Goal: Transaction & Acquisition: Purchase product/service

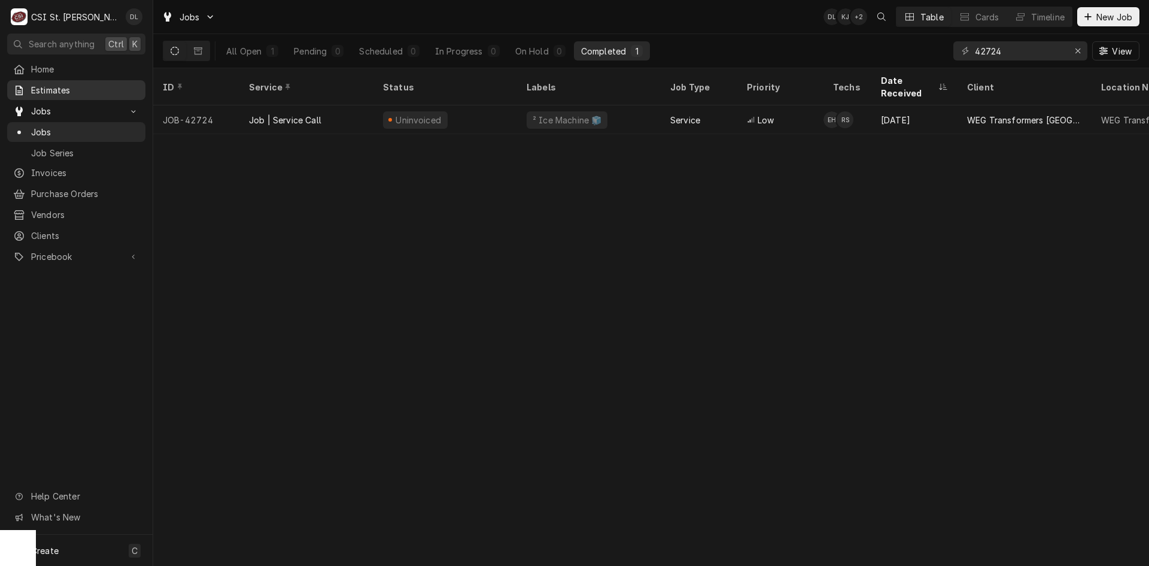
click at [53, 90] on span "Estimates" at bounding box center [85, 90] width 108 height 13
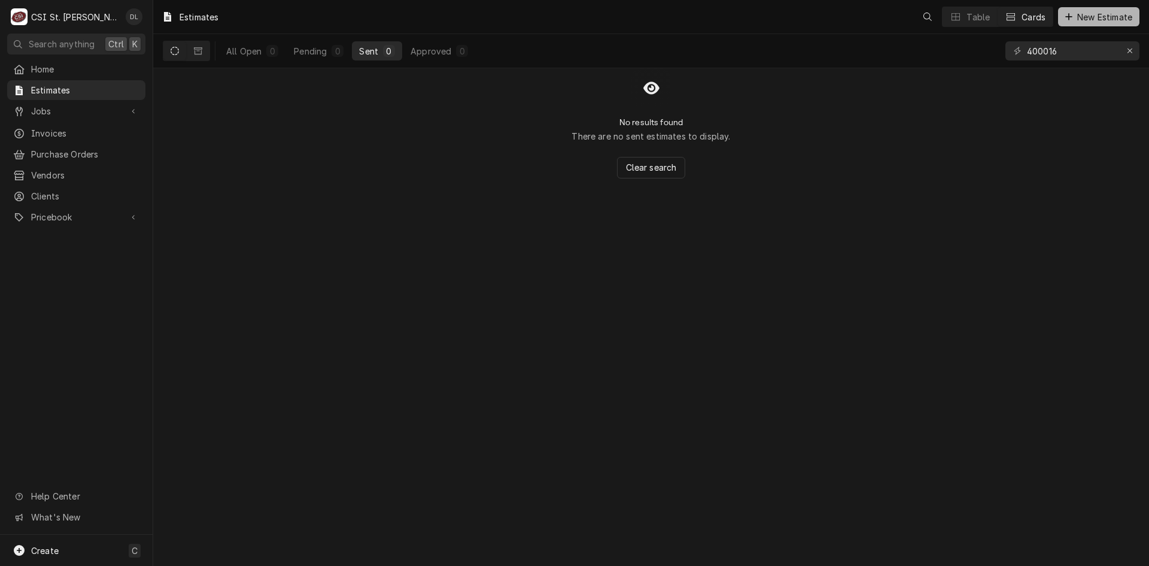
click at [1069, 22] on div "Dynamic Content Wrapper" at bounding box center [1069, 17] width 12 height 12
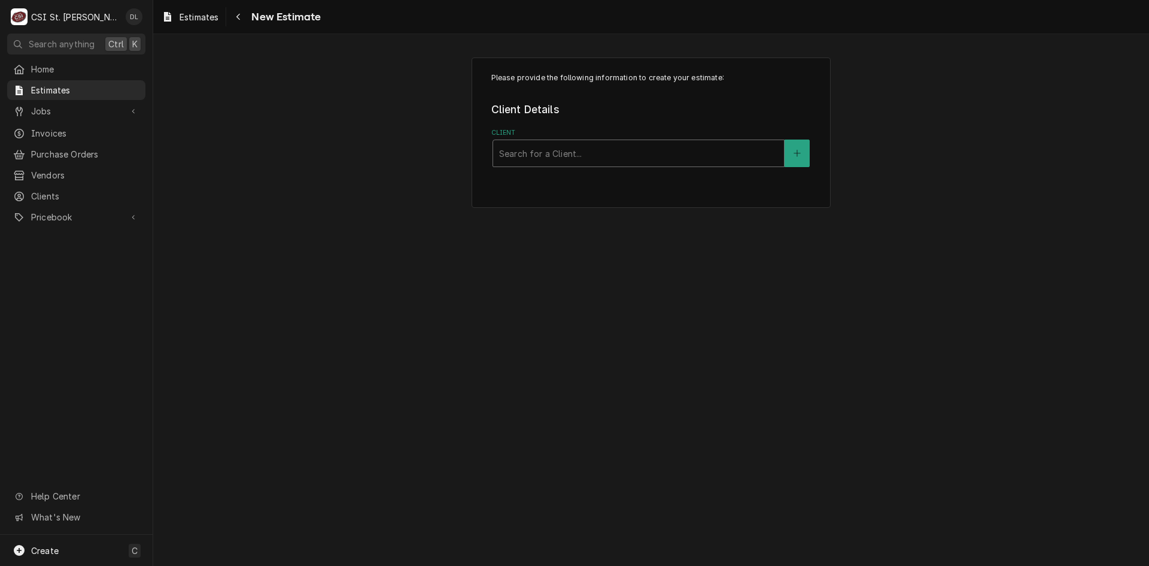
click at [678, 158] on div "Client" at bounding box center [638, 153] width 279 height 22
type input "concept"
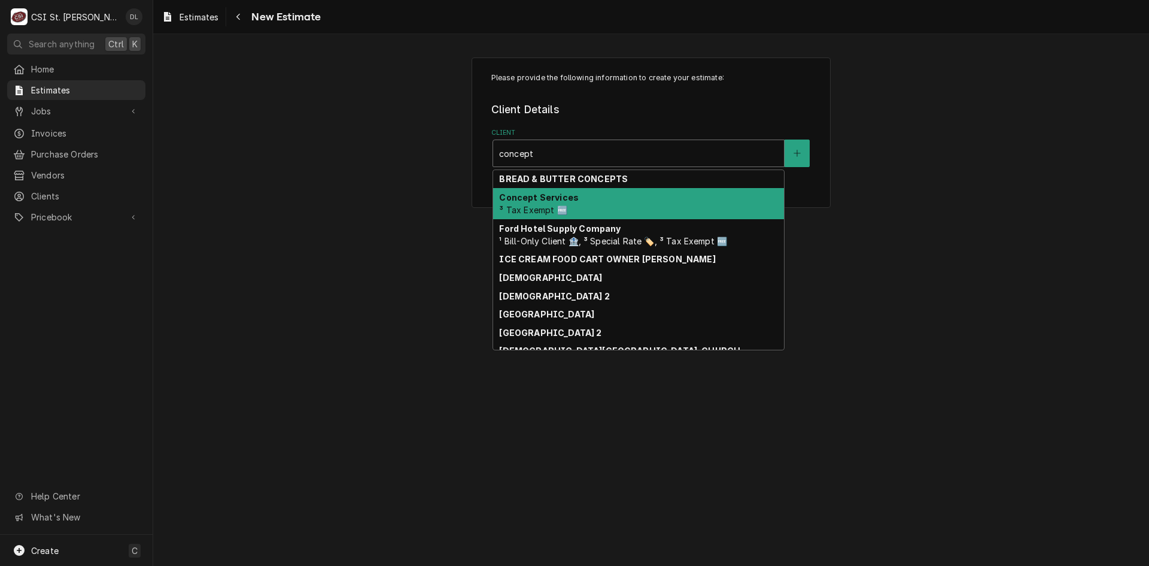
click at [537, 202] on strong "Concept Services" at bounding box center [539, 197] width 80 height 10
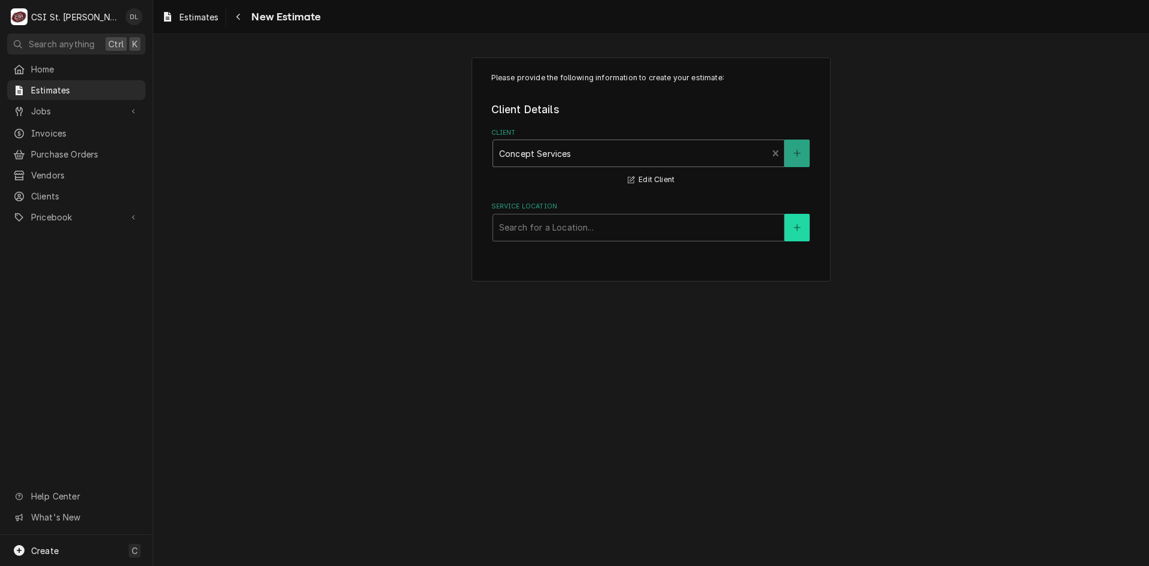
click at [800, 226] on icon "Create New Location" at bounding box center [797, 227] width 7 height 8
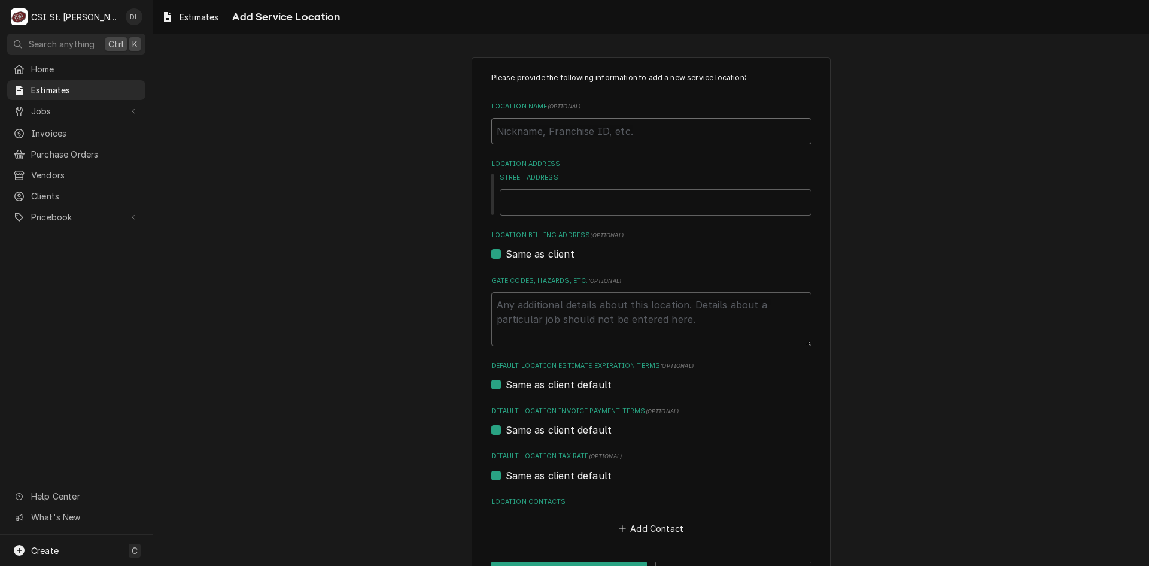
click at [582, 136] on input "Location Name ( optional )" at bounding box center [651, 131] width 320 height 26
type textarea "x"
type input "D"
type textarea "x"
type input "Du"
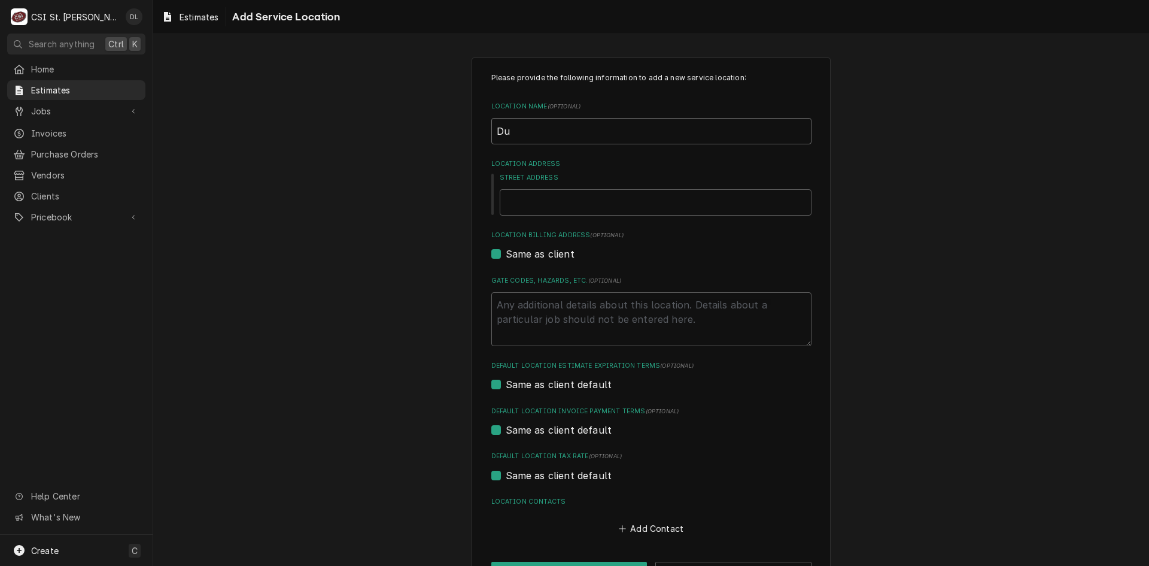
type textarea "x"
type input "Dut"
type textarea "x"
type input "Dutc"
type textarea "x"
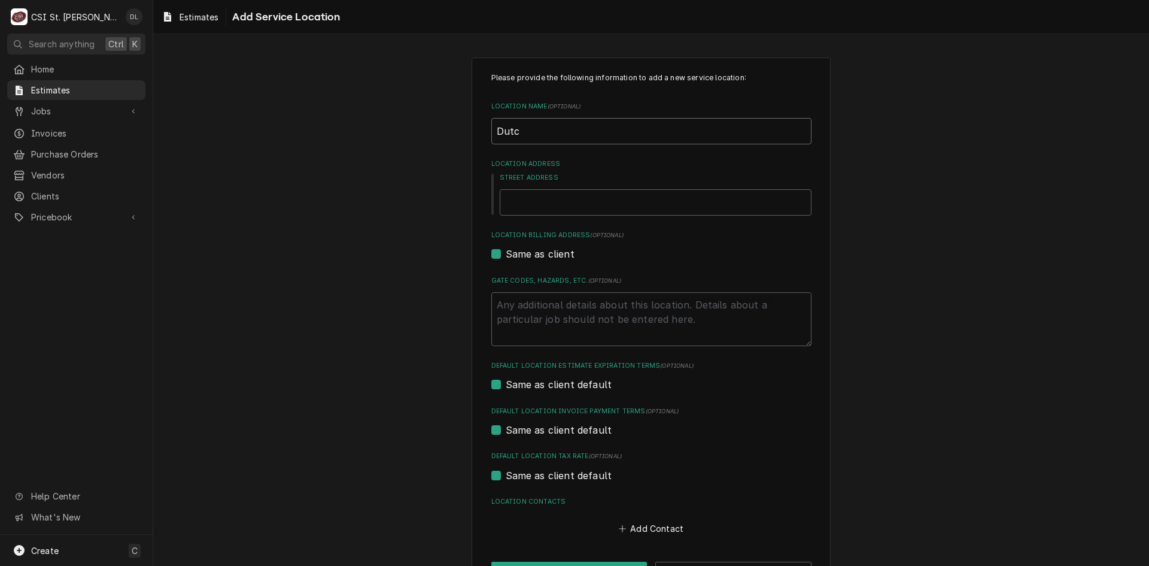
type input "Dutch"
type textarea "x"
type input "Dutch"
type textarea "x"
type input "Dutch b"
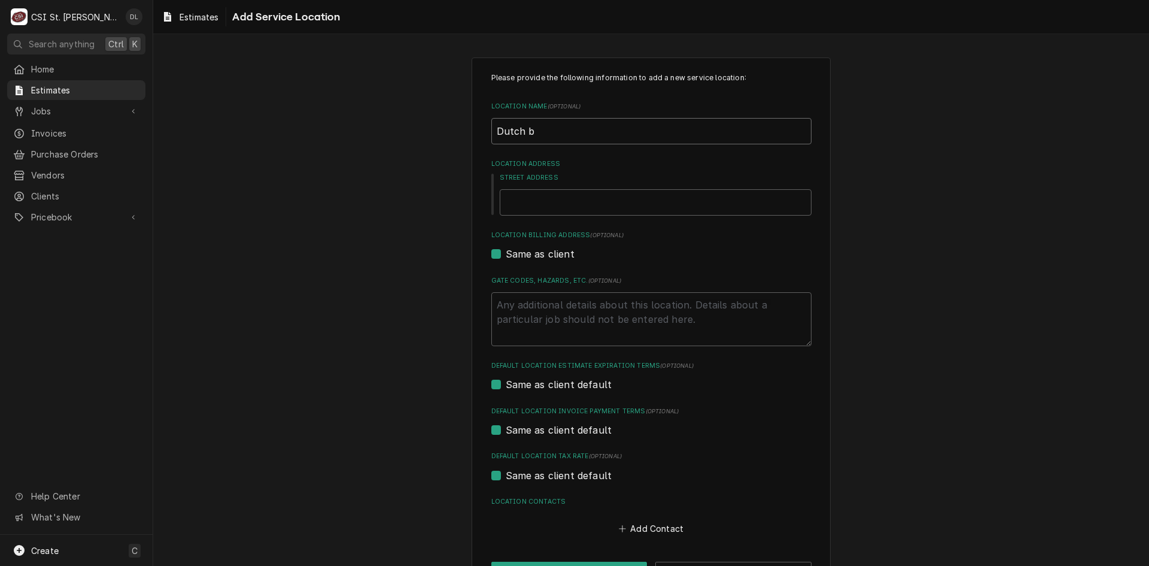
type textarea "x"
type input "Dutch"
type textarea "x"
type input "Dutch B"
type textarea "x"
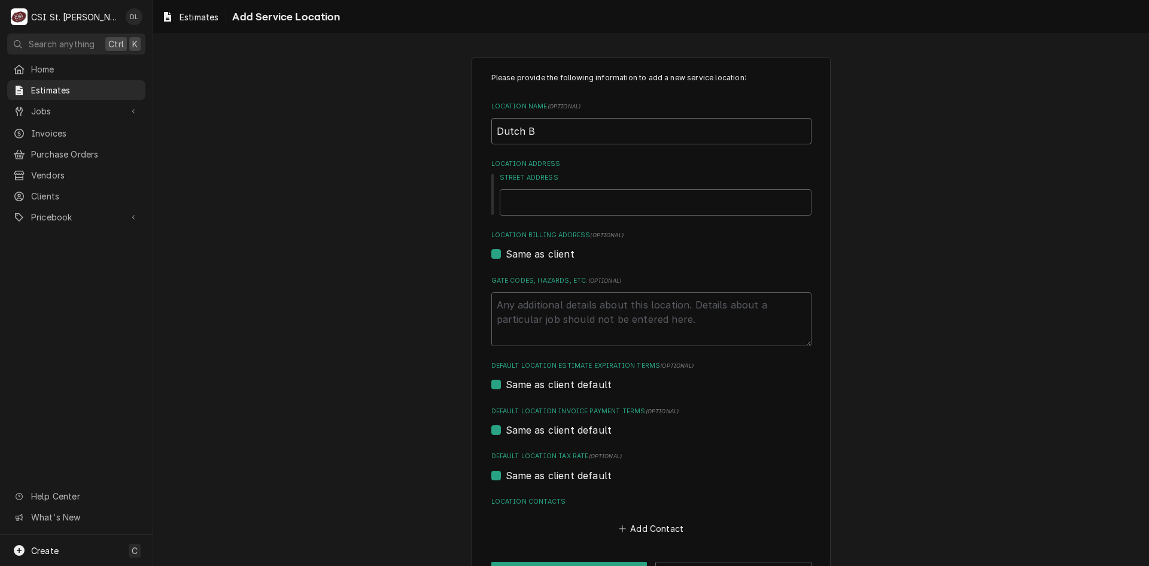
type input "Dutch Br"
type textarea "x"
type input "Dutch Bro"
type textarea "x"
type input "Dutch Brot"
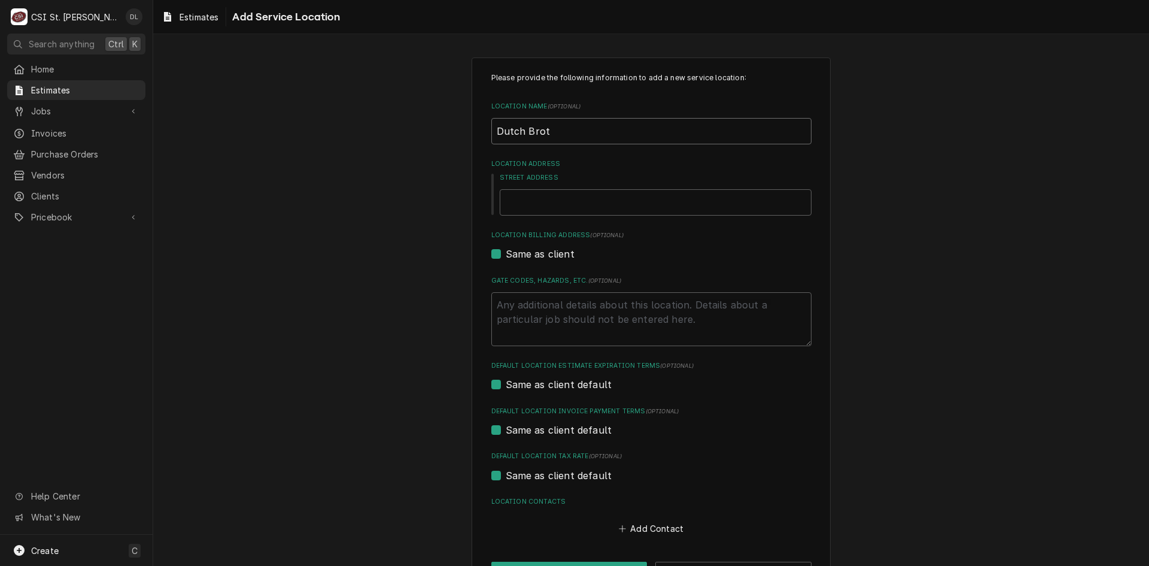
type textarea "x"
type input "Dutch Broth"
type textarea "x"
type input "Dutch Brother"
type textarea "x"
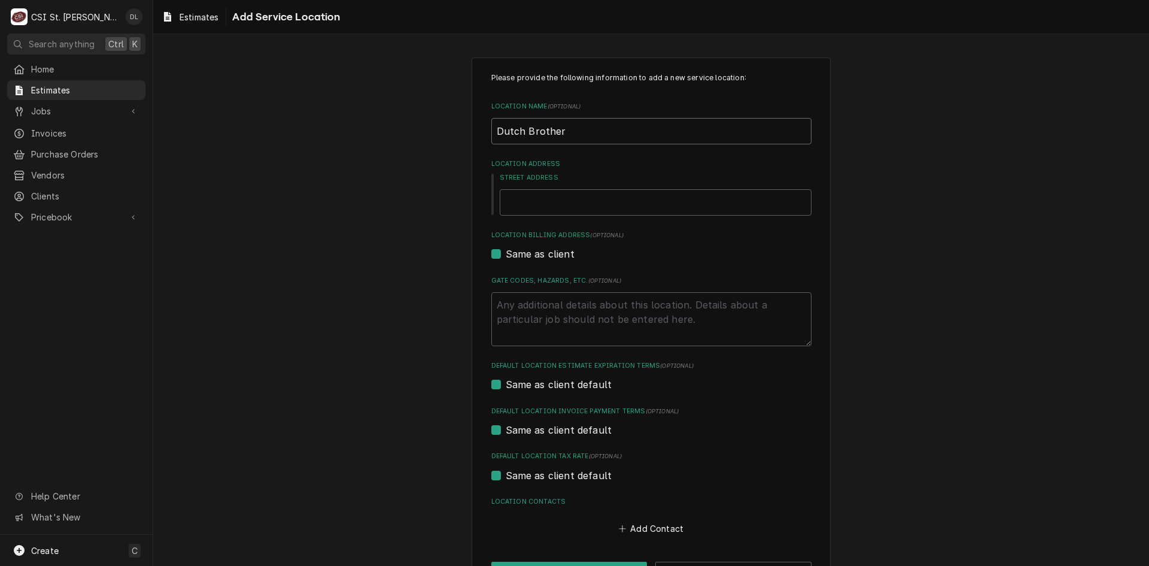
type input "Dutch Brothers"
type textarea "x"
type input "Dutch Brothers"
type textarea "x"
type input "Dutch Brothers C"
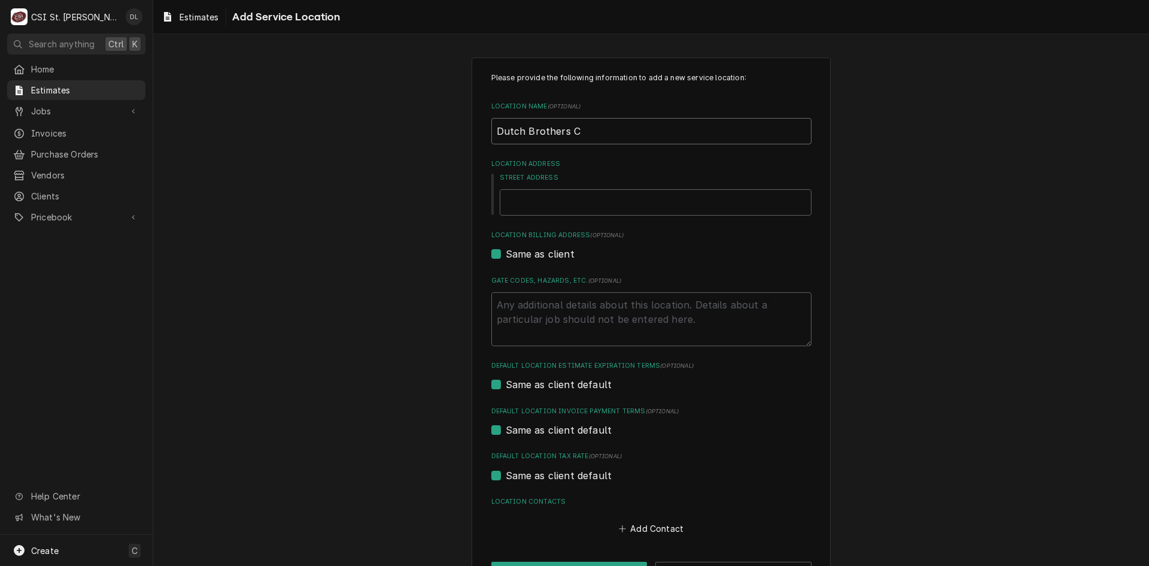
type textarea "x"
type input "Dutch Brothers Co"
type textarea "x"
type input "Dutch Brothers Cof"
type textarea "x"
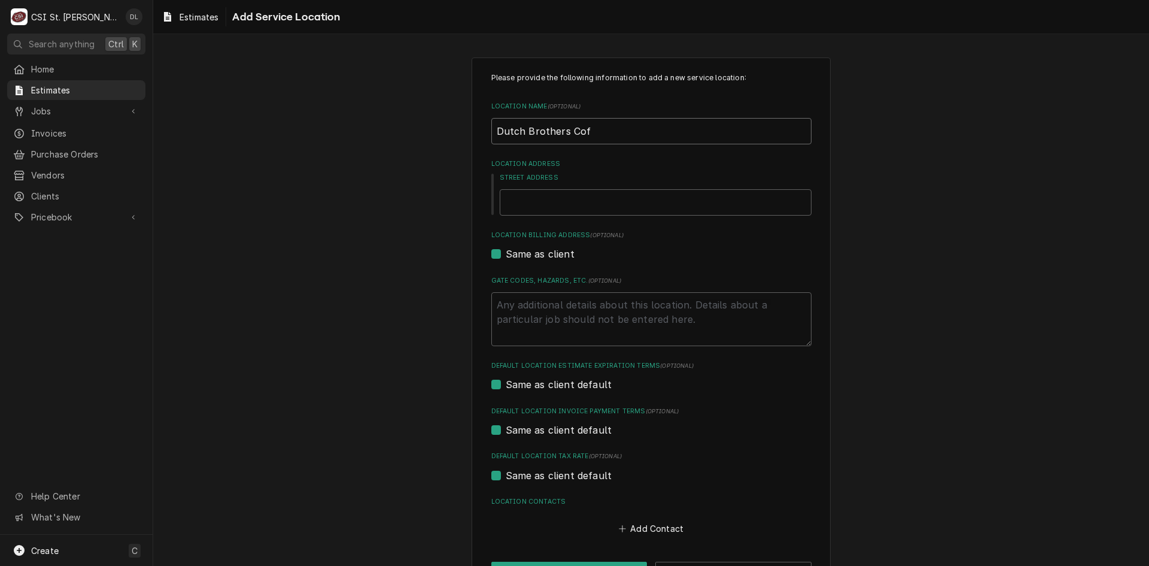
type input "Dutch Brothers Coff"
type textarea "x"
type input "Dutch Brothers Coffe"
type textarea "x"
type input "Dutch Brothers Coffee"
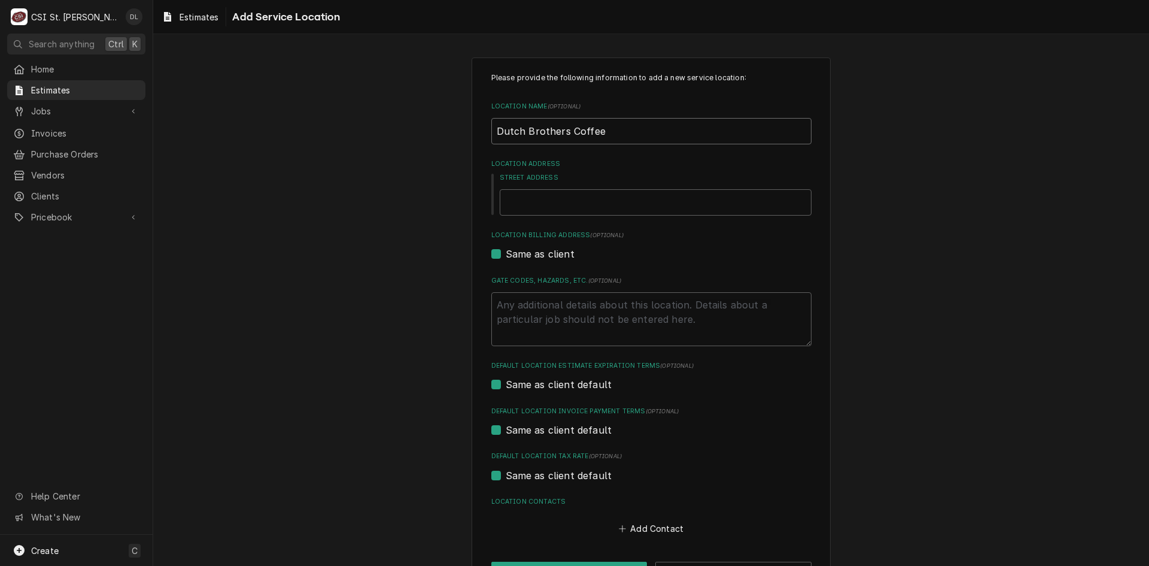
type textarea "x"
type input "Dutch Brothers Coffee"
type textarea "x"
type input "6"
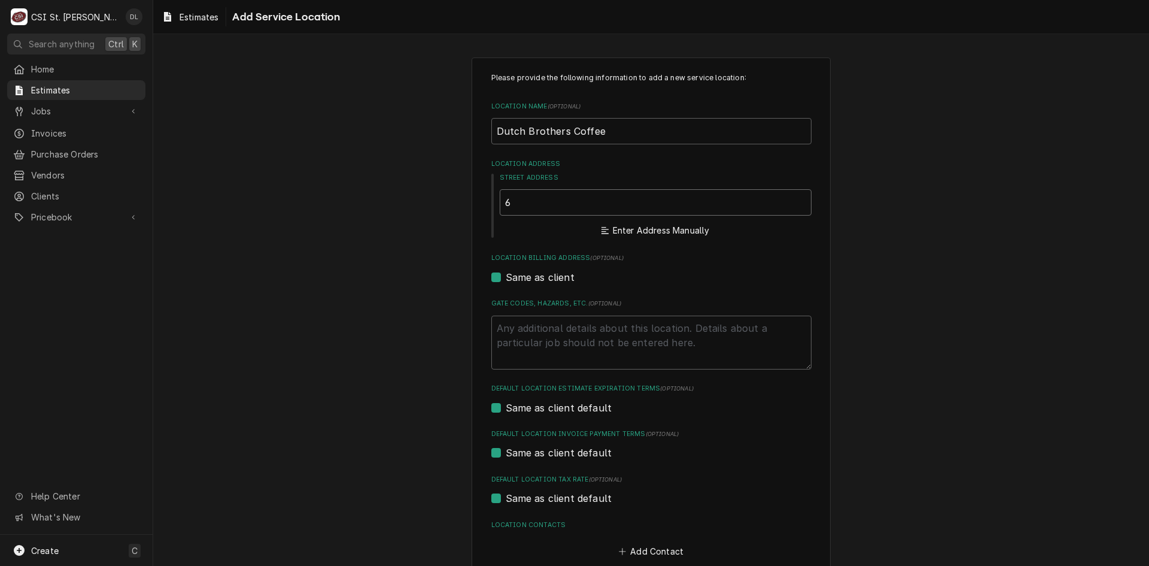
type textarea "x"
type input "62"
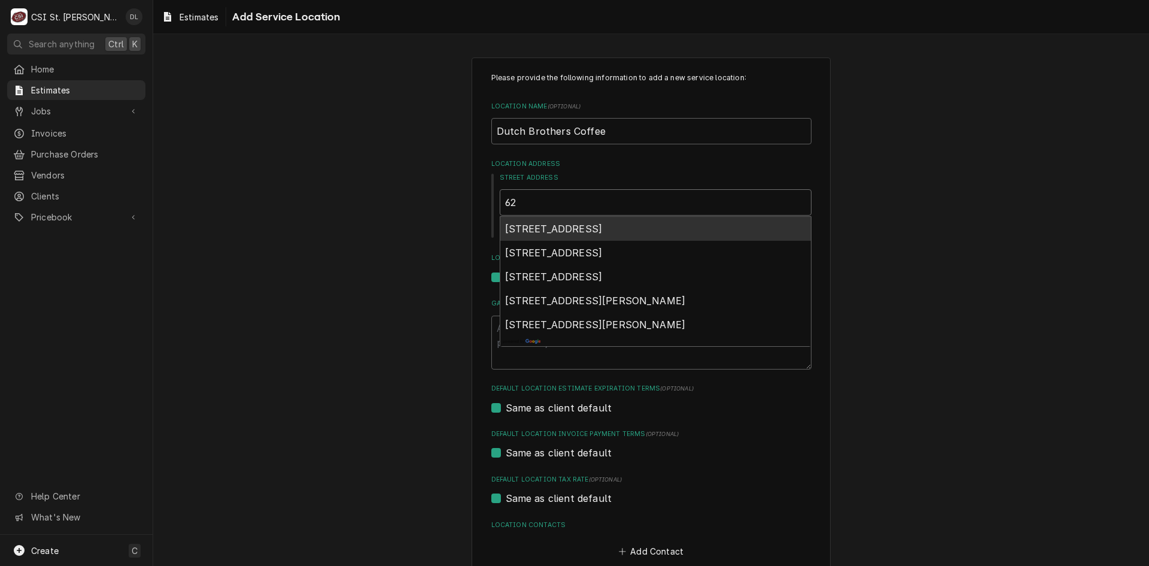
type textarea "x"
type input "620"
type textarea "x"
type input "6208"
type textarea "x"
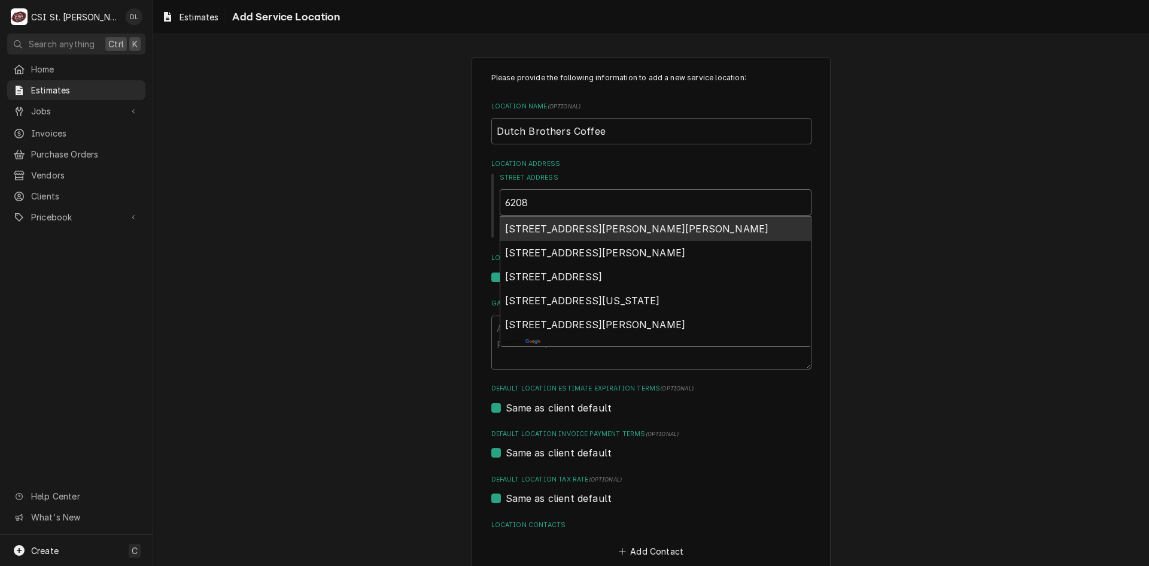
type input "6208"
type textarea "x"
type input "6208 n"
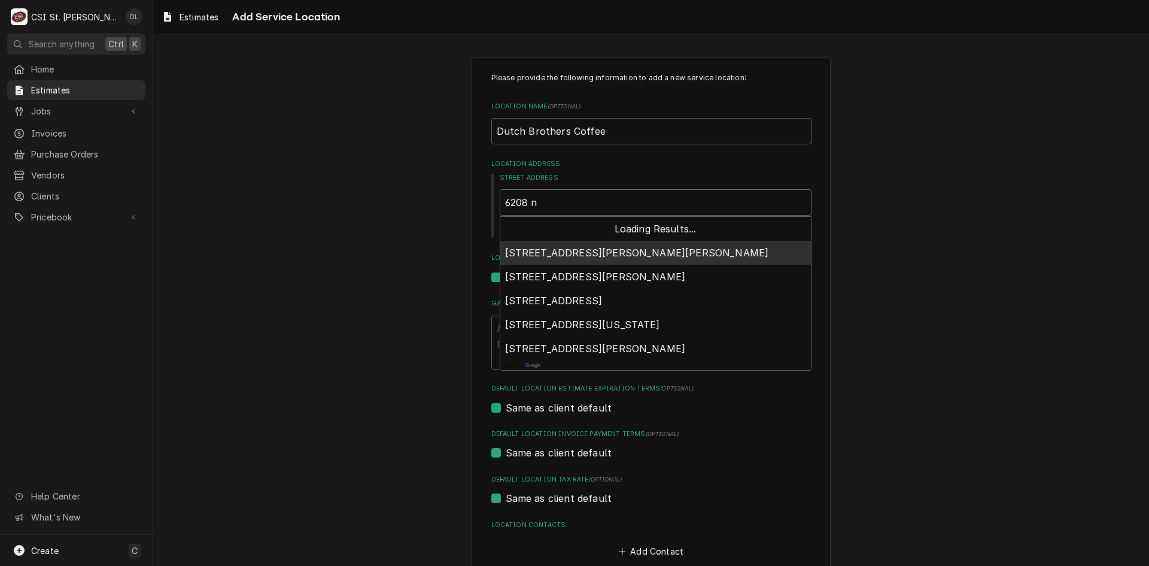
type textarea "x"
type input "6208 n"
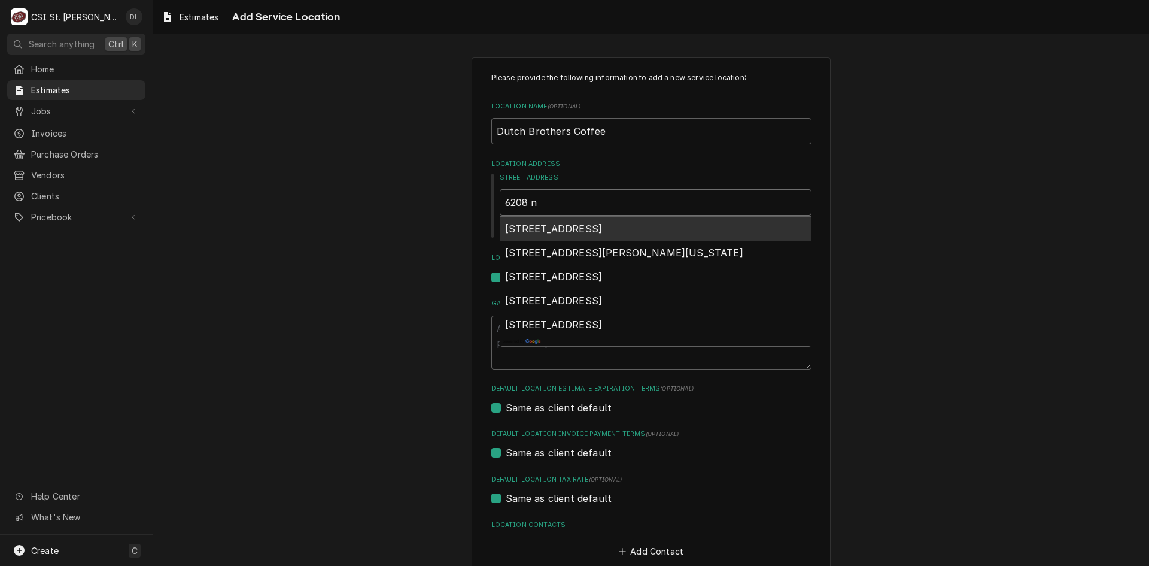
type textarea "x"
type input "6208 n i"
type textarea "x"
type input "6208 n il"
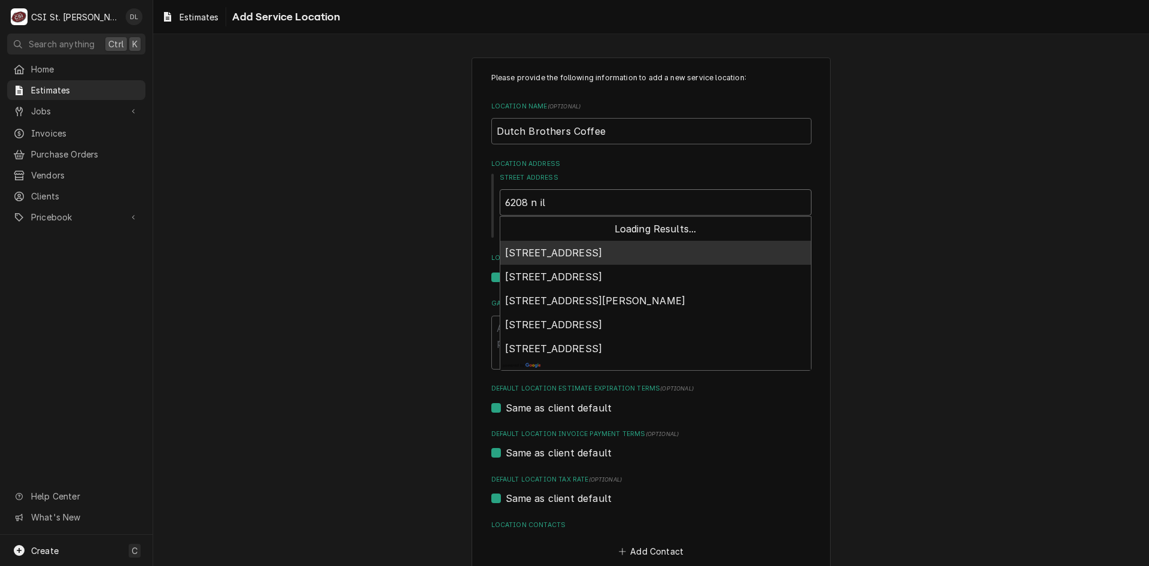
type textarea "x"
type input "6208 n ill"
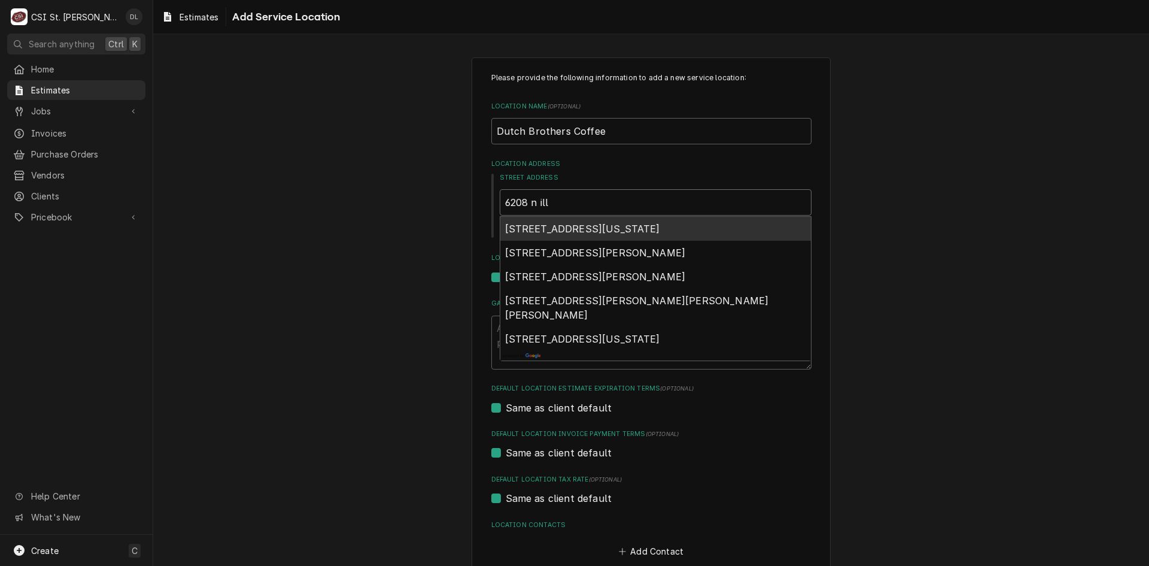
type textarea "x"
type input "6208 n illi"
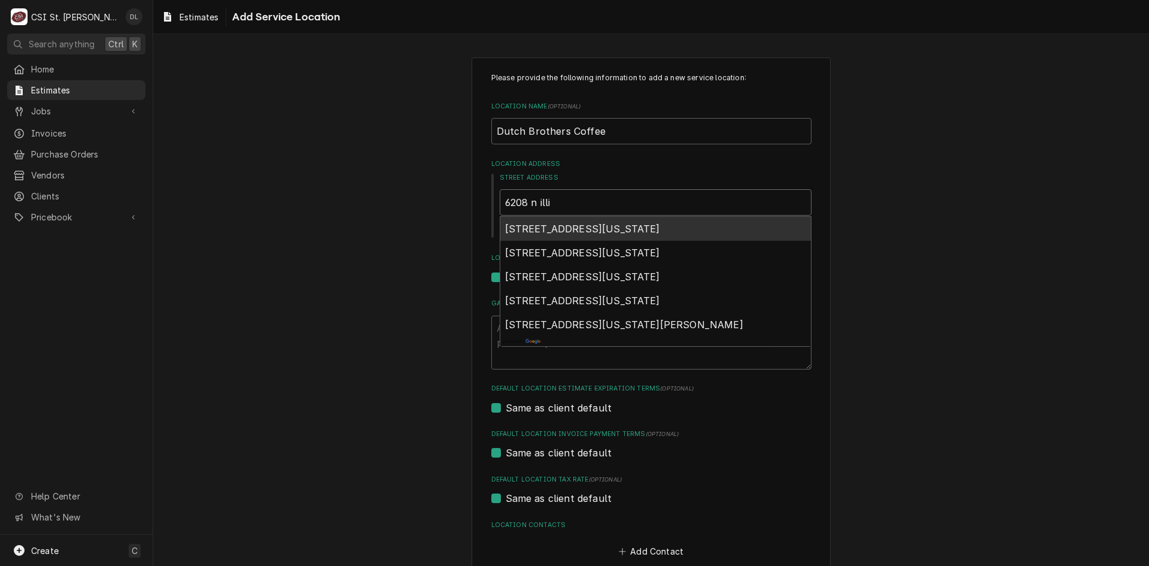
click at [660, 227] on span "6208 North Illinois Street, Fairview Heights, IL, USA" at bounding box center [582, 229] width 155 height 12
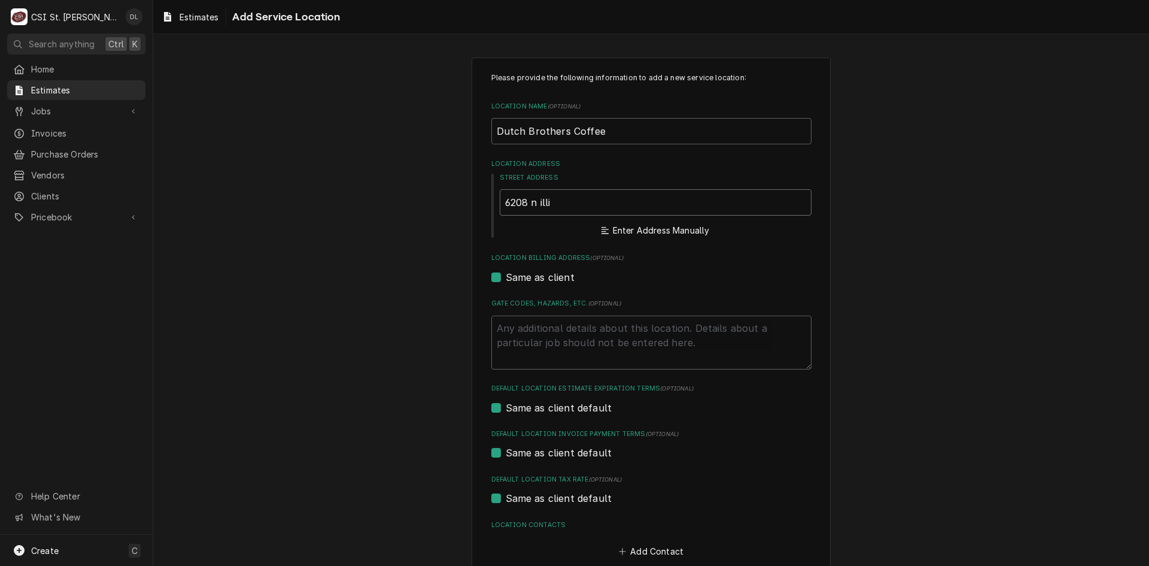
type textarea "x"
type input "6208 N Illinois St"
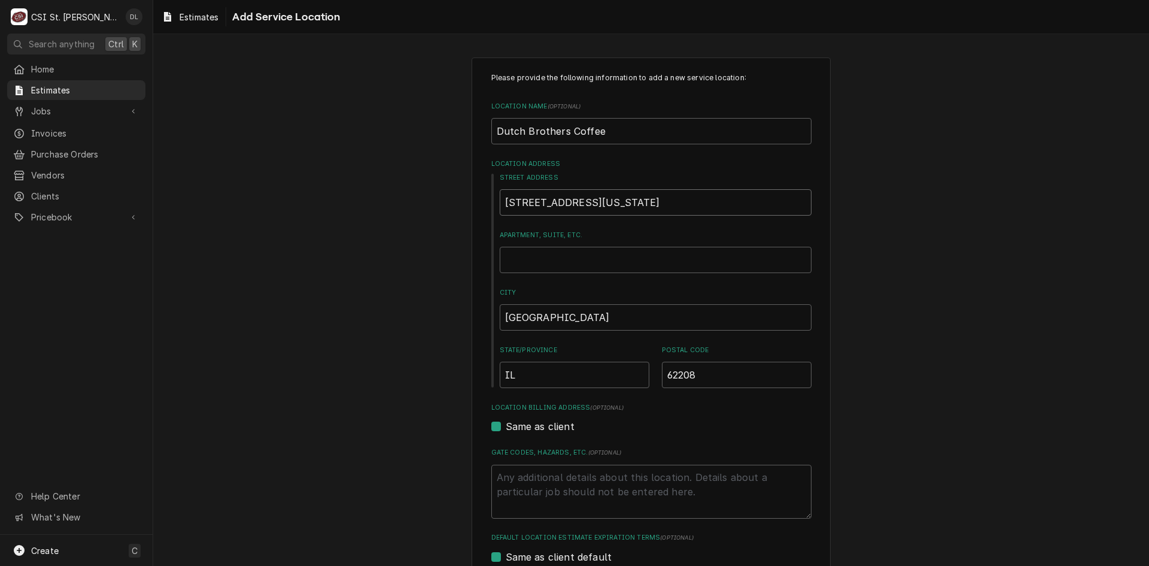
type textarea "x"
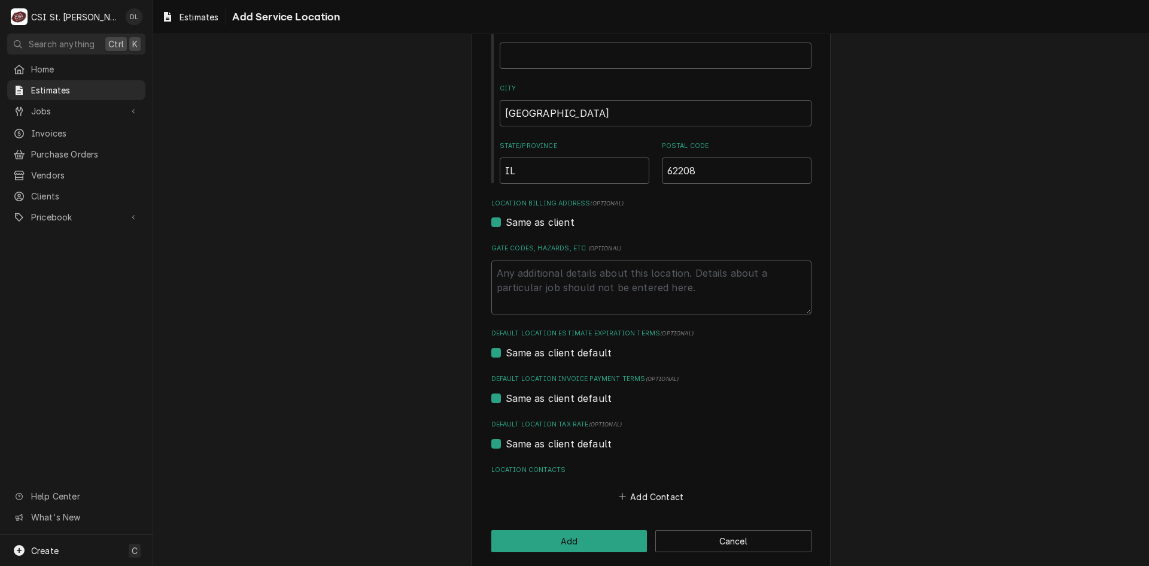
scroll to position [216, 0]
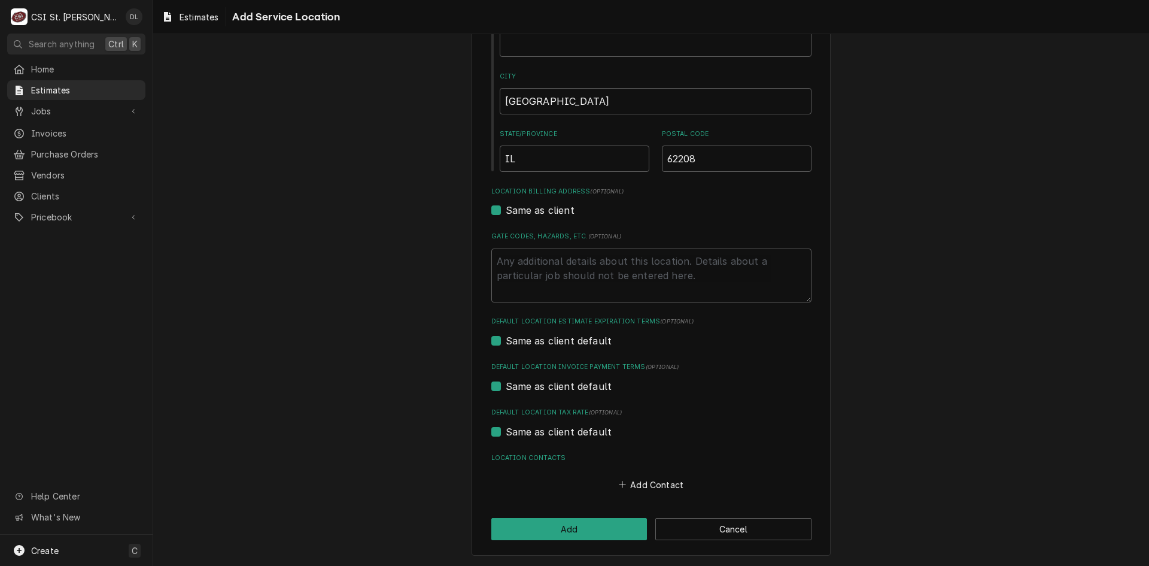
type input "6208 N Illinois St"
click at [506, 432] on label "Same as client default" at bounding box center [559, 431] width 107 height 14
click at [506, 432] on input "Same as client default" at bounding box center [666, 437] width 320 height 26
checkbox input "false"
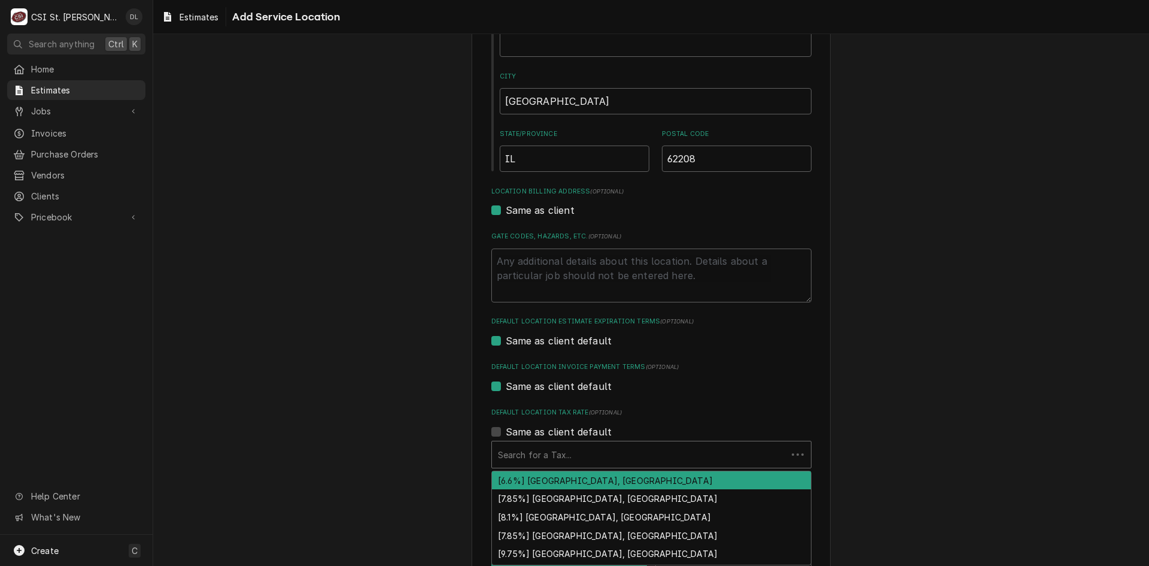
click at [644, 452] on div "Default Location Tax Rate" at bounding box center [639, 455] width 283 height 22
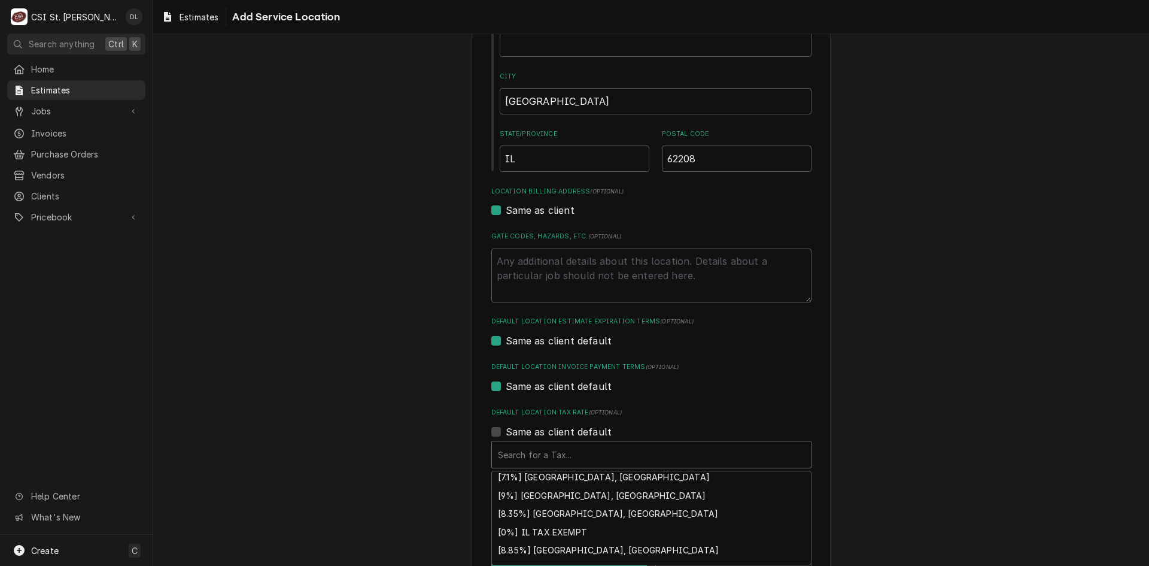
scroll to position [393, 0]
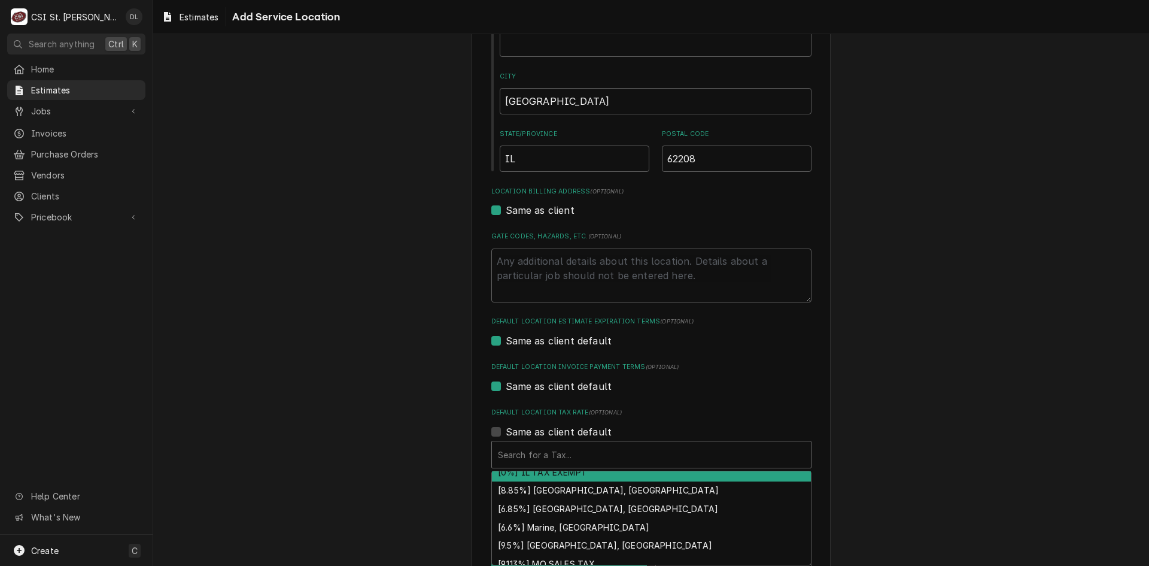
click at [547, 478] on div "[0%] IL TAX EXEMPT" at bounding box center [651, 472] width 319 height 19
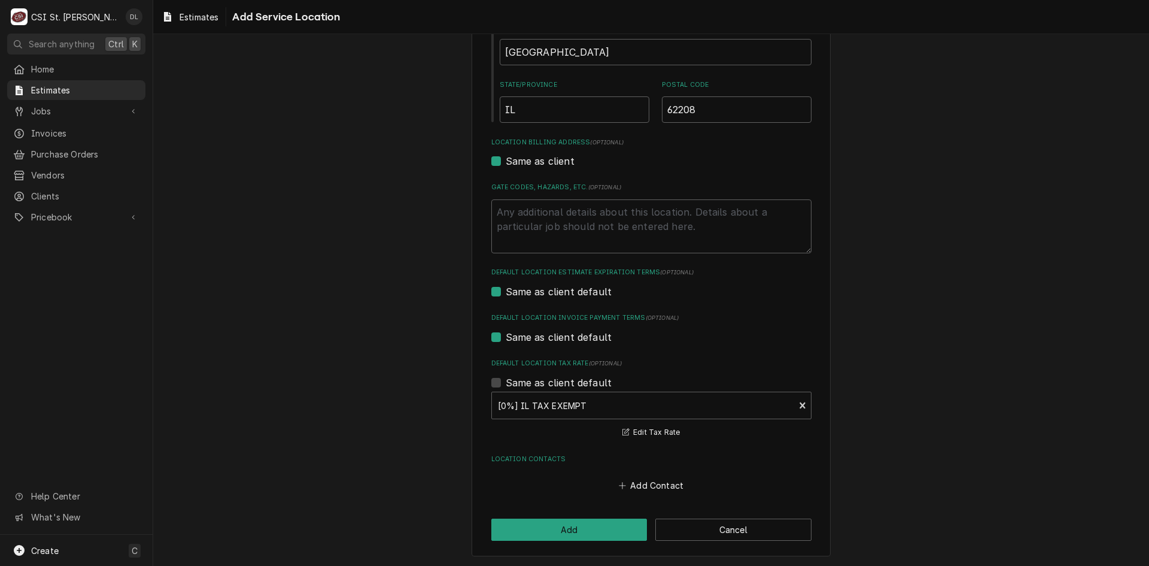
scroll to position [266, 0]
click at [574, 526] on button "Add" at bounding box center [569, 529] width 156 height 22
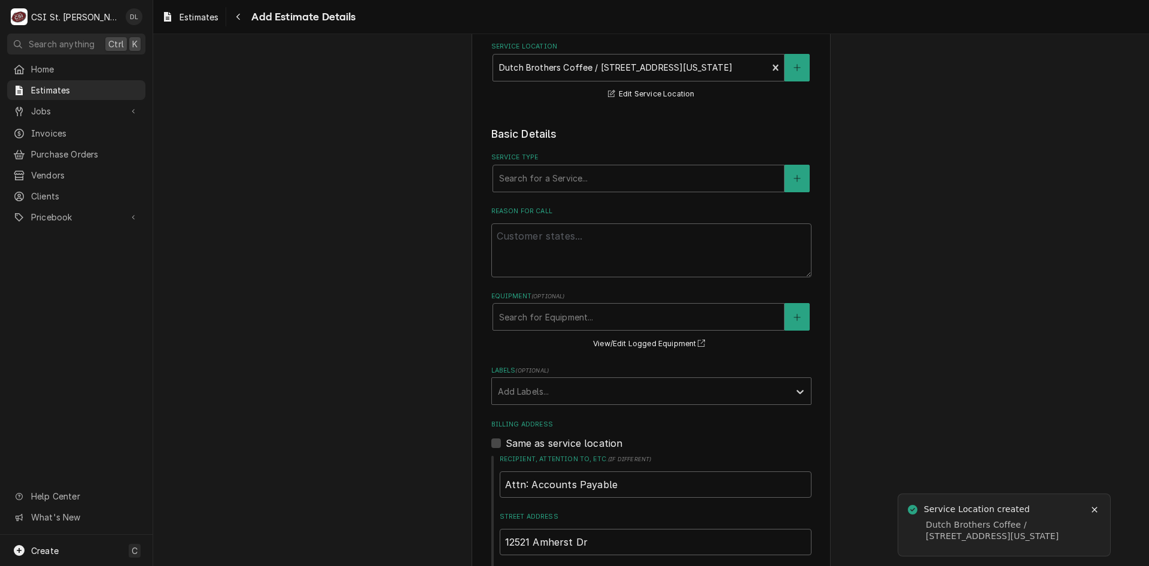
scroll to position [180, 0]
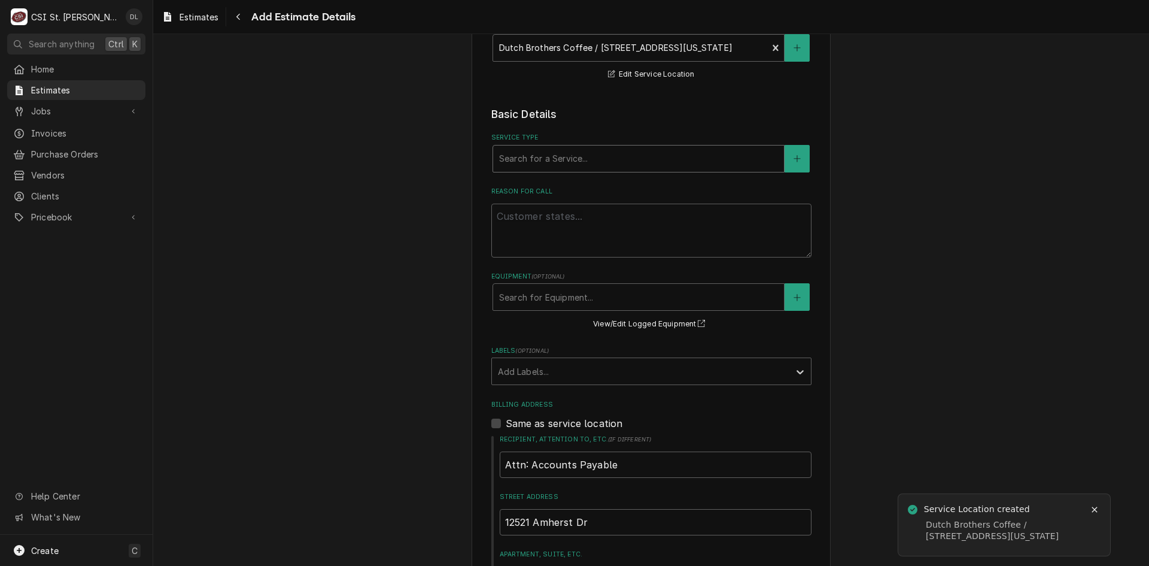
click at [749, 163] on div "Service Type" at bounding box center [638, 159] width 279 height 22
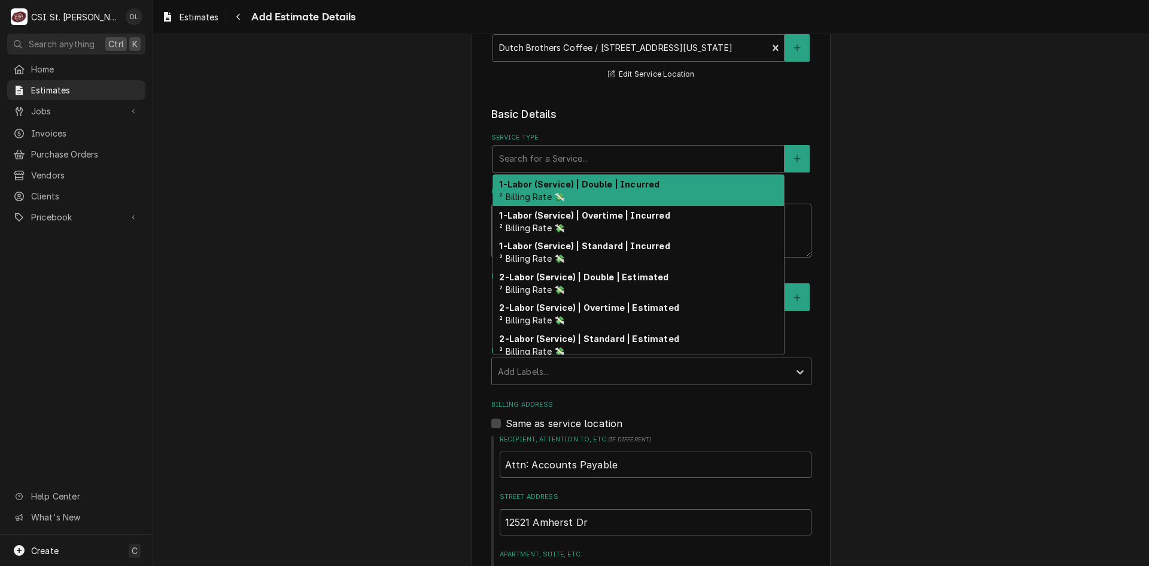
type textarea "x"
type input "i"
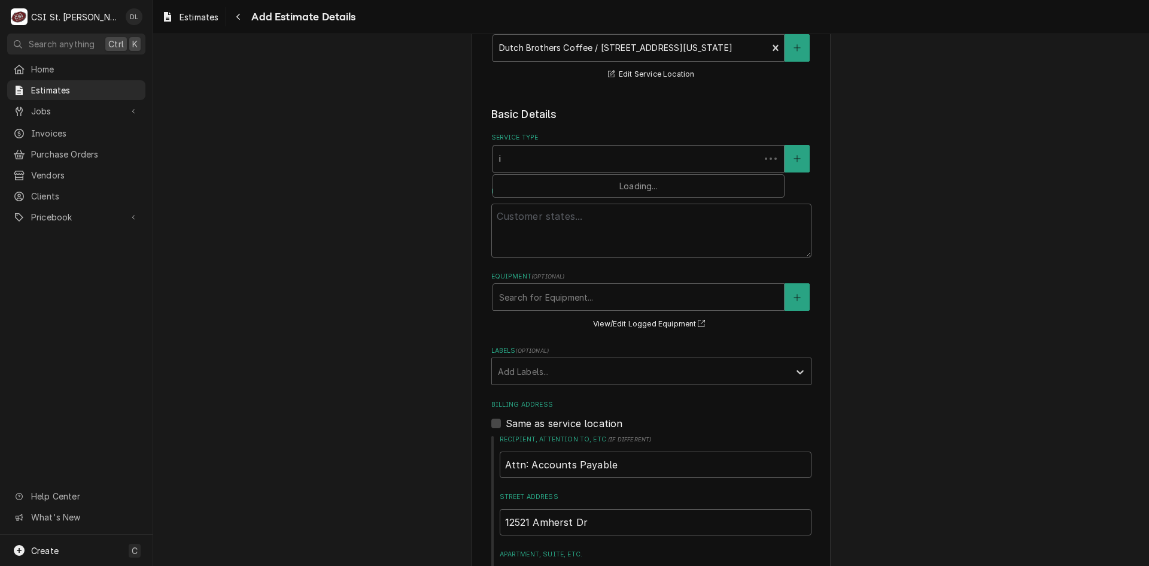
type textarea "x"
type input "in"
type textarea "x"
type input "ins"
type textarea "x"
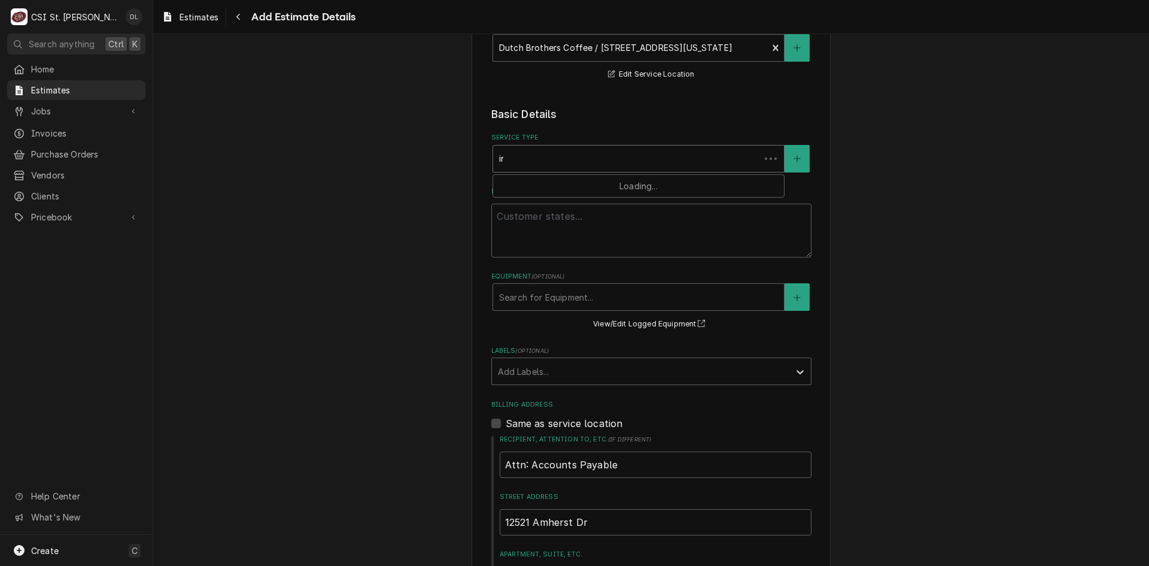
type input "inst"
type textarea "x"
type input "insta"
type textarea "x"
type input "instal"
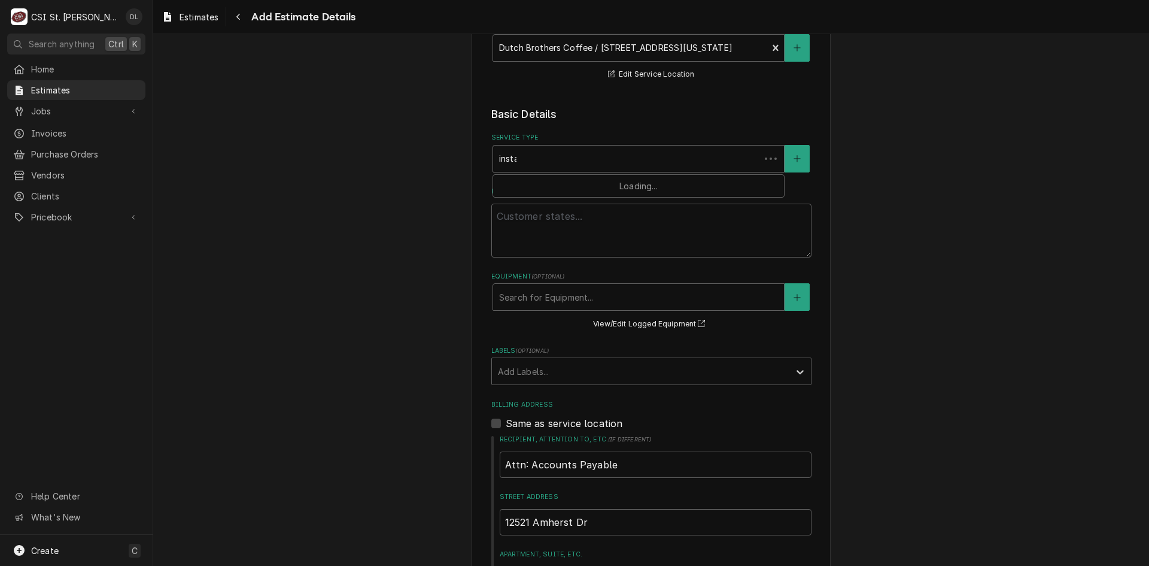
type textarea "x"
type input "install"
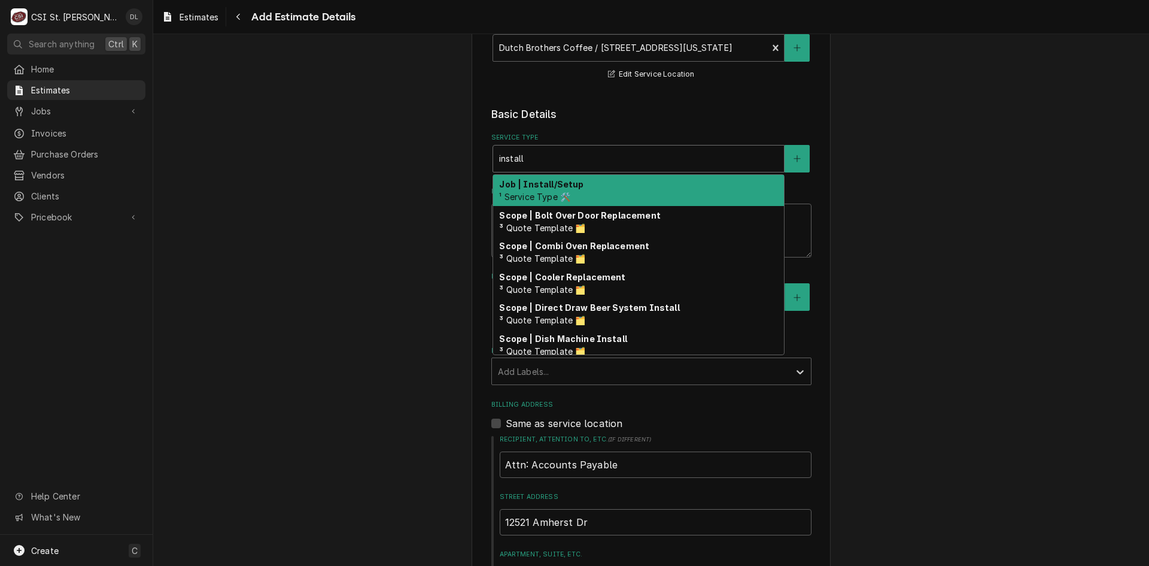
click at [569, 183] on strong "Job | Install/Setup" at bounding box center [541, 184] width 84 height 10
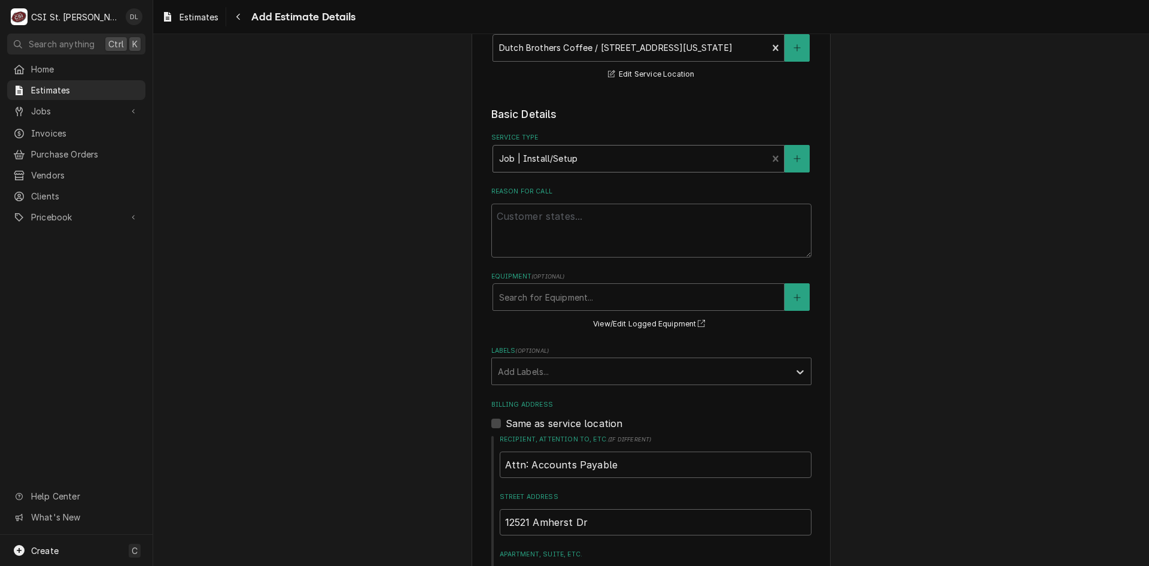
type textarea "x"
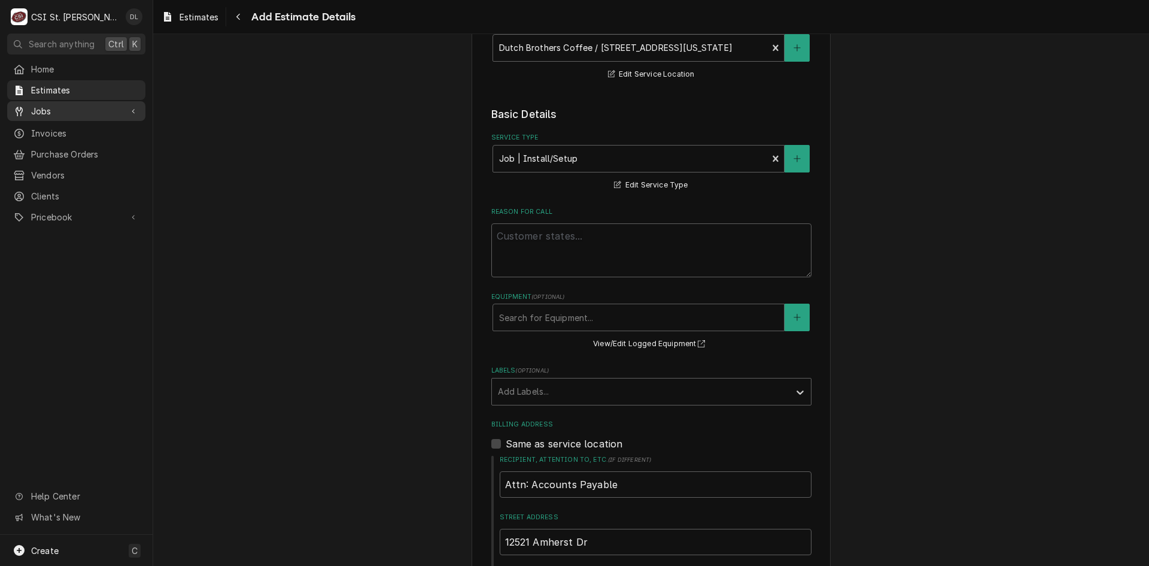
click at [68, 107] on span "Jobs" at bounding box center [76, 111] width 90 height 13
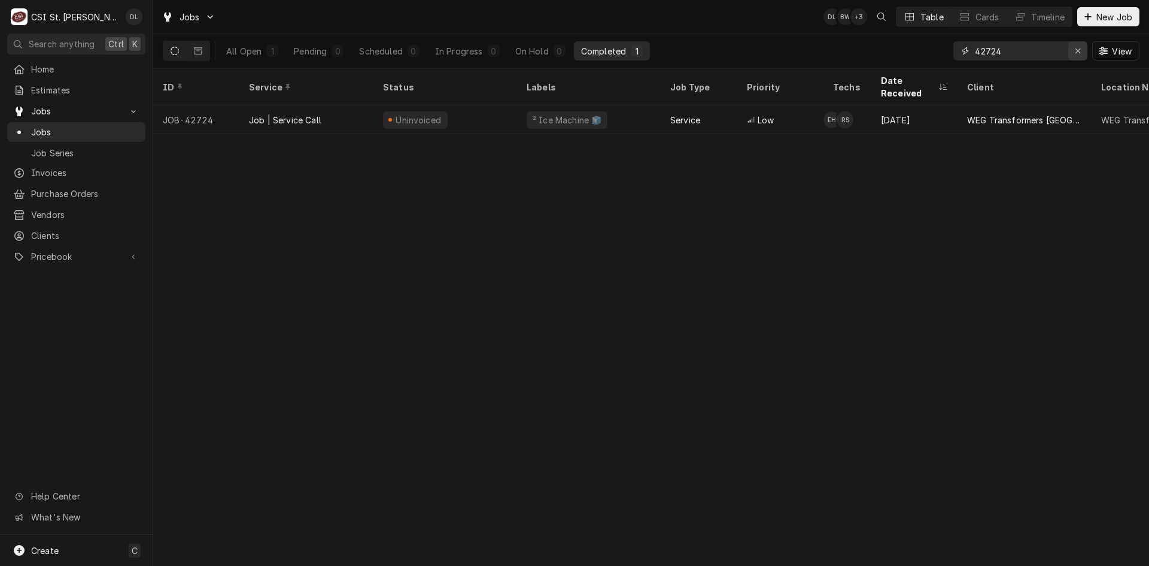
click at [1077, 52] on icon "Erase input" at bounding box center [1078, 51] width 7 height 8
click at [1039, 54] on input "Dynamic Content Wrapper" at bounding box center [1031, 50] width 113 height 19
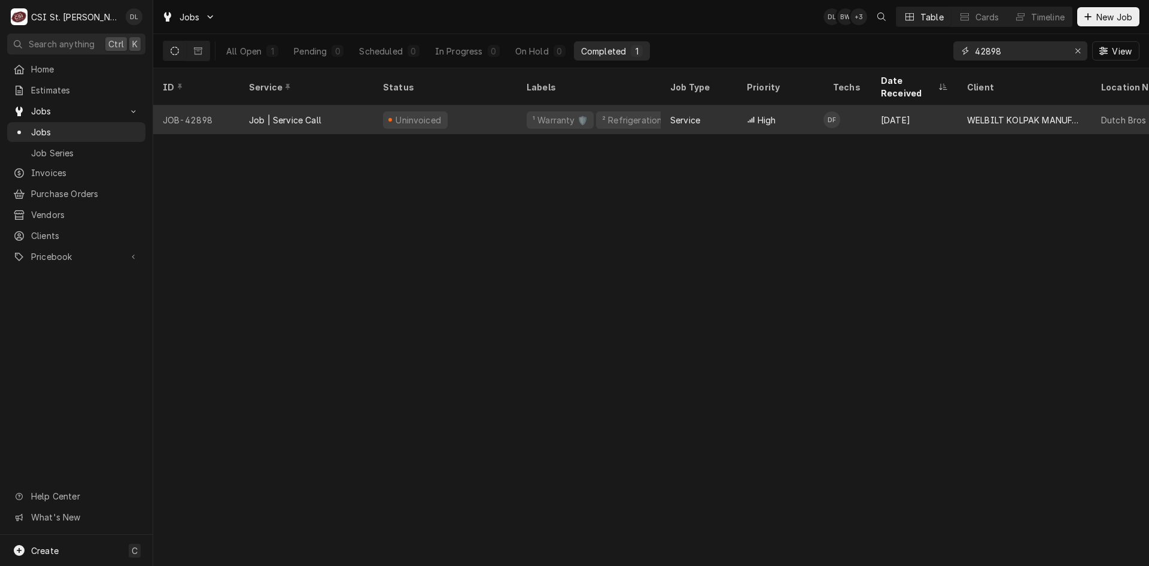
type input "42898"
click at [540, 114] on div "¹ Warranty 🛡️" at bounding box center [560, 120] width 57 height 13
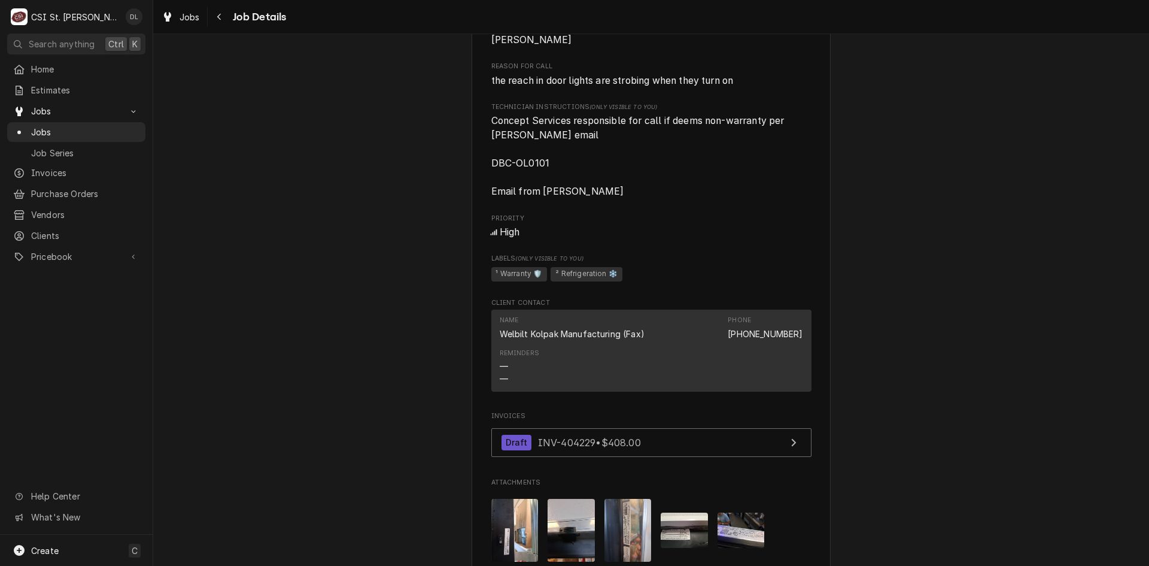
scroll to position [838, 0]
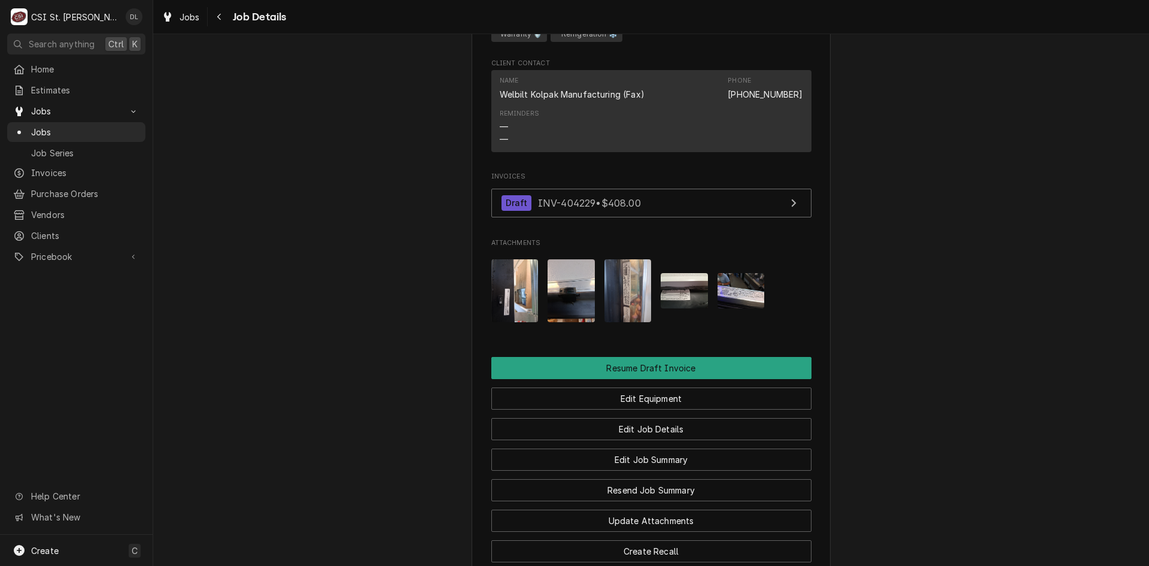
click at [524, 304] on img "Attachments" at bounding box center [514, 290] width 47 height 63
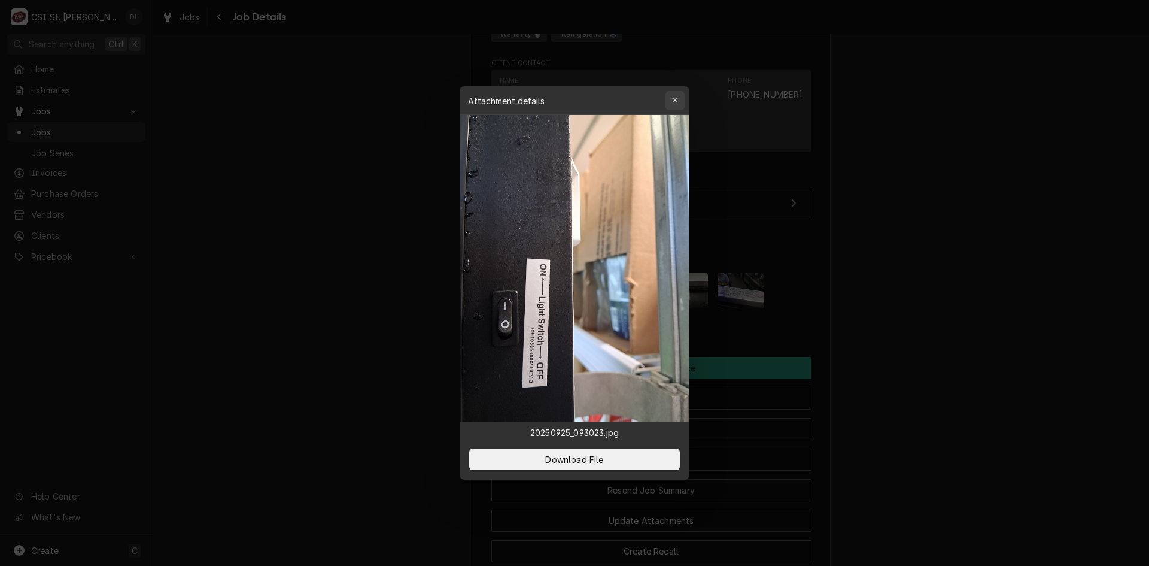
click at [669, 95] on div "button" at bounding box center [675, 101] width 12 height 12
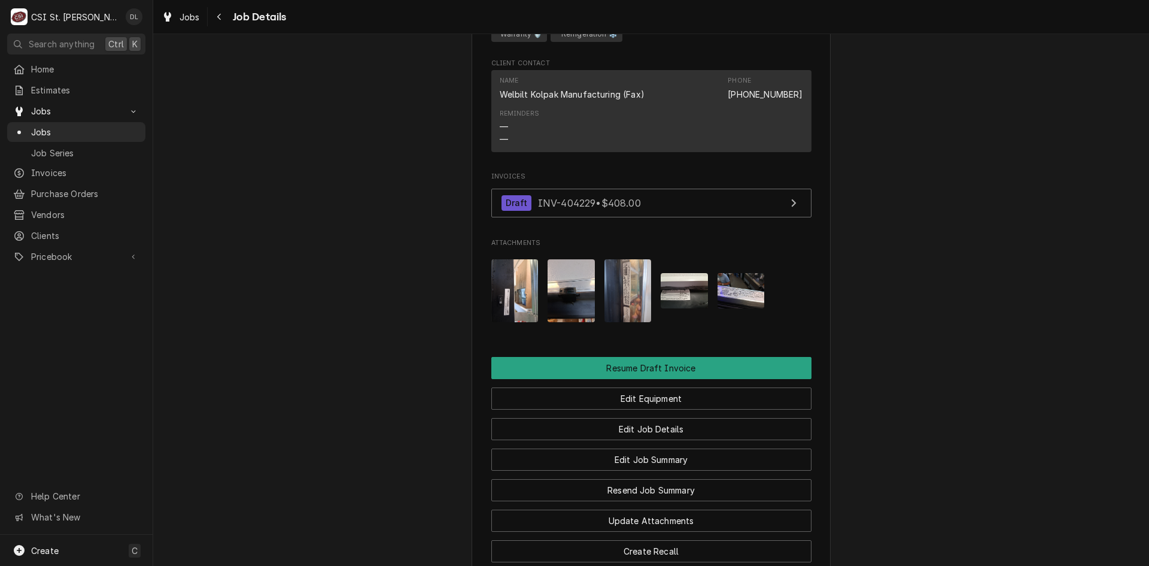
click at [585, 300] on img "Attachments" at bounding box center [571, 290] width 47 height 63
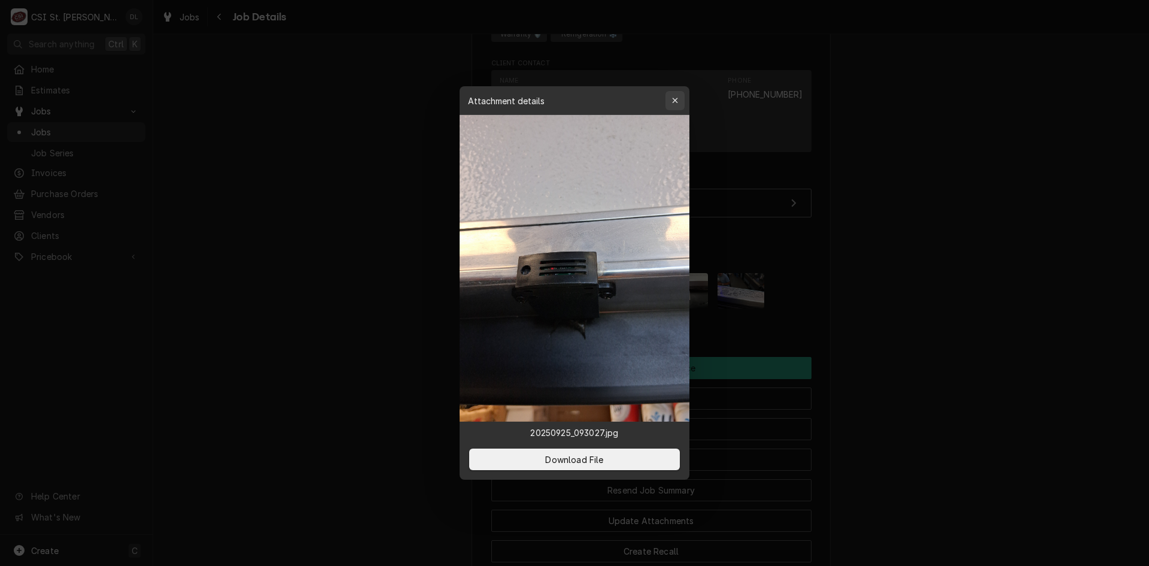
click at [677, 100] on icon "button" at bounding box center [675, 100] width 7 height 8
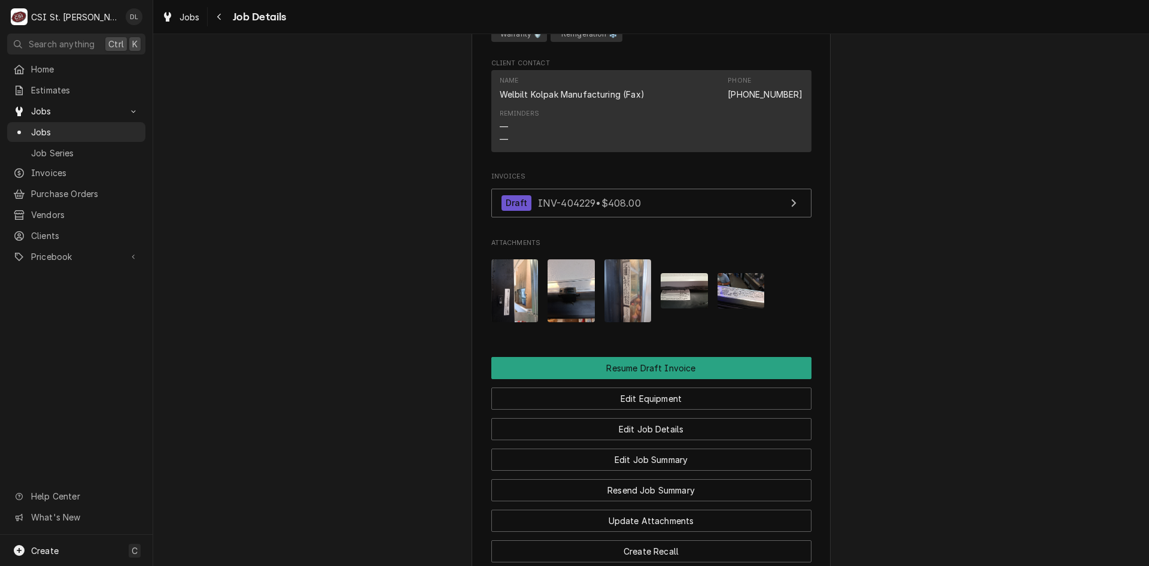
click at [632, 293] on img "Attachments" at bounding box center [628, 290] width 47 height 63
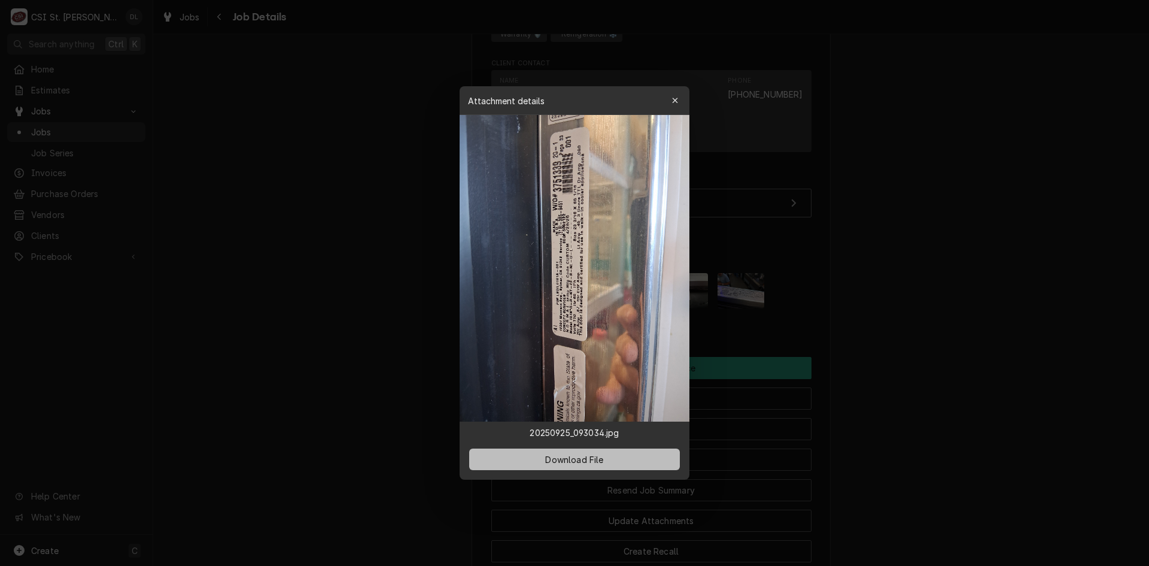
click at [608, 460] on button "Download File" at bounding box center [574, 459] width 211 height 22
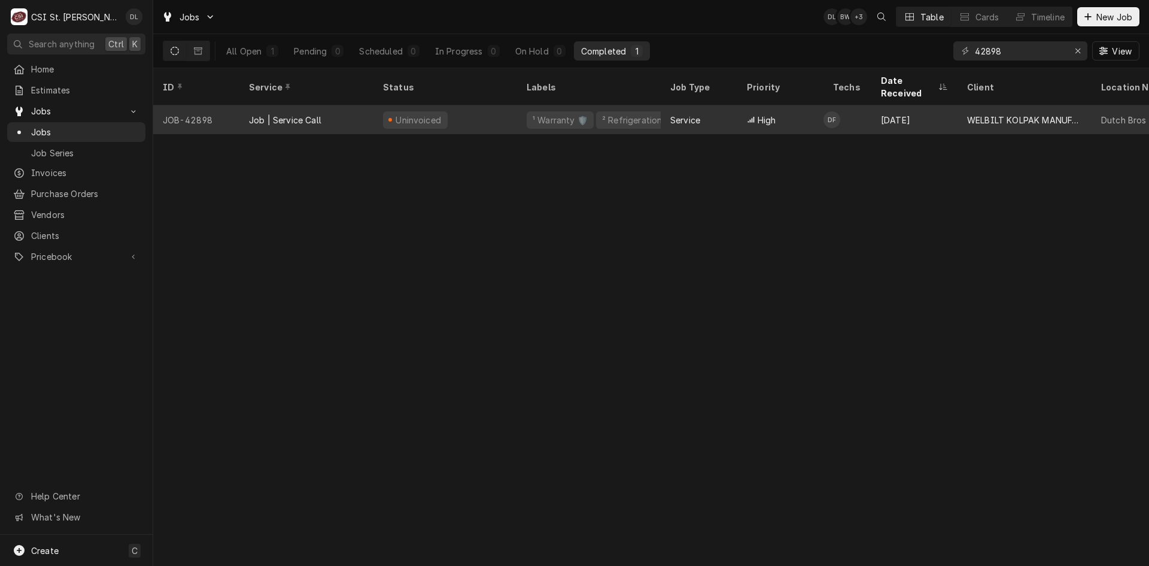
click at [705, 113] on div "Service" at bounding box center [699, 119] width 77 height 29
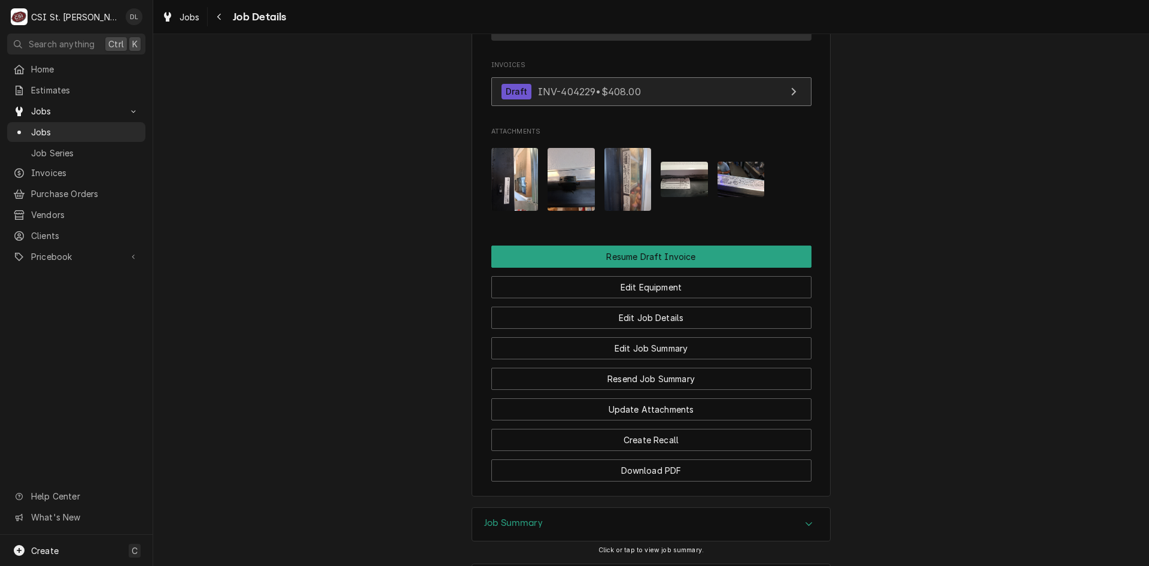
scroll to position [775, 0]
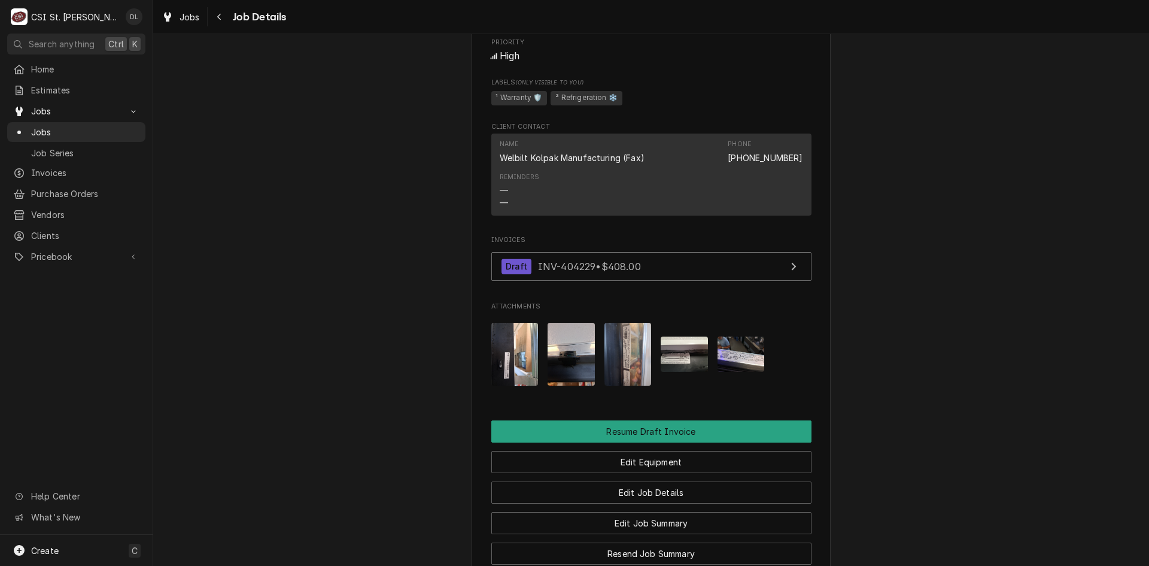
click at [684, 363] on img "Attachments" at bounding box center [684, 353] width 47 height 35
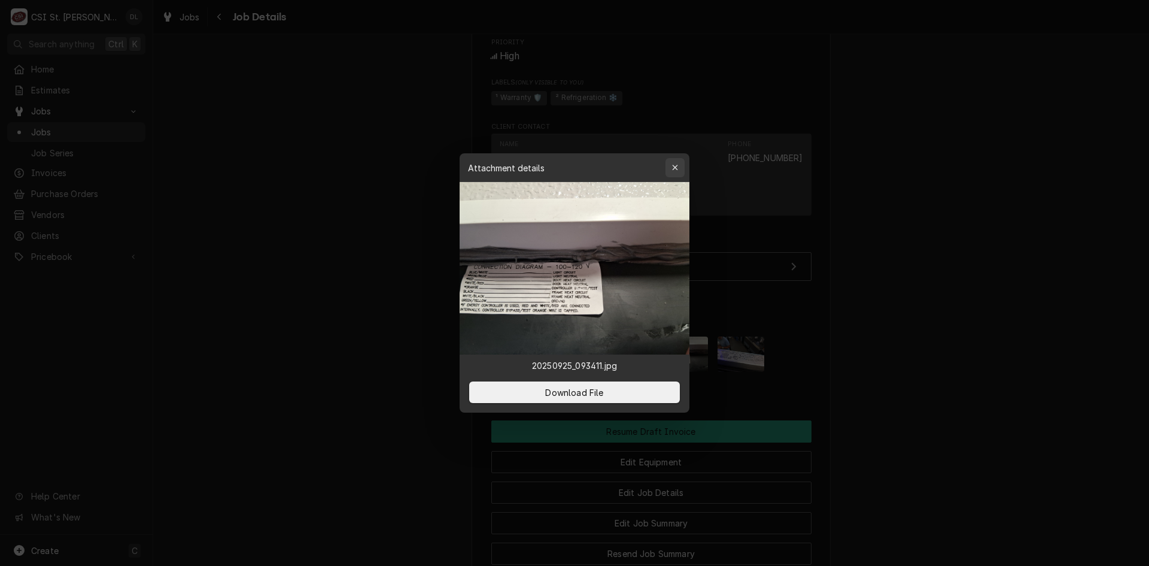
click at [679, 167] on div "button" at bounding box center [675, 168] width 12 height 12
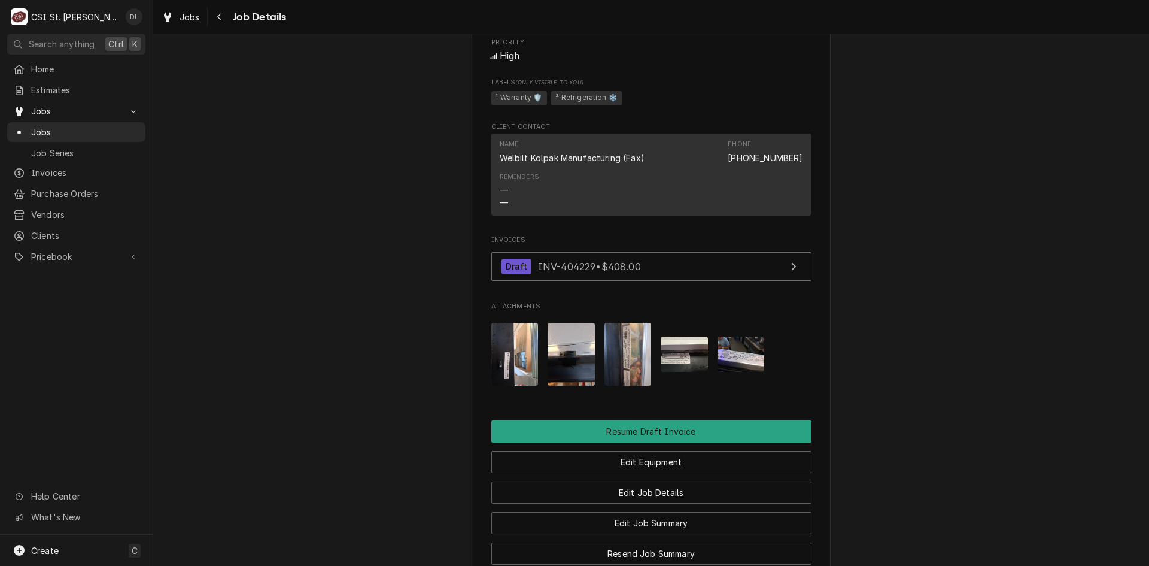
click at [749, 370] on img "Attachments" at bounding box center [741, 353] width 47 height 35
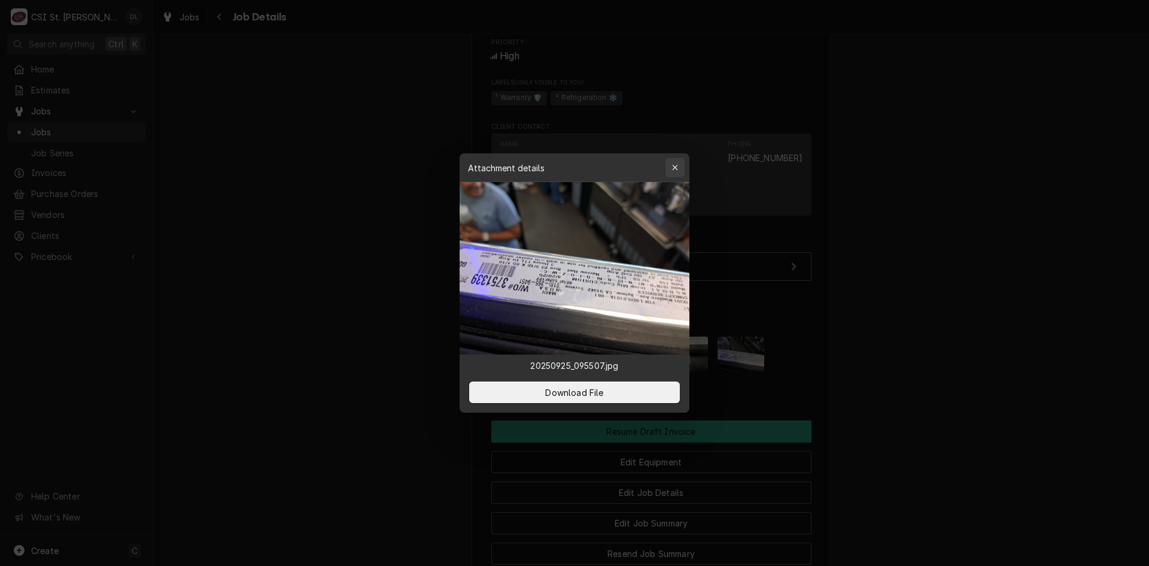
click at [672, 166] on icon "button" at bounding box center [675, 167] width 7 height 8
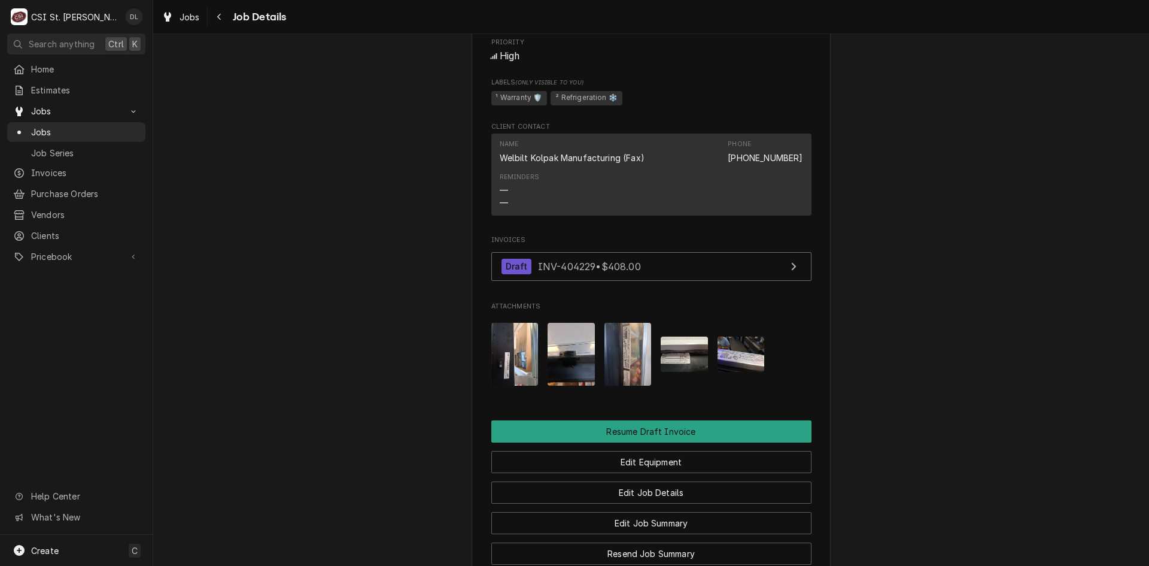
click at [510, 380] on img "Attachments" at bounding box center [514, 354] width 47 height 63
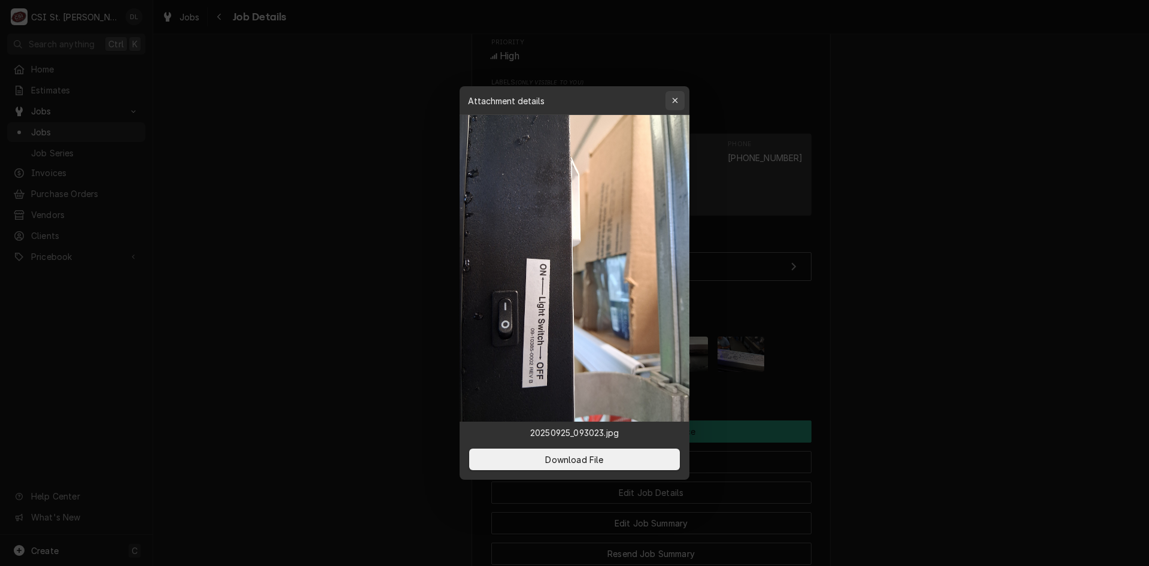
click at [678, 98] on icon "button" at bounding box center [675, 100] width 7 height 8
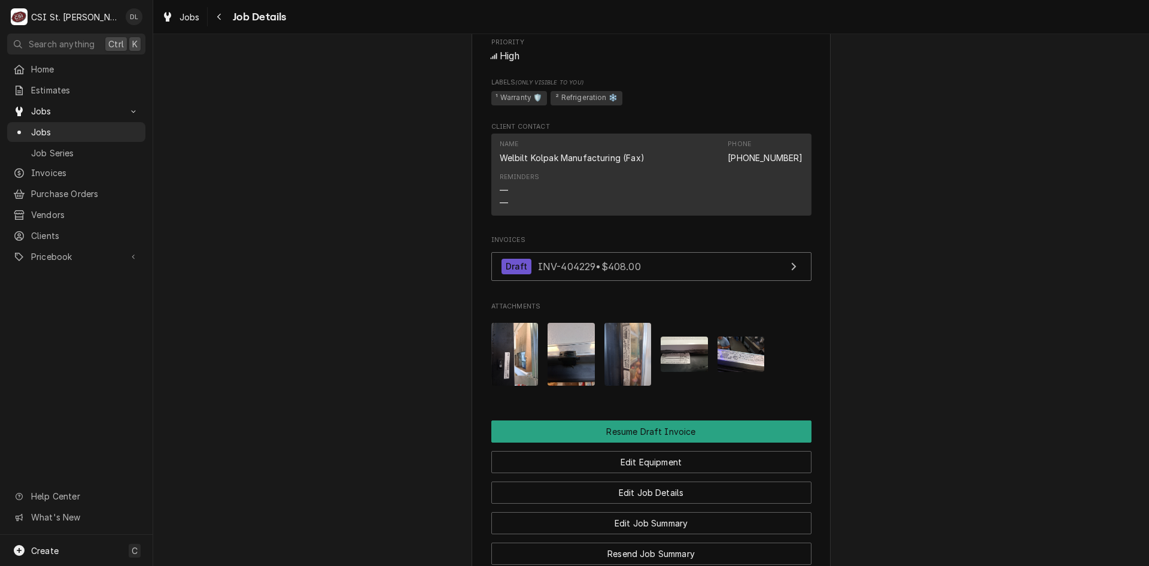
click at [621, 369] on img "Attachments" at bounding box center [628, 354] width 47 height 63
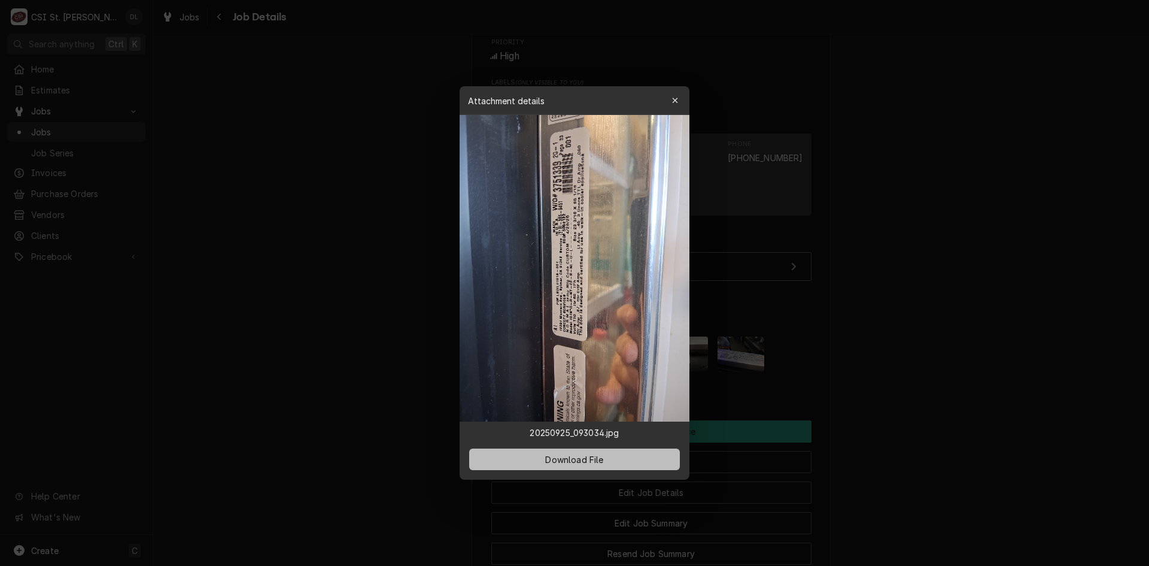
click at [588, 453] on button "Download File" at bounding box center [574, 459] width 211 height 22
click at [672, 102] on div "button" at bounding box center [675, 101] width 12 height 12
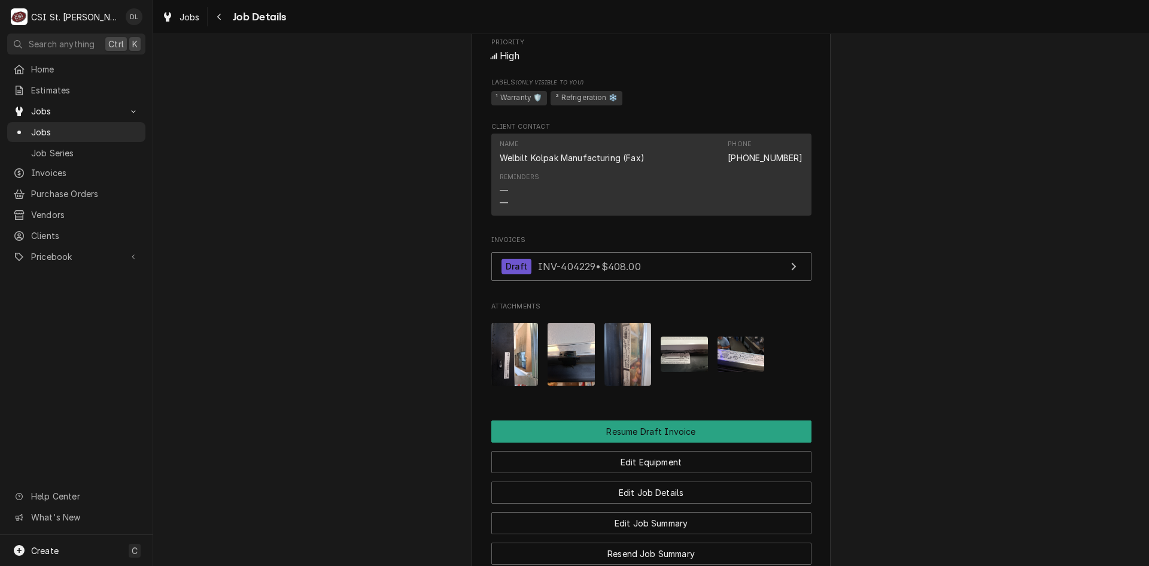
click at [695, 365] on img "Attachments" at bounding box center [684, 353] width 47 height 35
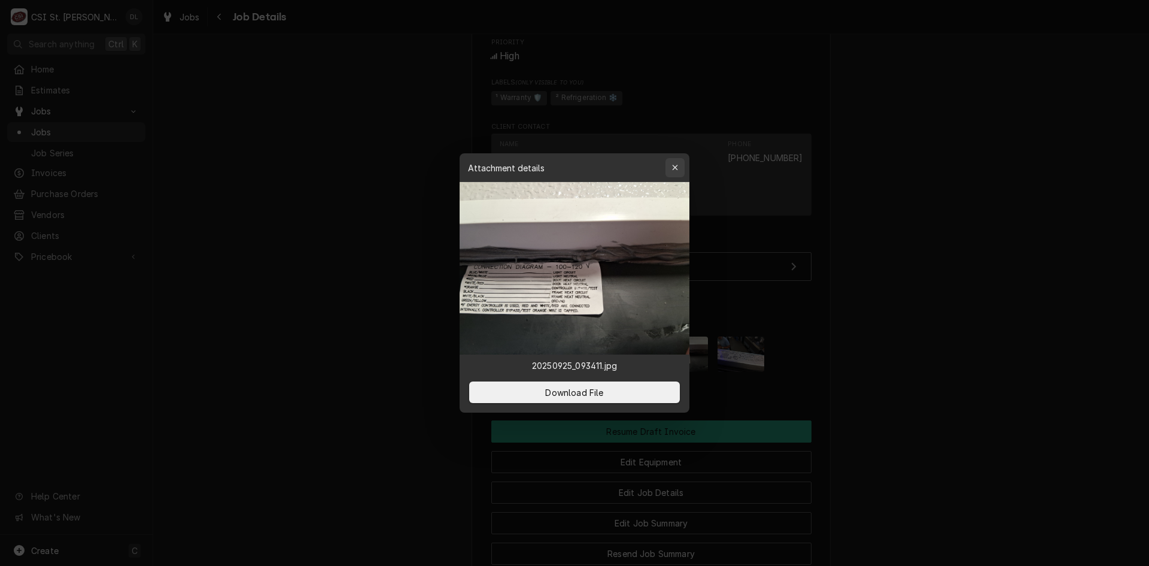
click at [676, 166] on icon "button" at bounding box center [674, 167] width 5 height 5
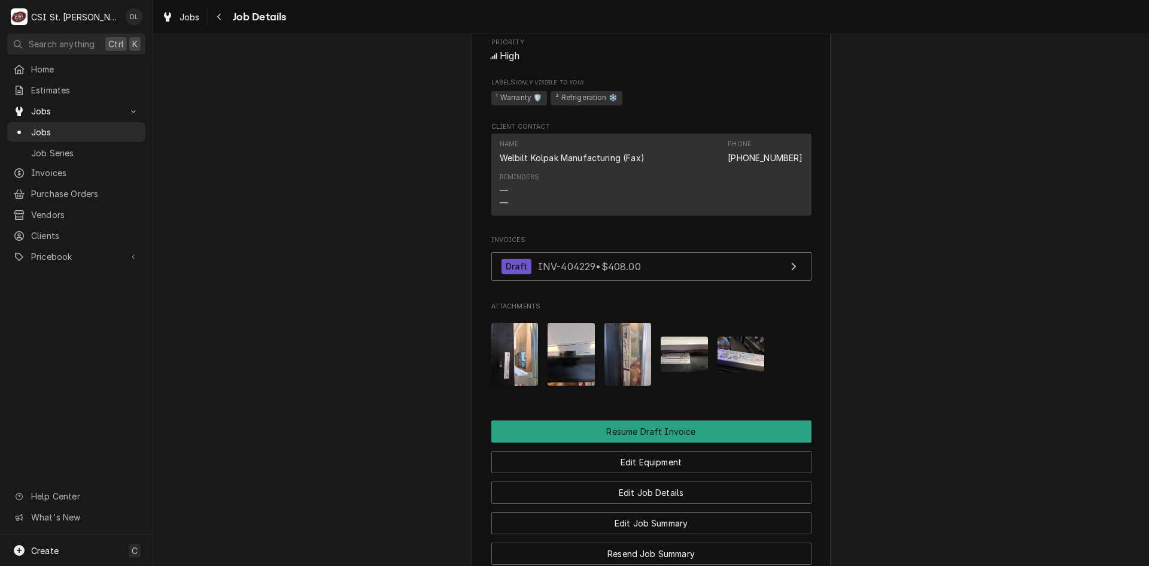
click at [759, 372] on img "Attachments" at bounding box center [741, 353] width 47 height 35
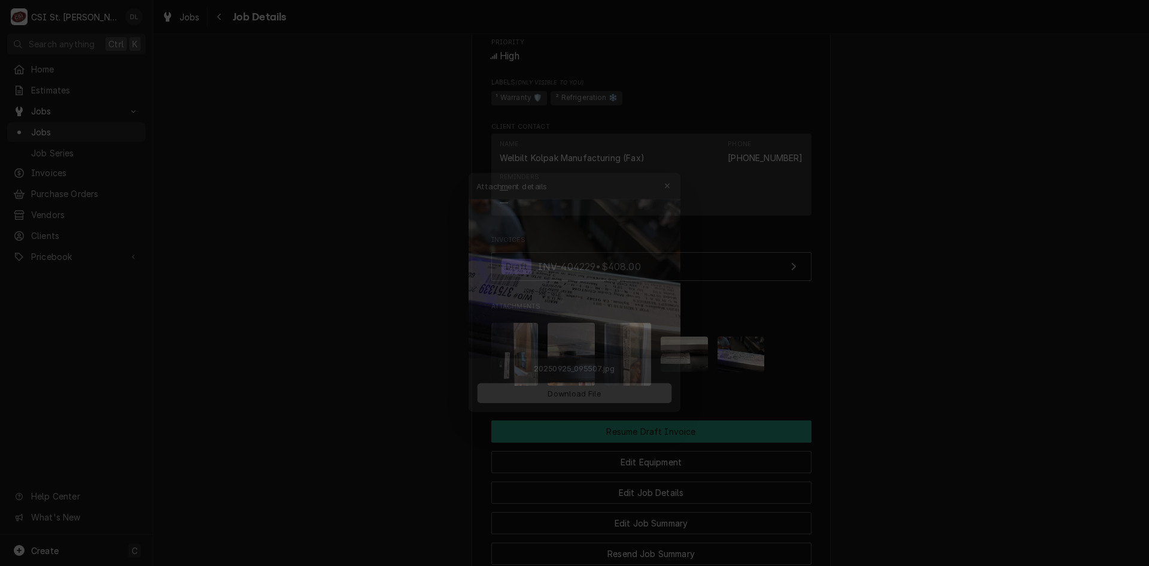
click at [592, 386] on span "Download File" at bounding box center [574, 392] width 63 height 13
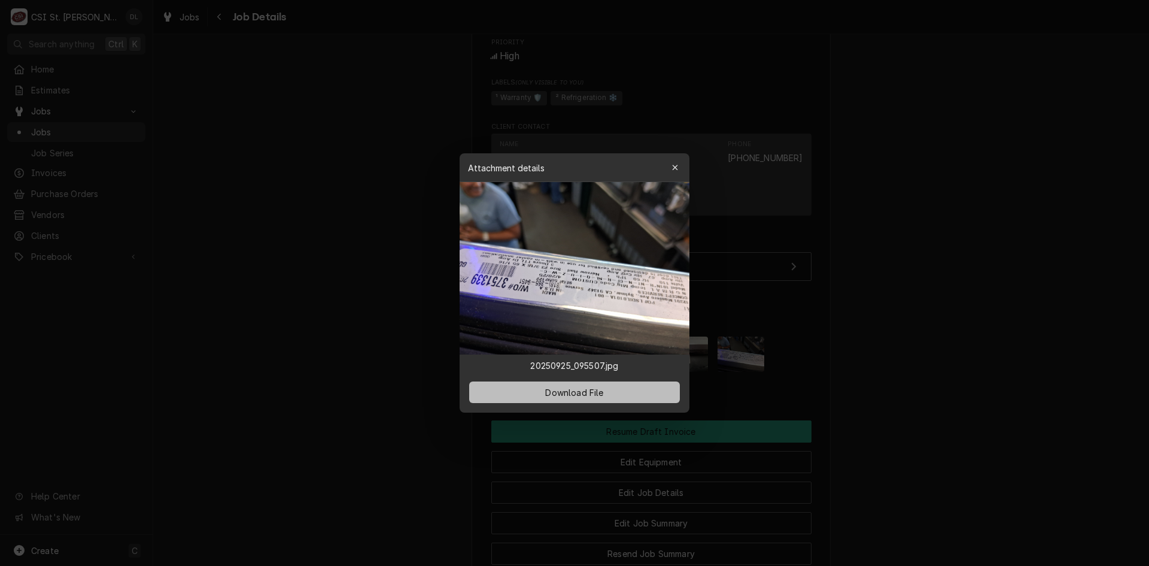
click at [585, 390] on span "Download File" at bounding box center [574, 392] width 63 height 13
click at [673, 165] on icon "button" at bounding box center [675, 167] width 7 height 8
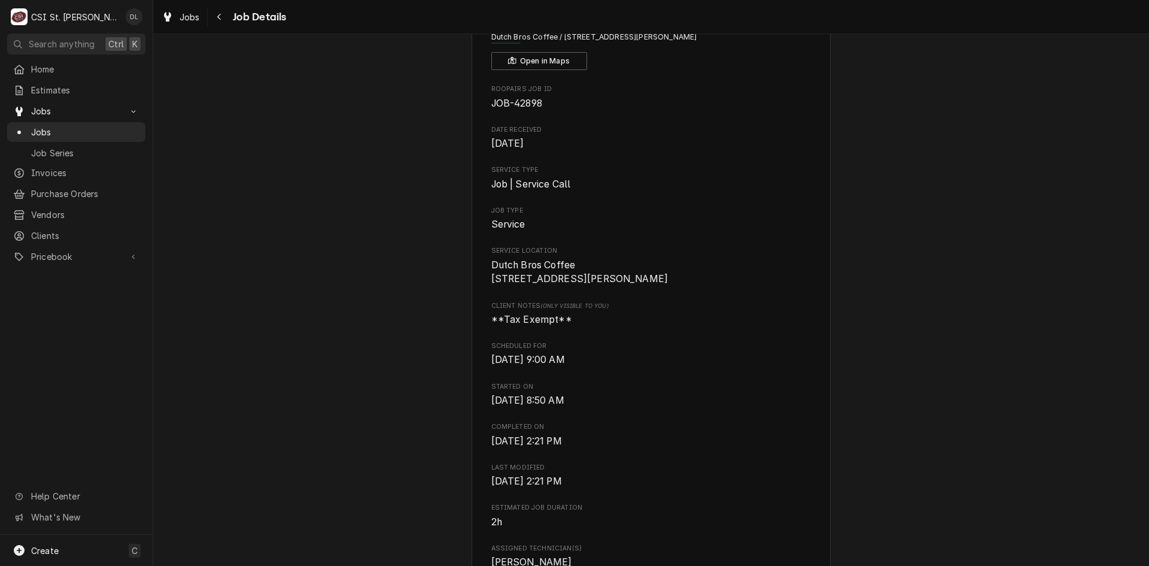
scroll to position [0, 0]
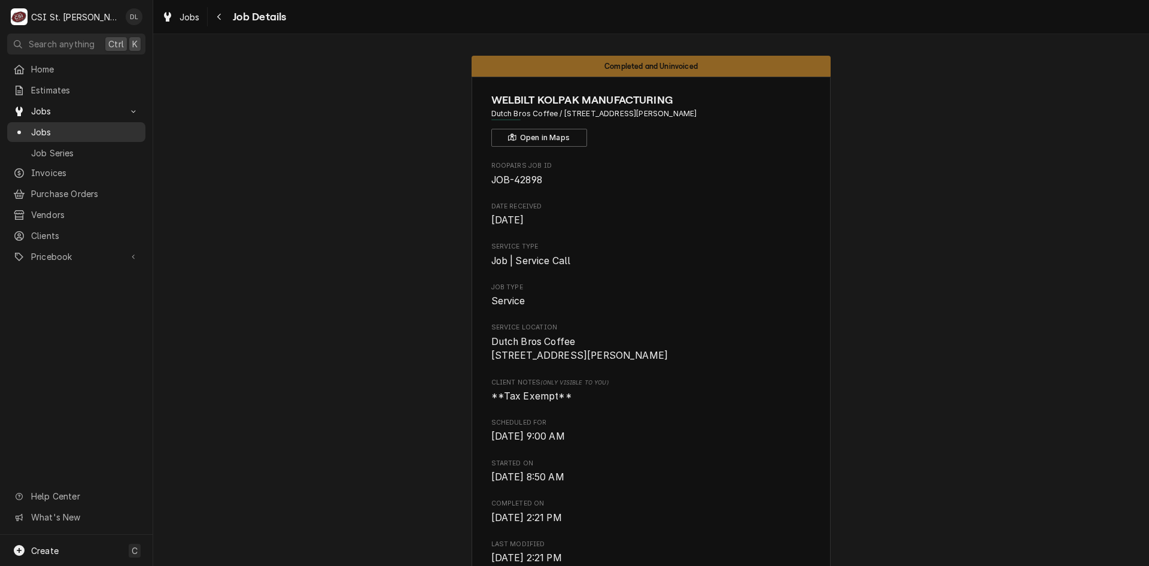
click at [50, 126] on span "Jobs" at bounding box center [85, 132] width 108 height 13
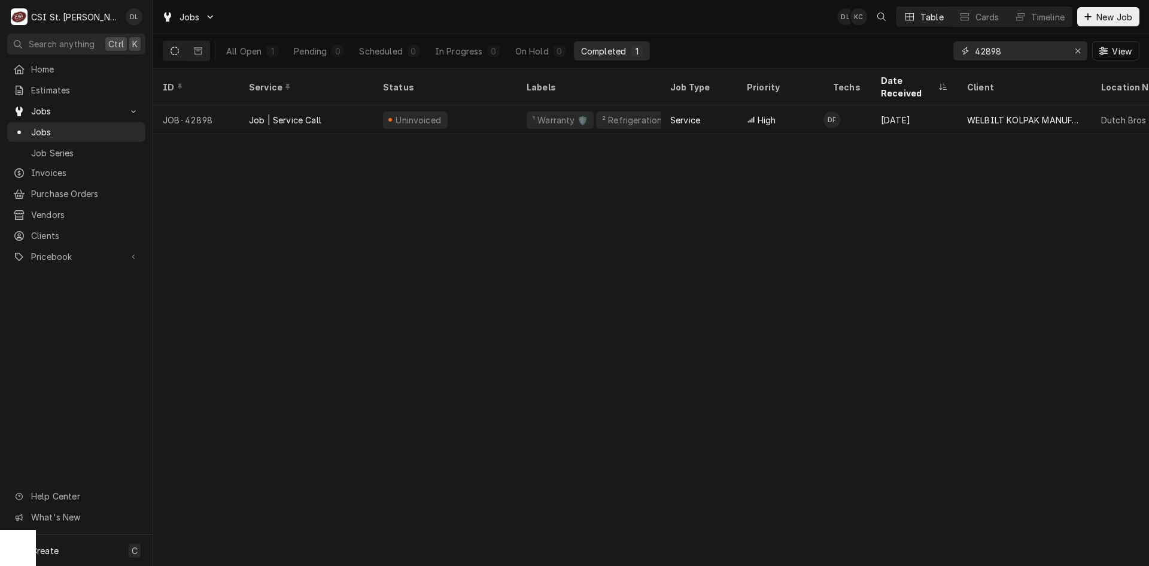
click at [1049, 52] on input "42898" at bounding box center [1020, 50] width 90 height 19
drag, startPoint x: 988, startPoint y: 51, endPoint x: 911, endPoint y: 51, distance: 76.6
click at [911, 51] on div "All Open 1 Pending 0 Scheduled 0 In Progress 0 On Hold 0 Completed 1 42898 View" at bounding box center [651, 51] width 977 height 34
type input "42724"
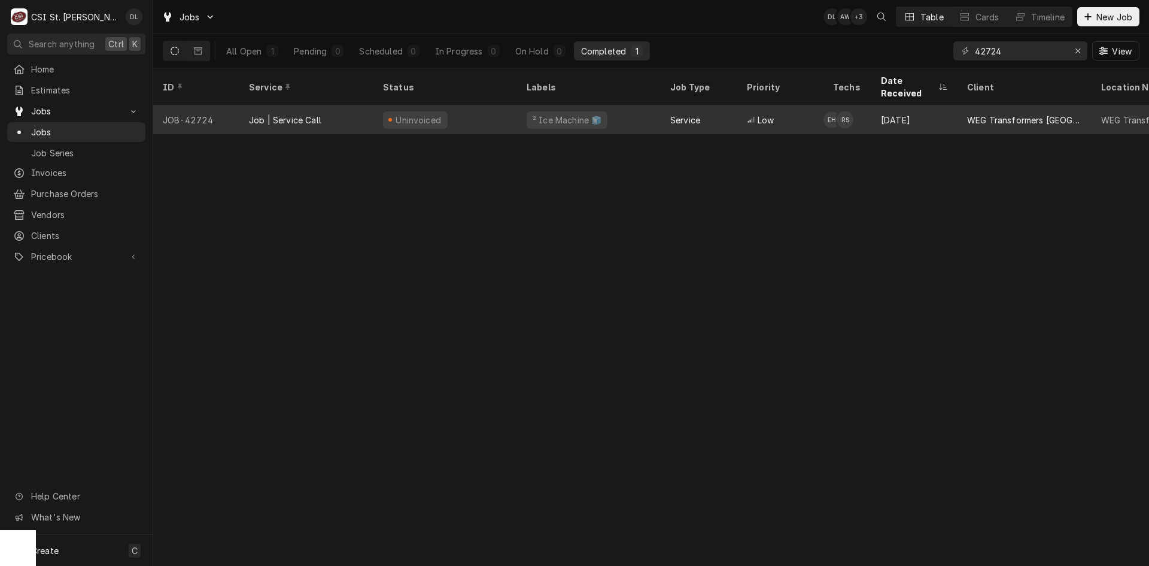
click at [820, 108] on div "Low" at bounding box center [780, 119] width 86 height 29
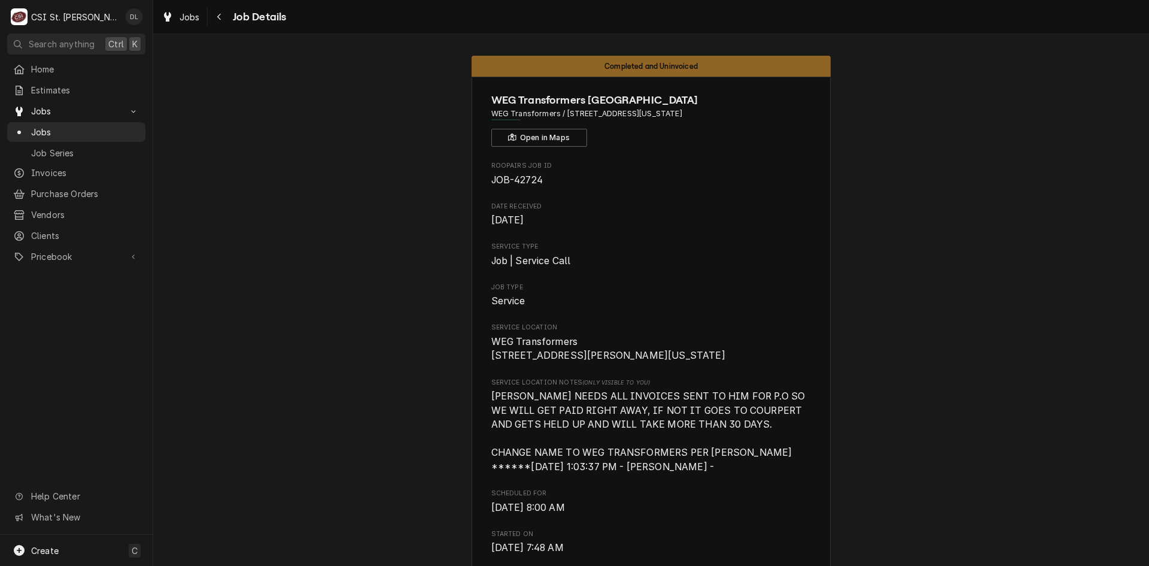
click at [74, 126] on span "Jobs" at bounding box center [85, 132] width 108 height 13
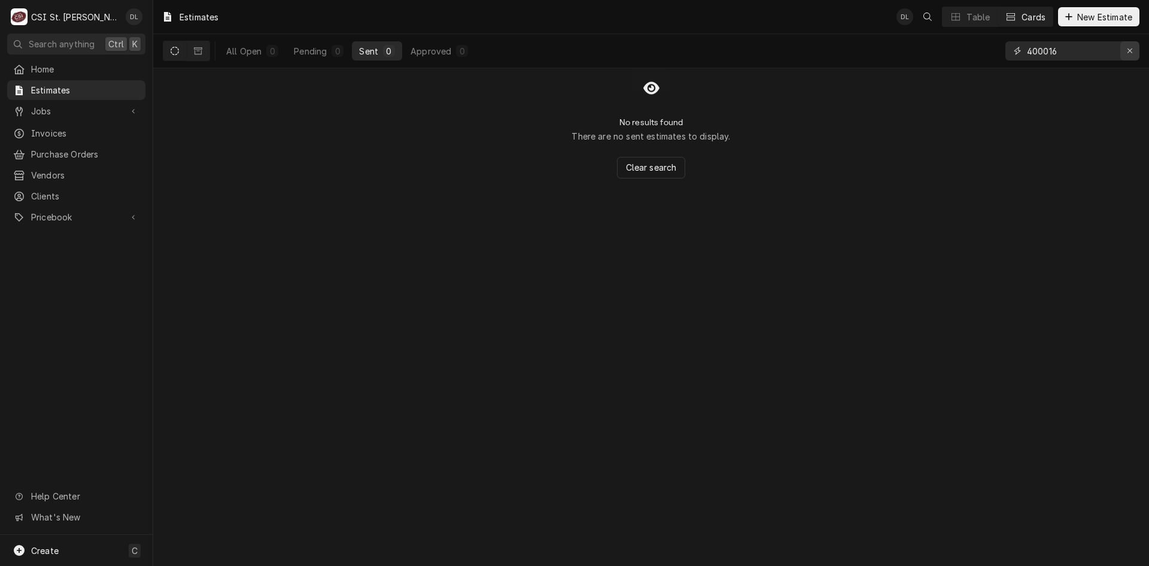
click at [1131, 48] on icon "Erase input" at bounding box center [1130, 51] width 7 height 8
click at [1095, 48] on input "Dynamic Content Wrapper" at bounding box center [1083, 50] width 113 height 19
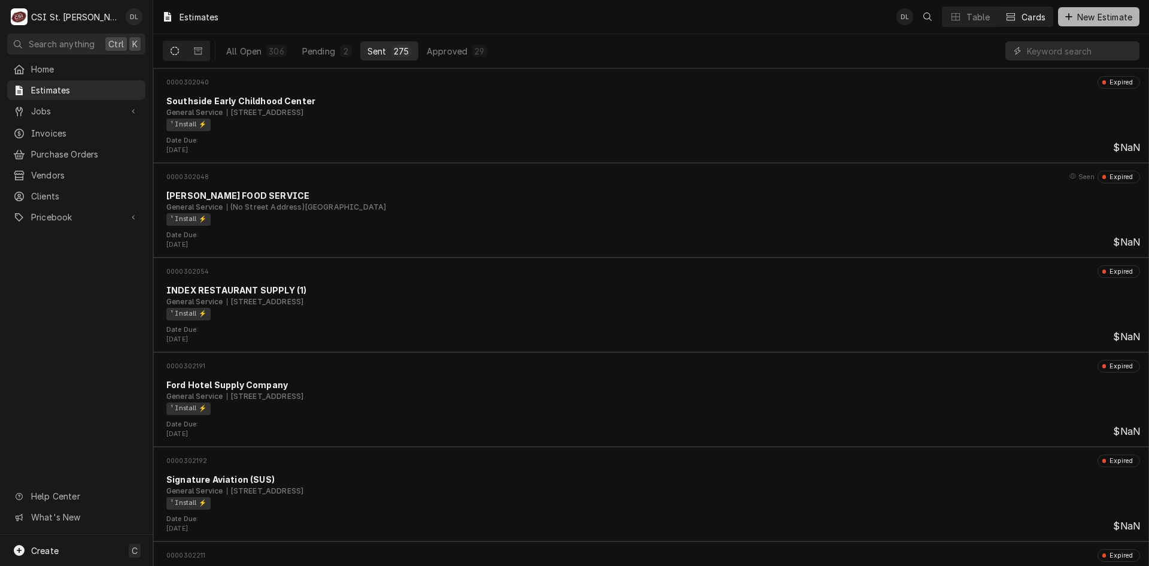
click at [1066, 13] on icon "Dynamic Content Wrapper" at bounding box center [1069, 17] width 7 height 8
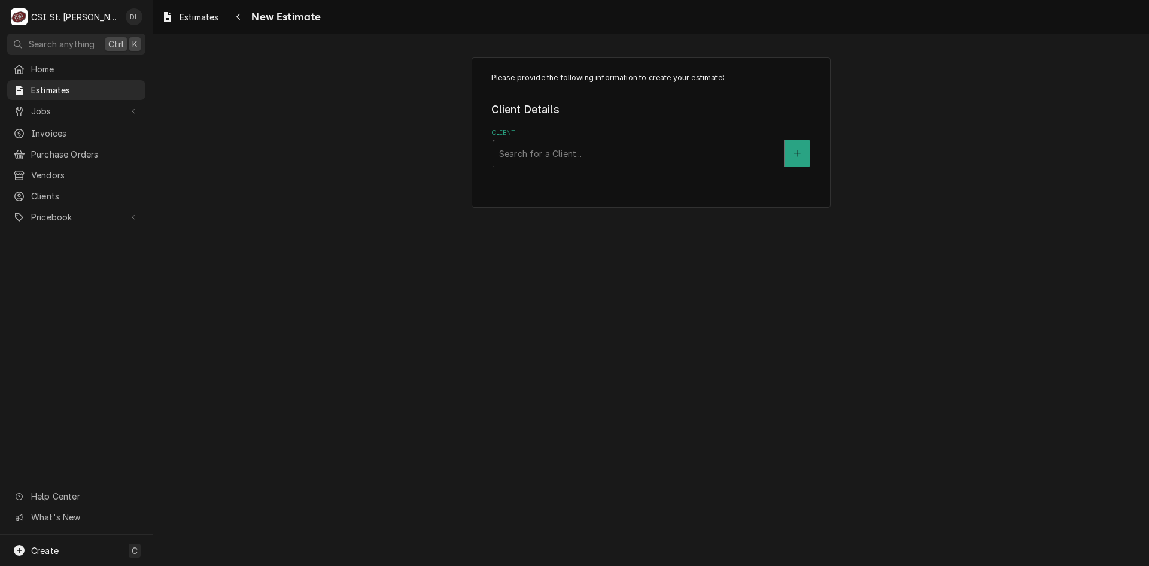
click at [597, 147] on div "Client" at bounding box center [638, 153] width 279 height 22
type input "weg transformers"
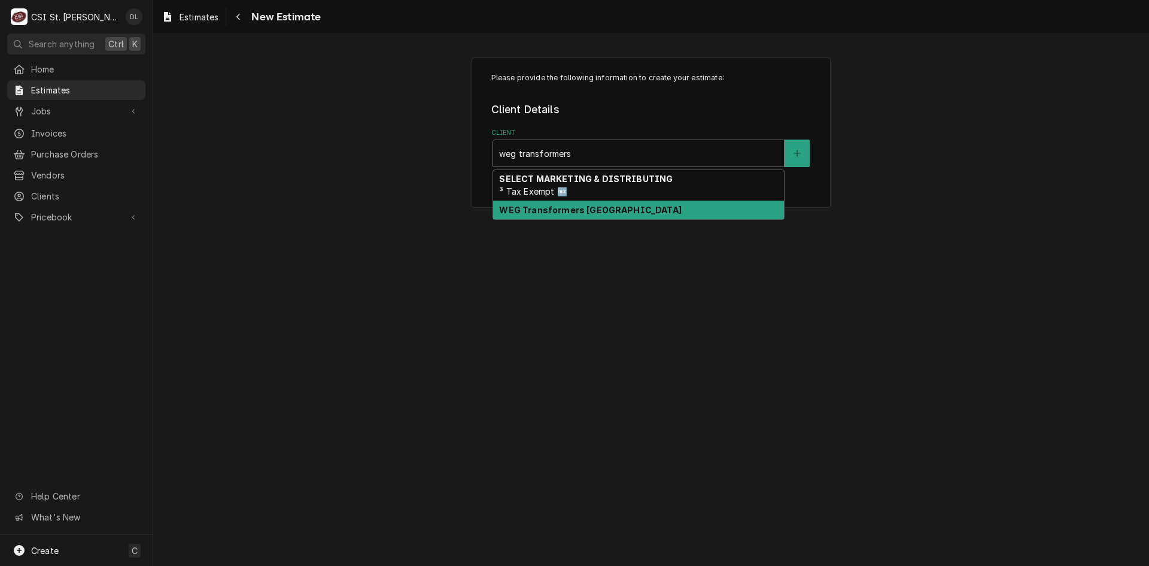
click at [575, 205] on strong "WEG Transformers [GEOGRAPHIC_DATA]" at bounding box center [590, 210] width 182 height 10
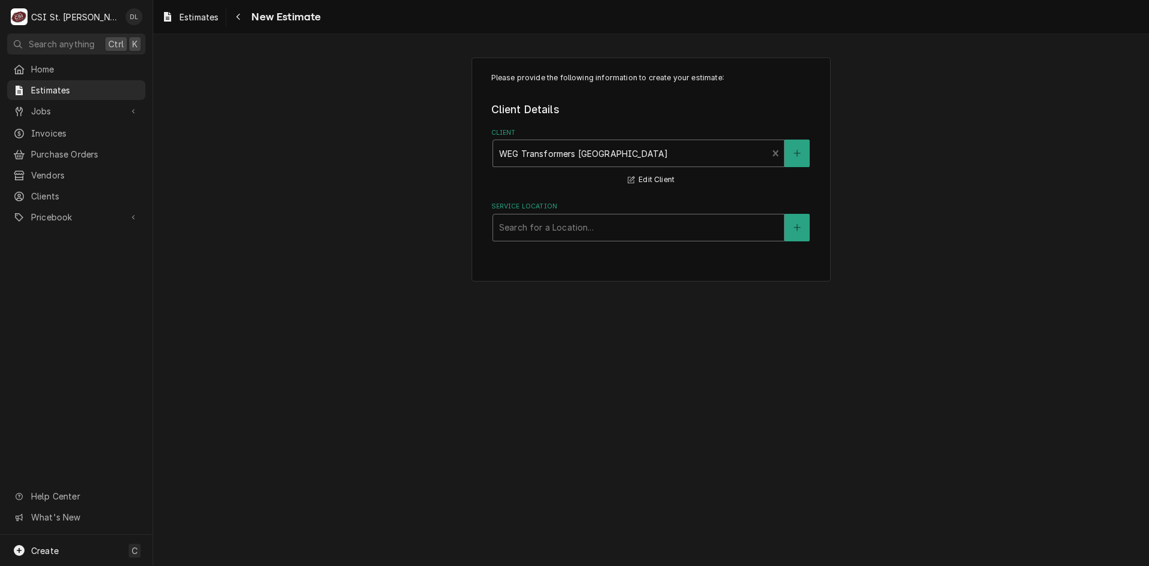
click at [633, 230] on div "Service Location" at bounding box center [638, 228] width 279 height 22
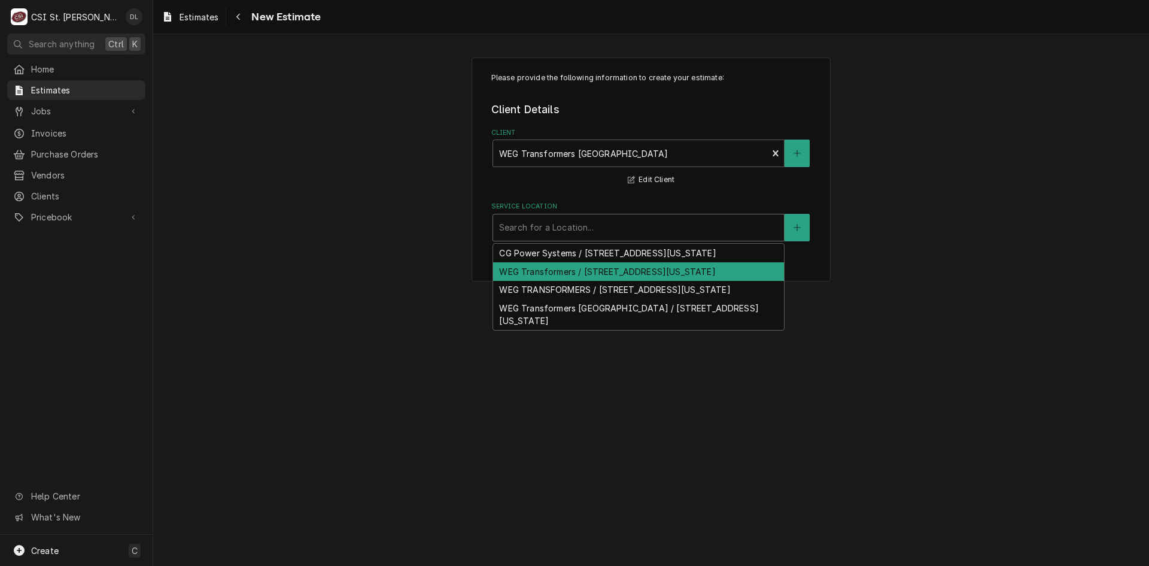
click at [669, 267] on div "WEG Transformers / [STREET_ADDRESS][US_STATE]" at bounding box center [638, 271] width 291 height 19
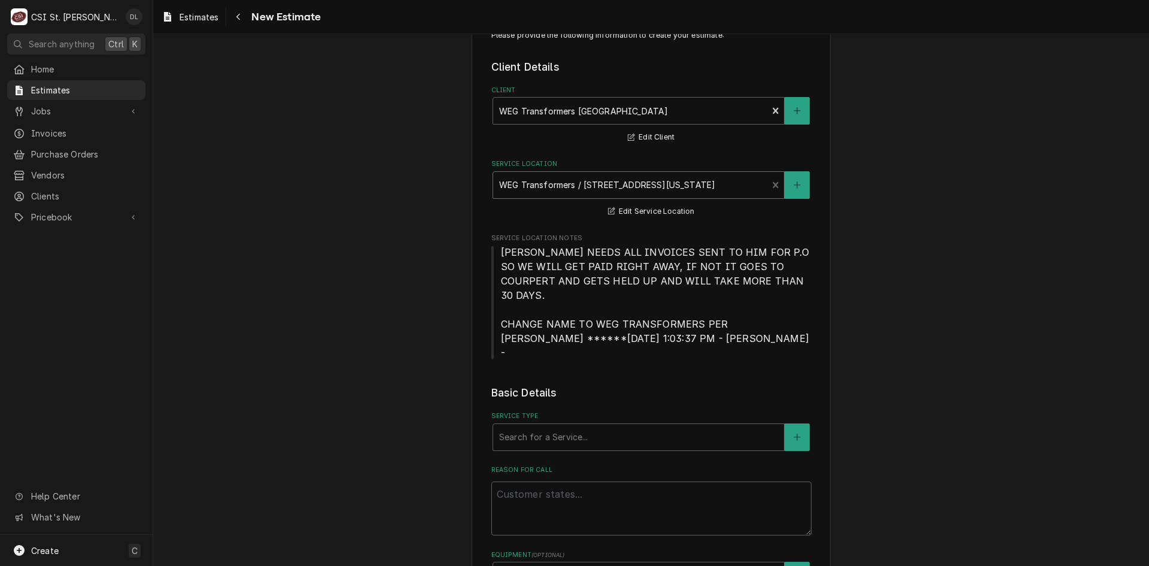
scroll to position [180, 0]
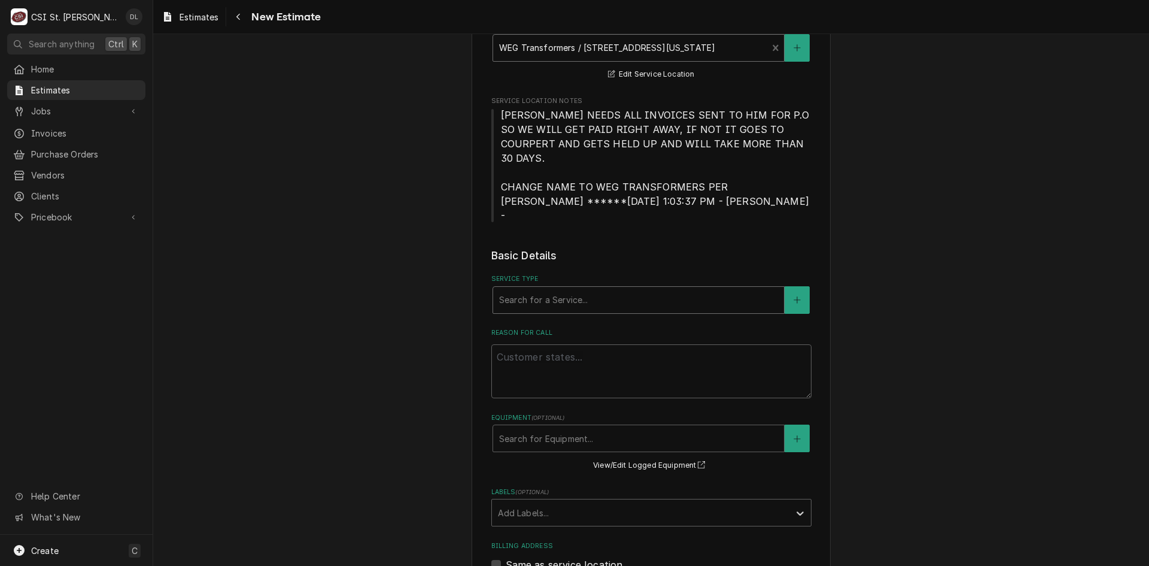
click at [597, 289] on div "Service Type" at bounding box center [638, 300] width 279 height 22
click at [727, 248] on legend "Basic Details" at bounding box center [651, 256] width 320 height 16
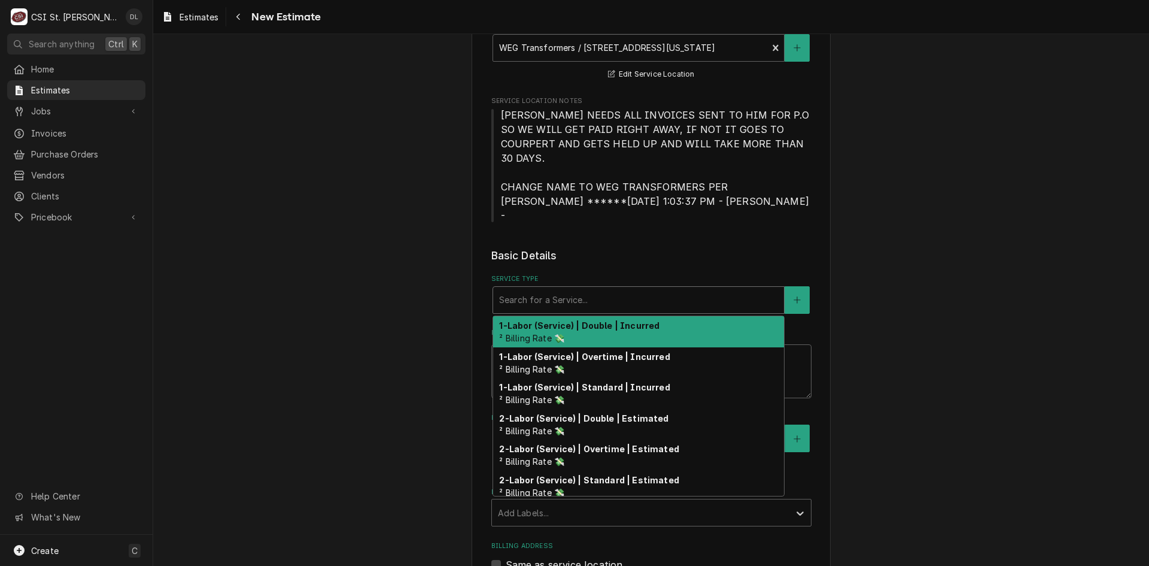
click at [627, 289] on div "Service Type" at bounding box center [638, 300] width 279 height 22
type textarea "x"
type input "i"
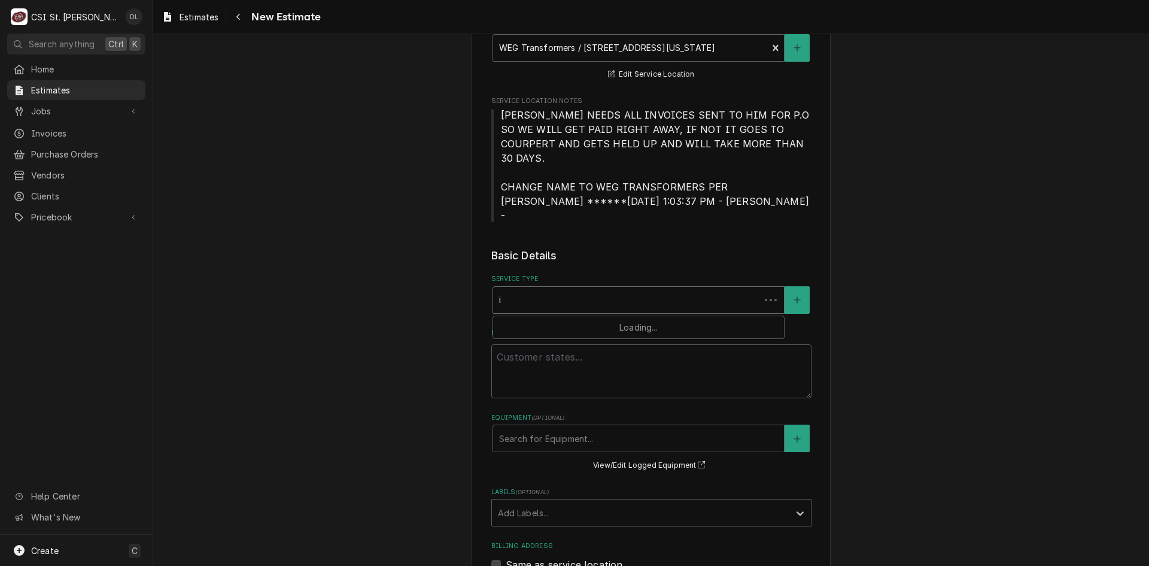
type textarea "x"
type input "in"
type textarea "x"
type input "inst"
type textarea "x"
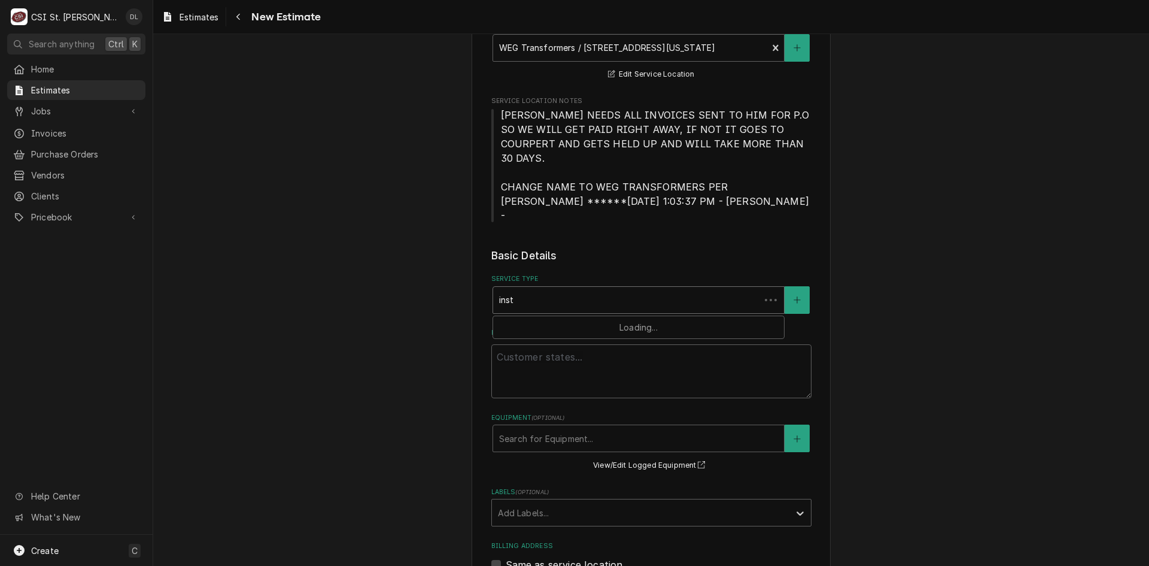
type input "insta"
type textarea "x"
type input "install"
type textarea "x"
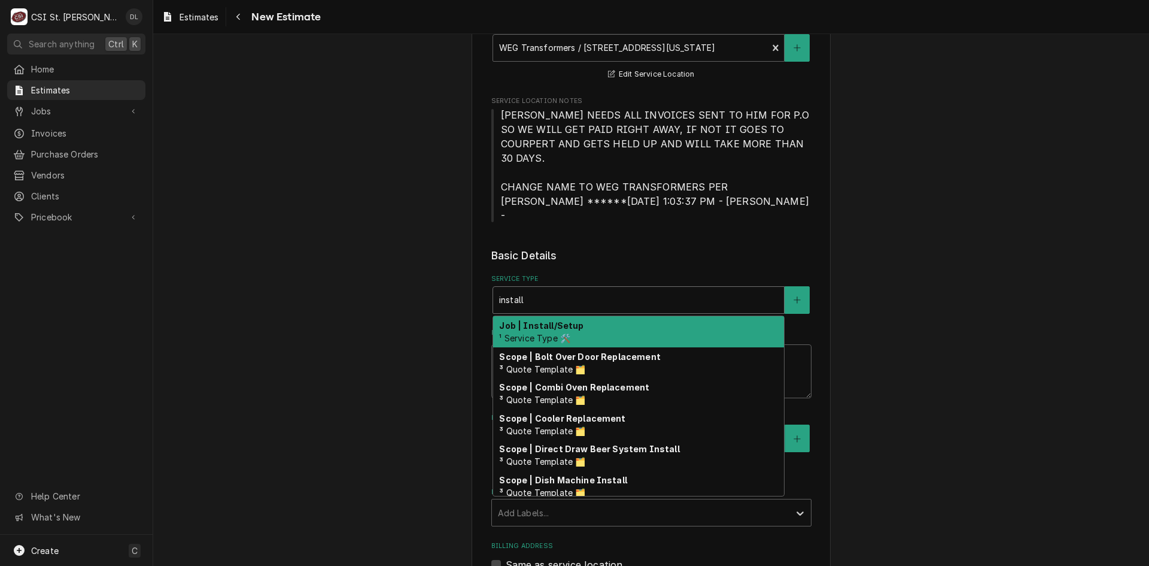
click at [572, 316] on div "Job | Install/Setup ¹ Service Type 🛠️" at bounding box center [638, 331] width 291 height 31
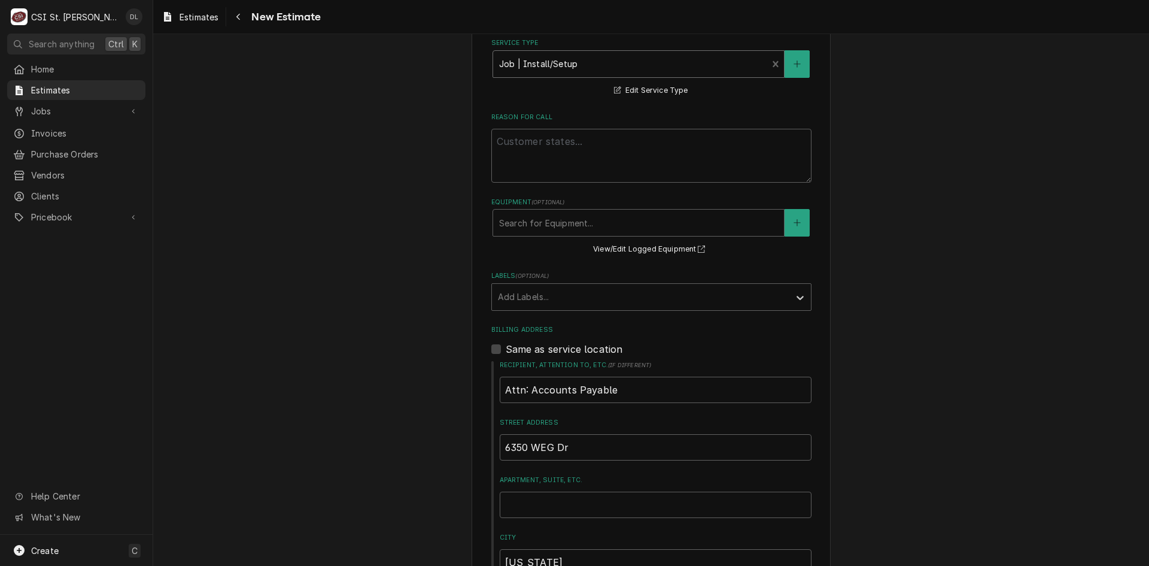
scroll to position [419, 0]
click at [709, 283] on div "Labels" at bounding box center [641, 294] width 286 height 22
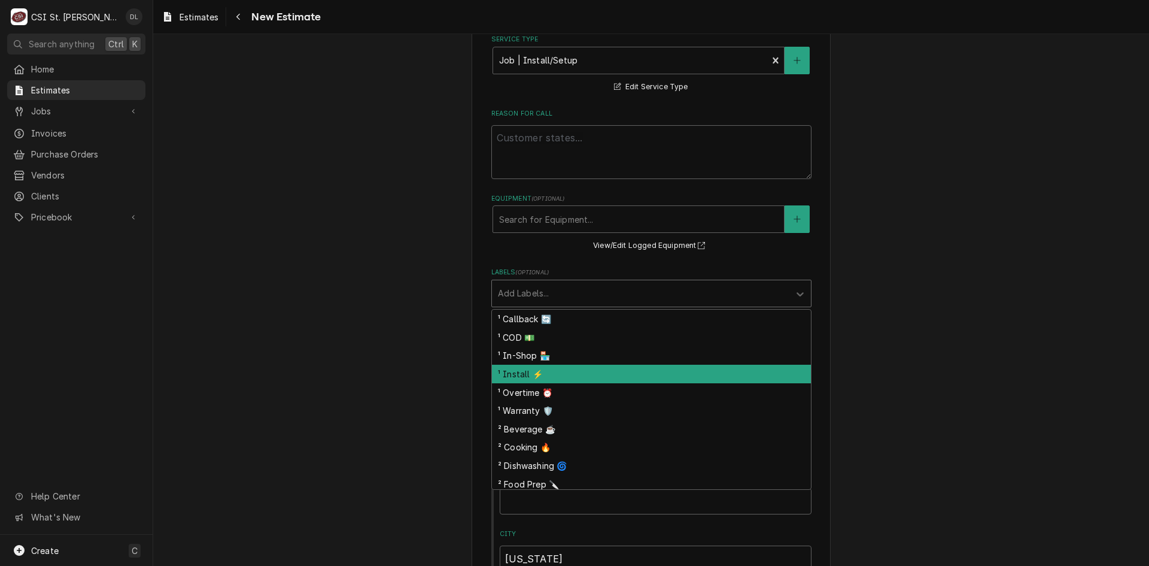
click at [524, 365] on div "¹ Install ⚡️" at bounding box center [651, 374] width 319 height 19
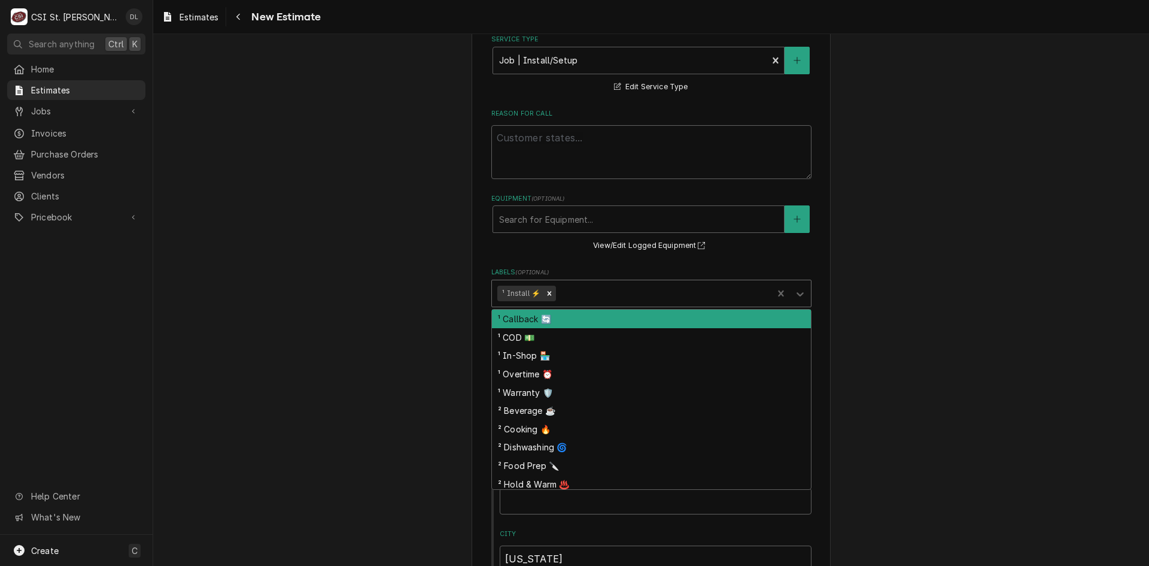
click at [609, 283] on div "Labels" at bounding box center [662, 294] width 209 height 22
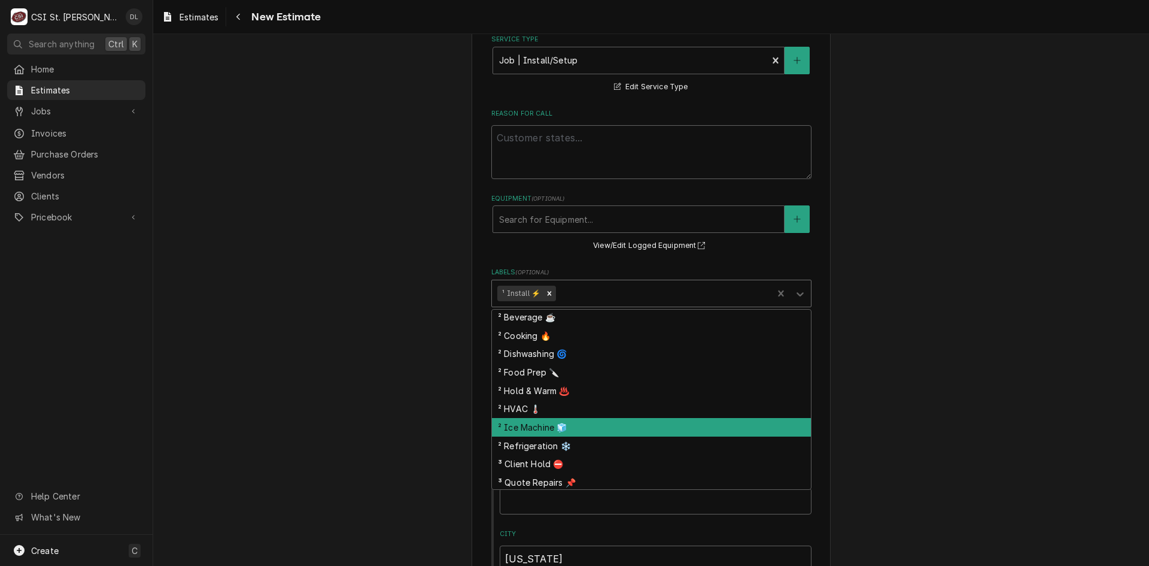
scroll to position [95, 0]
click at [553, 416] on div "² Ice Machine 🧊" at bounding box center [651, 425] width 319 height 19
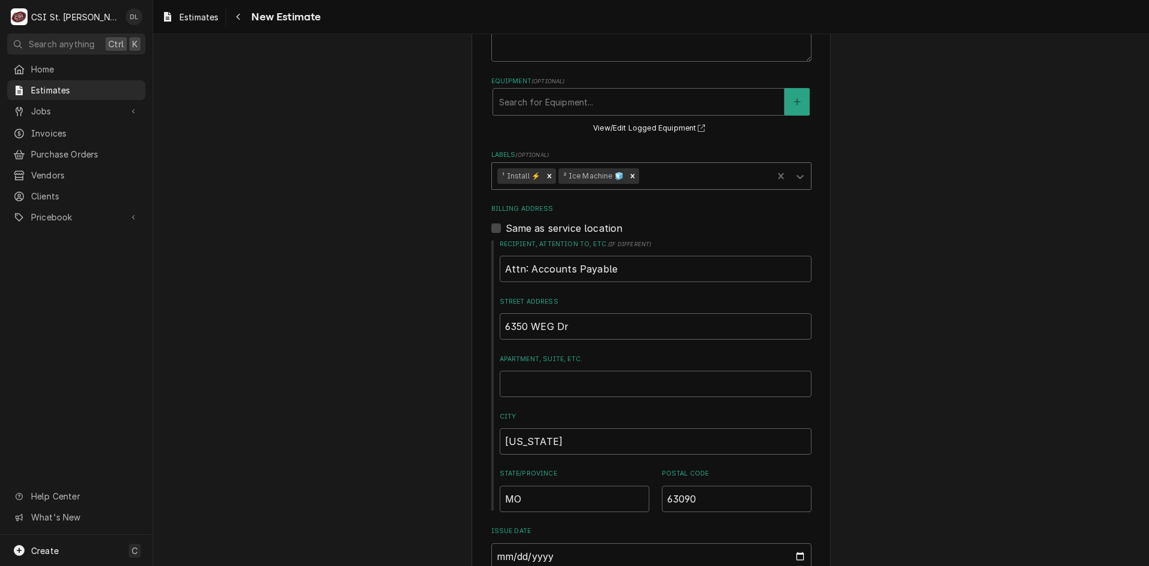
type textarea "x"
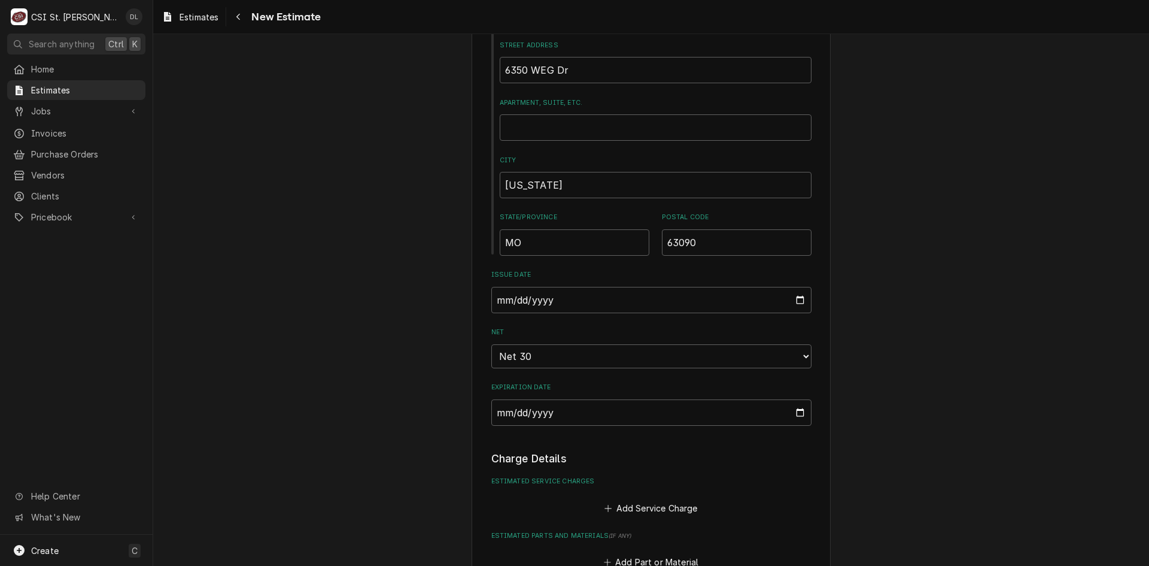
scroll to position [838, 0]
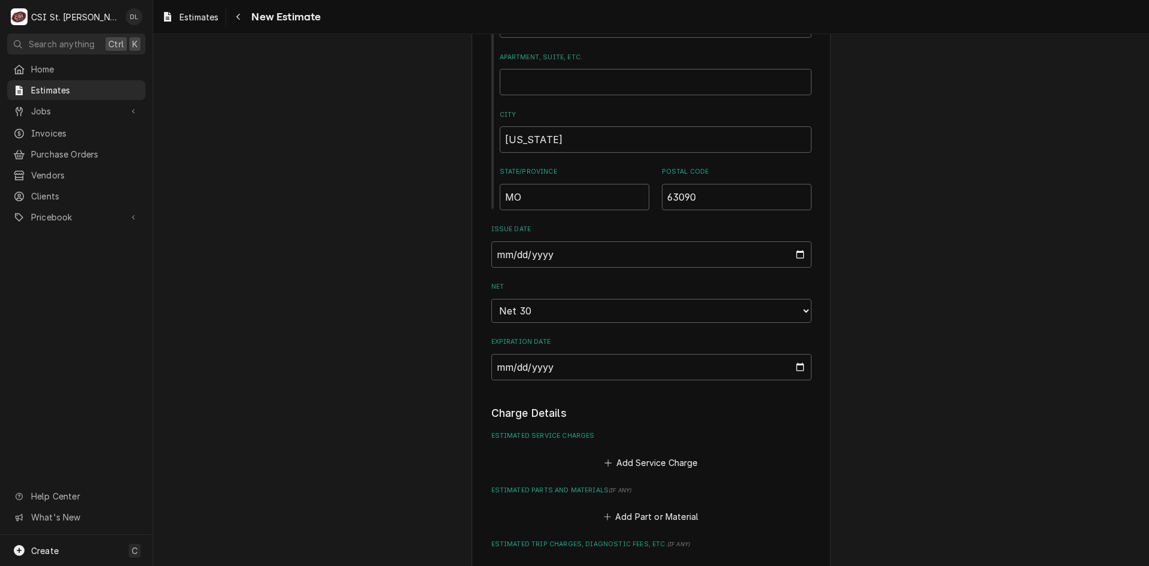
click at [323, 180] on div "Please provide the following information to create your estimate: Client Detail…" at bounding box center [651, 173] width 996 height 1929
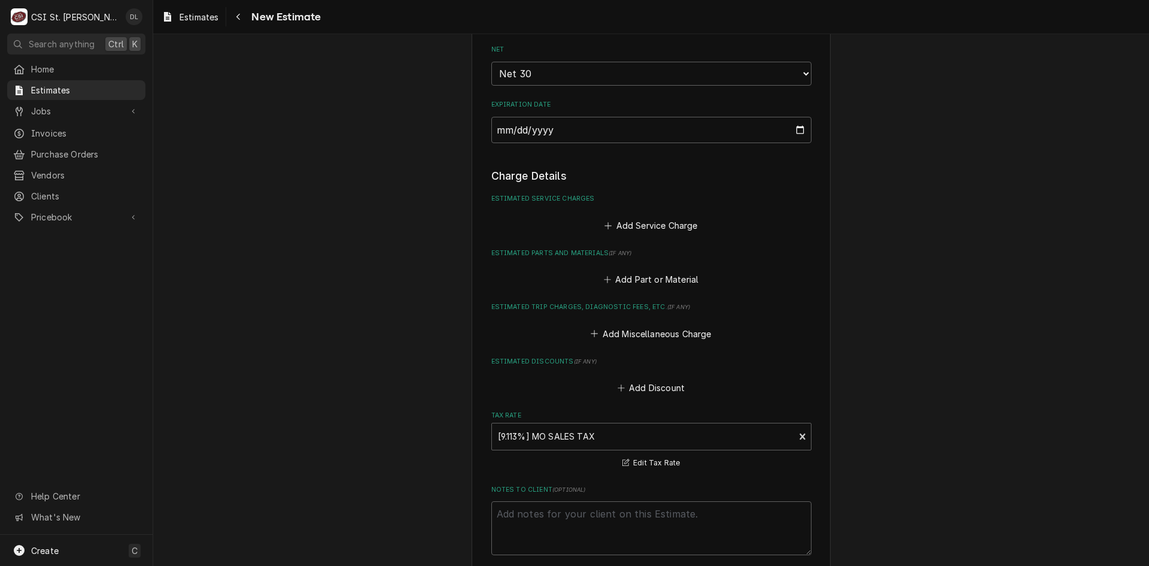
scroll to position [1137, 0]
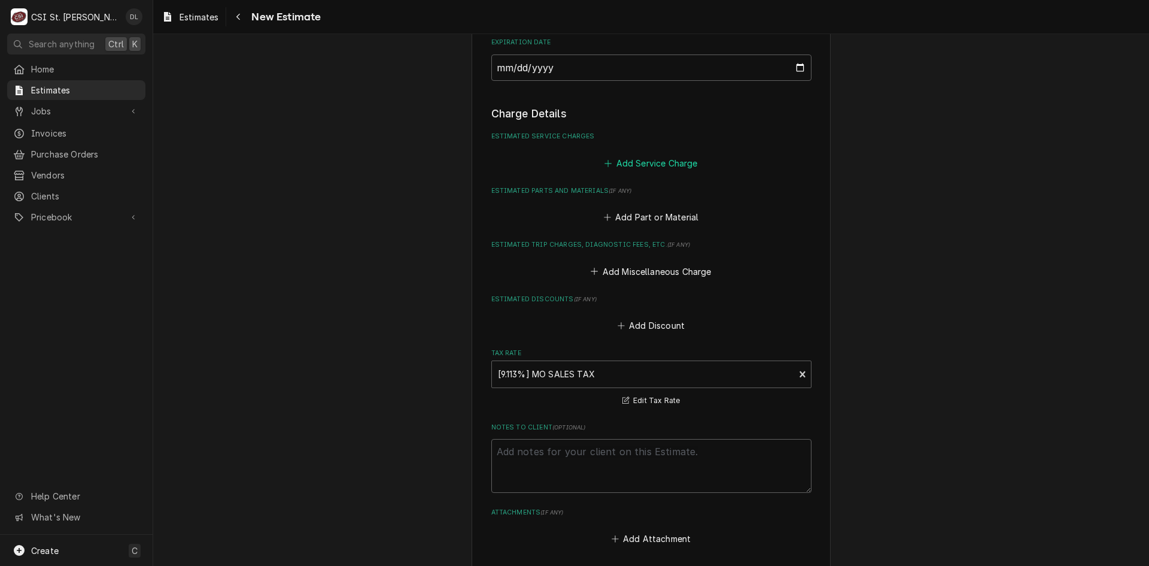
click at [605, 160] on icon "Estimated Service Charges" at bounding box center [608, 163] width 7 height 7
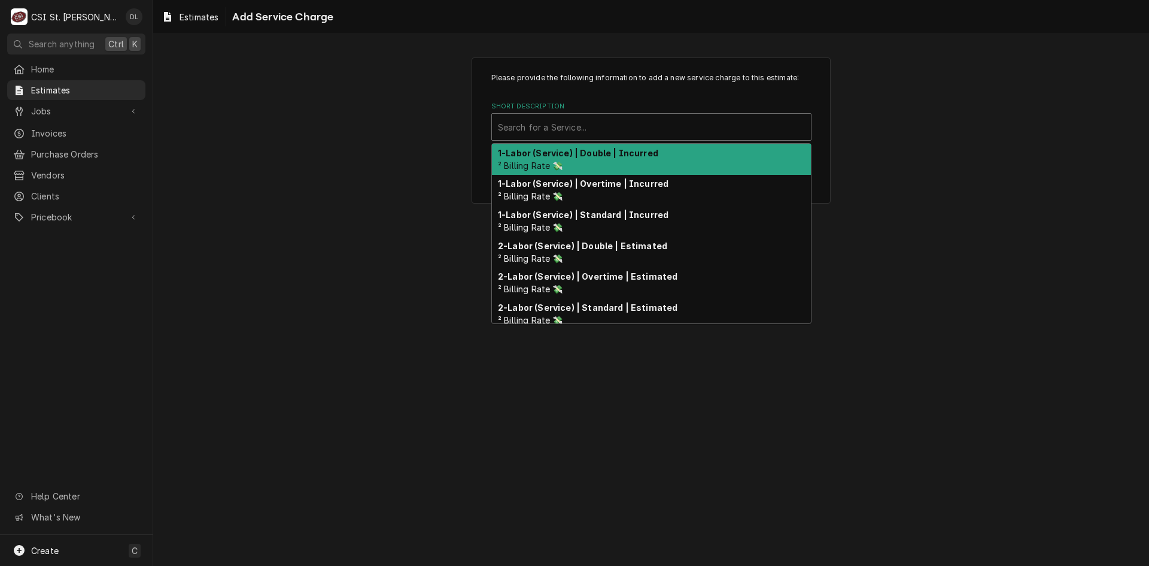
click at [598, 128] on div "Short Description" at bounding box center [651, 127] width 307 height 22
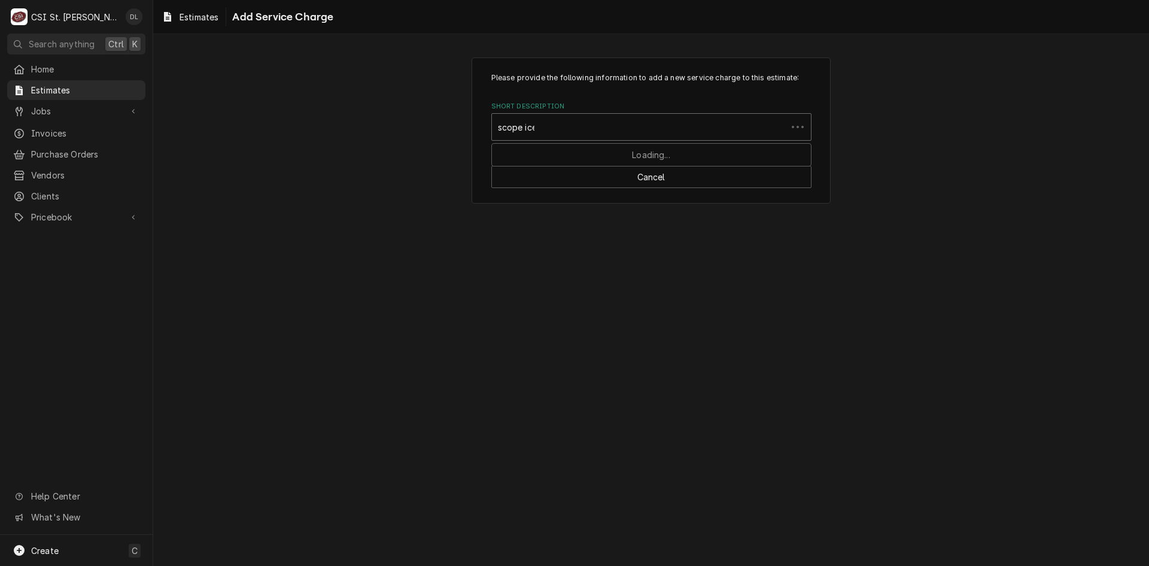
type input "scope ice"
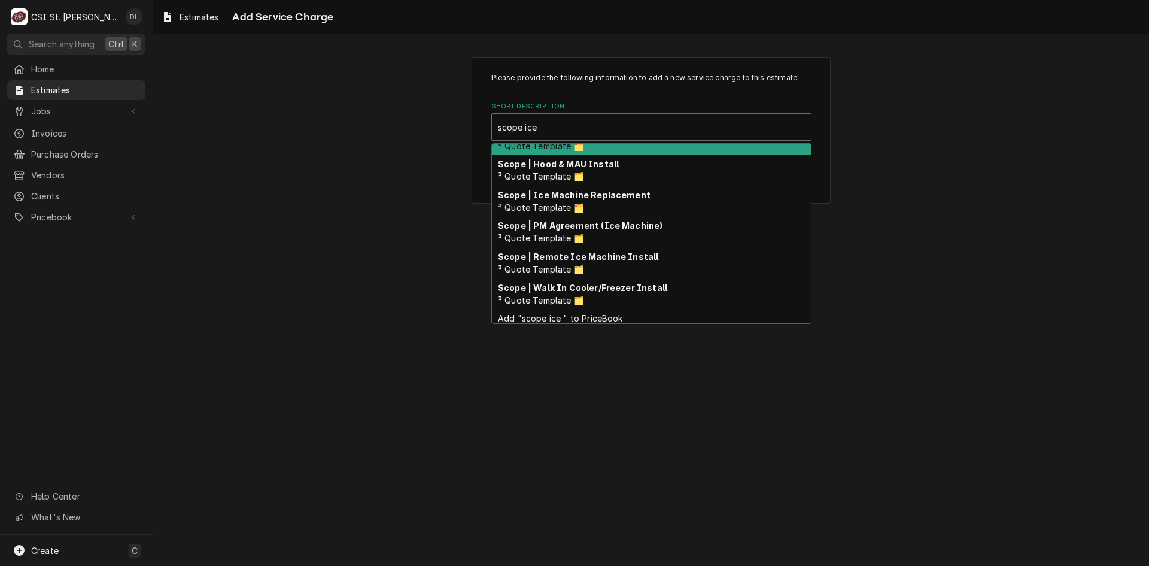
scroll to position [117, 0]
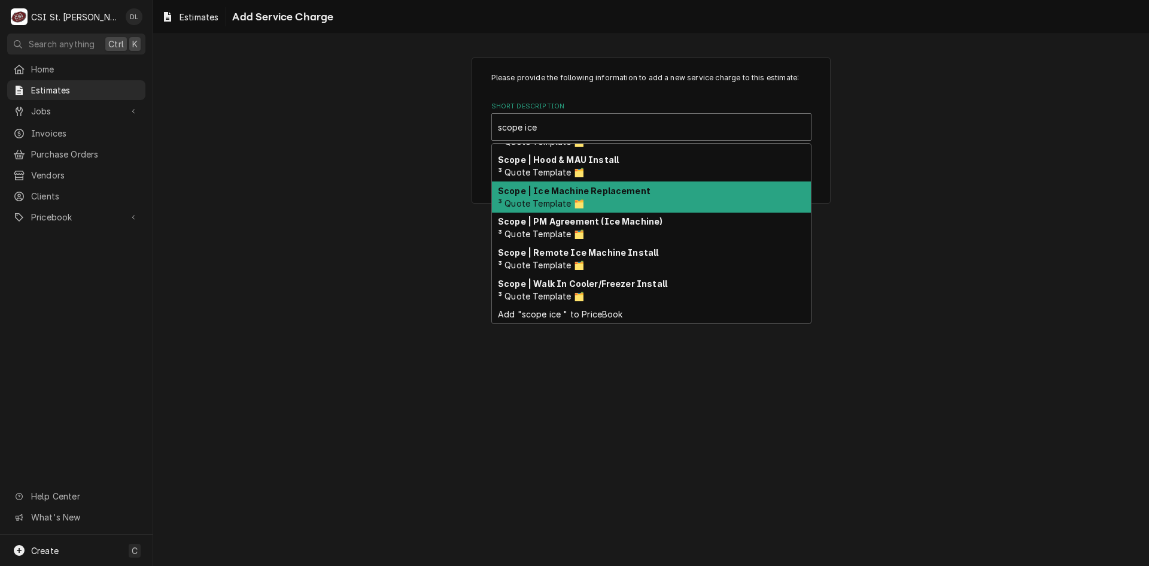
click at [635, 205] on div "Scope | Ice Machine Replacement ³ Quote Template 🗂️" at bounding box center [651, 196] width 319 height 31
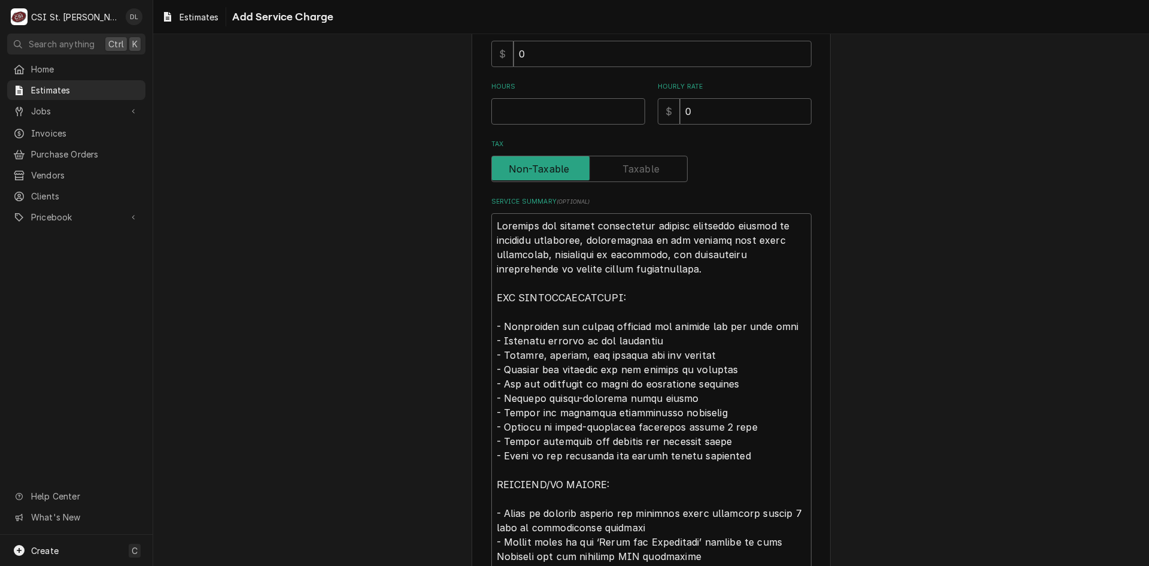
scroll to position [299, 0]
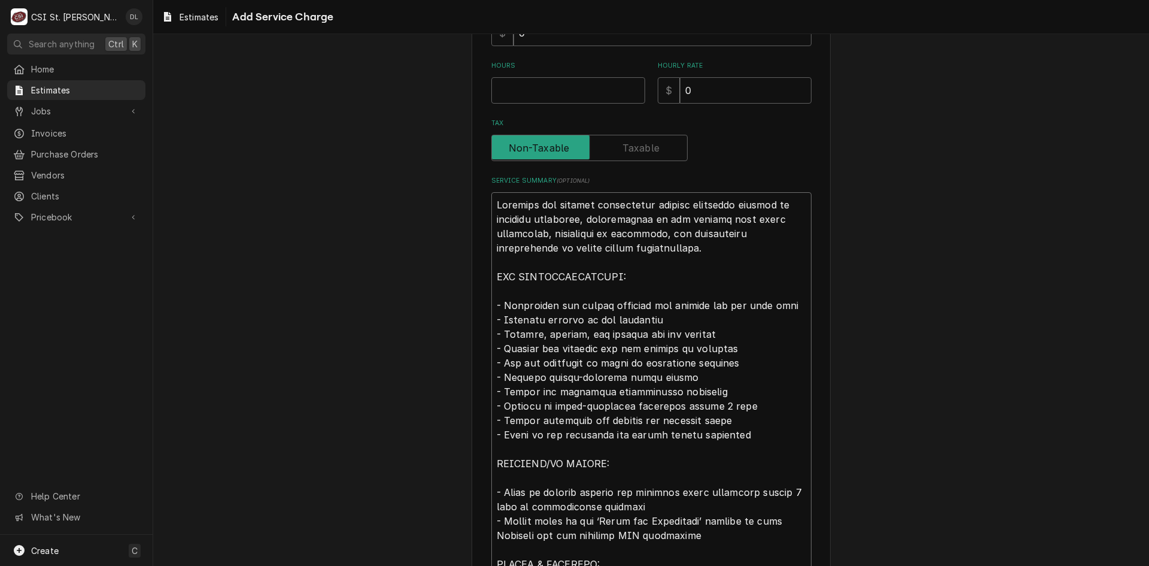
click at [564, 375] on textarea "Service Summary ( optional )" at bounding box center [651, 405] width 320 height 427
type textarea "x"
type textarea "Complete ice machine replacement service including removal of existing equipmen…"
type textarea "x"
type textarea "Complete ice machine replacement service including removal of existing equipmen…"
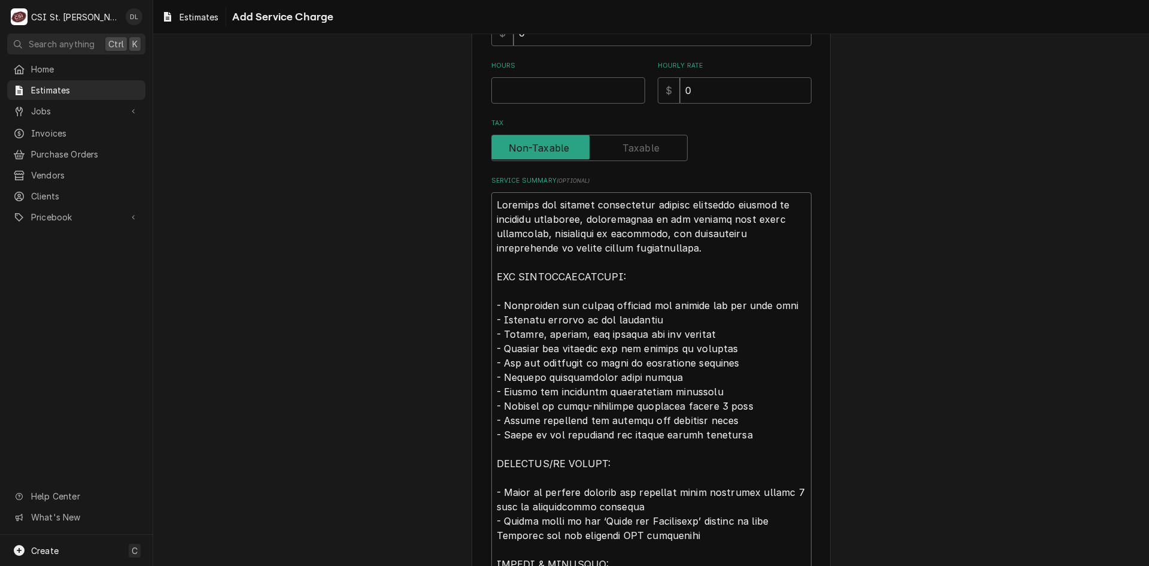
type textarea "x"
type textarea "Complete ice machine replacement service including removal of existing equipmen…"
type textarea "x"
type textarea "Complete ice machine replacement service including removal of existing equipmen…"
type textarea "x"
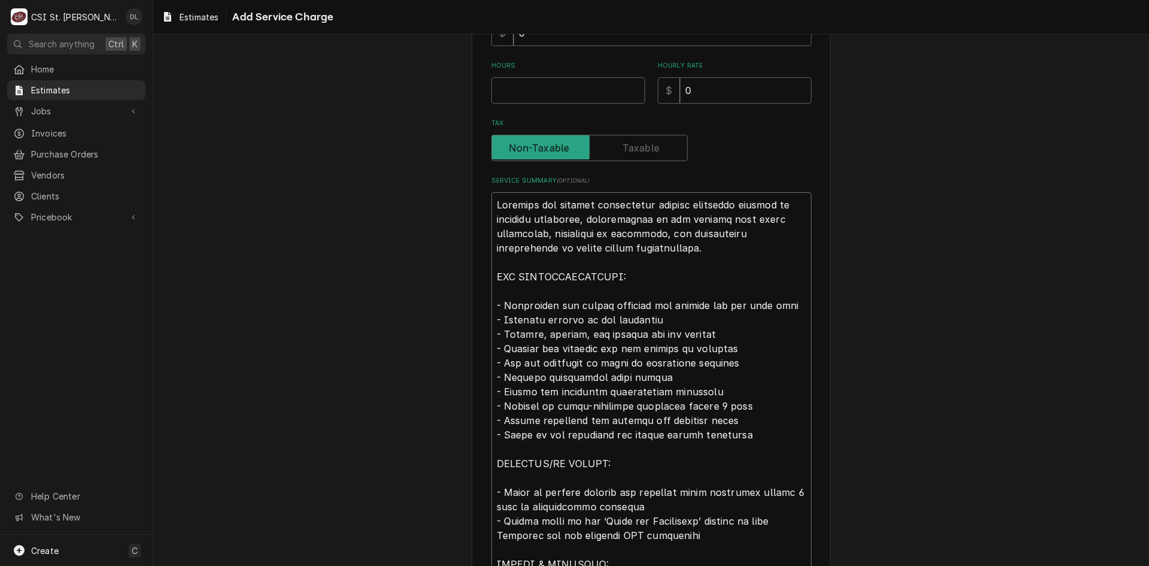
type textarea "Complete ice machine replacement service including removal of existing equipmen…"
type textarea "x"
type textarea "Complete ice machine replacement service including removal of existing equipmen…"
type textarea "x"
type textarea "Complete ice machine replacement service including removal of existing equipmen…"
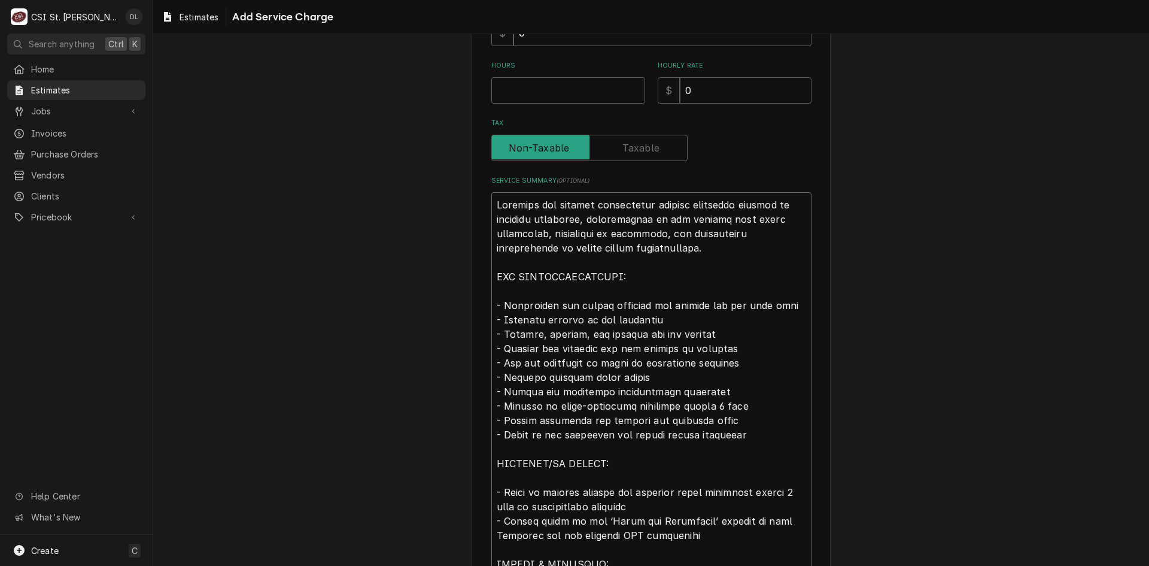
type textarea "x"
type textarea "Complete ice machine replacement service including removal of existing equipmen…"
type textarea "x"
type textarea "Complete ice machine replacement service including removal of existing equipmen…"
type textarea "x"
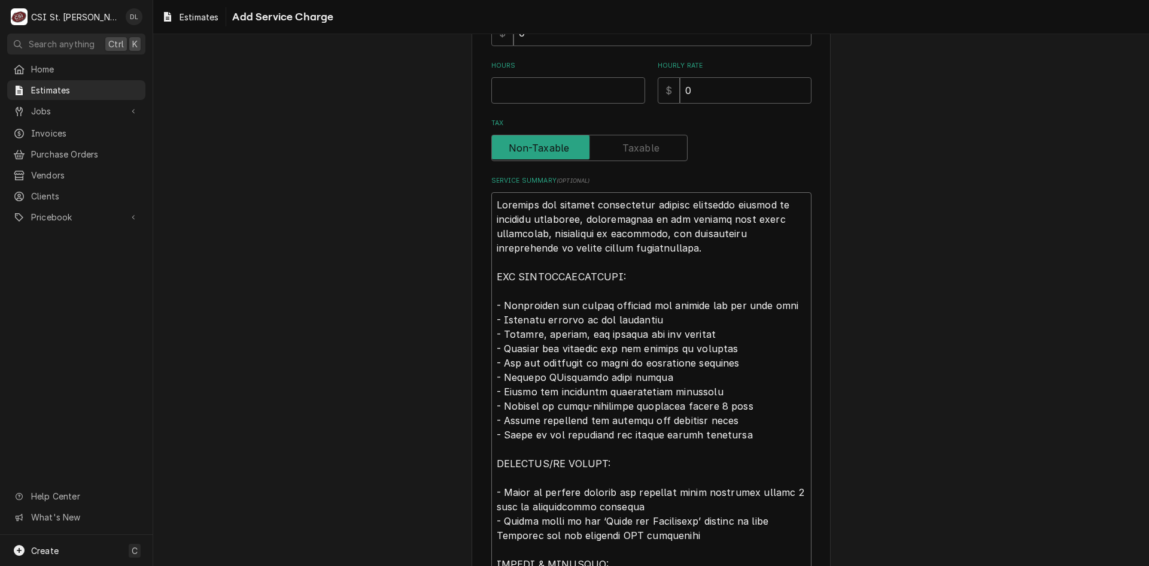
type textarea "Complete ice machine replacement service including removal of existing equipmen…"
type textarea "x"
type textarea "Complete ice machine replacement service including removal of existing equipmen…"
type textarea "x"
type textarea "Complete ice machine replacement service including removal of existing equipmen…"
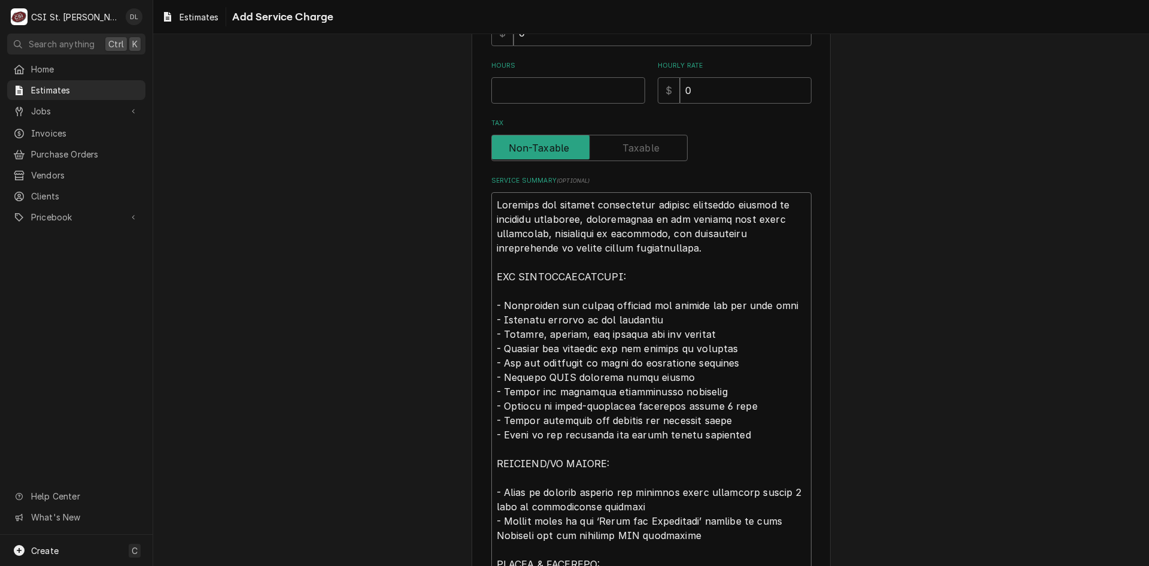
type textarea "x"
type textarea "Complete ice machine replacement service including removal of existing equipmen…"
type textarea "x"
type textarea "Complete ice machine replacement service including removal of existing equipmen…"
type textarea "x"
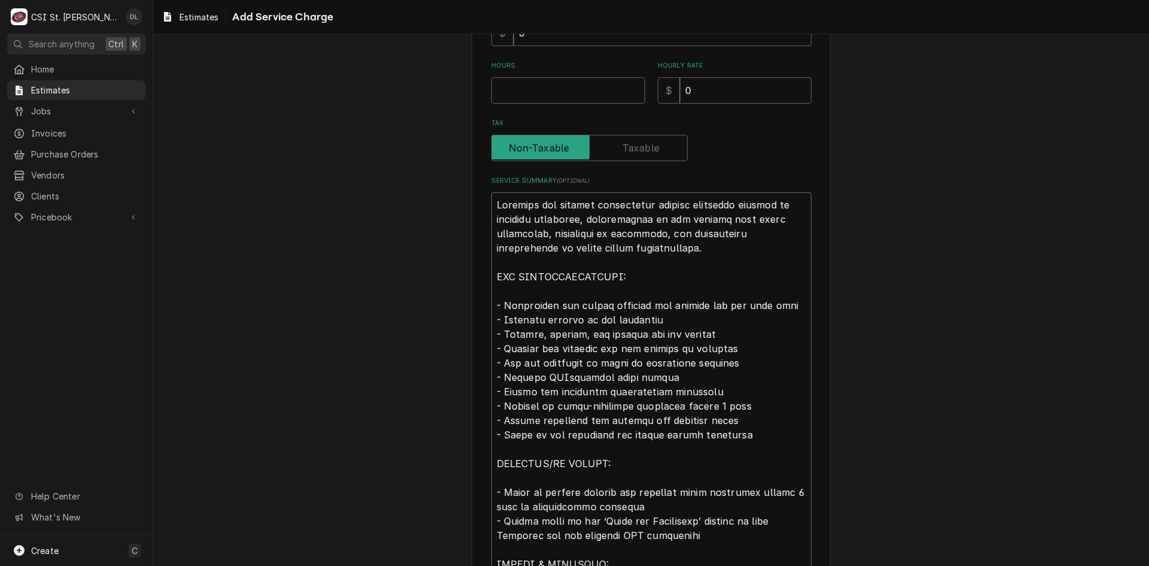
type textarea "Complete ice machine replacement service including removal of existing equipmen…"
type textarea "x"
type textarea "Complete ice machine replacement service including removal of existing equipmen…"
type textarea "x"
type textarea "Complete ice machine replacement service including removal of existing equipmen…"
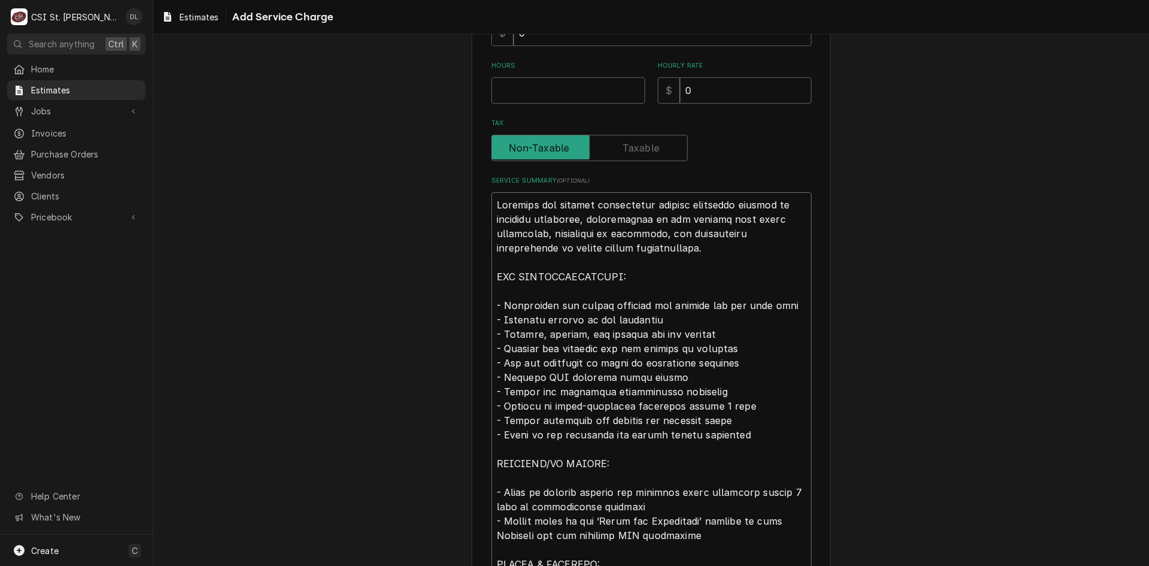
click at [740, 305] on textarea "Service Summary ( optional )" at bounding box center [651, 405] width 320 height 427
type textarea "x"
type textarea "Complete ice machine replacement service including removal of existing equipmen…"
type textarea "x"
type textarea "Complete ice machine replacement service including removal of existing equipmen…"
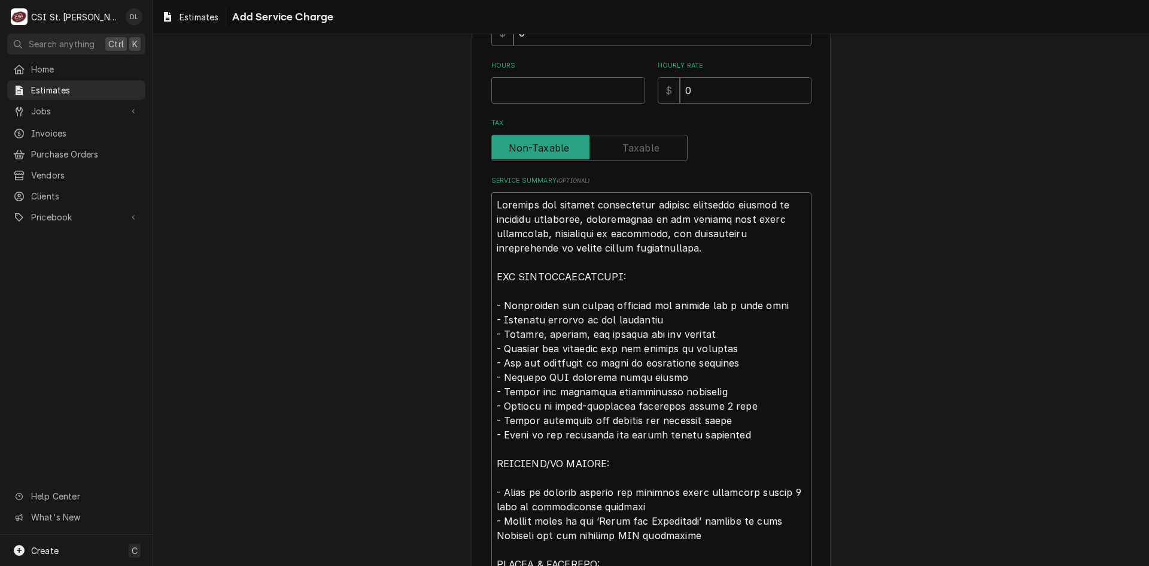
type textarea "x"
type textarea "Complete ice machine replacement service including removal of existing equipmen…"
type textarea "x"
type textarea "Complete ice machine replacement service including removal of existing equipmen…"
type textarea "x"
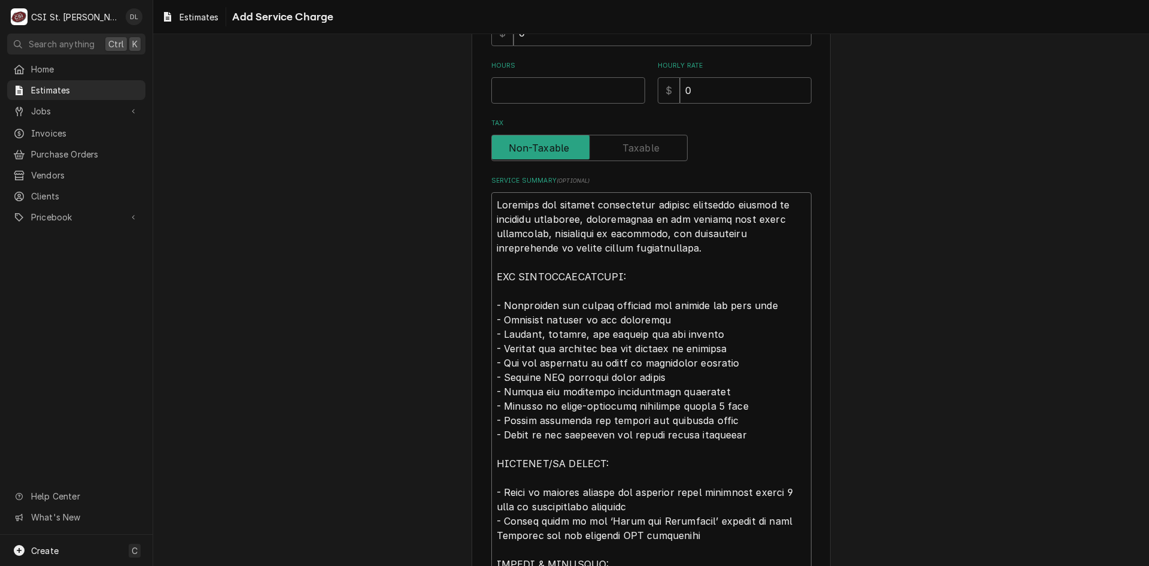
type textarea "Complete ice machine replacement service including removal of existing equipmen…"
type textarea "x"
type textarea "Complete ice machine replacement service including removal of existing equipmen…"
type textarea "x"
type textarea "Complete ice machine replacement service including removal of existing equipmen…"
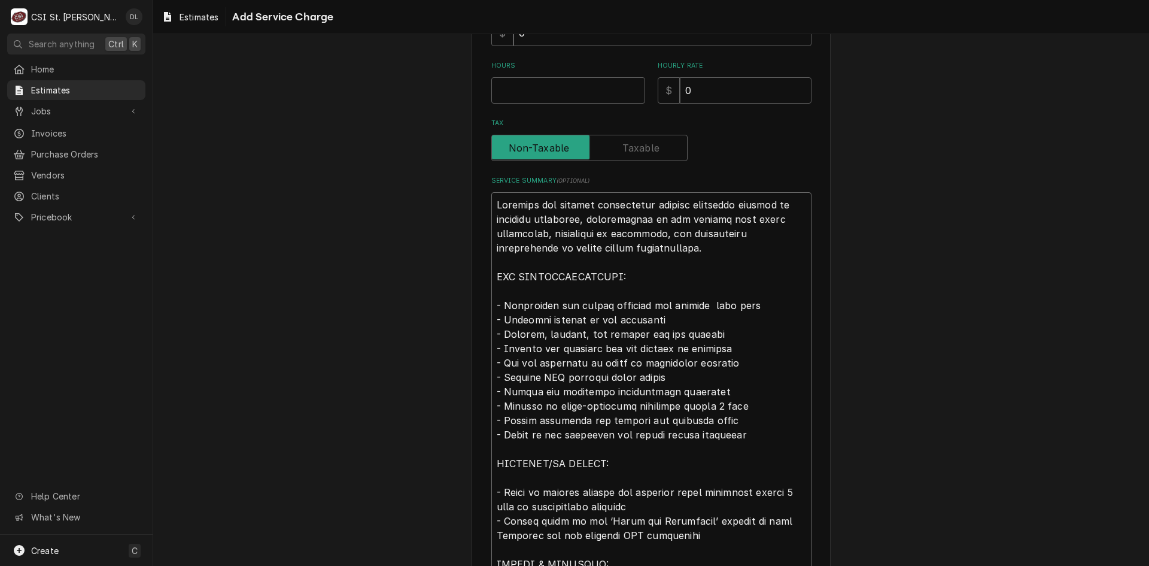
type textarea "x"
type textarea "Complete ice machine replacement service including removal of existing equipmen…"
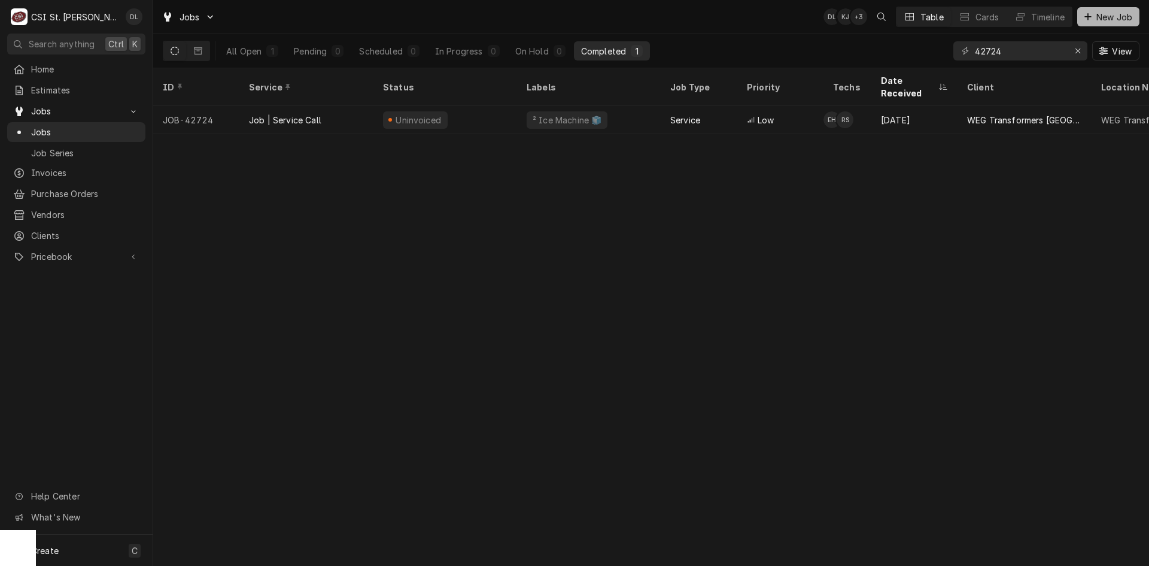
click at [1094, 16] on span "New Job" at bounding box center [1114, 17] width 41 height 13
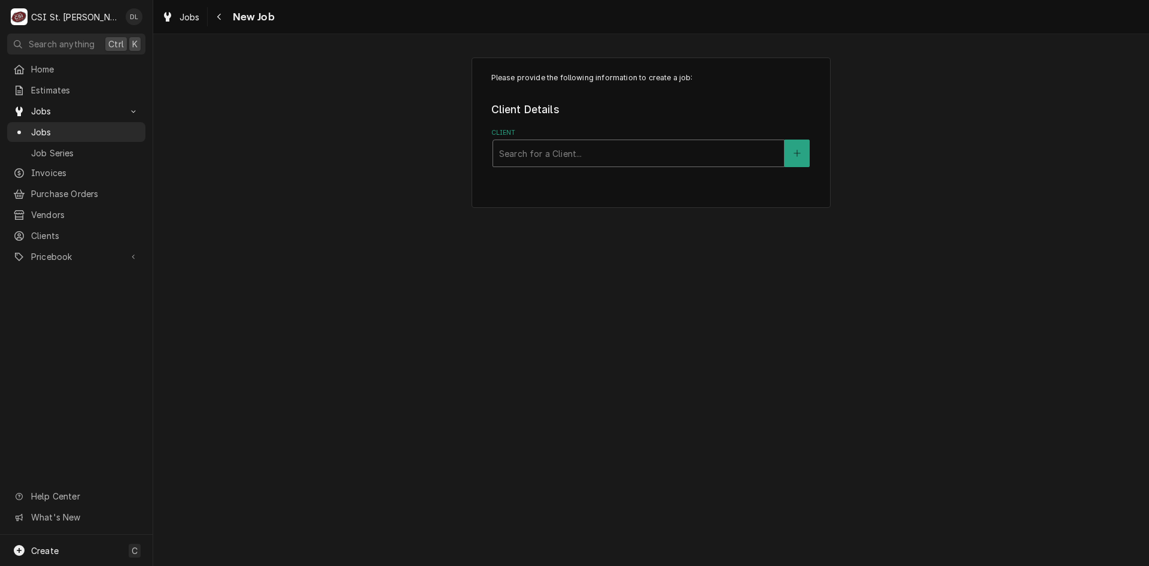
click at [691, 156] on div "Client" at bounding box center [638, 153] width 279 height 22
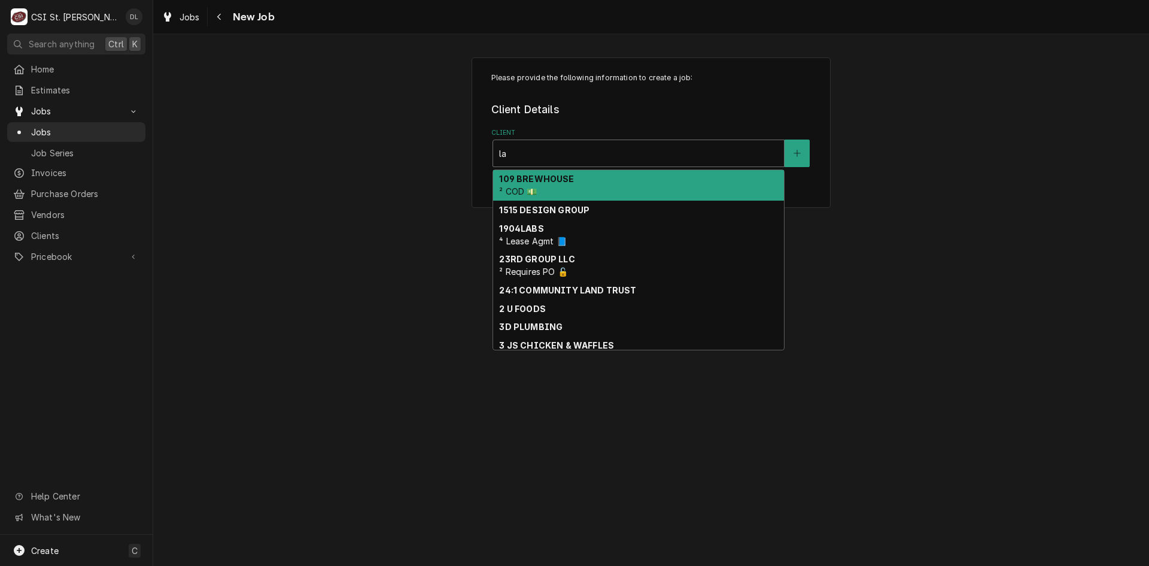
type input "l"
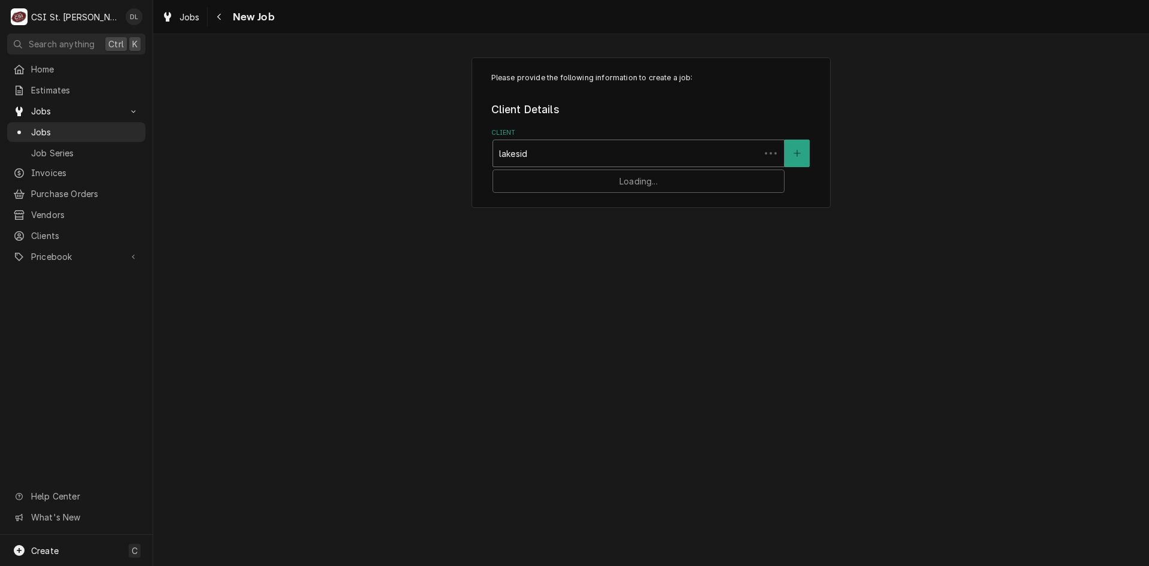
type input "lakeside"
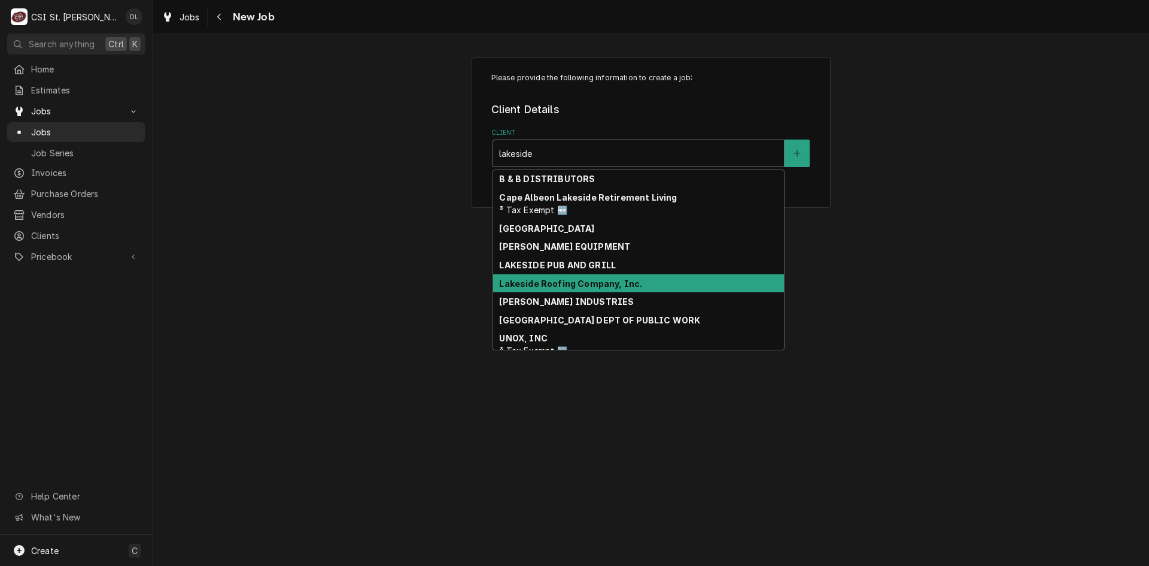
click at [606, 287] on strong "Lakeside Roofing Company, Inc." at bounding box center [570, 283] width 143 height 10
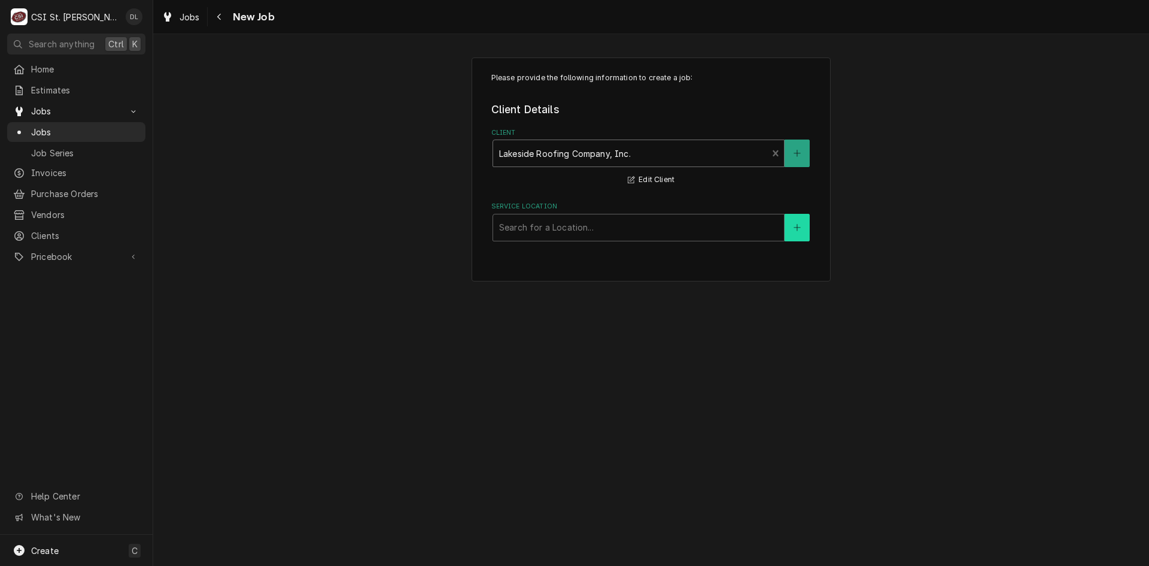
click at [790, 225] on button "Service Location" at bounding box center [797, 228] width 25 height 28
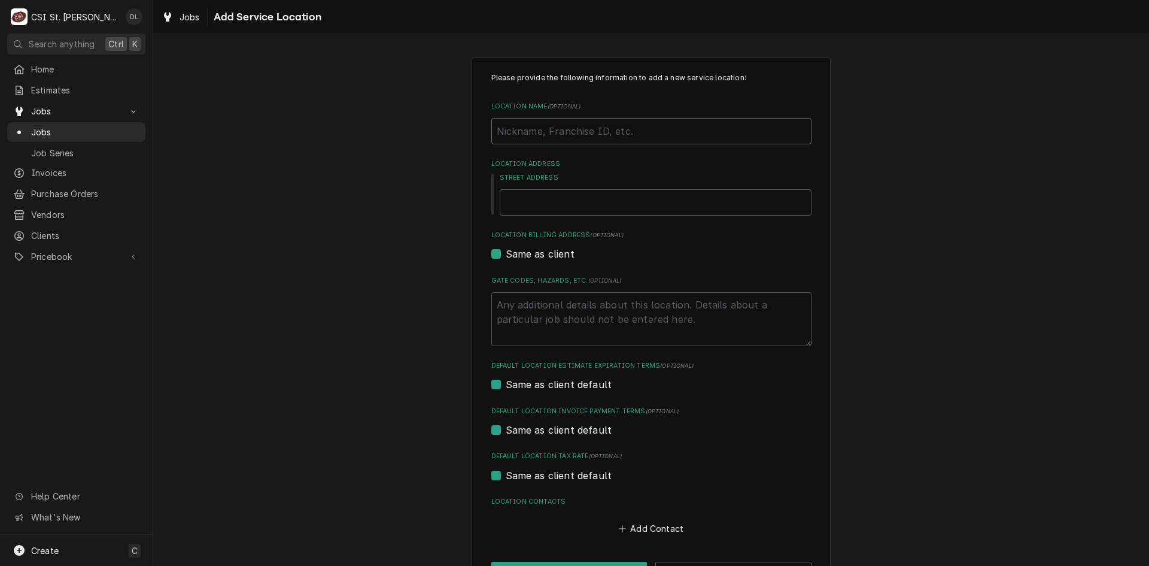
click at [529, 131] on input "Location Name ( optional )" at bounding box center [651, 131] width 320 height 26
type textarea "x"
type input "J"
type textarea "x"
type input "Jo"
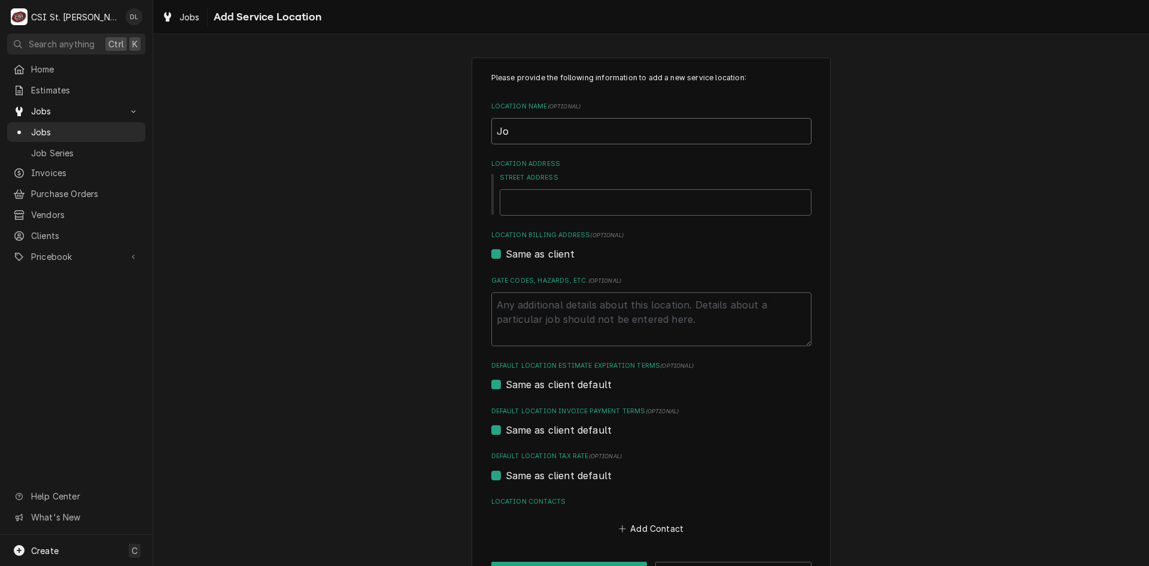
type textarea "x"
type input "Jos"
type textarea "x"
type input "Jost"
type textarea "x"
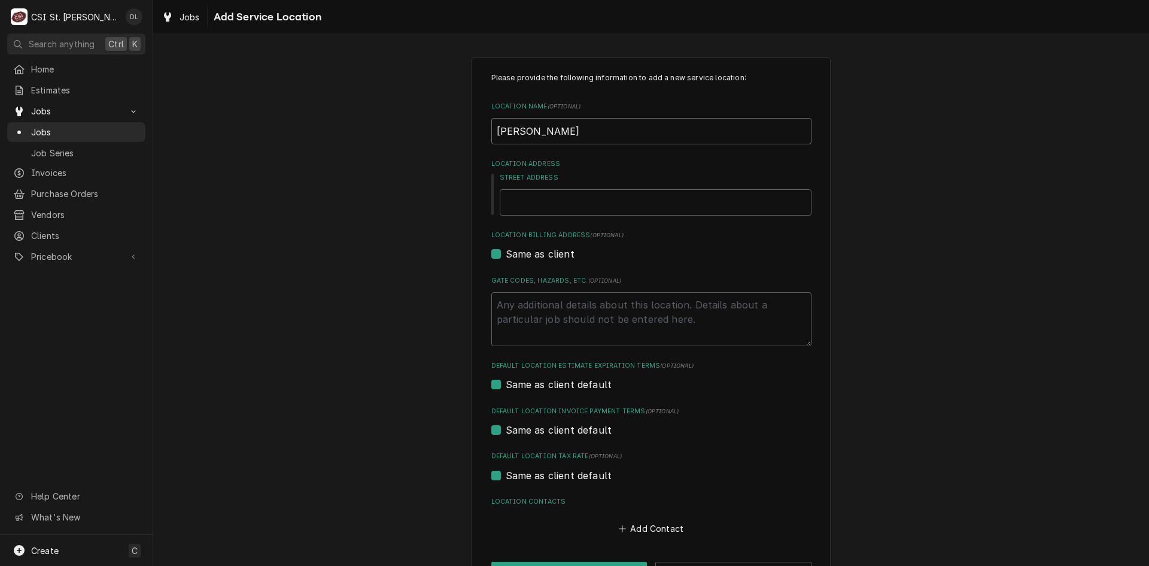
type input "Jost"
type textarea "x"
type input "Jost C"
type textarea "x"
type input "Jost Che"
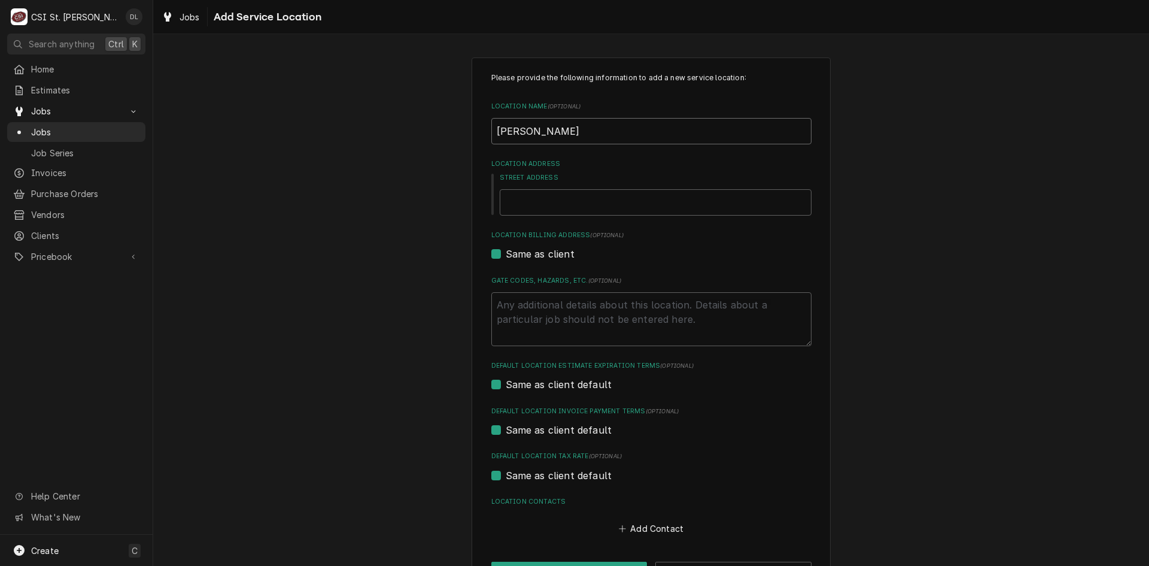
type textarea "x"
type input "Jost Chem"
type textarea "x"
type input "Jost Chemi"
type textarea "x"
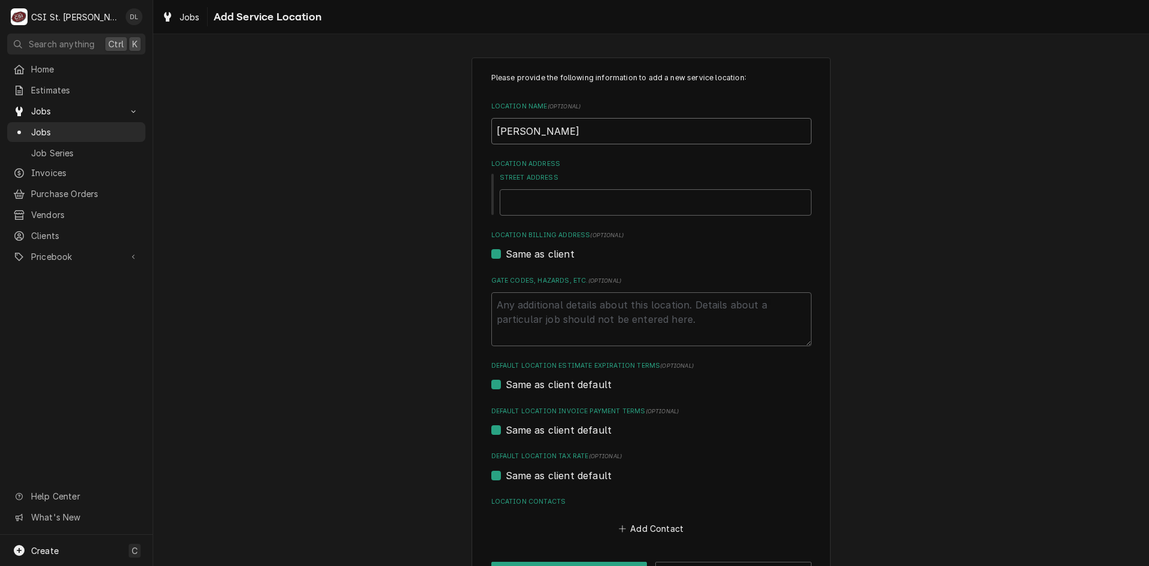
type input "Jost Chemic"
type textarea "x"
type input "Jost Chemica"
type textarea "x"
type input "Jost Chemical"
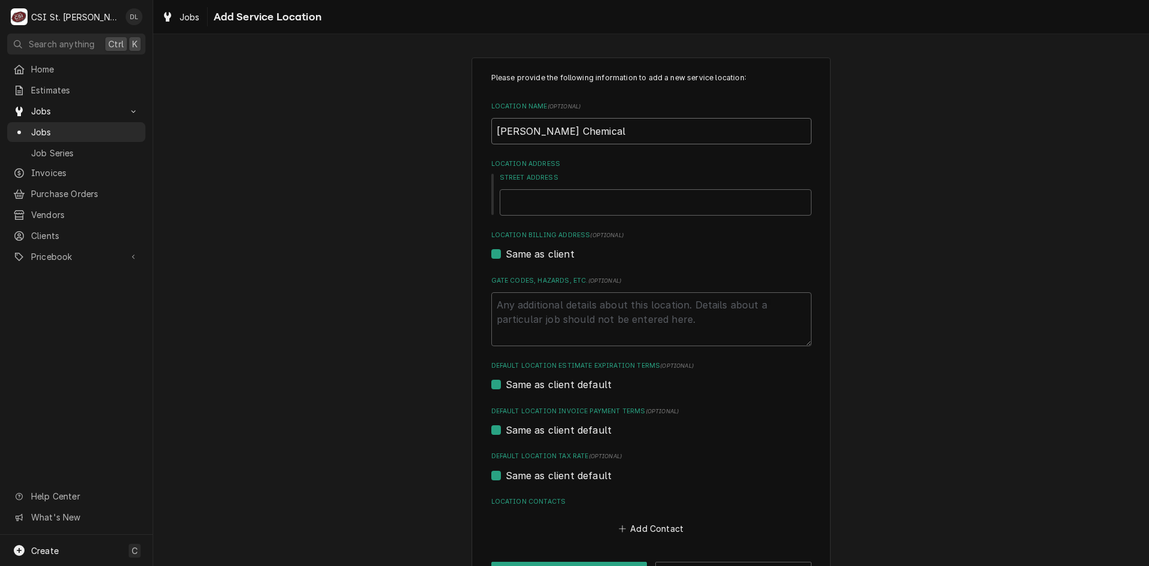
type textarea "x"
type input "Jost Chemical"
click at [601, 209] on input "Street Address" at bounding box center [656, 202] width 312 height 26
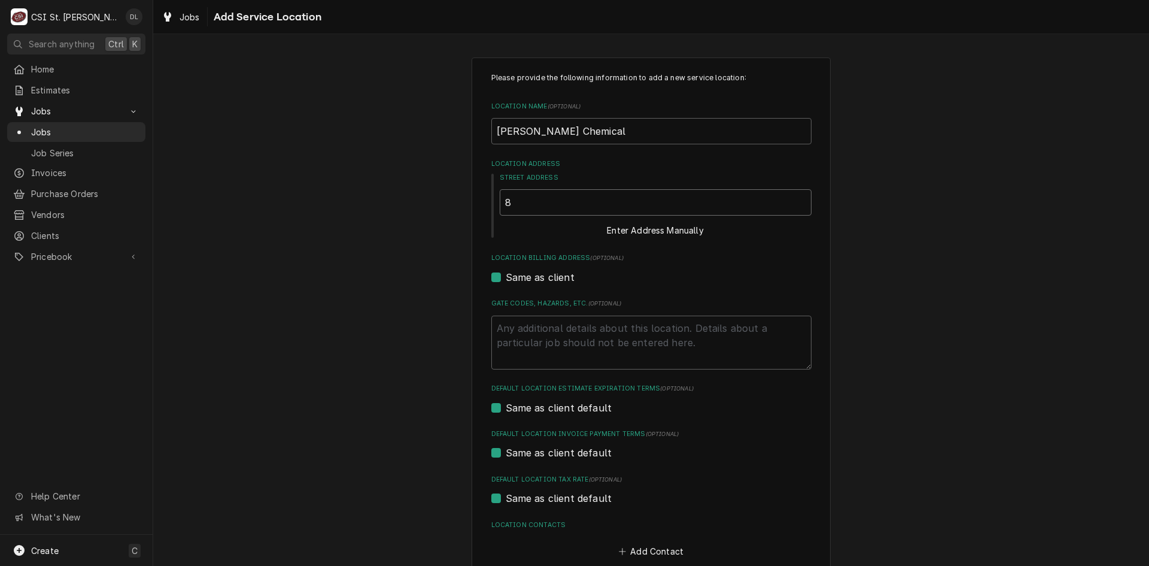
type textarea "x"
type input "8"
type textarea "x"
type input "81"
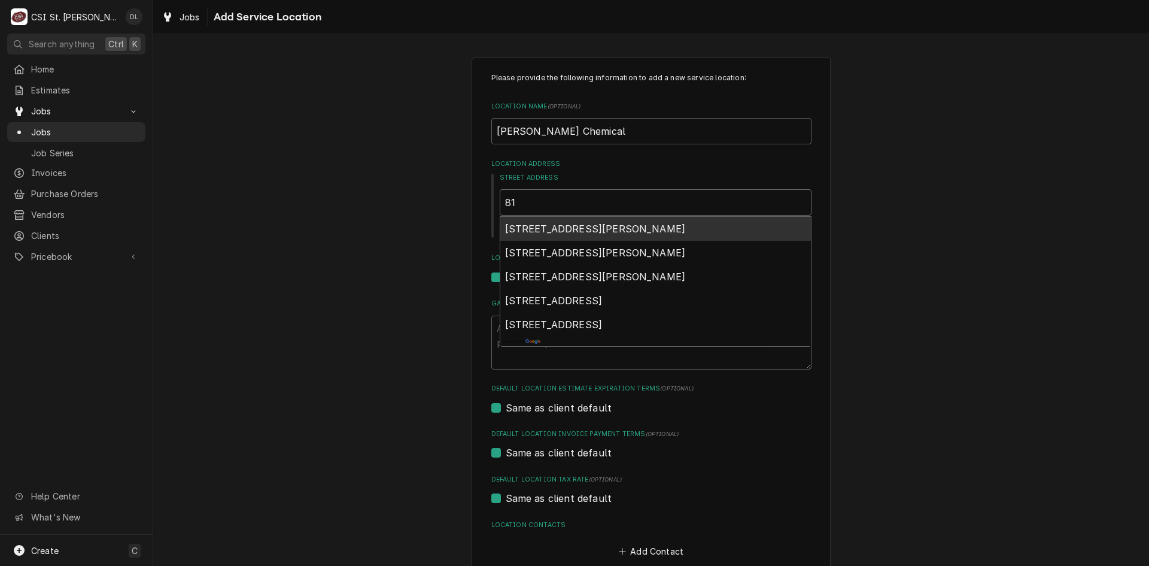
type textarea "x"
type input "819"
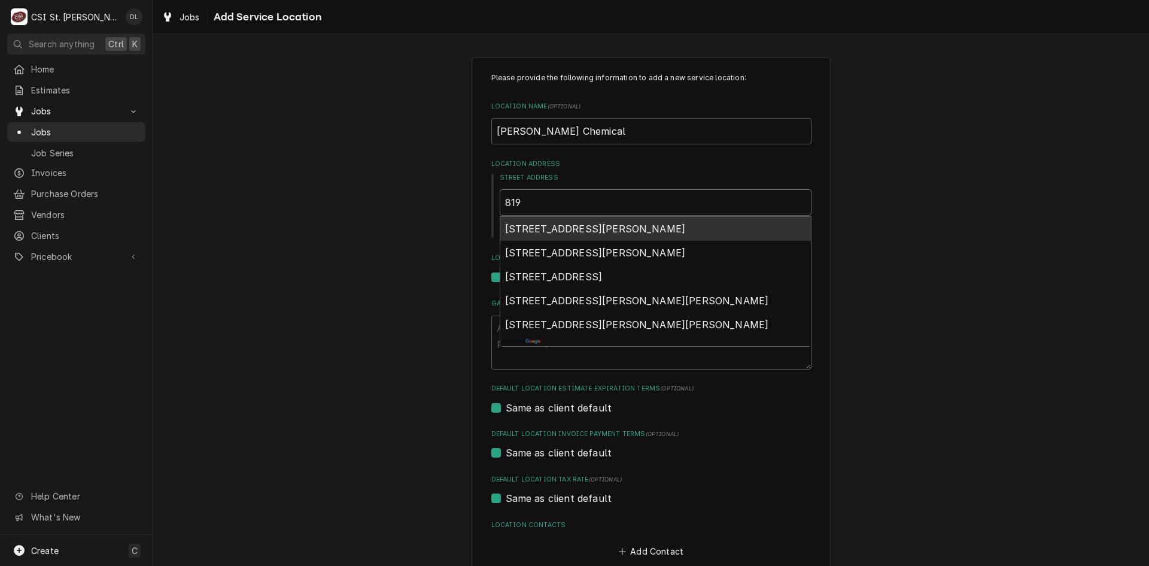
type textarea "x"
type input "8195"
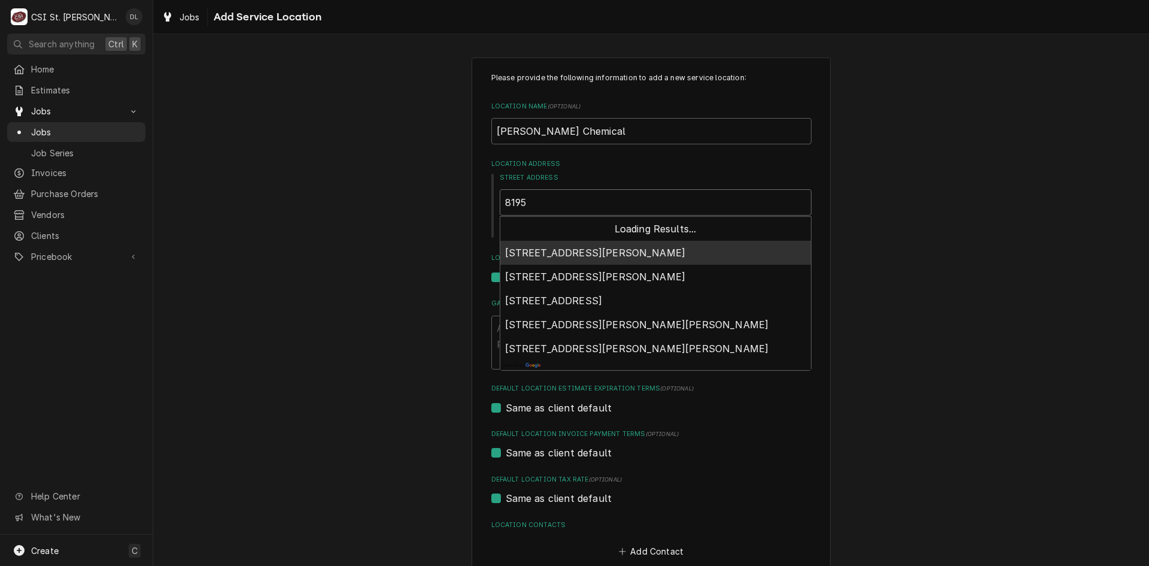
type textarea "x"
type input "8195"
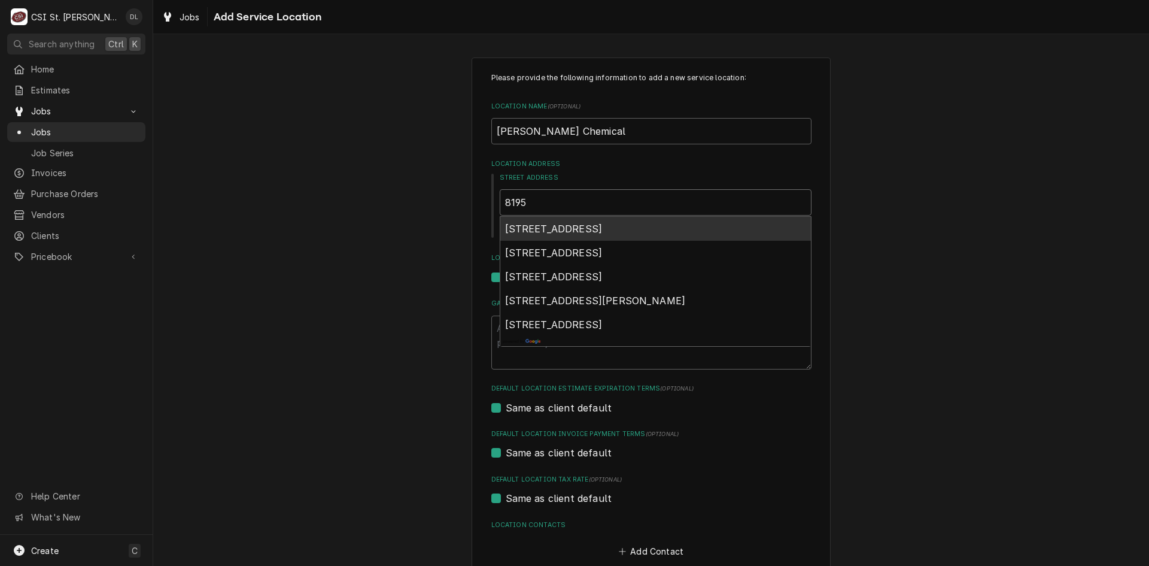
type textarea "x"
type input "8195 la"
type textarea "x"
type input "8195 lac"
type textarea "x"
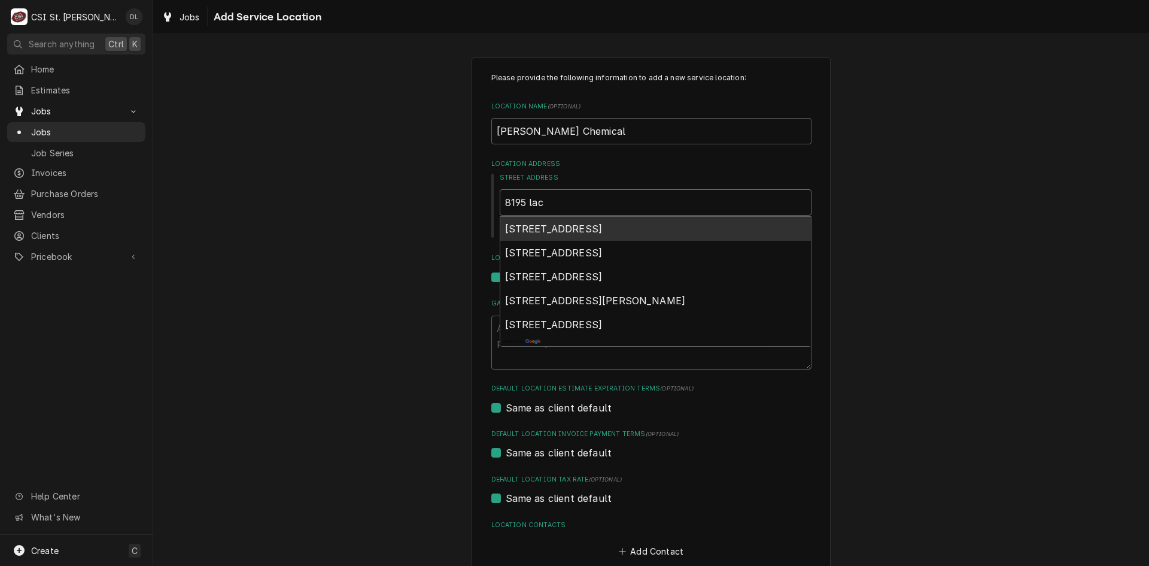
type input "8195 lack"
click at [603, 224] on span "8195 Lackland Road, St. Louis, MO, USA" at bounding box center [554, 229] width 98 height 12
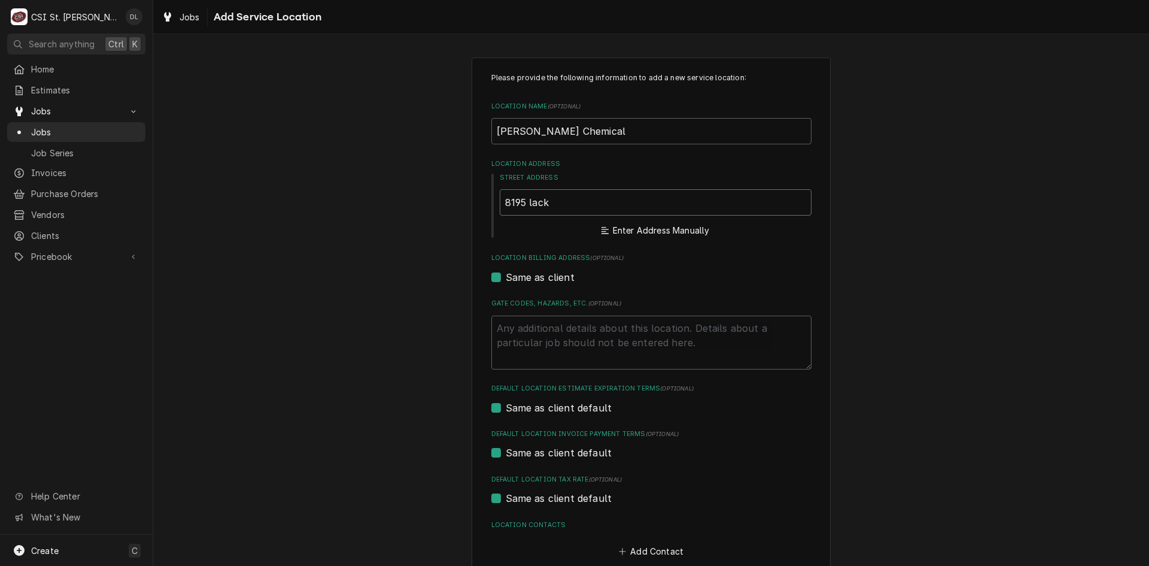
type textarea "x"
type input "8195 Lackland Rd"
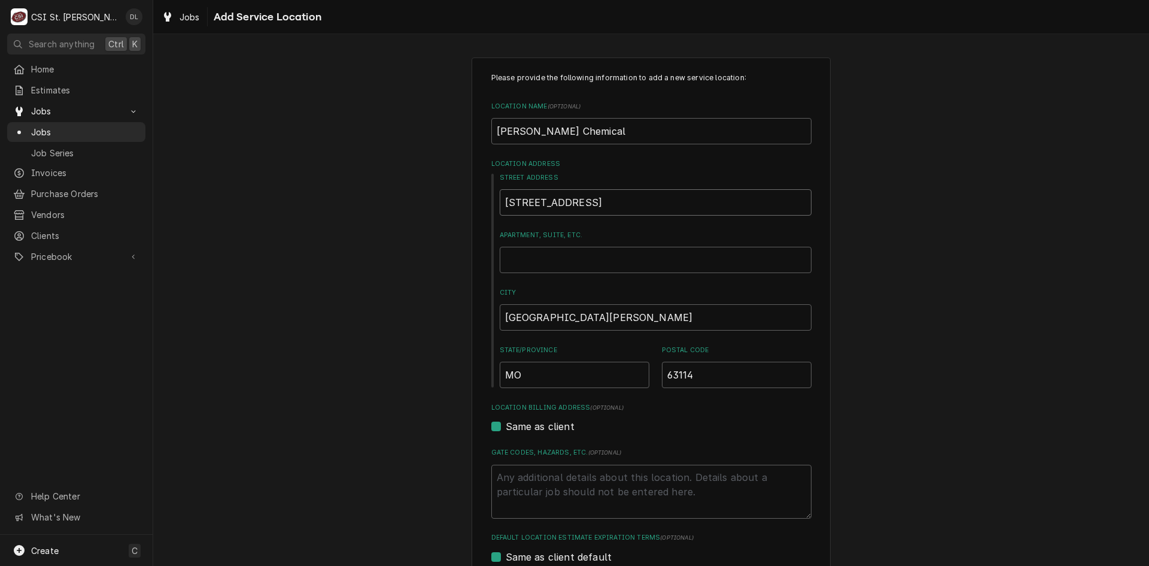
type textarea "x"
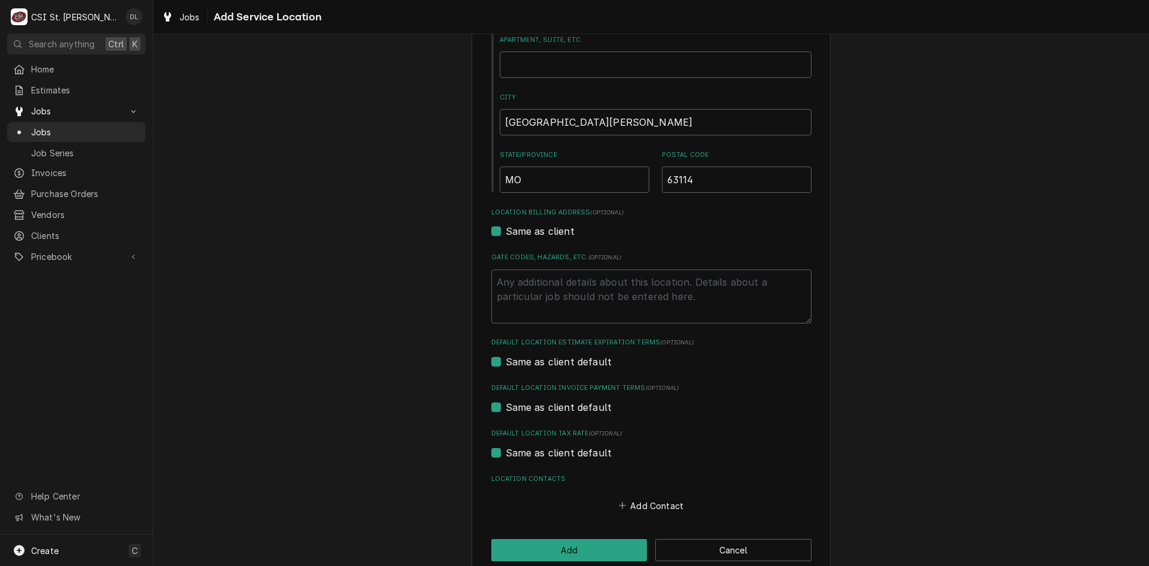
scroll to position [216, 0]
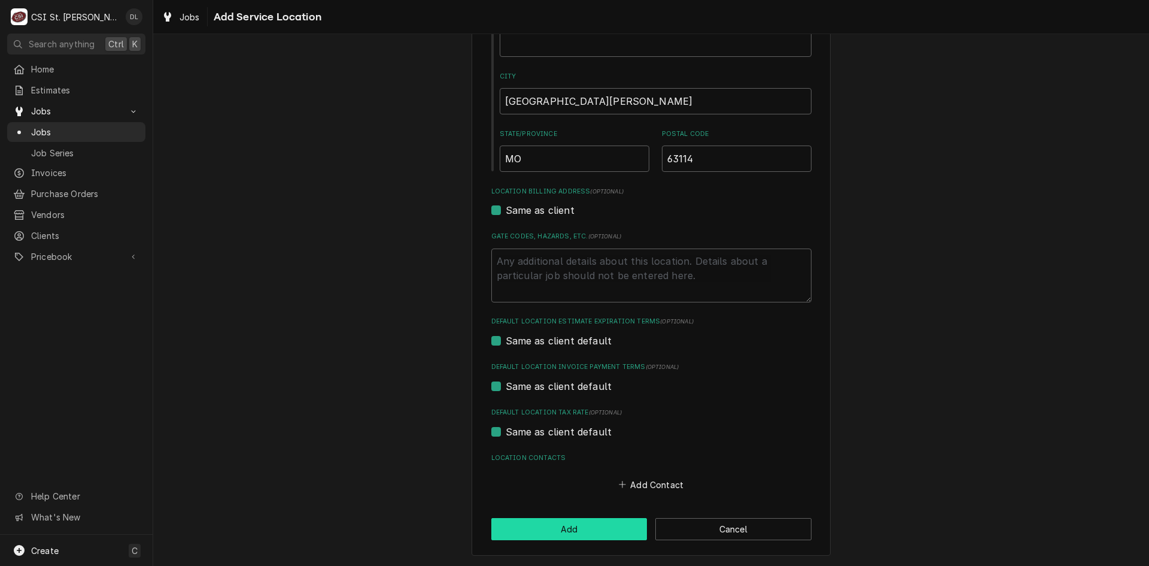
type input "8195 Lackland Rd"
click at [563, 523] on button "Add" at bounding box center [569, 529] width 156 height 22
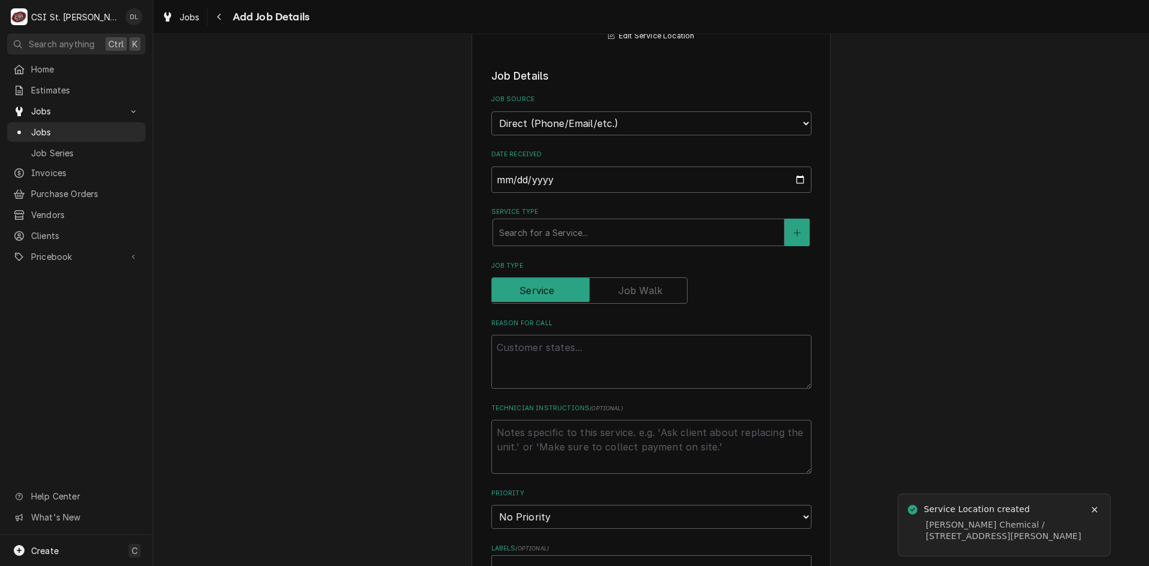
scroll to position [239, 0]
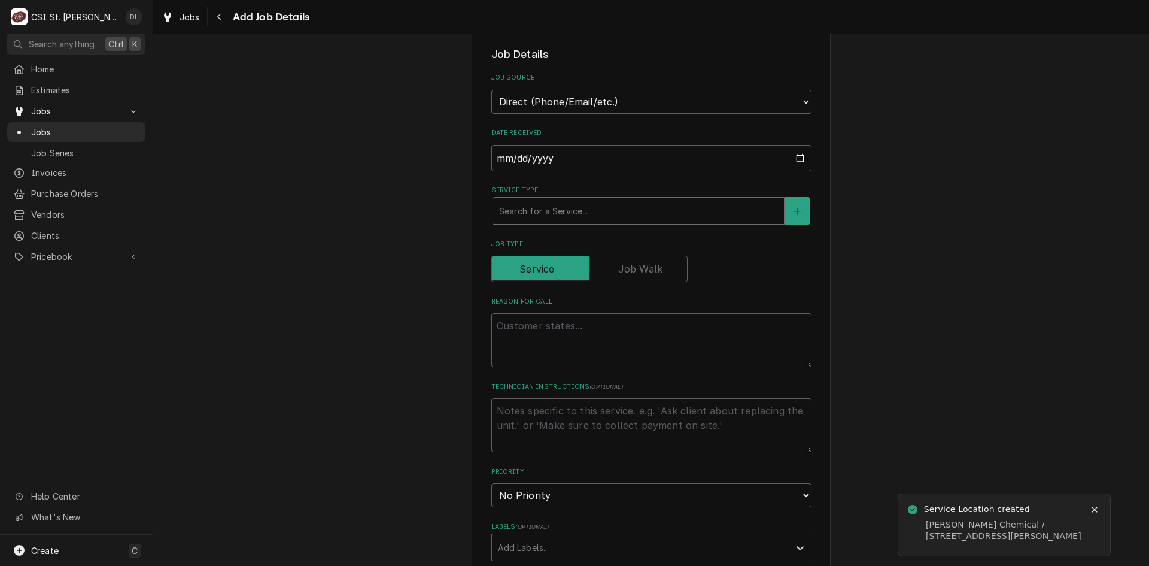
click at [602, 215] on div "Service Type" at bounding box center [638, 211] width 279 height 22
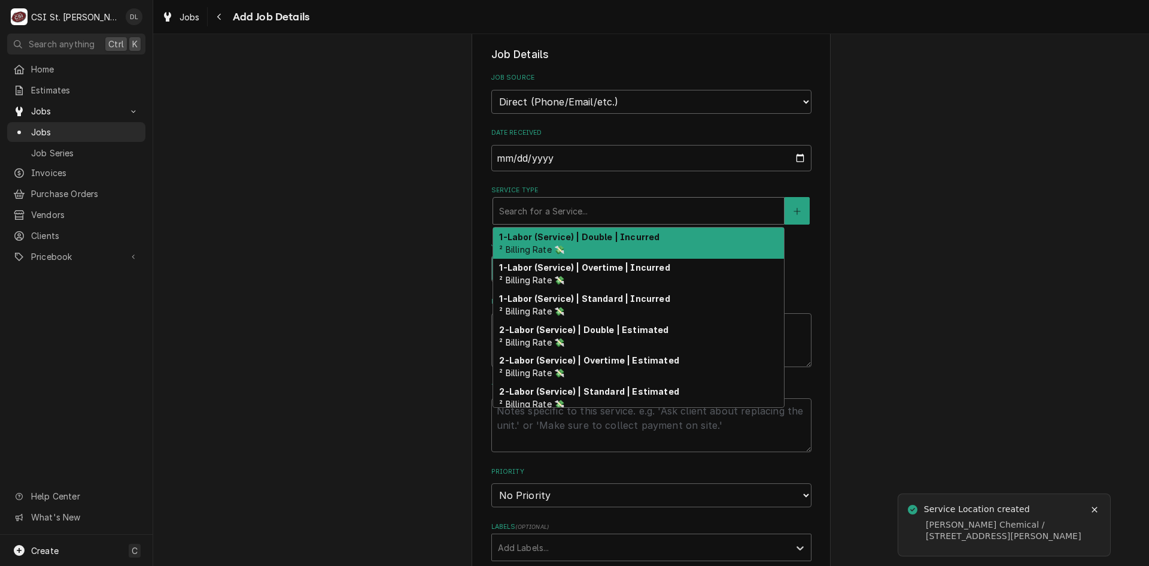
type textarea "x"
type input "i"
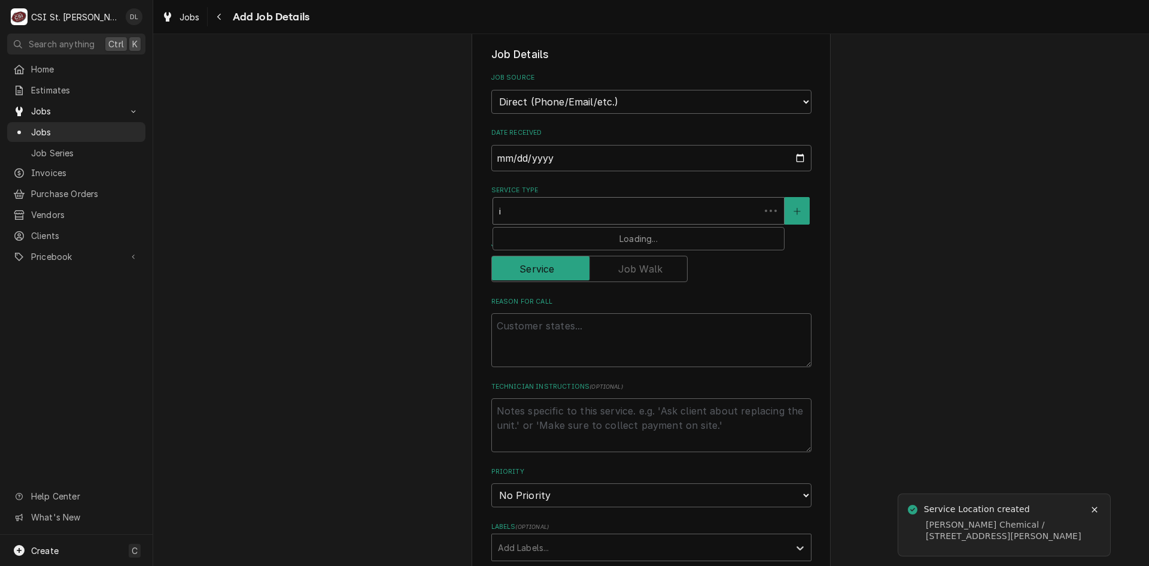
type textarea "x"
type input "in"
type textarea "x"
type input "ins"
type textarea "x"
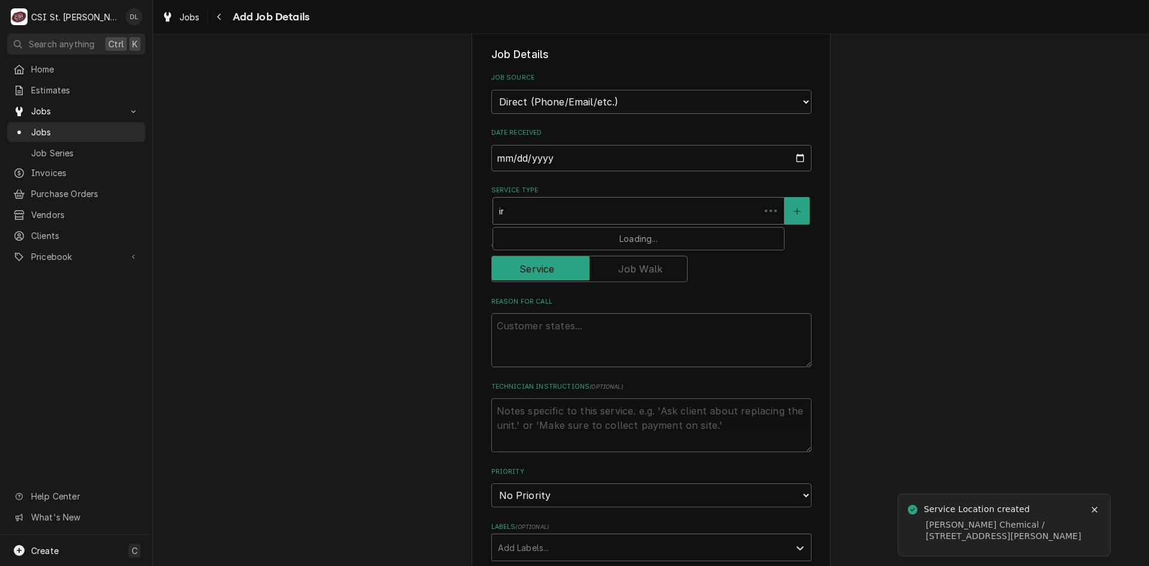
type input "inst"
type textarea "x"
type input "insta"
type textarea "x"
type input "instal"
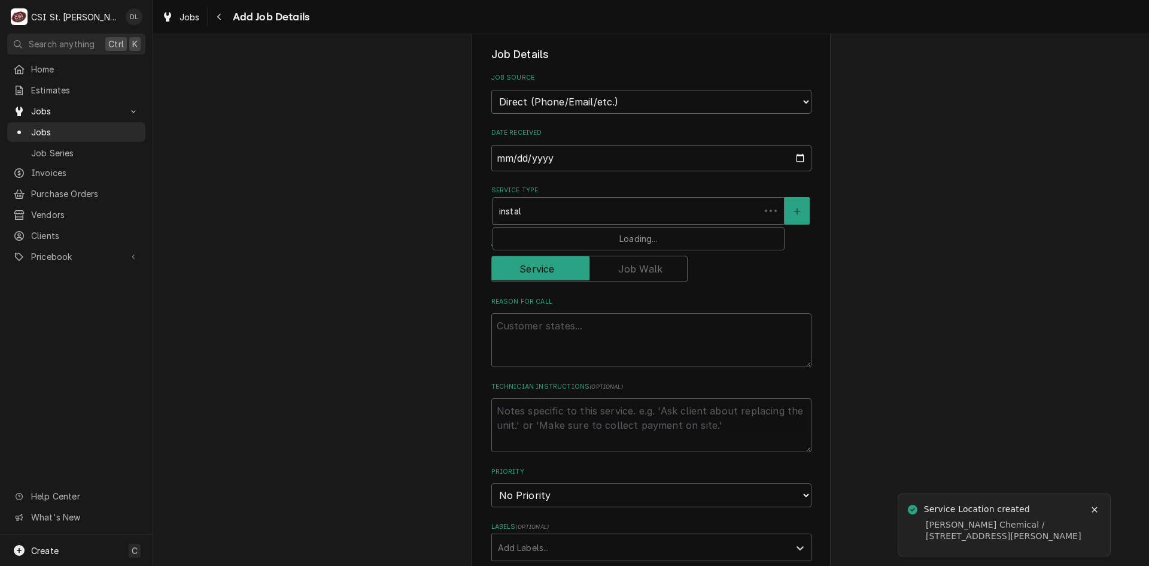
type textarea "x"
type input "install"
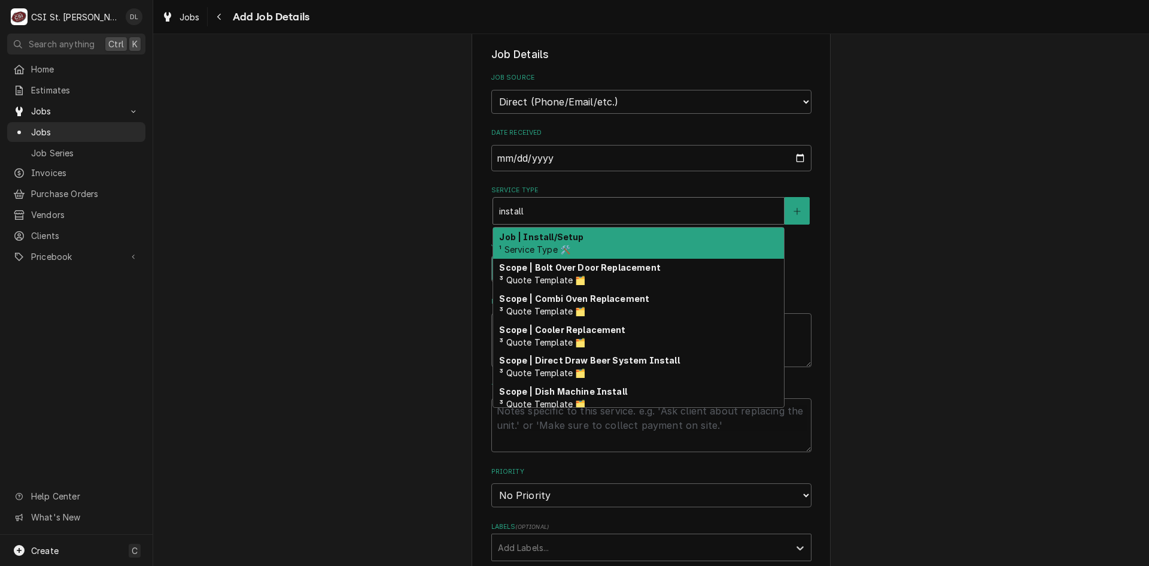
click at [565, 234] on strong "Job | Install/Setup" at bounding box center [541, 237] width 84 height 10
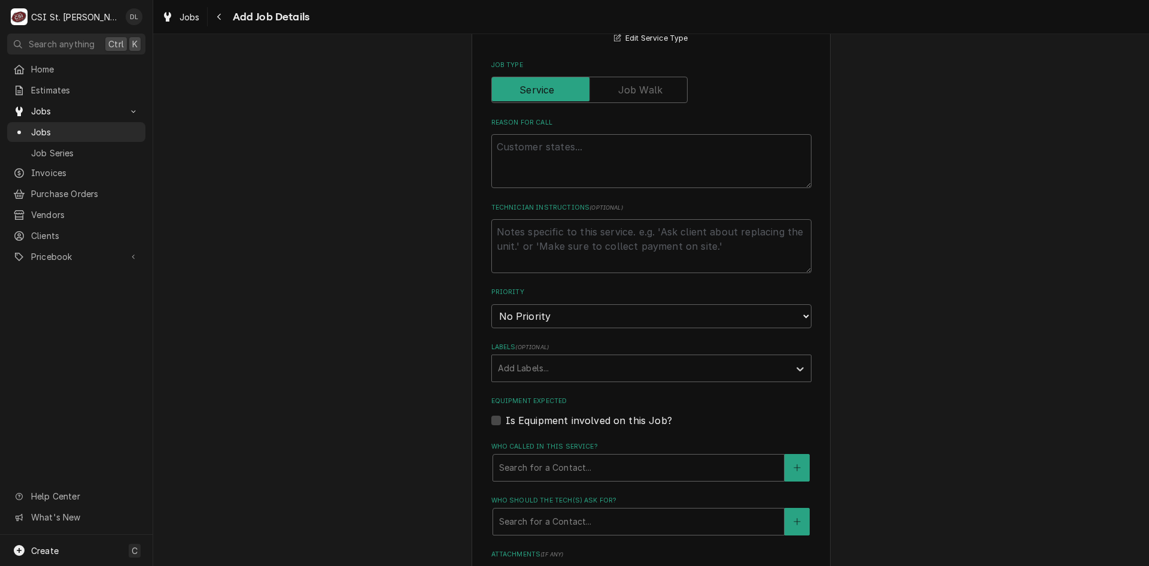
scroll to position [479, 0]
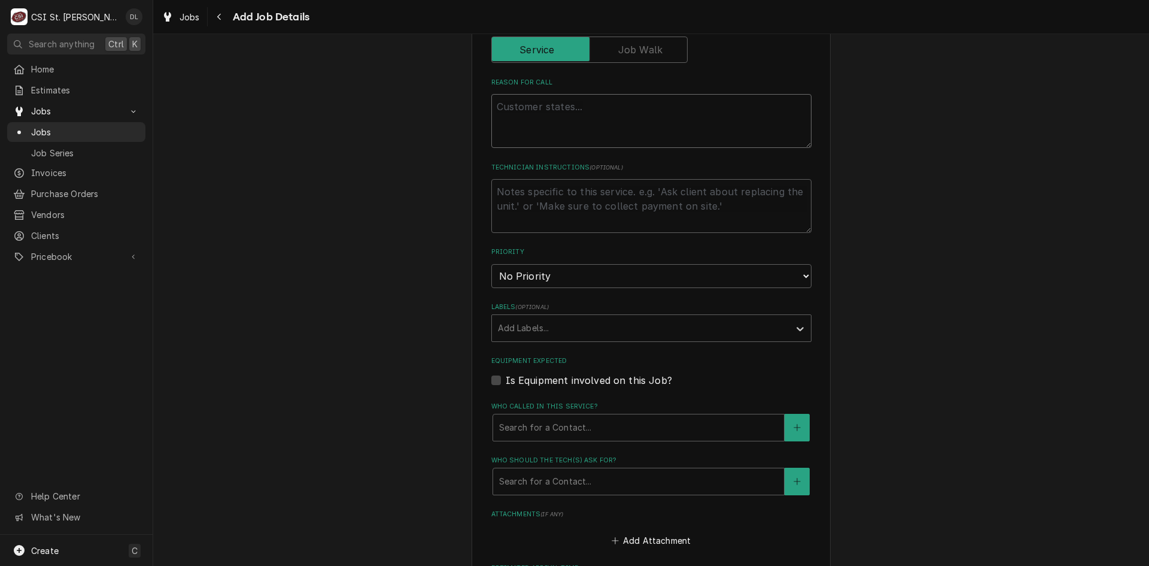
click at [551, 119] on textarea "Reason For Call" at bounding box center [651, 121] width 320 height 54
type textarea "x"
type textarea "N"
type textarea "x"
type textarea "Ne"
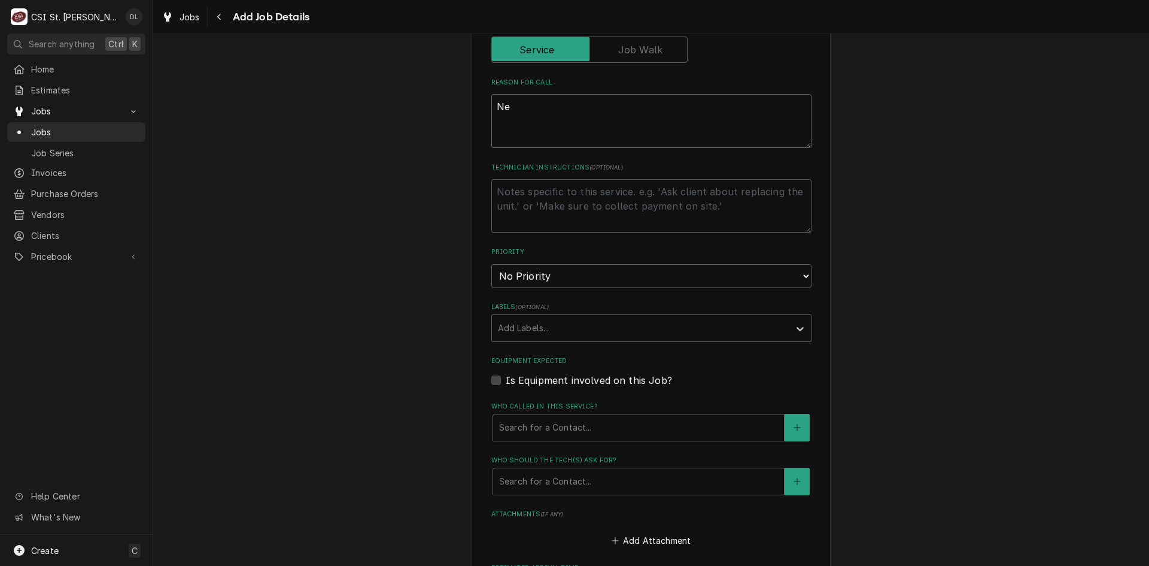
type textarea "x"
type textarea "Nee"
type textarea "x"
type textarea "Need"
type textarea "x"
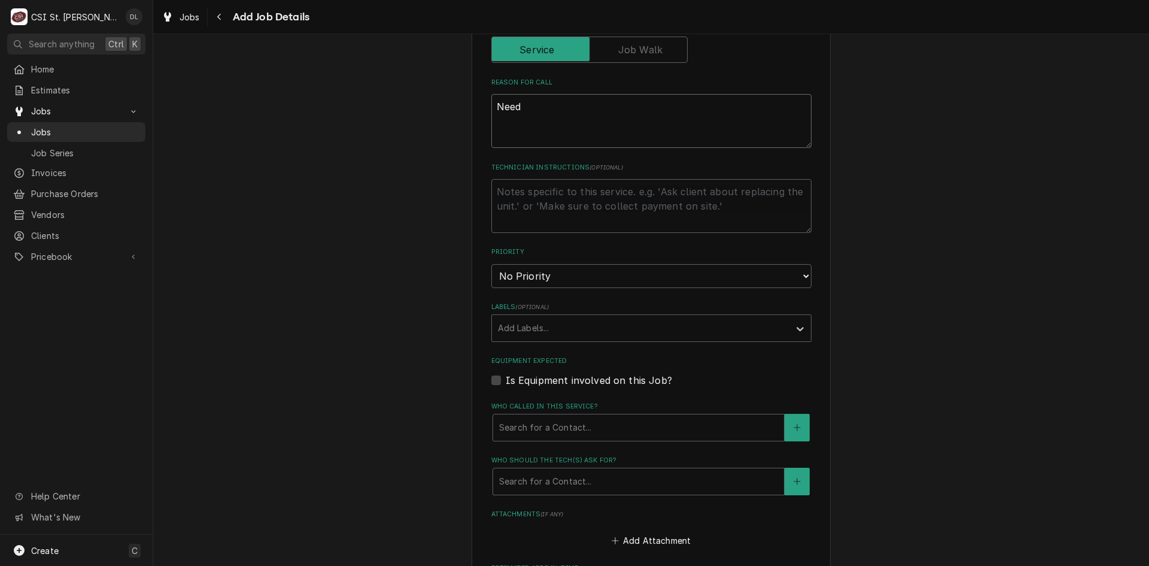
type textarea "Need"
type textarea "x"
type textarea "Need t"
type textarea "x"
type textarea "Need to"
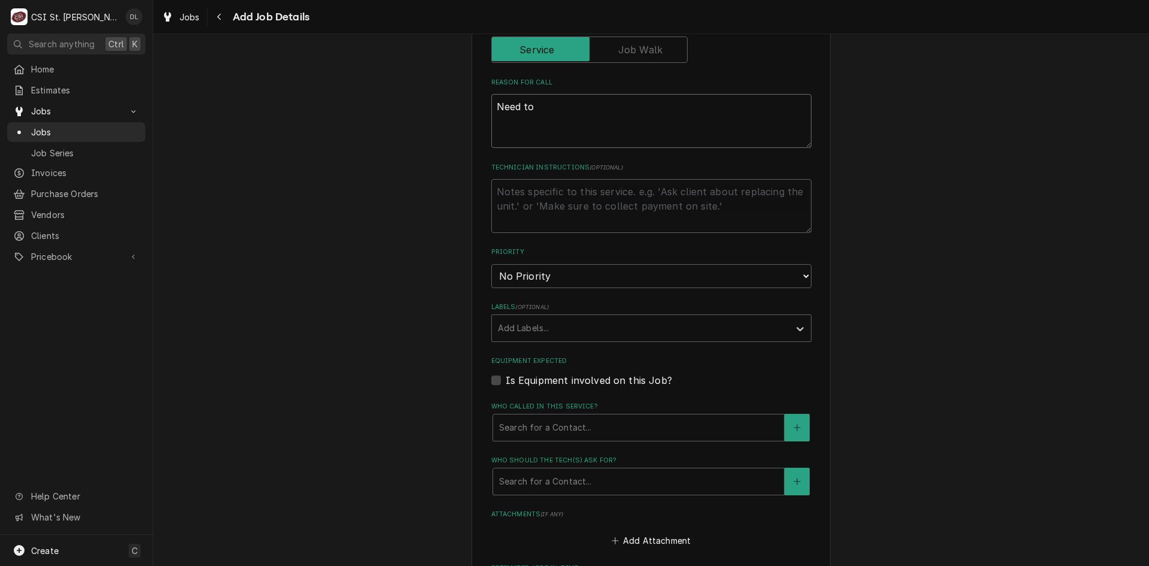
type textarea "x"
type textarea "Need to"
type textarea "x"
type textarea "Need to r"
type textarea "x"
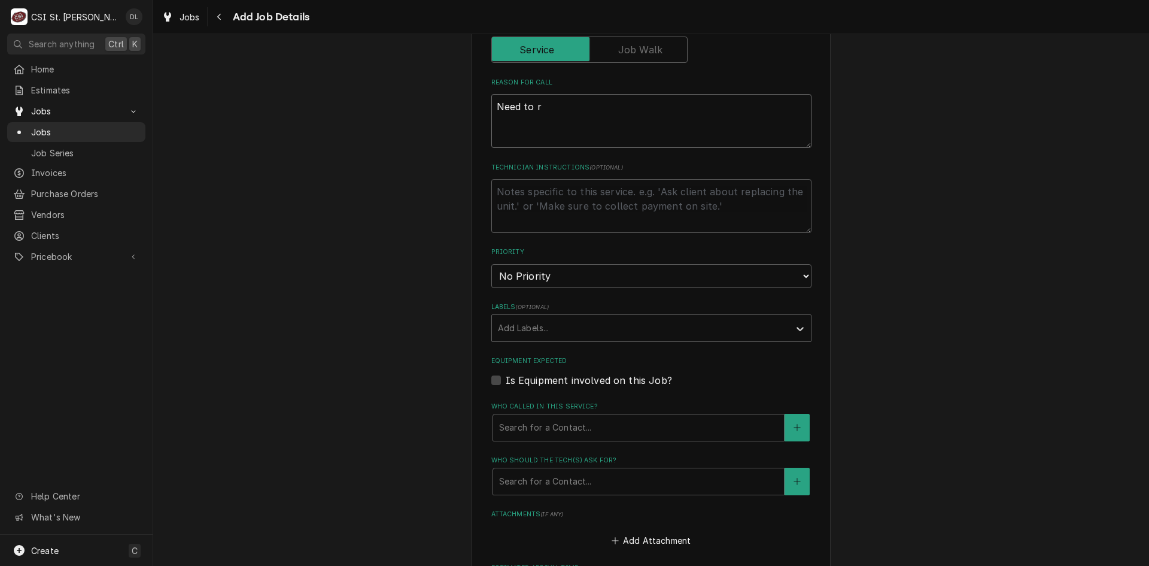
type textarea "Need to ra"
type textarea "x"
type textarea "Need to rai"
type textarea "x"
type textarea "Need to rais"
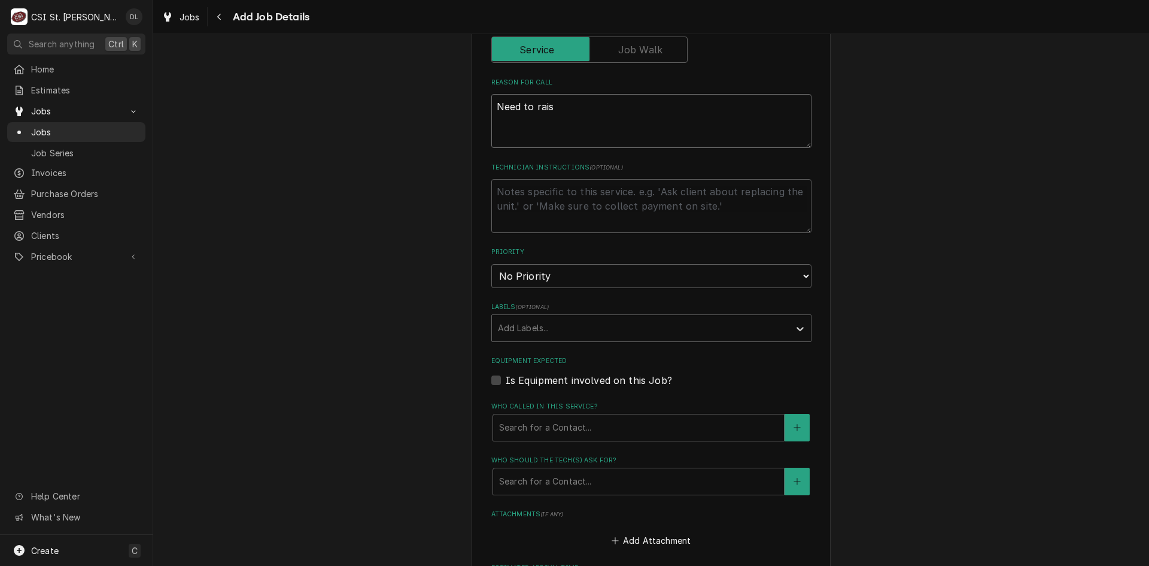
type textarea "x"
type textarea "Need to rais"
type textarea "x"
type textarea "Need to rais"
type textarea "x"
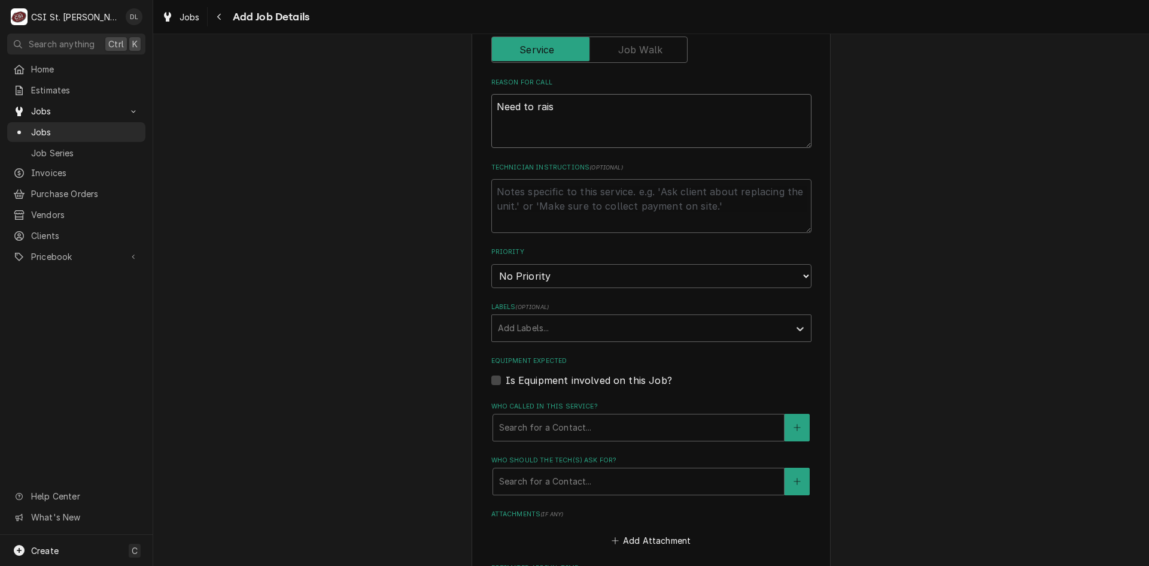
type textarea "Need to raise"
type textarea "x"
type textarea "Need to raise"
type textarea "x"
type textarea "Need to raise g"
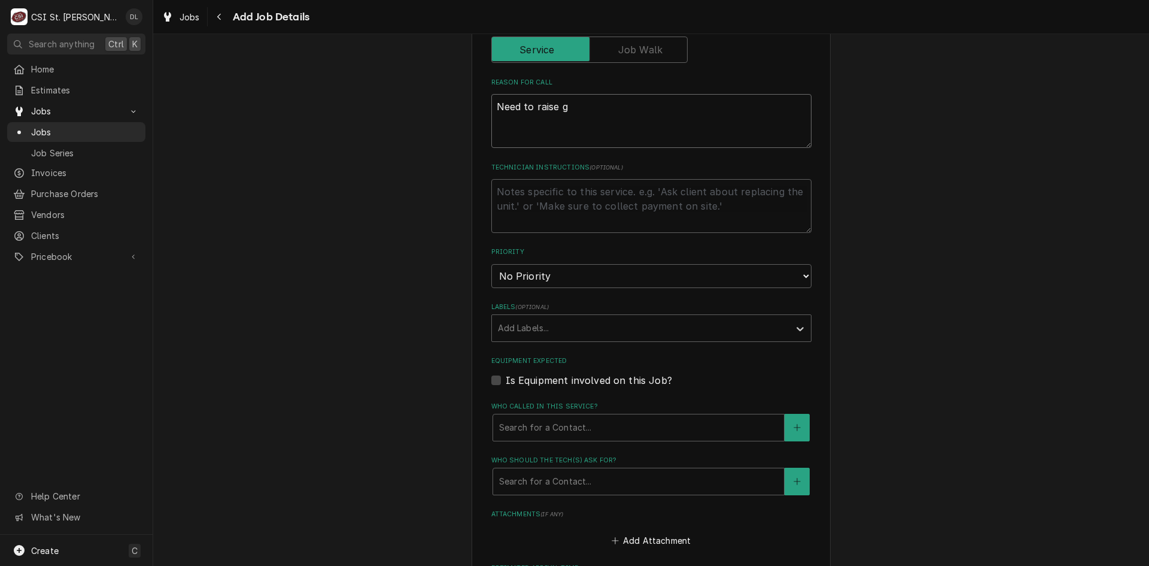
type textarea "x"
type textarea "Need to raise ga"
type textarea "x"
type textarea "Need to raise gas"
type textarea "x"
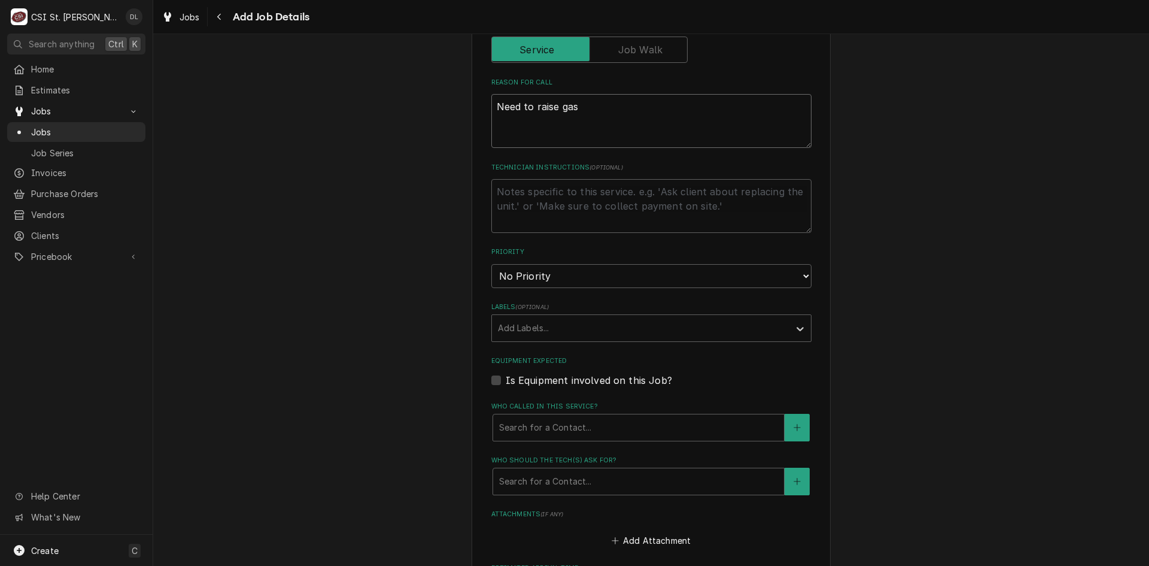
type textarea "Need to raise gas"
type textarea "x"
type textarea "Need to raise gas i"
type textarea "x"
type textarea "Need to raise gas"
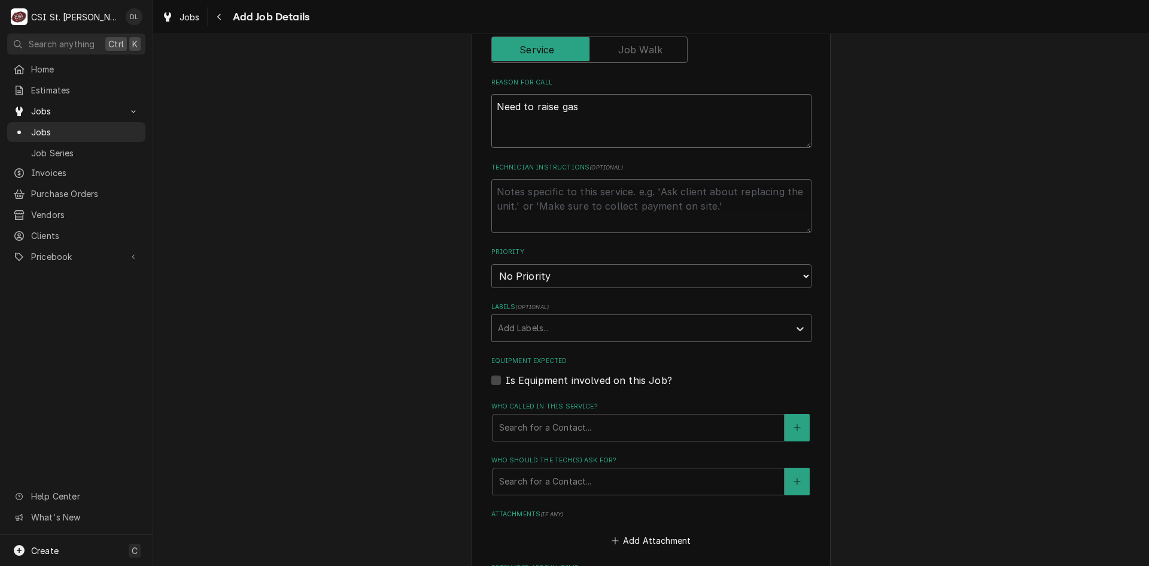
type textarea "x"
type textarea "Need to raise gas l"
type textarea "x"
type textarea "Need to raise gas li"
type textarea "x"
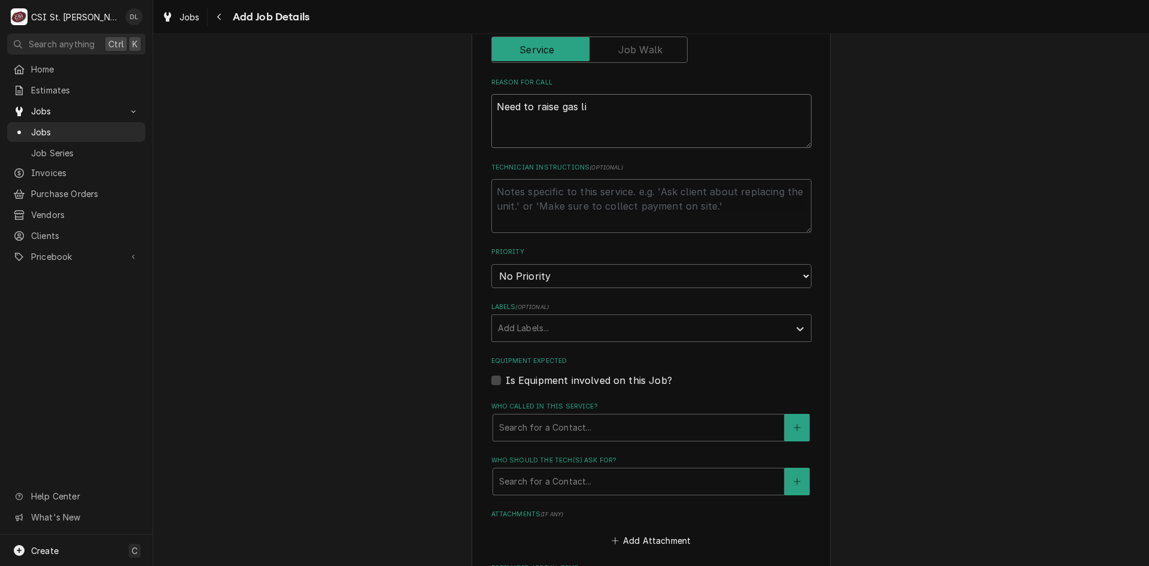
type textarea "Need to raise gas lin"
type textarea "x"
type textarea "Need to raise gas line"
type textarea "x"
type textarea "Need to raise gas line"
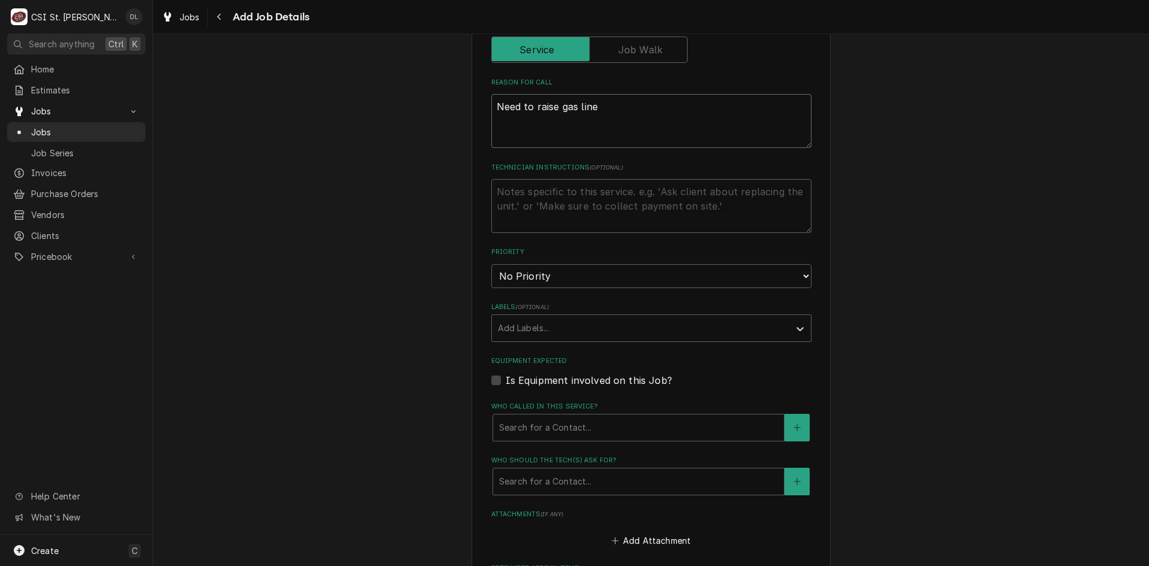
type textarea "x"
type textarea "Need to raise gas line u"
type textarea "x"
type textarea "Need to raise gas line up"
type textarea "x"
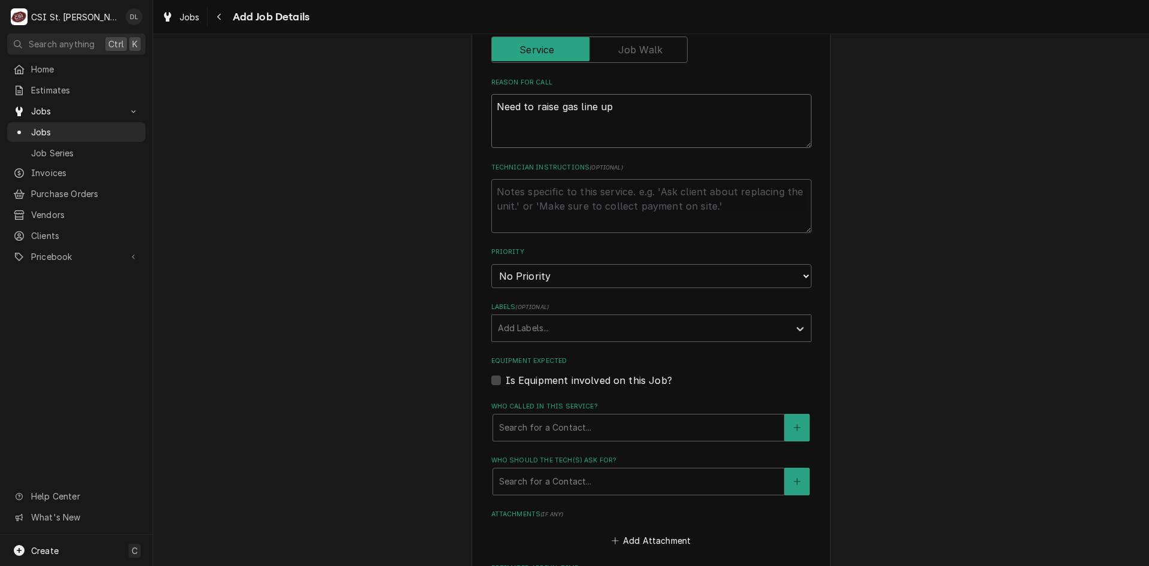
type textarea "Need to raise gas line up."
type textarea "x"
type textarea "Need to raise gas line up."
type textarea "x"
type textarea "Need to raise gas line up. R"
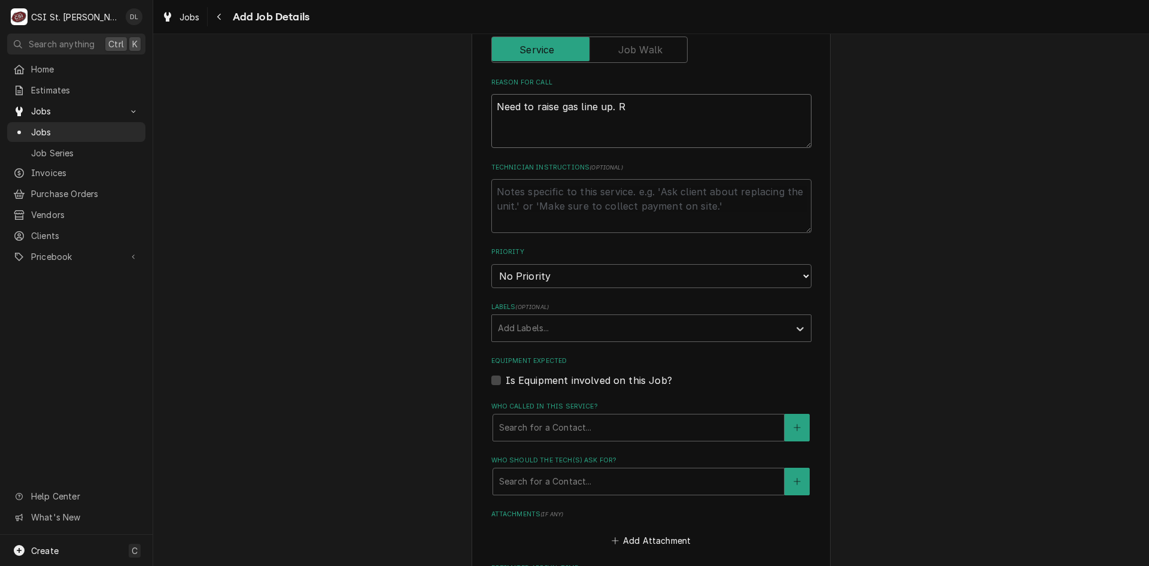
type textarea "x"
type textarea "Need to raise gas line up. Ro"
type textarea "x"
type textarea "Need to raise gas line up. Roo"
type textarea "x"
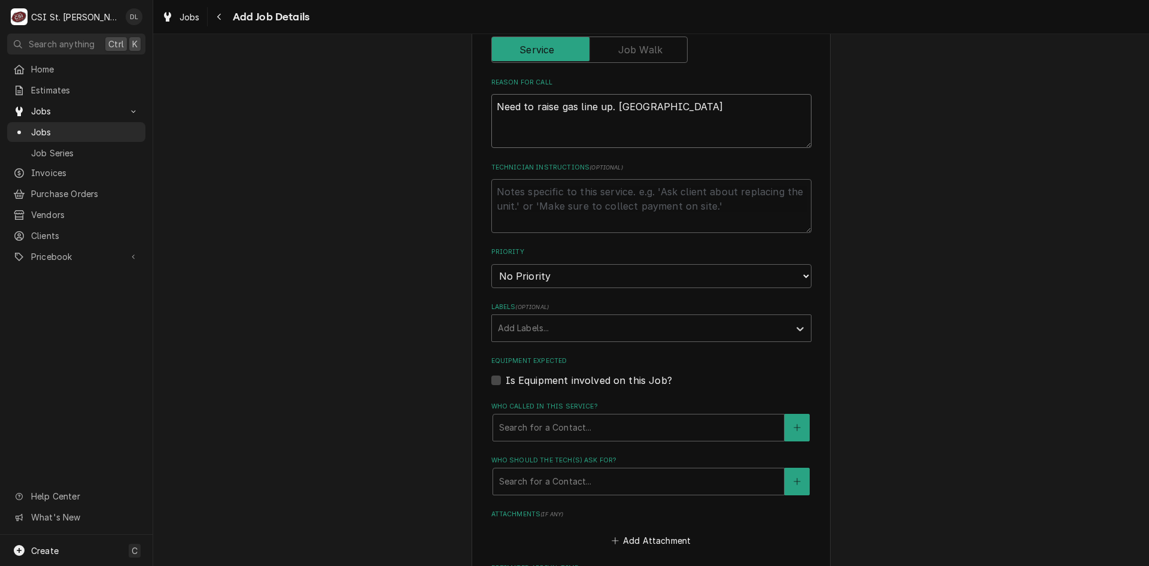
type textarea "Need to raise gas line up. Roof"
type textarea "x"
type textarea "Need to raise gas line up. Roofi"
type textarea "x"
type textarea "Need to raise gas line up. Roofin"
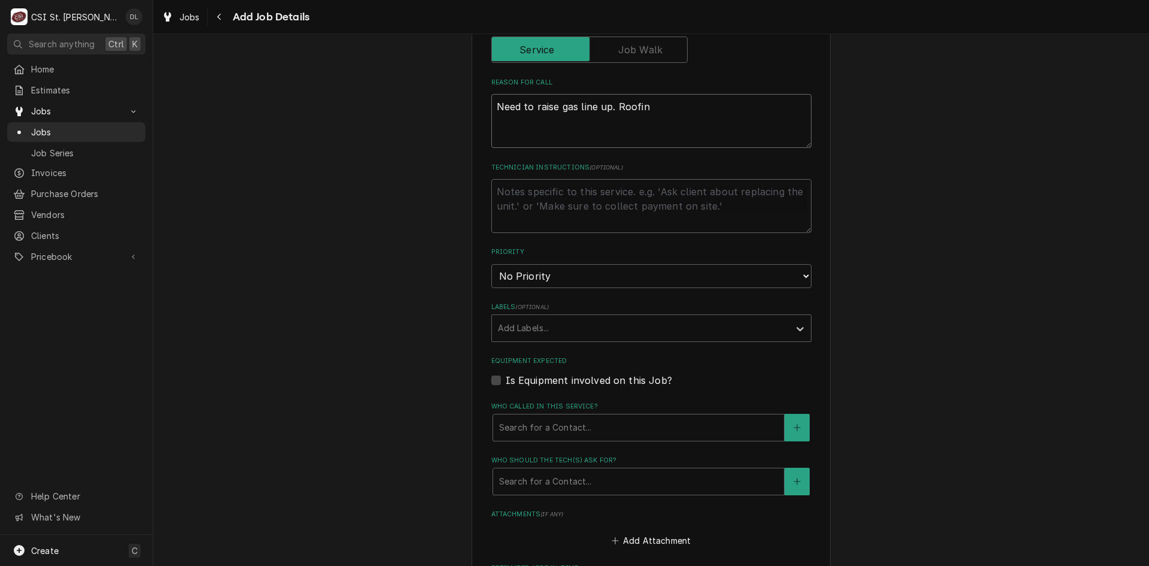
type textarea "x"
type textarea "Need to raise gas line up. Roofing"
type textarea "x"
type textarea "Need to raise gas line up. Roofing"
type textarea "x"
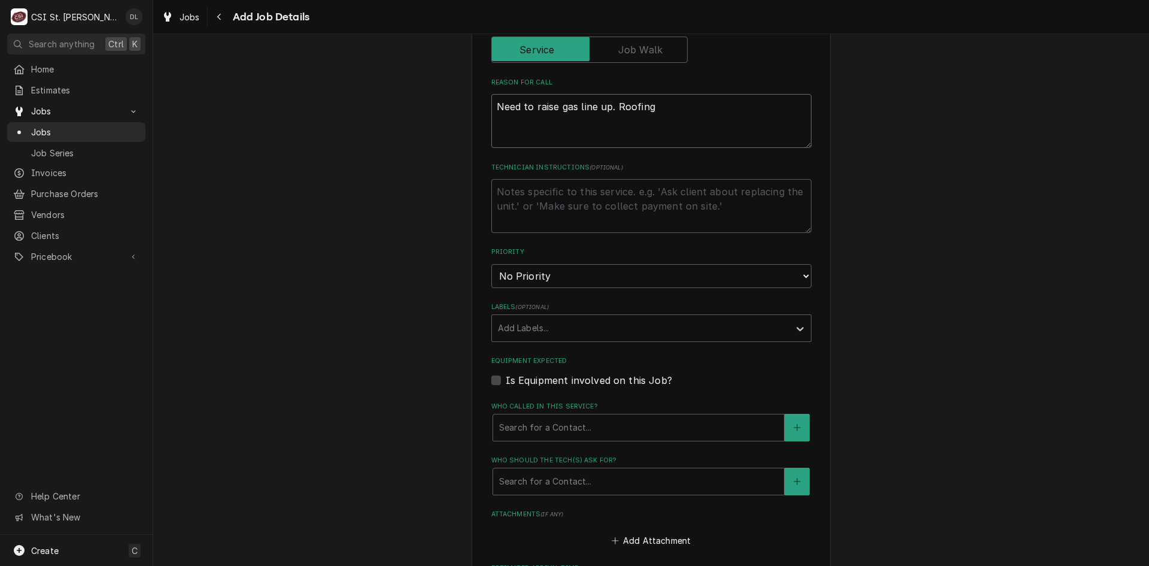
type textarea "Need to raise gas line up. Roofing c"
type textarea "x"
type textarea "Need to raise gas line up. Roofing cu"
type textarea "x"
type textarea "Need to raise gas line up. Roofing c"
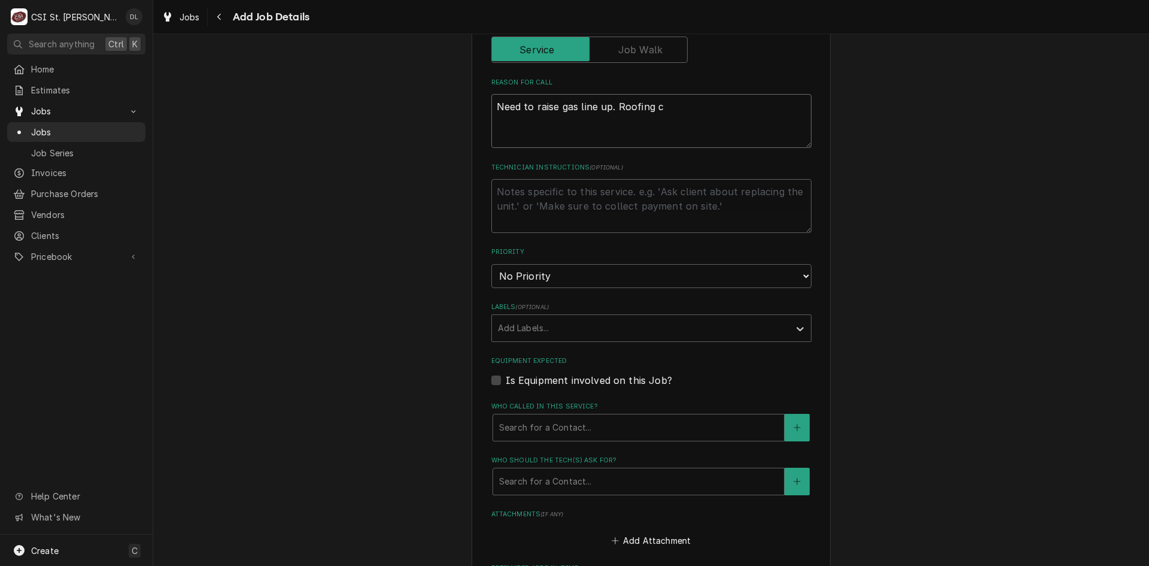
type textarea "x"
type textarea "Need to raise gas line up. Roofing co"
type textarea "x"
type textarea "Need to raise gas line up. Roofing com"
type textarea "x"
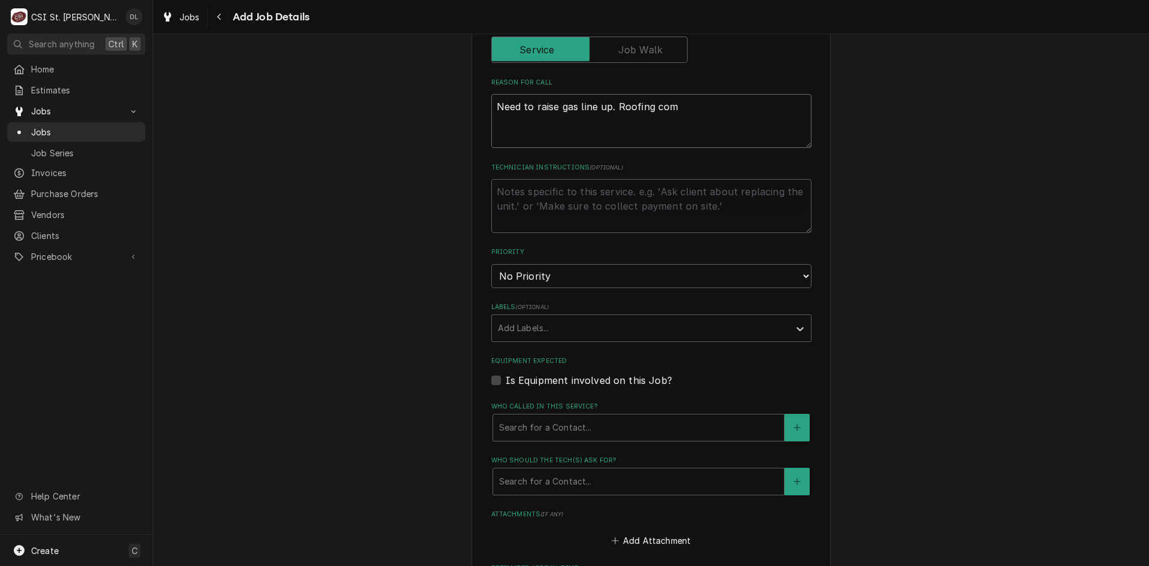
type textarea "Need to raise gas line up. Roofing comp"
type textarea "x"
type textarea "Need to raise gas line up. Roofing compa"
type textarea "x"
type textarea "Need to raise gas line up. Roofing compan"
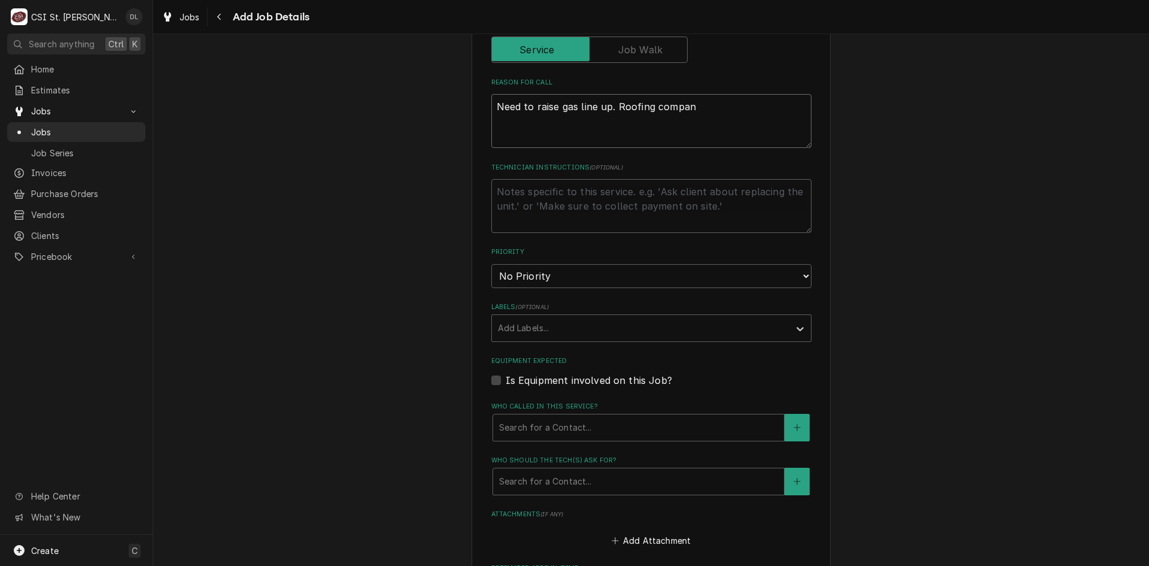
type textarea "x"
type textarea "Need to raise gas line up. Roofing company"
type textarea "x"
type textarea "Need to raise gas line up. Roofing company"
type textarea "x"
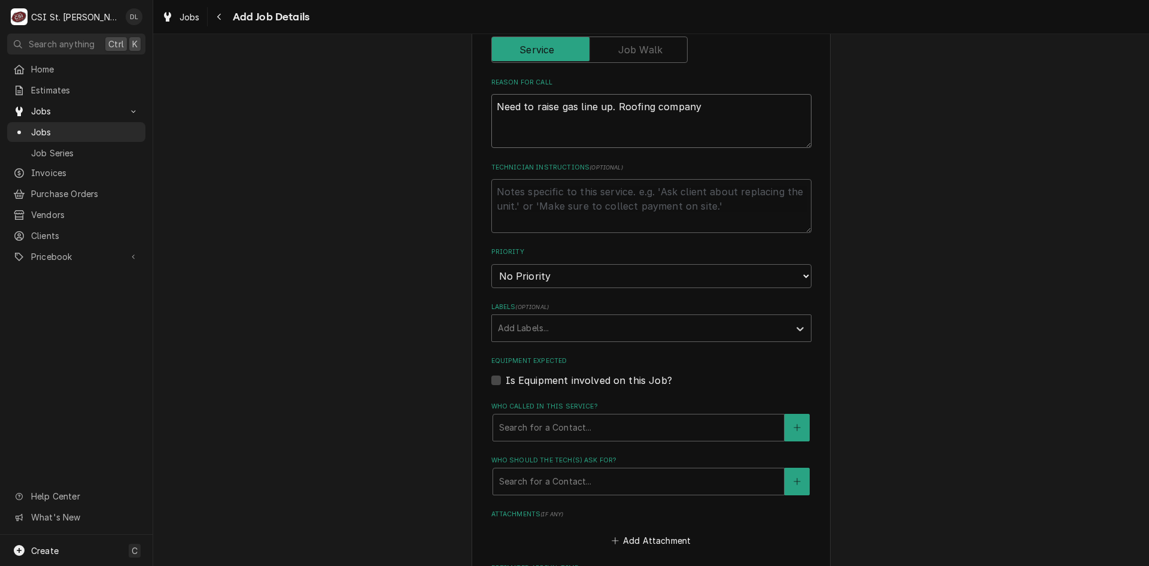
type textarea "Need to raise gas line up. Roofing company s"
type textarea "x"
type textarea "Need to raise gas line up. Roofing company s"
type textarea "x"
type textarea "Need to raise gas line up. Roofing company s"
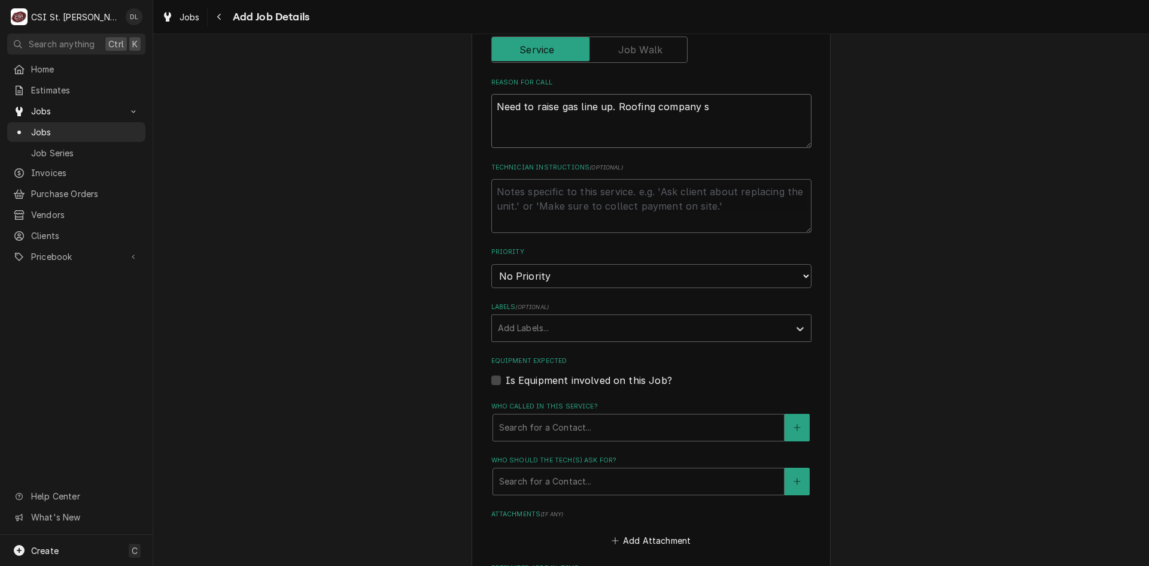
type textarea "x"
type textarea "Need to raise gas line up. Roofing company"
type textarea "x"
type textarea "Need to raise gas line up. Roofing company i"
type textarea "x"
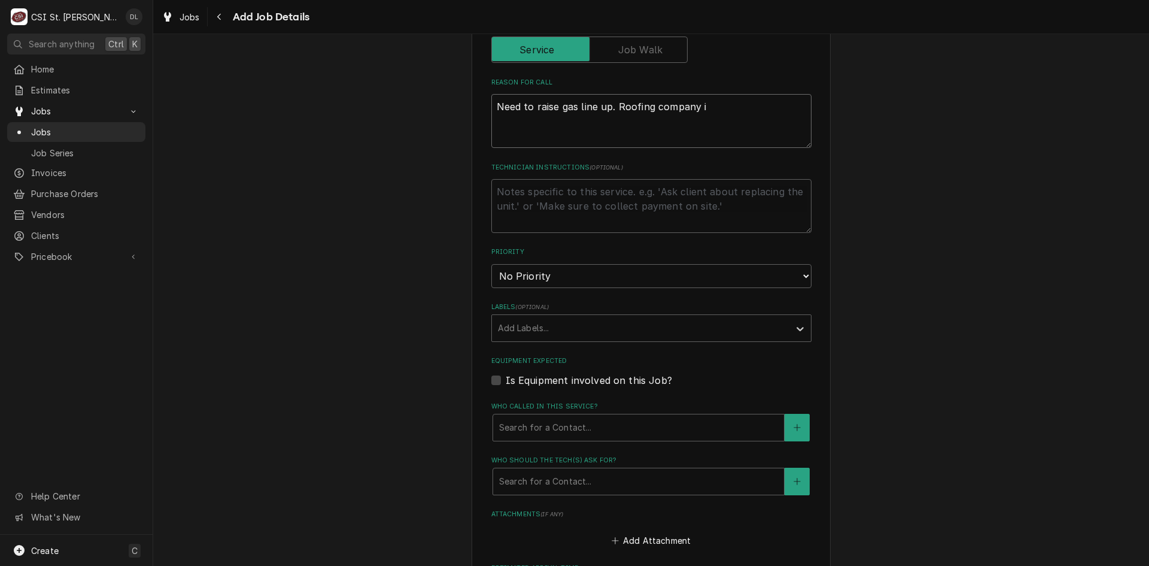
type textarea "Need to raise gas line up. Roofing company is"
type textarea "x"
type textarea "Need to raise gas line up. Roofing company is"
type textarea "x"
type textarea "Need to raise gas line up. Roofing company is a"
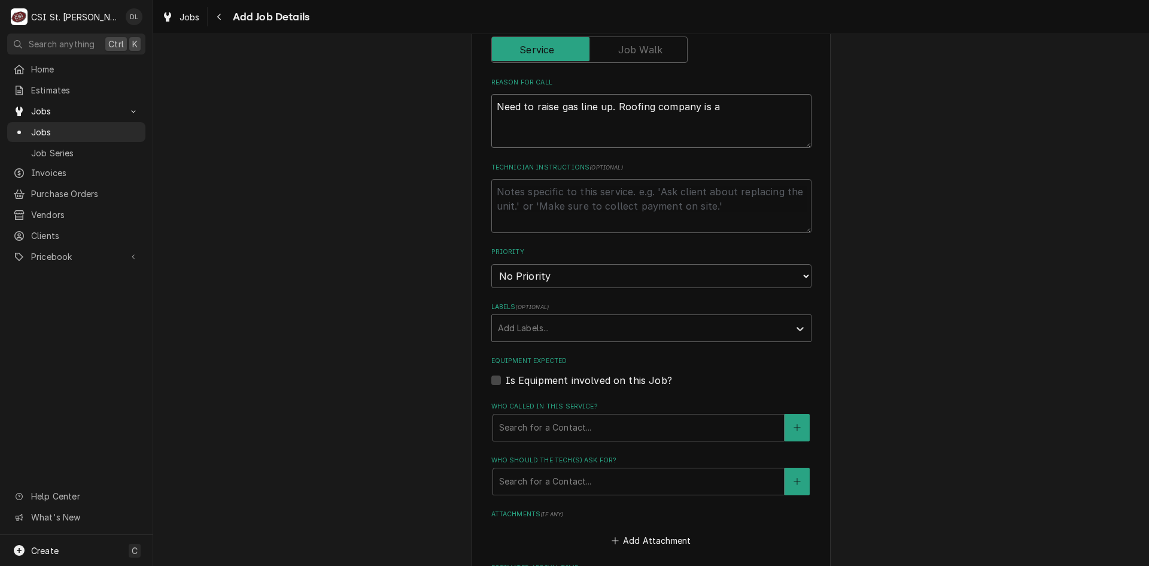
type textarea "x"
type textarea "Need to raise gas line up. Roofing company is ad"
type textarea "x"
type textarea "Need to raise gas line up. Roofing company is add"
type textarea "x"
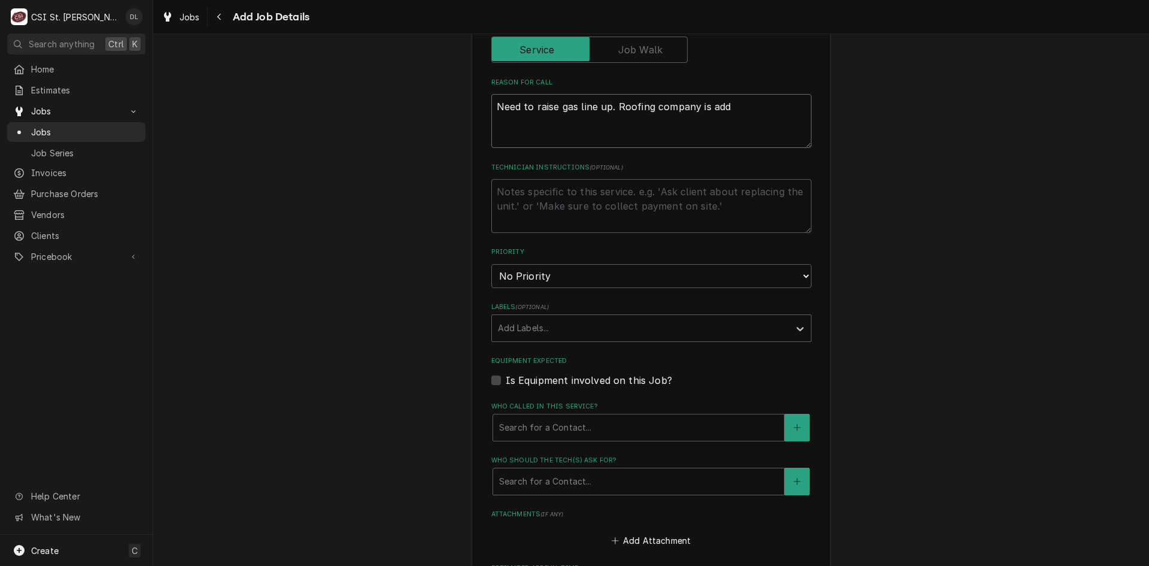
type textarea "Need to raise gas line up. Roofing company is addd"
type textarea "x"
type textarea "Need to raise gas line up. Roofing company is adddi"
type textarea "x"
type textarea "Need to raise gas line up. Roofing company is addd"
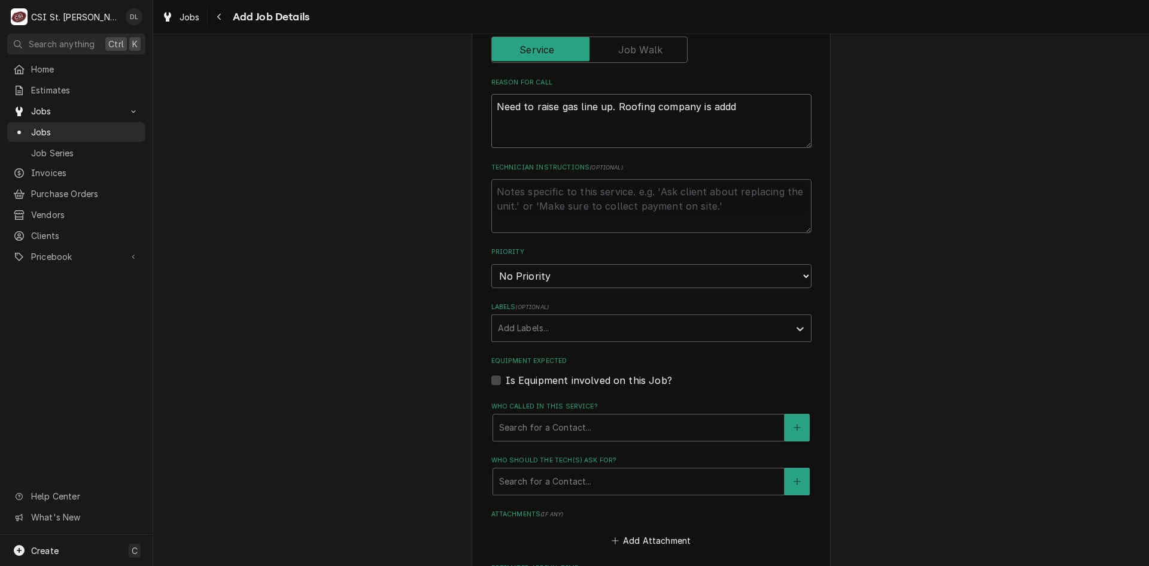
type textarea "x"
type textarea "Need to raise gas line up. Roofing company is add"
type textarea "x"
type textarea "Need to raise gas line up. Roofing company is addig"
type textarea "x"
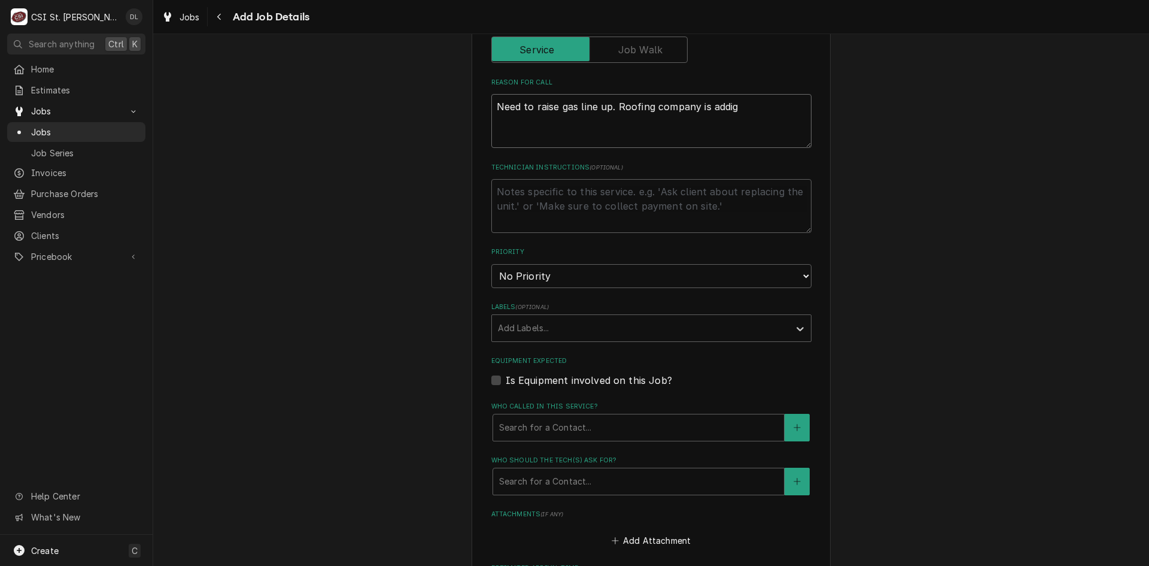
type textarea "Need to raise gas line up. Roofing company is addign"
type textarea "x"
type textarea "Need to raise gas line up. Roofing company is addign"
type textarea "x"
type textarea "Need to raise gas line up. Roofing company is addign \"
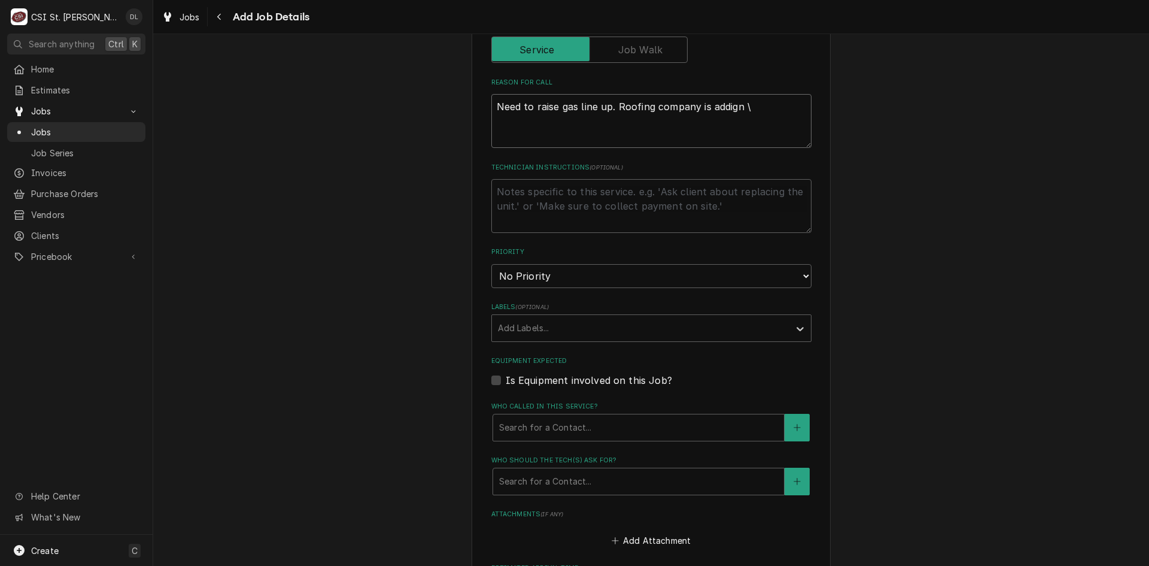
type textarea "x"
type textarea "Need to raise gas line up. Roofing company is addign"
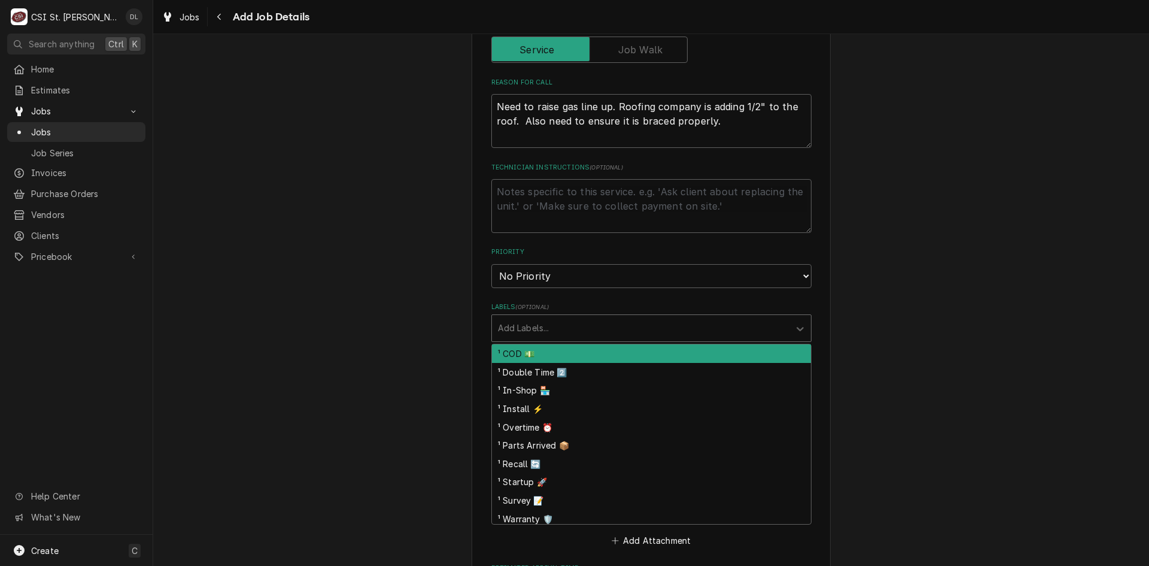
click at [664, 326] on div "Labels" at bounding box center [641, 328] width 286 height 22
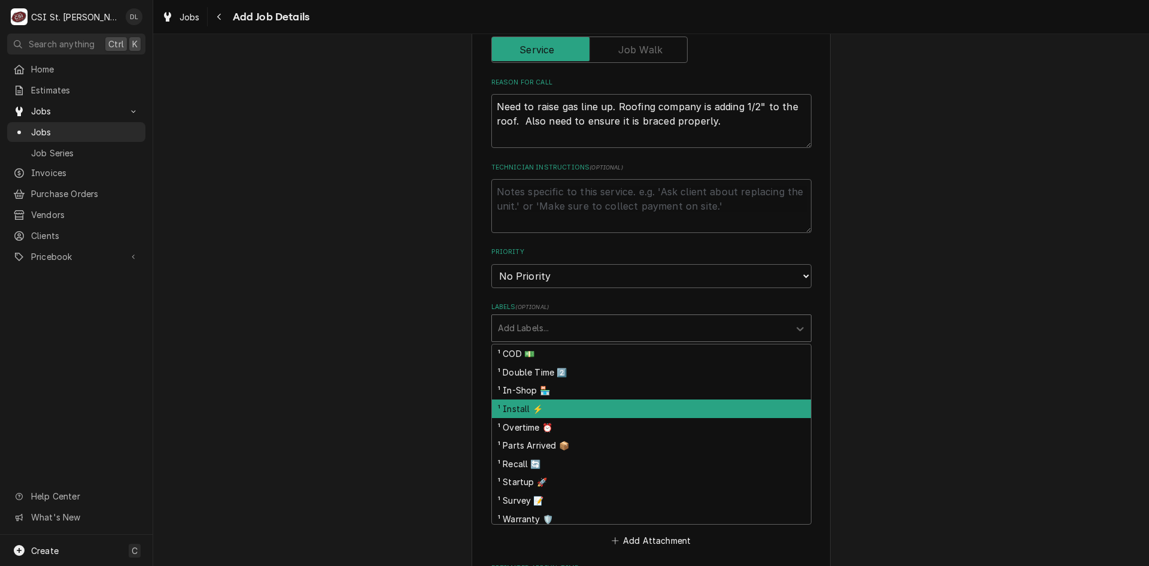
click at [540, 408] on div "¹ Install ⚡️" at bounding box center [651, 408] width 319 height 19
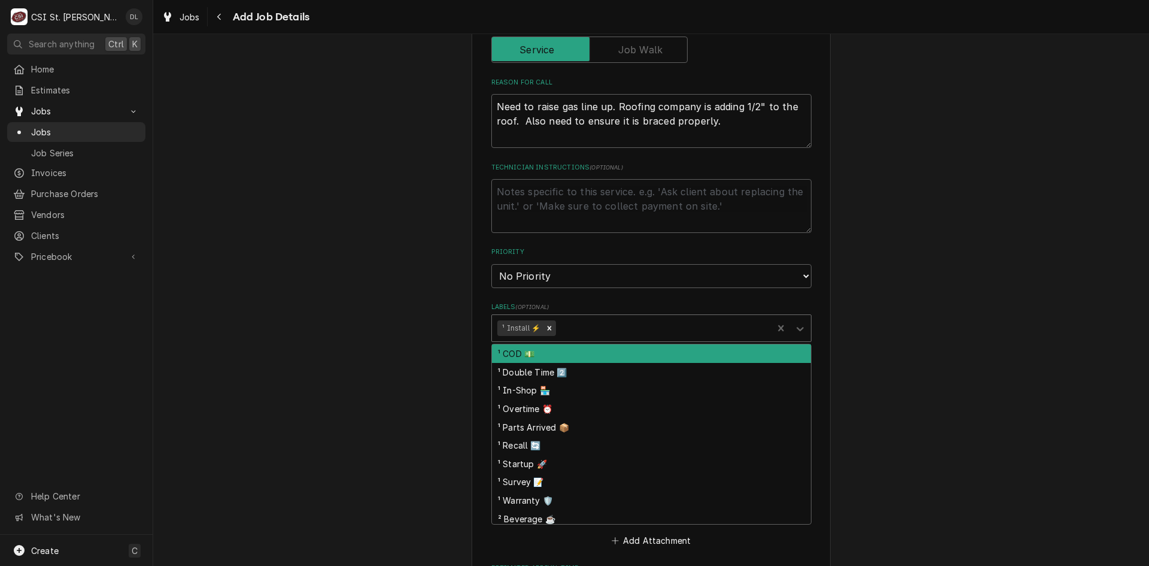
click at [594, 324] on div "Labels" at bounding box center [662, 328] width 209 height 22
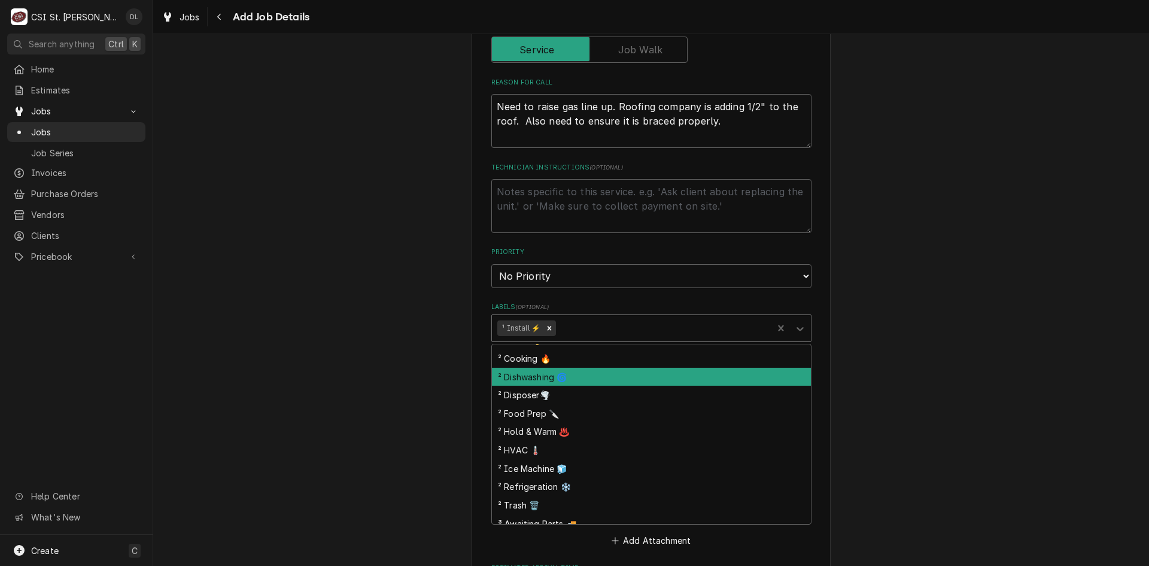
scroll to position [214, 0]
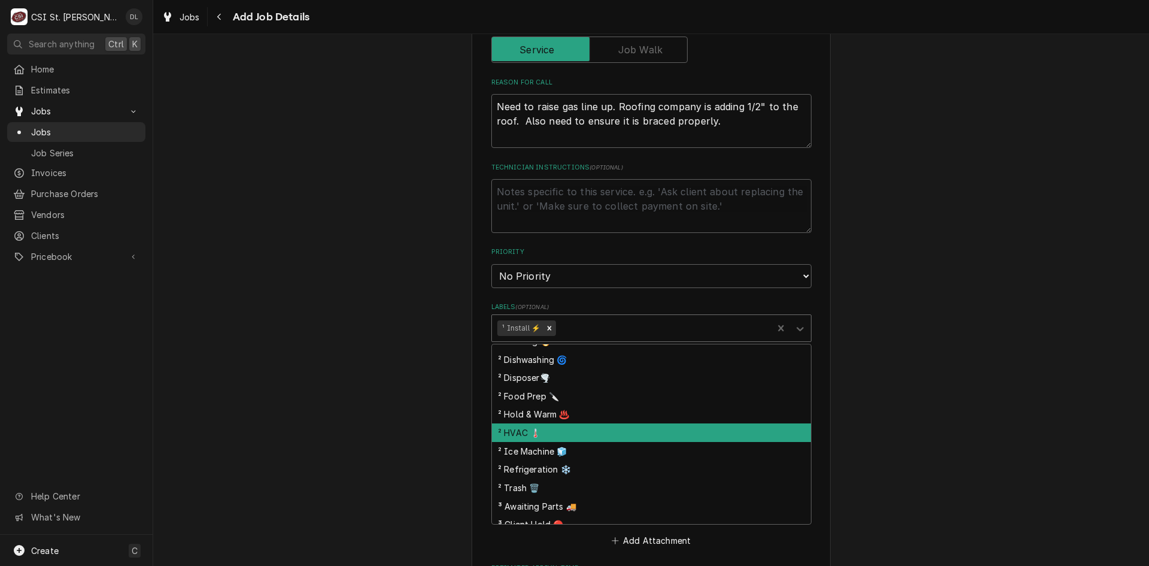
click at [531, 436] on div "² HVAC 🌡️" at bounding box center [651, 432] width 319 height 19
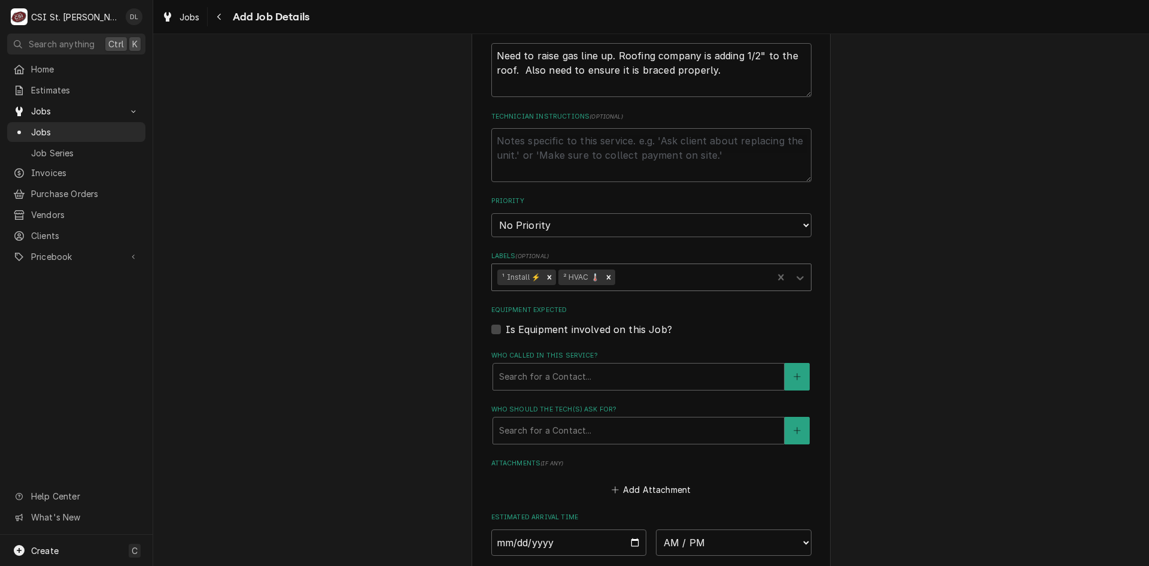
scroll to position [718, 0]
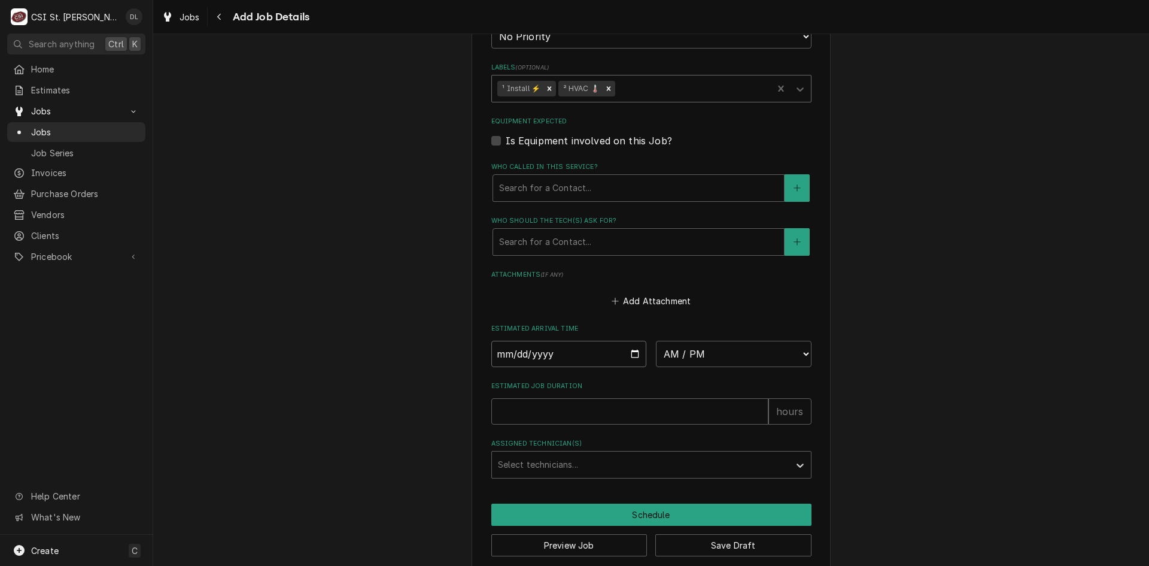
click at [628, 355] on input "Date" at bounding box center [569, 354] width 156 height 26
click at [784, 347] on select "AM / PM 6:00 AM 6:15 AM 6:30 AM 6:45 AM 7:00 AM 7:15 AM 7:30 AM 7:45 AM 8:00 AM…" at bounding box center [734, 354] width 156 height 26
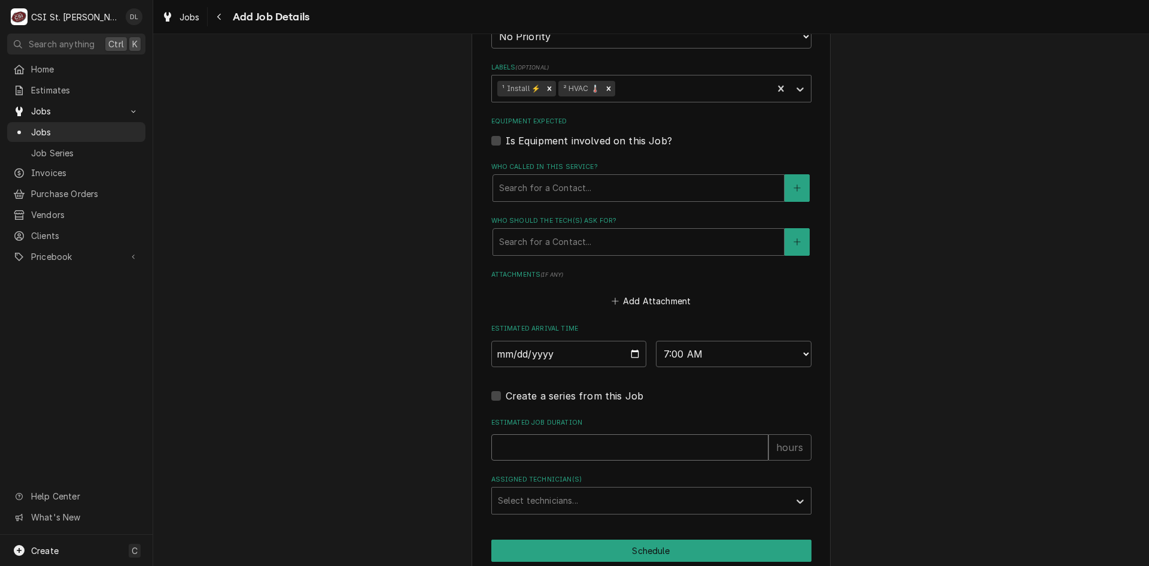
click at [639, 453] on input "Estimated Job Duration" at bounding box center [629, 447] width 277 height 26
click at [664, 493] on div "Assigned Technician(s)" at bounding box center [641, 501] width 286 height 22
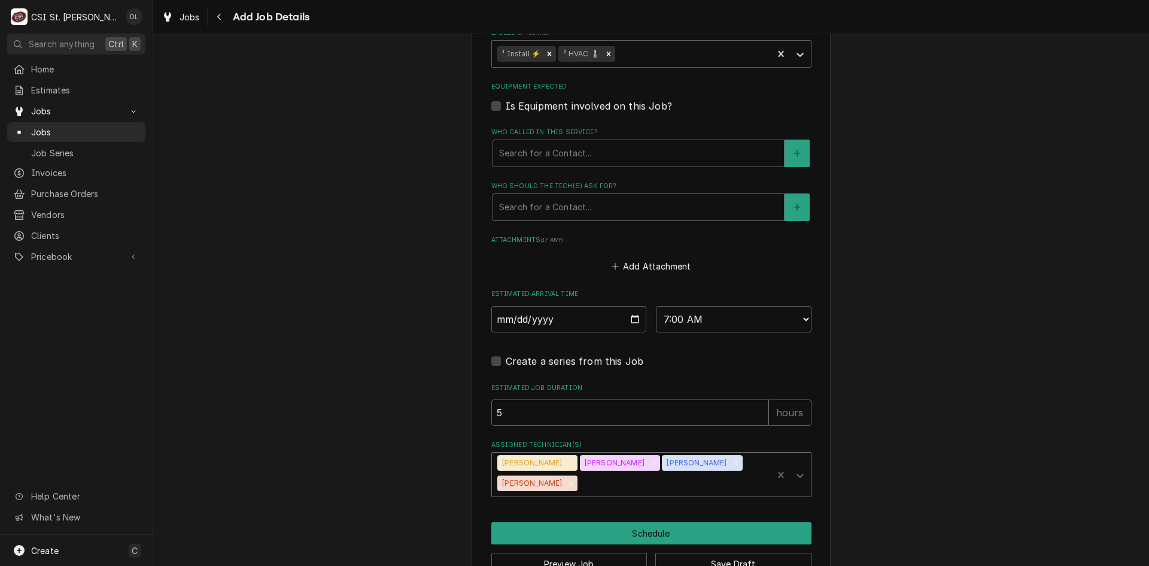
scroll to position [788, 0]
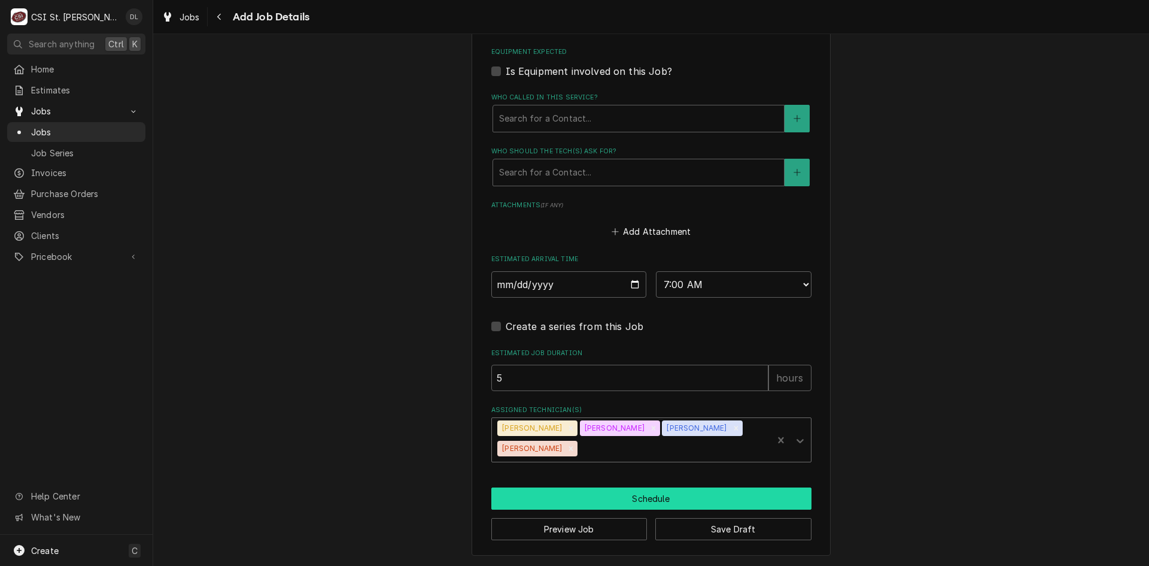
click at [644, 493] on button "Schedule" at bounding box center [651, 498] width 320 height 22
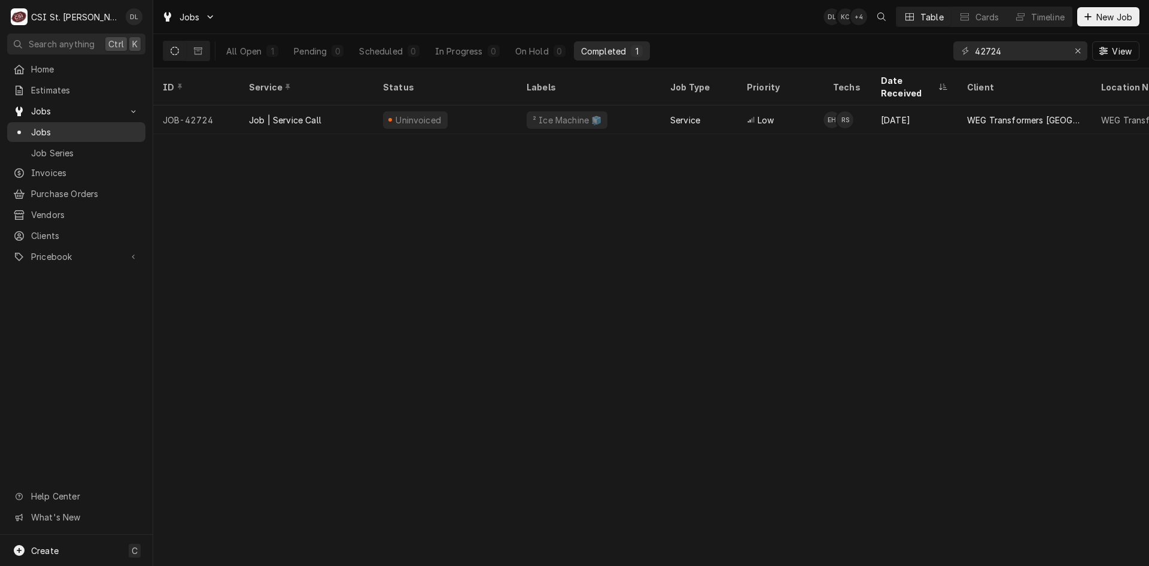
click at [53, 126] on span "Jobs" at bounding box center [85, 132] width 108 height 13
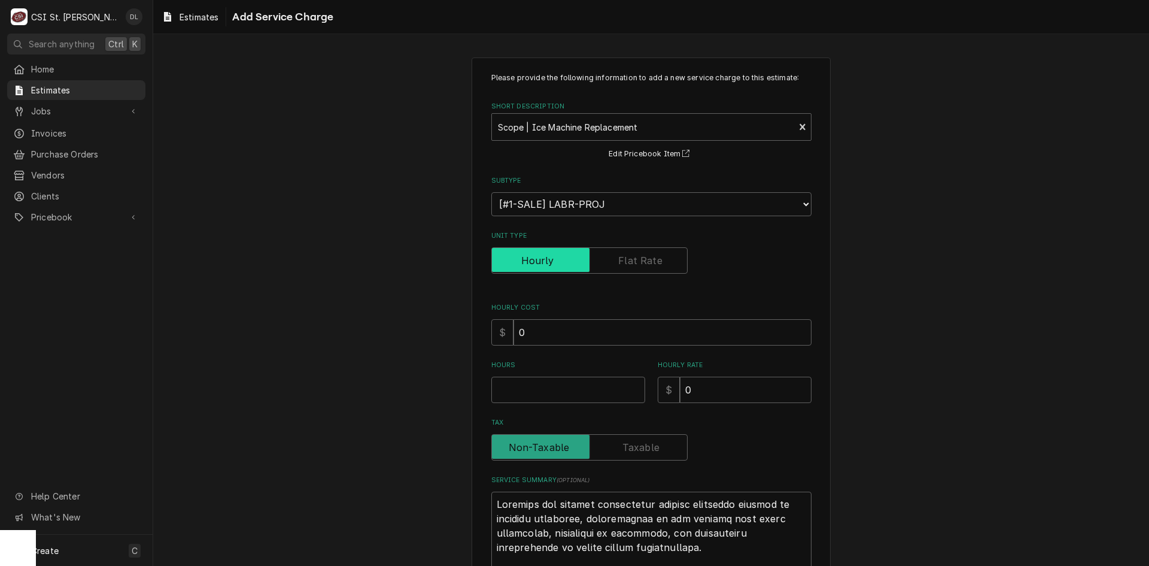
click at [615, 270] on input "Unit Type" at bounding box center [590, 260] width 186 height 26
checkbox input "true"
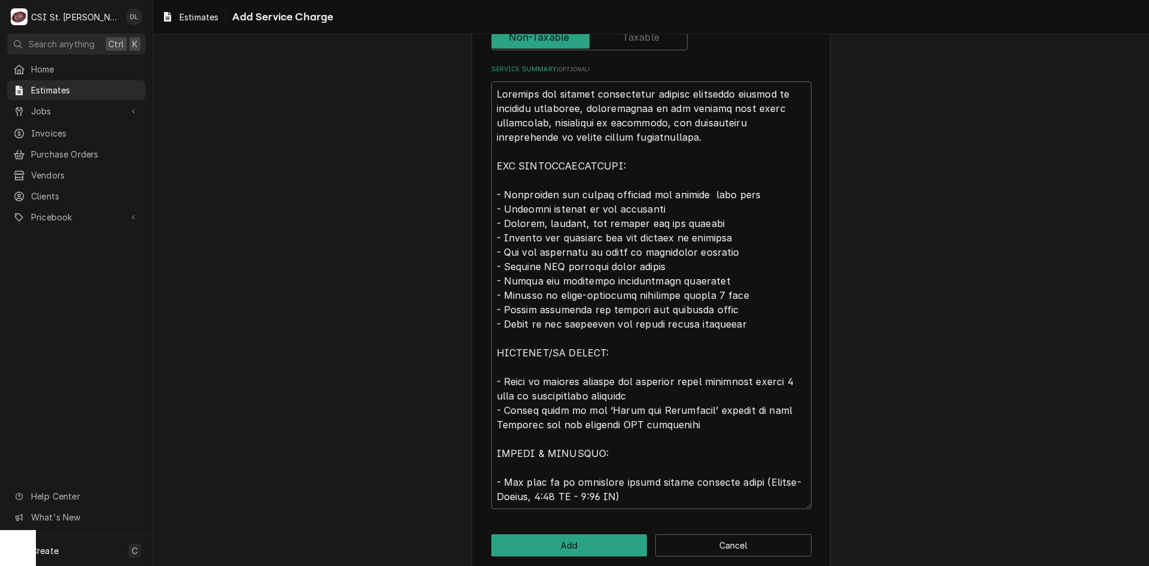
scroll to position [412, 0]
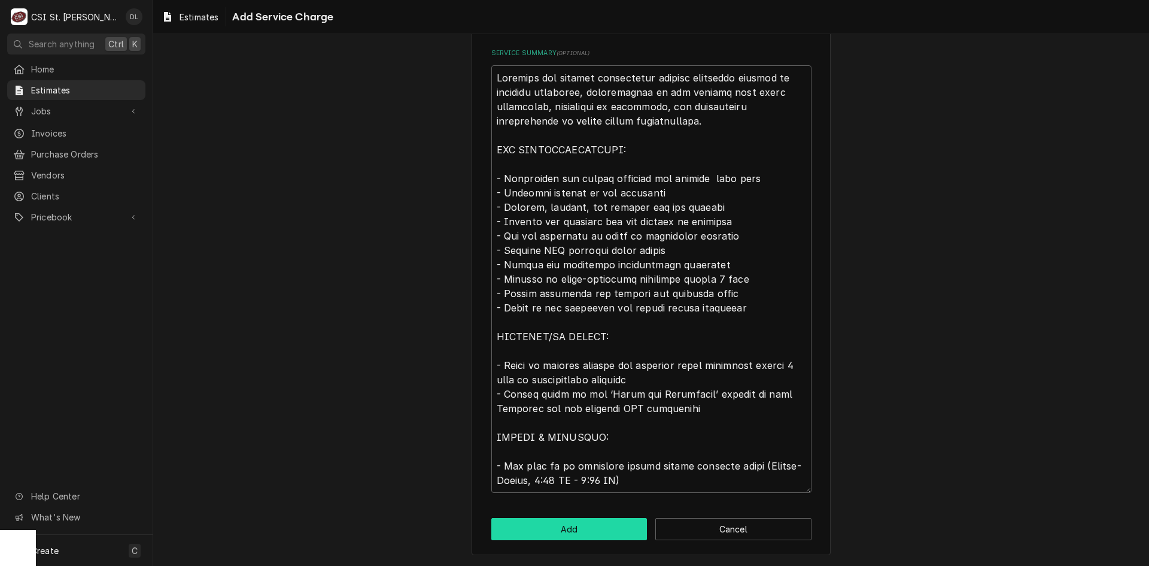
click at [575, 532] on button "Add" at bounding box center [569, 529] width 156 height 22
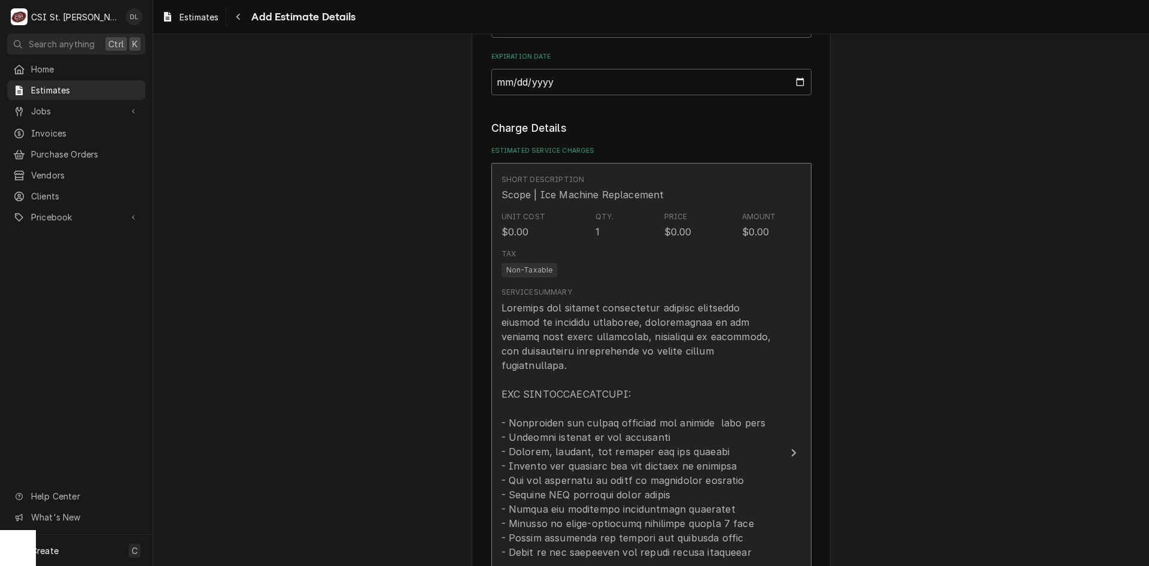
type textarea "x"
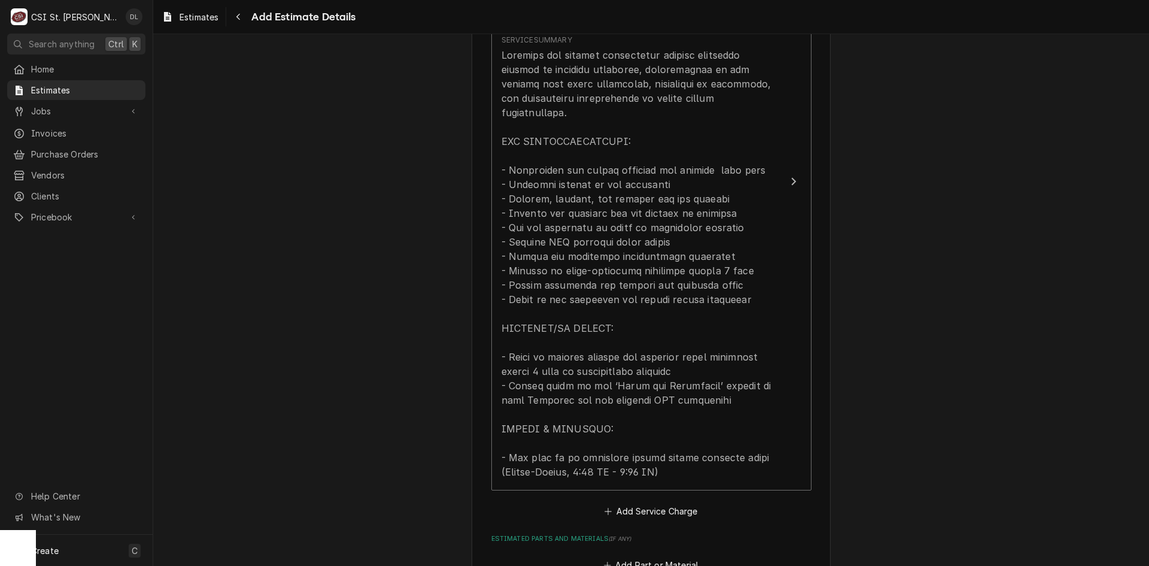
scroll to position [1602, 0]
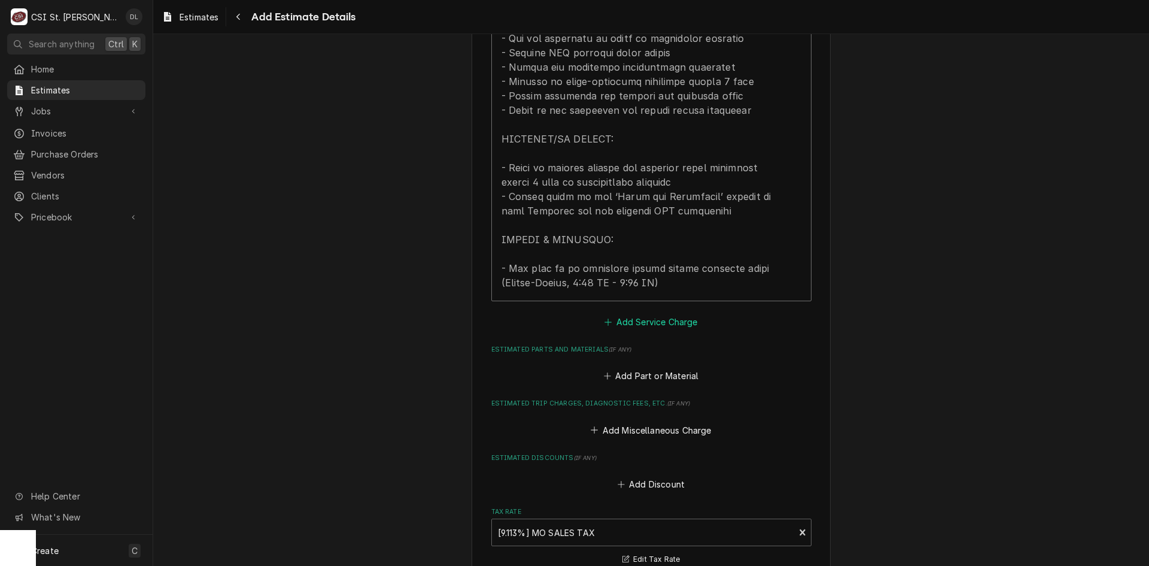
click at [606, 318] on icon "Estimated Service Charges" at bounding box center [608, 322] width 7 height 8
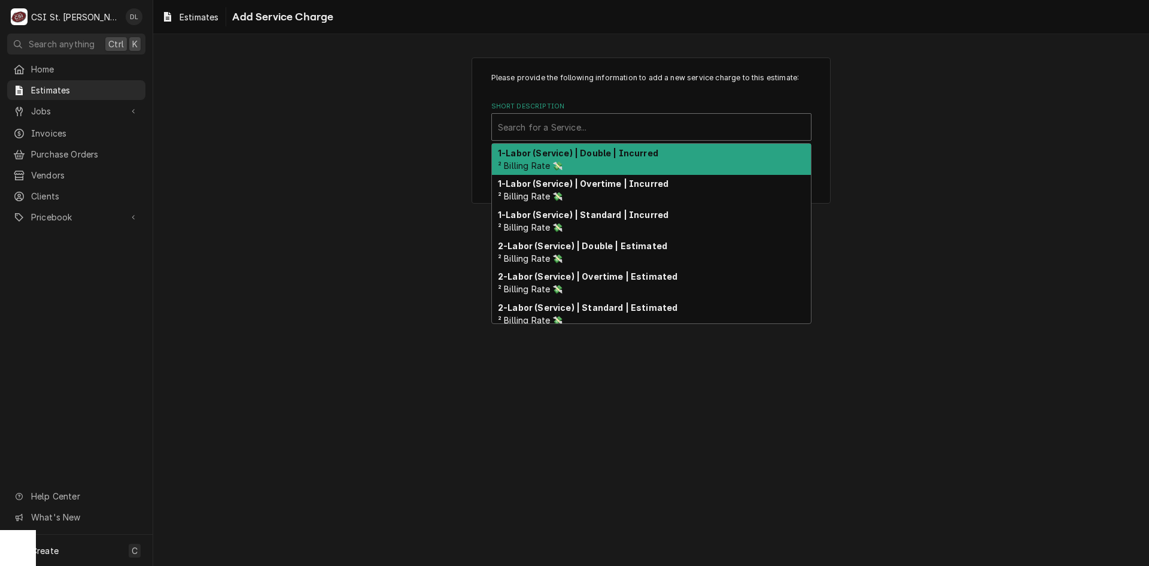
click at [629, 128] on div "Short Description" at bounding box center [651, 127] width 307 height 22
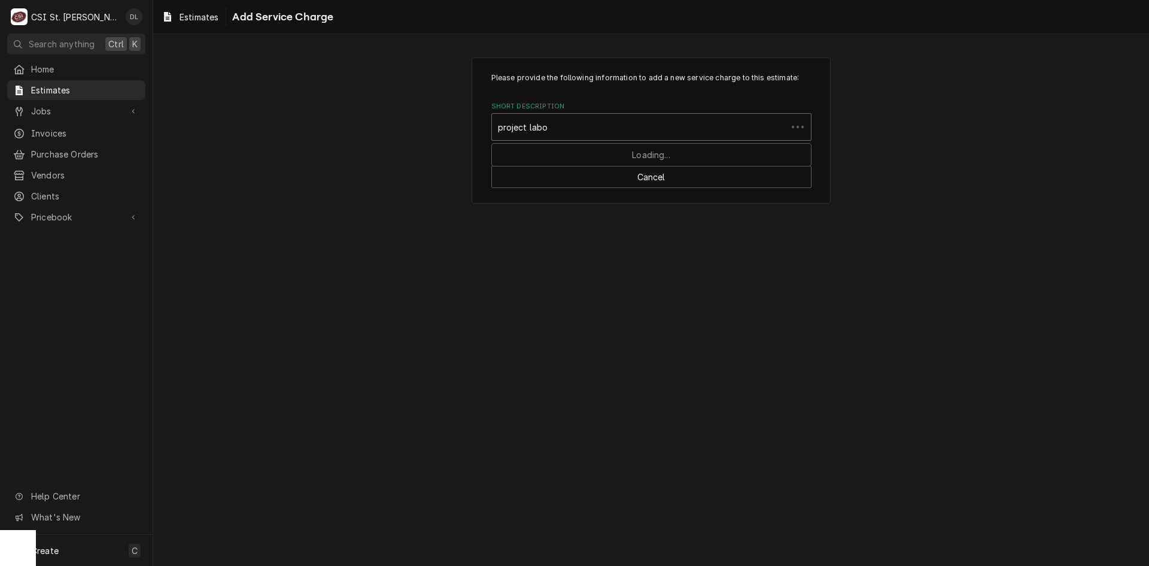
type input "project labor"
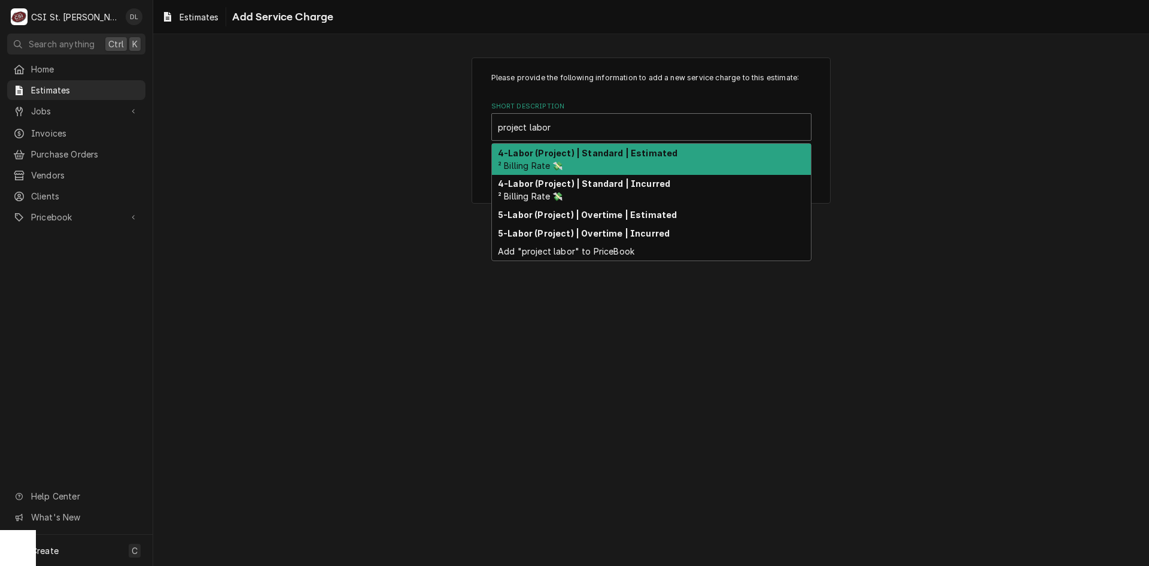
click at [629, 159] on div "4-Labor (Project) | Standard | Estimated ² Billing Rate 💸" at bounding box center [651, 159] width 319 height 31
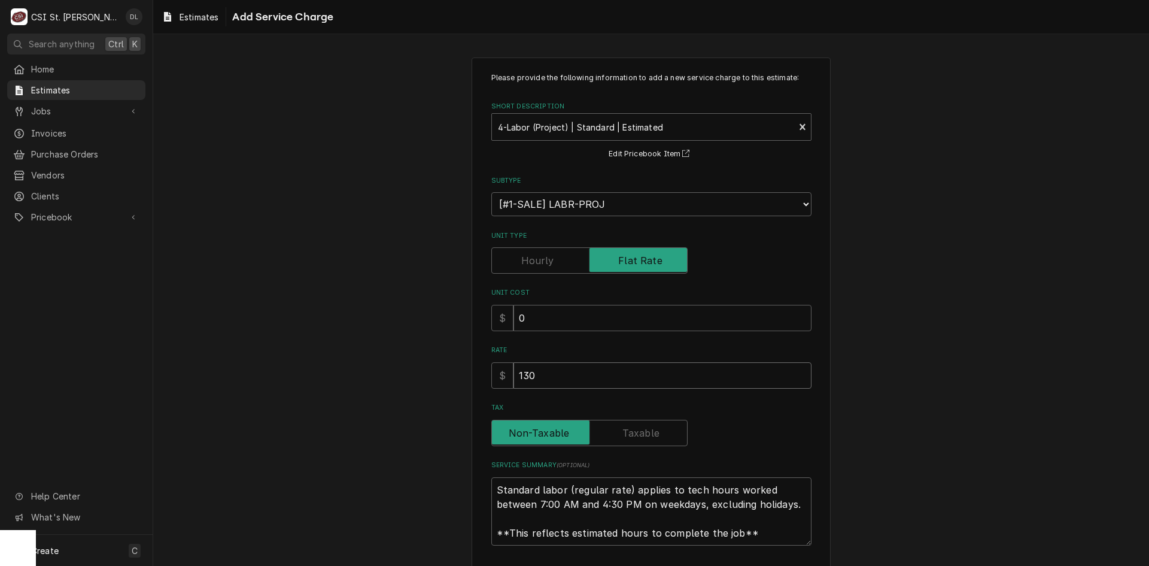
drag, startPoint x: 400, startPoint y: 378, endPoint x: 277, endPoint y: 348, distance: 127.0
click at [276, 354] on div "Please provide the following information to add a new service charge to this es…" at bounding box center [651, 333] width 996 height 572
type textarea "x"
type input "1"
type textarea "x"
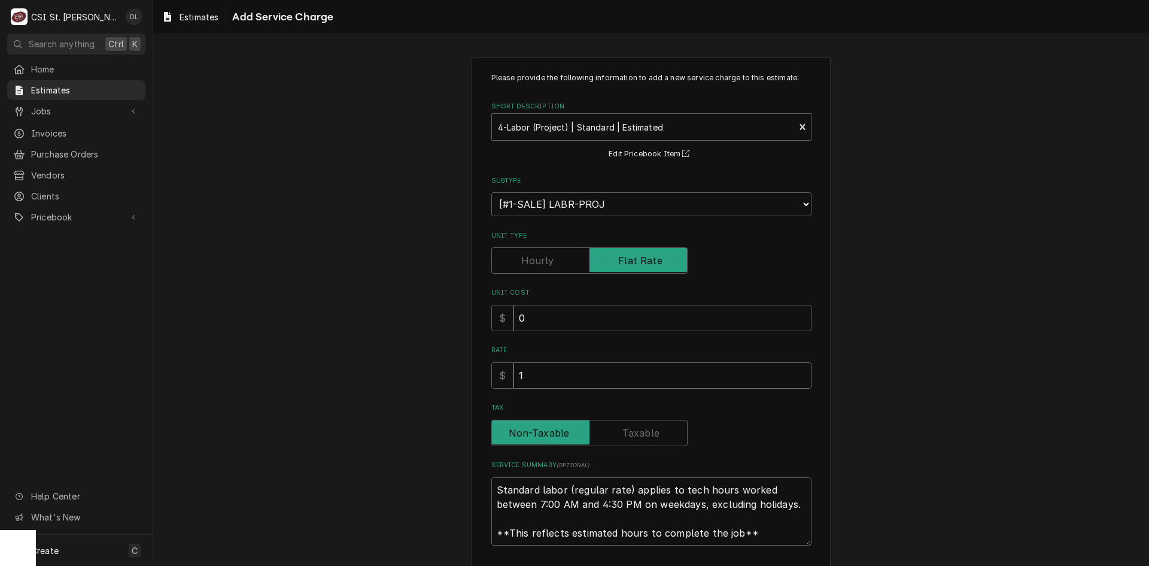
type input "14"
type textarea "x"
type input "142"
type textarea "x"
type input "1420"
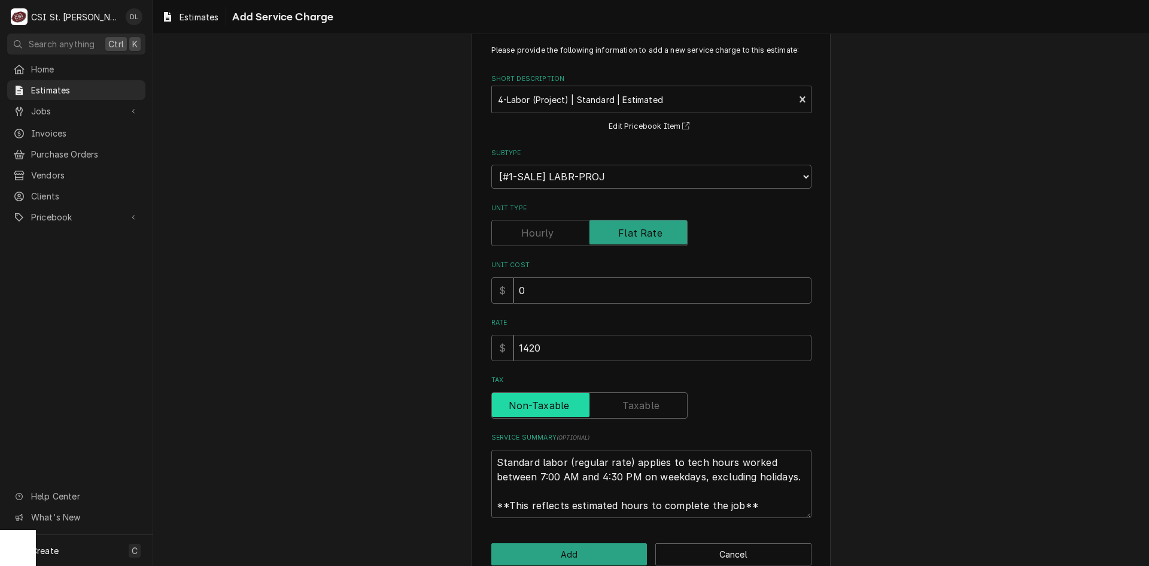
scroll to position [53, 0]
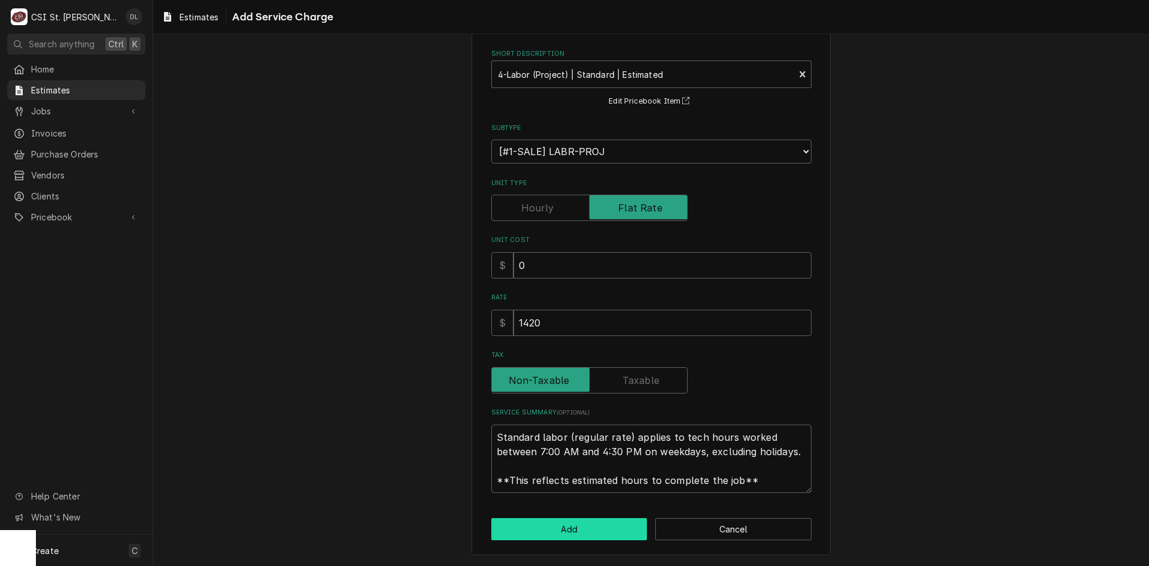
click at [577, 526] on button "Add" at bounding box center [569, 529] width 156 height 22
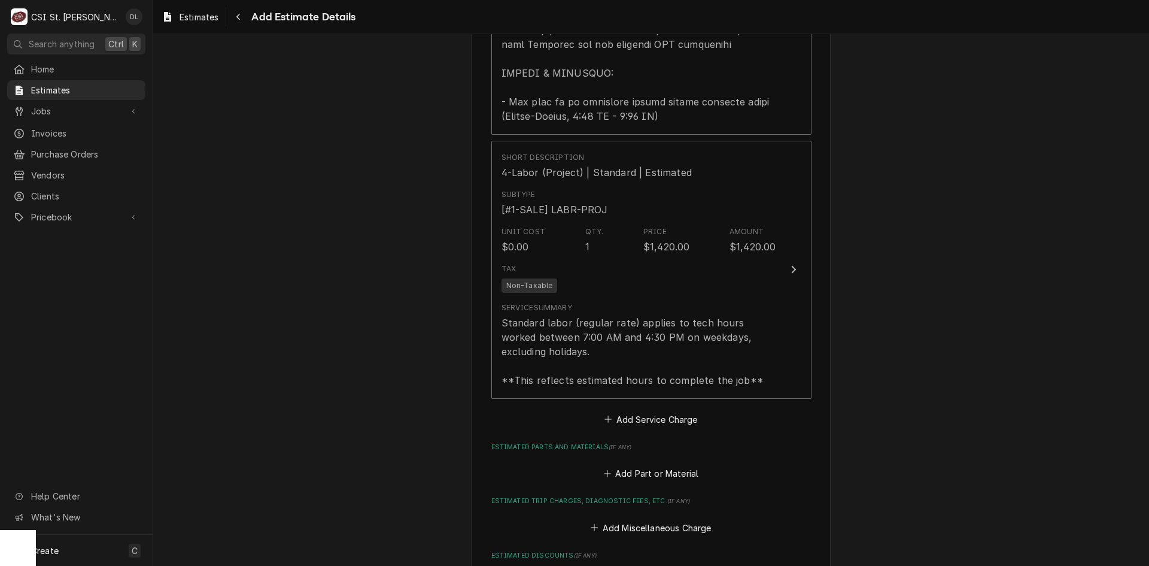
type textarea "x"
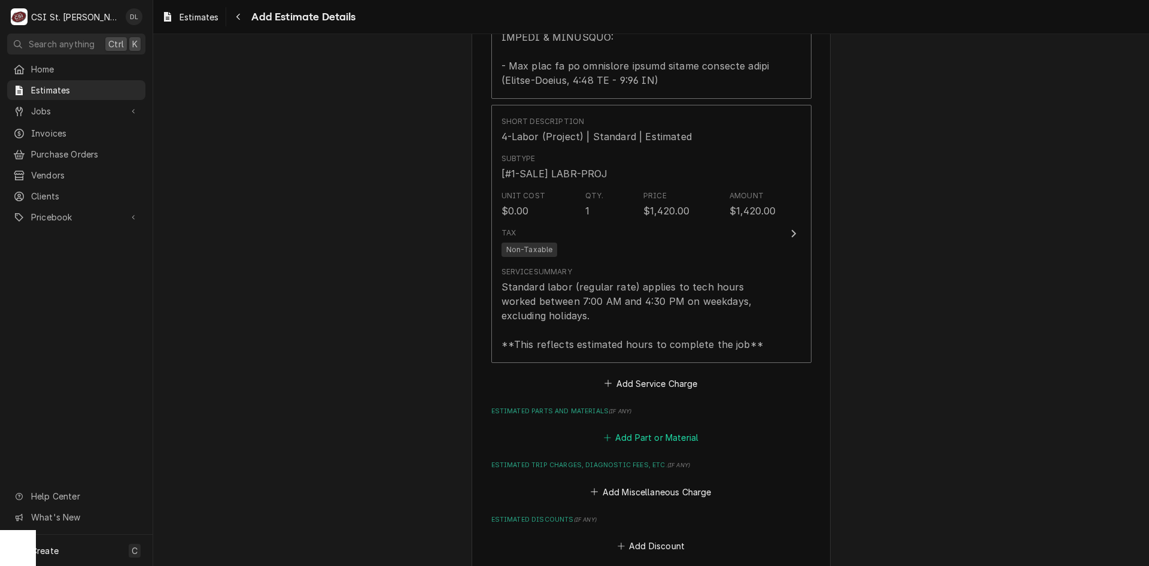
click at [608, 429] on button "Add Part or Material" at bounding box center [651, 437] width 99 height 17
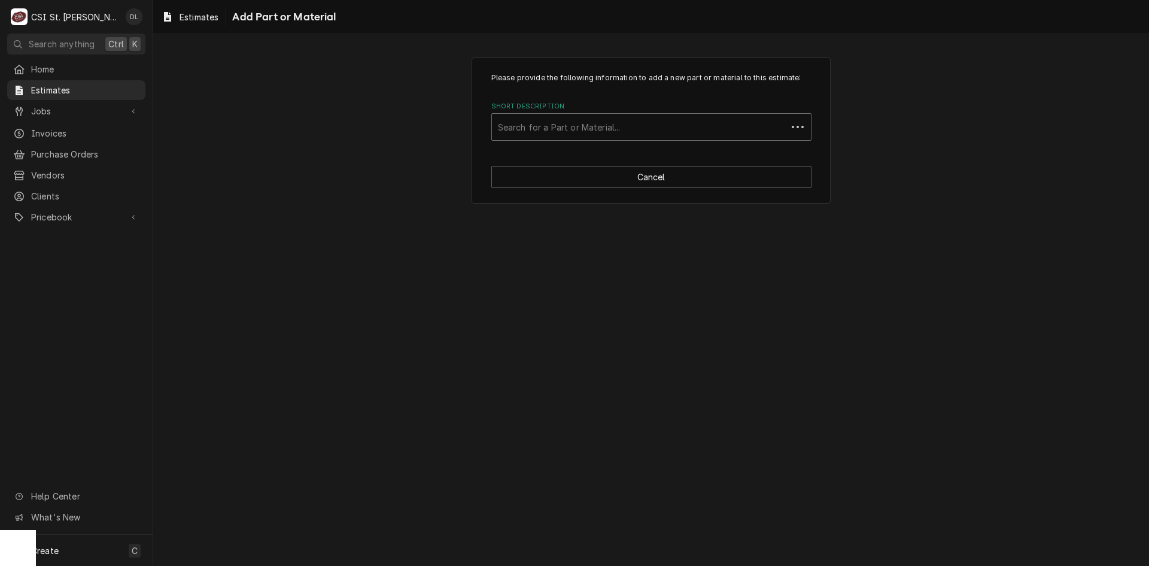
click at [582, 126] on div "Short Description" at bounding box center [639, 127] width 283 height 22
type input "iyt0500a"
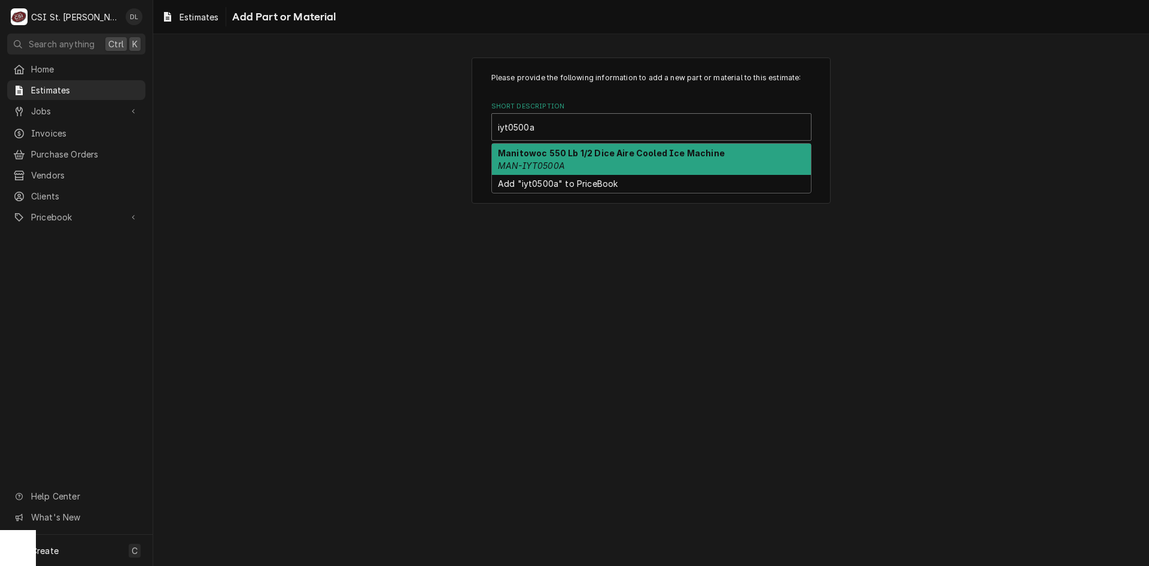
click at [635, 162] on div "Manitowoc 550 Lb 1/2 Dice Aire Cooled Ice Machine MAN-IYT0500A" at bounding box center [651, 159] width 319 height 31
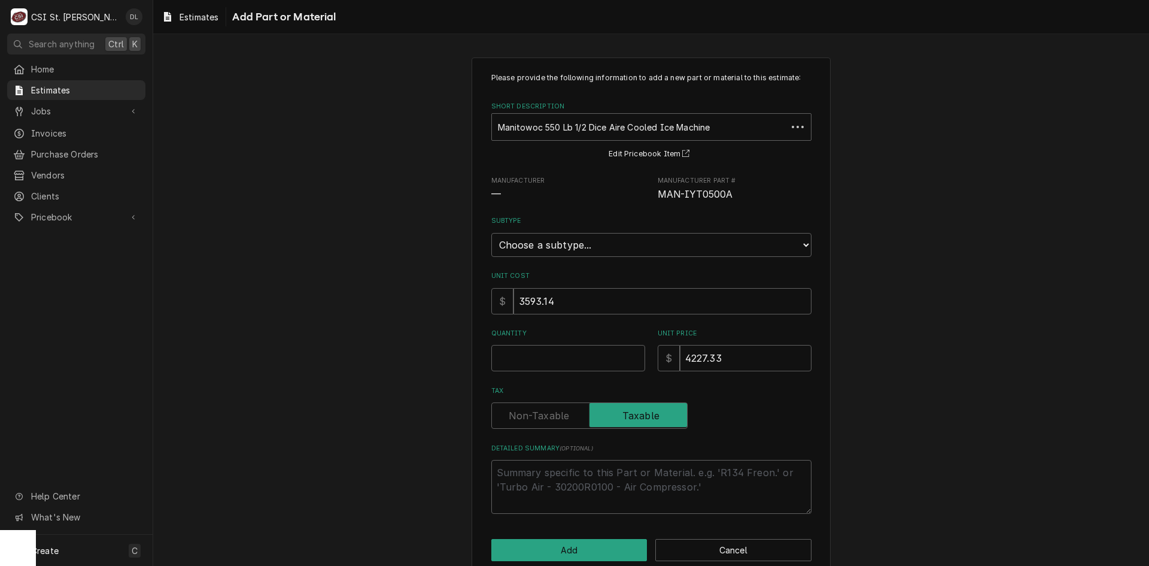
type textarea "x"
click at [708, 243] on select "Choose a subtype... [#2-DUAL] AFTERHRS-WH-CHG-2 [#2-DUAL] [PERSON_NAME]-EQUIP […" at bounding box center [651, 245] width 320 height 24
select select "4"
click at [491, 233] on select "Choose a subtype... [#2-DUAL] AFTERHRS-WH-CHG-2 [#2-DUAL] [PERSON_NAME]-EQUIP […" at bounding box center [651, 245] width 320 height 24
drag, startPoint x: 688, startPoint y: 349, endPoint x: 612, endPoint y: 331, distance: 78.7
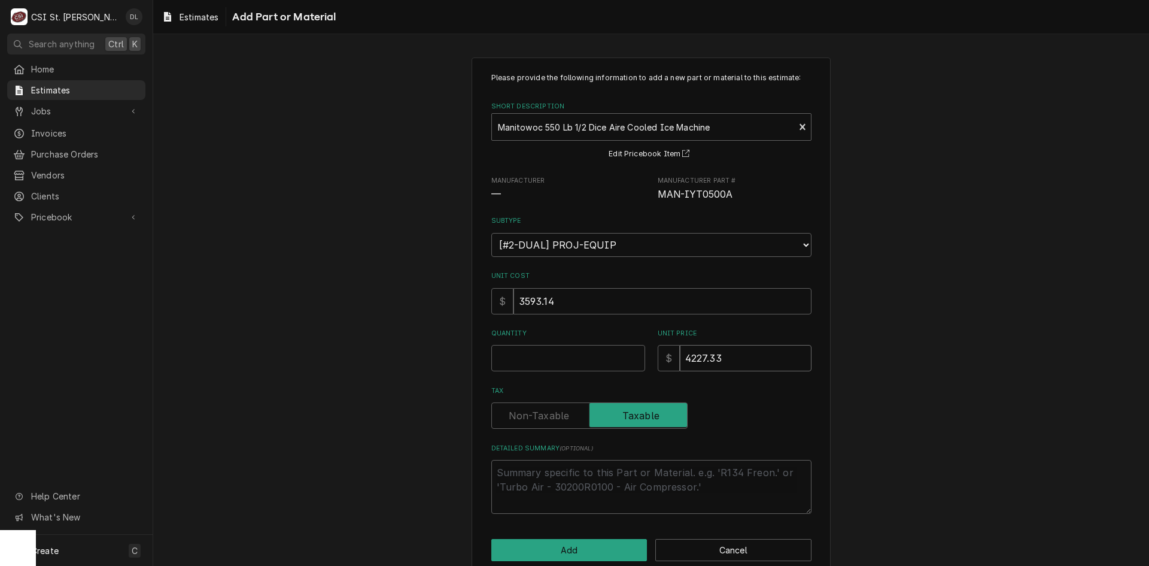
click at [612, 331] on div "Quantity Unit Price $ 4227.33" at bounding box center [651, 350] width 320 height 43
type textarea "x"
type input "4"
type textarea "x"
type input "47"
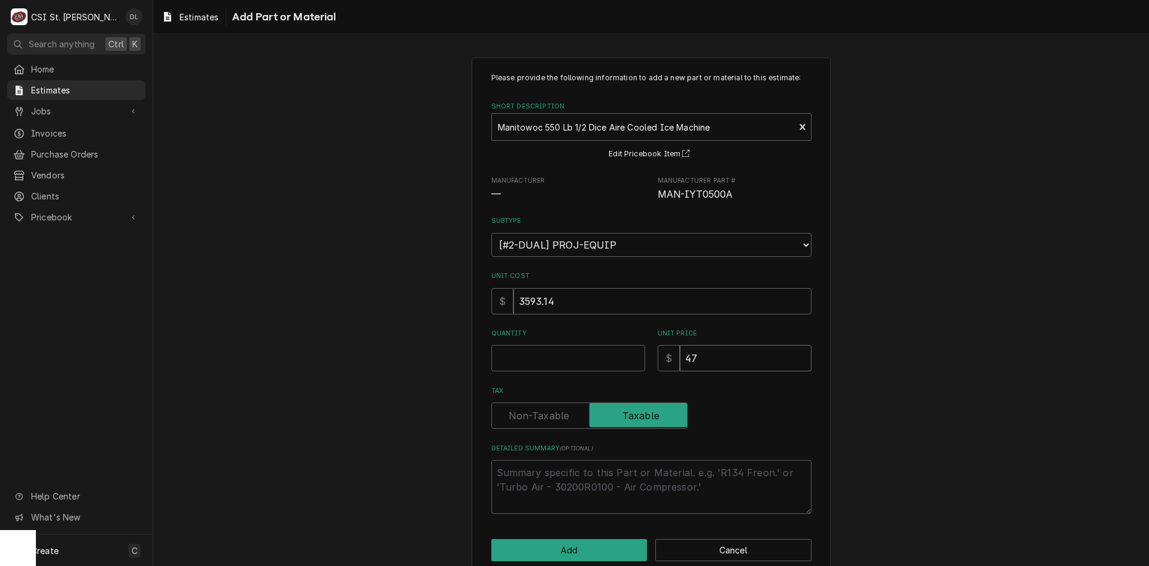
type textarea "x"
type input "476"
type textarea "x"
type input "4761"
type textarea "x"
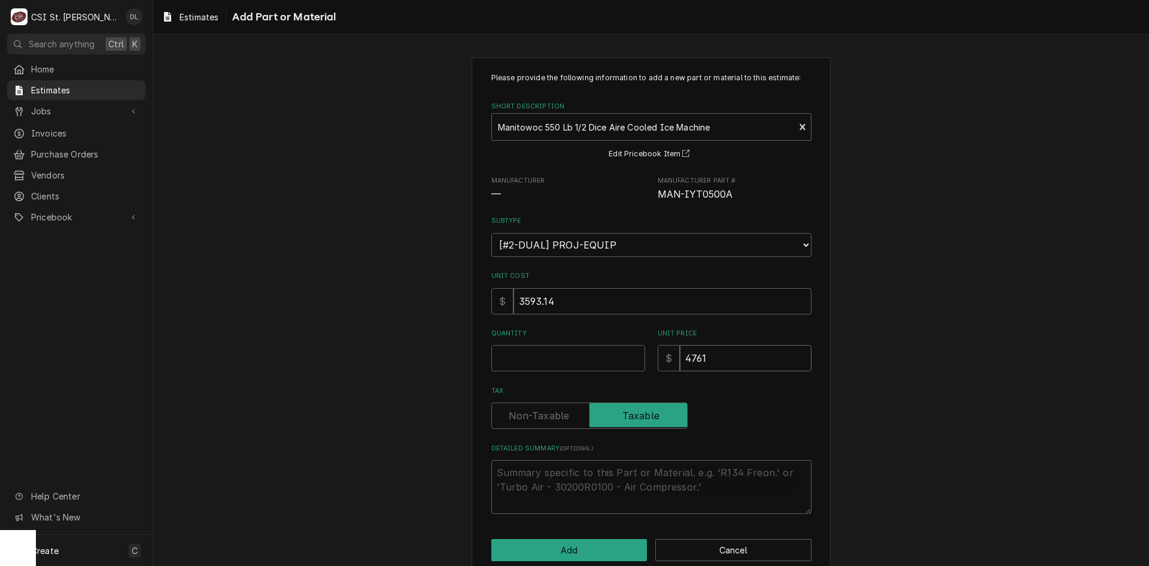
type input "4761.0"
type textarea "x"
type input "4761.08"
type textarea "x"
type input "4761.08"
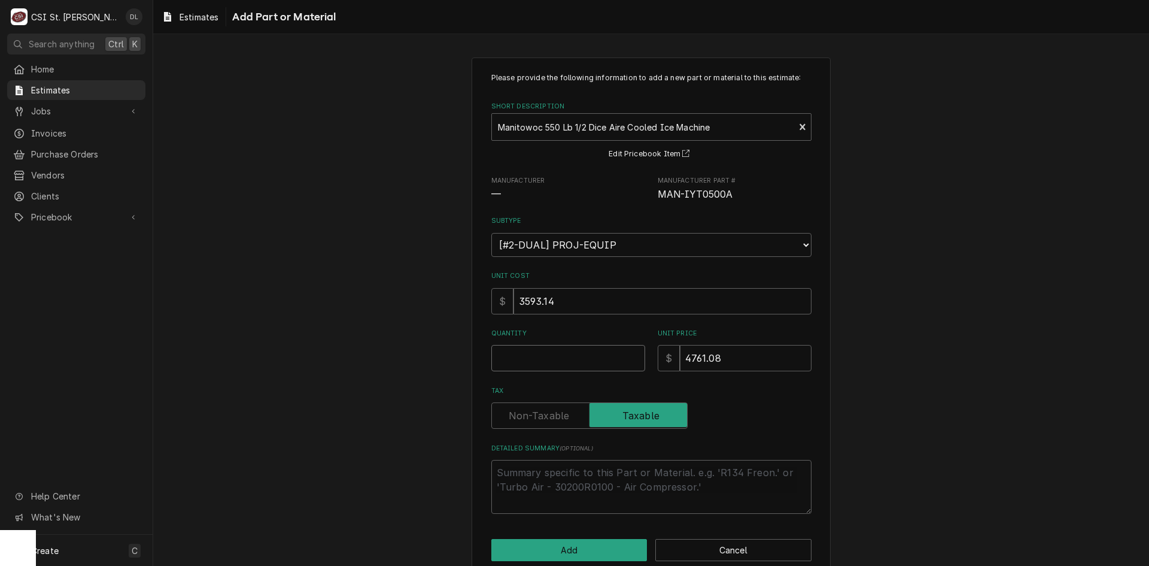
click at [547, 359] on input "Quantity" at bounding box center [568, 358] width 154 height 26
type textarea "x"
type input "1"
type textarea "x"
type input "1"
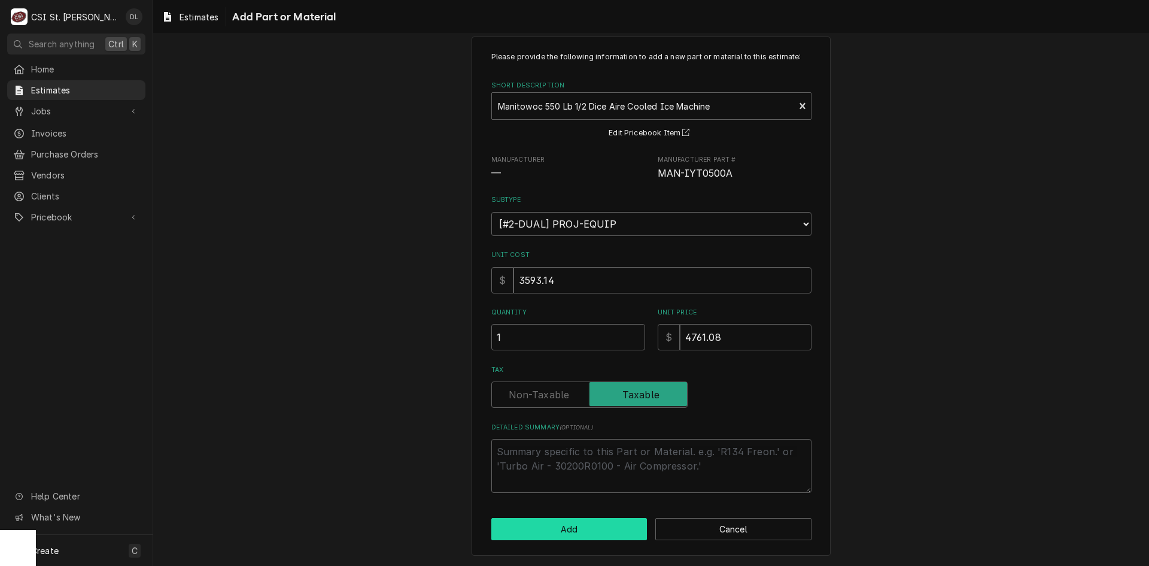
click at [591, 522] on button "Add" at bounding box center [569, 529] width 156 height 22
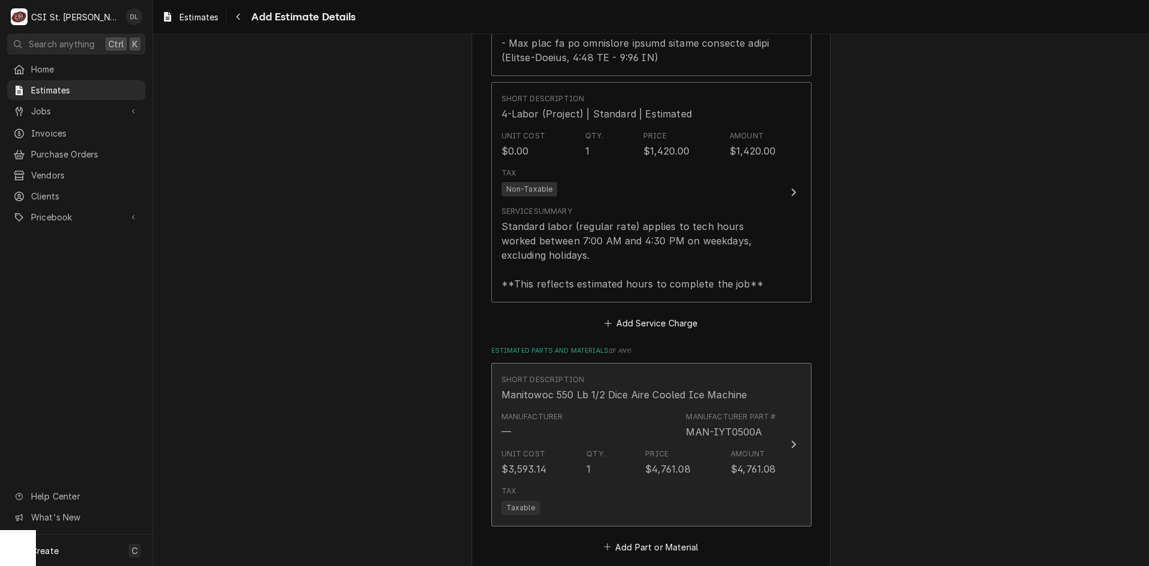
type textarea "x"
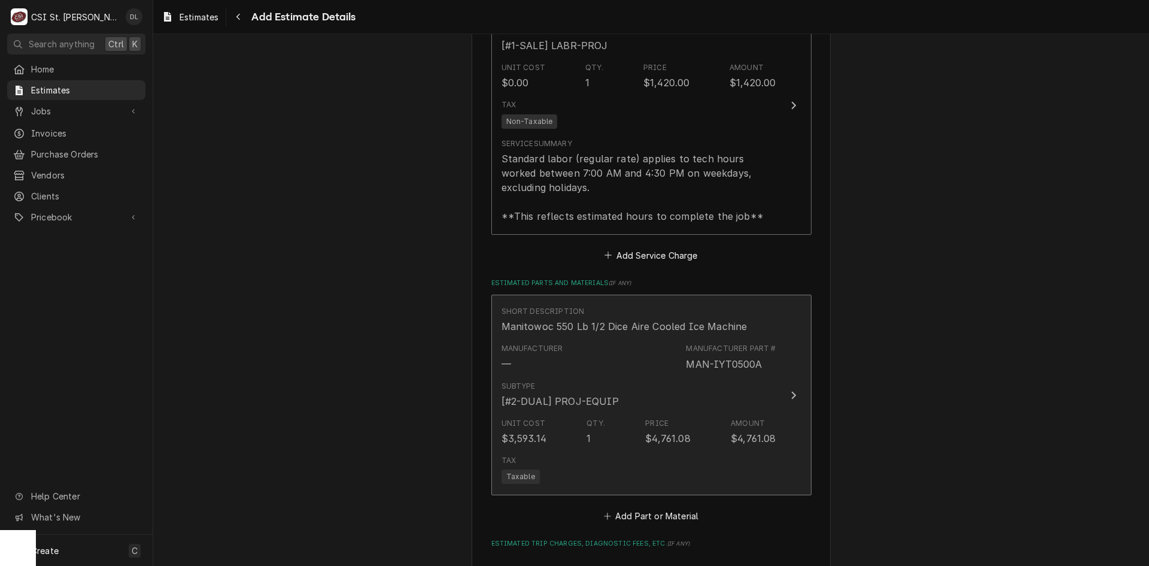
scroll to position [2126, 0]
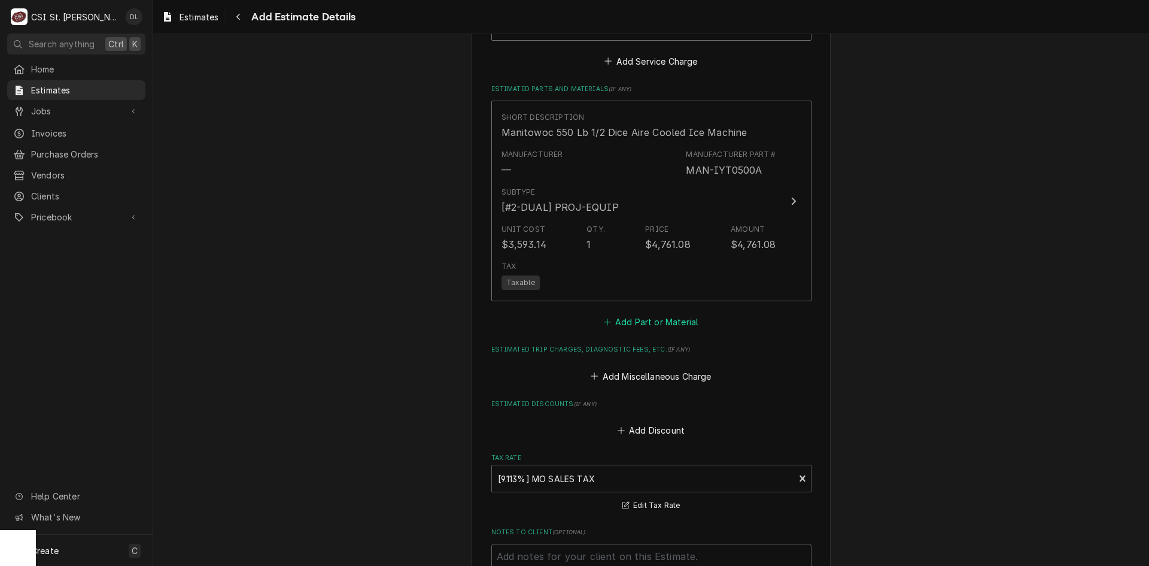
click at [604, 318] on icon "Estimated Parts and Materials" at bounding box center [607, 322] width 7 height 8
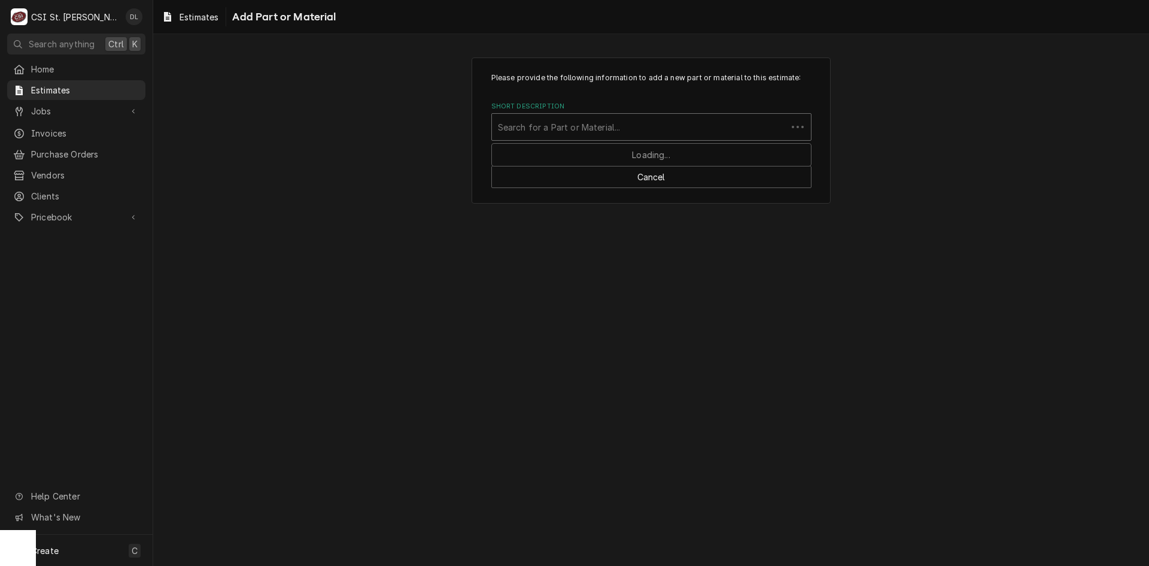
click at [575, 126] on div "Short Description" at bounding box center [639, 127] width 283 height 22
click at [654, 119] on div "Short Description" at bounding box center [651, 127] width 307 height 22
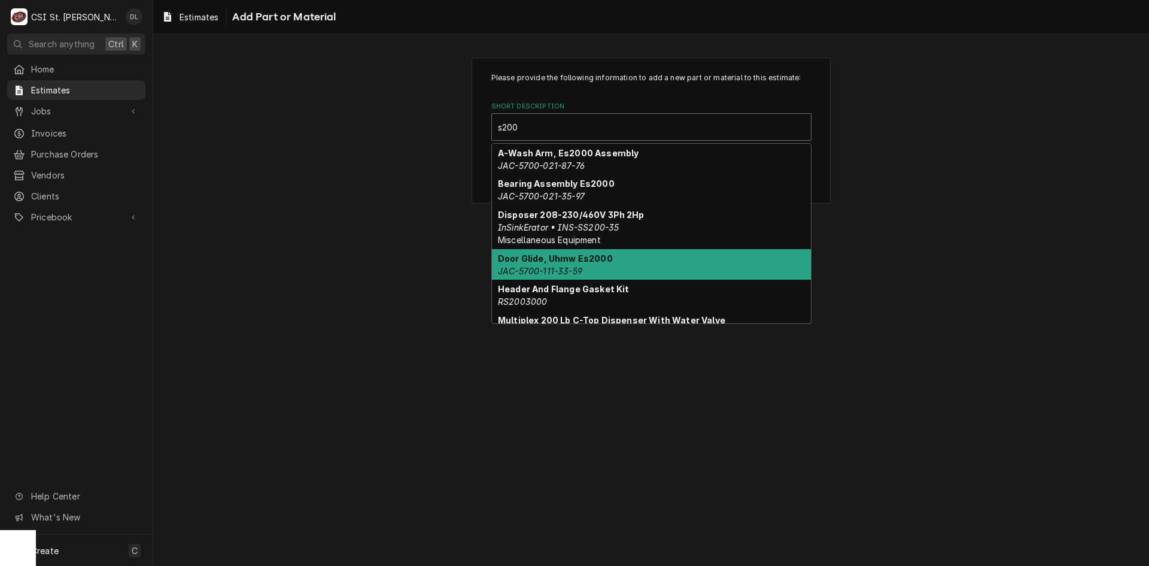
type input "s200"
click at [931, 260] on div "Please provide the following information to add a new part or material to this …" at bounding box center [651, 300] width 996 height 532
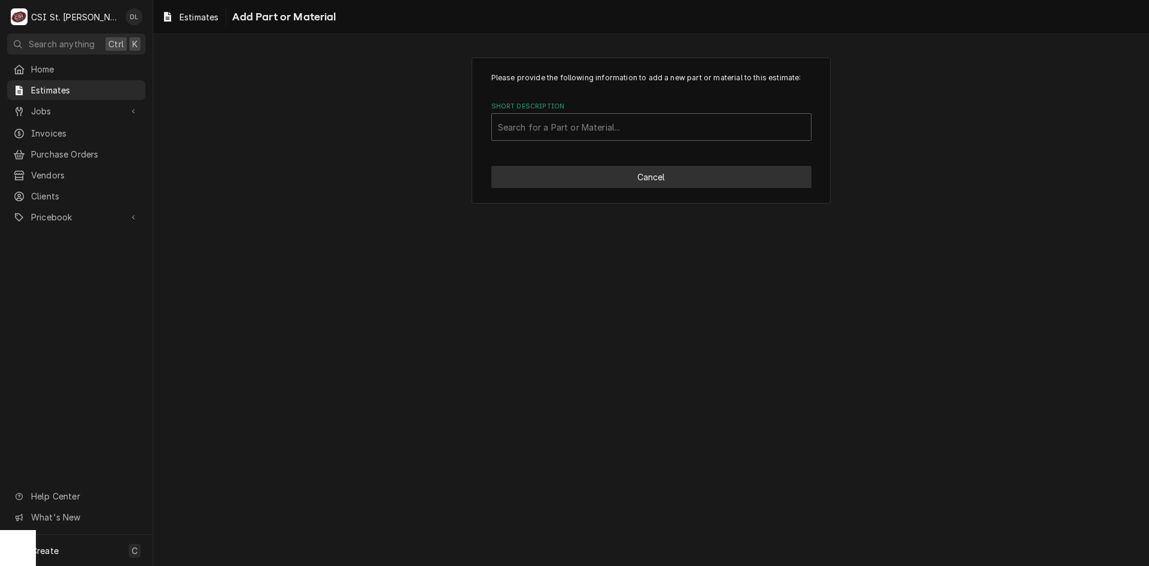
click at [675, 178] on button "Cancel" at bounding box center [651, 177] width 320 height 22
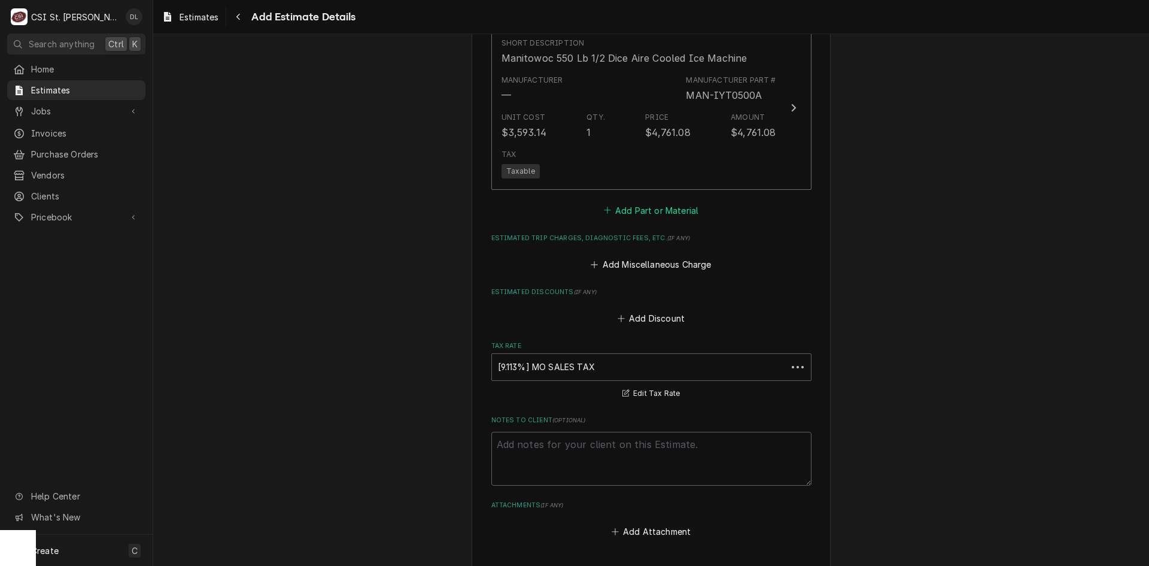
scroll to position [2186, 0]
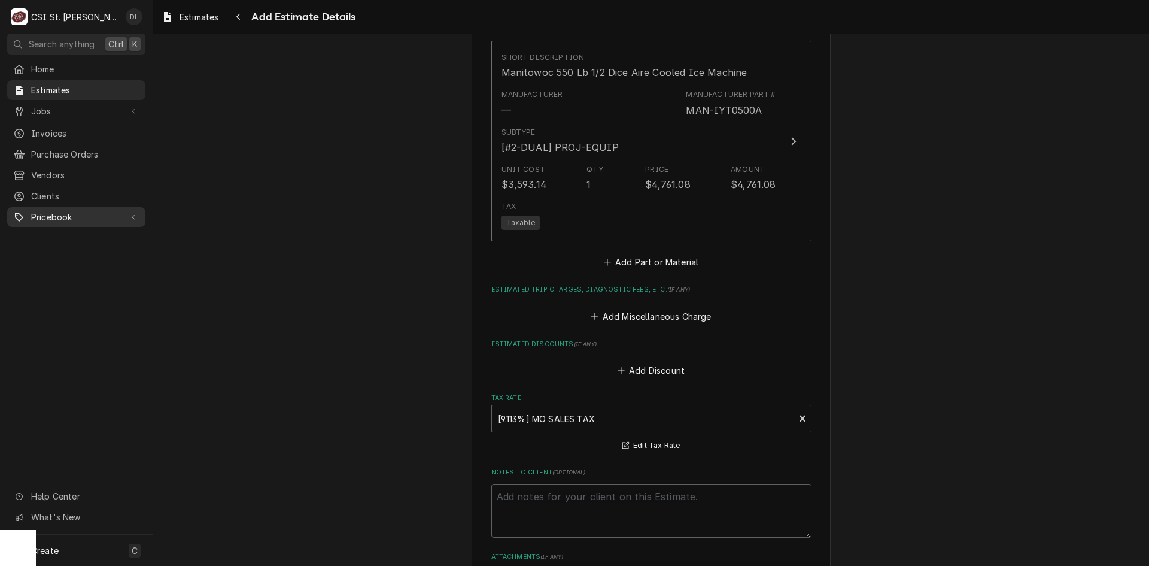
click at [61, 213] on span "Pricebook" at bounding box center [76, 217] width 90 height 13
type textarea "x"
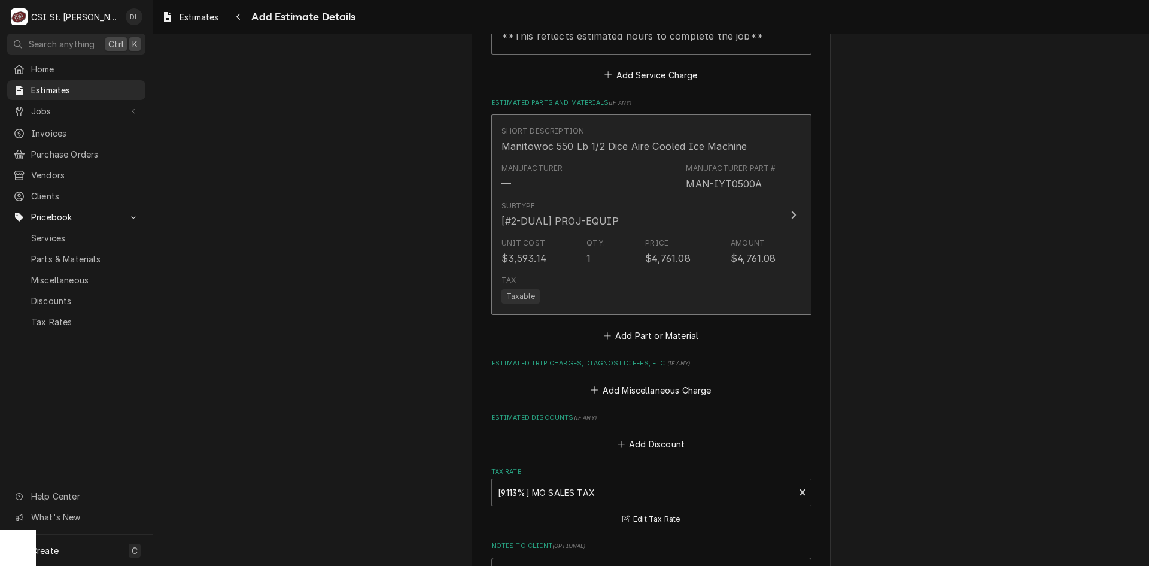
scroll to position [2126, 0]
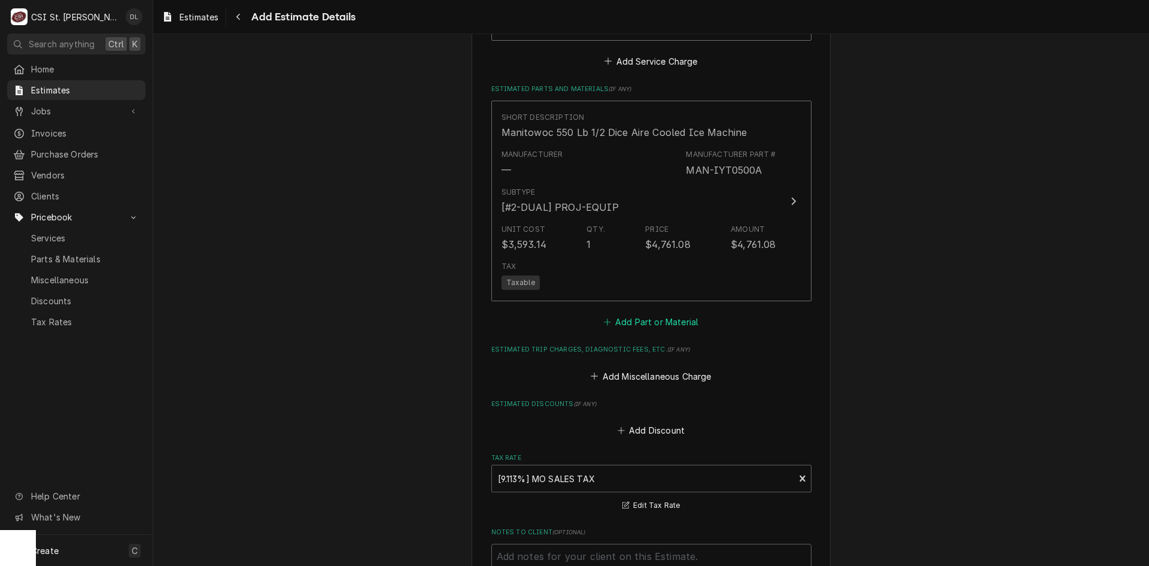
click at [604, 318] on icon "Estimated Parts and Materials" at bounding box center [607, 321] width 7 height 7
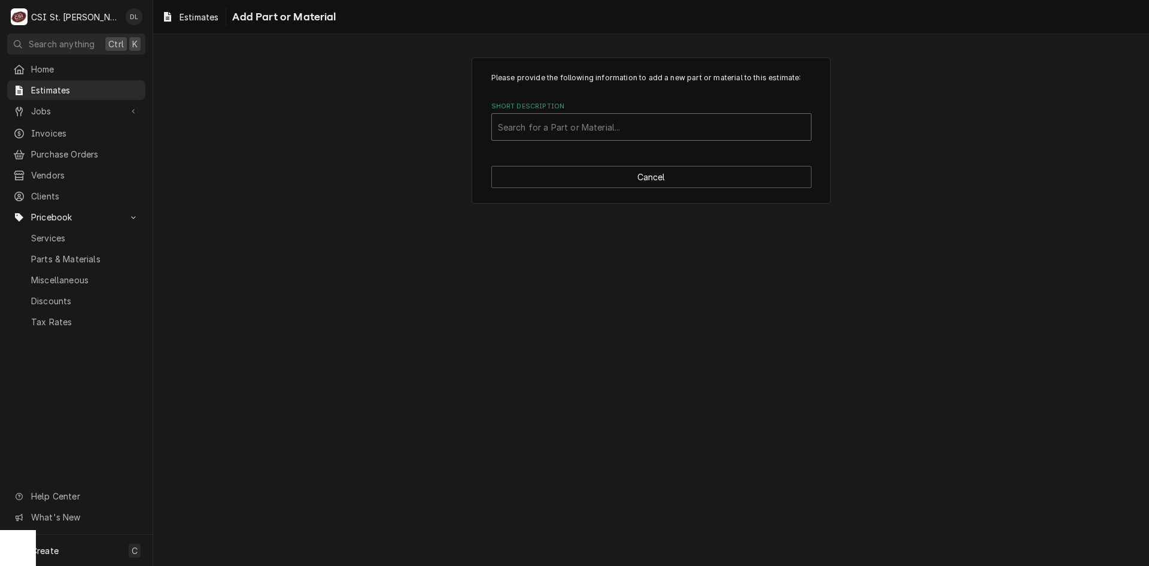
click at [550, 128] on div "Short Description" at bounding box center [651, 127] width 307 height 22
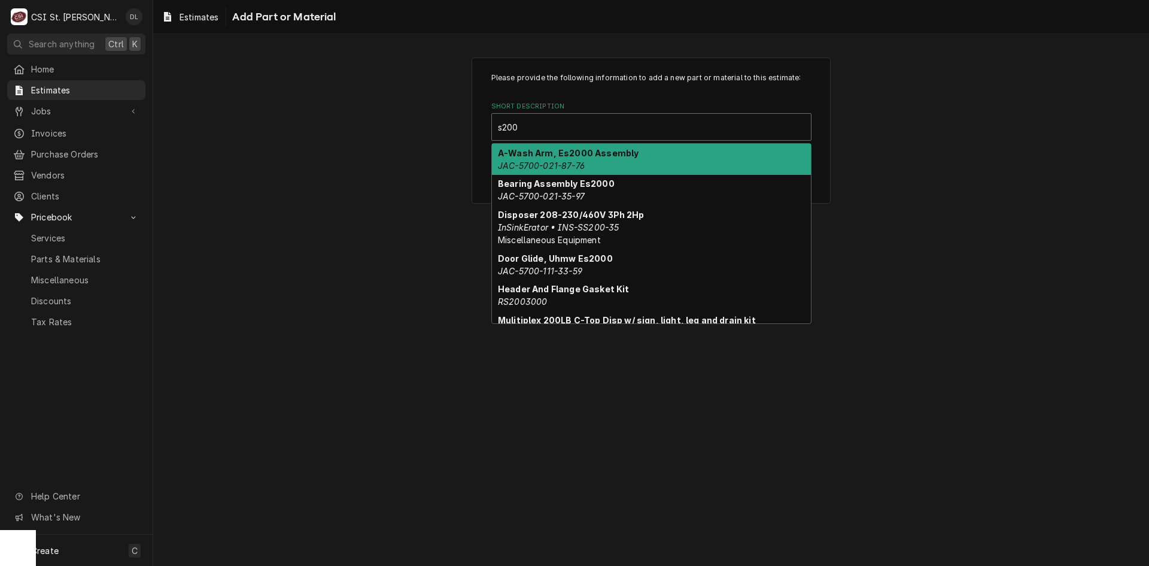
click at [501, 126] on input "s200" at bounding box center [509, 126] width 23 height 19
type input "S200"
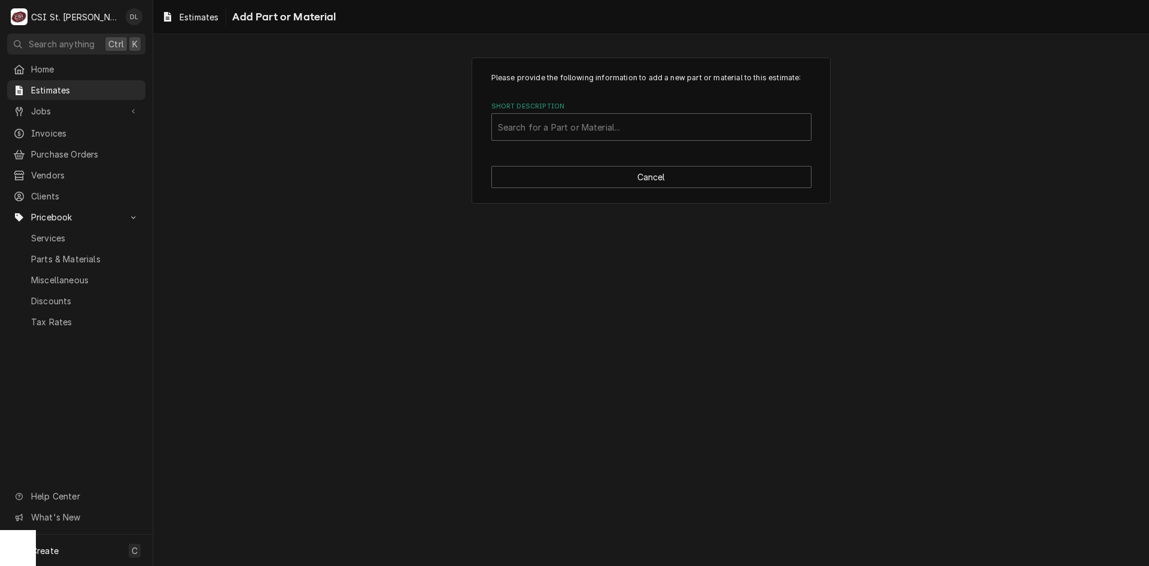
click at [1059, 226] on div "Please provide the following information to add a new part or material to this …" at bounding box center [651, 300] width 996 height 532
drag, startPoint x: 63, startPoint y: 213, endPoint x: 398, endPoint y: 205, distance: 334.7
click at [398, 205] on div "Please provide the following information to add a new part or material to this …" at bounding box center [651, 130] width 996 height 167
click at [623, 136] on div "Short Description" at bounding box center [651, 127] width 307 height 22
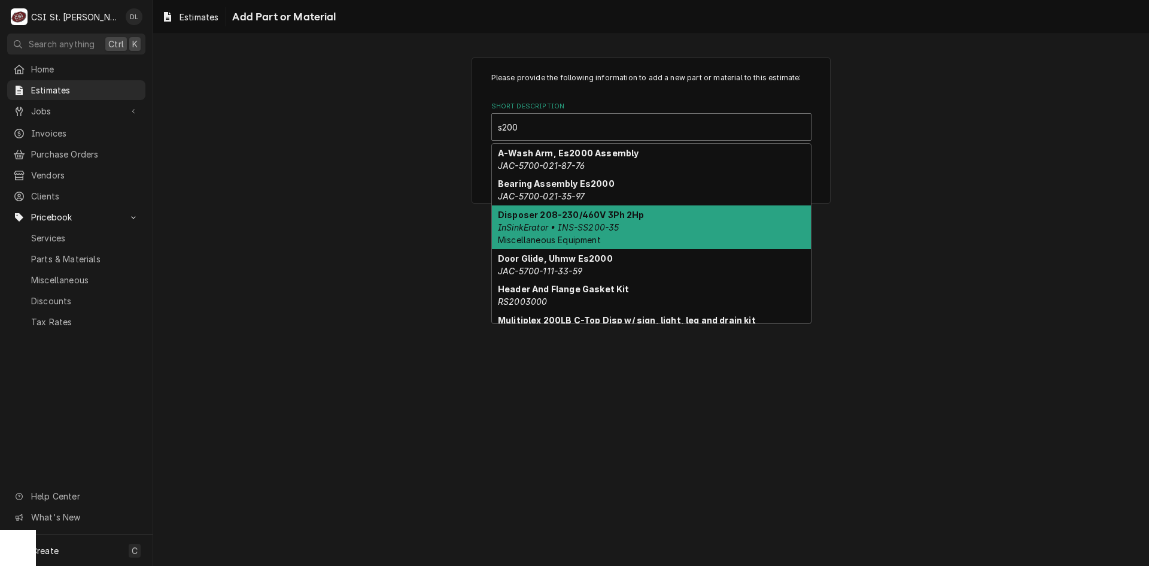
type input "s200"
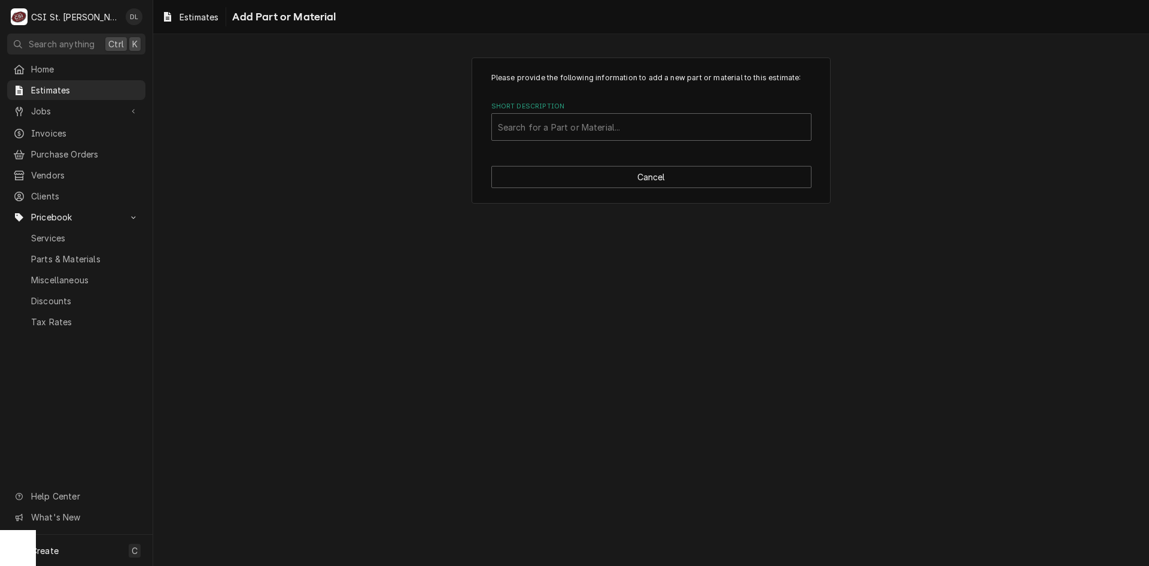
click at [924, 223] on div "Please provide the following information to add a new part or material to this …" at bounding box center [651, 300] width 996 height 532
click at [627, 126] on div "Short Description" at bounding box center [651, 127] width 307 height 22
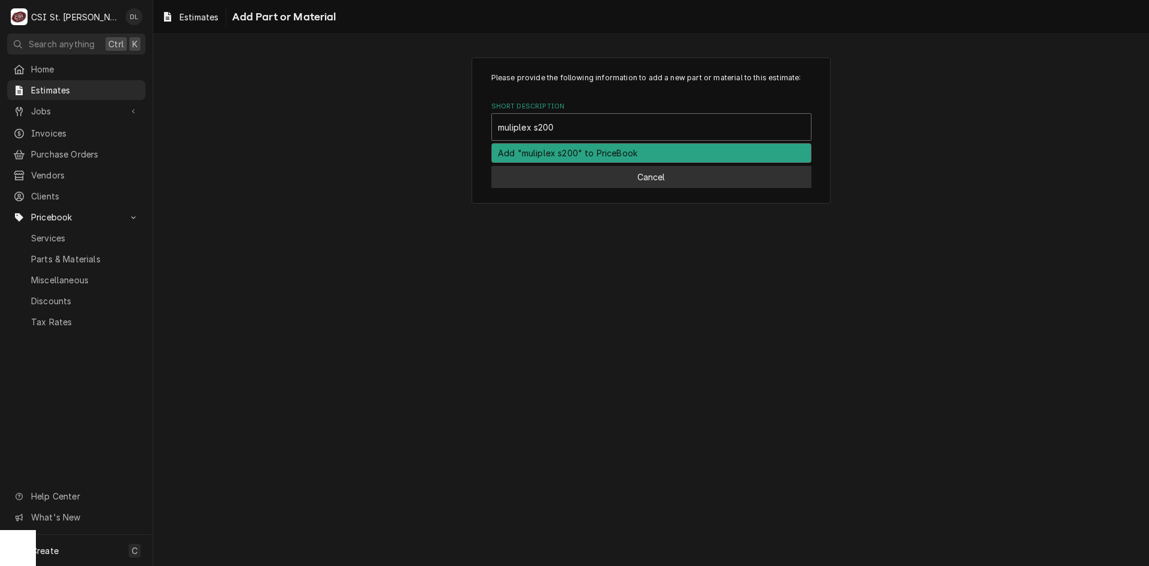
type input "muliplex s200"
click at [656, 174] on button "Cancel" at bounding box center [651, 177] width 320 height 22
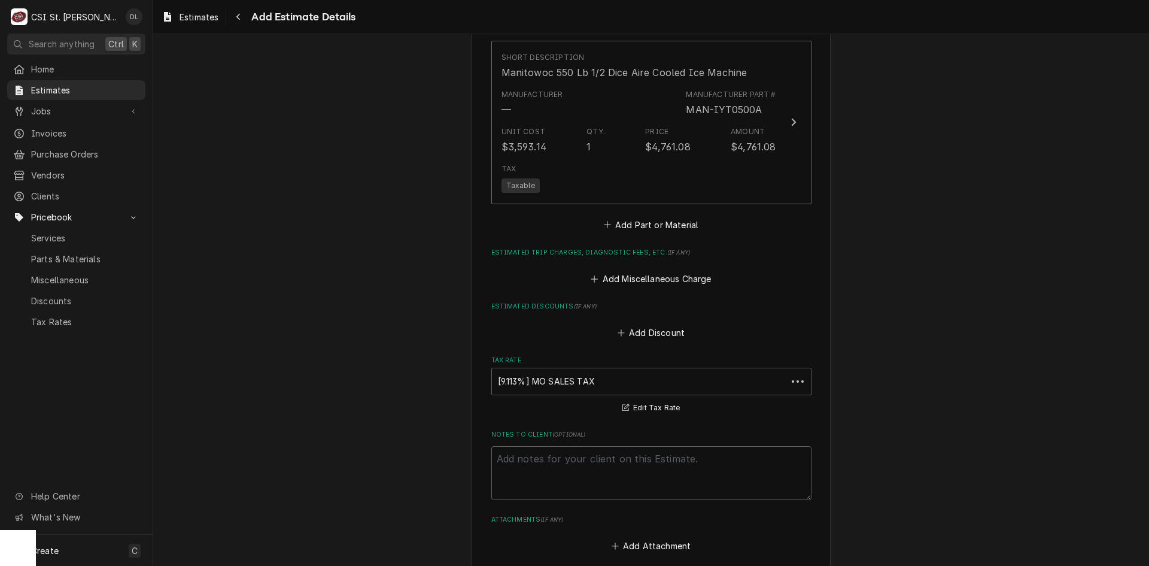
scroll to position [2186, 0]
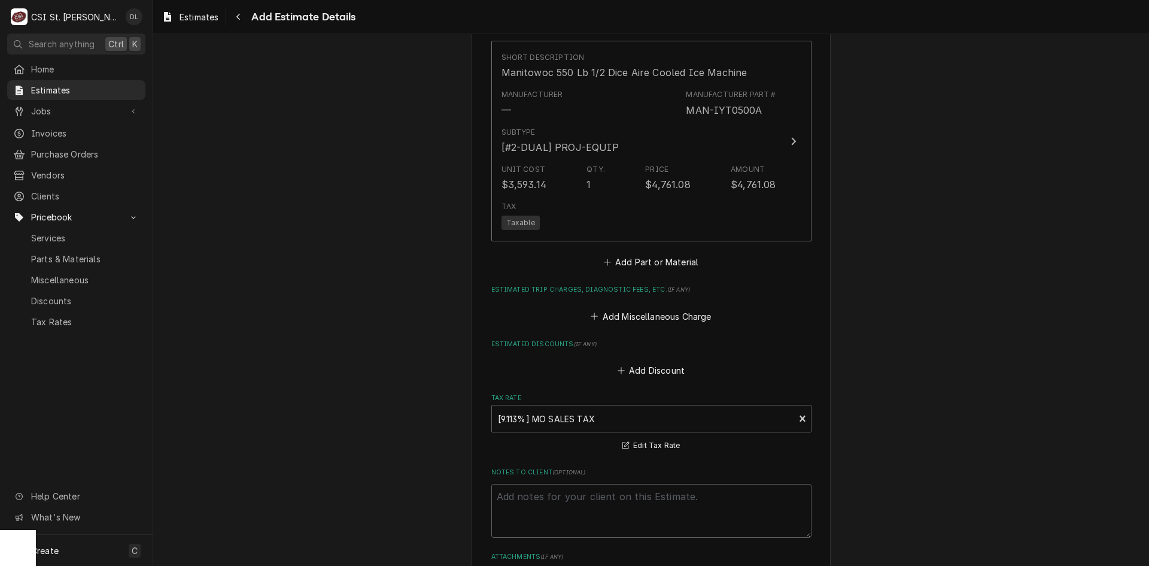
type textarea "x"
click at [609, 254] on button "Add Part or Material" at bounding box center [651, 262] width 99 height 17
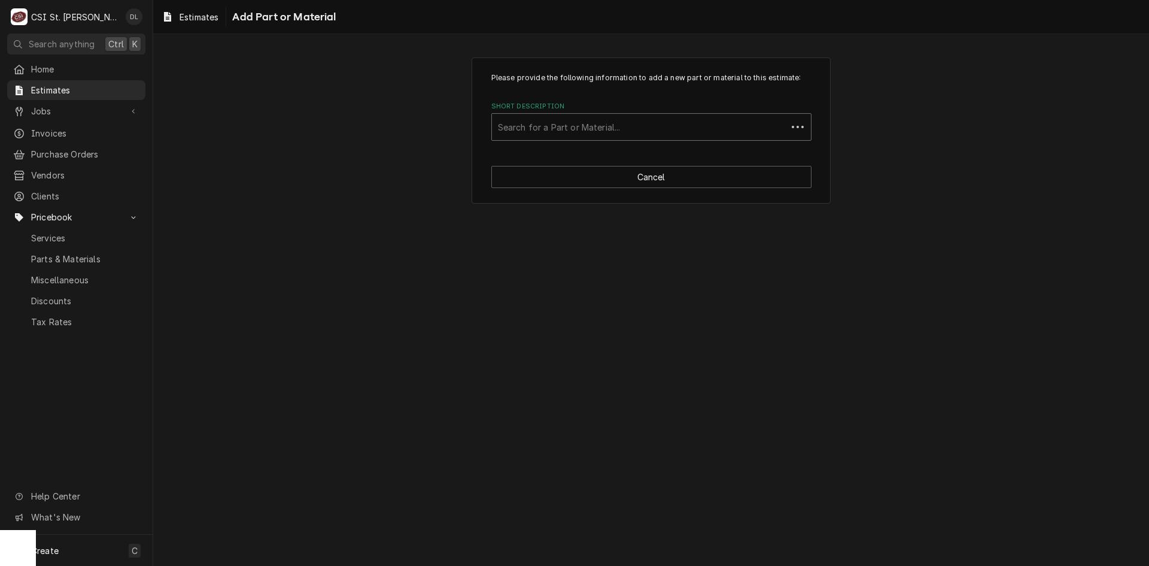
click at [551, 126] on div "Short Description" at bounding box center [639, 127] width 283 height 22
type input "s200"
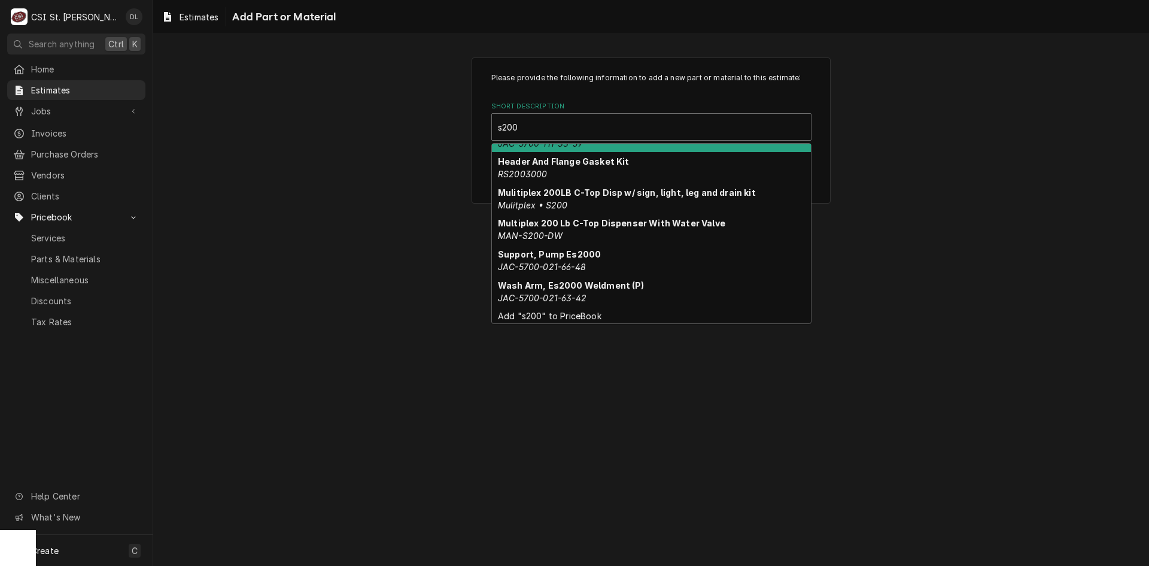
scroll to position [129, 0]
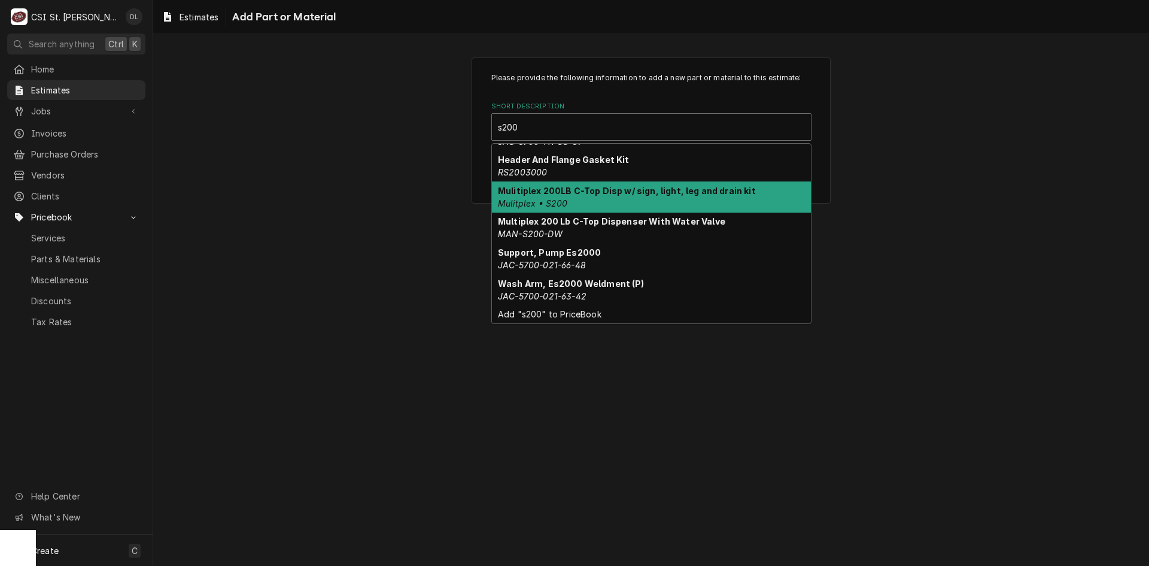
click at [559, 196] on div "Mulitiplex 200LB C-Top Disp w/ sign, light, leg and drain kit Mulitplex • S200" at bounding box center [651, 196] width 319 height 31
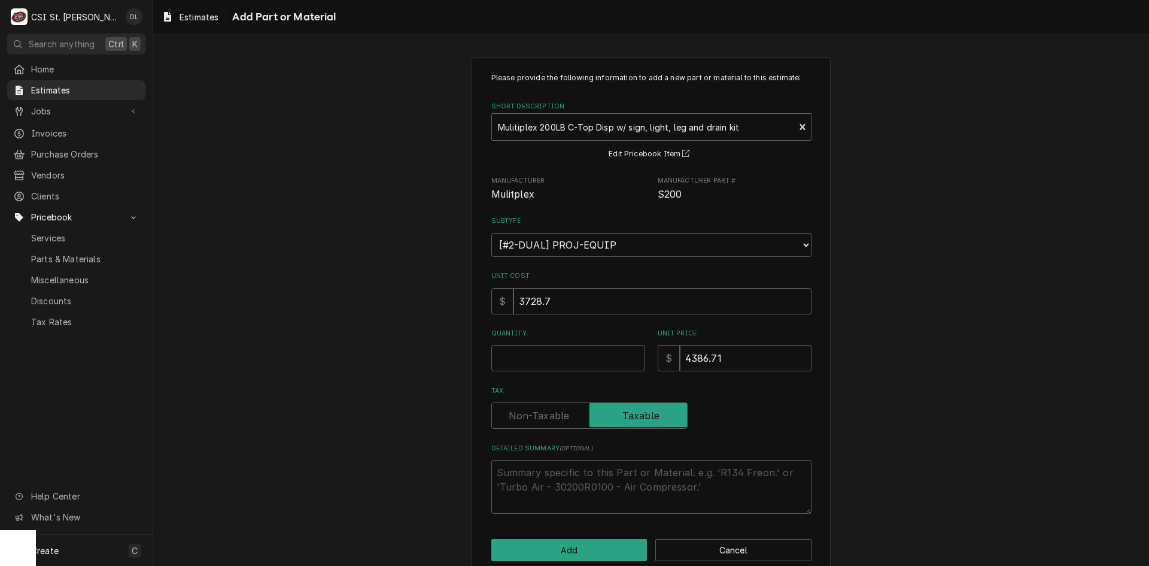
scroll to position [21, 0]
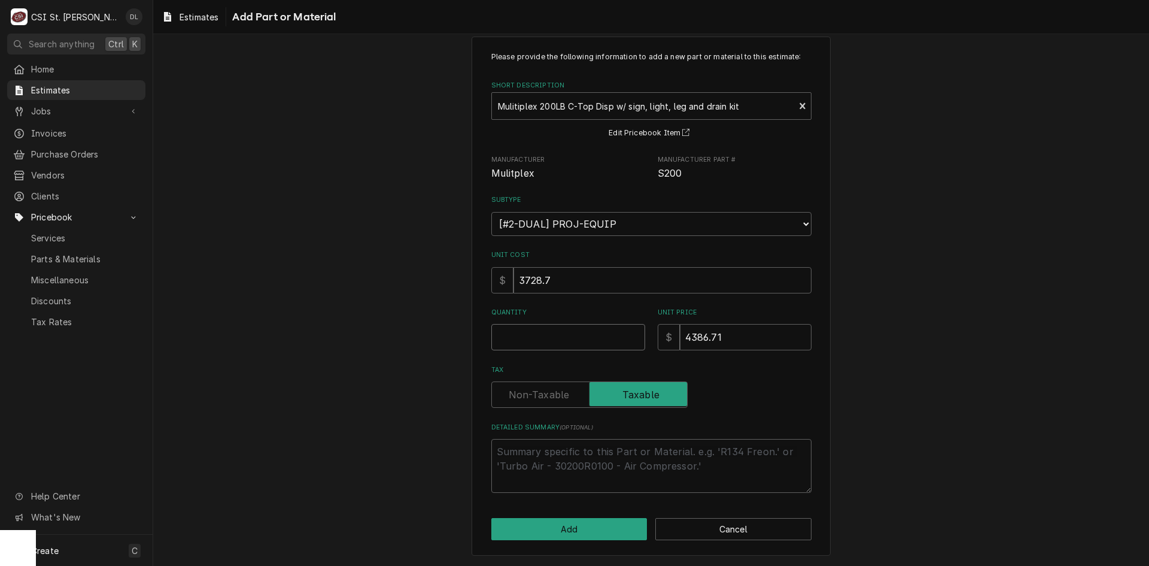
click at [573, 338] on input "Quantity" at bounding box center [568, 337] width 154 height 26
type textarea "x"
type input "1"
type textarea "x"
type input "1"
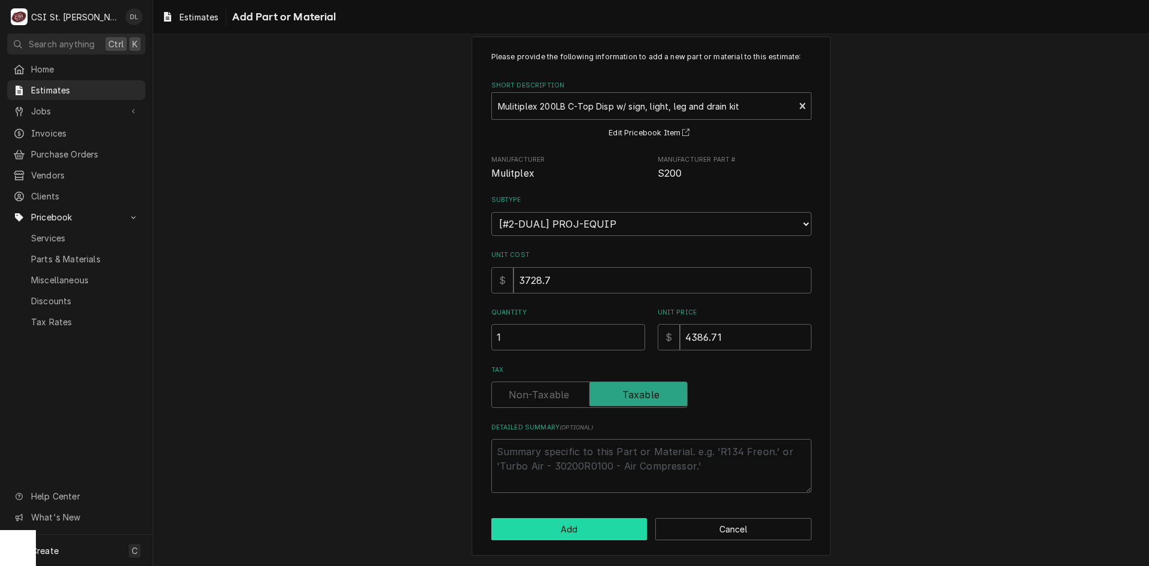
click at [603, 523] on button "Add" at bounding box center [569, 529] width 156 height 22
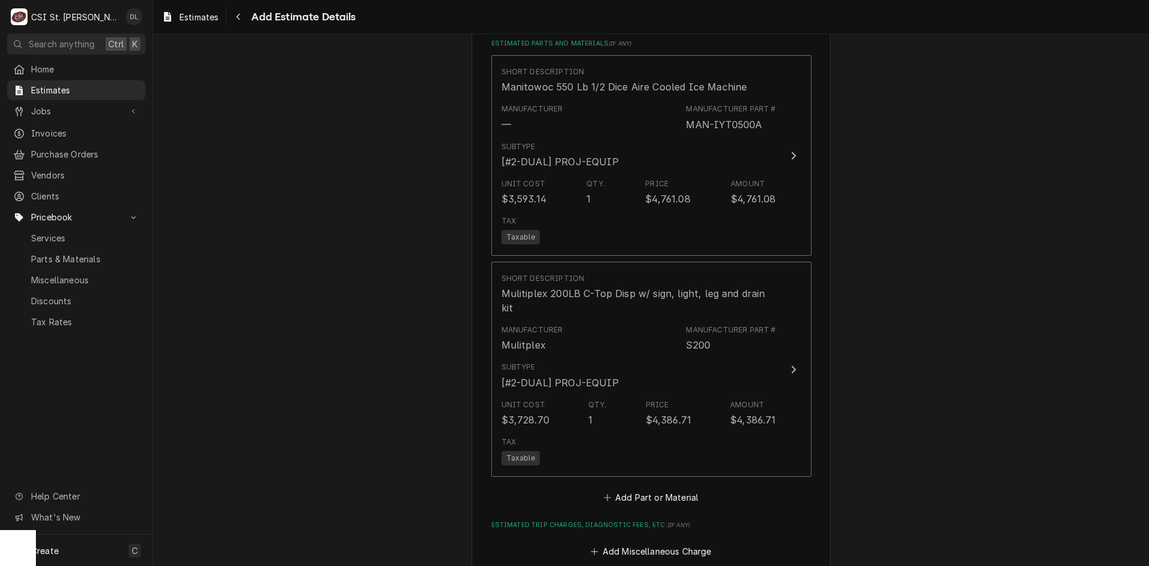
scroll to position [2284, 0]
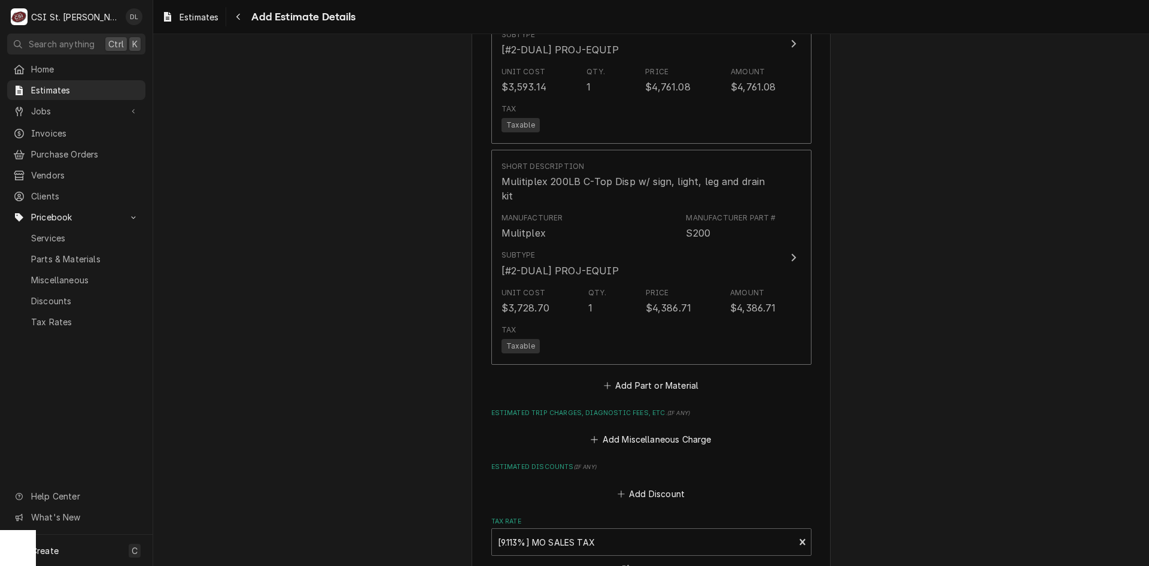
type textarea "x"
click at [604, 381] on icon "Estimated Parts and Materials" at bounding box center [607, 385] width 7 height 8
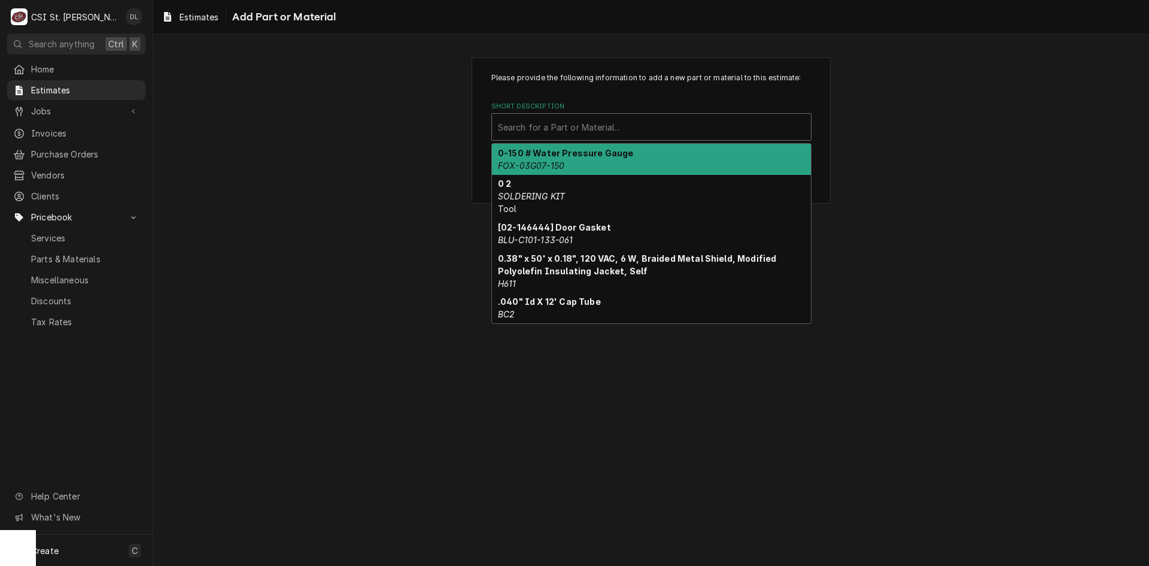
click at [548, 123] on div "Short Description" at bounding box center [651, 127] width 307 height 22
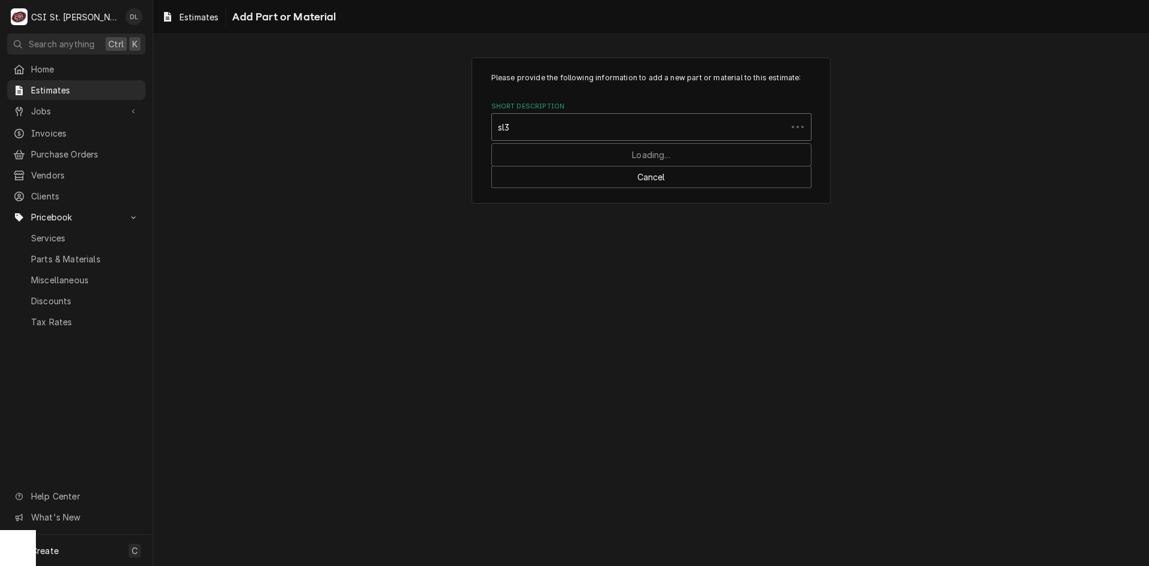
type input "sl36"
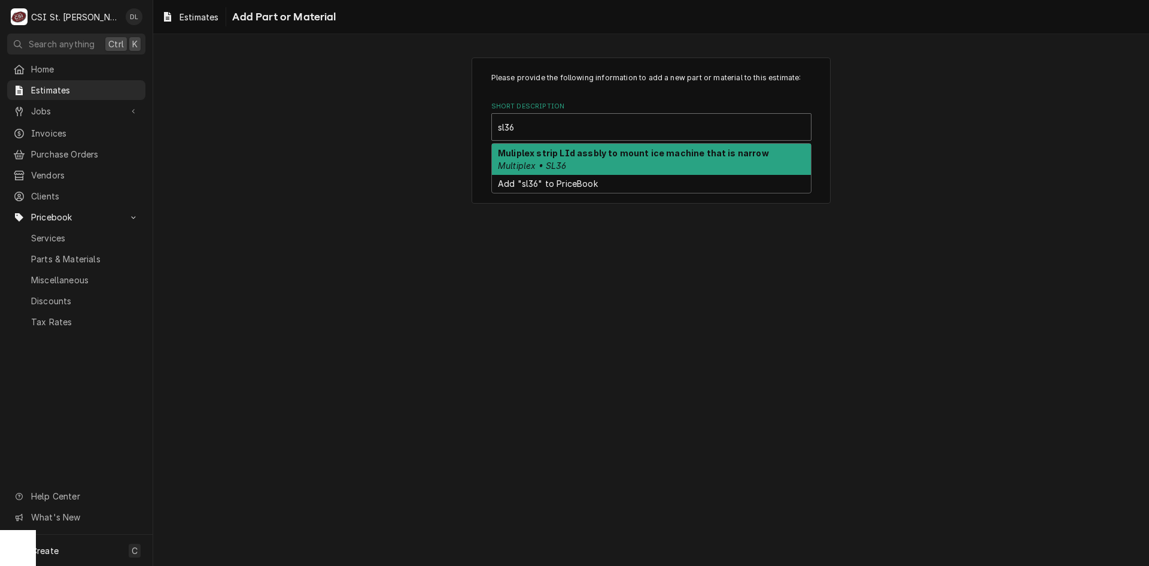
click at [578, 164] on div "Muliplex strip LId assbly to mount ice machine that is narrow Multiplex • SL36" at bounding box center [651, 159] width 319 height 31
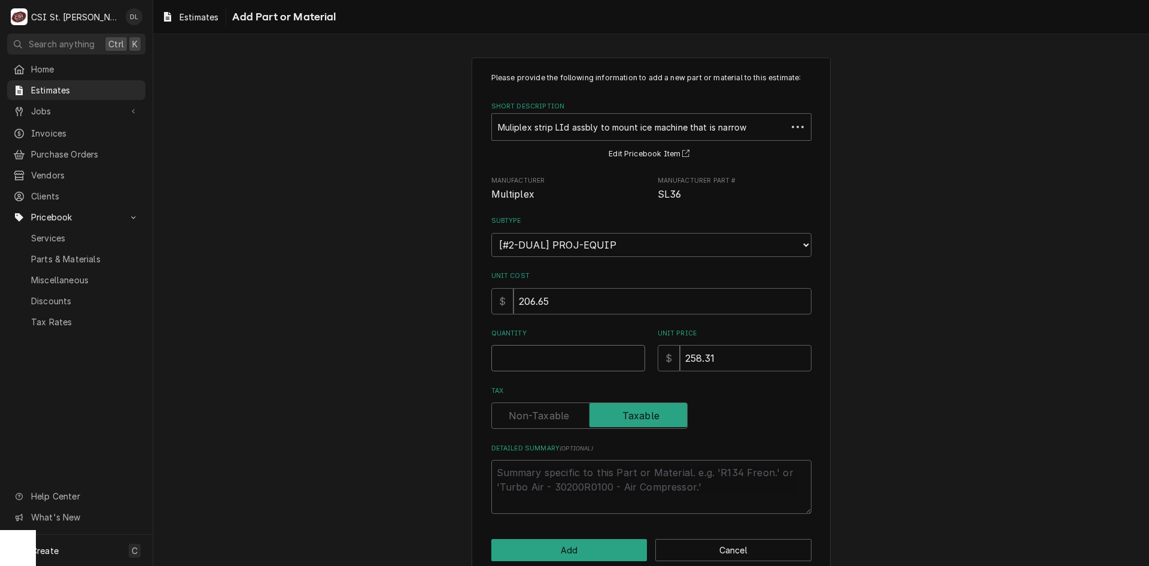
click at [572, 367] on input "Quantity" at bounding box center [568, 358] width 154 height 26
type textarea "x"
type input "1"
type textarea "x"
type input "1"
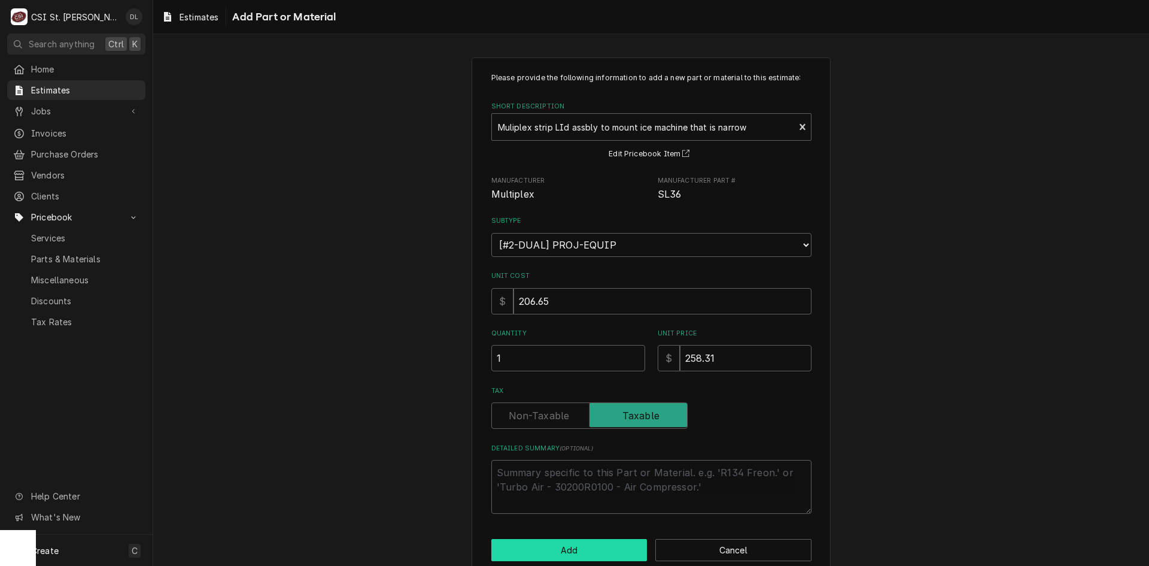
click at [593, 546] on button "Add" at bounding box center [569, 550] width 156 height 22
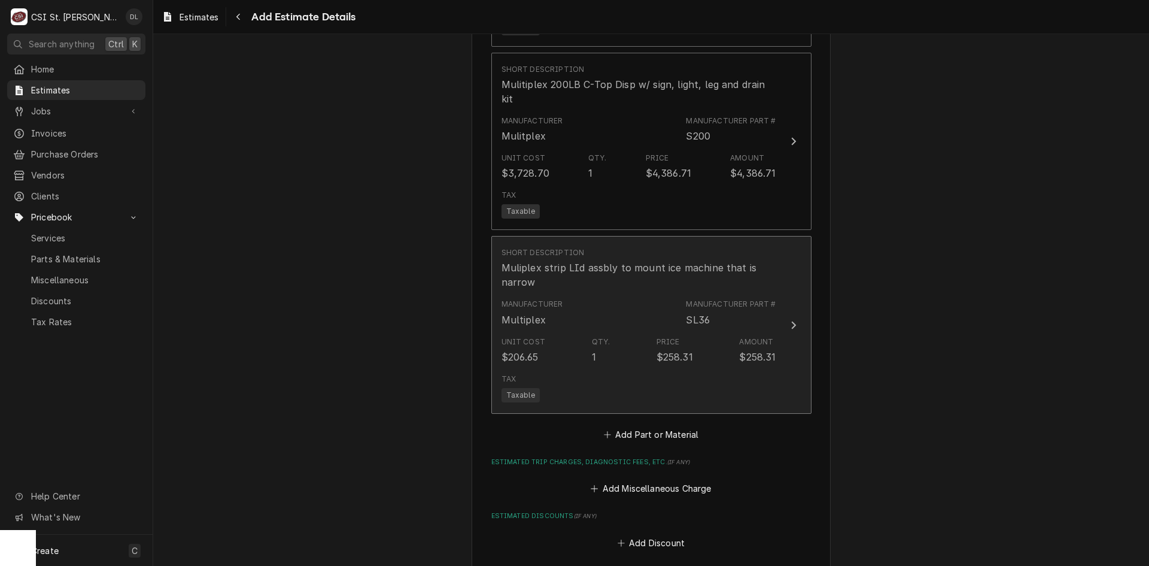
type textarea "x"
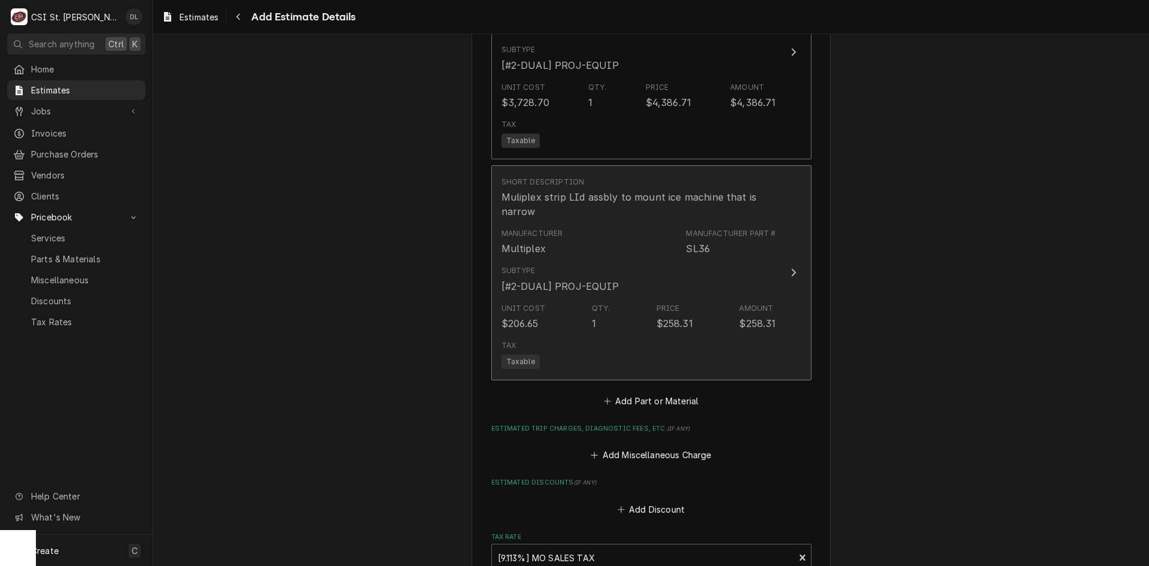
scroll to position [2620, 0]
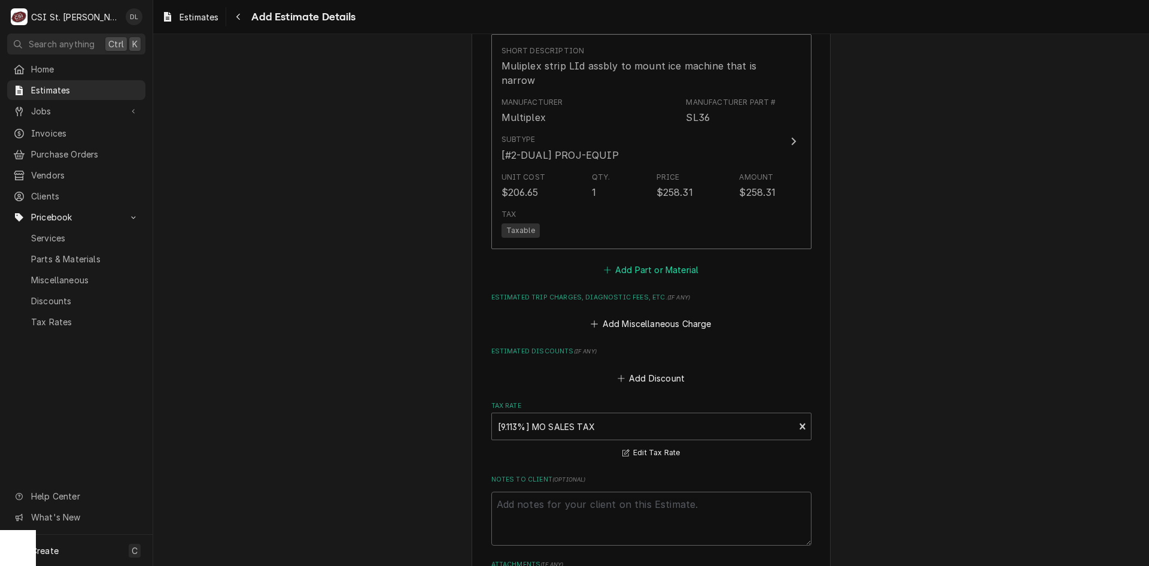
click at [604, 266] on icon "Estimated Parts and Materials" at bounding box center [607, 270] width 7 height 8
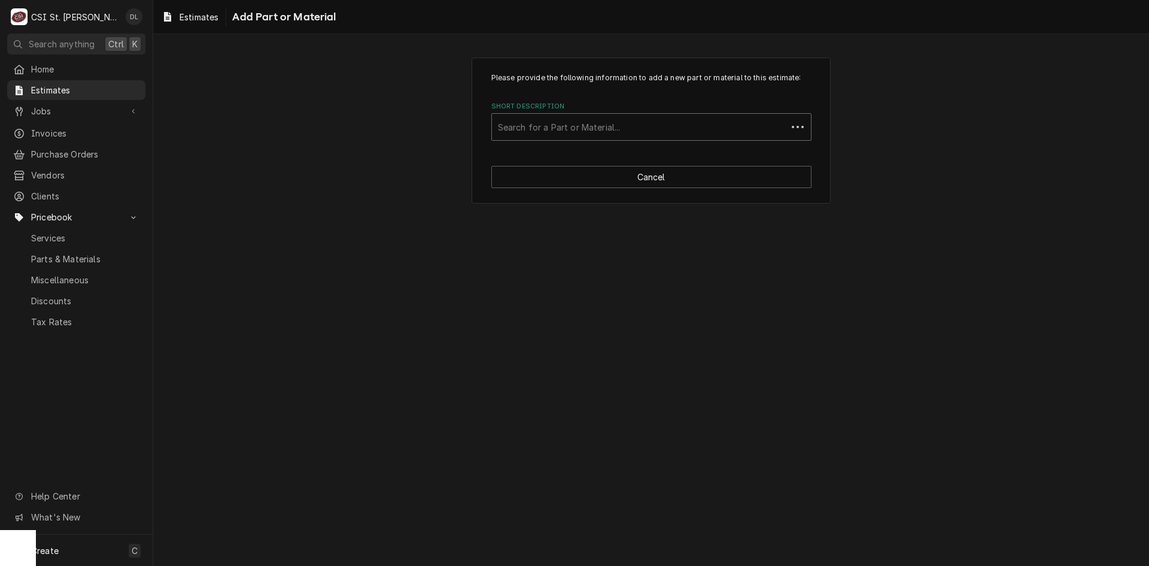
click at [590, 130] on div "Short Description" at bounding box center [639, 127] width 283 height 22
type input "16-1579"
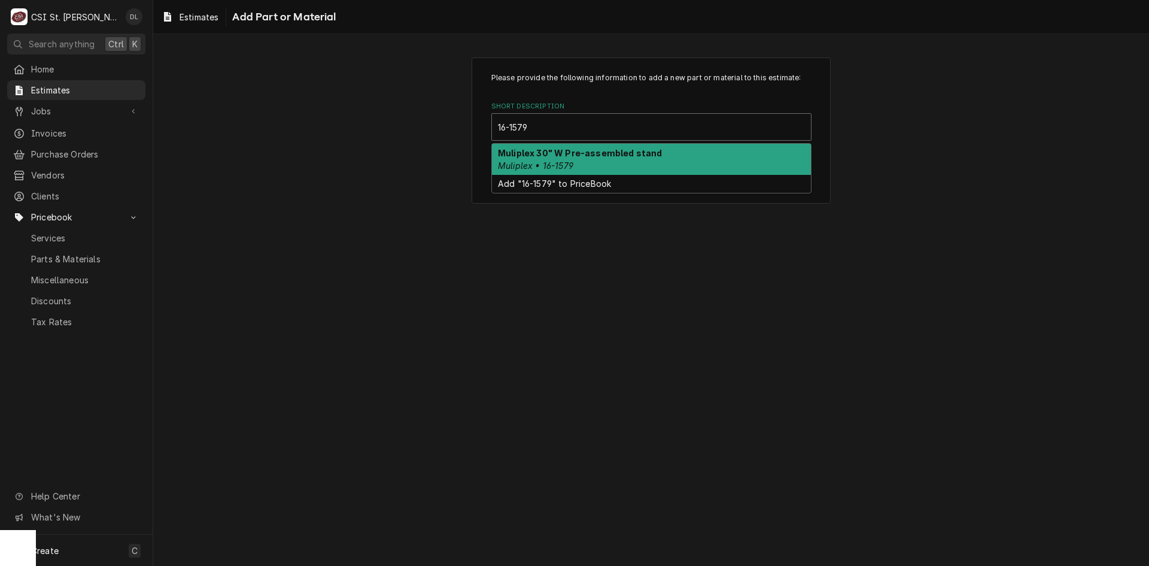
click at [587, 149] on strong "Muliplex 30" W Pre-assembled stand" at bounding box center [580, 153] width 164 height 10
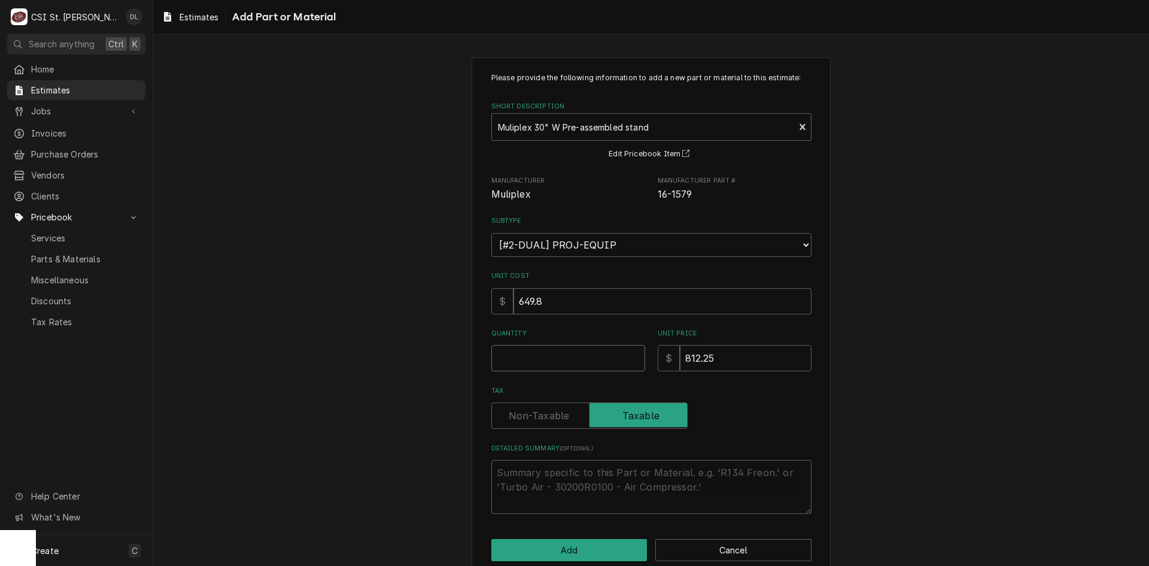
click at [560, 363] on input "Quantity" at bounding box center [568, 358] width 154 height 26
type textarea "x"
type input "1"
type textarea "x"
type input "1"
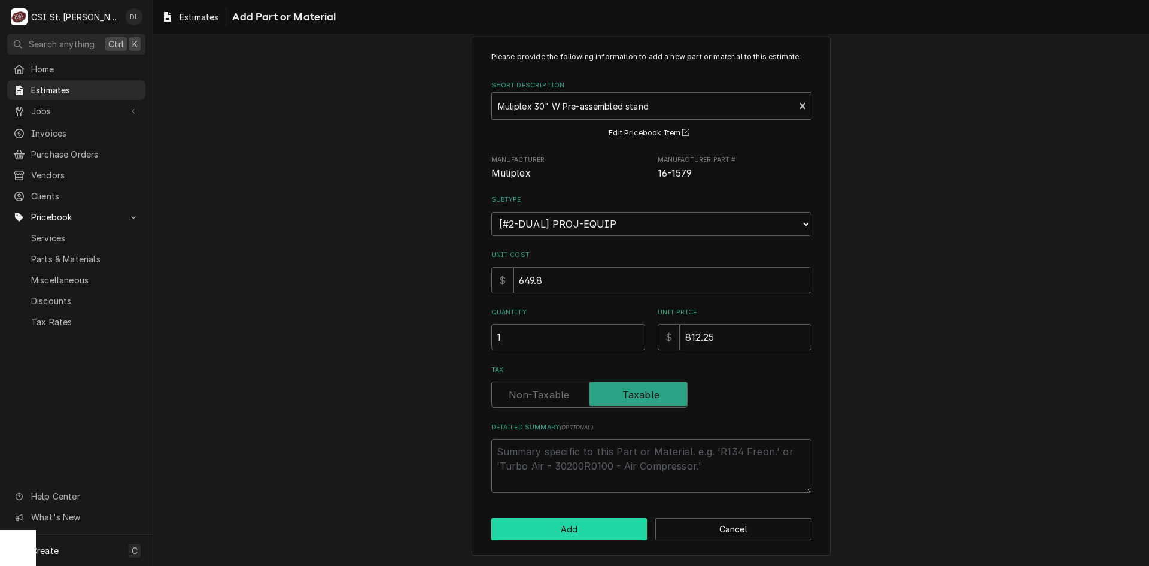
click at [565, 527] on button "Add" at bounding box center [569, 529] width 156 height 22
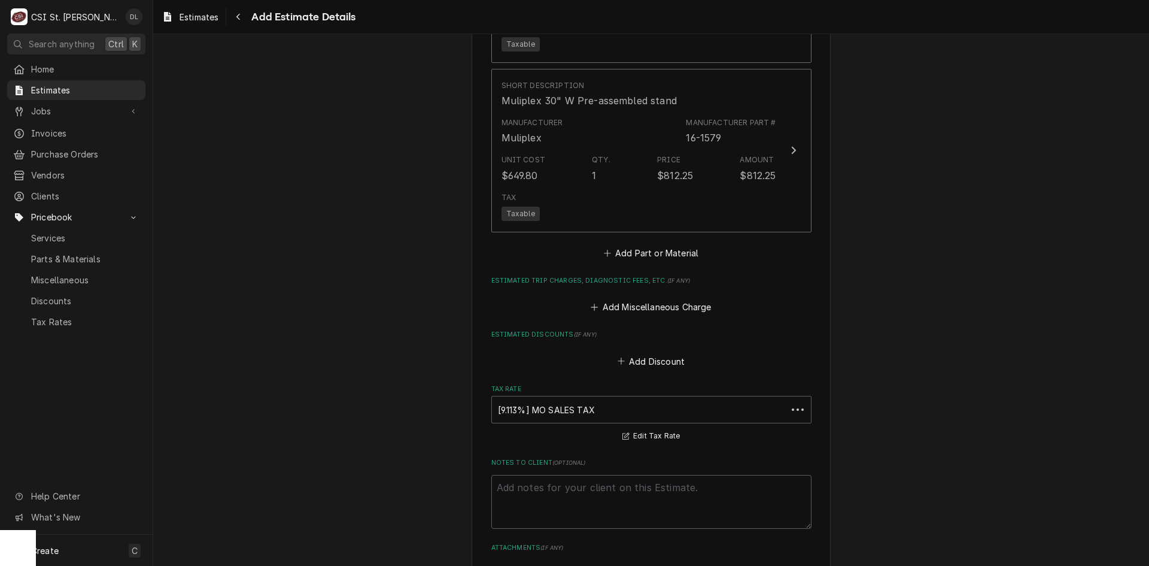
scroll to position [2806, 0]
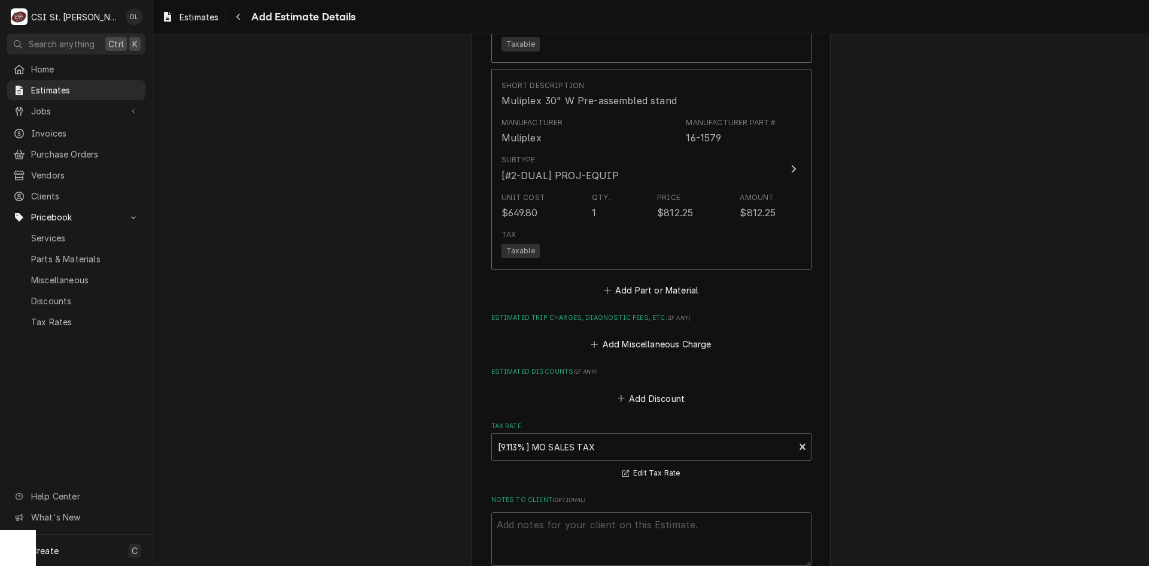
type textarea "x"
click at [604, 286] on icon "Estimated Parts and Materials" at bounding box center [607, 290] width 7 height 8
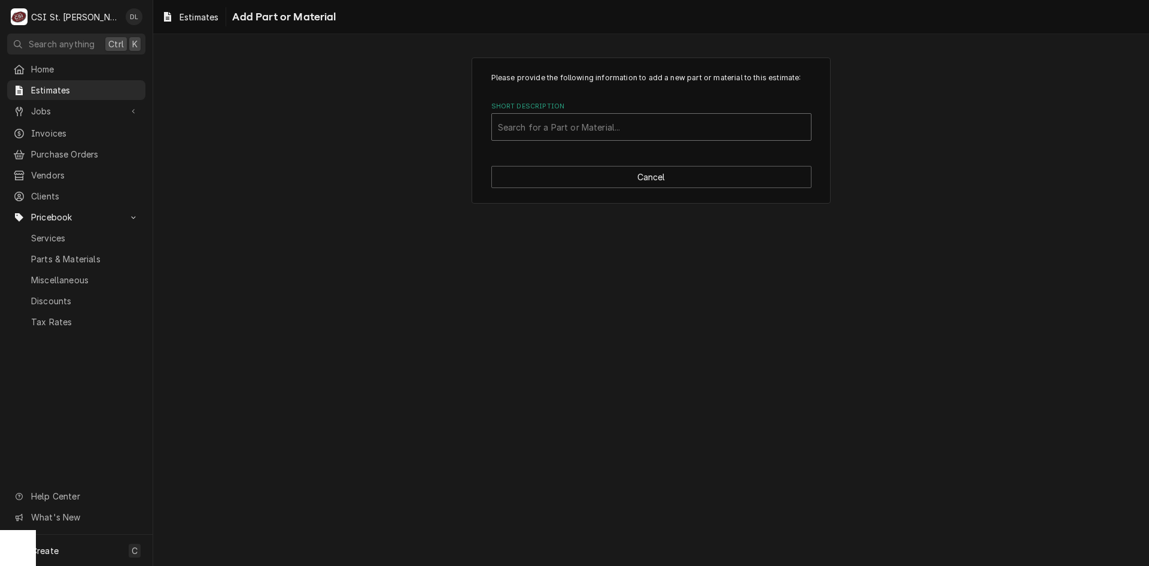
click at [587, 119] on div "Short Description" at bounding box center [651, 127] width 307 height 22
type input "fxi"
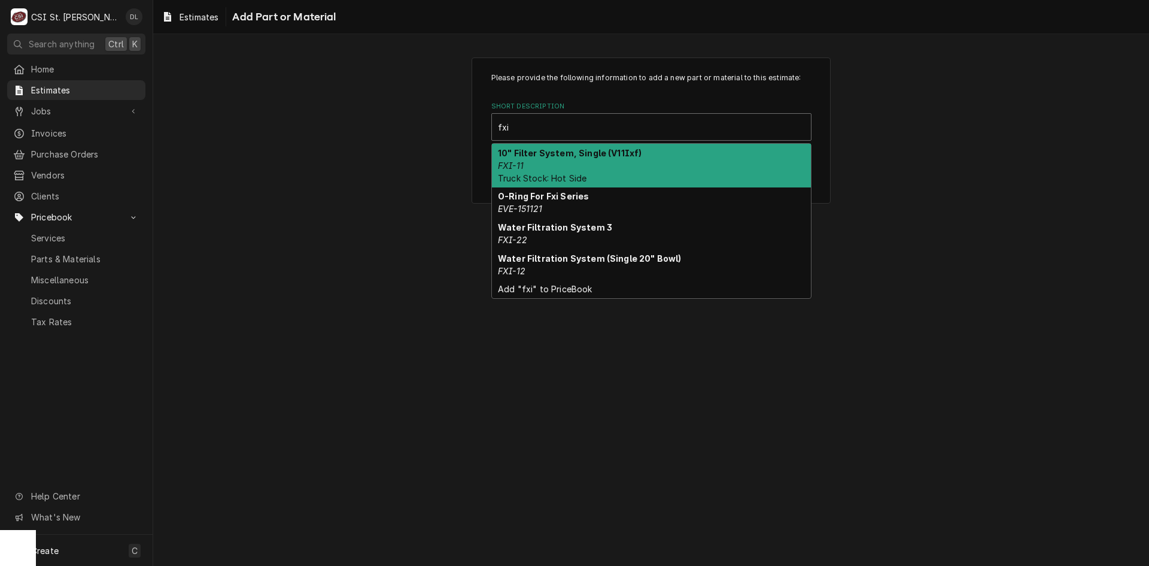
click at [580, 160] on div "10" Filter System, Single (V11Ixf) FXI-11 Truck Stock: Hot Side" at bounding box center [651, 166] width 319 height 44
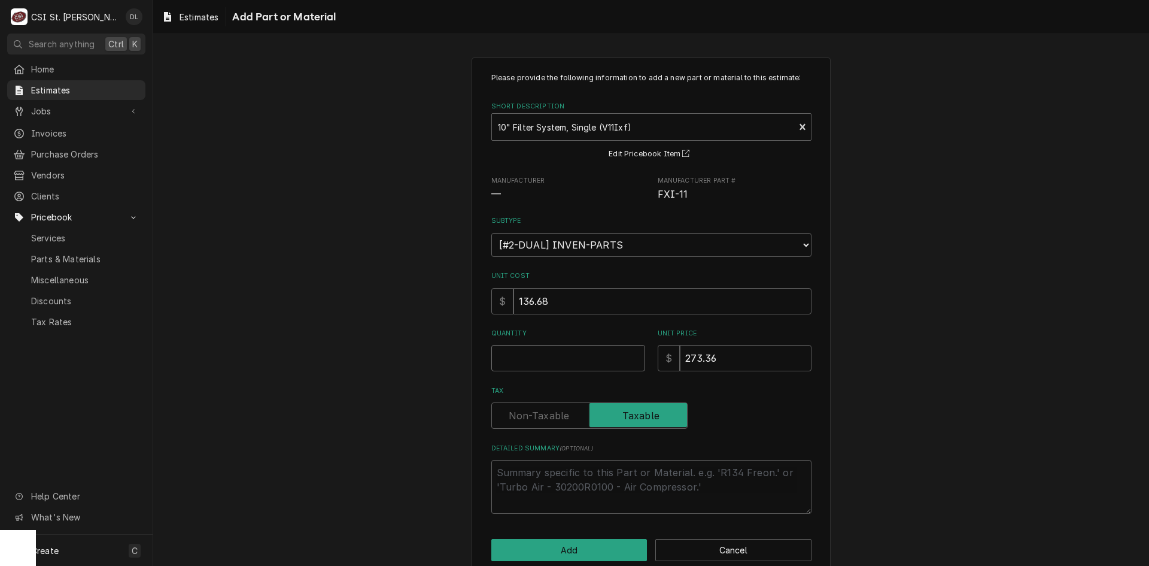
click at [572, 361] on input "Quantity" at bounding box center [568, 358] width 154 height 26
type textarea "x"
type input "1"
type textarea "x"
type input "1"
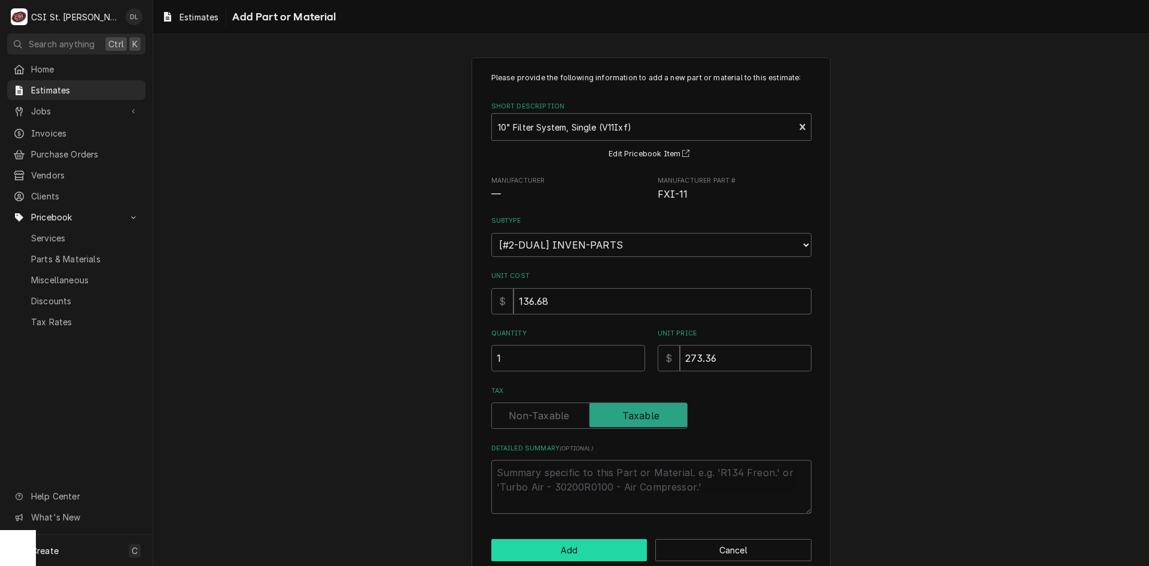
click at [578, 545] on button "Add" at bounding box center [569, 550] width 156 height 22
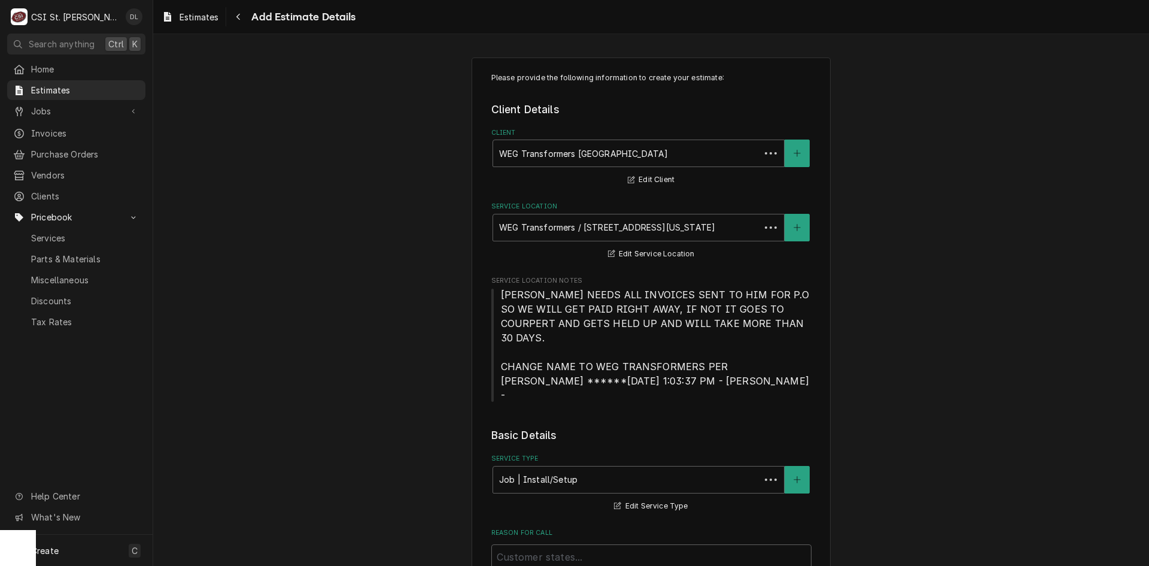
scroll to position [3030, 0]
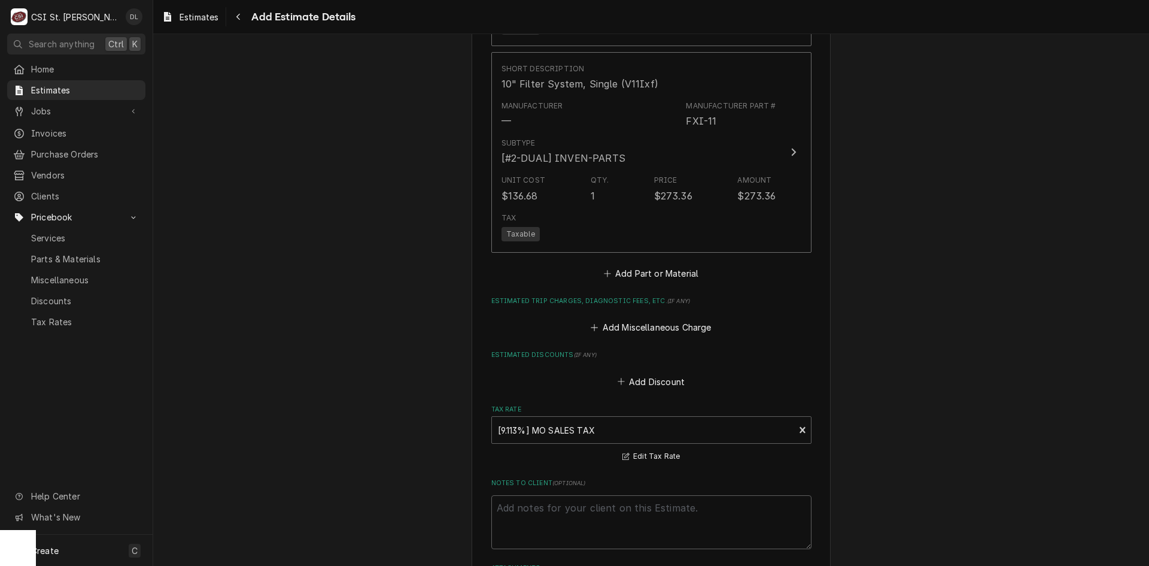
type textarea "x"
click at [604, 269] on icon "Estimated Parts and Materials" at bounding box center [607, 273] width 7 height 8
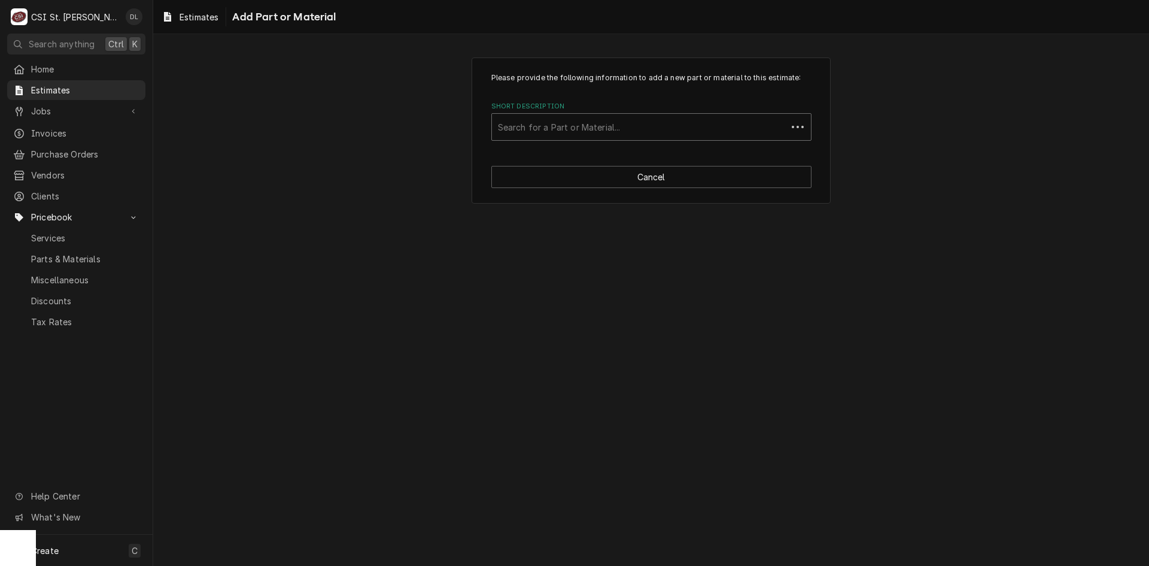
click at [621, 123] on div "Short Description" at bounding box center [639, 127] width 283 height 22
type input "project ma"
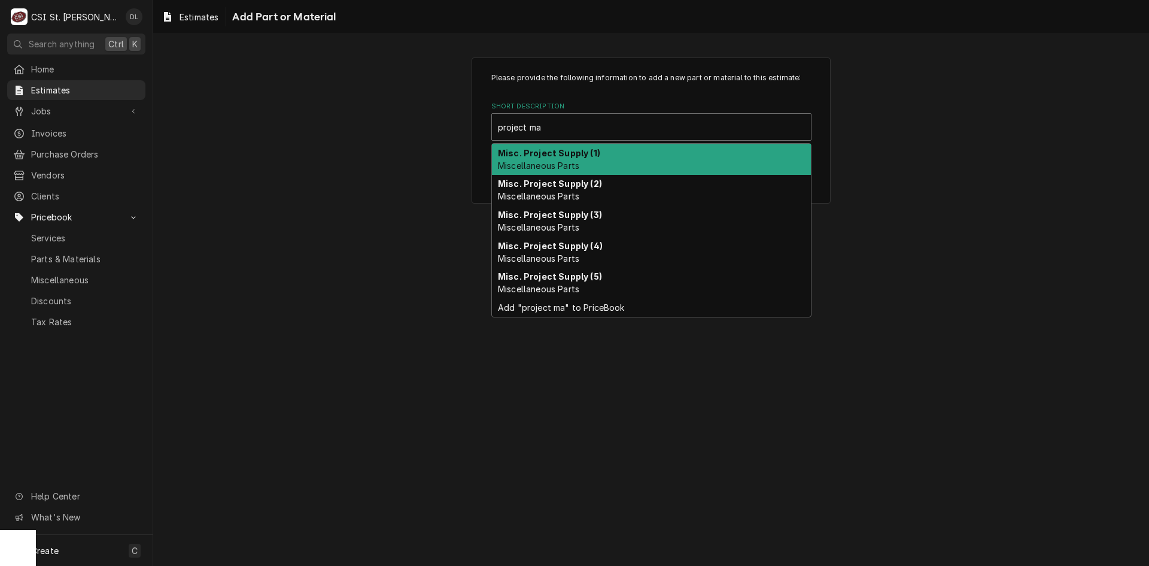
click at [582, 160] on div "Misc. Project Supply (1) Miscellaneous Parts" at bounding box center [651, 159] width 319 height 31
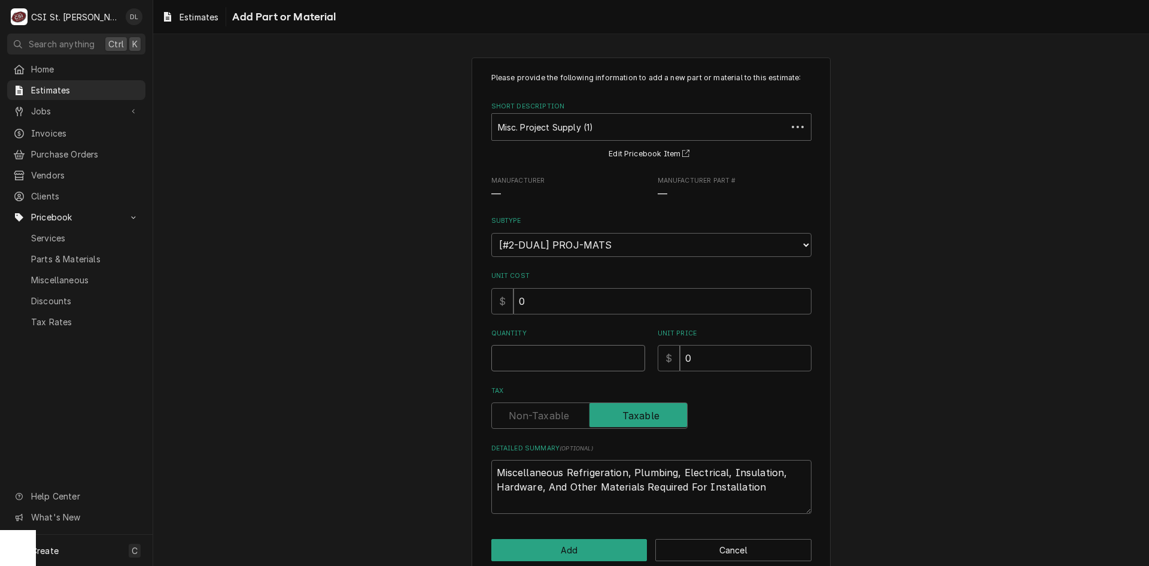
click at [532, 353] on input "Quantity" at bounding box center [568, 358] width 154 height 26
type textarea "x"
type input "1"
type textarea "x"
type input "1"
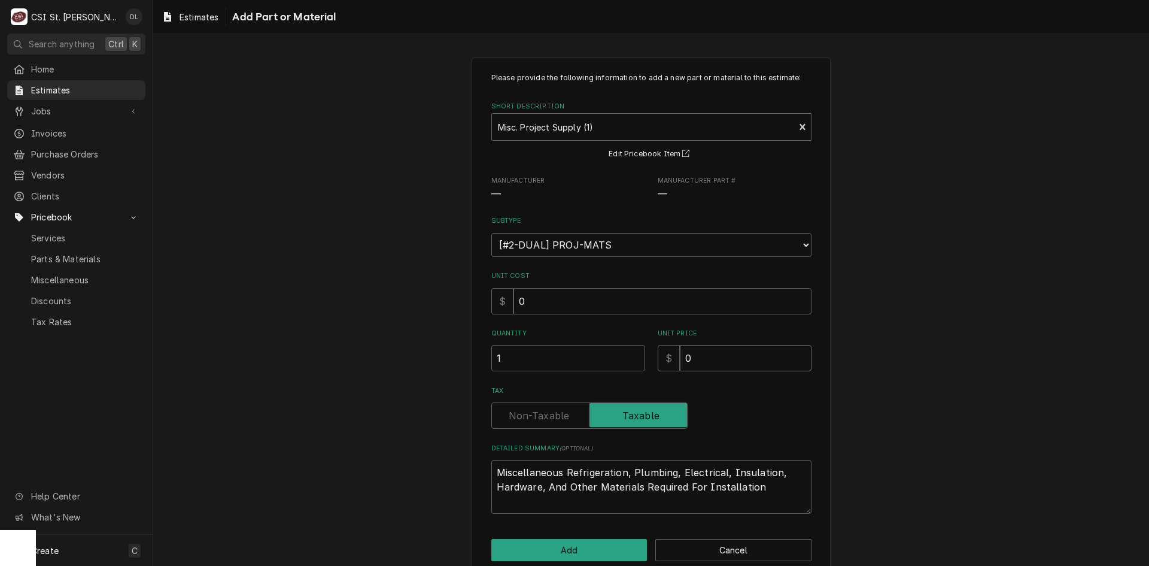
type textarea "x"
type input "1"
type textarea "x"
type input "17"
type textarea "x"
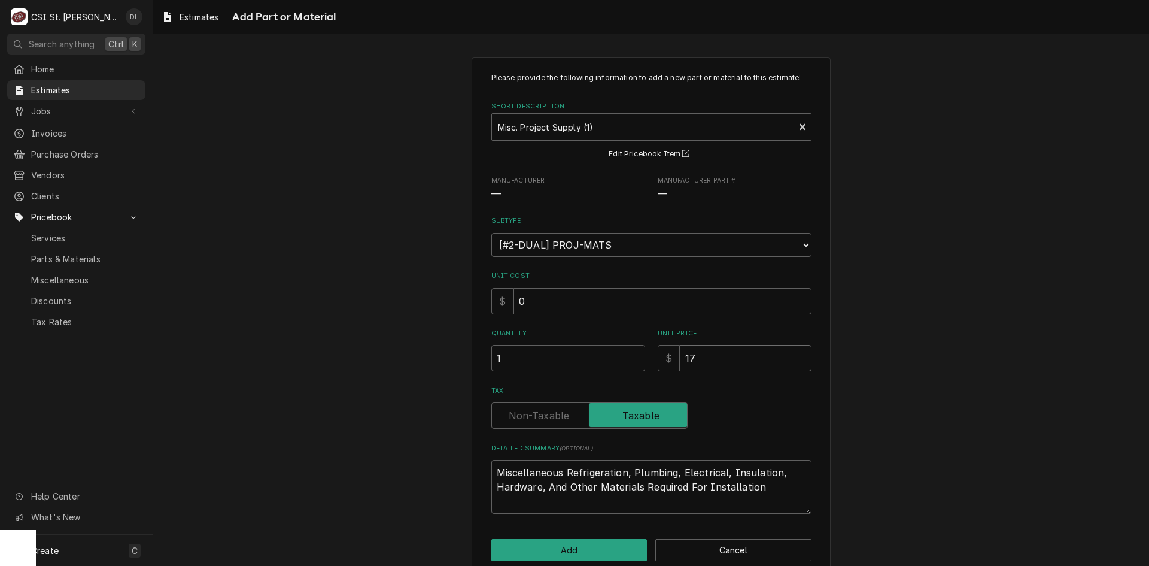
type input "175"
type textarea "x"
type input "175"
click at [565, 554] on button "Add" at bounding box center [569, 550] width 156 height 22
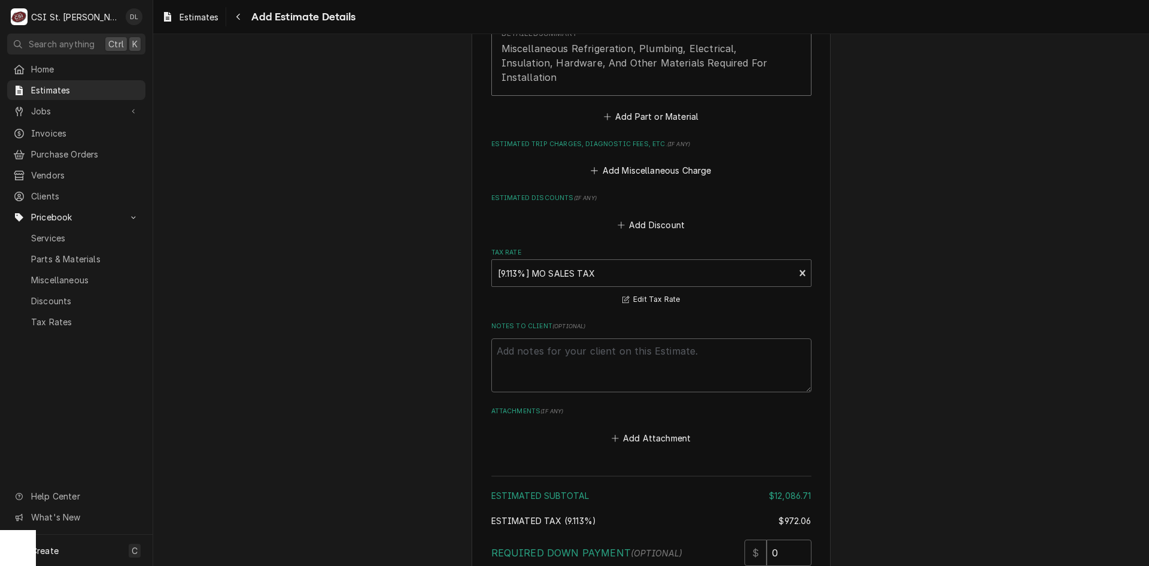
scroll to position [3573, 0]
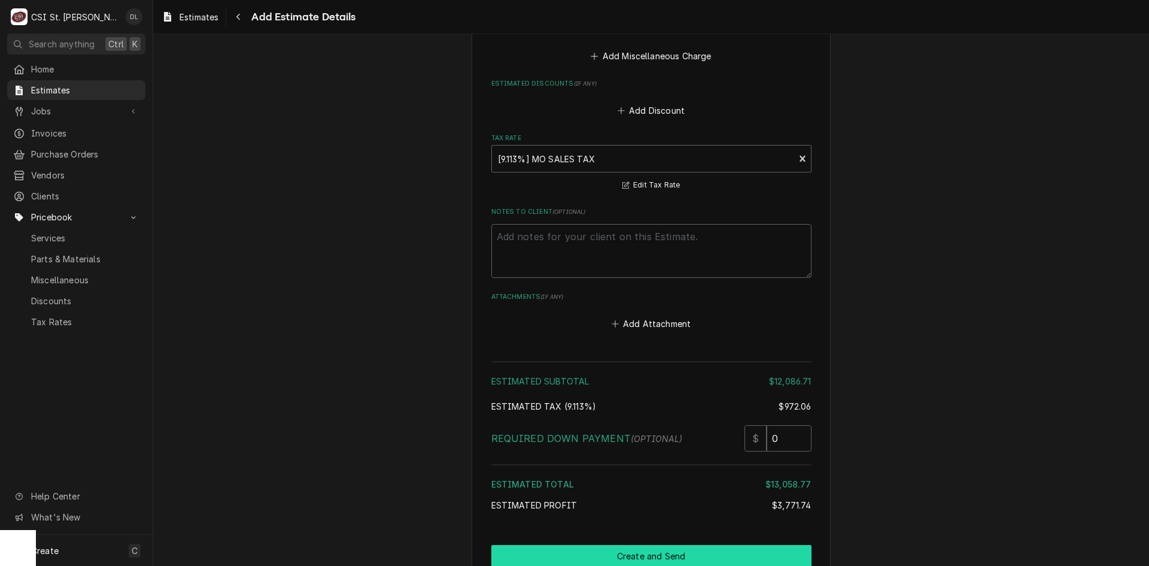
click at [658, 545] on button "Create and Send" at bounding box center [651, 556] width 320 height 22
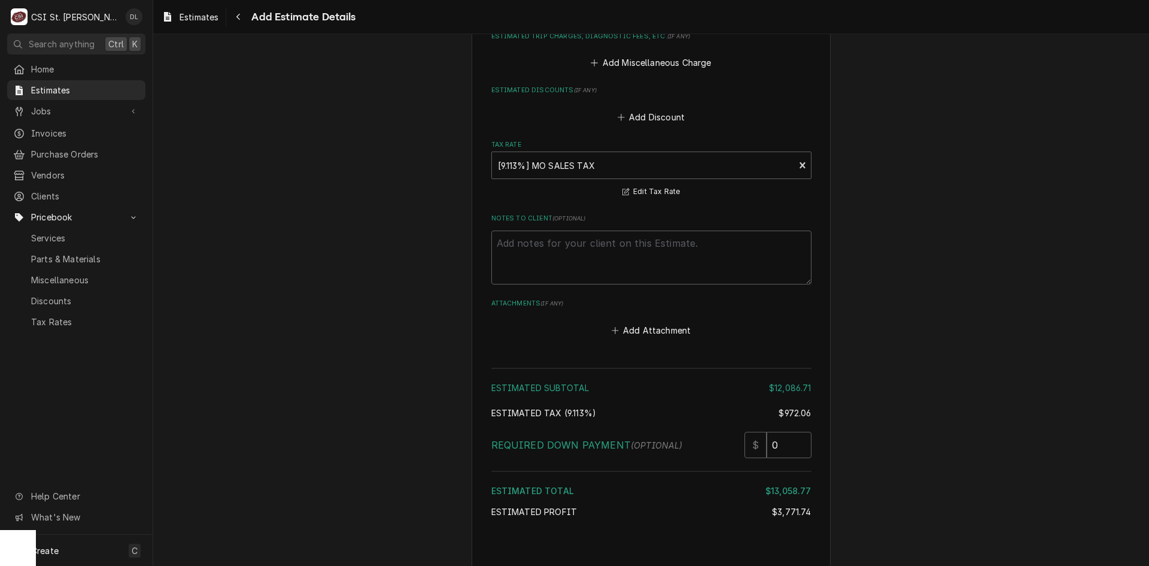
type textarea "x"
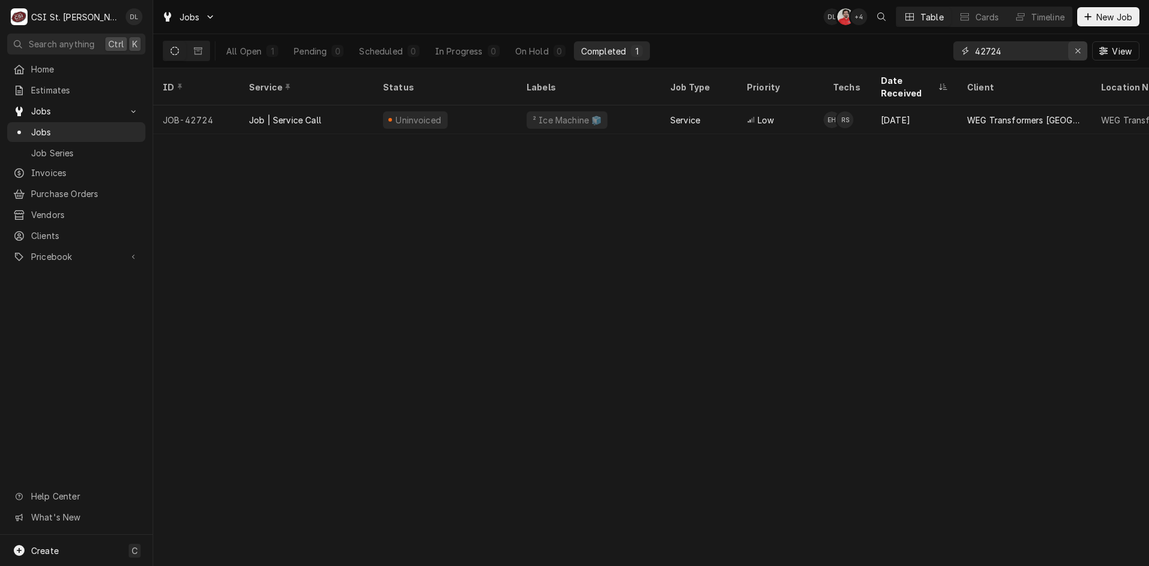
click at [1077, 49] on icon "Erase input" at bounding box center [1078, 51] width 7 height 8
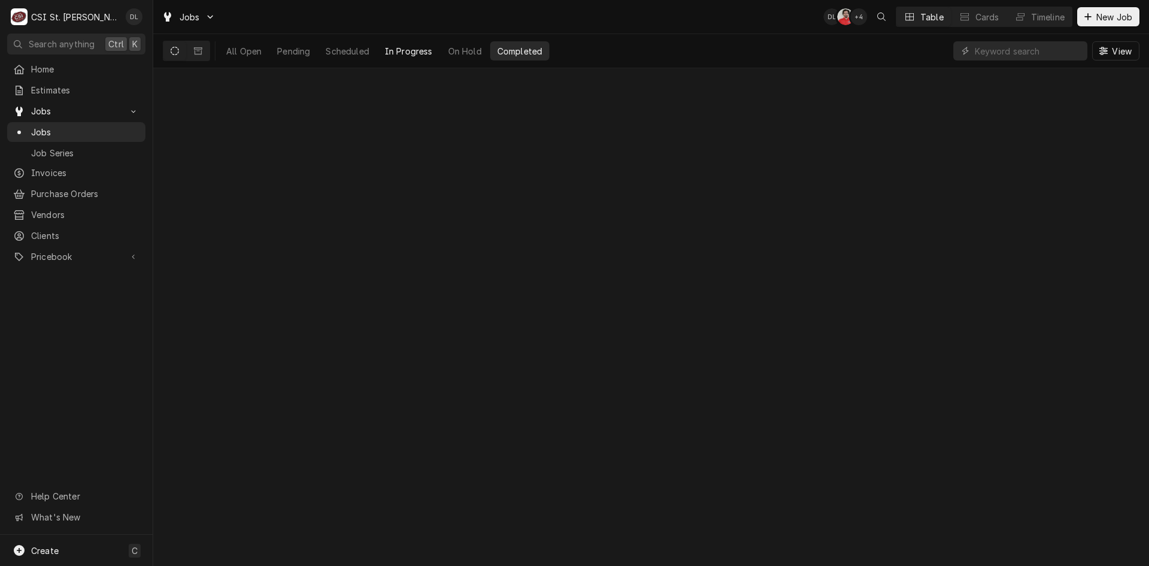
click at [402, 52] on button "In Progress" at bounding box center [409, 50] width 62 height 19
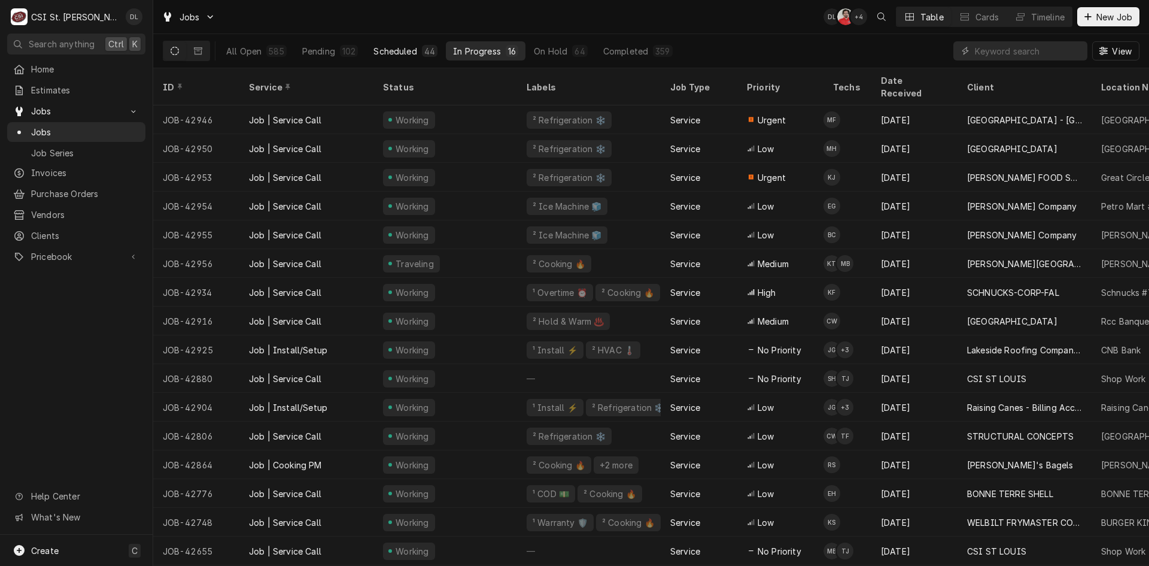
click at [391, 51] on div "Scheduled" at bounding box center [395, 51] width 43 height 13
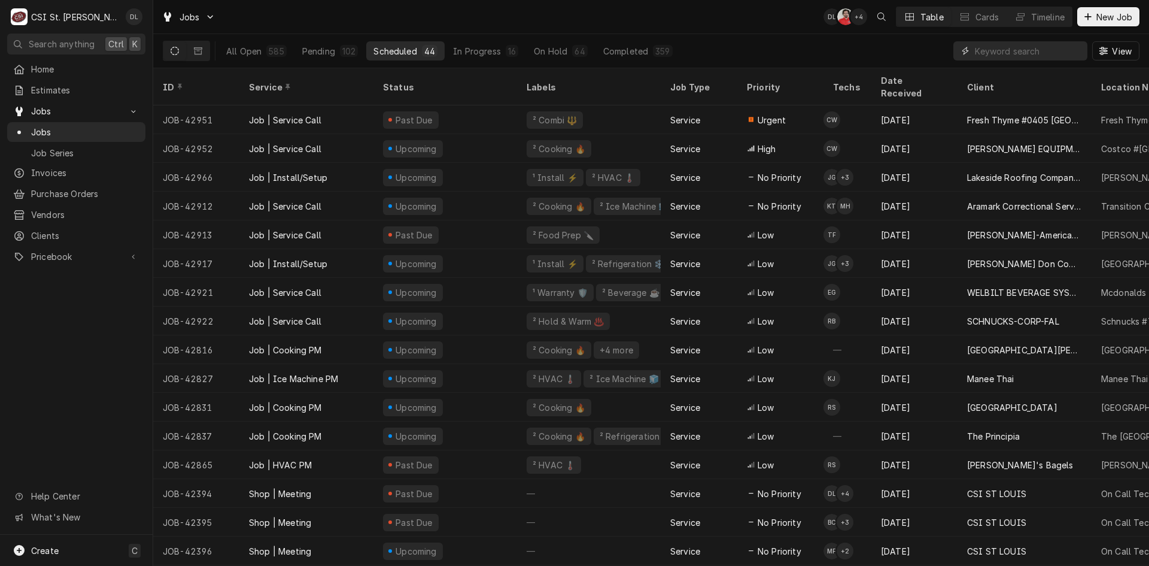
click at [1001, 51] on input "Dynamic Content Wrapper" at bounding box center [1028, 50] width 107 height 19
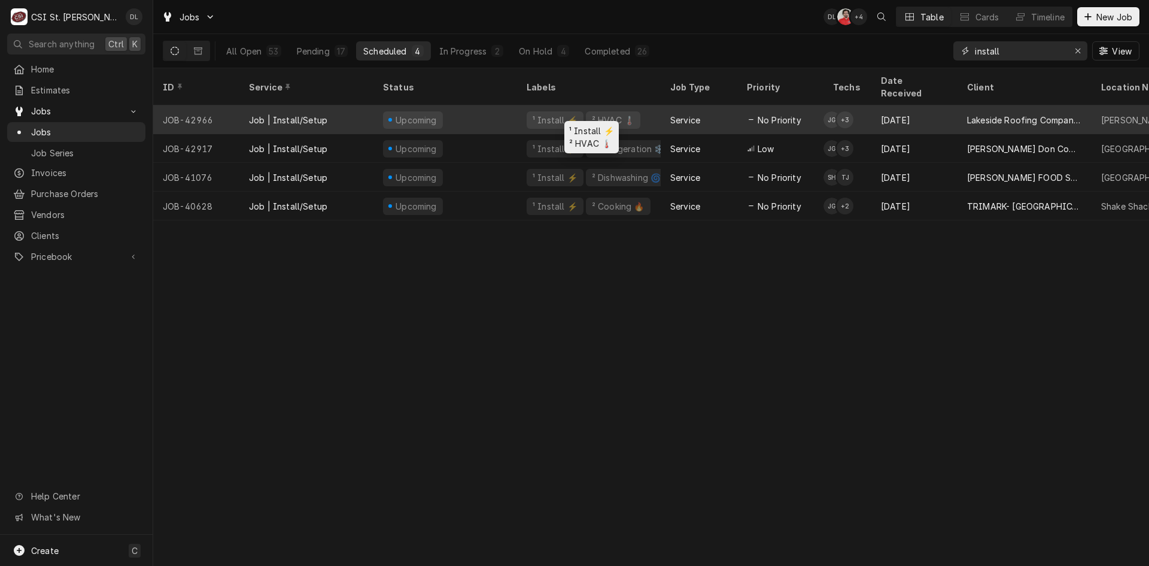
type input "install"
click at [652, 108] on div "¹ Install ⚡️ ² HVAC 🌡️" at bounding box center [589, 119] width 144 height 29
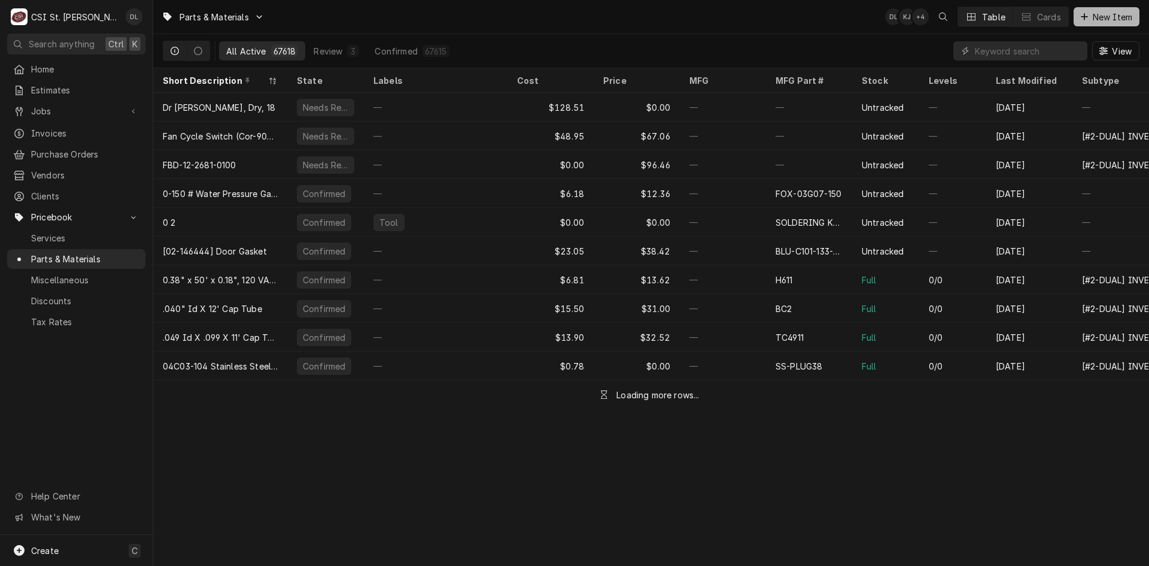
click at [1088, 13] on div "Dynamic Content Wrapper" at bounding box center [1085, 17] width 12 height 12
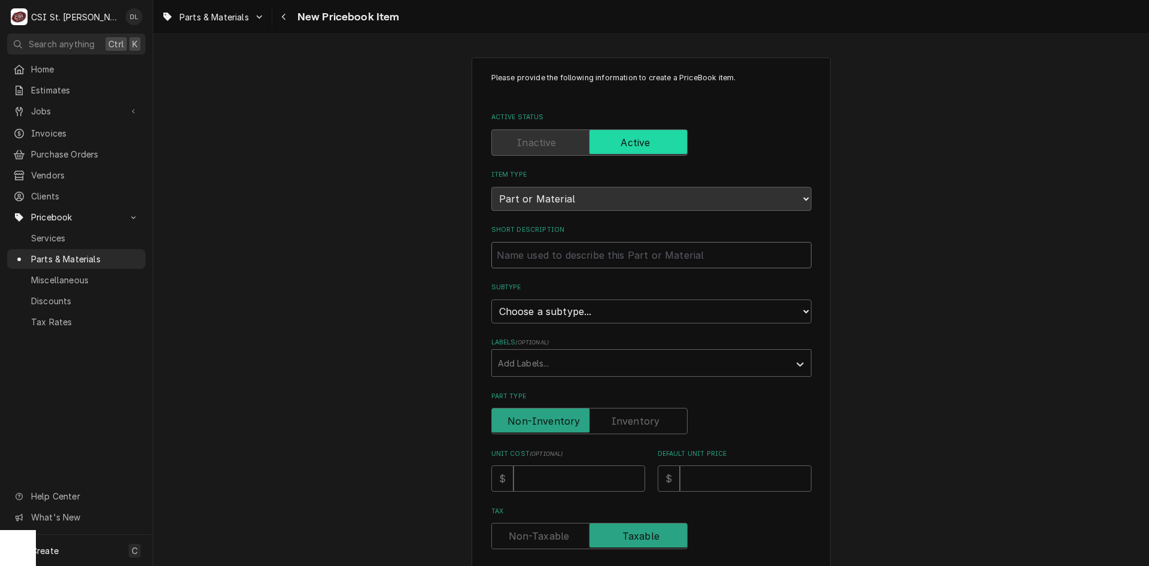
click at [669, 262] on input "Short Description" at bounding box center [651, 255] width 320 height 26
type textarea "x"
type input "M"
type textarea "x"
type input "Mu"
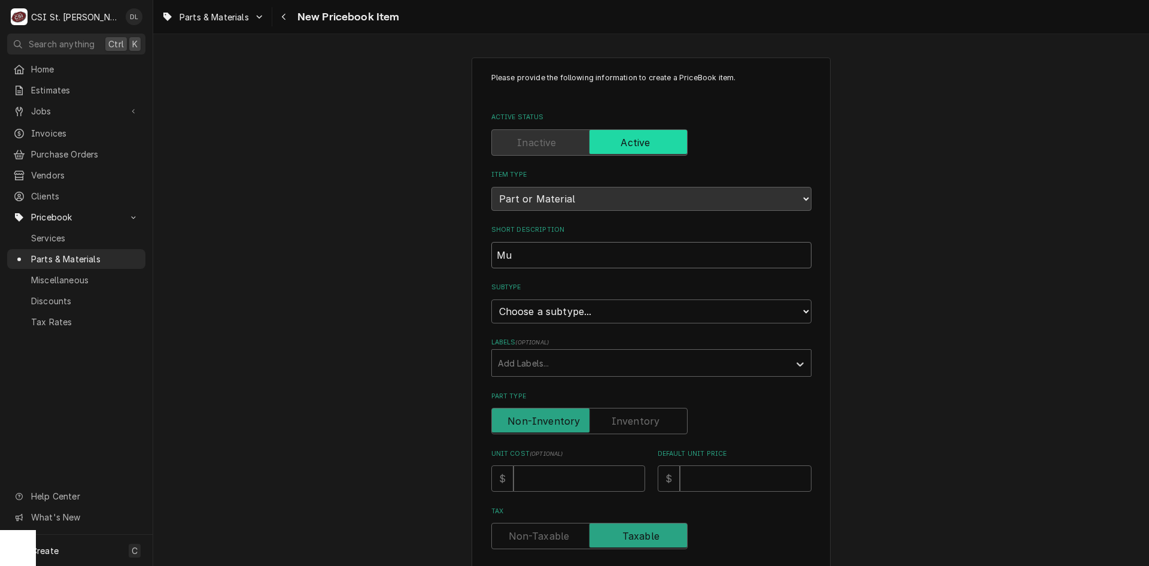
type textarea "x"
type input "Mul"
type textarea "x"
type input "Muli"
type textarea "x"
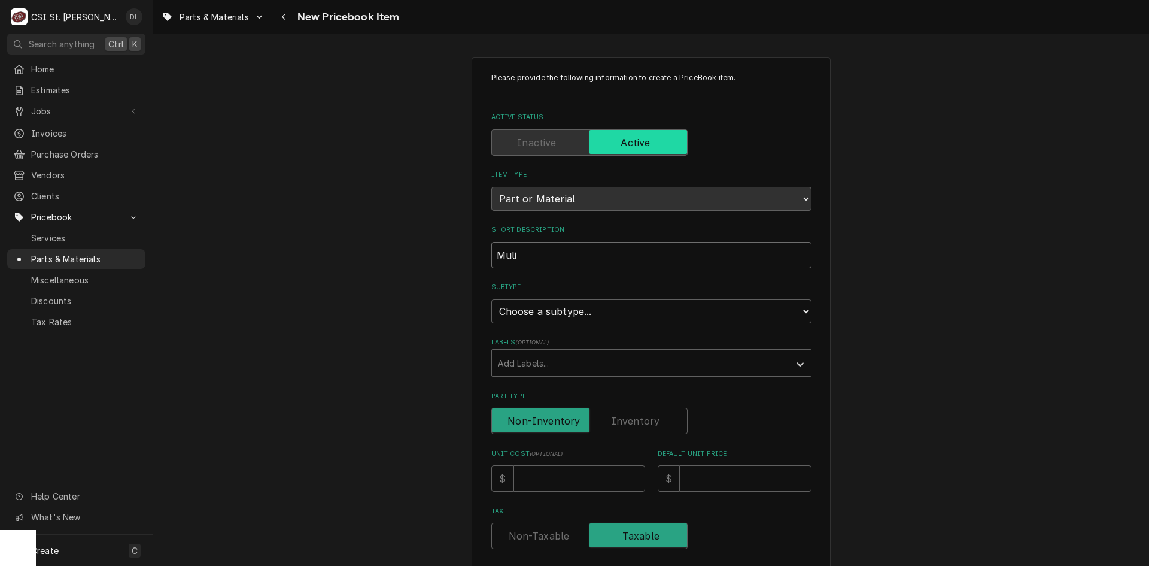
type input "Mulit"
type textarea "x"
type input "Muliti"
type textarea "x"
type input "Mulitip"
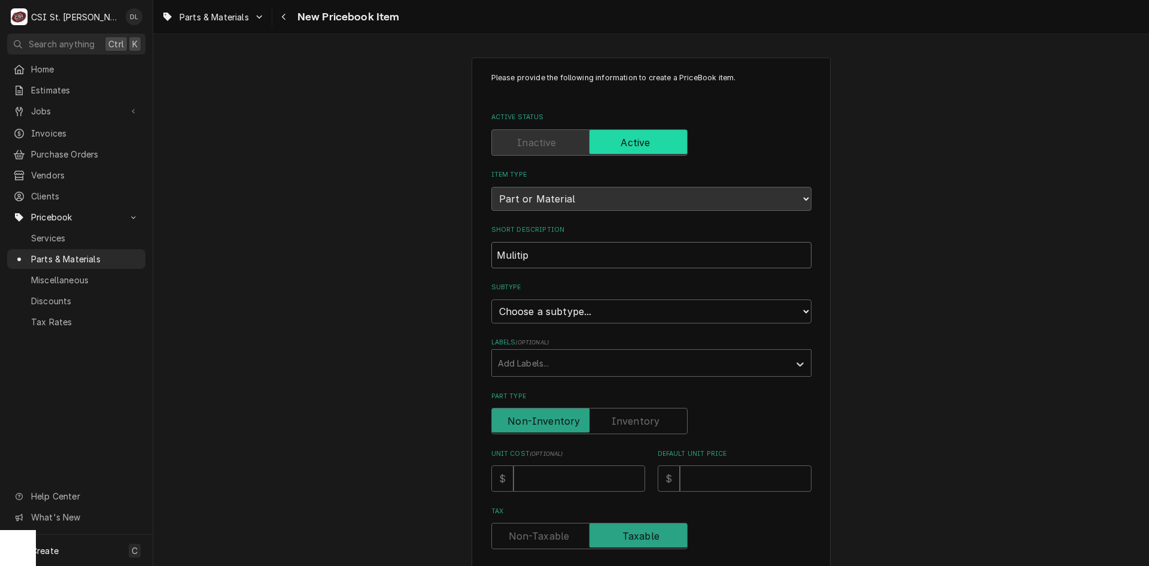
type textarea "x"
type input "Mulitipl"
type textarea "x"
type input "Mulitiple"
type textarea "x"
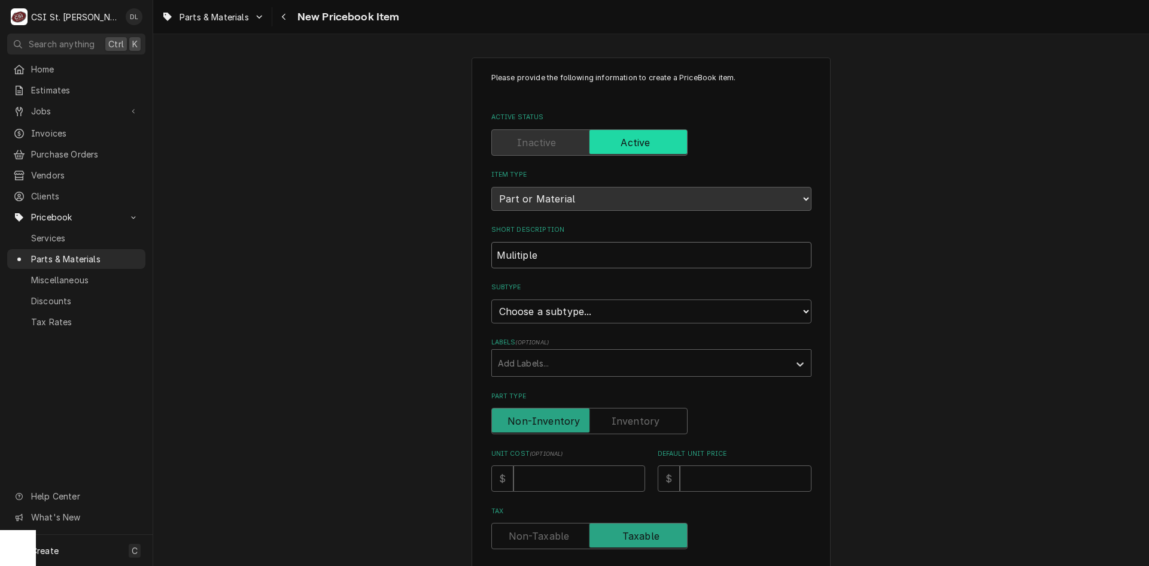
type input "Mulitiplex"
type textarea "x"
type input "Mulitiplex"
type textarea "x"
type input "Mulitiplex 2"
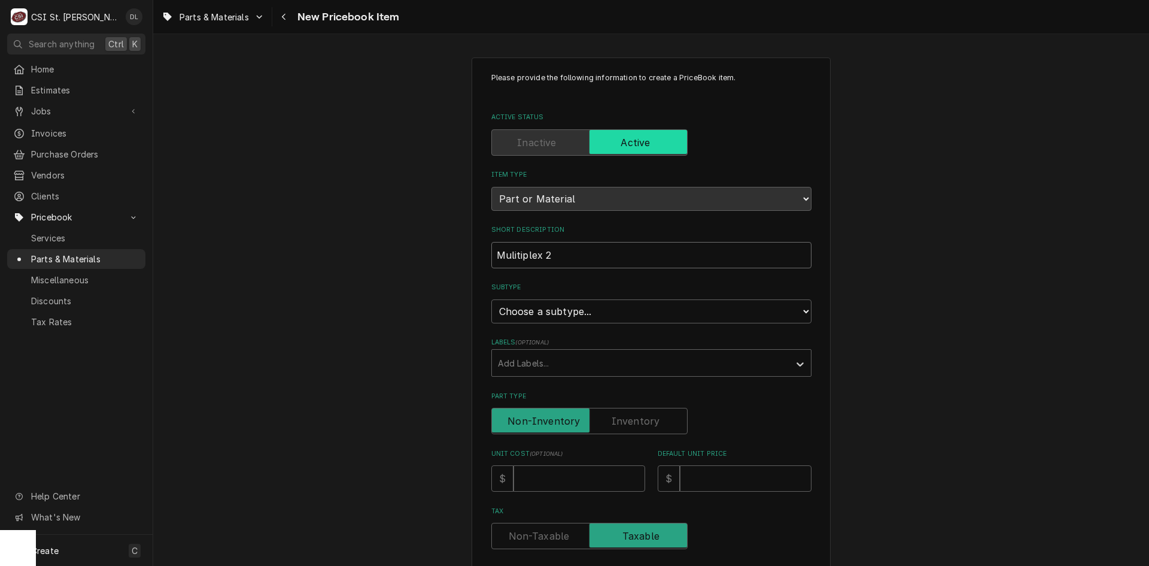
type textarea "x"
type input "Mulitiplex 20"
type textarea "x"
type input "Mulitiplex 200"
type textarea "x"
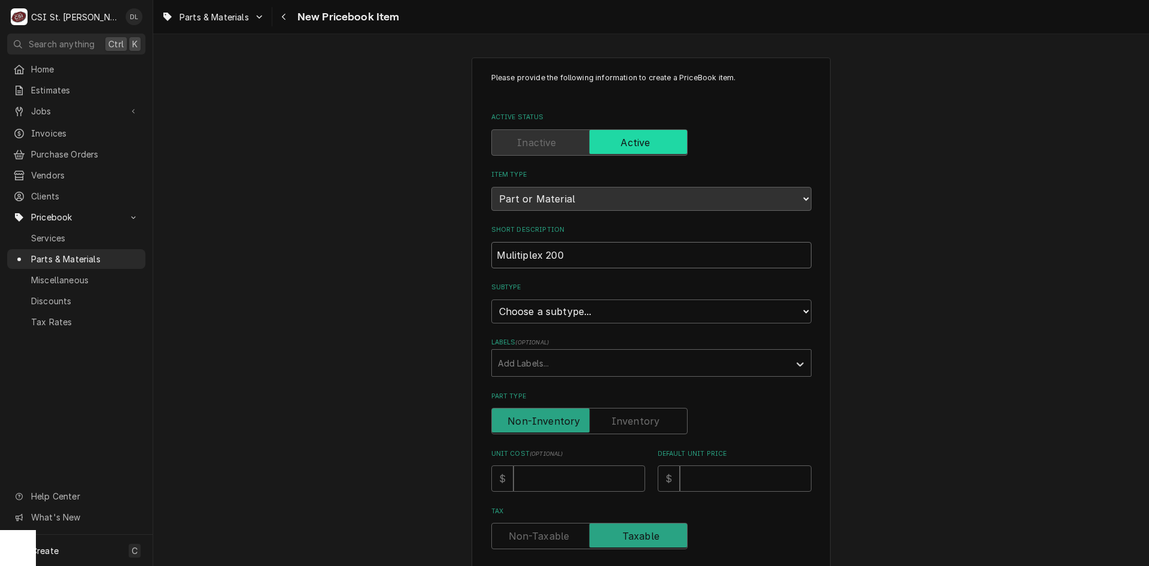
type input "Mulitiplex 200L"
type textarea "x"
type input "Mulitiplex 200LB"
type textarea "x"
type input "Mulitiplex 200LB"
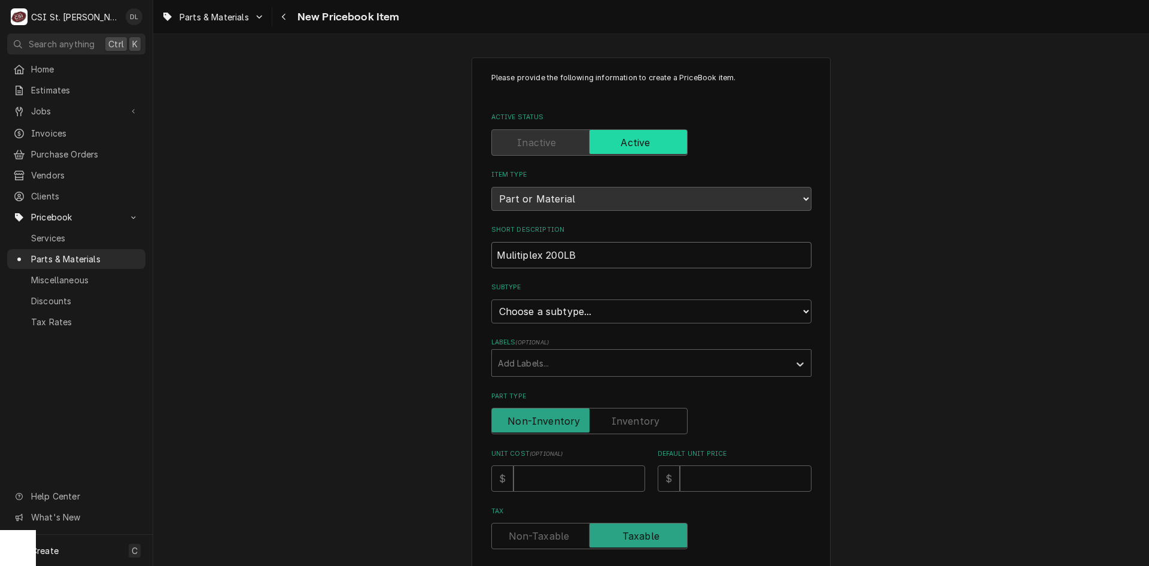
type textarea "x"
type input "Mulitiplex 200LB C"
type textarea "x"
type input "Mulitiplex 200LB C-"
type textarea "x"
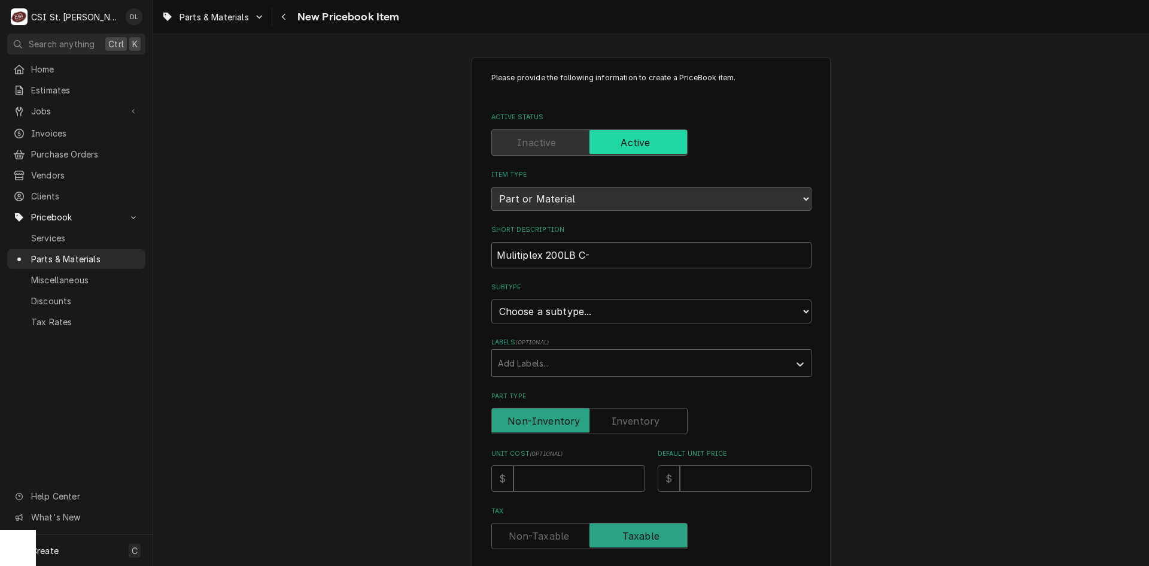
type input "Mulitiplex 200LB C-T"
type textarea "x"
type input "Mulitiplex 200LB C-To"
type textarea "x"
type input "Mulitiplex 200LB C-Top"
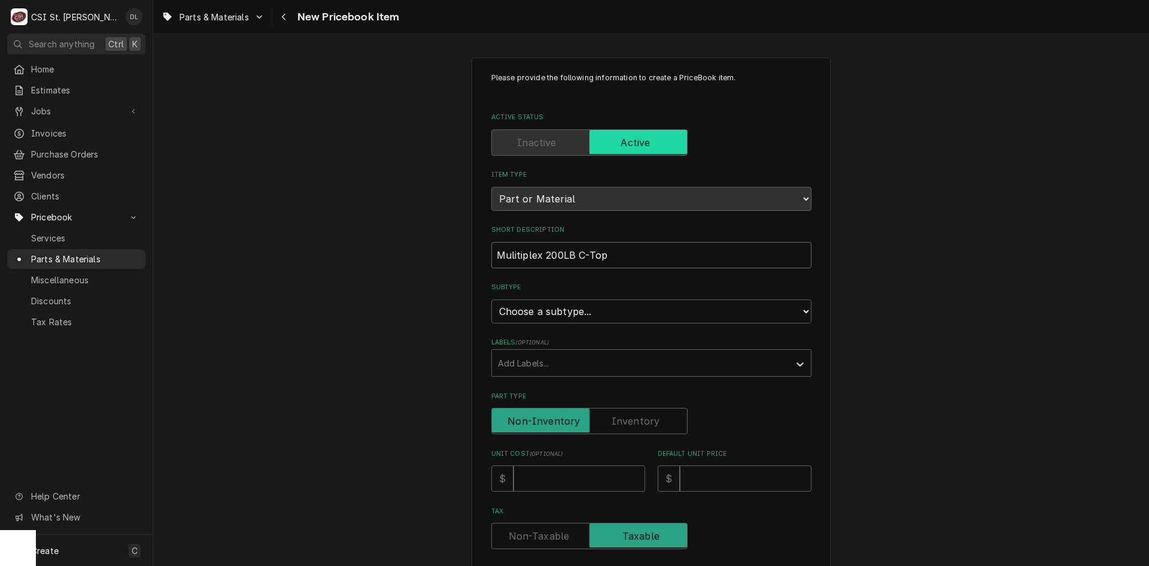
type textarea "x"
type input "Mulitiplex 200LB C-Top"
type textarea "x"
type input "Mulitiplex 200LB C-Top D"
type textarea "x"
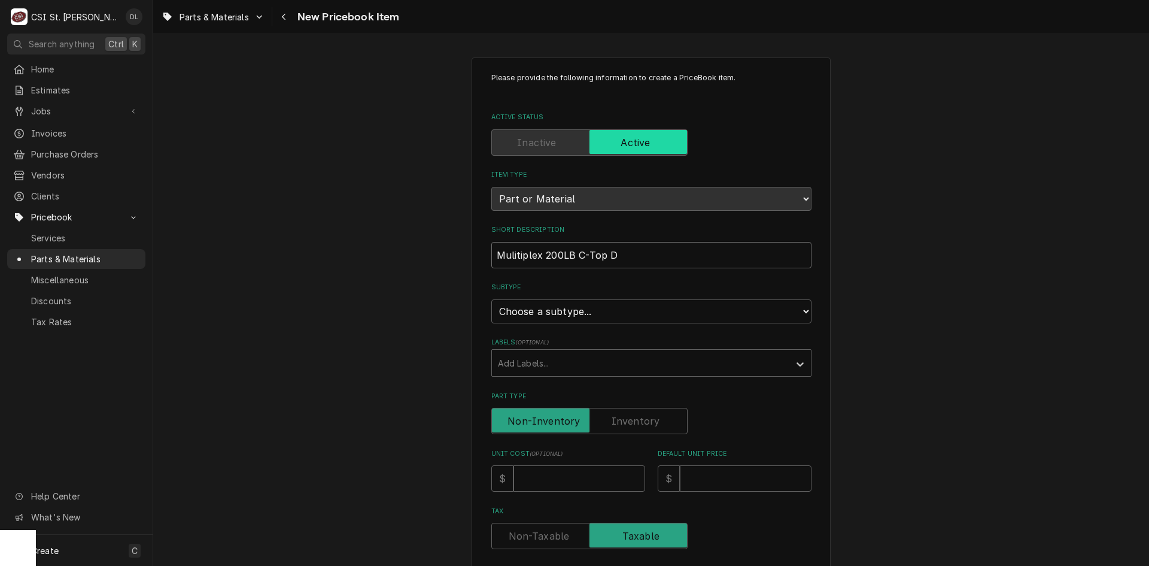
type input "Mulitiplex 200LB C-Top Di"
type textarea "x"
type input "Mulitiplex 200LB C-Top Dis"
type textarea "x"
type input "Mulitiplex 200LB C-Top Disp"
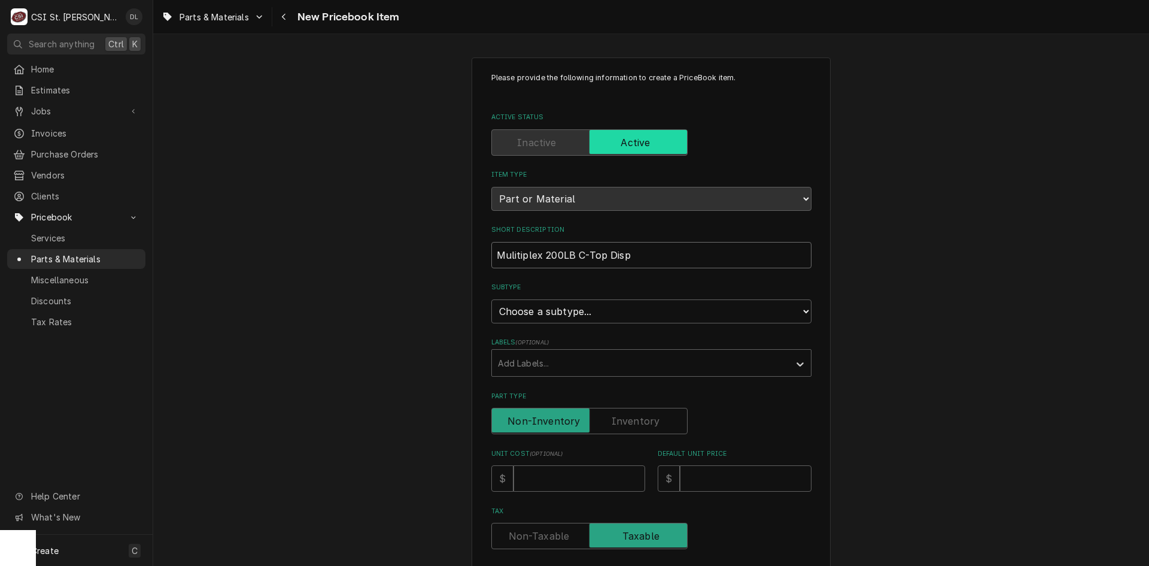
type textarea "x"
type input "Mulitiplex 200LB C-Top Disp"
type textarea "x"
type input "Mulitiplex 200LB C-Top Disp w"
type textarea "x"
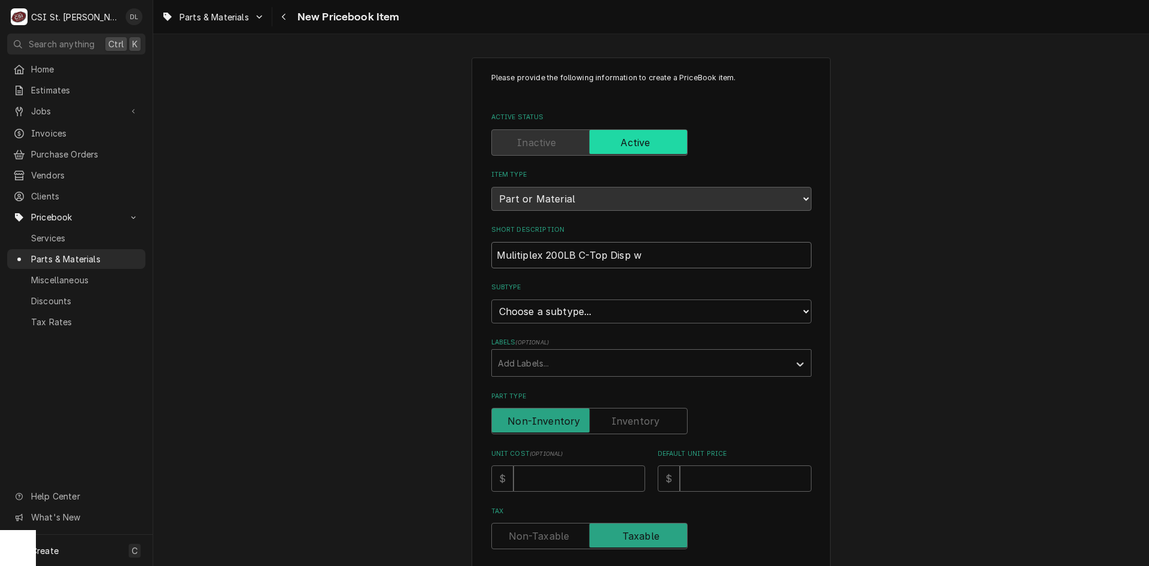
type input "Mulitiplex 200LB C-Top Disp w/"
type textarea "x"
type input "Mulitiplex 200LB C-Top Disp w/"
type textarea "x"
type input "Mulitiplex 200LB C-Top Disp w/ s"
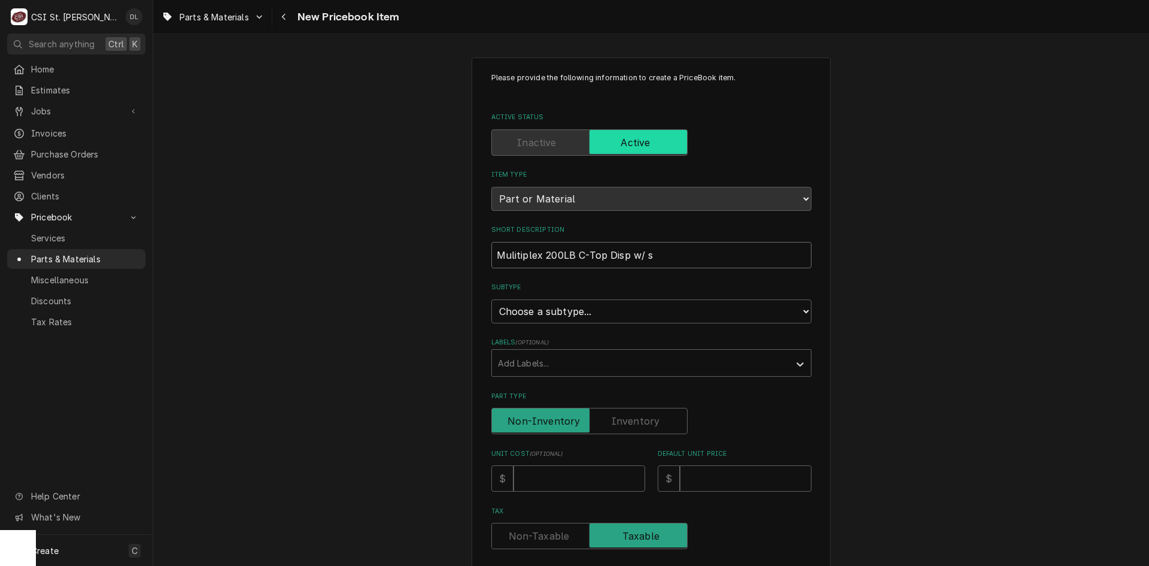
type textarea "x"
type input "Mulitiplex 200LB C-Top Disp w/ si"
type textarea "x"
type input "Mulitiplex 200LB C-Top Disp w/ sig"
type textarea "x"
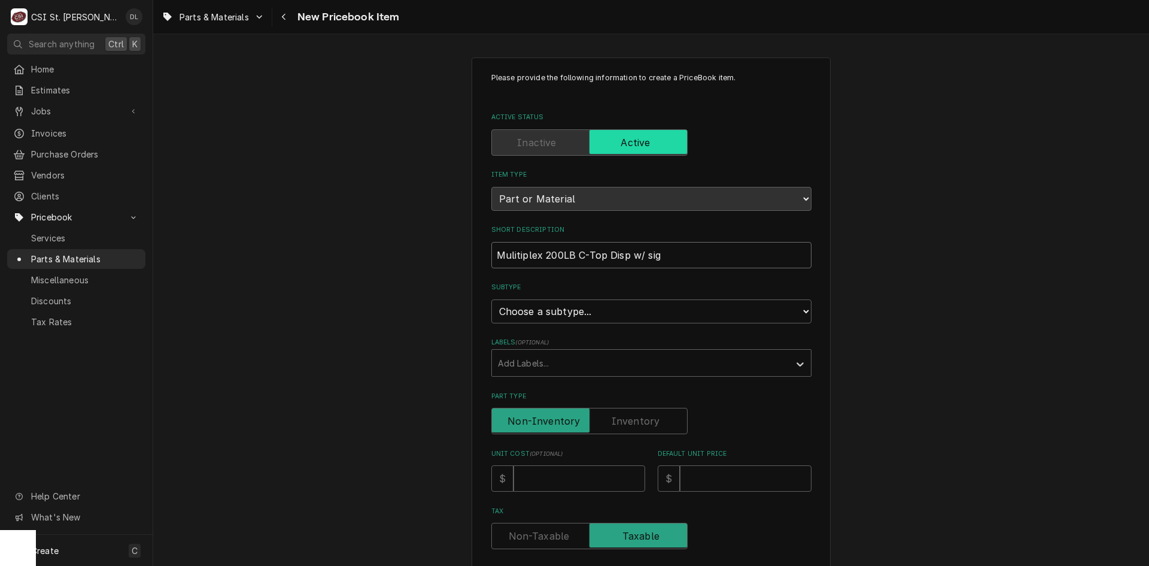
type input "Mulitiplex 200LB C-Top Disp w/ sigh"
type textarea "x"
type input "Mulitiplex 200LB C-Top Disp w/ sighn"
type textarea "x"
type input "Mulitiplex 200LB C-Top Disp w/ sighn,"
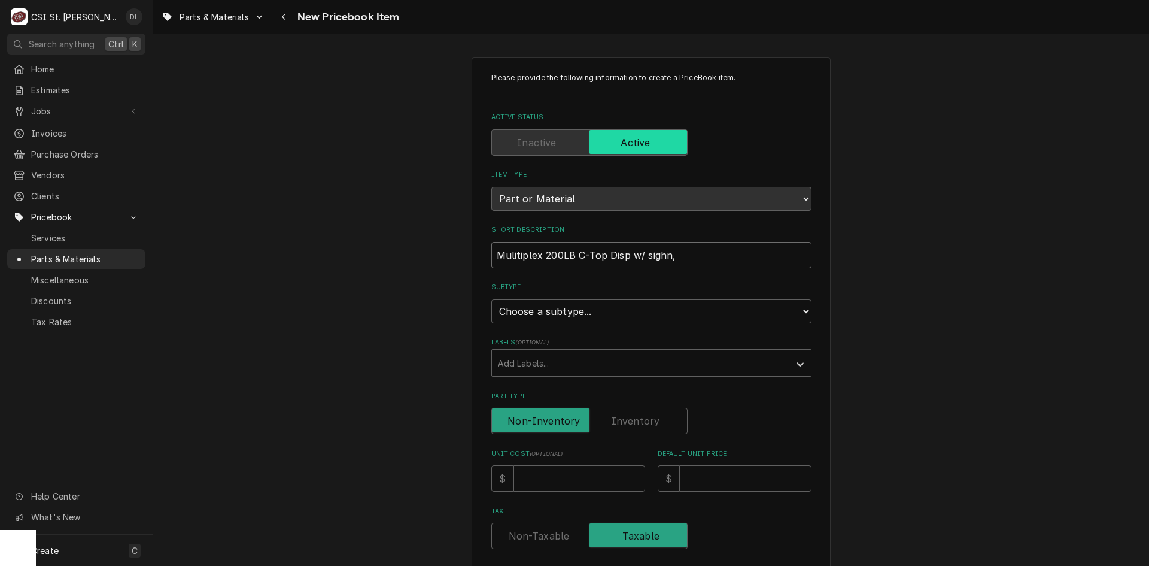
type textarea "x"
type input "Mulitiplex 200LB C-Top Disp w/ sighn,"
type textarea "x"
type input "Mulitiplex 200LB C-Top Disp w/ sighn, l"
type textarea "x"
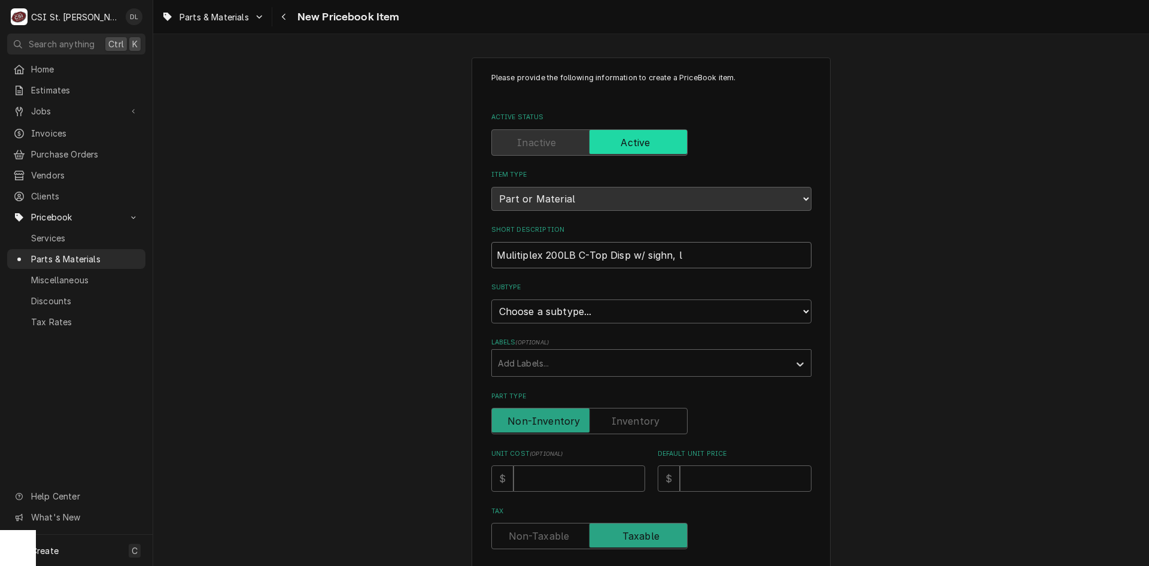
type input "Mulitiplex 200LB C-Top Disp w/ sighn, li"
type textarea "x"
type input "Mulitiplex 200LB C-Top Disp w/ sighn, lig"
type textarea "x"
type input "Mulitiplex 200LB C-Top Disp w/ sighn, ligh"
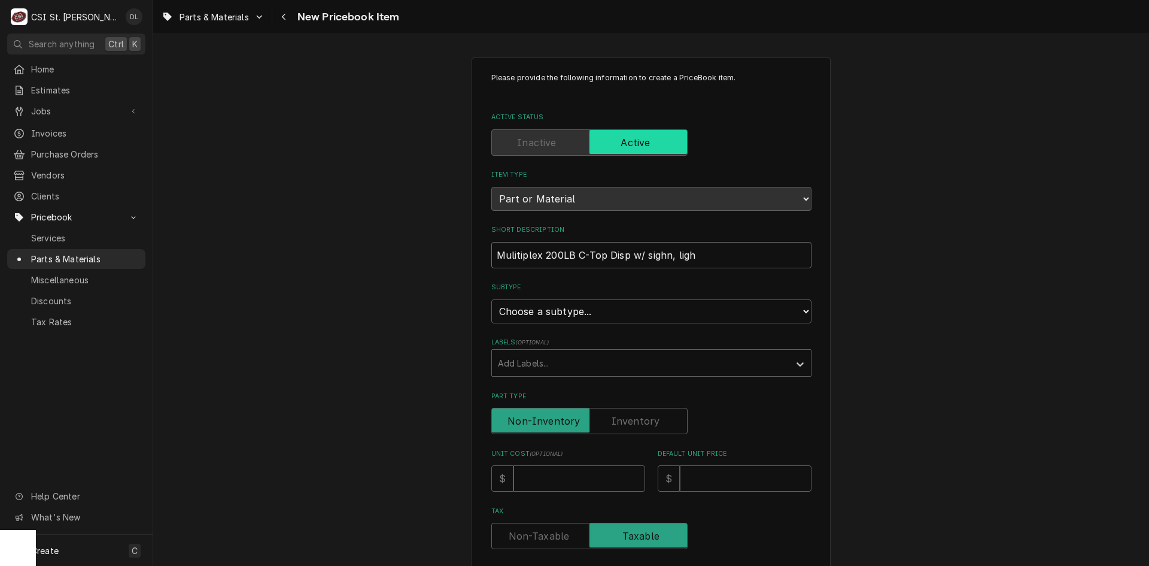
type textarea "x"
type input "Mulitiplex 200LB C-Top Disp w/ sighn, light"
type textarea "x"
type input "Mulitiplex 200LB C-Top Disp w/ sighn, light,"
type textarea "x"
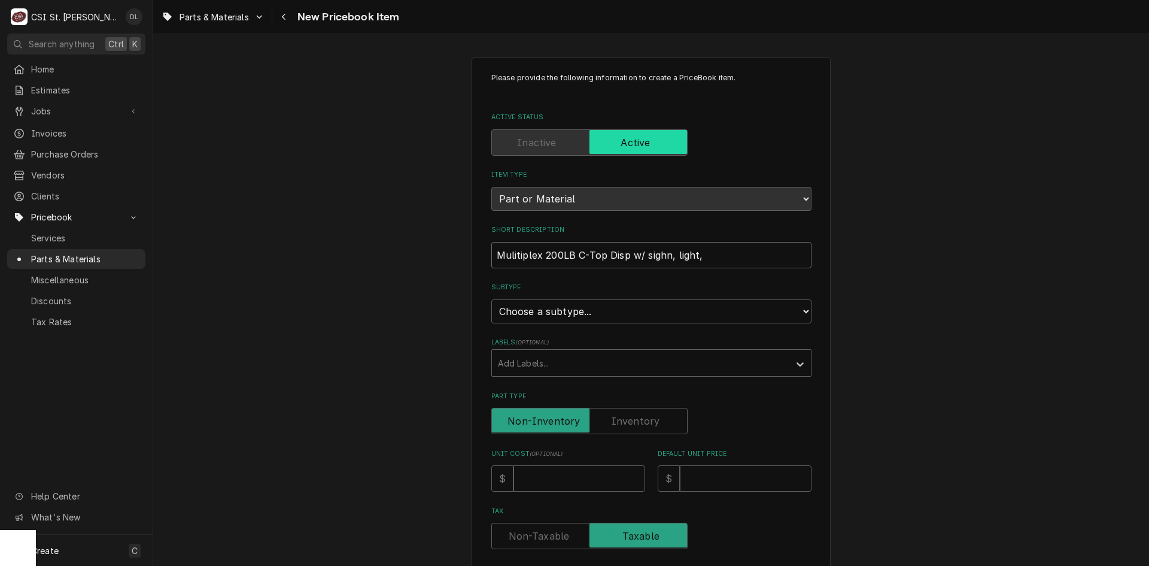
type input "Mulitiplex 200LB C-Top Disp w/ sighn, light,"
type textarea "x"
type input "Mulitiplex 200LB C-Top Disp w/ sighn, light, l"
type textarea "x"
type input "Mulitiplex 200LB C-Top Disp w/ sighn, light, le"
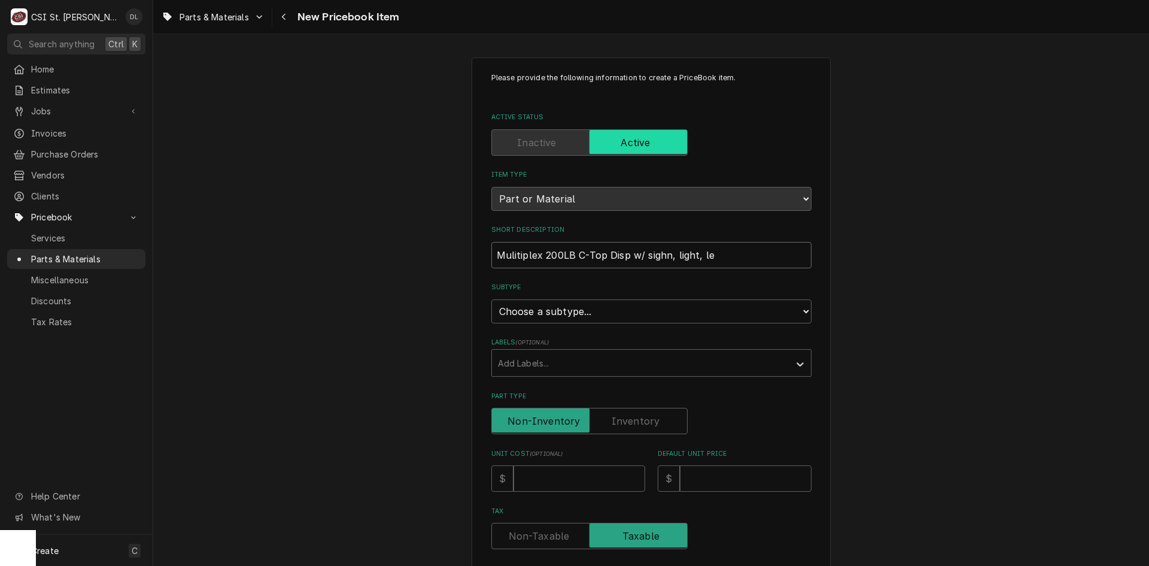
type textarea "x"
type input "Mulitiplex 200LB C-Top Disp w/ sighn, light, leg"
type textarea "x"
type input "Mulitiplex 200LB C-Top Disp w/ sighn, light, leg"
type textarea "x"
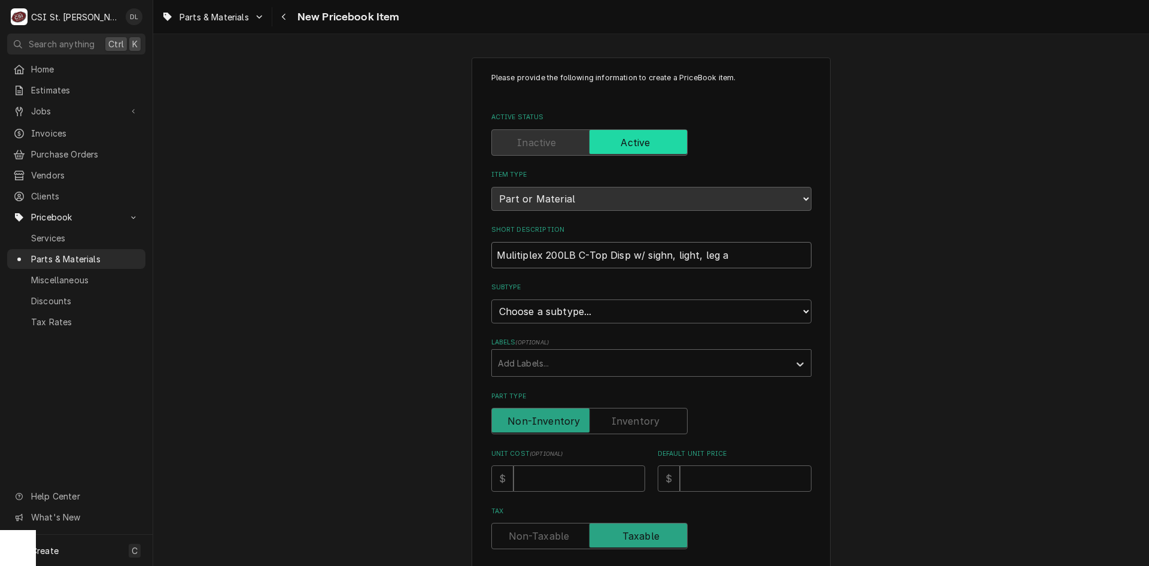
type input "Mulitiplex 200LB C-Top Disp w/ sighn, light, leg an"
type textarea "x"
type input "Mulitiplex 200LB C-Top Disp w/ sighn, light, leg and"
type textarea "x"
type input "Mulitiplex 200LB C-Top Disp w/ sighn, light, leg and"
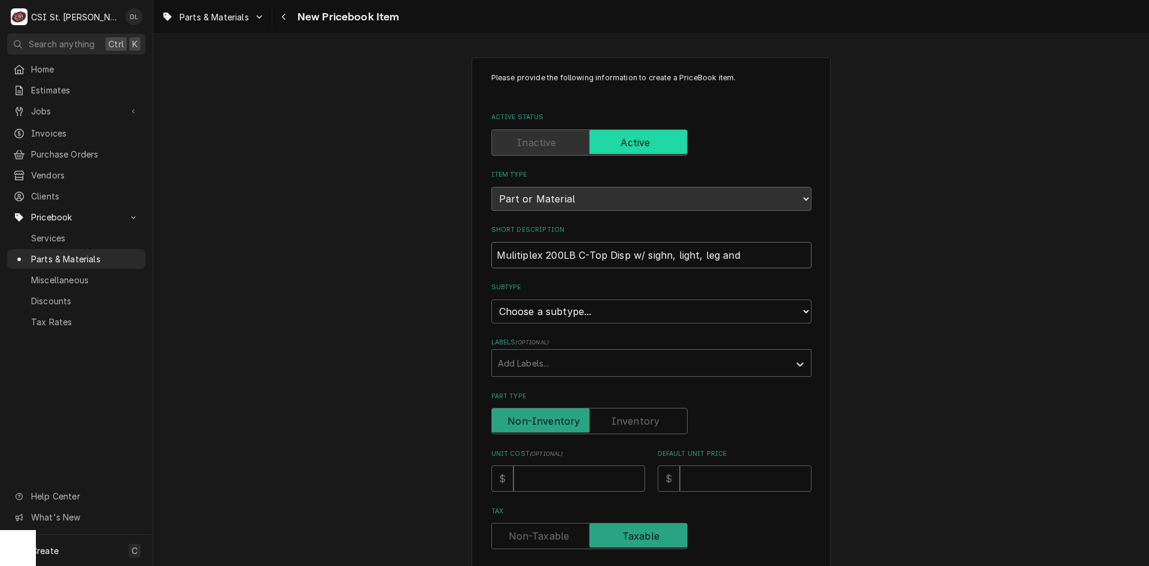
type textarea "x"
type input "Mulitiplex 200LB C-Top Disp w/ sighn, light, leg and d"
type textarea "x"
type input "Mulitiplex 200LB C-Top Disp w/ sighn, light, leg and dr"
type textarea "x"
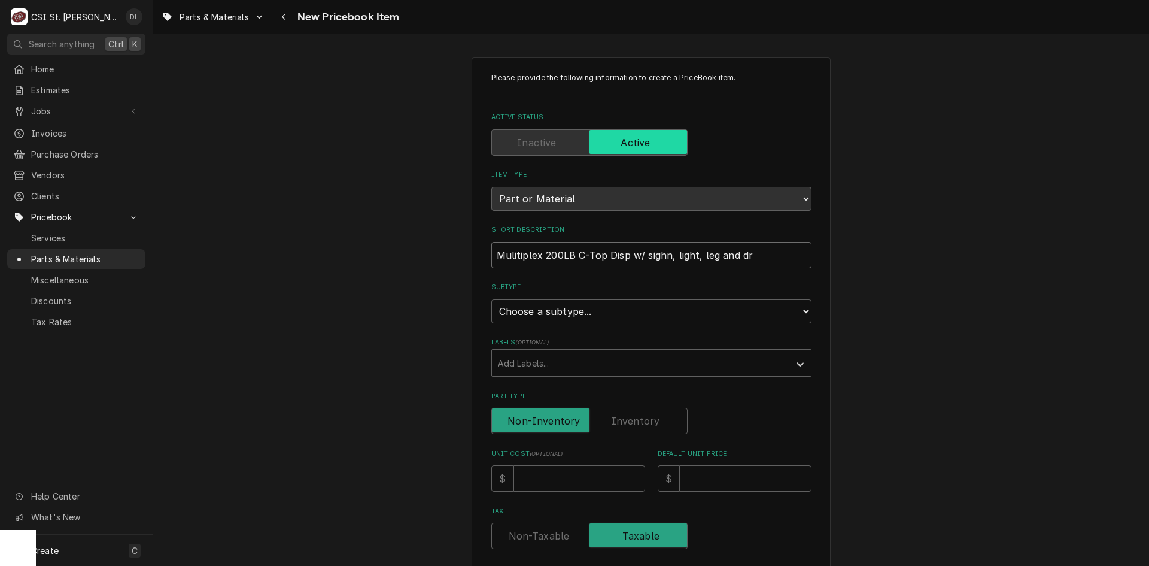
type input "Mulitiplex 200LB C-Top Disp w/ sighn, light, leg and dra"
type textarea "x"
type input "Mulitiplex 200LB C-Top Disp w/ sighn, light, leg and drai"
type textarea "x"
type input "Mulitiplex 200LB C-Top Disp w/ sighn, light, leg and drain"
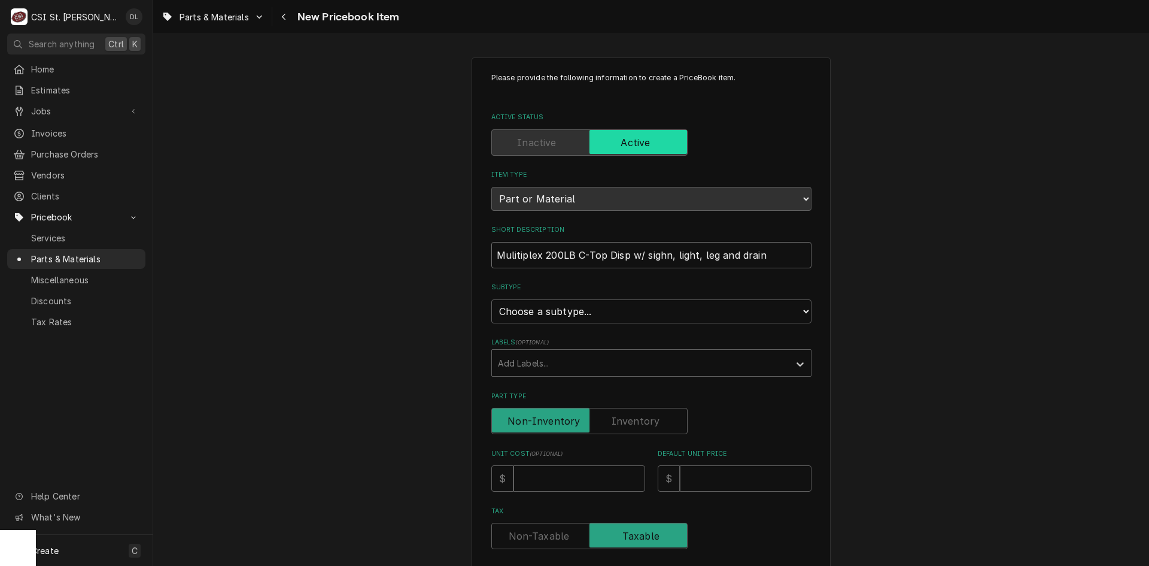
type textarea "x"
type input "Mulitiplex 200LB C-Top Disp w/ sighn, light, leg and drain"
type textarea "x"
type input "Mulitiplex 200LB C-Top Disp w/ sighn, light, leg and drain k"
type textarea "x"
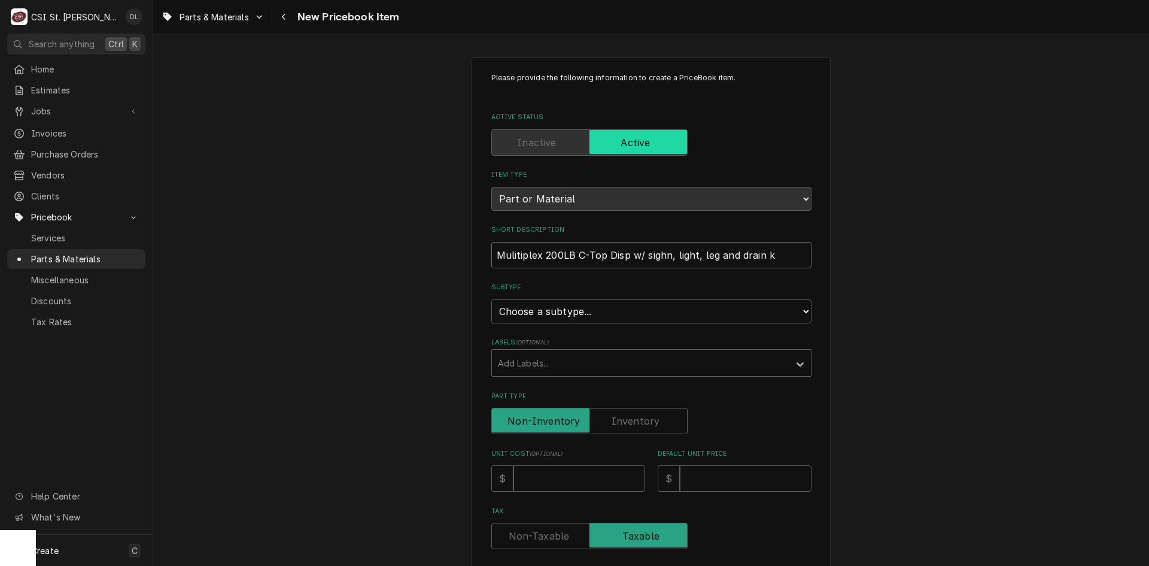
type input "Mulitiplex 200LB C-Top Disp w/ sighn, light, leg and drain ki"
type textarea "x"
type input "Mulitiplex 200LB C-Top Disp w/ sighn, light, leg and drain kit"
click at [661, 253] on input "Mulitiplex 200LB C-Top Disp w/ sighn, light, leg and drain kit" at bounding box center [651, 255] width 320 height 26
type textarea "x"
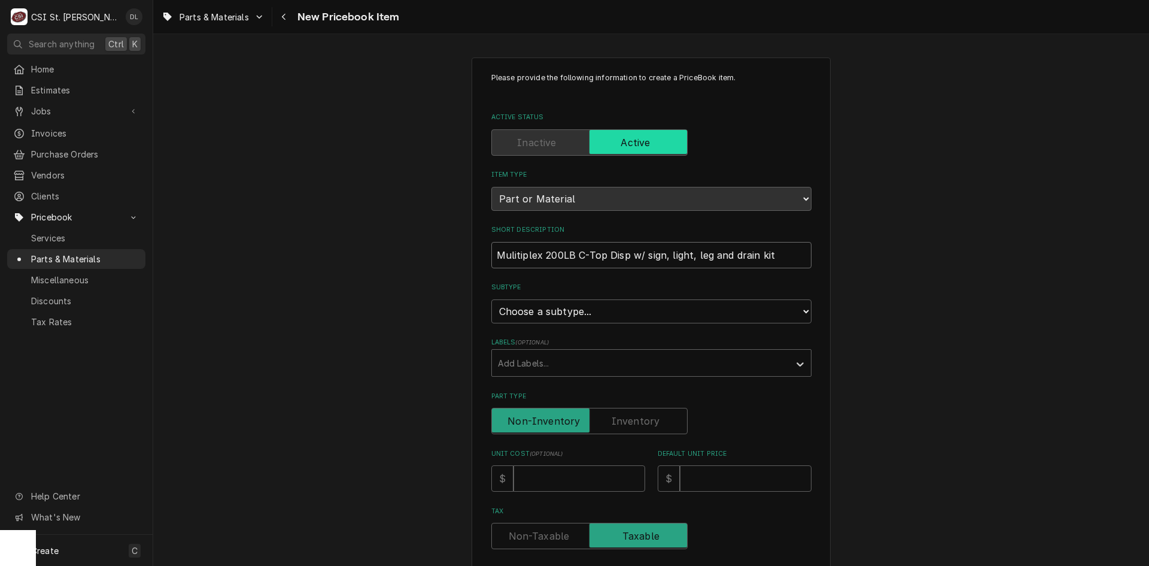
type input "Mulitiplex 200LB C-Top Disp w/ sign, light, leg and drain kit"
click at [730, 305] on select "Choose a subtype... [#2-DUAL] AFTERHRS-WH-CHG-2 [#2-DUAL] BEV-EQUIP [#2-DUAL] B…" at bounding box center [651, 311] width 320 height 24
select select "4"
click at [491, 299] on select "Choose a subtype... [#2-DUAL] AFTERHRS-WH-CHG-2 [#2-DUAL] BEV-EQUIP [#2-DUAL] B…" at bounding box center [651, 311] width 320 height 24
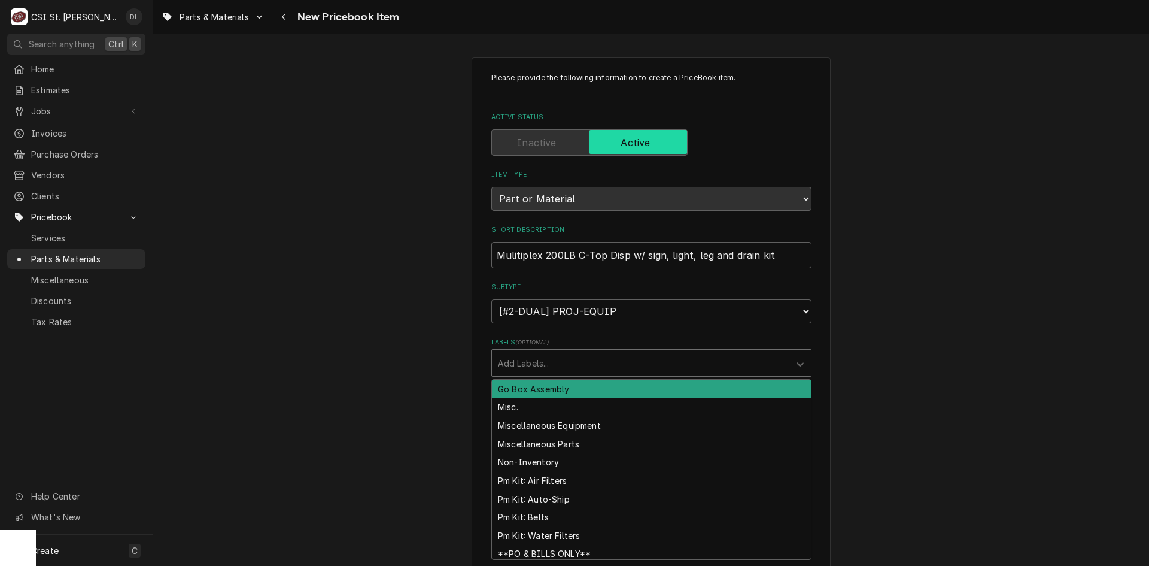
click at [653, 369] on div "Labels" at bounding box center [641, 363] width 286 height 22
click at [1034, 364] on div "Please provide the following information to create a PriceBook item. Active Sta…" at bounding box center [651, 504] width 996 height 914
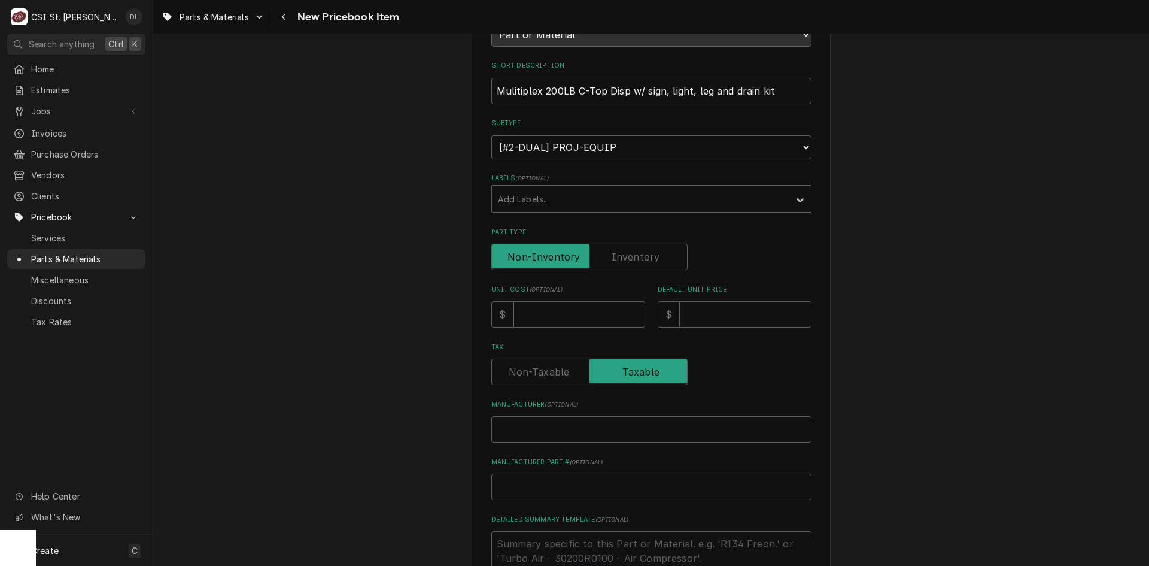
scroll to position [180, 0]
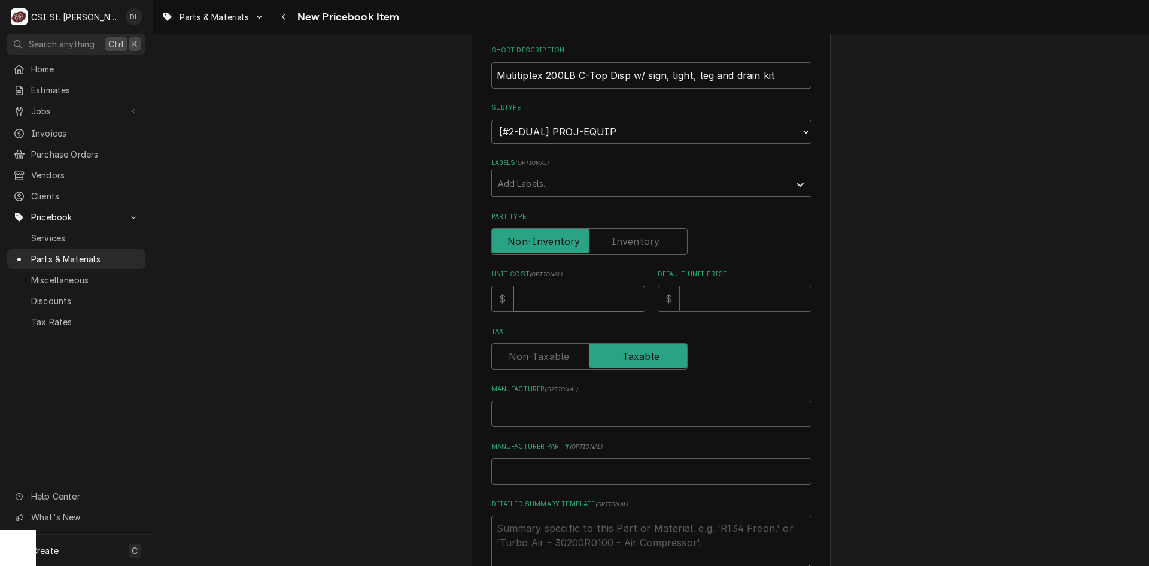
click at [545, 297] on input "Unit Cost ( optional )" at bounding box center [580, 299] width 132 height 26
type textarea "x"
type input "3"
type textarea "x"
type input "37"
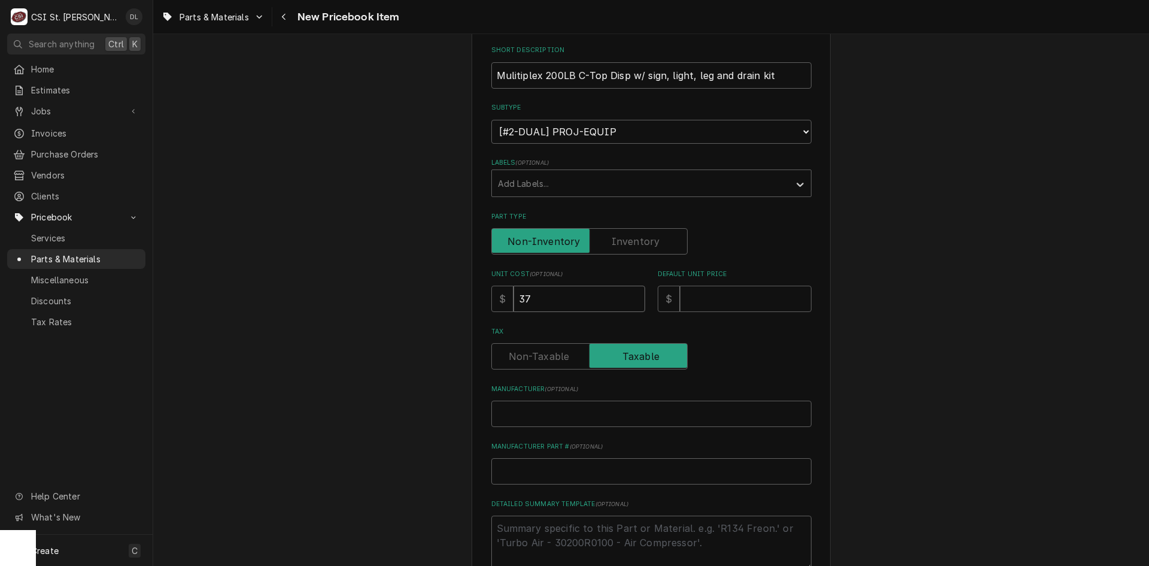
type textarea "x"
type input "372"
type textarea "x"
type input "3728"
type textarea "x"
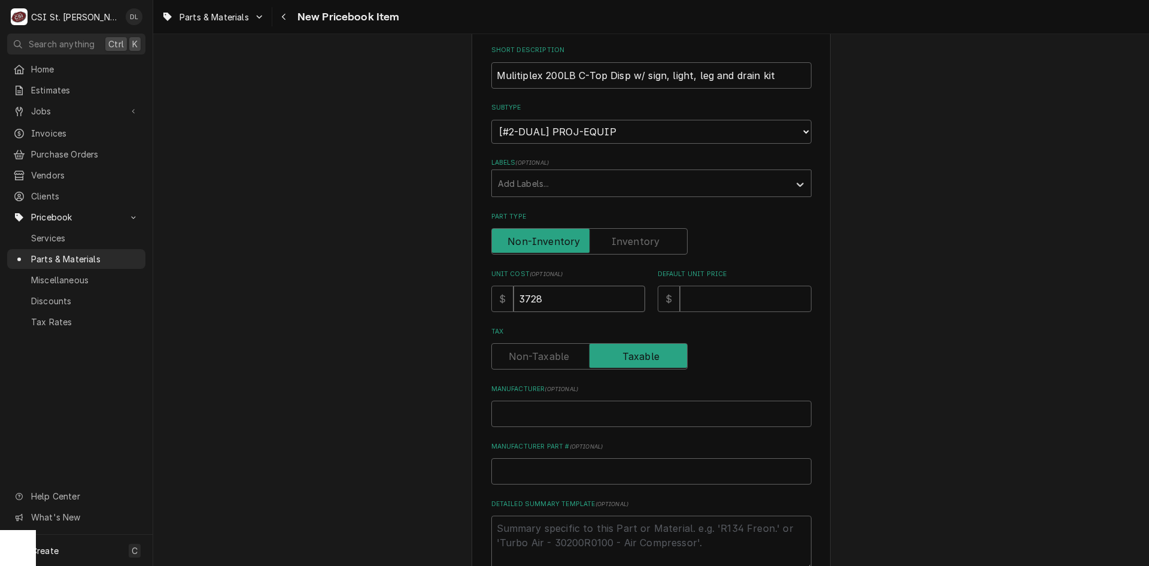
type input "3728.7"
type textarea "x"
type input "3728.70"
type textarea "x"
type input "4"
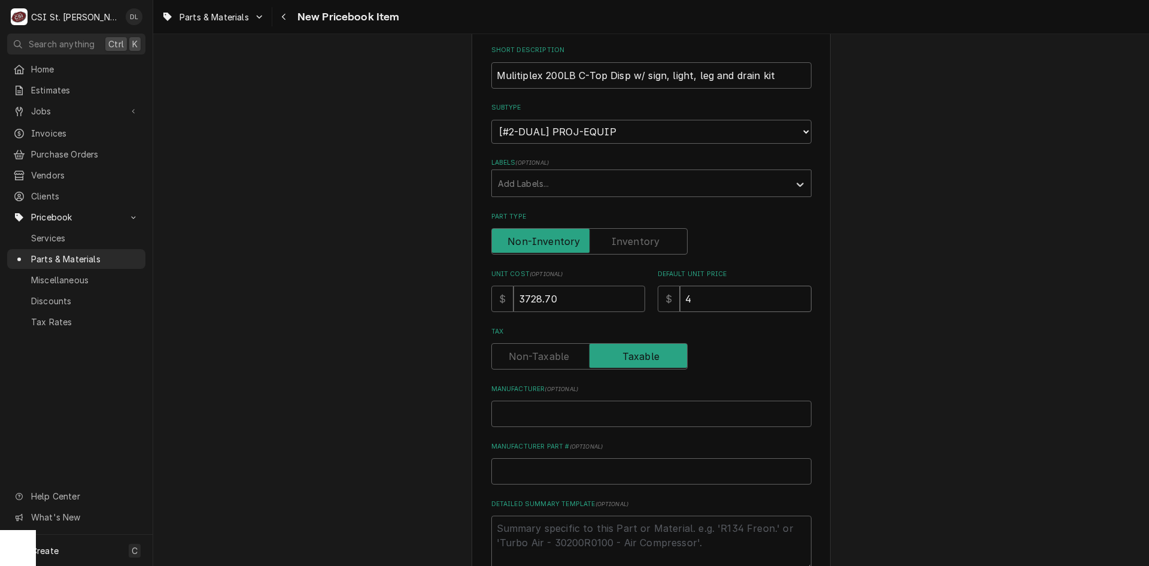
type textarea "x"
type input "43"
type textarea "x"
type input "438"
type textarea "x"
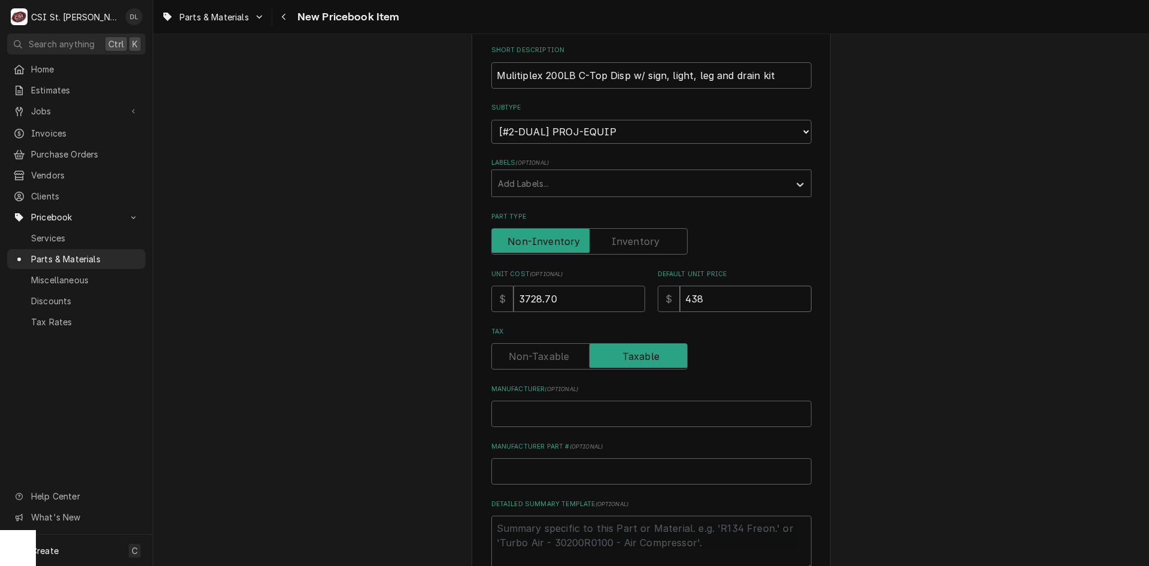
type input "4386"
type textarea "x"
type input "4386.7"
type textarea "x"
type input "4386.71"
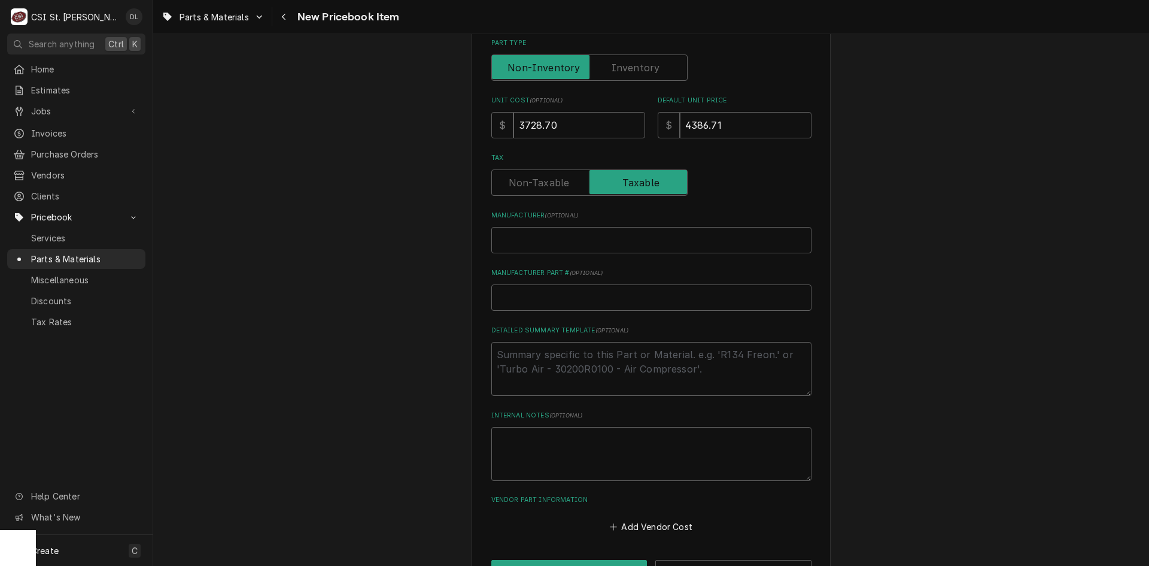
scroll to position [359, 0]
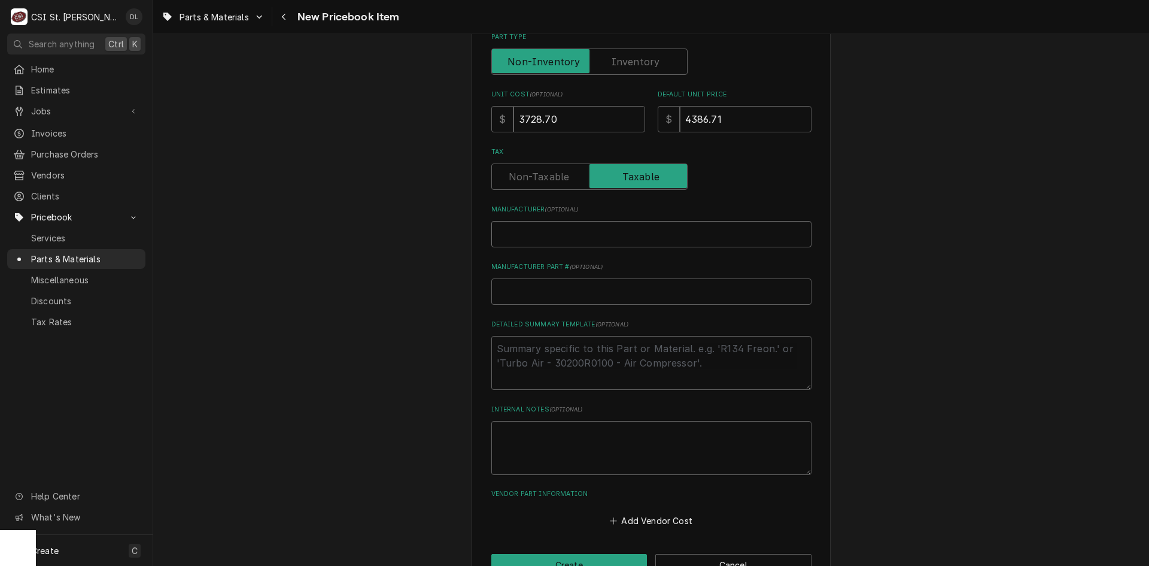
click at [533, 241] on input "Manufacturer ( optional )" at bounding box center [651, 234] width 320 height 26
type textarea "x"
type input "M"
type textarea "x"
type input "Mu"
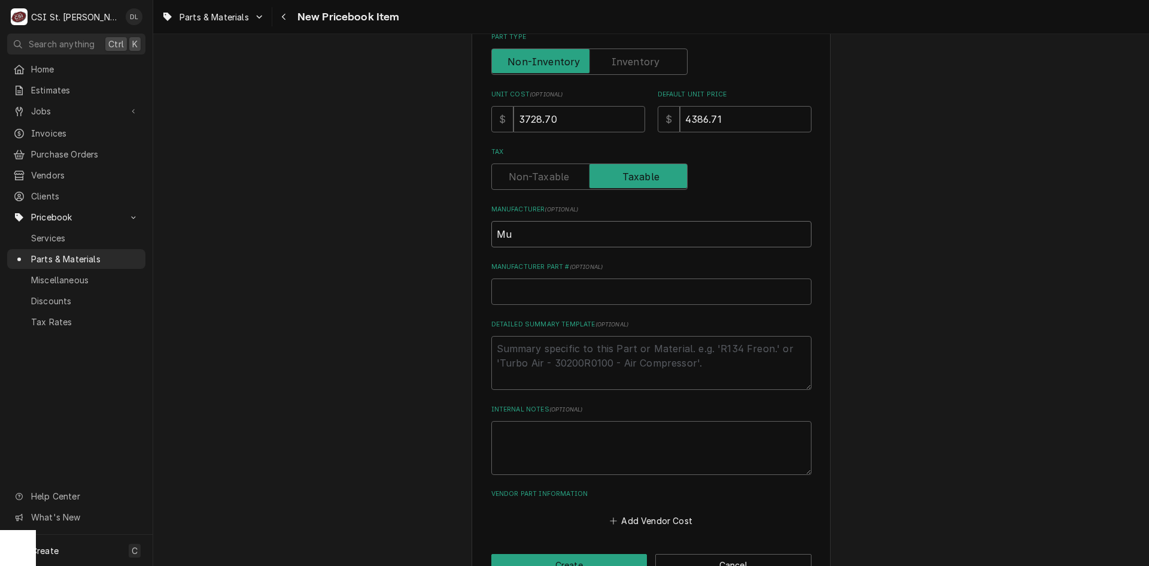
type textarea "x"
type input "Mul"
type textarea "x"
type input "Muli"
type textarea "x"
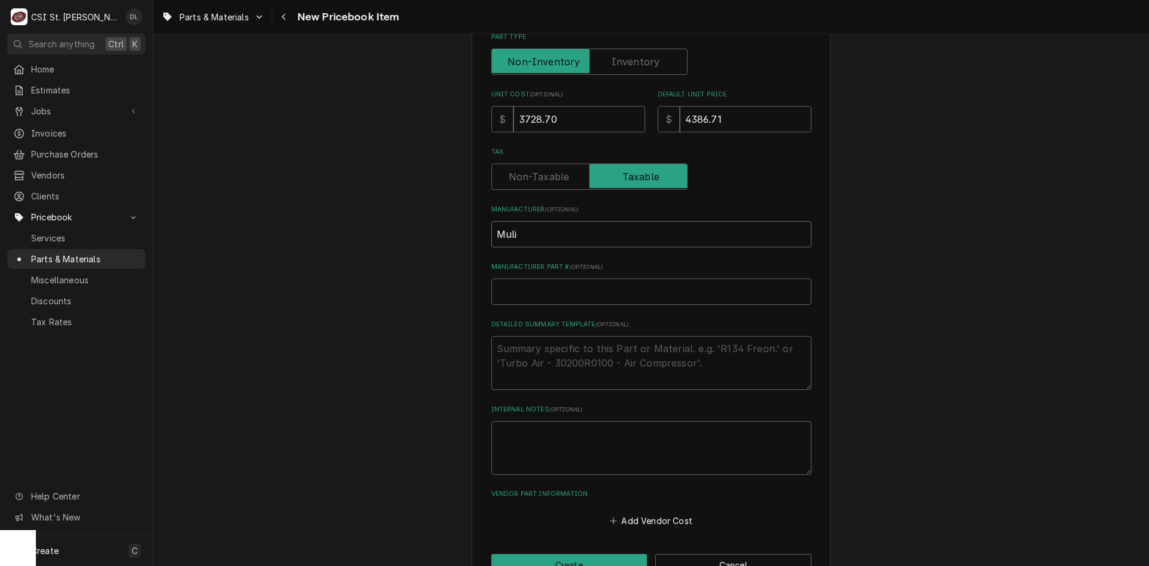
type input "Mulit"
type textarea "x"
type input "Mulitp"
type textarea "x"
type input "Mulitpl"
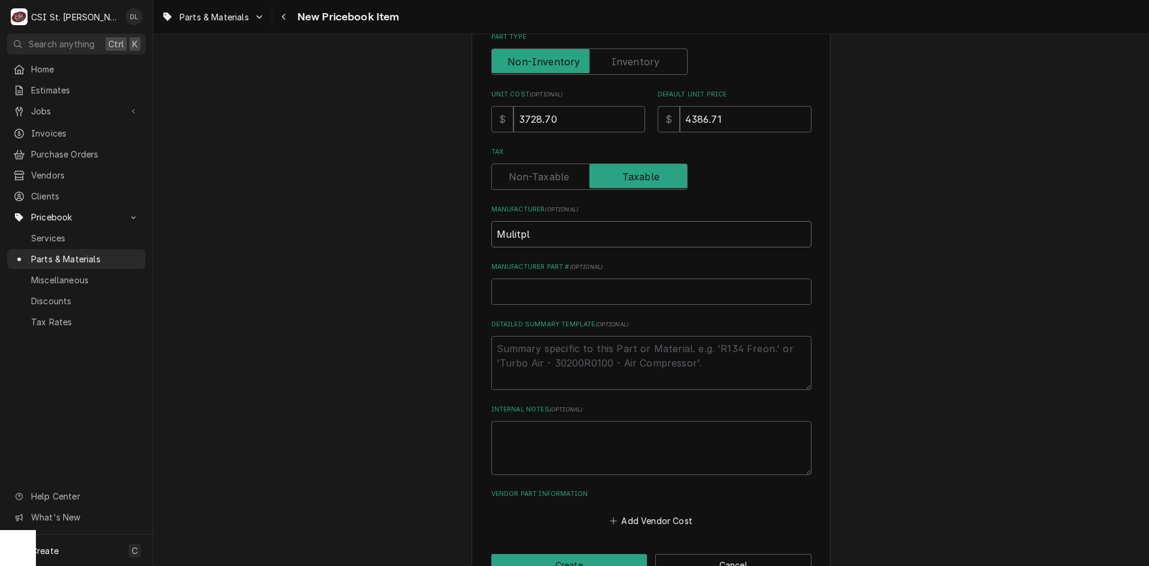
type textarea "x"
type input "Mulitple"
type textarea "x"
type input "Mulitplex"
click at [532, 284] on input "Manufacturer Part # ( optional )" at bounding box center [651, 291] width 320 height 26
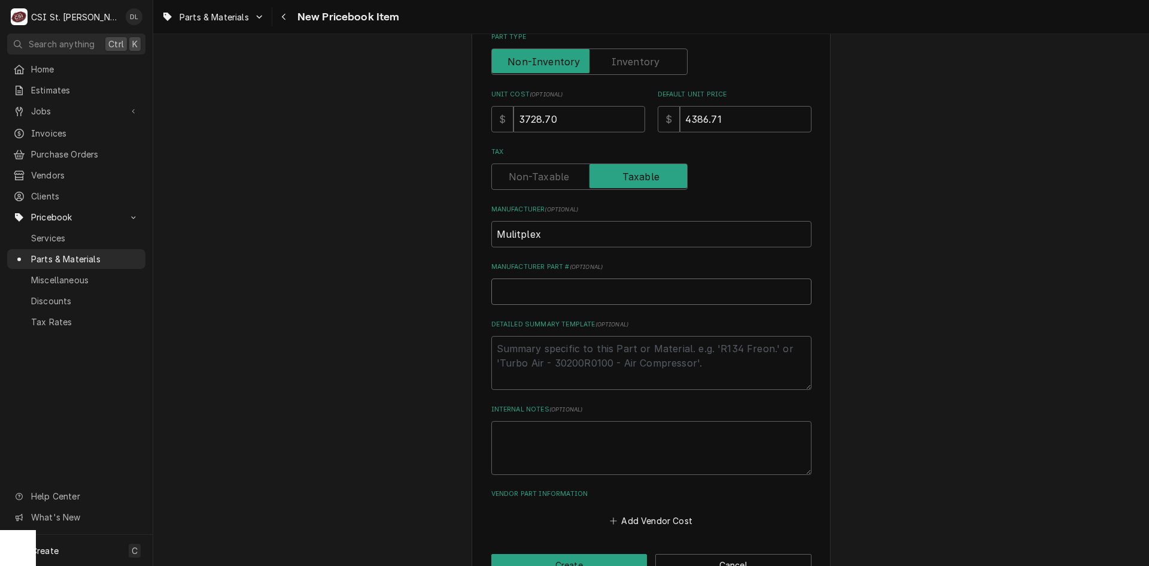
type textarea "x"
type input "S"
type textarea "x"
type input "S2"
type textarea "x"
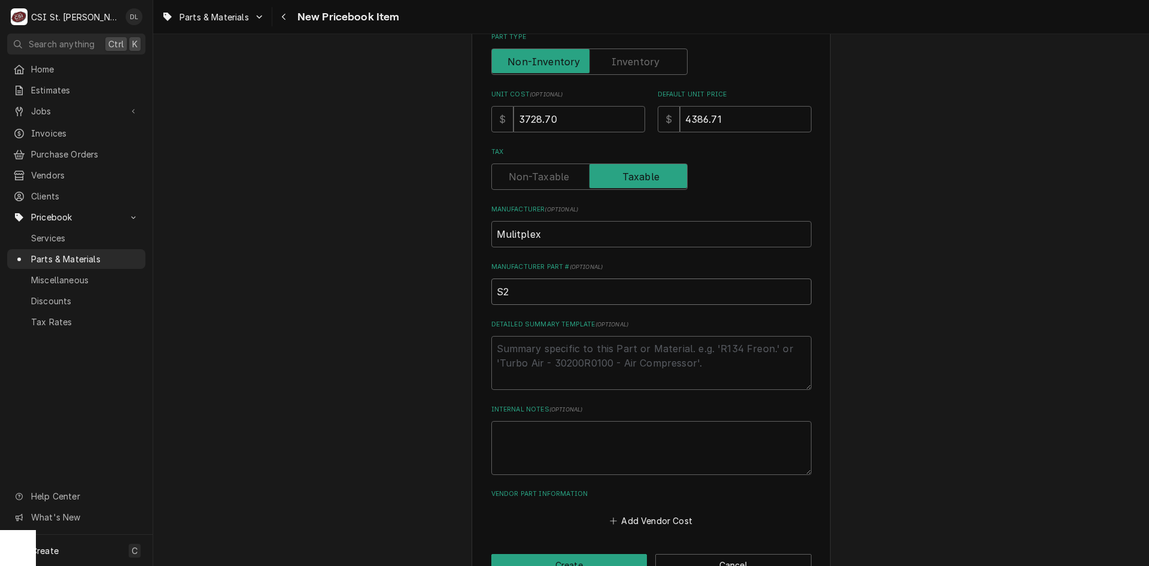
type input "S20"
type textarea "x"
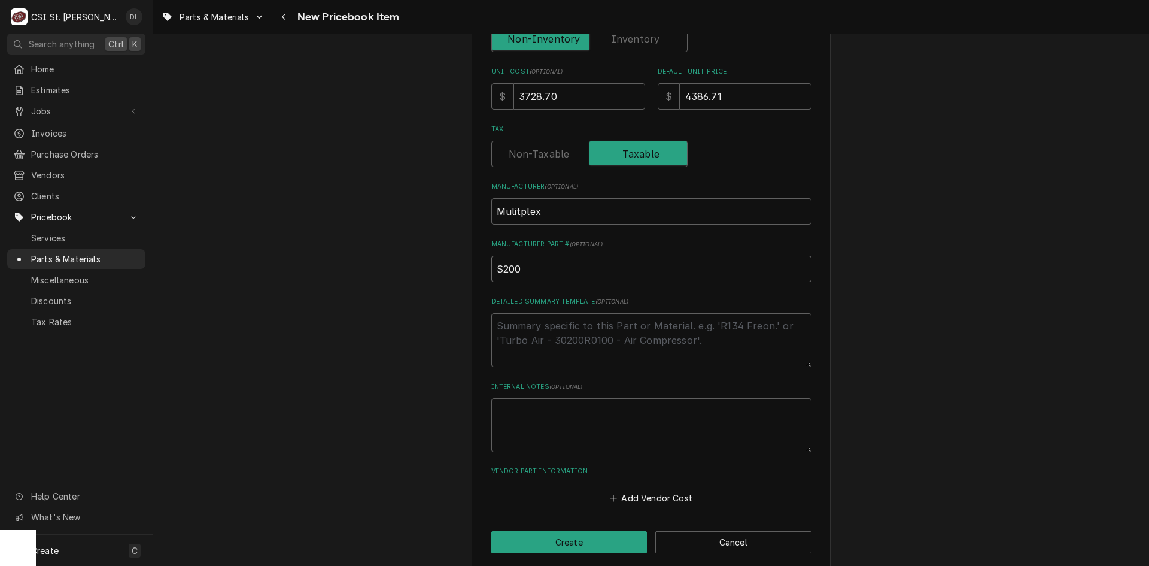
scroll to position [395, 0]
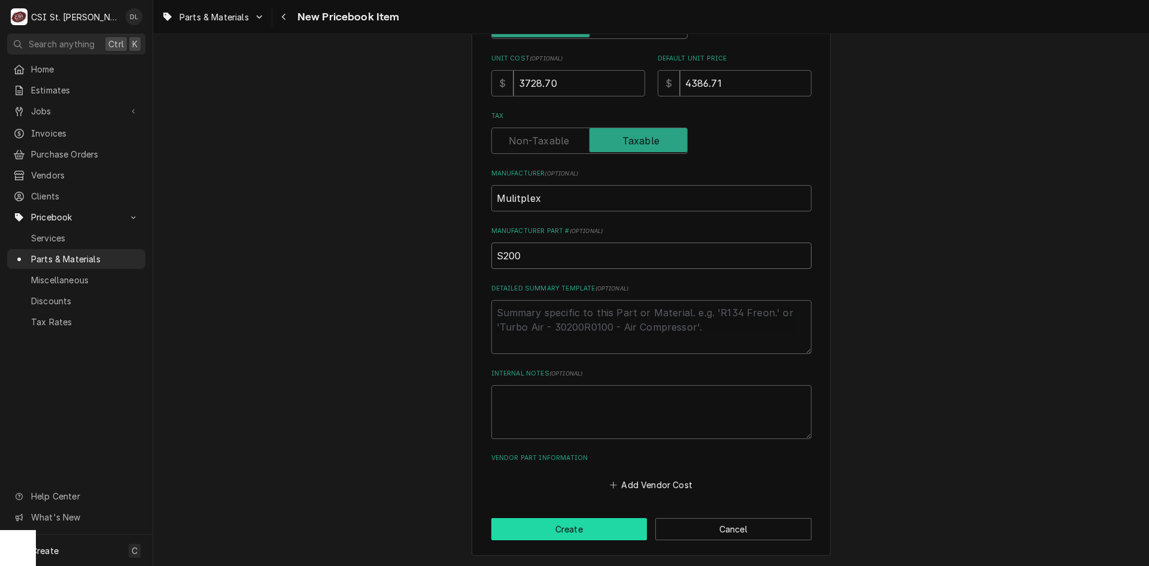
type input "S200"
click at [594, 525] on button "Create" at bounding box center [569, 529] width 156 height 22
type textarea "x"
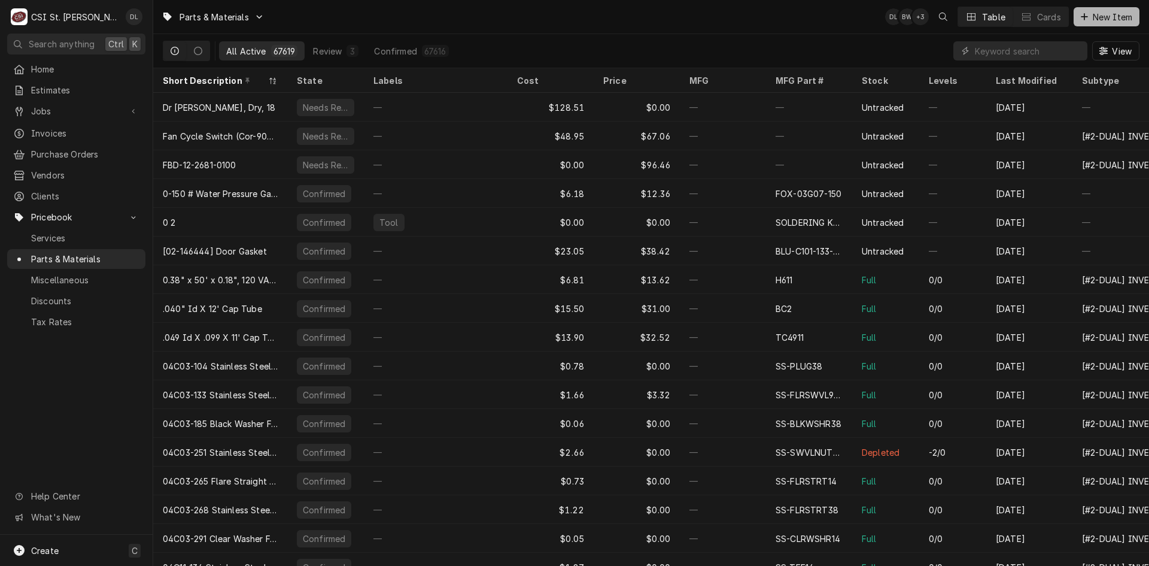
click at [1083, 19] on icon "Dynamic Content Wrapper" at bounding box center [1084, 17] width 7 height 8
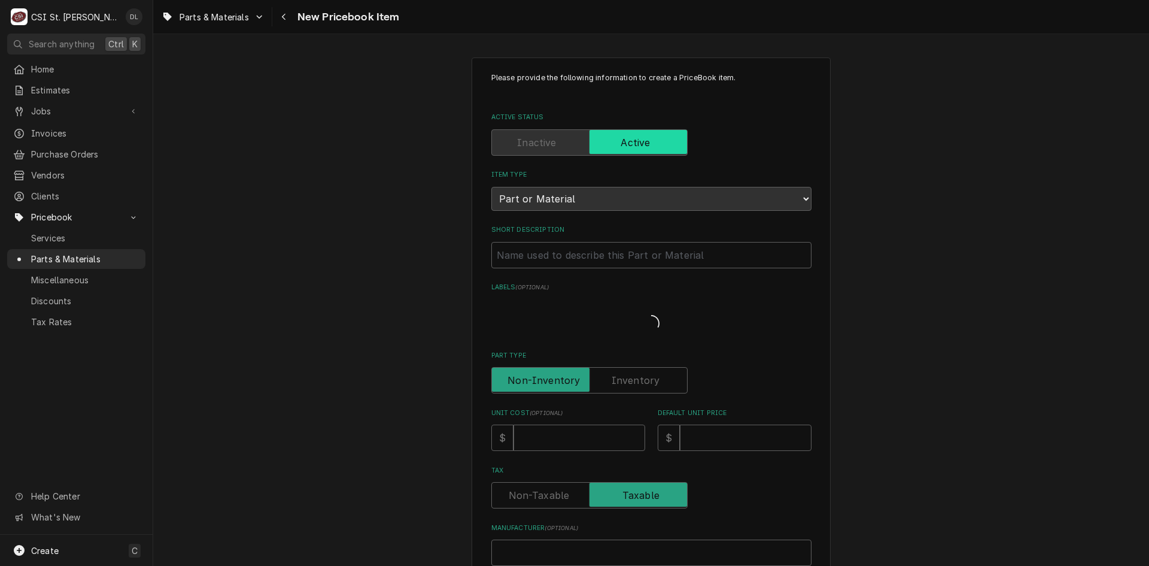
type textarea "x"
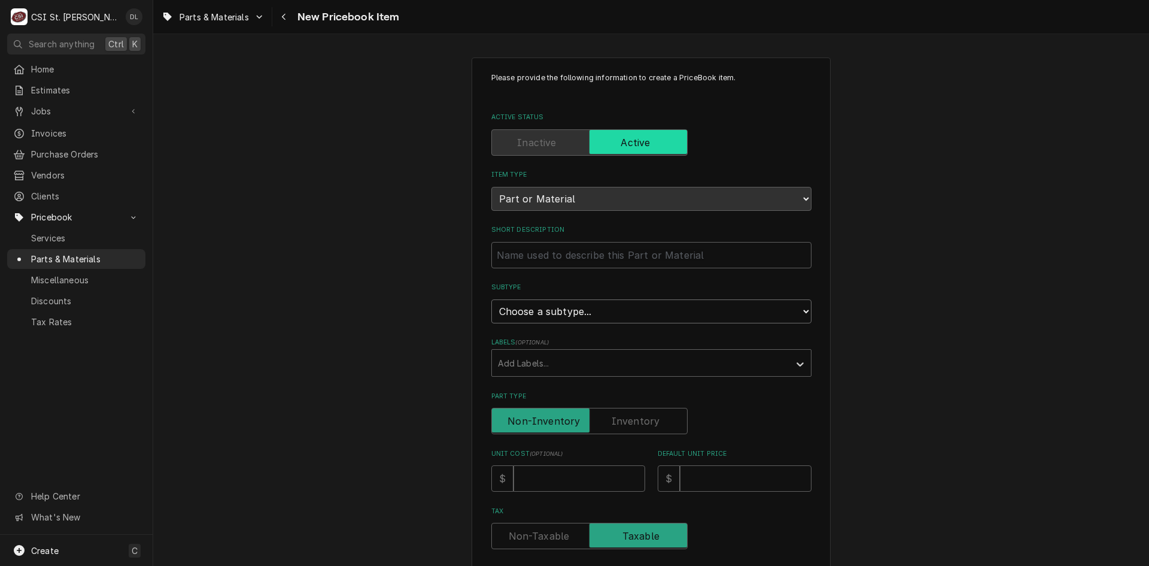
click at [760, 311] on select "Choose a subtype... [#2-DUAL] AFTERHRS-WH-CHG-2 [#2-DUAL] [PERSON_NAME]-EQUIP […" at bounding box center [651, 311] width 320 height 24
select select "4"
click at [491, 299] on select "Choose a subtype... [#2-DUAL] AFTERHRS-WH-CHG-2 [#2-DUAL] [PERSON_NAME]-EQUIP […" at bounding box center [651, 311] width 320 height 24
click at [646, 253] on input "Short Description" at bounding box center [651, 255] width 320 height 26
type textarea "x"
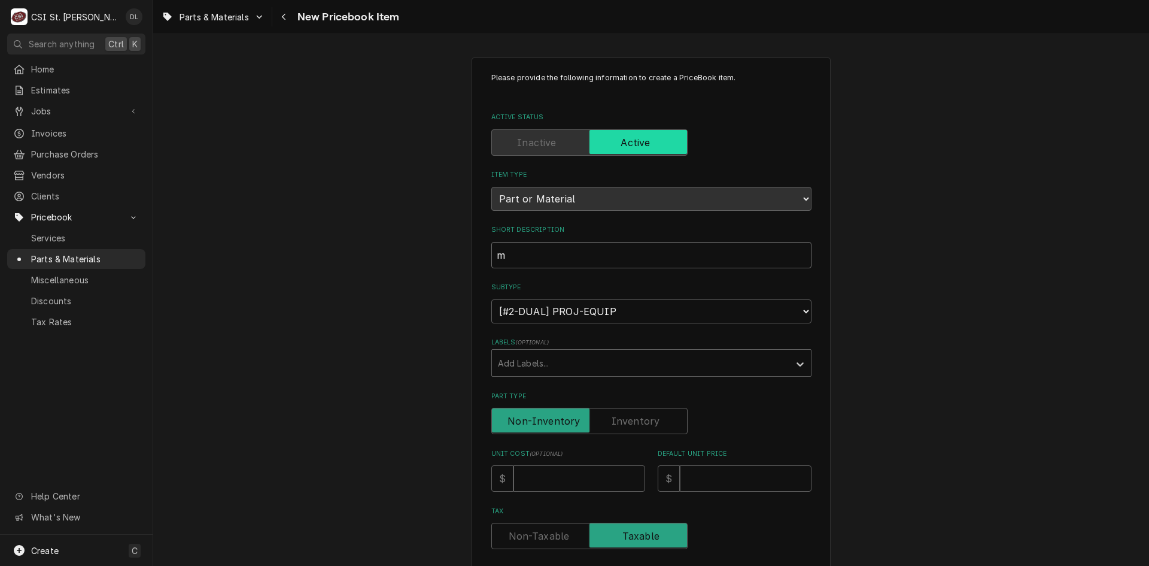
type input "m"
type textarea "x"
type input "mu"
type textarea "x"
type input "m"
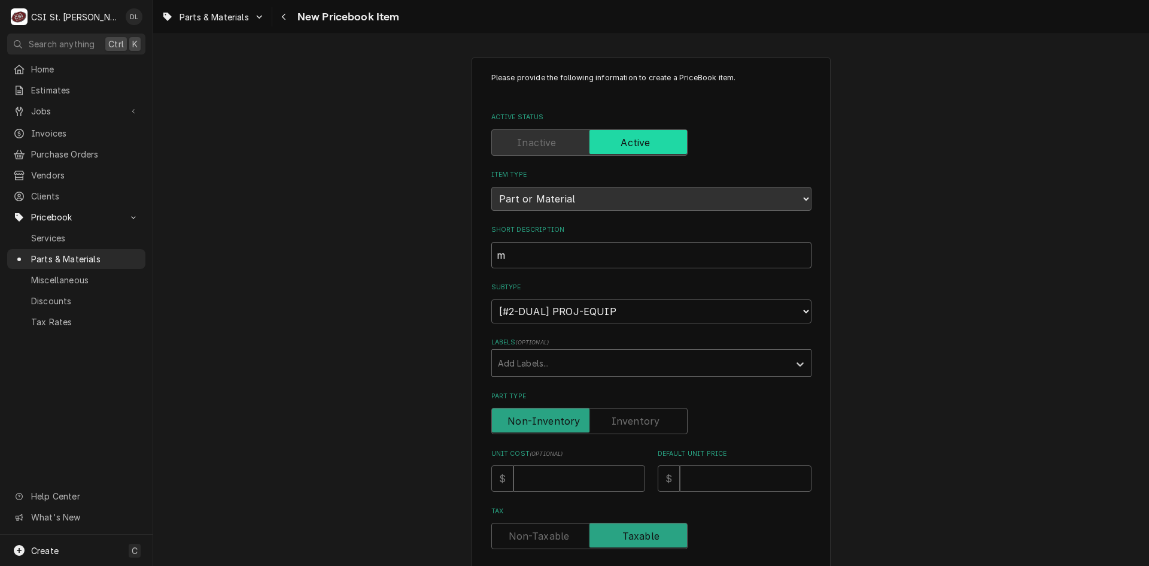
type textarea "x"
type input "M"
type textarea "x"
type input "Mu"
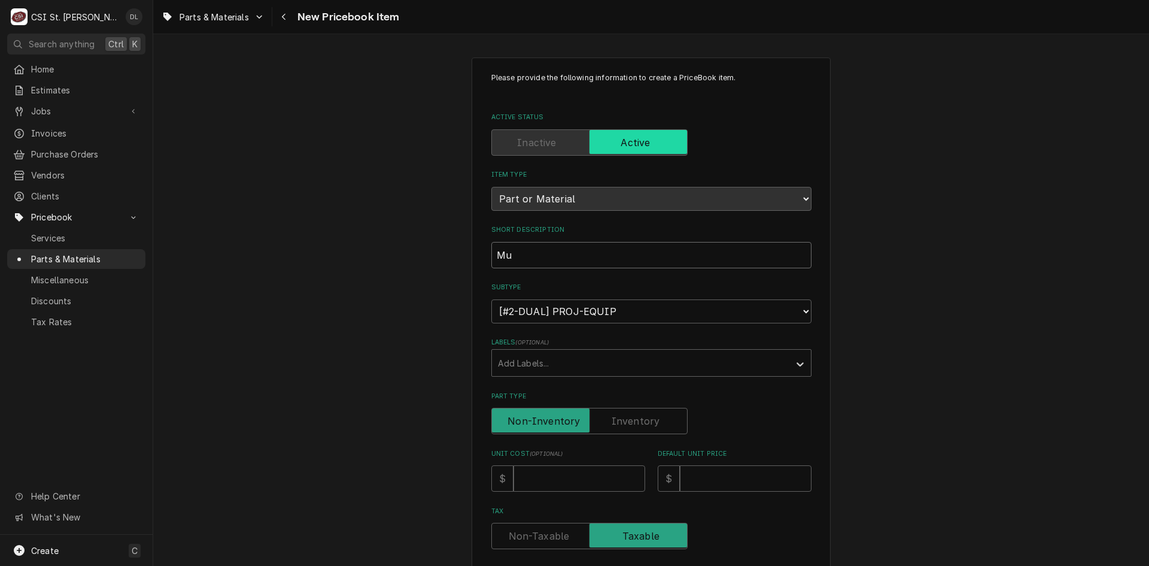
type textarea "x"
type input "Mui"
type textarea "x"
type input "Muil"
type textarea "x"
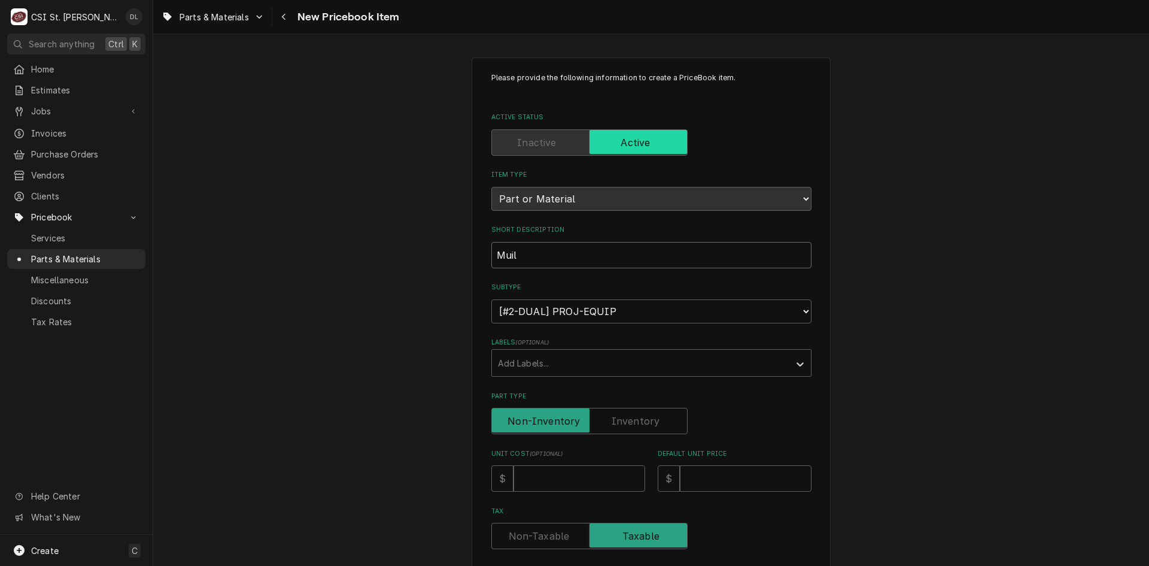
type input "Mui"
type textarea "x"
type input "Mu"
type textarea "x"
type input "Mul"
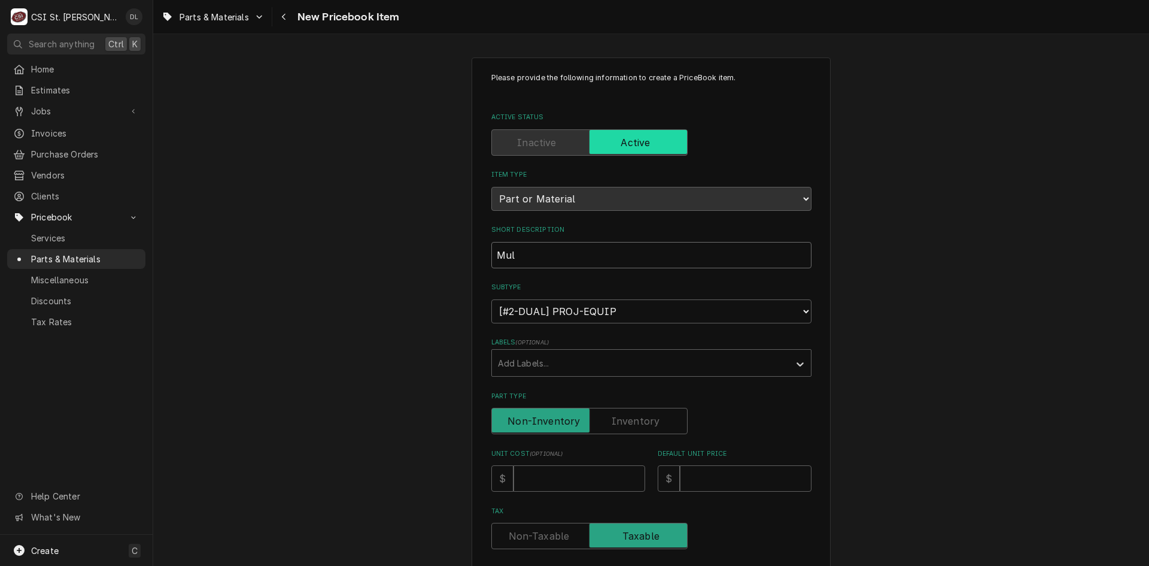
type textarea "x"
type input "Muli"
type textarea "x"
type input "Mulip"
type textarea "x"
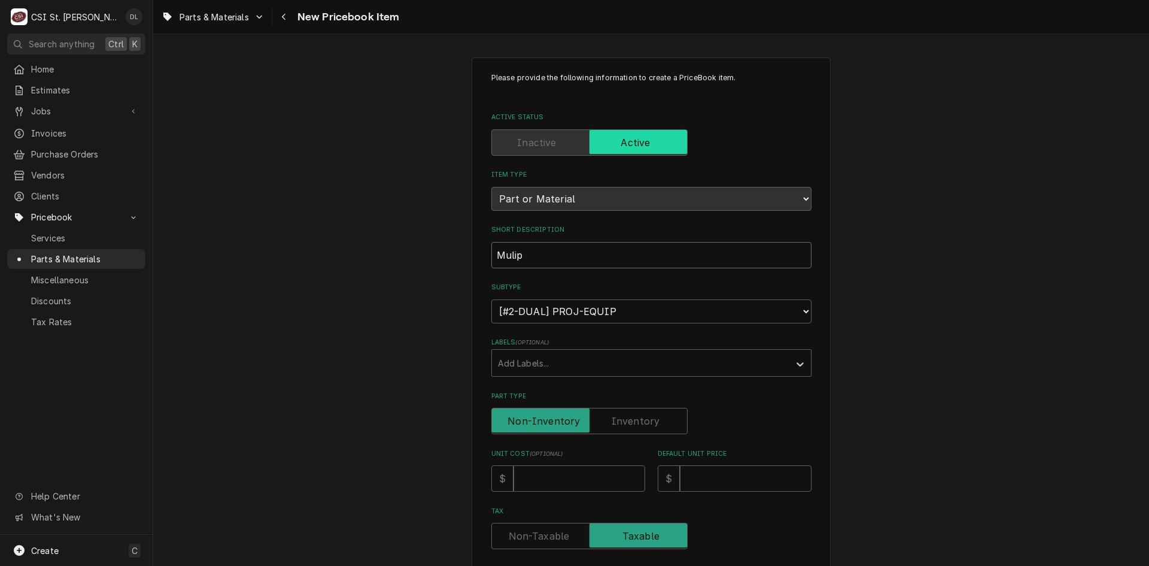
type input "Mulipl"
type textarea "x"
type input "Muliple"
type textarea "x"
type input "Muliplex"
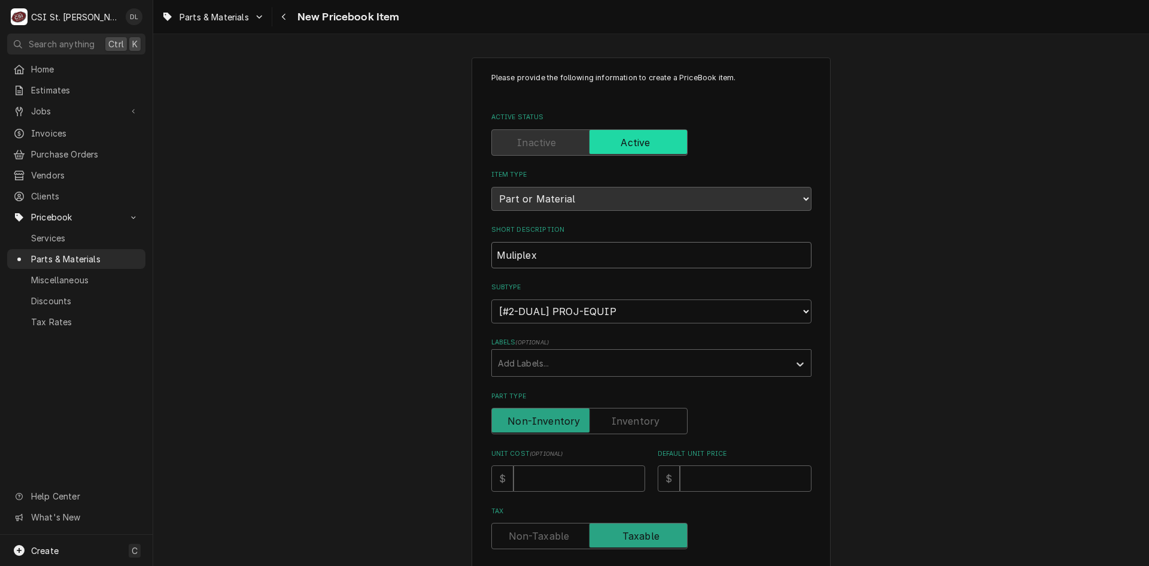
type textarea "x"
type input "Muliplex"
type textarea "x"
type input "Muliplex st"
type textarea "x"
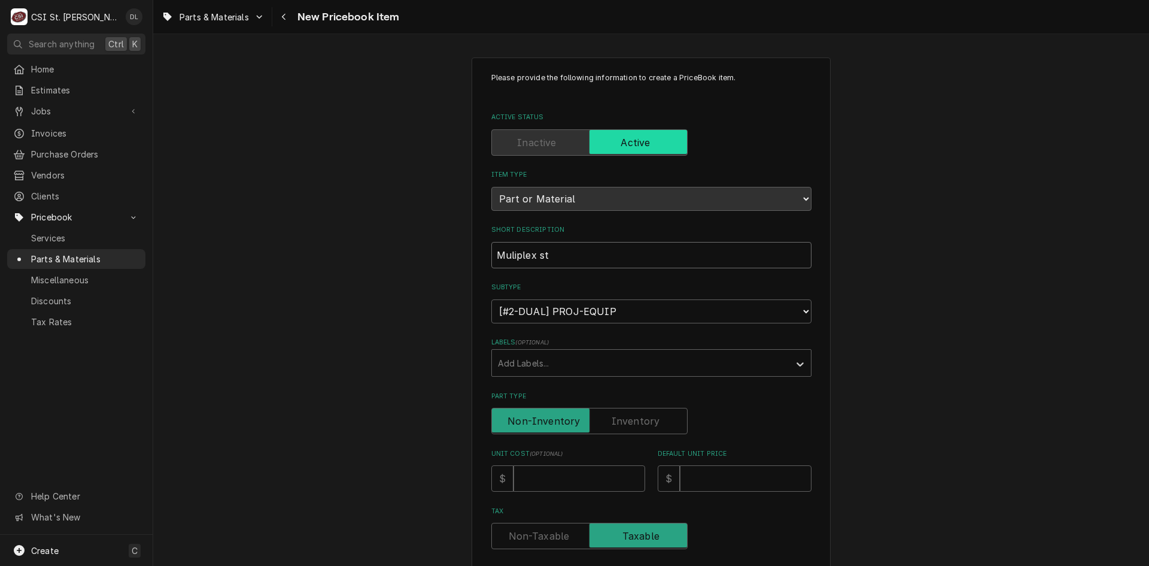
type input "Muliplex str"
type textarea "x"
type input "Muliplex stri"
type textarea "x"
type input "Muliplex strip"
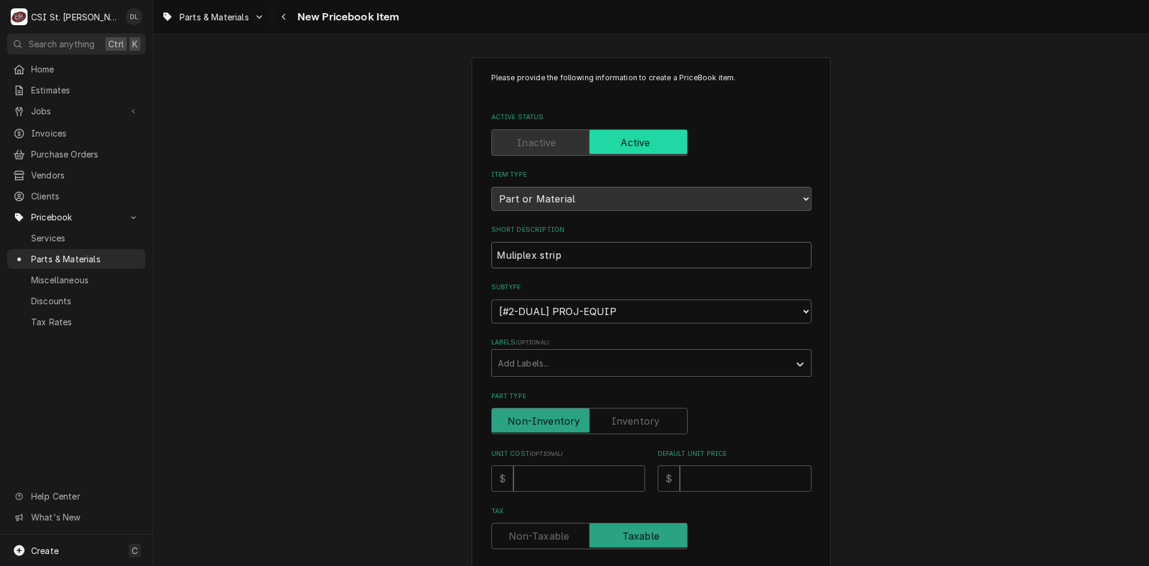
type textarea "x"
type input "Muliplex strip"
type textarea "x"
type input "Muliplex strip L"
type textarea "x"
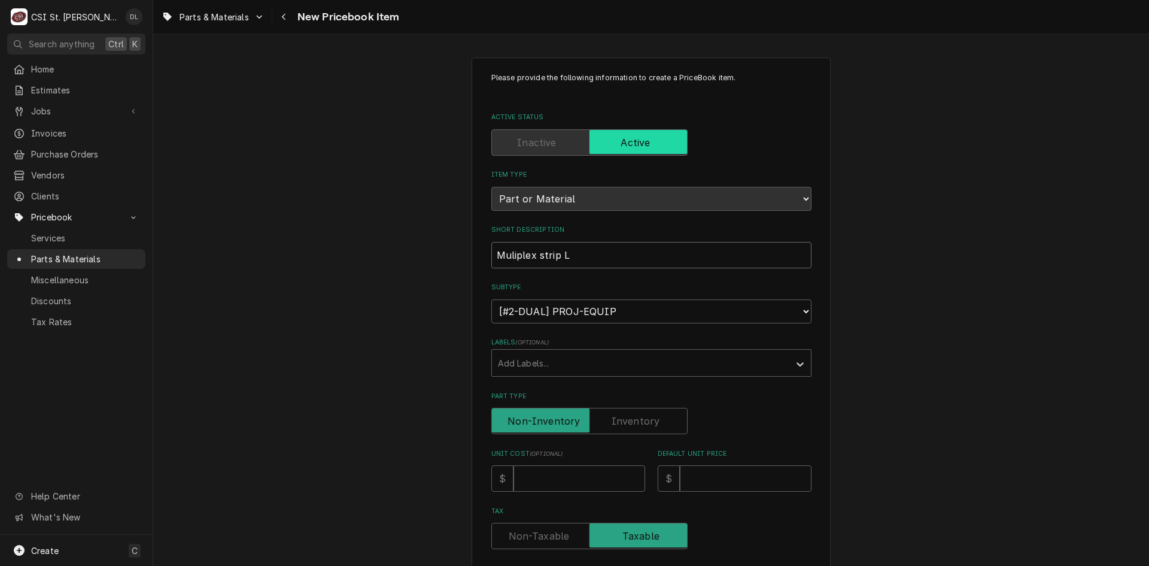
type input "Muliplex strip LI"
type textarea "x"
type input "Muliplex strip LId"
type textarea "x"
type input "Muliplex strip LId"
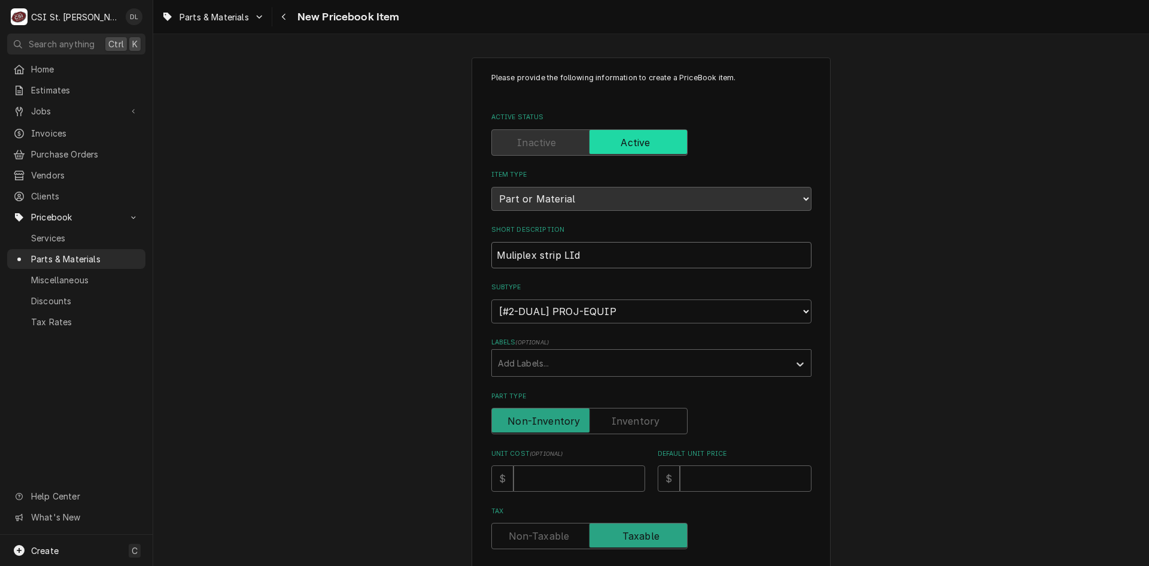
type textarea "x"
type input "Muliplex strip LId a"
type textarea "x"
type input "Muliplex strip LId as"
type textarea "x"
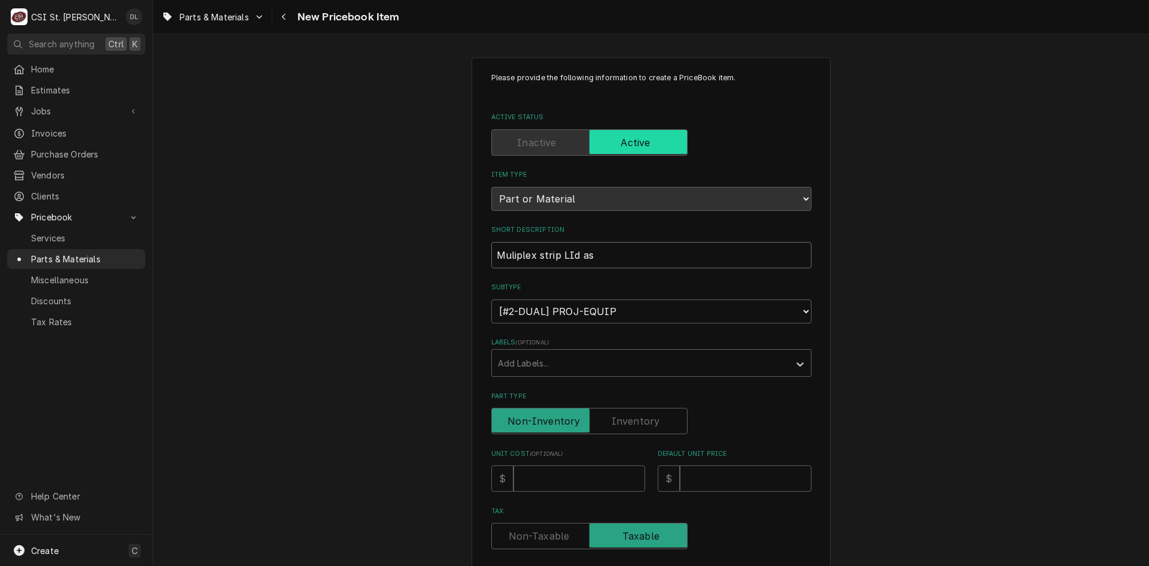
type input "Muliplex strip LId ass"
type textarea "x"
type input "Muliplex strip LId assb"
type textarea "x"
type input "Muliplex strip LId assbl"
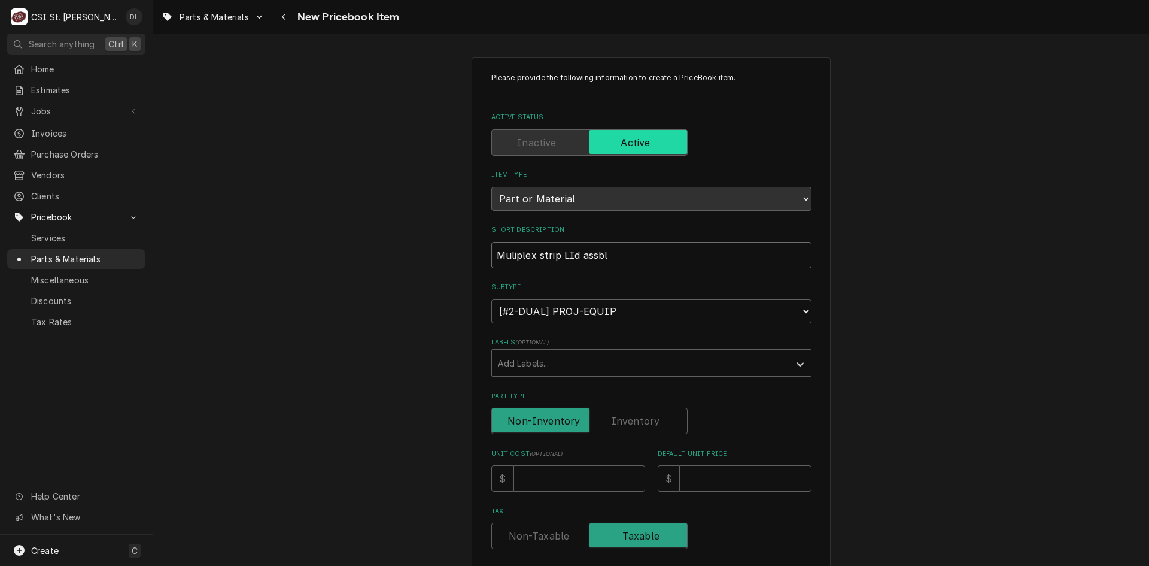
type textarea "x"
type input "Muliplex strip LId assbly"
type textarea "x"
type input "Muliplex strip LId assbly"
type textarea "x"
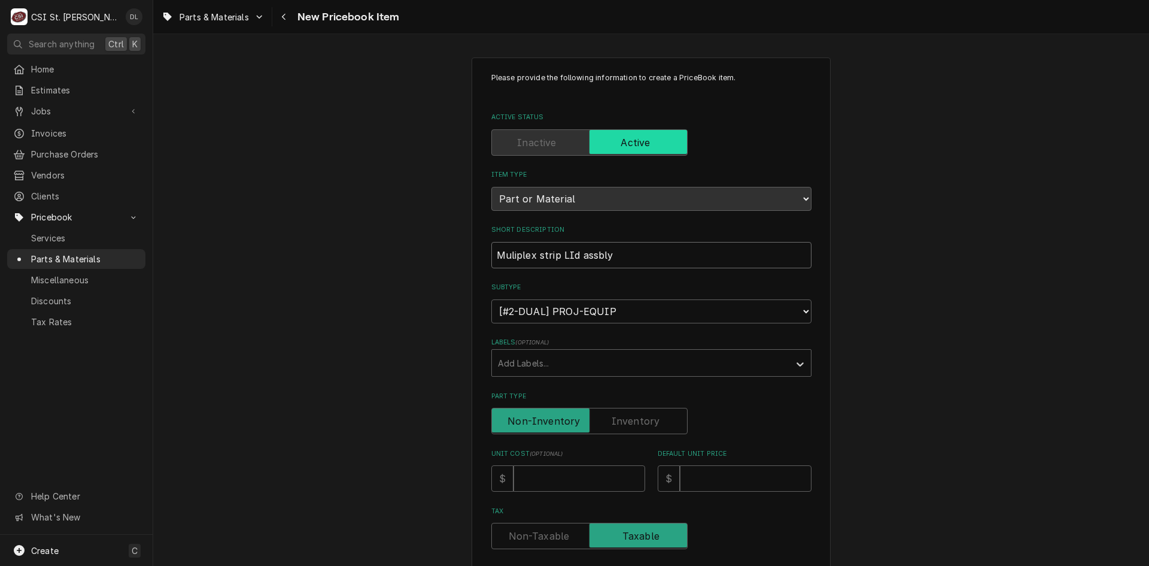
type input "Muliplex strip LId assbly t"
type textarea "x"
type input "Muliplex strip LId assbly to"
type textarea "x"
type input "Muliplex strip LId assbly to"
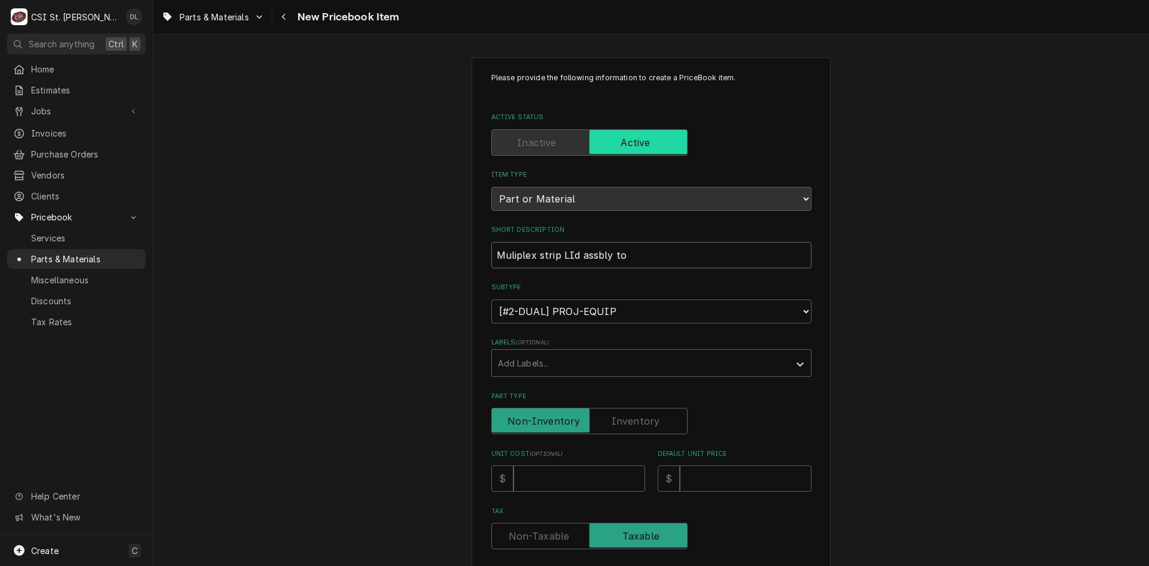
type textarea "x"
type input "Muliplex strip LId assbly to m"
type textarea "x"
type input "Muliplex strip LId assbly to mo"
type textarea "x"
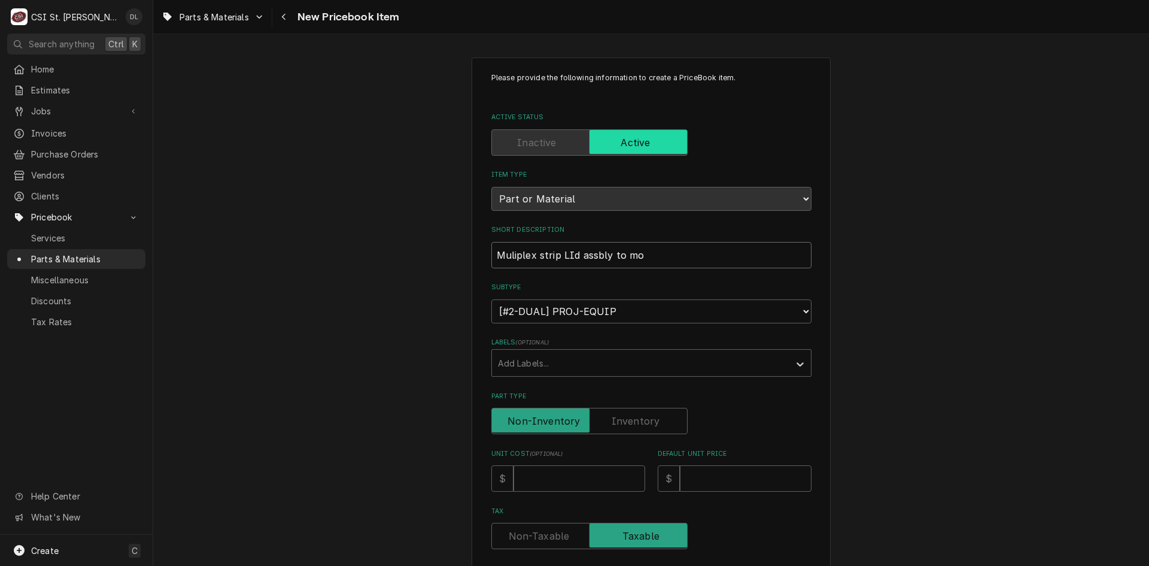
type input "Muliplex strip LId assbly to mou"
type textarea "x"
type input "Muliplex strip LId assbly to moun"
type textarea "x"
type input "Muliplex strip LId assbly to mount"
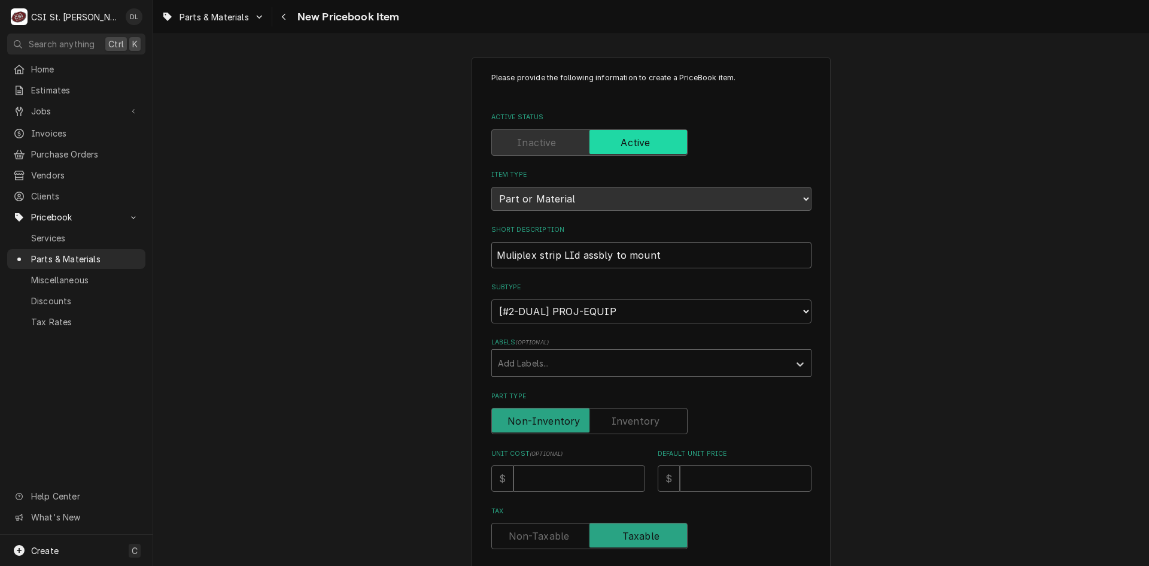
type textarea "x"
type input "Muliplex strip LId assbly to mount i"
type textarea "x"
type input "Muliplex strip LId assbly to mount ic"
type textarea "x"
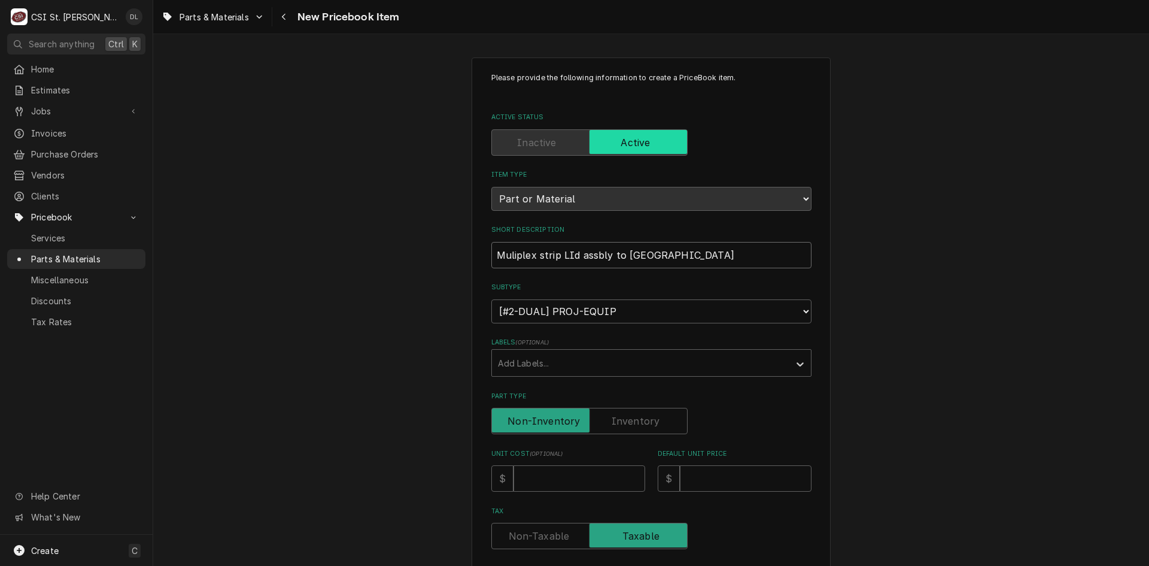
type input "Muliplex strip LId assbly to mount ice"
type textarea "x"
type input "Muliplex strip LId assbly to mount ice"
type textarea "x"
type input "Muliplex strip LId assbly to mount ice m"
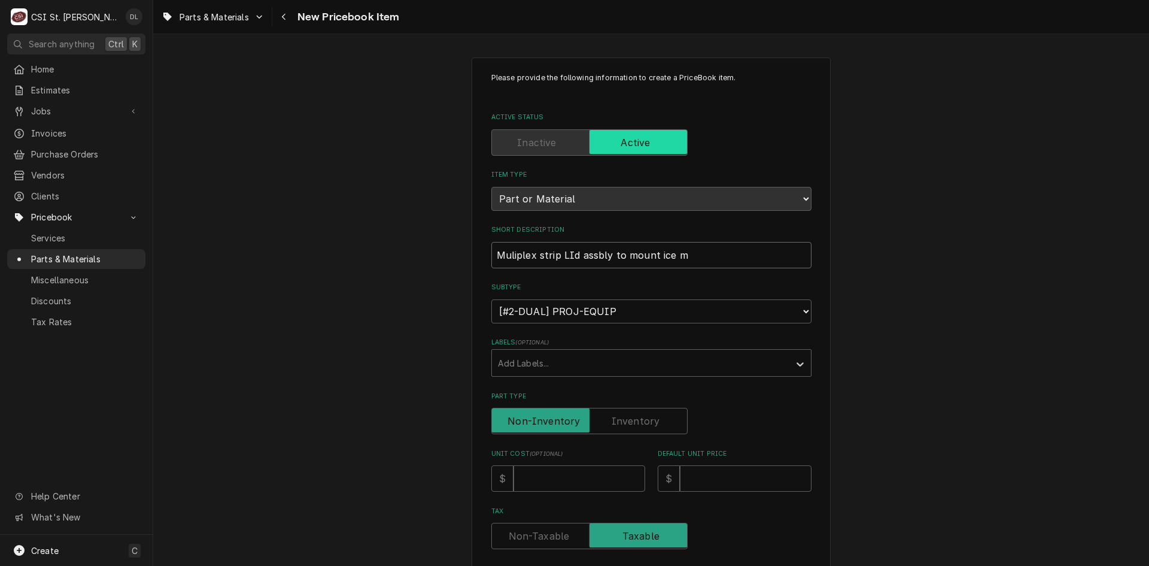
type textarea "x"
type input "Muliplex strip LId assbly to mount ice ma"
type textarea "x"
type input "Muliplex strip LId assbly to mount ice mac"
type textarea "x"
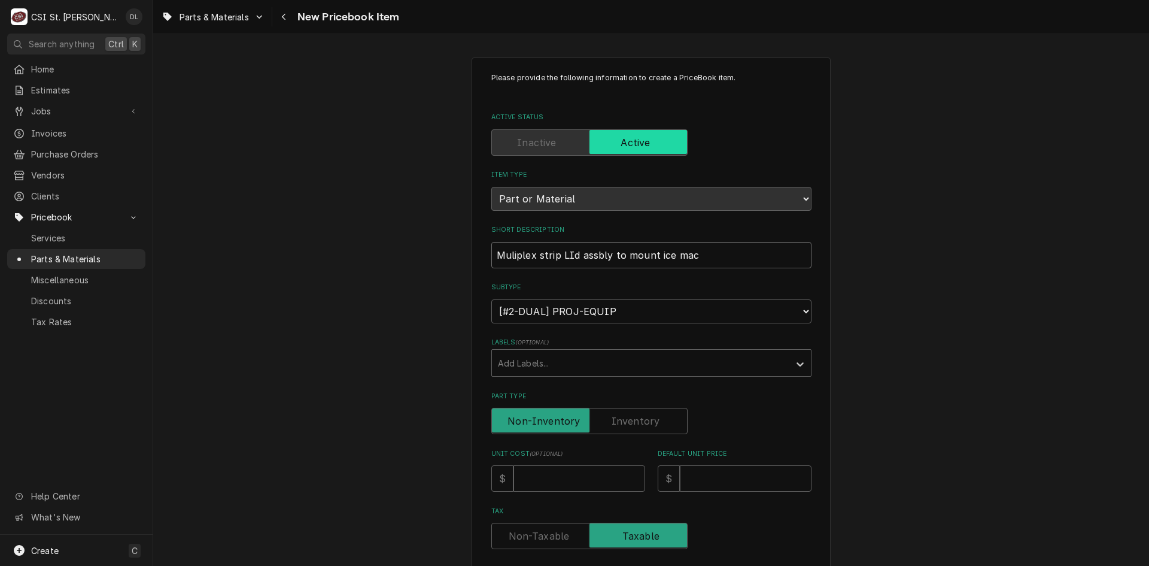
type input "Muliplex strip LId assbly to mount ice mach"
type textarea "x"
type input "Muliplex strip LId assbly to mount ice machi"
type textarea "x"
type input "Muliplex strip LId assbly to mount ice machie"
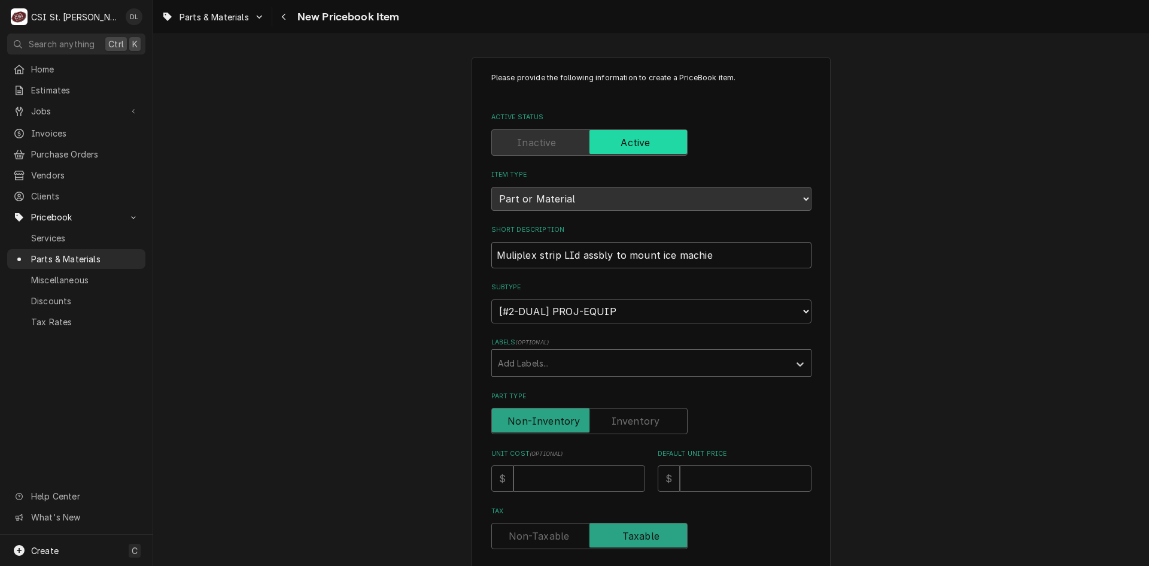
type textarea "x"
type input "Muliplex strip LId assbly to mount ice machien"
type textarea "x"
type input "Muliplex strip LId assbly to mount ice machien"
type textarea "x"
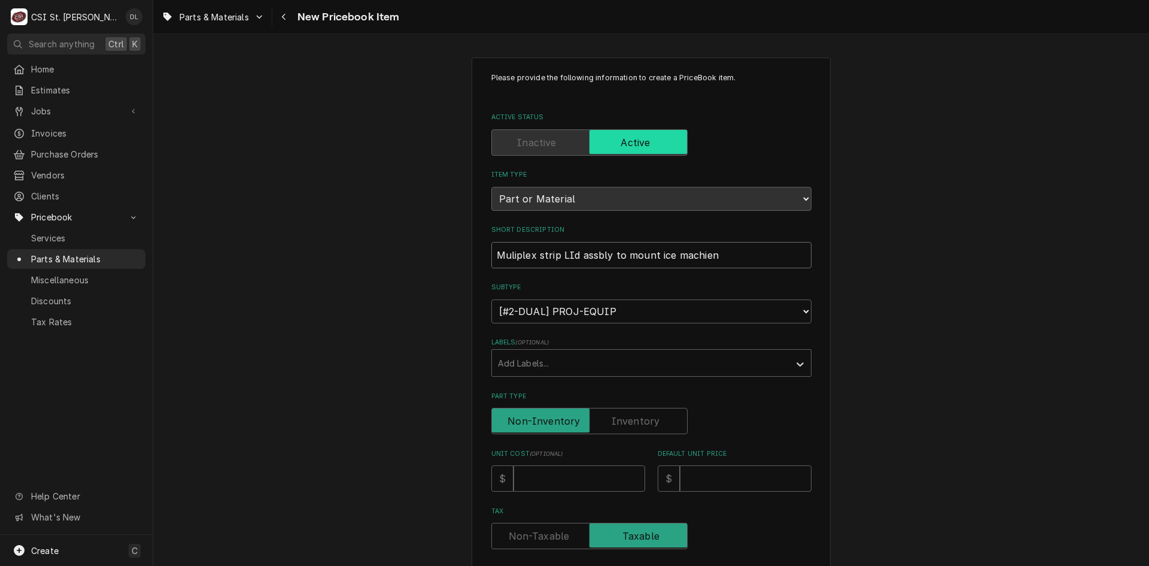
type input "Muliplex strip LId assbly to mount ice machien t"
type textarea "x"
type input "Muliplex strip LId assbly to mount ice machien th"
type textarea "x"
type input "Muliplex strip LId assbly to mount ice machien tht"
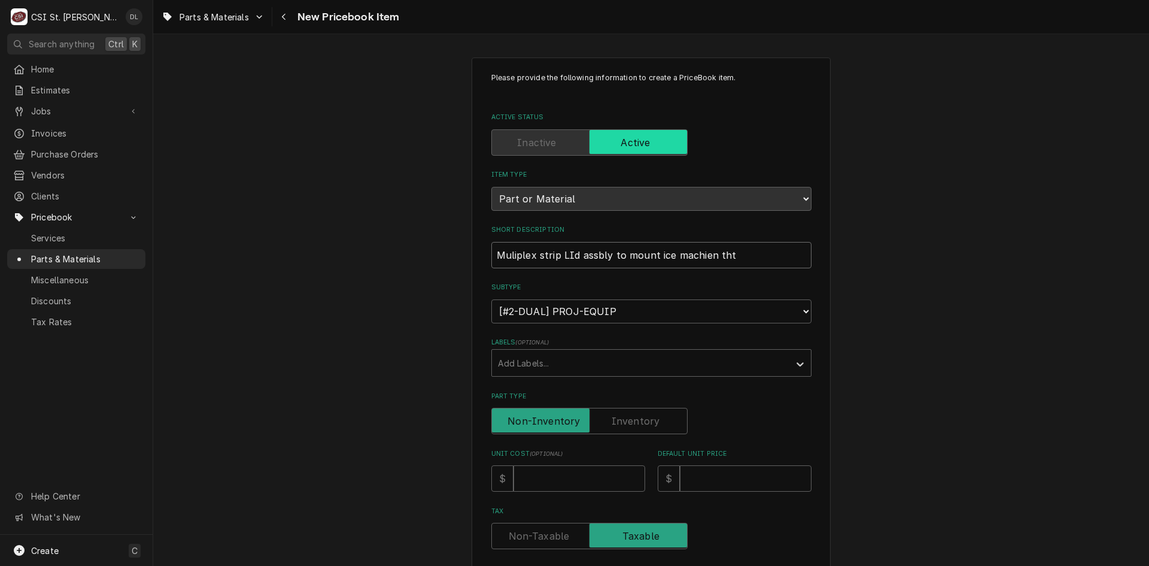
type textarea "x"
type input "Muliplex strip LId assbly to mount ice machien tht i"
type textarea "x"
type input "Muliplex strip LId assbly to mount ice machien tht"
type textarea "x"
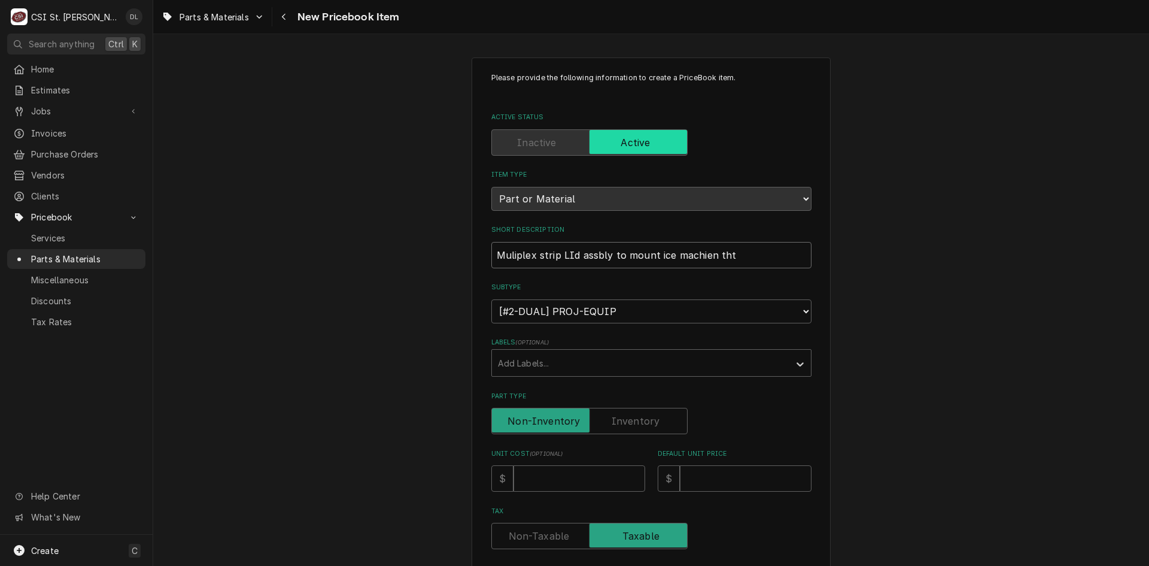
type input "Muliplex strip LId assbly to mount ice machien tht"
type textarea "x"
type input "Muliplex strip LId assbly to mount ice machien th"
type textarea "x"
type input "Muliplex strip LId assbly to mount ice machien tha"
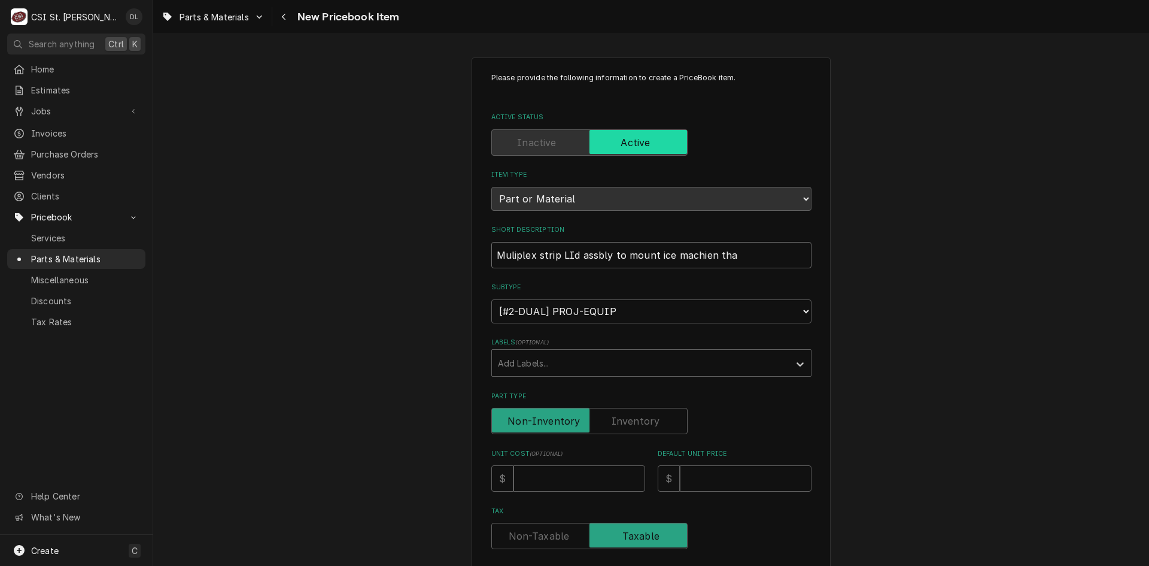
type textarea "x"
type input "Muliplex strip LId assbly to mount ice machien that"
type textarea "x"
type input "Muliplex strip LId assbly to mount ice machien that"
type textarea "x"
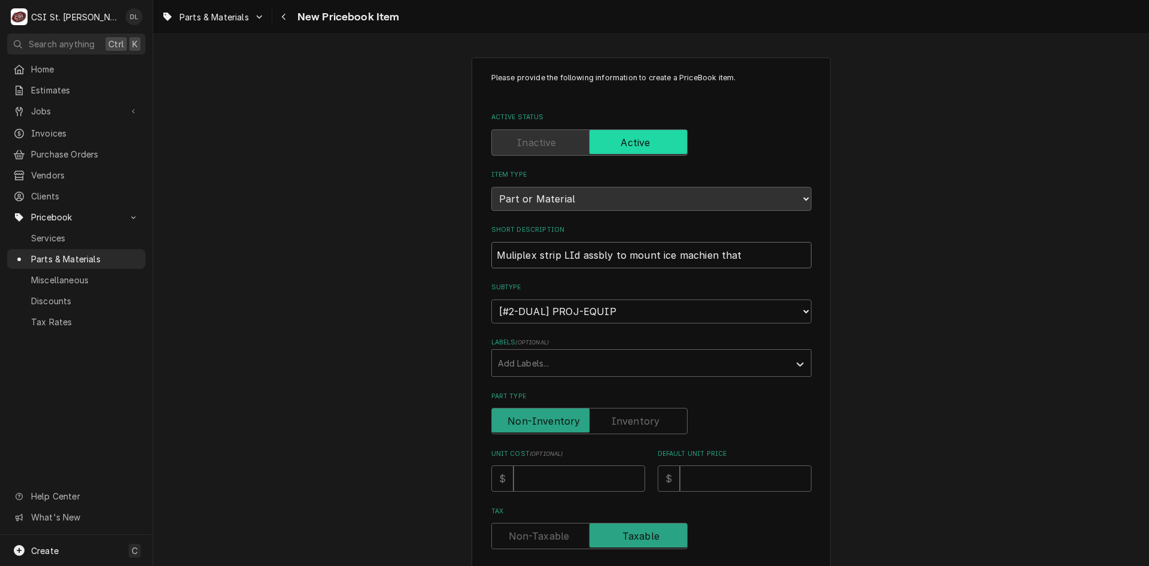
type input "Muliplex strip LId assbly to mount ice machien that i"
type textarea "x"
type input "Muliplex strip LId assbly to mount ice machien that is"
type textarea "x"
type input "Muliplex strip LId assbly to mount ice machien that is"
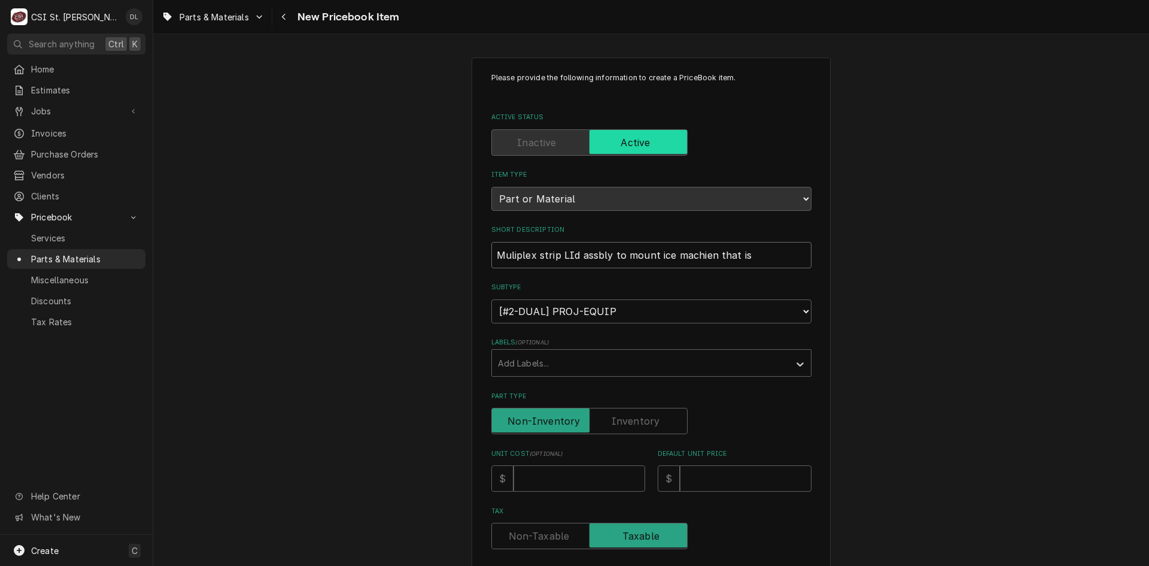
type textarea "x"
type input "Muliplex strip LId assbly to mount ice machien that is n"
type textarea "x"
type input "Muliplex strip LId assbly to mount ice machien that is na"
type textarea "x"
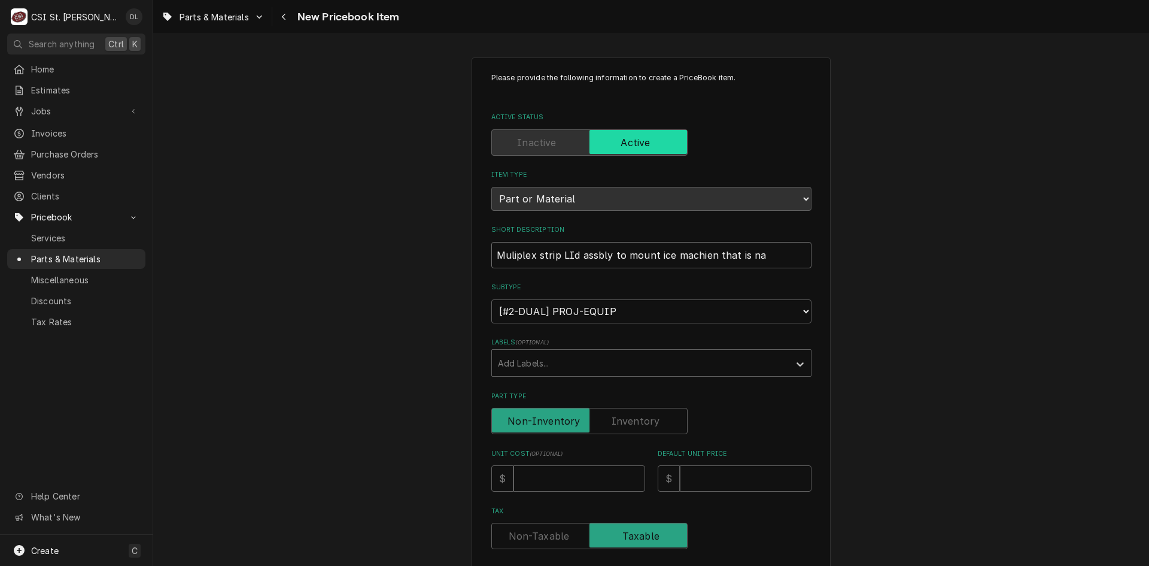
type input "Muliplex strip LId assbly to mount ice machien that is nar"
type textarea "x"
type input "Muliplex strip LId assbly to mount ice machien that is narr"
type textarea "x"
type input "Muliplex strip LId assbly to mount ice machien that is narro"
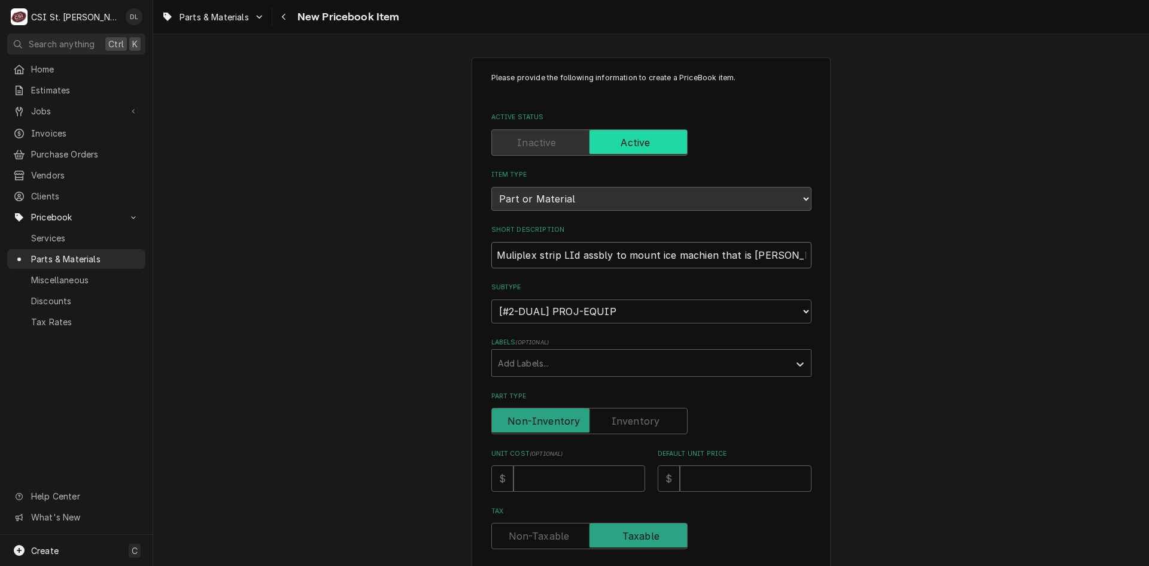
type textarea "x"
type input "Muliplex strip LId assbly to mount ice machien that is narrow"
click at [708, 254] on input "Muliplex strip LId assbly to mount ice machien that is narrow" at bounding box center [651, 255] width 320 height 26
type textarea "x"
type input "Muliplex strip LId assbly to mount ice machie that is narrow"
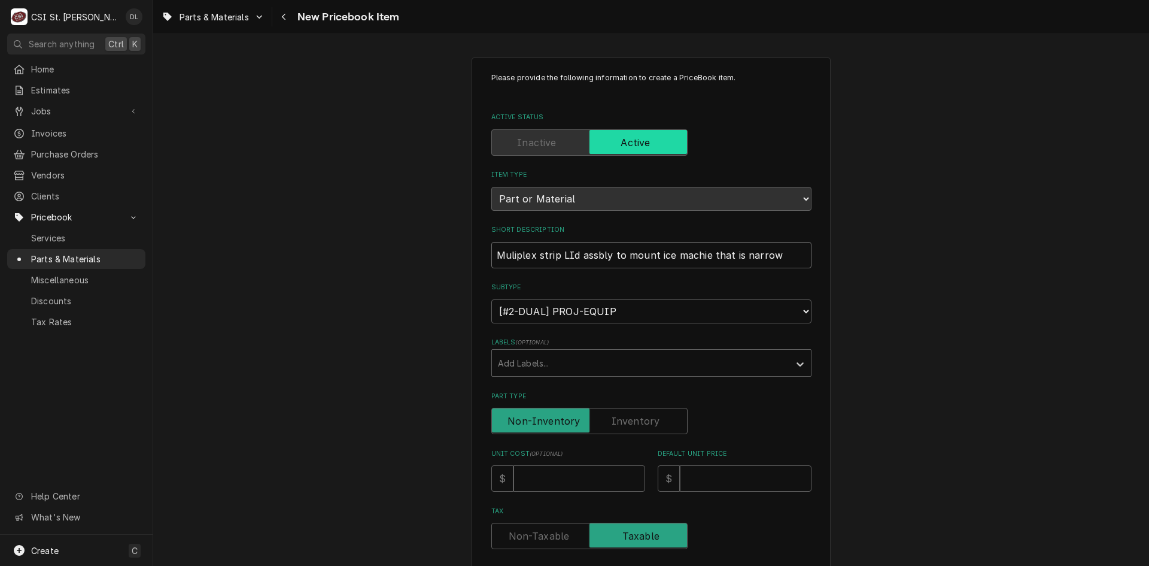
type textarea "x"
type input "Muliplex strip LId assbly to mount ice machi that is narrow"
type textarea "x"
type input "Muliplex strip LId assbly to mount ice machin that is narrow"
type textarea "x"
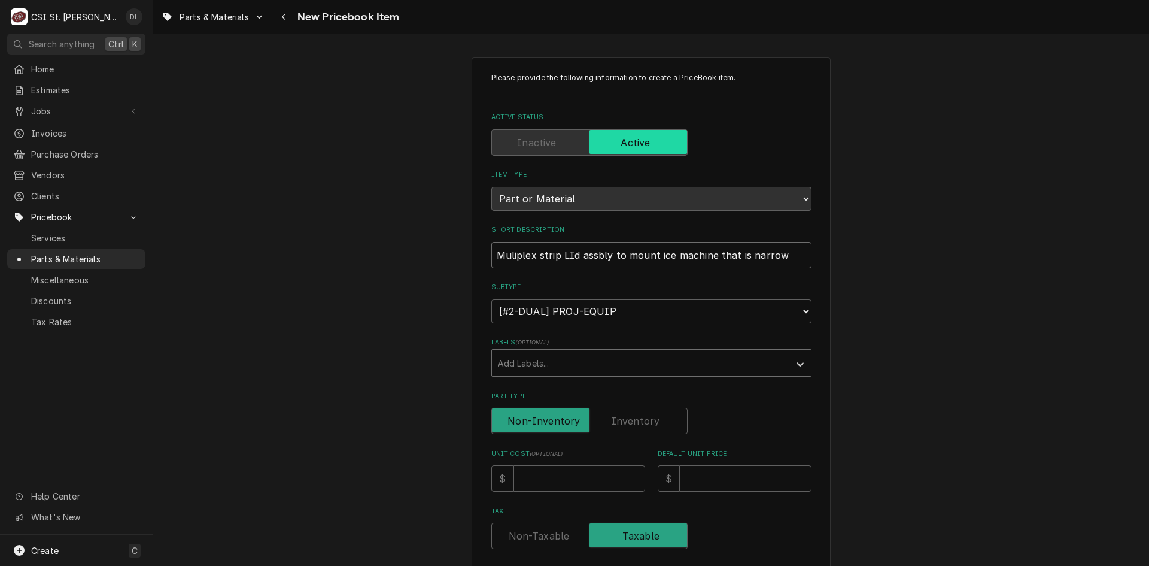
type input "Muliplex strip LId assbly to mount ice machine that is narrow"
click at [658, 355] on div "Labels" at bounding box center [641, 363] width 286 height 22
click at [976, 346] on div "Please provide the following information to create a PriceBook item. Active Sta…" at bounding box center [651, 504] width 996 height 914
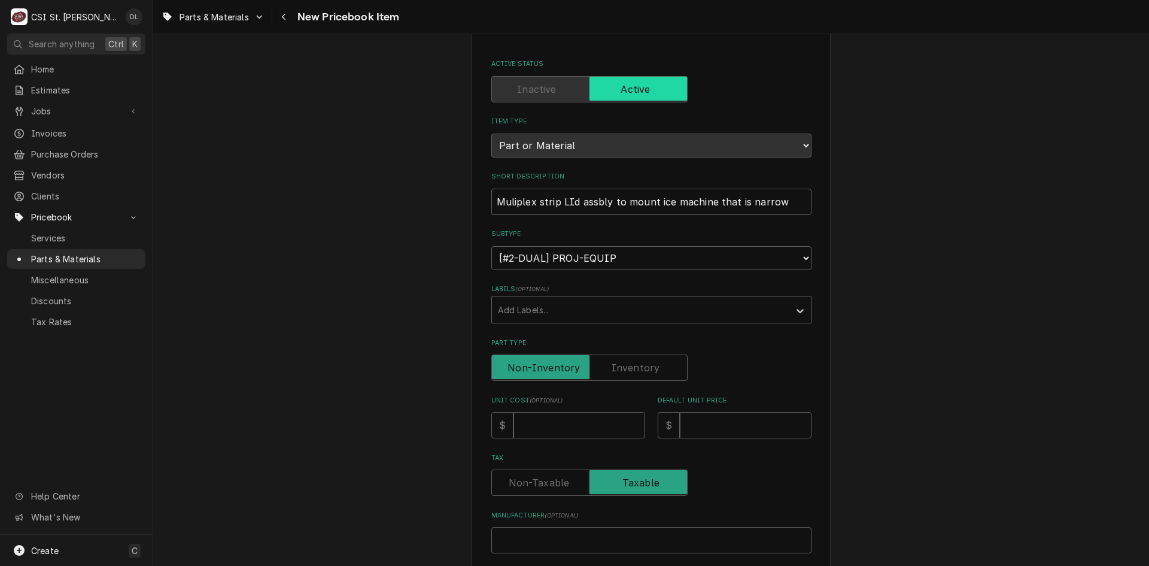
scroll to position [120, 0]
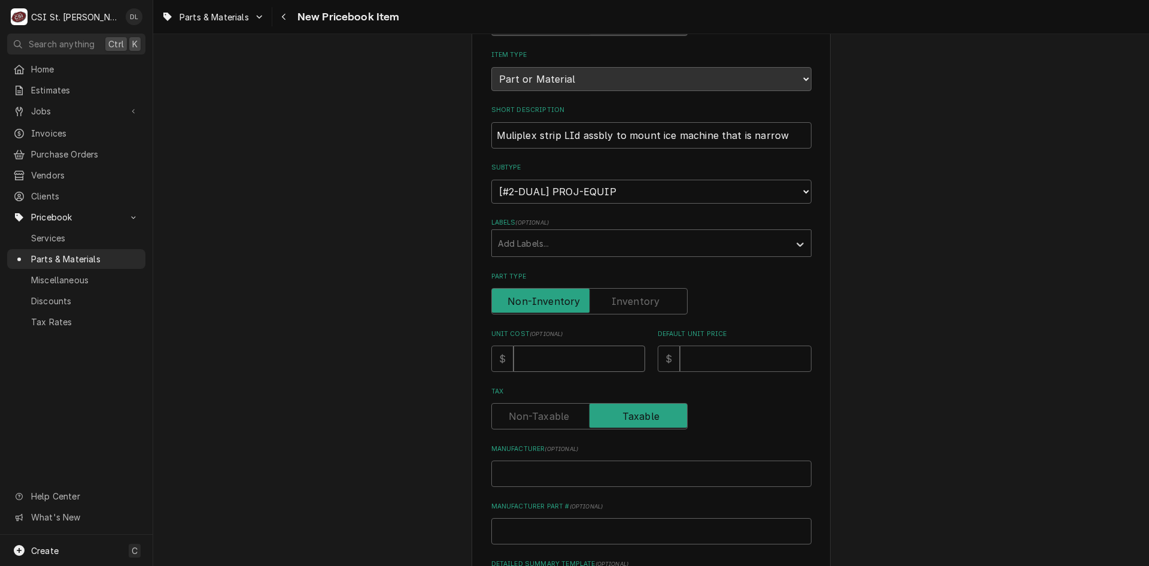
click at [550, 362] on input "Unit Cost ( optional )" at bounding box center [580, 358] width 132 height 26
type textarea "x"
type input "2"
type textarea "x"
type input "20"
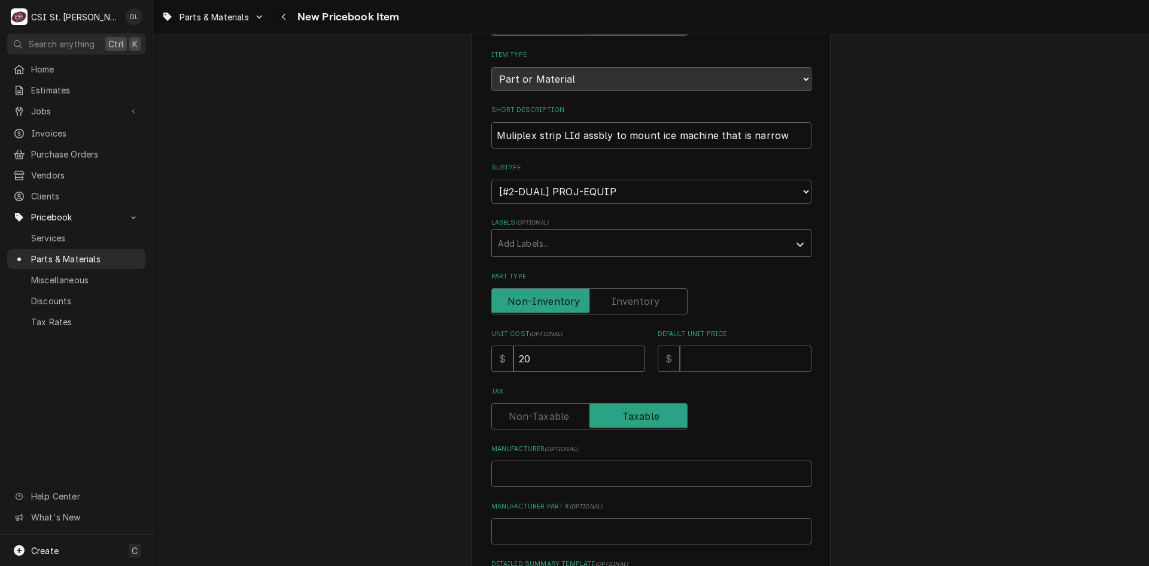
type textarea "x"
type input "206"
type textarea "x"
type input "206.6"
type textarea "x"
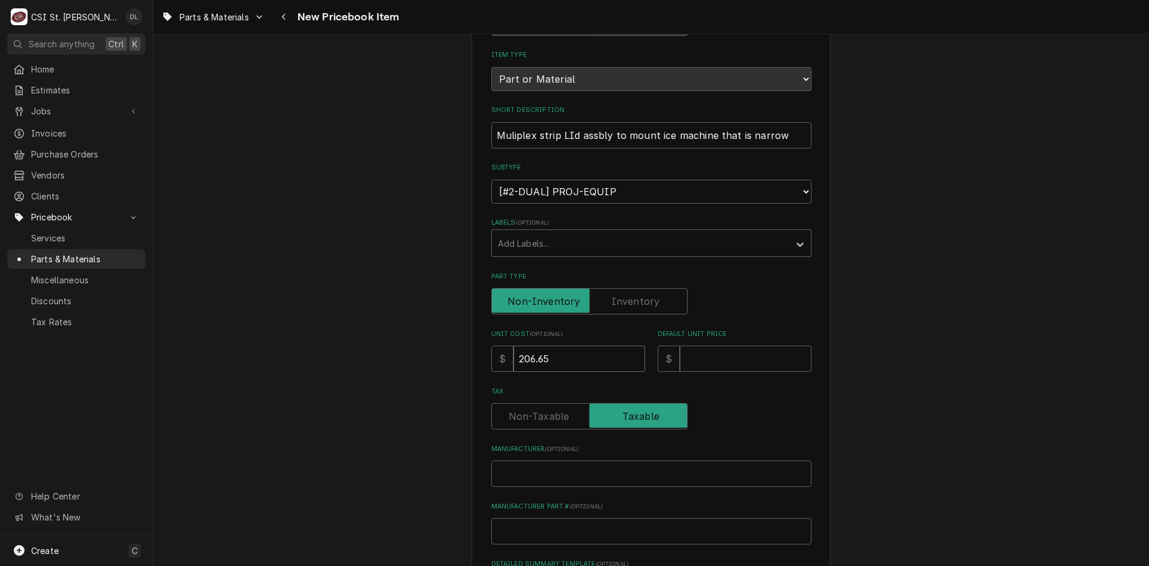
type input "206.65"
type textarea "x"
type input "2"
type textarea "x"
type input "25"
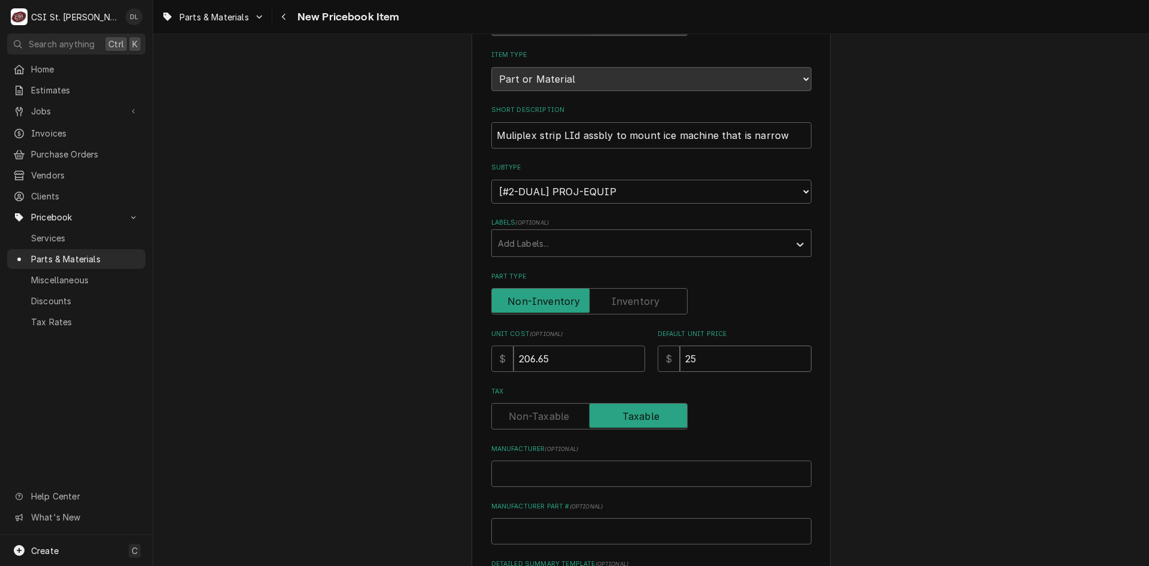
type textarea "x"
type input "258"
type textarea "x"
type input "258.3"
type textarea "x"
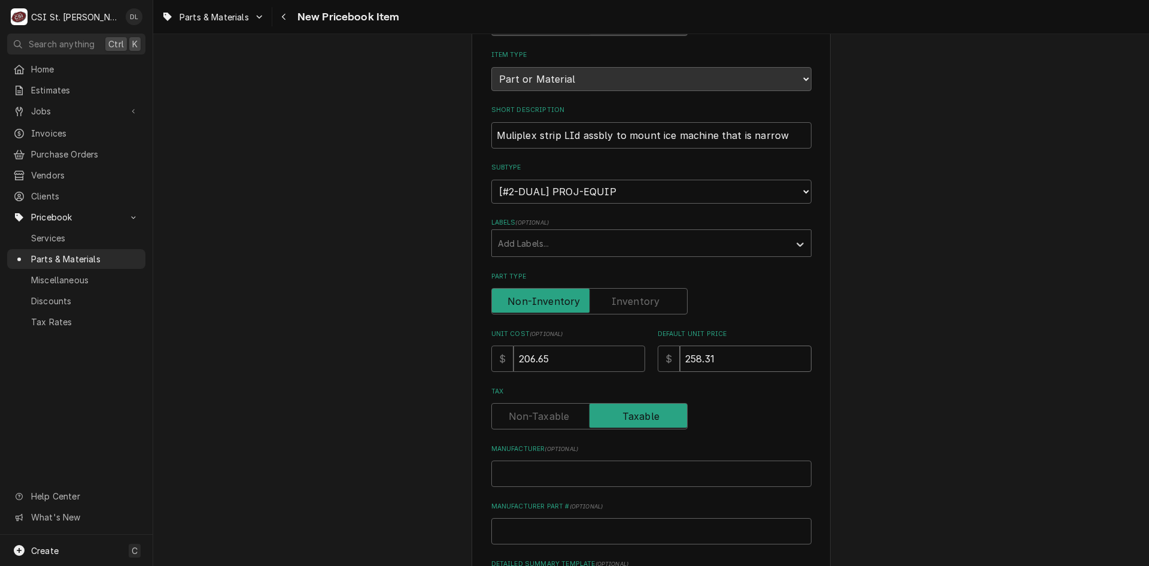
type input "258.31"
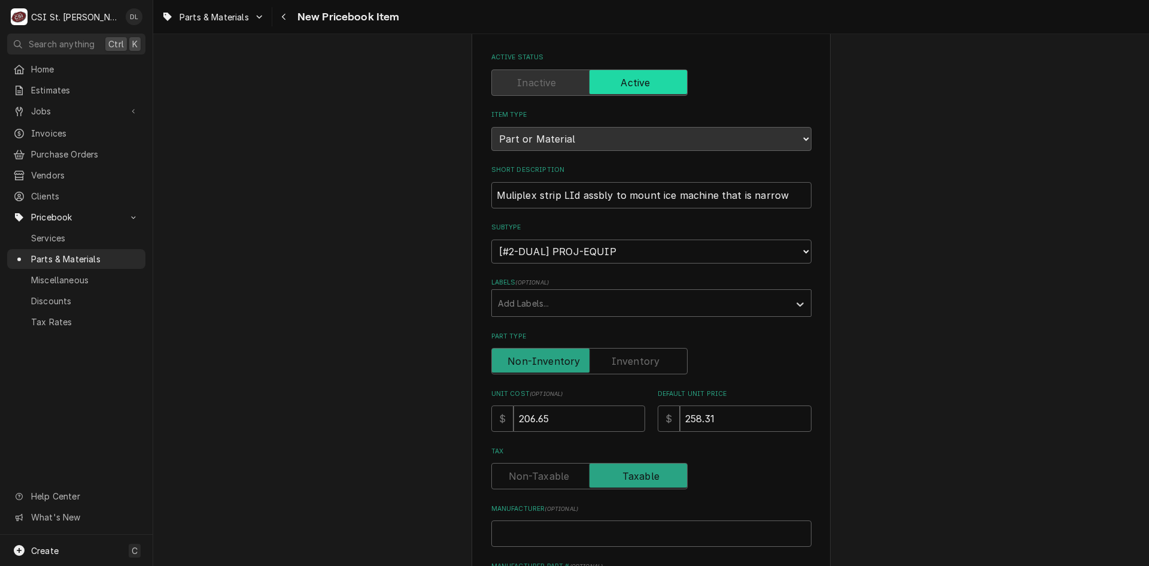
scroll to position [359, 0]
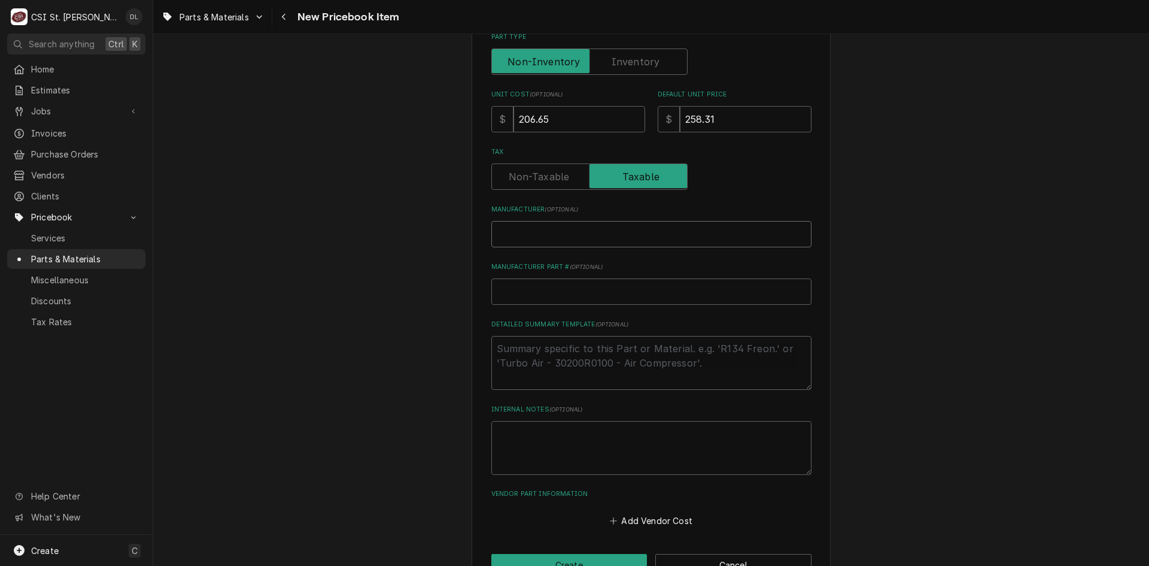
click at [544, 236] on input "Manufacturer ( optional )" at bounding box center [651, 234] width 320 height 26
type textarea "x"
type input "M"
type textarea "x"
type input "Mu"
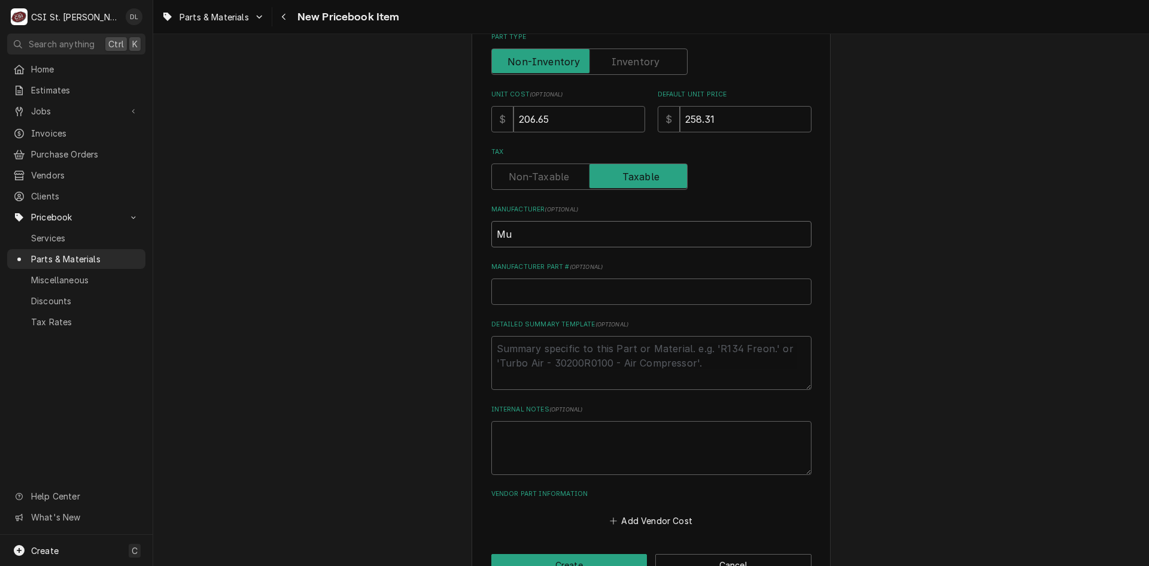
type textarea "x"
type input "Mul"
type textarea "x"
type input "Mult"
type textarea "x"
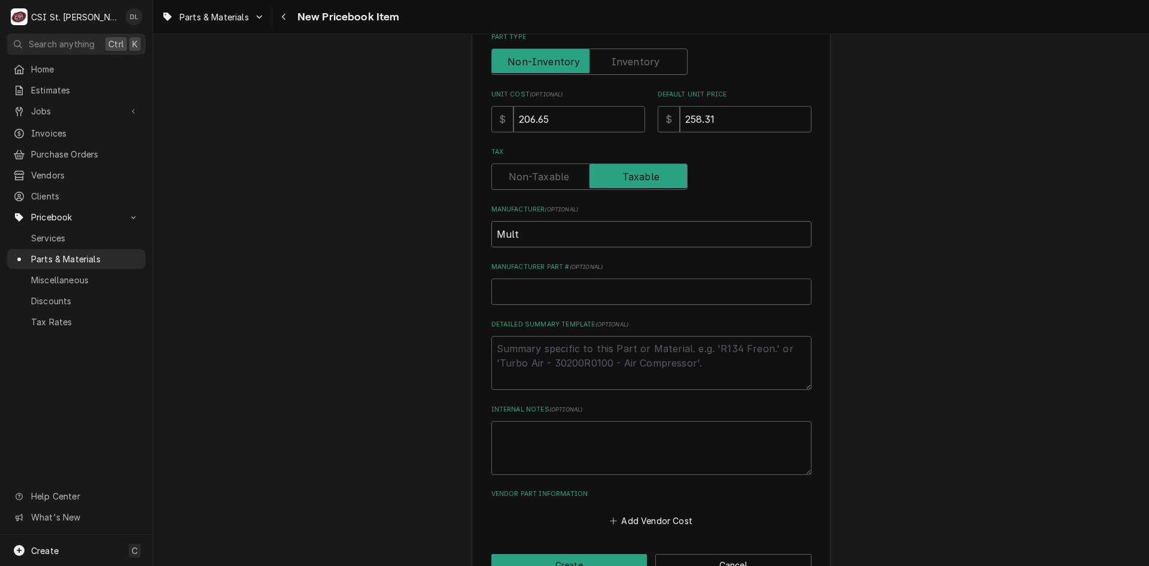
type input "Multi"
type textarea "x"
type input "Multip"
type textarea "x"
type input "Multipl"
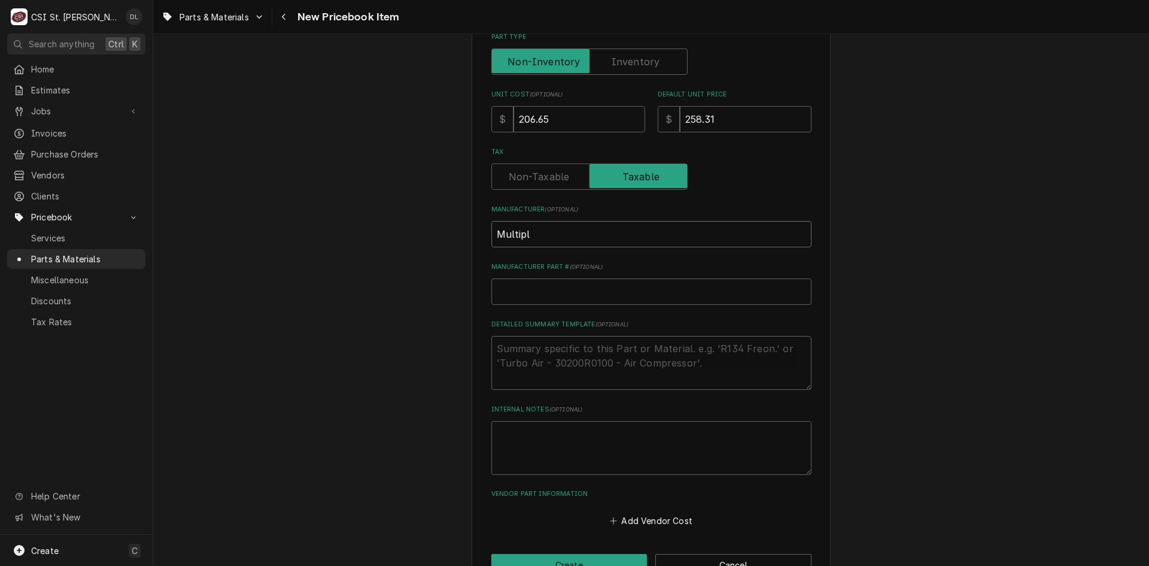
type textarea "x"
type input "Multiple"
type textarea "x"
type input "Multiplex"
click at [572, 290] on input "Manufacturer Part # ( optional )" at bounding box center [651, 291] width 320 height 26
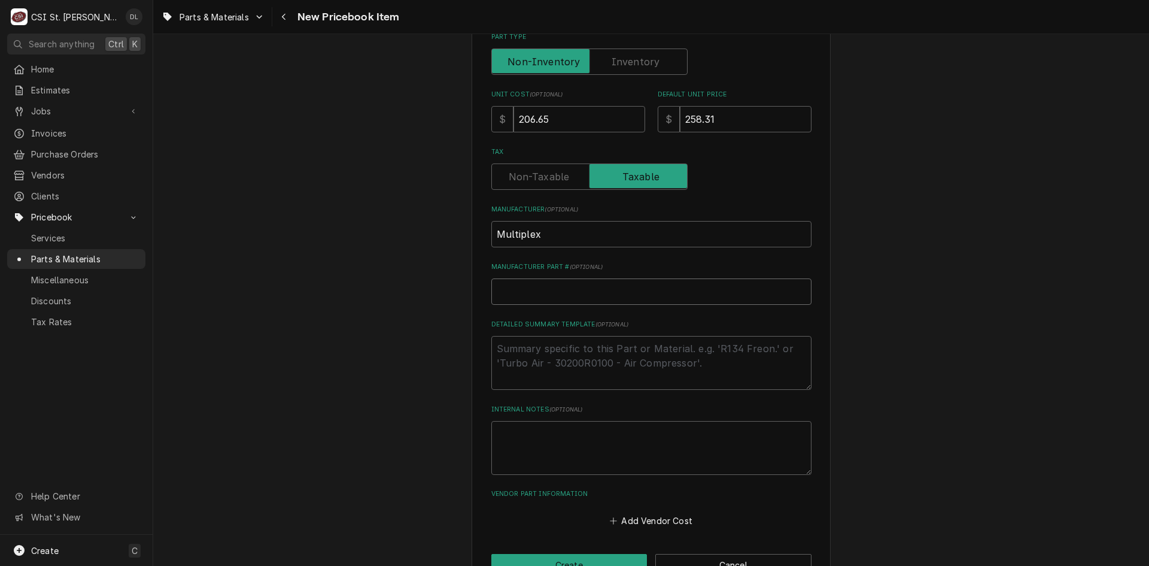
type textarea "x"
type input "S"
type textarea "x"
type input "SL"
type textarea "x"
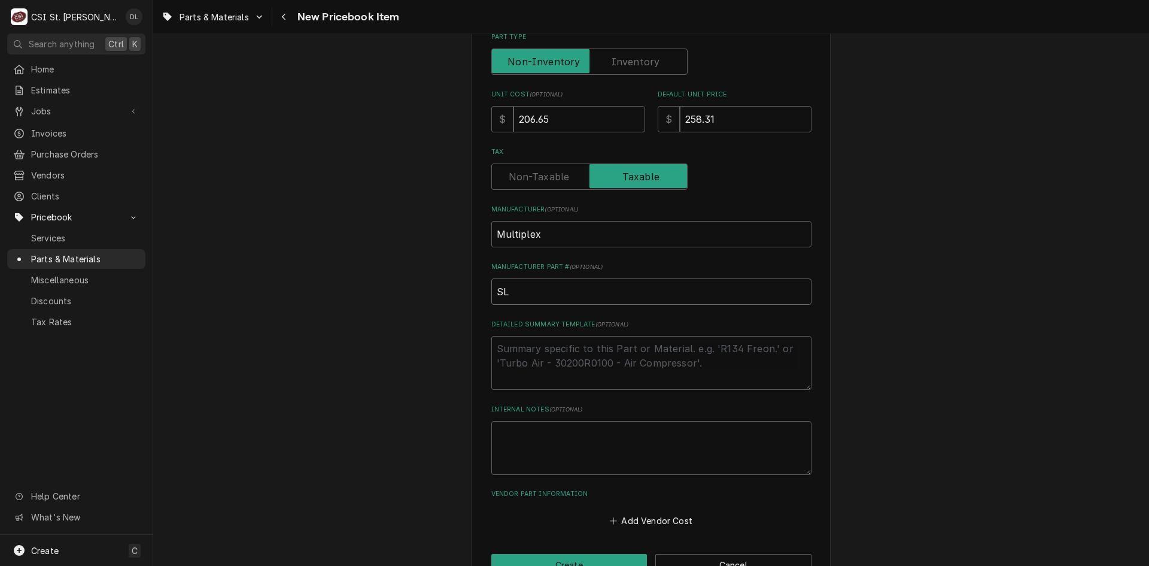
type input "SL3"
type textarea "x"
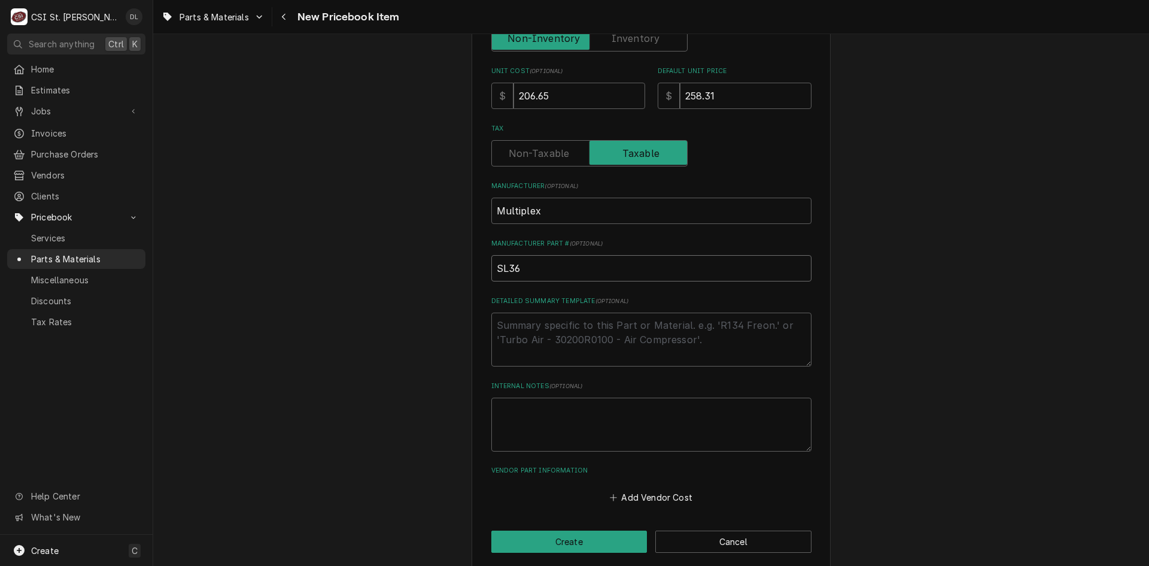
scroll to position [395, 0]
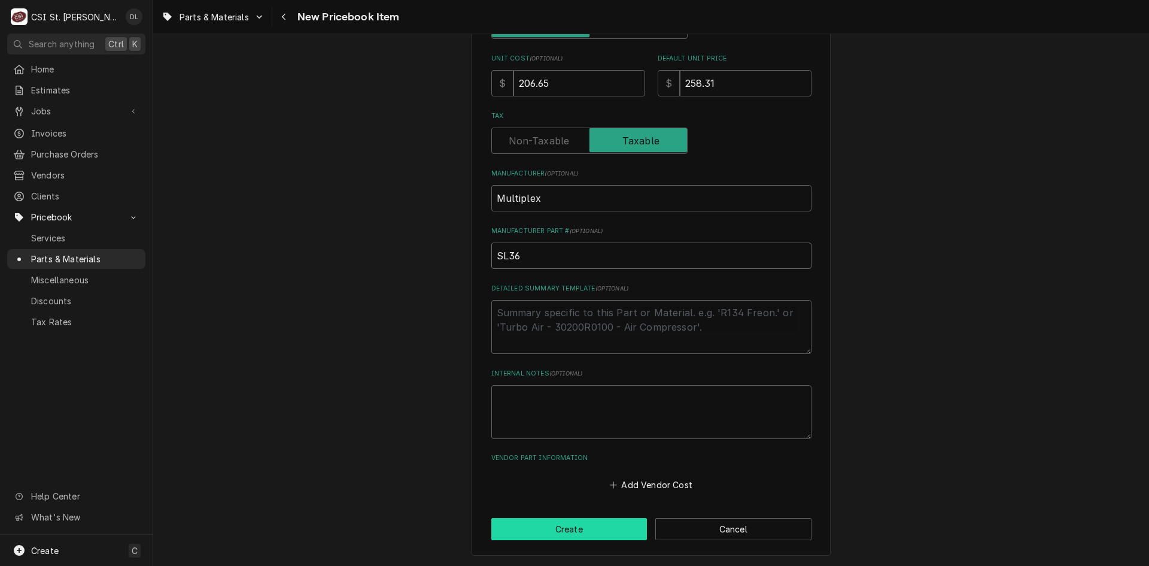
type input "SL36"
click at [582, 524] on button "Create" at bounding box center [569, 529] width 156 height 22
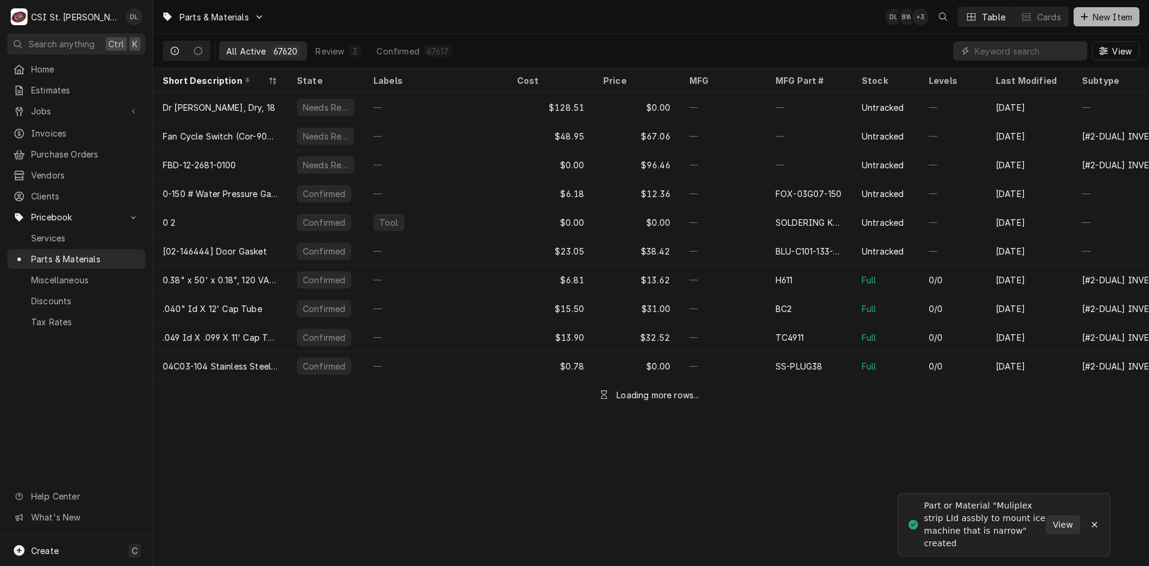
click at [1083, 11] on div "Dynamic Content Wrapper" at bounding box center [1085, 17] width 12 height 12
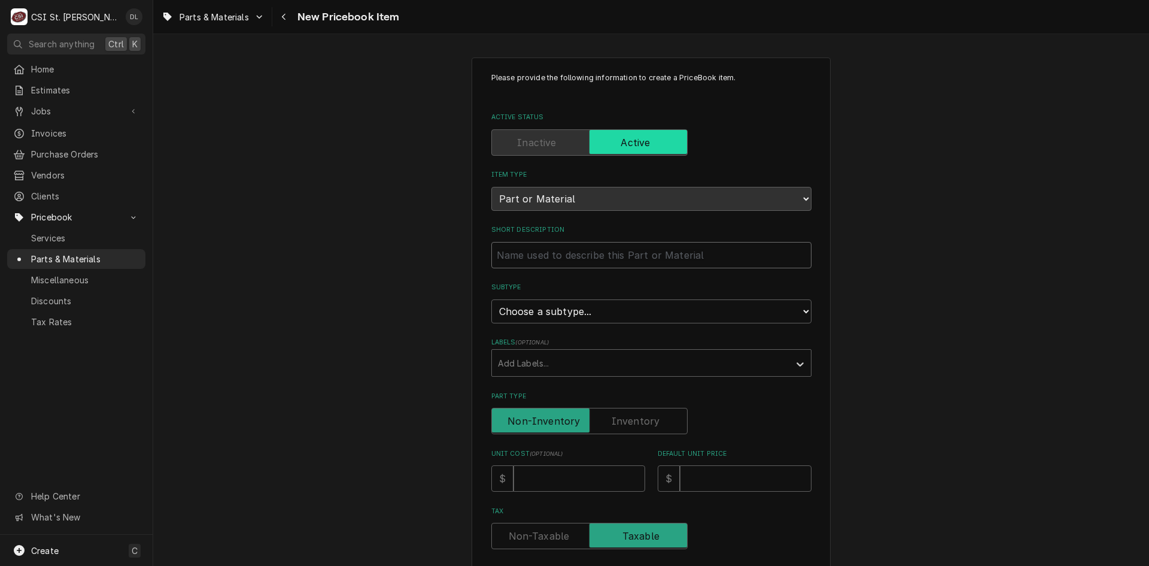
click at [664, 246] on input "Short Description" at bounding box center [651, 255] width 320 height 26
type textarea "x"
type input "M"
type textarea "x"
type input "Mu"
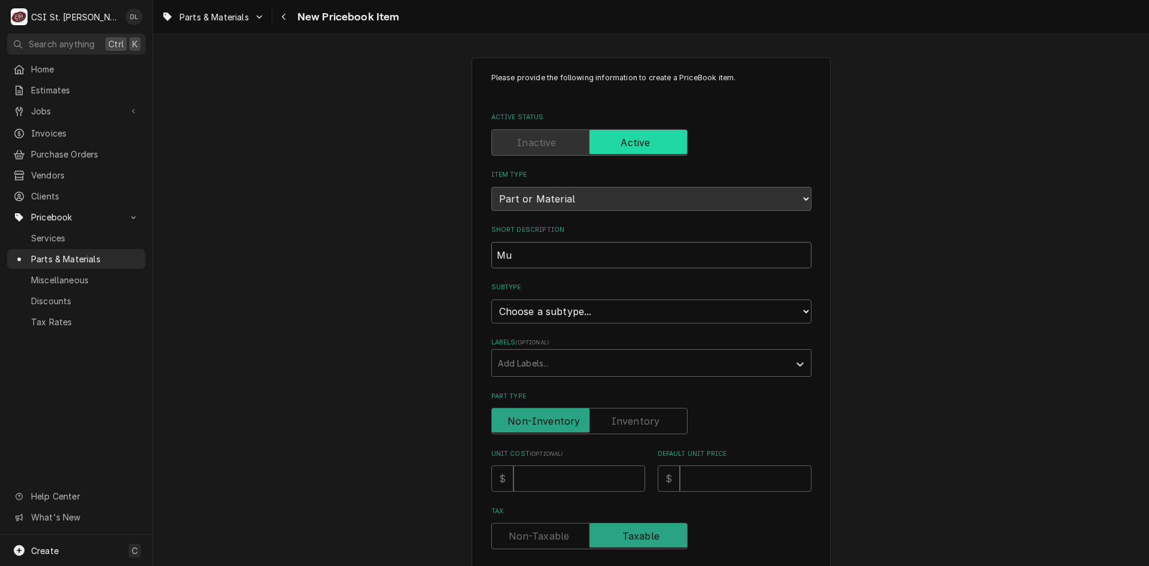
type textarea "x"
type input "Mul"
type textarea "x"
type input "Muli"
type textarea "x"
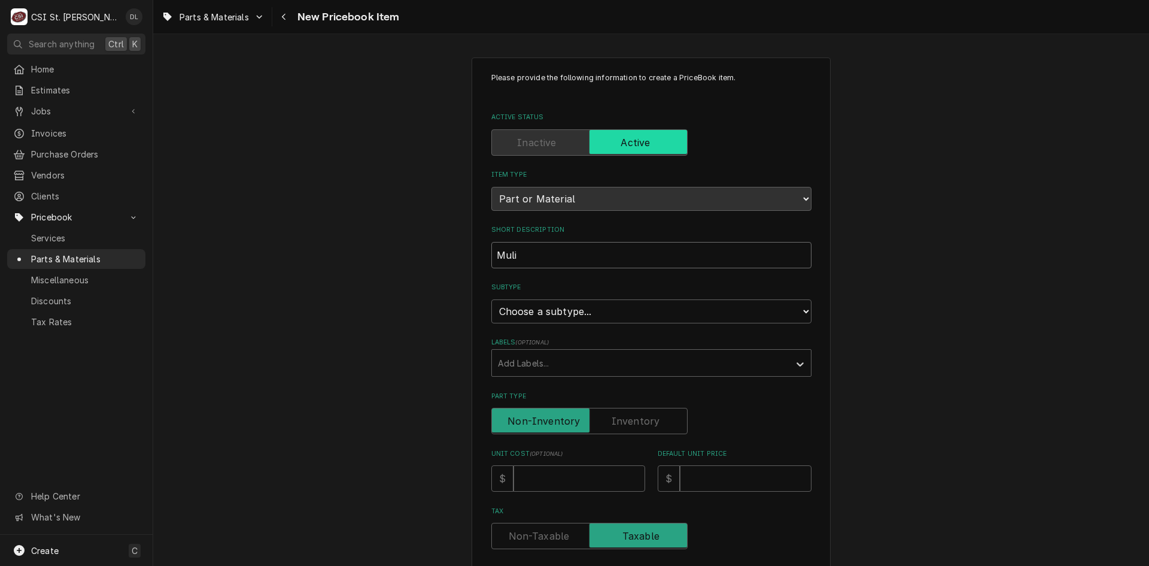
type input "Mulit"
type textarea "x"
type input "Mulitp"
type textarea "x"
type input "Mulit"
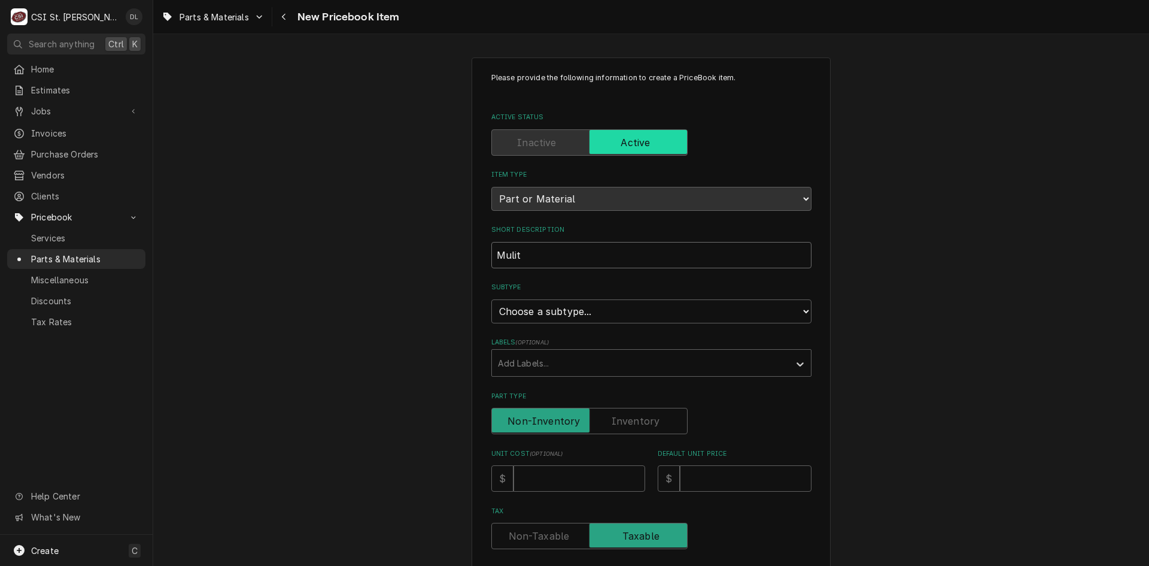
type textarea "x"
type input "Muli"
type textarea "x"
type input "Mulip"
type textarea "x"
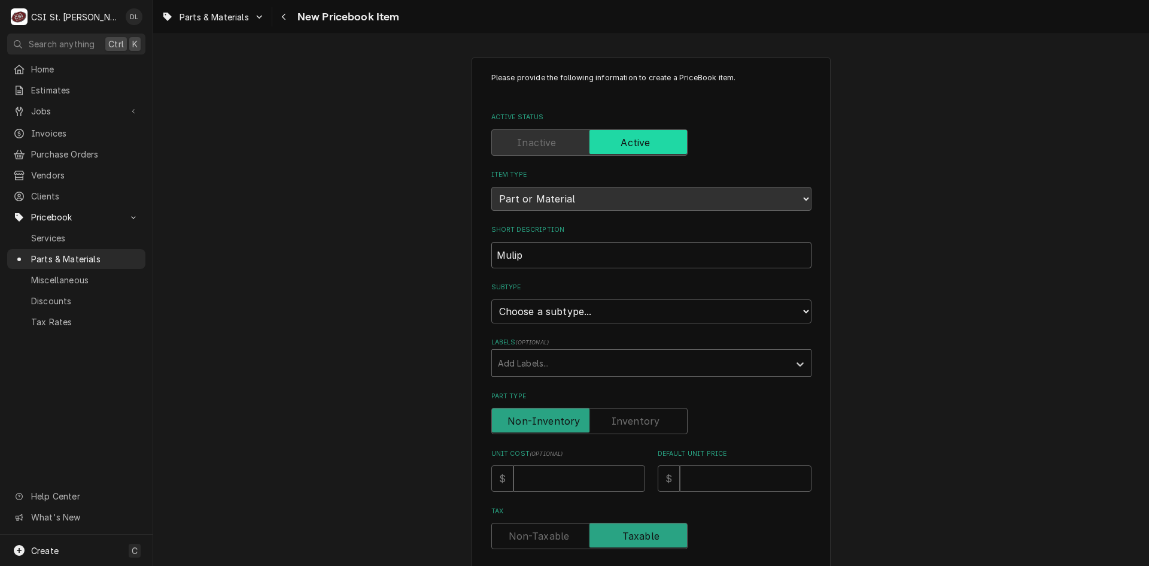
type input "Mulipl"
type textarea "x"
type input "Muliple"
type textarea "x"
type input "Muliplex"
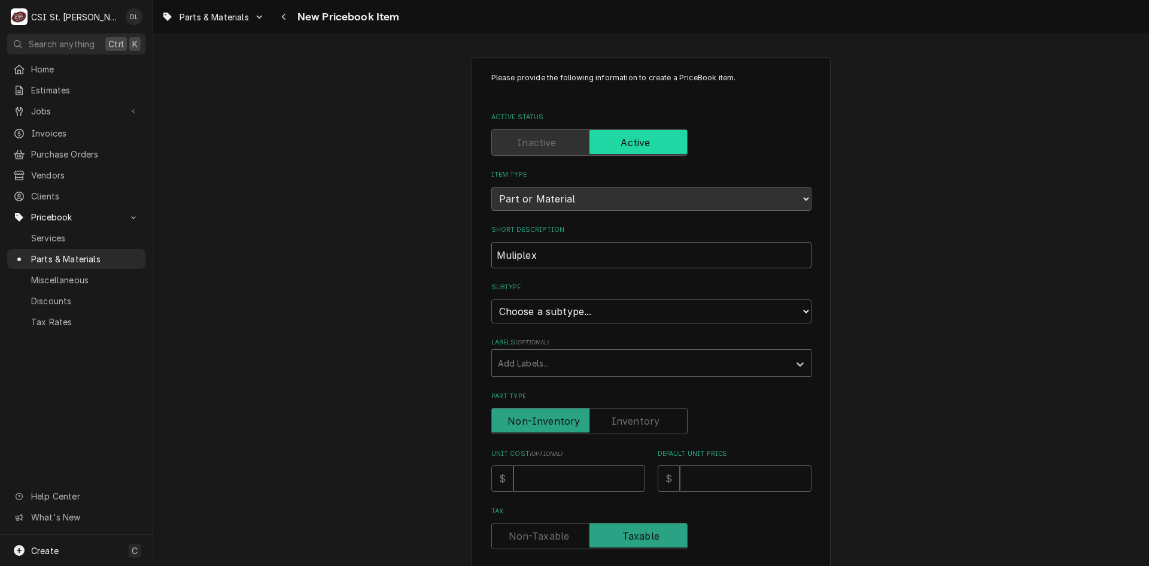
type textarea "x"
type input "Muliplex"
type textarea "x"
type input "Muliplex s"
type textarea "x"
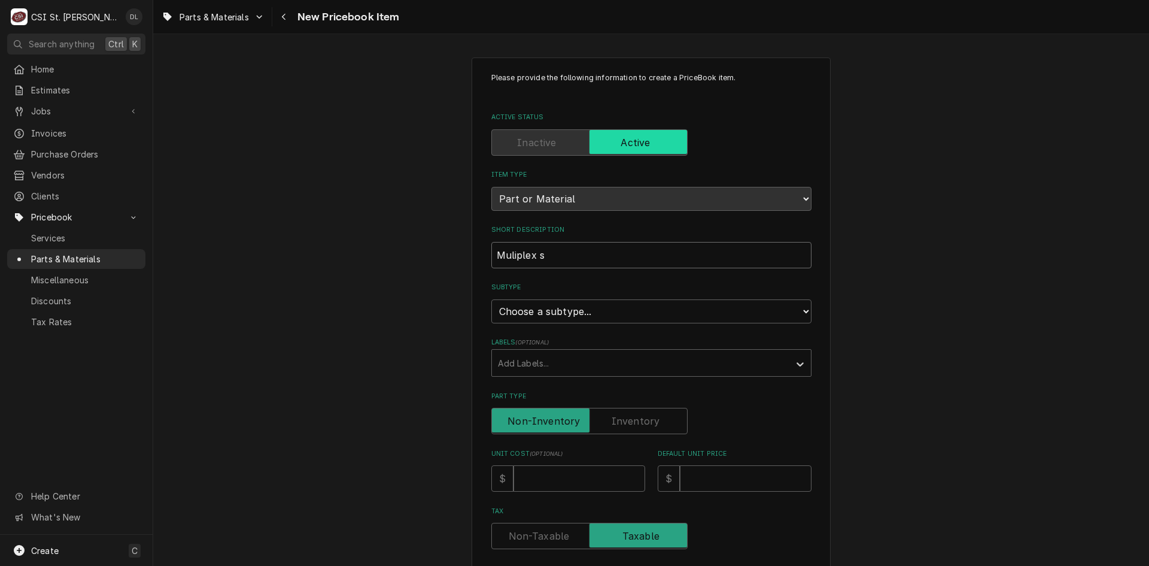
type input "Muliplex st"
type textarea "x"
type input "Muliplex sta"
type textarea "x"
type input "Muliplex [PERSON_NAME]"
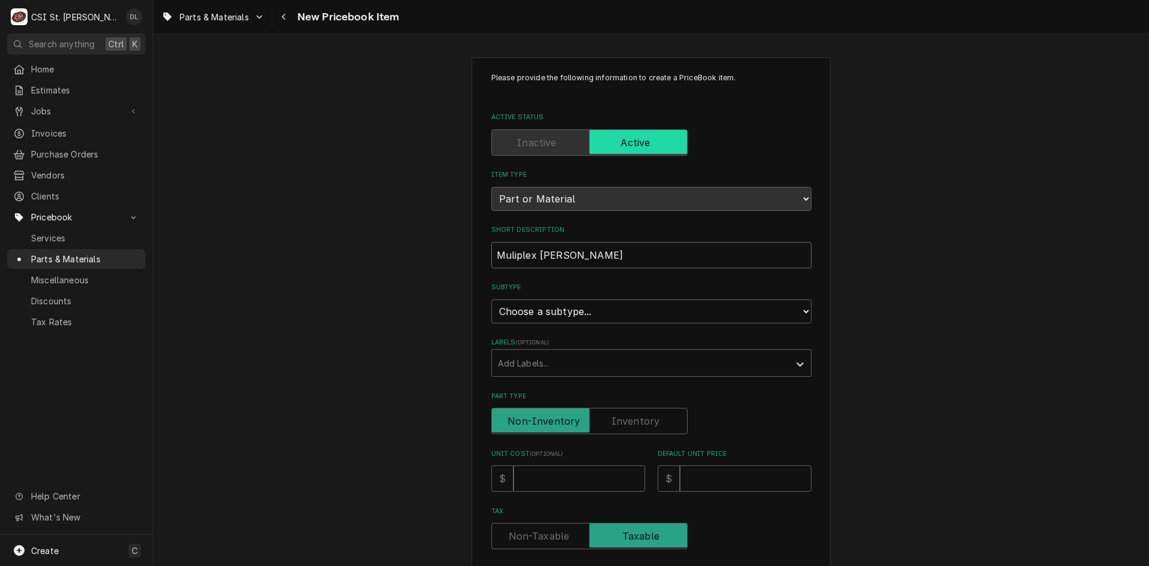
type textarea "x"
type input "Muliplex stand"
type textarea "x"
type input "Muliplex [PERSON_NAME]"
type textarea "x"
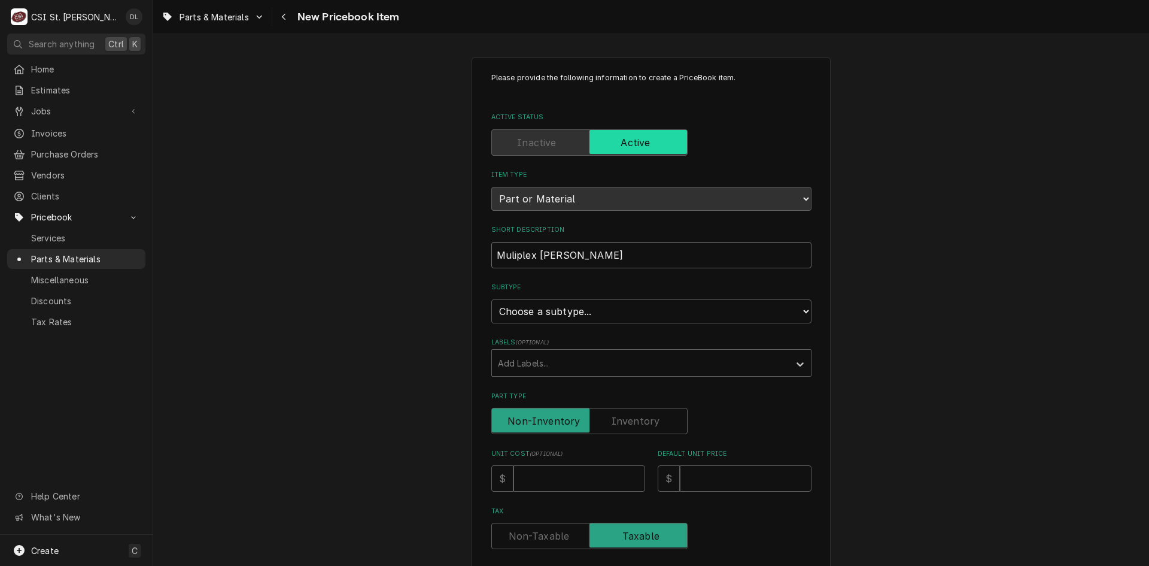
type input "Muliplex sta"
type textarea "x"
type input "Muliplex st"
type textarea "x"
type input "Muliplex s"
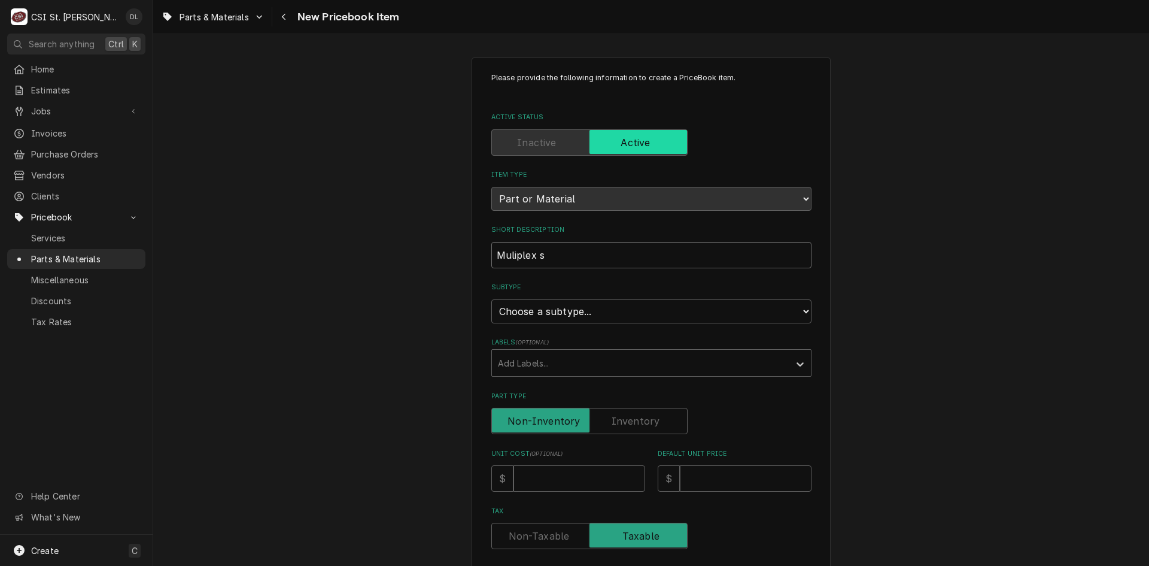
type textarea "x"
type input "Muliplex"
type textarea "x"
type input "Muliplex 3"
type textarea "x"
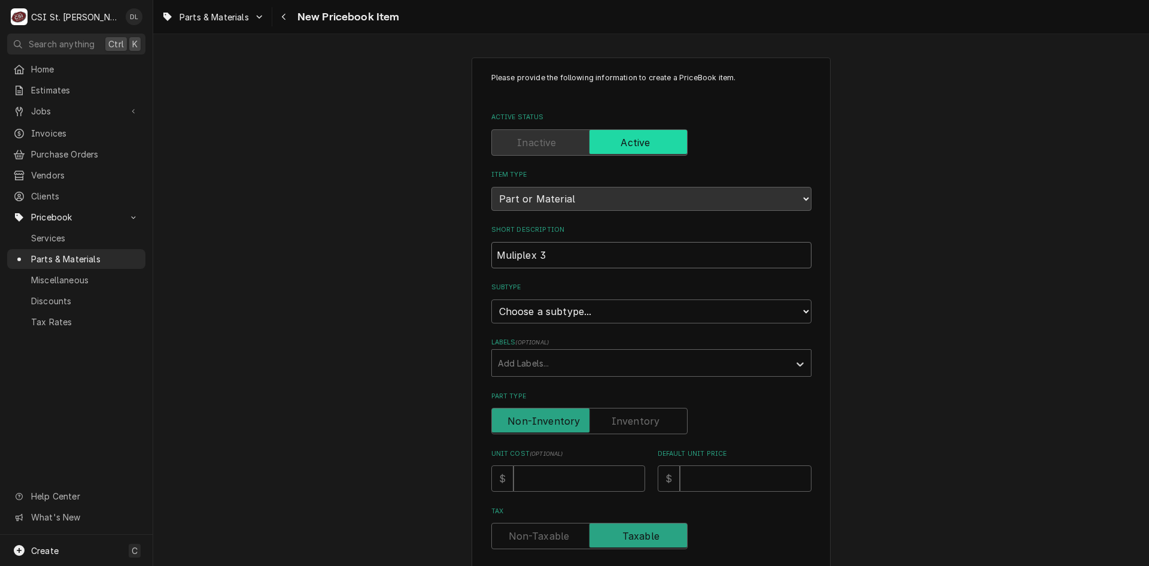
type input "Muliplex 30"
type textarea "x"
type input "Muliplex 30:"
type textarea "x"
type input "Muliplex 30"
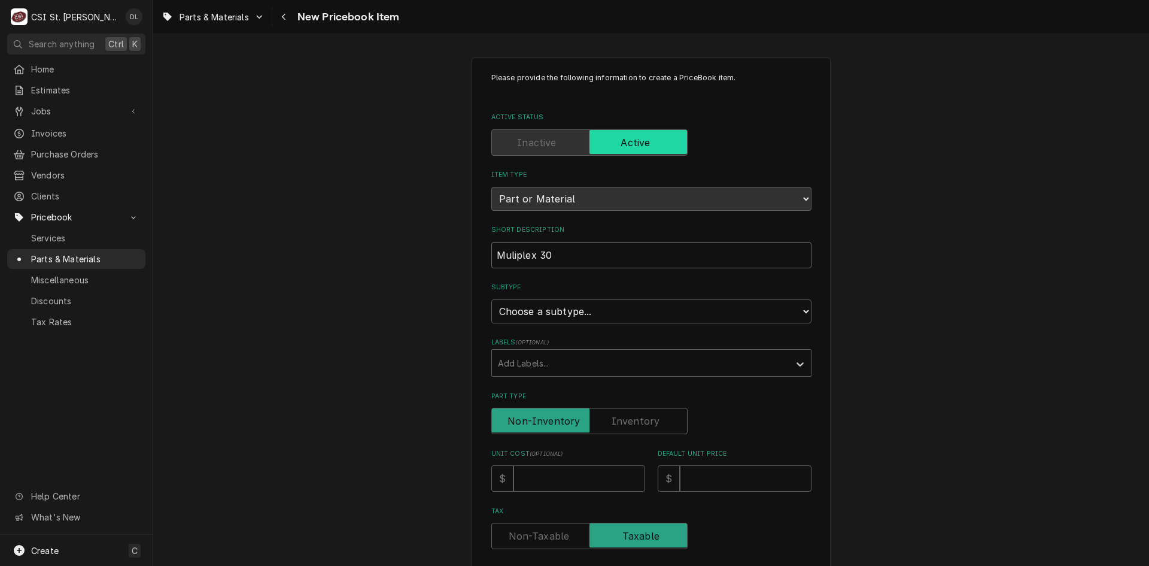
type textarea "x"
type input "Muliplex 30""
type textarea "x"
type input "Muliplex 30""
type textarea "x"
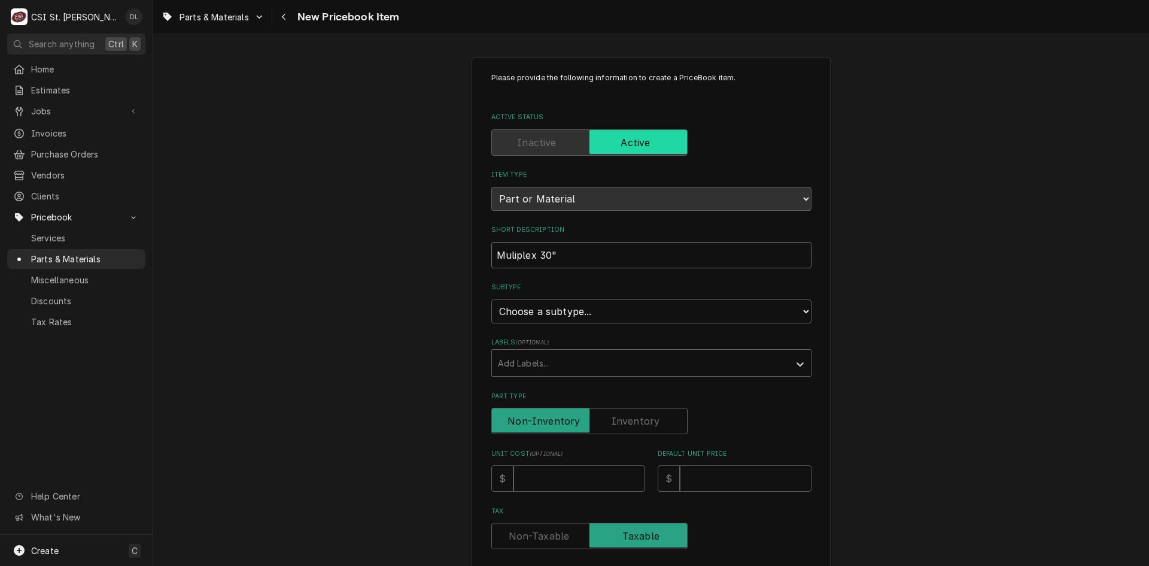
type input "Muliplex 30" W"
type textarea "x"
type input "Muliplex 30" W"
type textarea "x"
type input "Muliplex 30" W P"
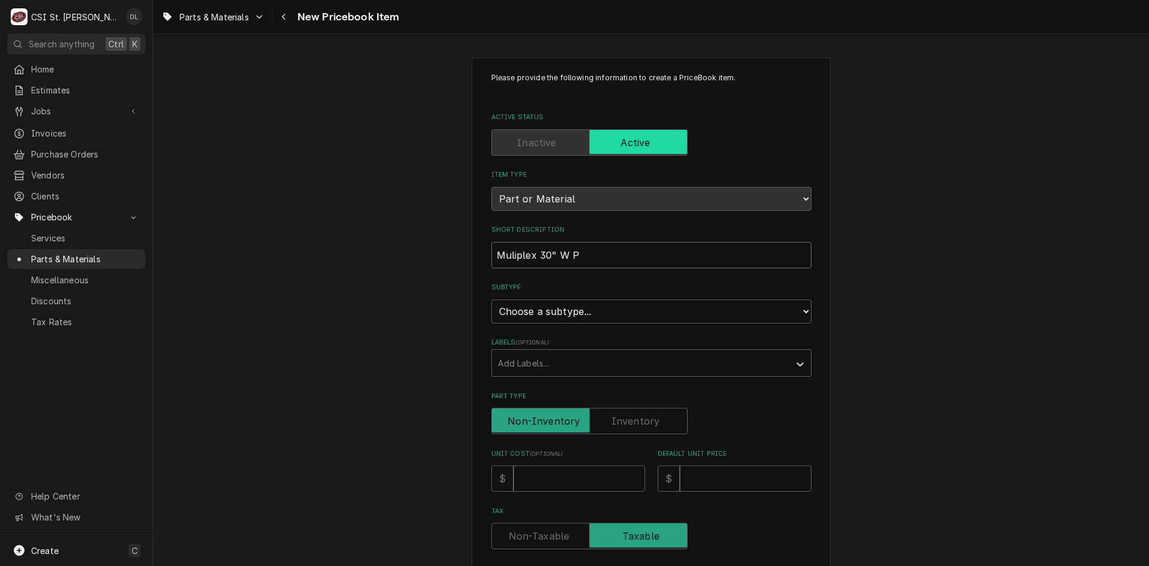
type textarea "x"
type input "Muliplex 30" W Pr"
type textarea "x"
type input "Muliplex 30" W Pre"
type textarea "x"
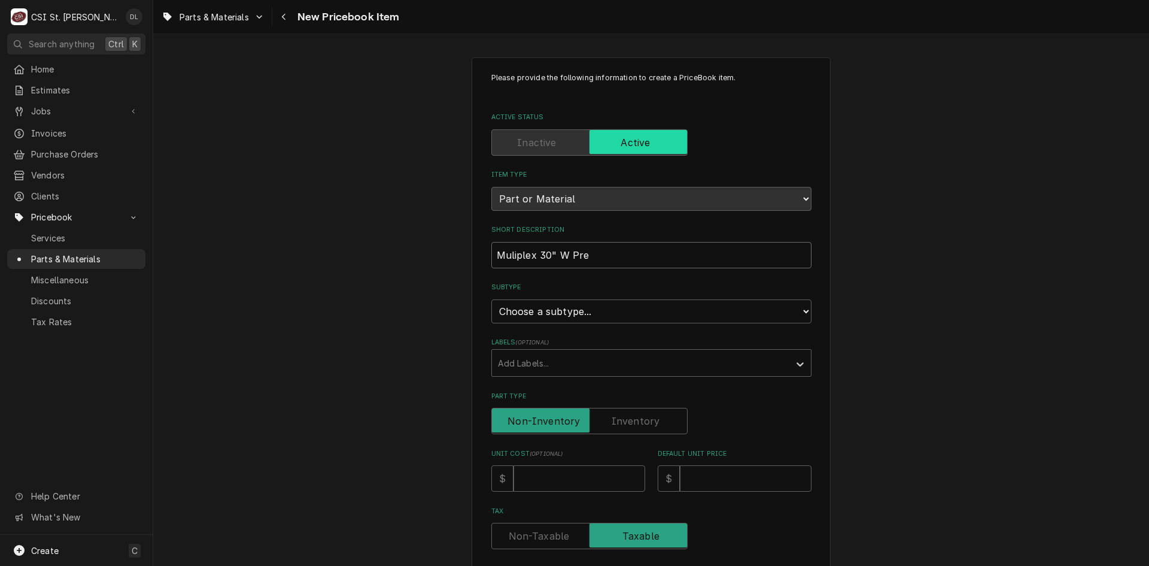
type input "Muliplex 30" W Pre-"
type textarea "x"
type input "Muliplex 30" W Pre-a"
type textarea "x"
type input "Muliplex 30" W Pre-as"
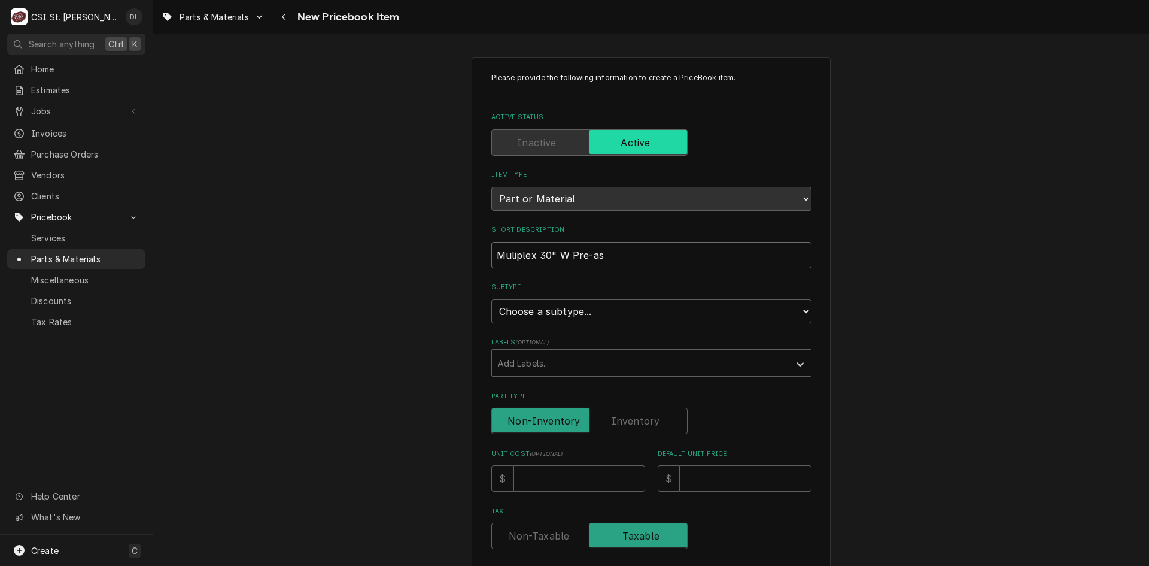
type textarea "x"
type input "Muliplex 30" W Pre-ass"
type textarea "x"
type input "Muliplex 30" W Pre-asse"
type textarea "x"
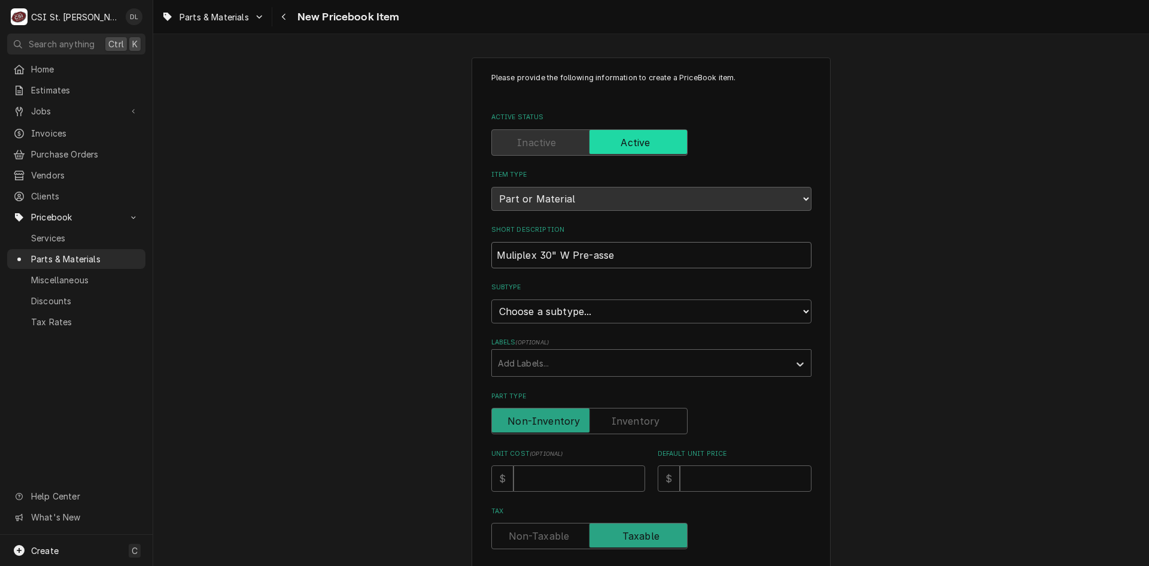
type input "Muliplex 30" W Pre-assem"
type textarea "x"
type input "Muliplex 30" W Pre-assemb"
type textarea "x"
type input "Muliplex 30" W Pre-assembl"
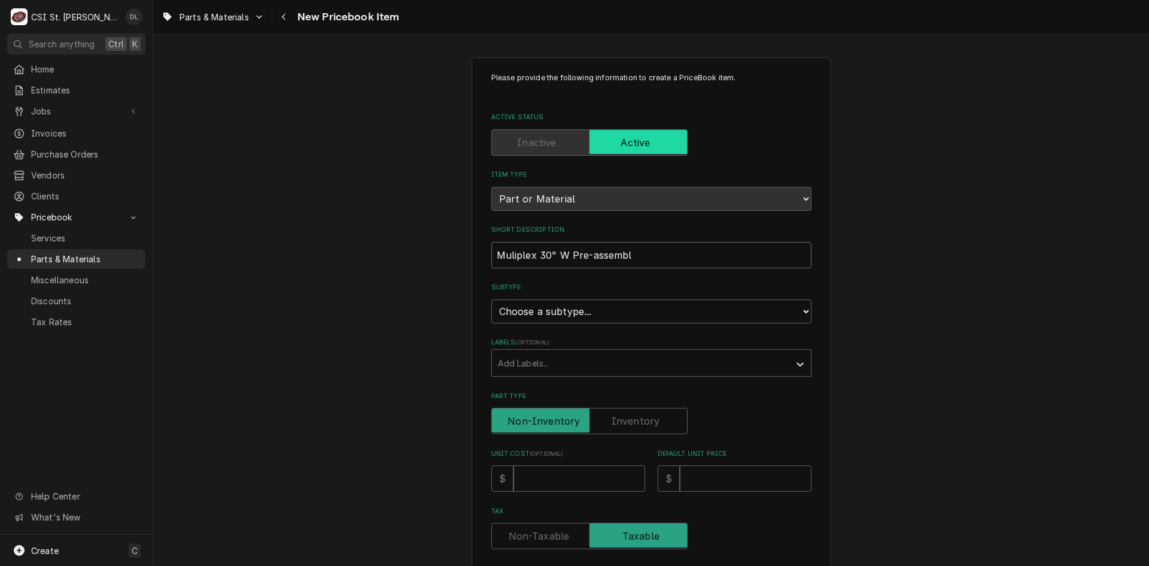
type textarea "x"
type input "Muliplex 30" W Pre-assemble"
type textarea "x"
type input "Muliplex 30" W Pre-assembled"
type textarea "x"
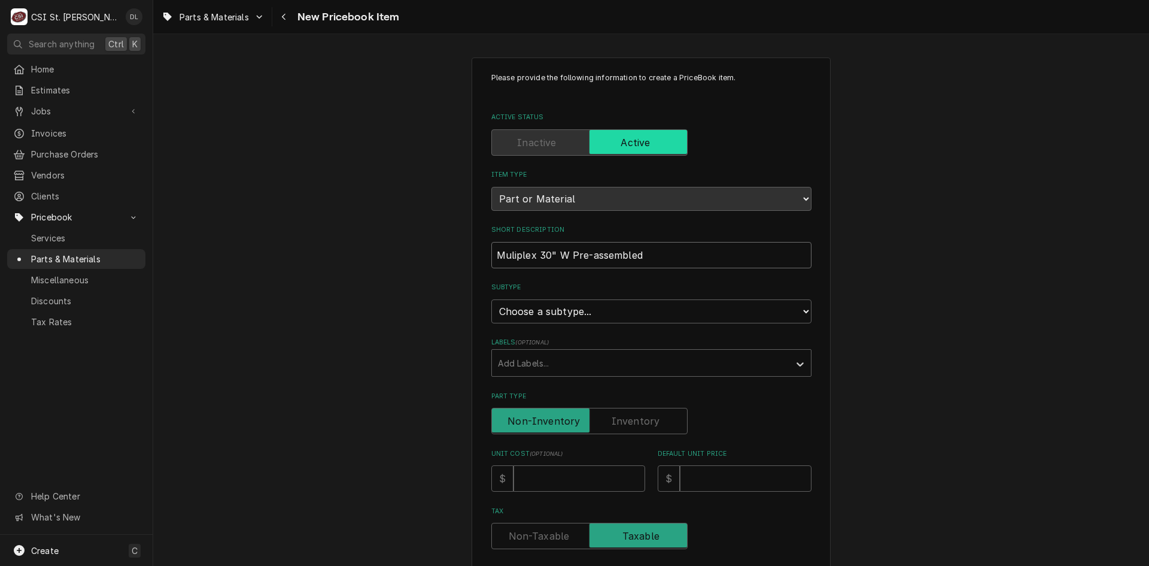
type input "Muliplex 30" W Pre-assembled"
type textarea "x"
type input "Muliplex 30" W Pre-assembled s"
type textarea "x"
type input "Muliplex 30" W Pre-assembled sta"
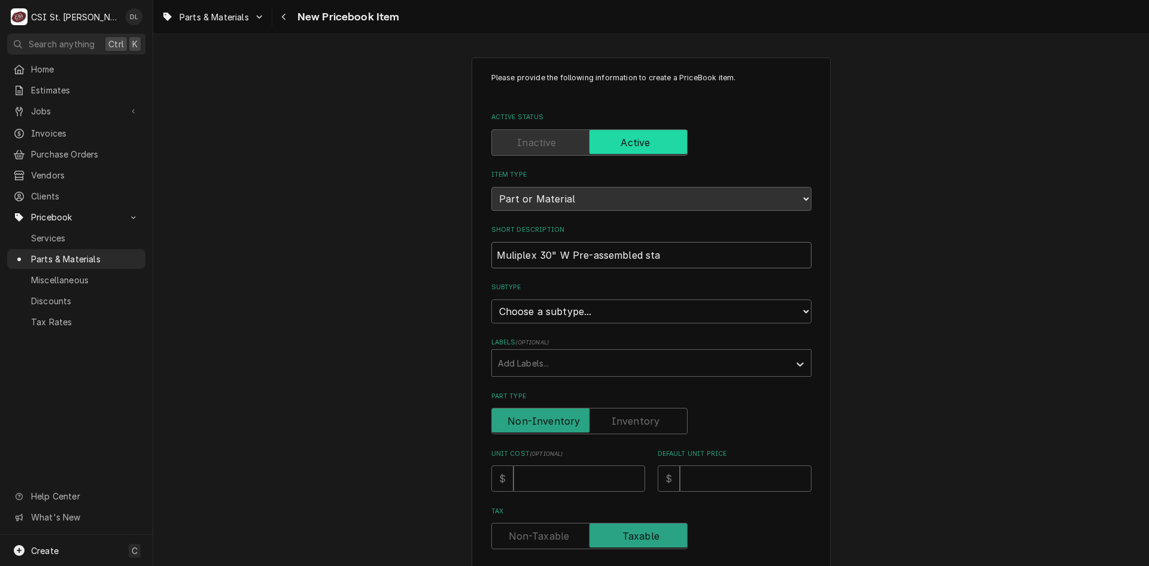
type textarea "x"
type input "Muliplex 30" W Pre-assembled [PERSON_NAME]"
type textarea "x"
type input "Muliplex 30" W Pre-assembled stand"
click at [784, 306] on select "Choose a subtype... [#2-DUAL] AFTERHRS-WH-CHG-2 [#2-DUAL] [PERSON_NAME]-EQUIP […" at bounding box center [651, 311] width 320 height 24
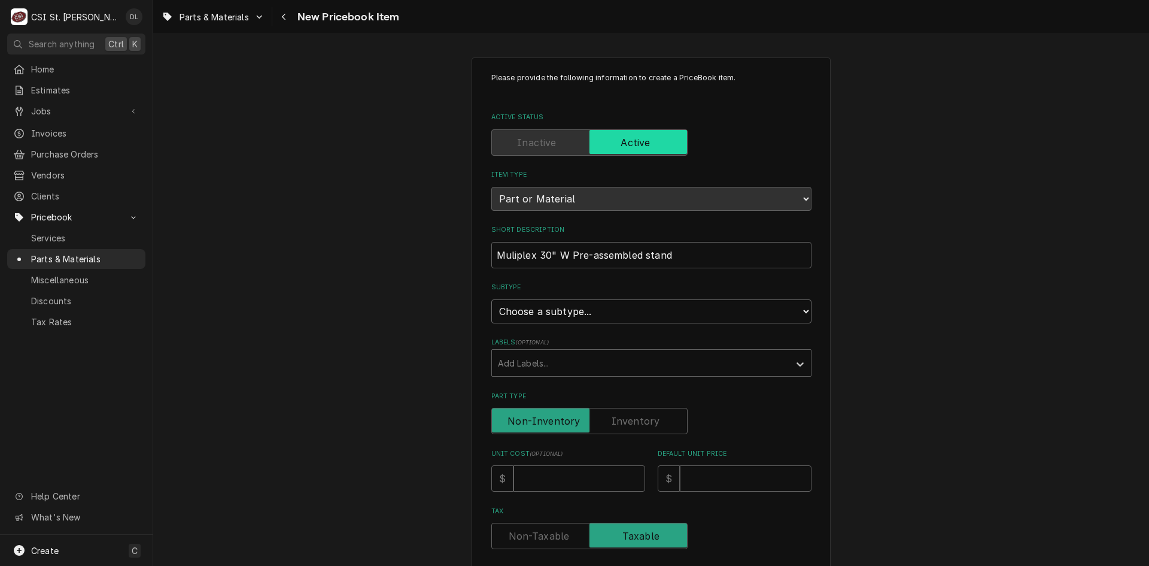
select select "4"
click at [491, 299] on select "Choose a subtype... [#2-DUAL] AFTERHRS-WH-CHG-2 [#2-DUAL] [PERSON_NAME]-EQUIP […" at bounding box center [651, 311] width 320 height 24
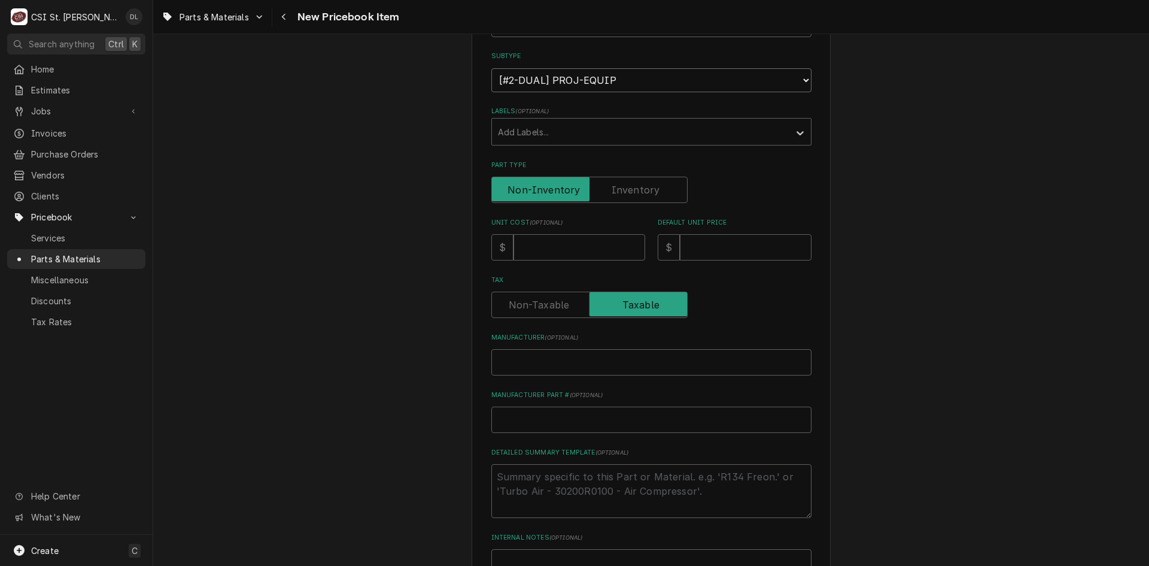
scroll to position [239, 0]
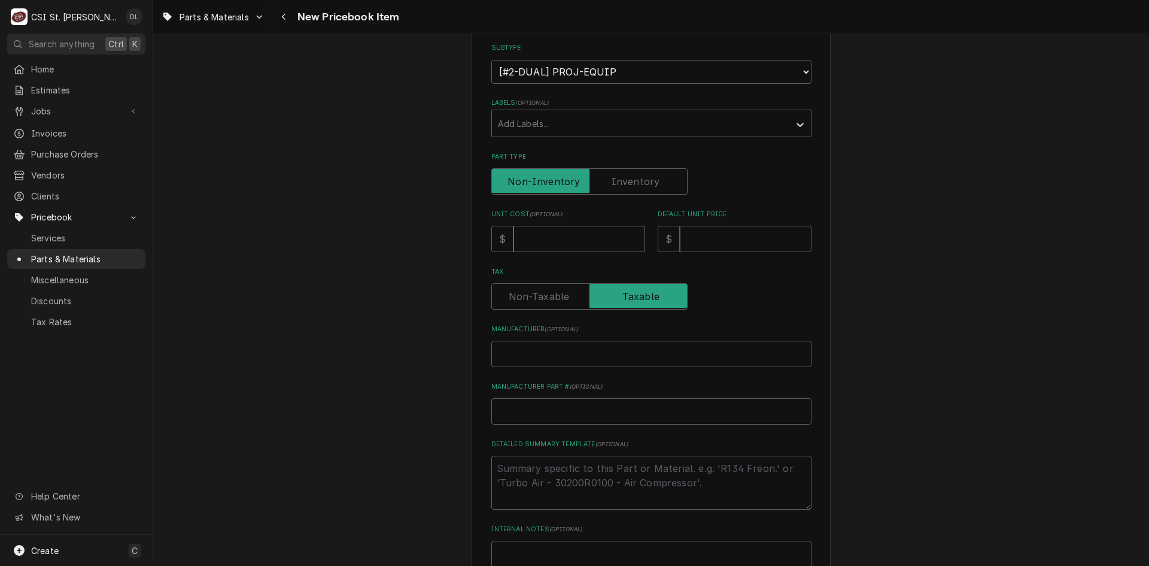
click at [585, 238] on input "Unit Cost ( optional )" at bounding box center [580, 239] width 132 height 26
type textarea "x"
type input "6"
type textarea "x"
type input "64"
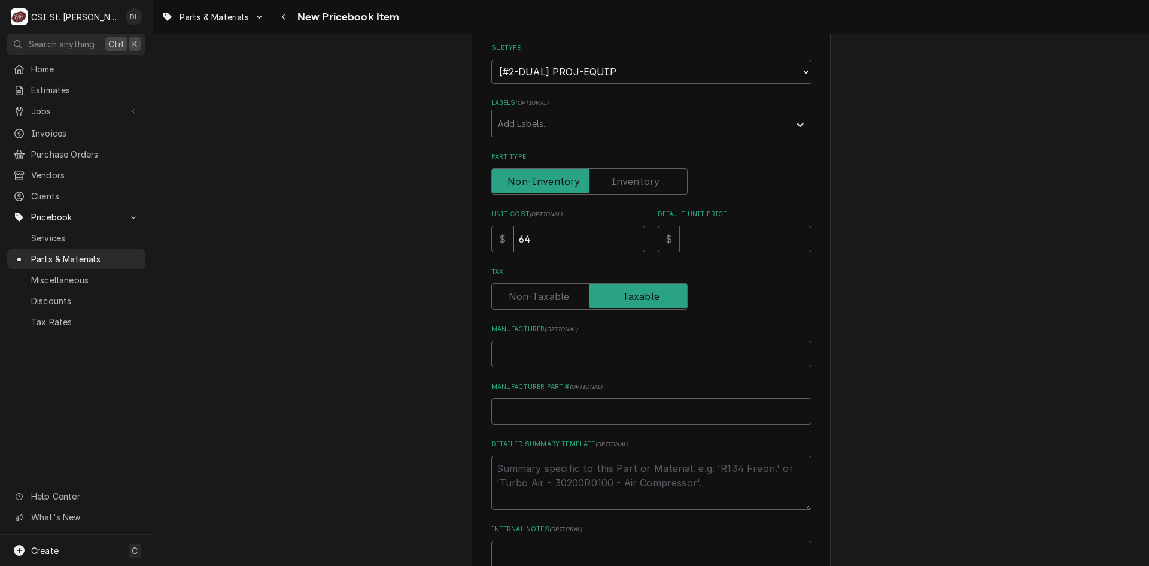
type textarea "x"
type input "649"
type textarea "x"
type input "649.8"
type textarea "x"
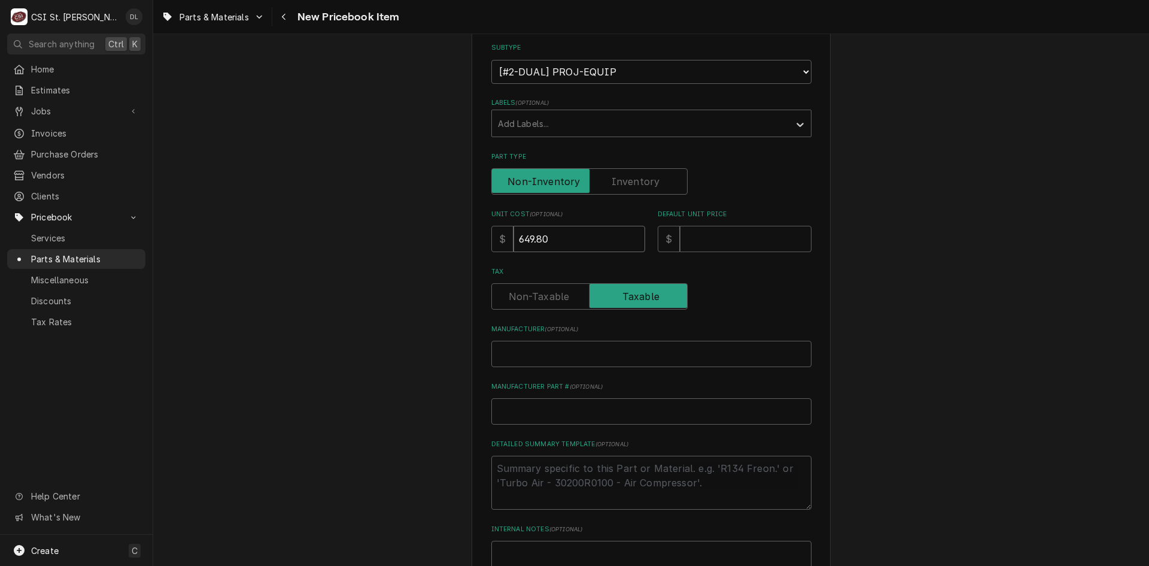
type input "649.80"
type textarea "x"
type input "8"
type textarea "x"
type input "81"
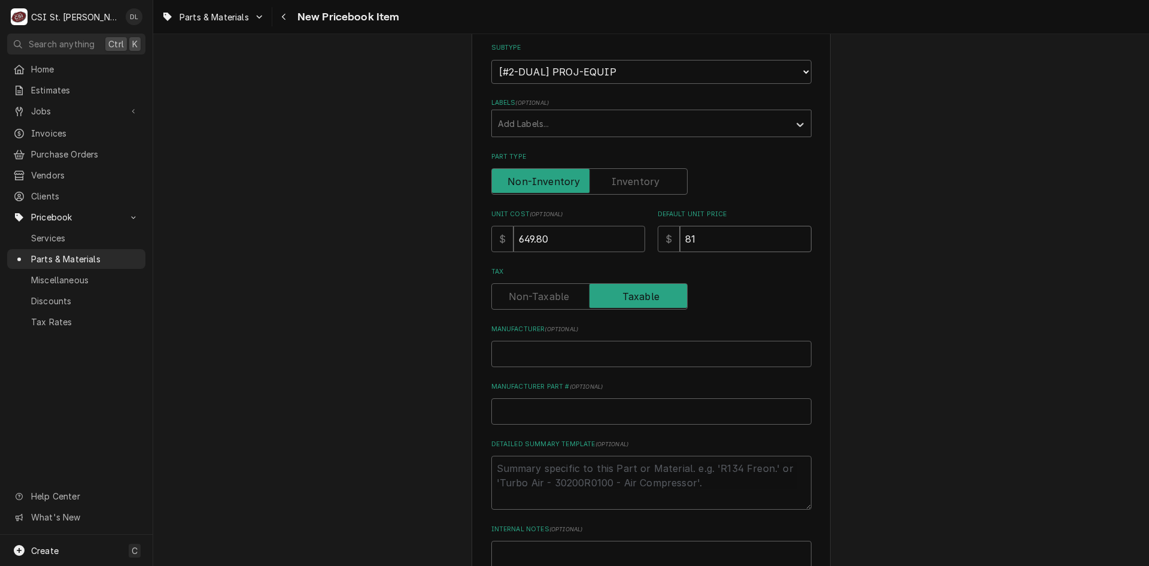
type textarea "x"
type input "812"
type textarea "x"
type input "812.2"
type textarea "x"
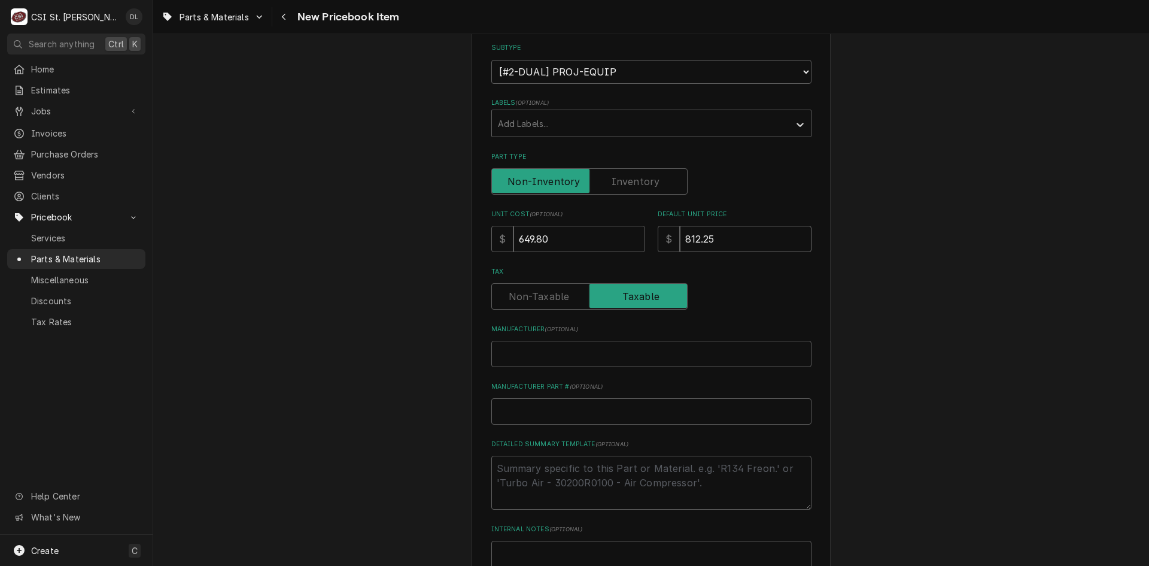
type input "812.25"
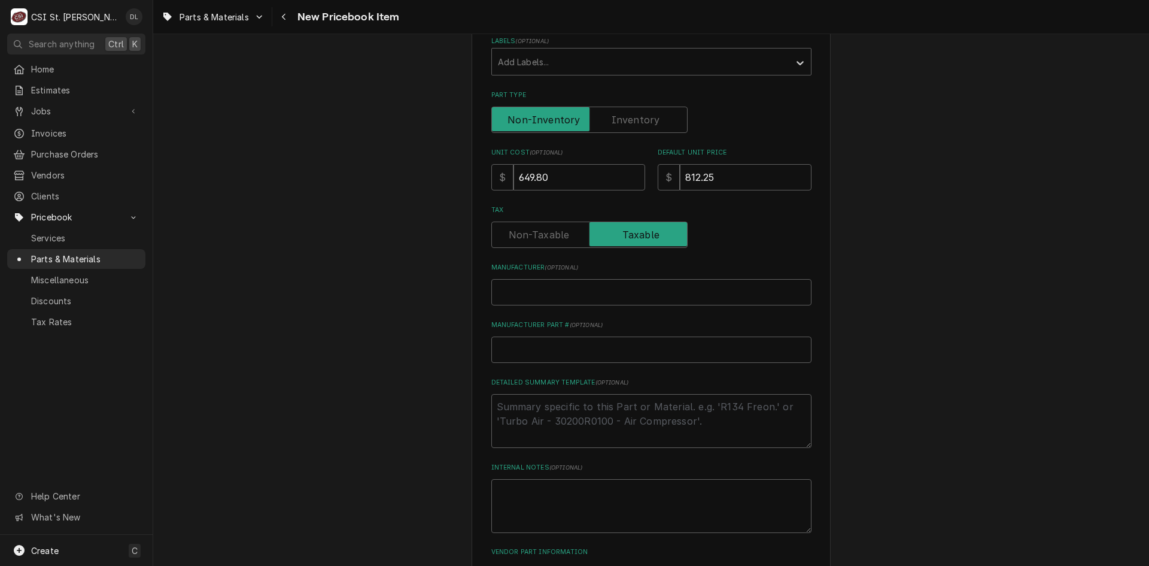
scroll to position [359, 0]
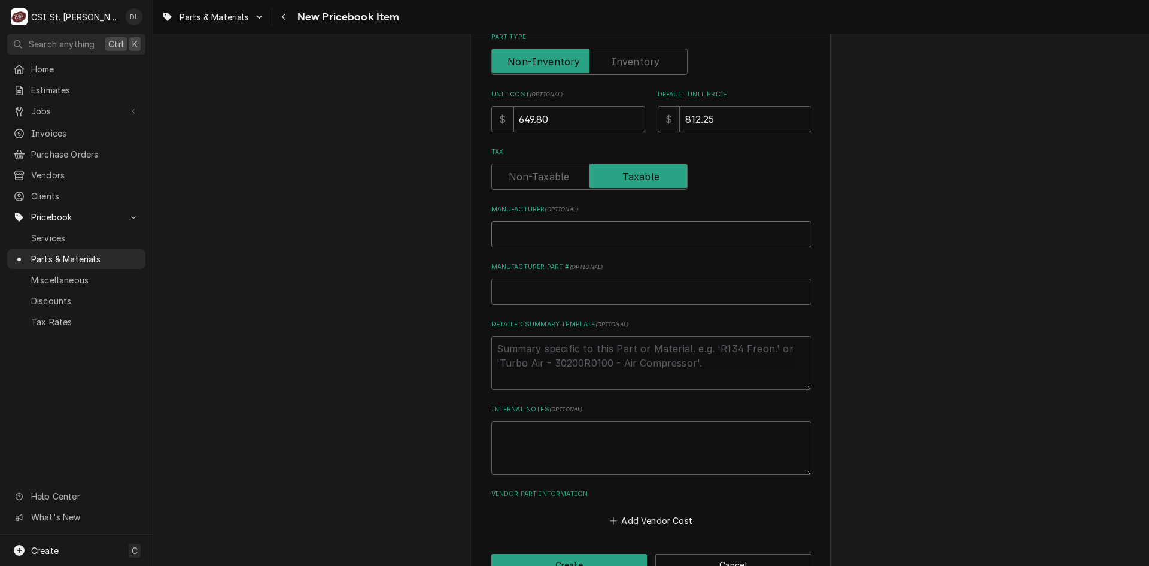
click at [560, 238] on input "Manufacturer ( optional )" at bounding box center [651, 234] width 320 height 26
type textarea "x"
type input "M"
type textarea "x"
type input "Mu"
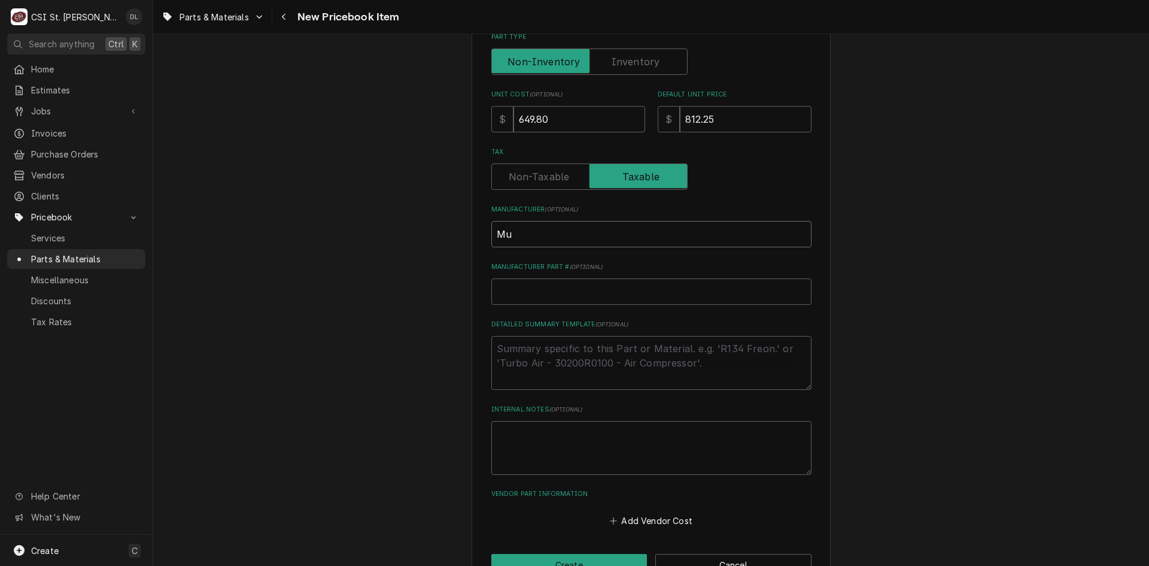
type textarea "x"
type input "Mui"
type textarea "x"
type input "Mu"
type textarea "x"
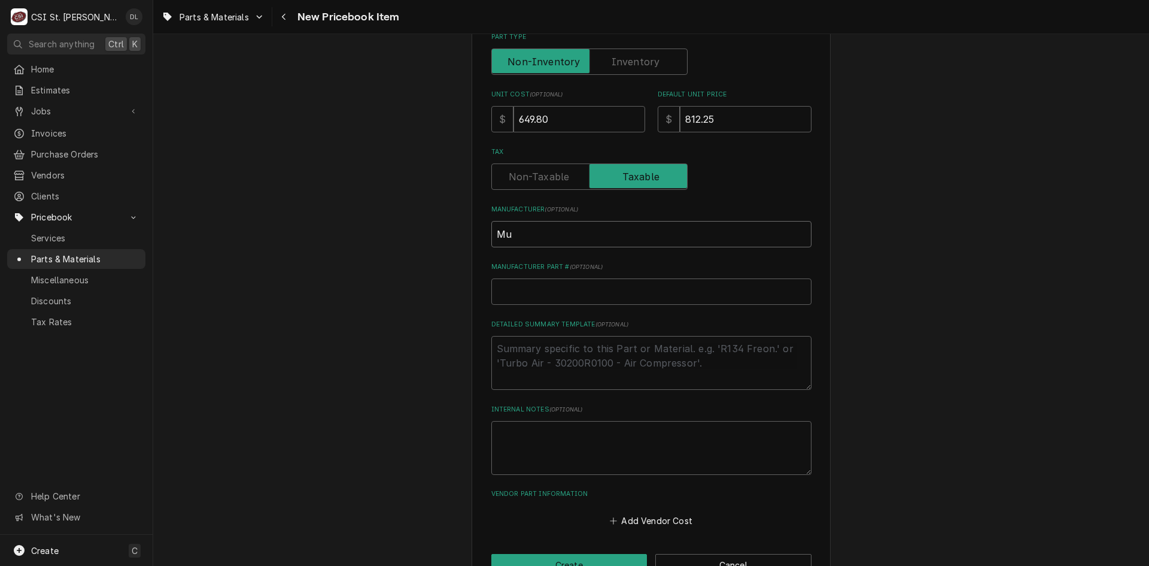
type input "Mul"
type textarea "x"
type input "Muli"
type textarea "x"
type input "Mulip"
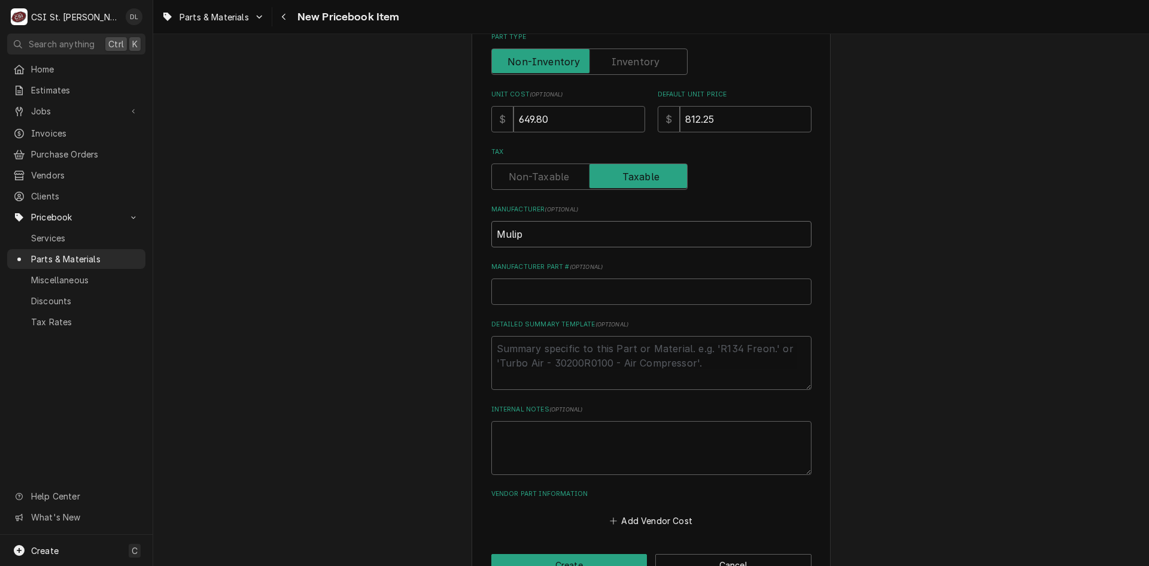
type textarea "x"
type input "Mulipl"
type textarea "x"
type input "Muliple"
type textarea "x"
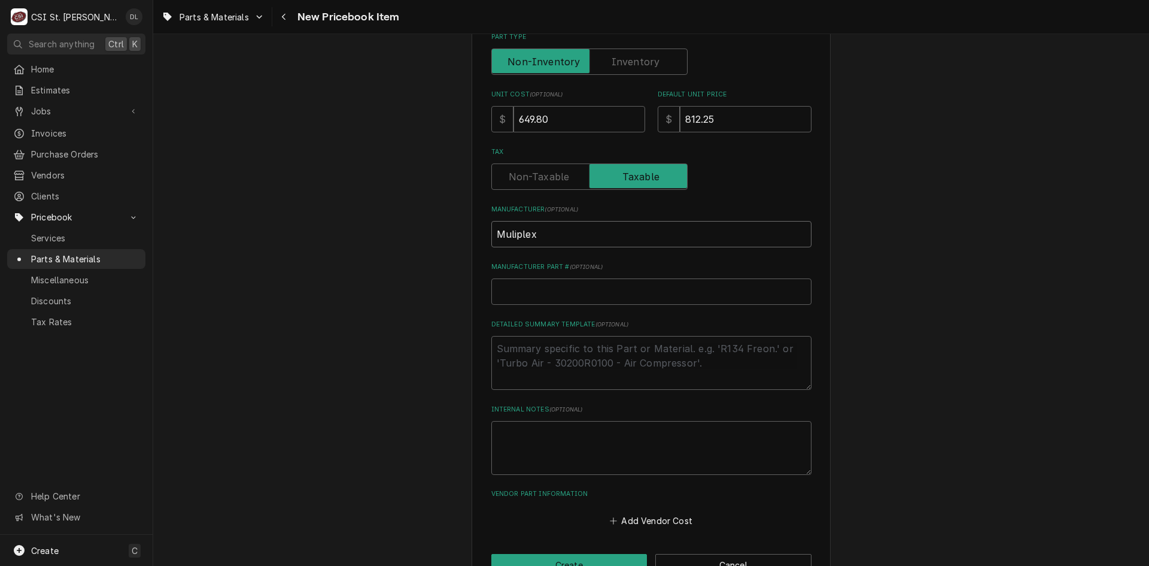
type input "Muliplex"
click at [544, 288] on input "Manufacturer Part # ( optional )" at bounding box center [651, 291] width 320 height 26
type textarea "x"
type input "1"
type textarea "x"
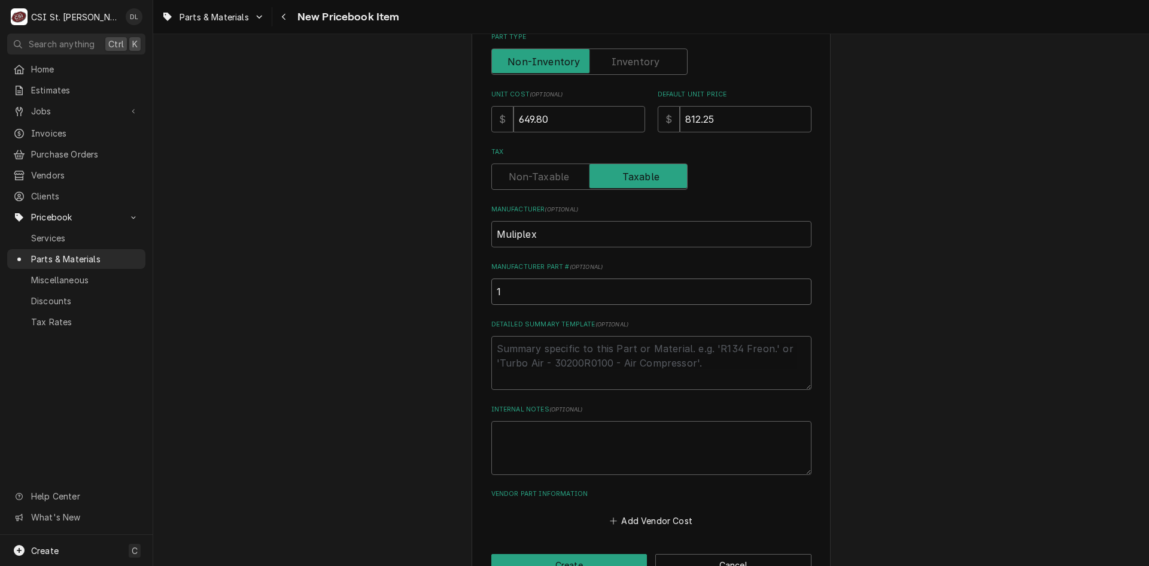
type input "16"
type textarea "x"
type input "16-"
type textarea "x"
type input "16-1"
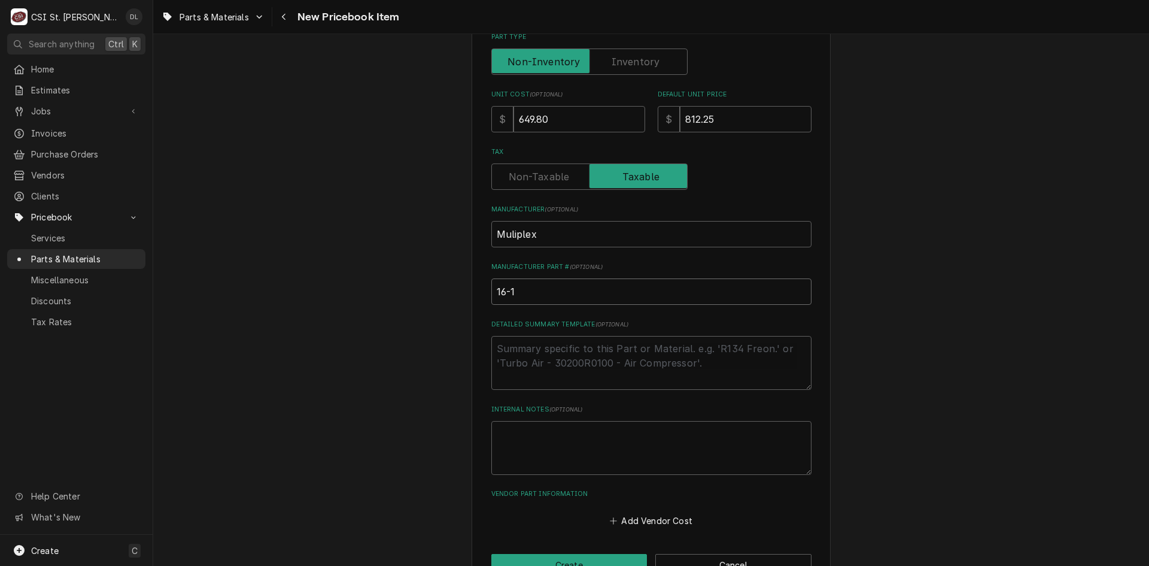
type textarea "x"
type input "16-15"
type textarea "x"
type input "16-157"
type textarea "x"
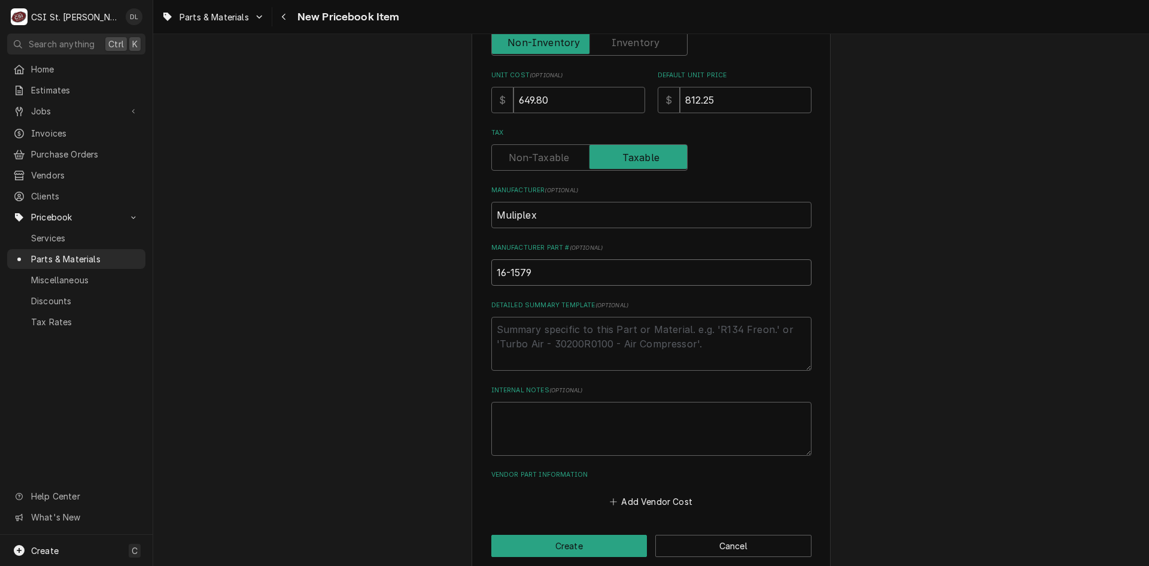
scroll to position [395, 0]
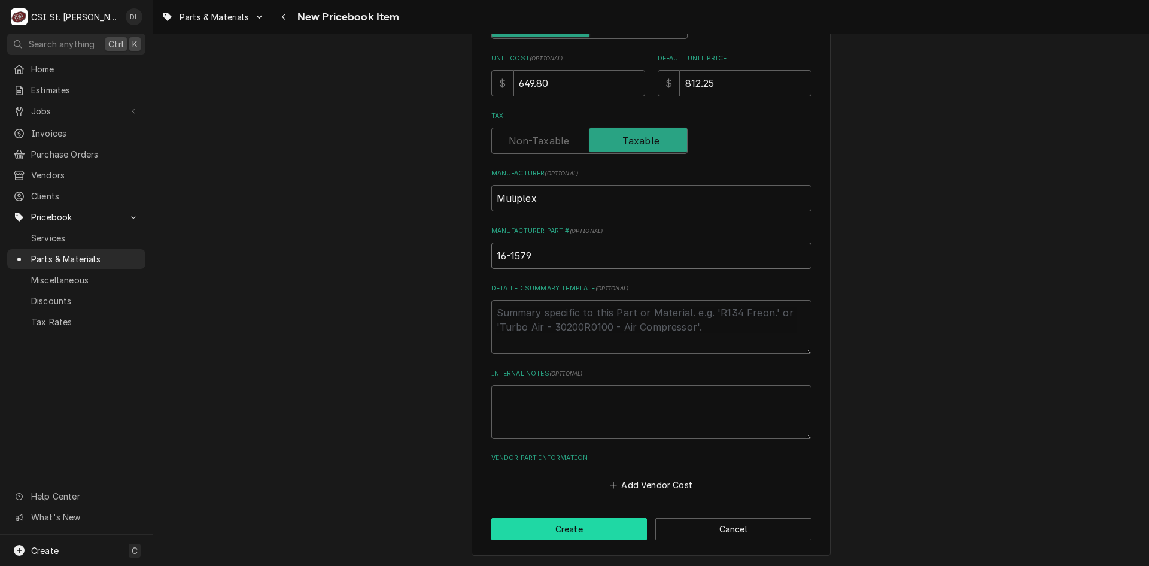
type input "16-1579"
click at [593, 523] on button "Create" at bounding box center [569, 529] width 156 height 22
type textarea "x"
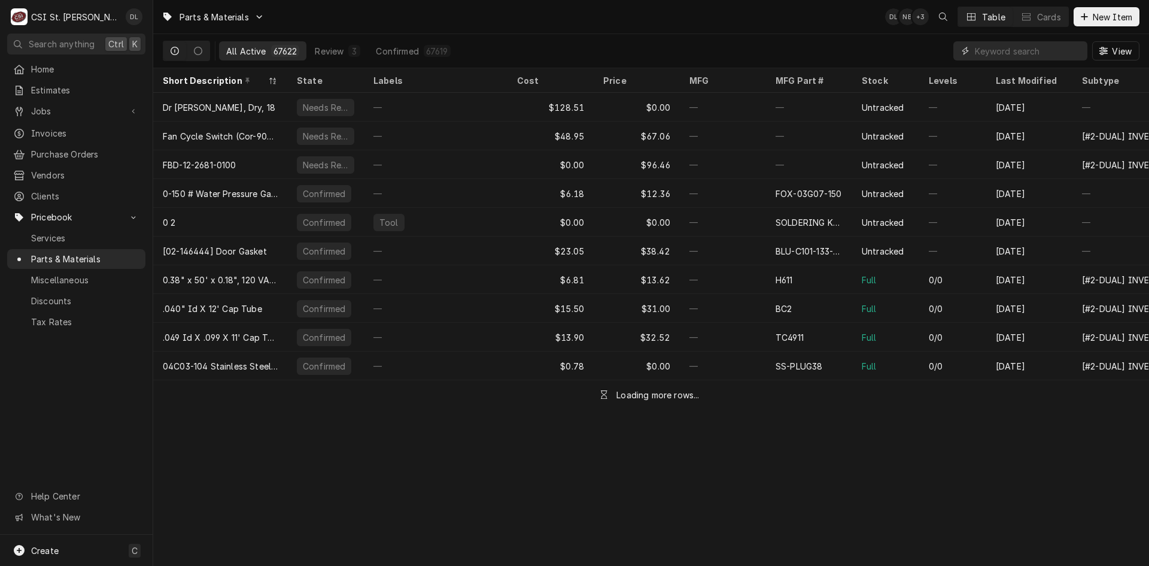
click at [1023, 56] on input "Dynamic Content Wrapper" at bounding box center [1028, 50] width 107 height 19
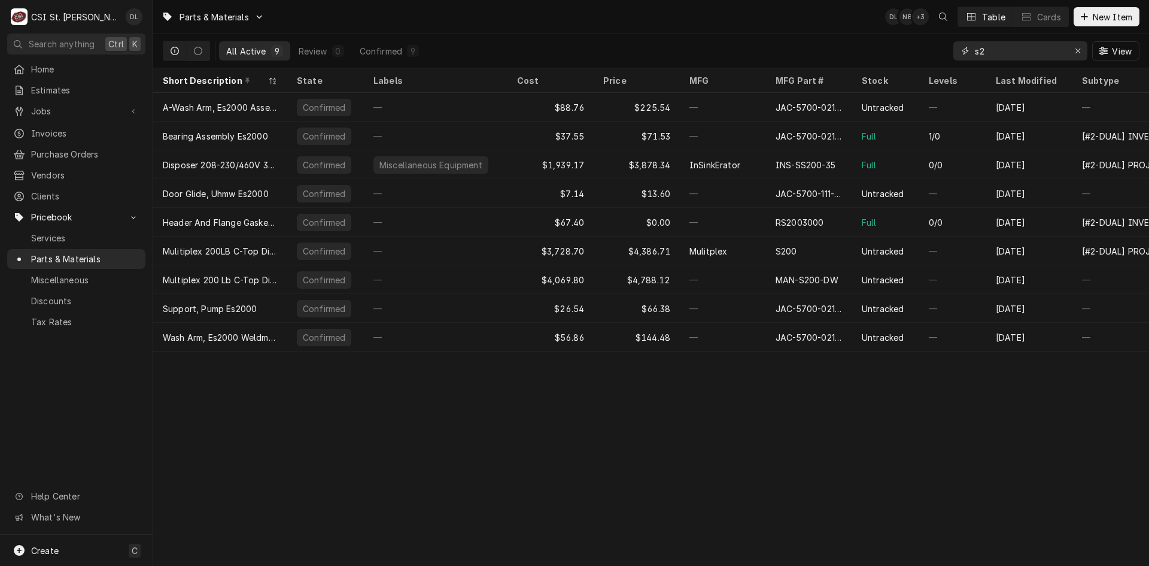
type input "s"
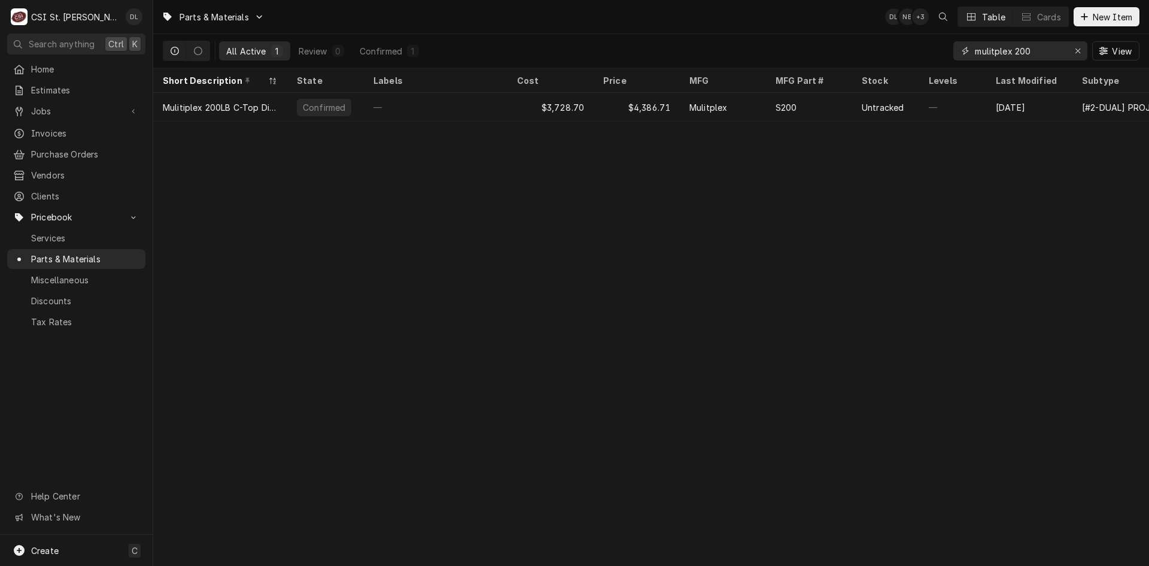
type input "mulitplex 200"
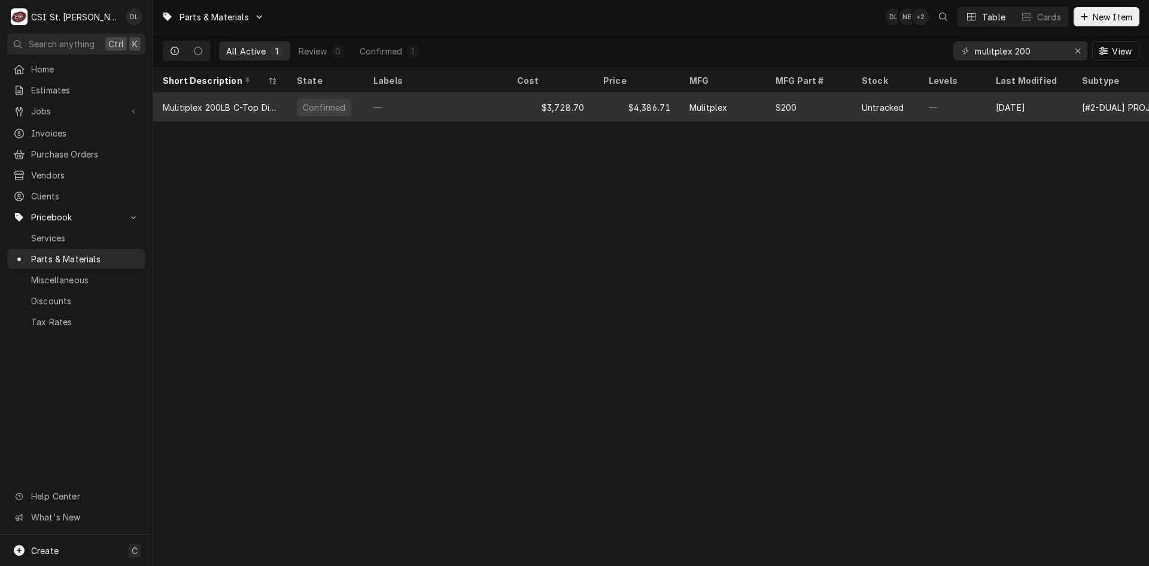
click at [960, 108] on div "—" at bounding box center [952, 107] width 67 height 29
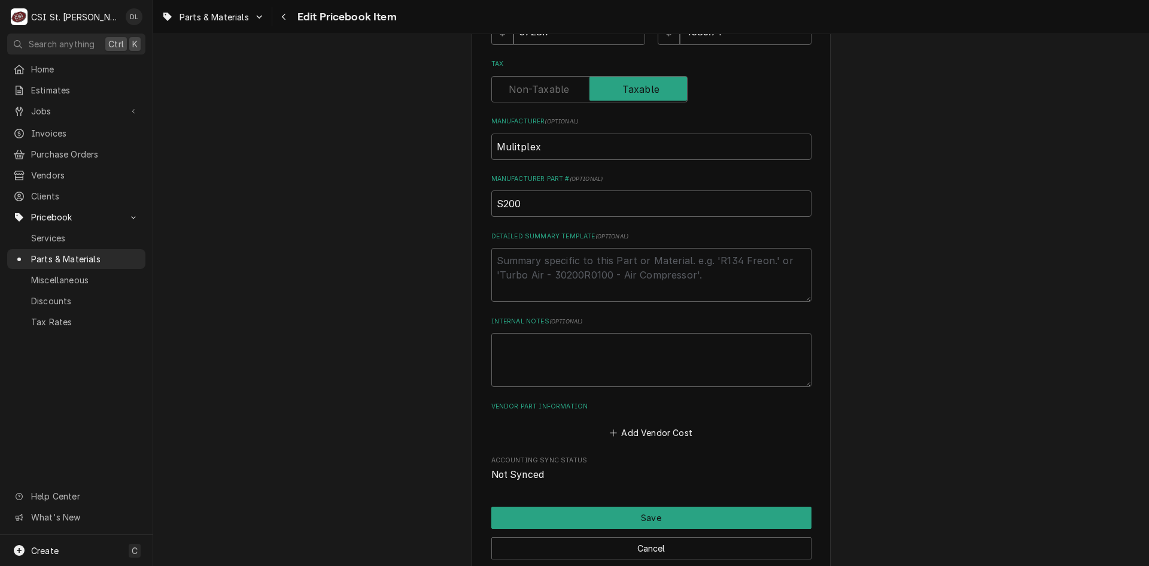
scroll to position [479, 0]
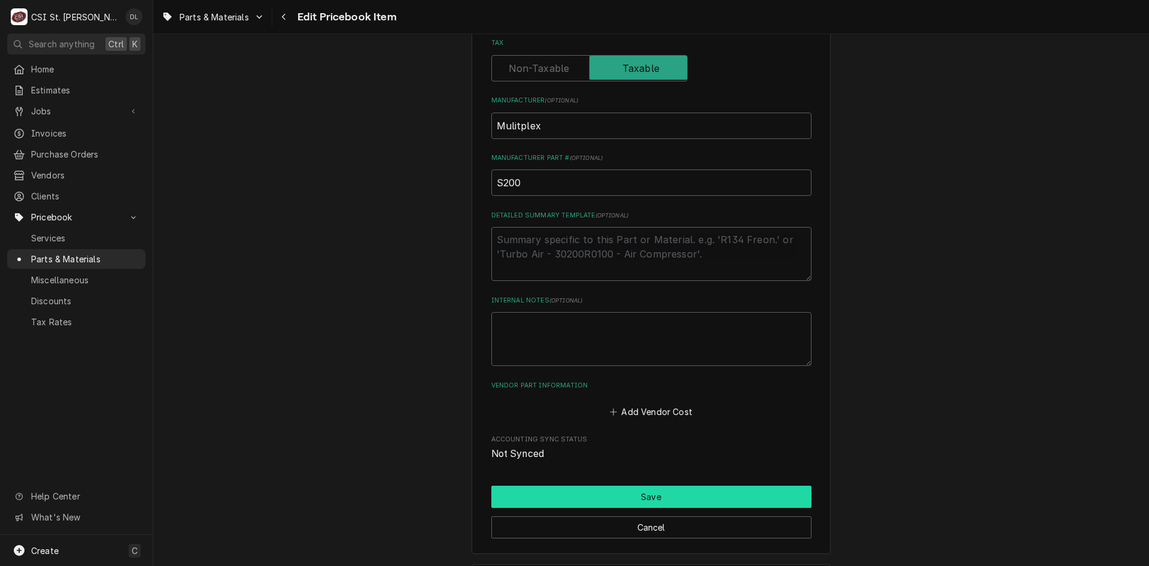
click at [633, 494] on button "Save" at bounding box center [651, 496] width 320 height 22
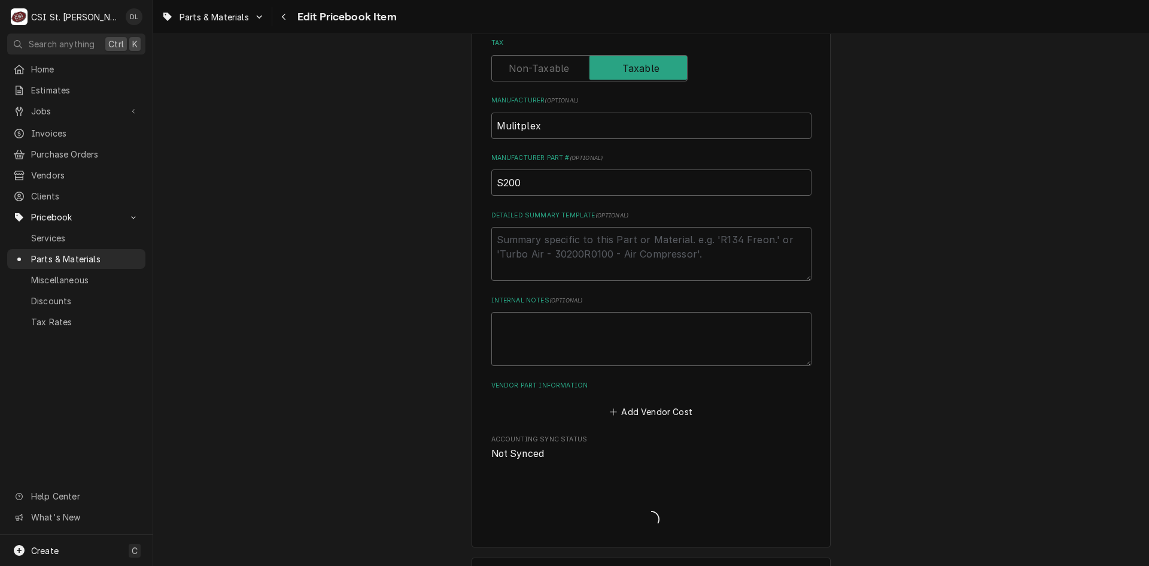
type textarea "x"
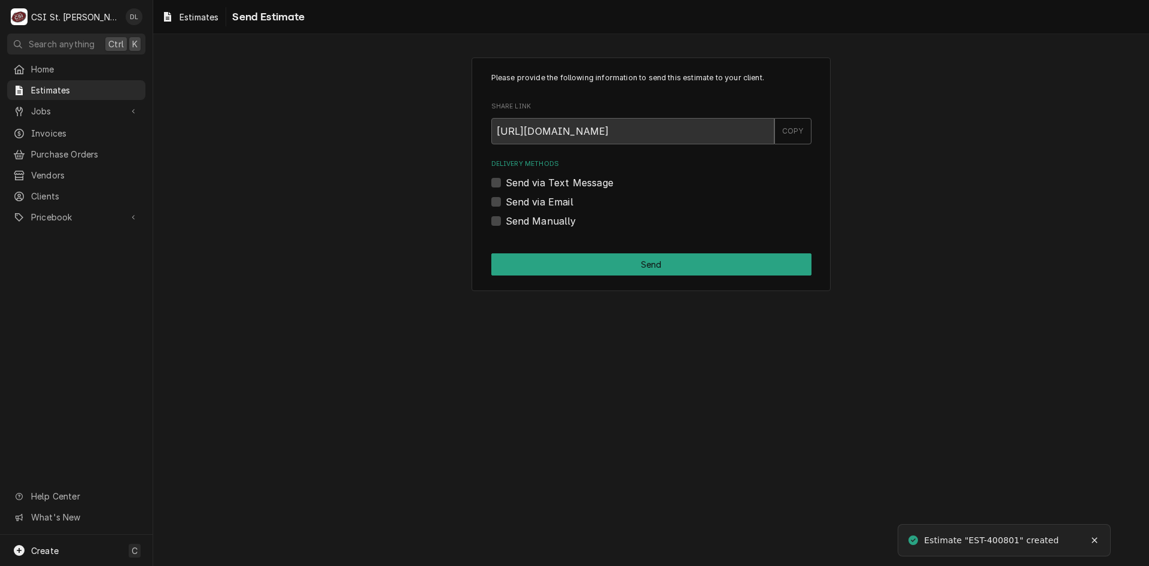
click at [506, 222] on label "Send Manually" at bounding box center [541, 221] width 71 height 14
click at [506, 222] on input "Send Manually" at bounding box center [666, 227] width 320 height 26
checkbox input "true"
click at [622, 272] on button "Send" at bounding box center [651, 264] width 320 height 22
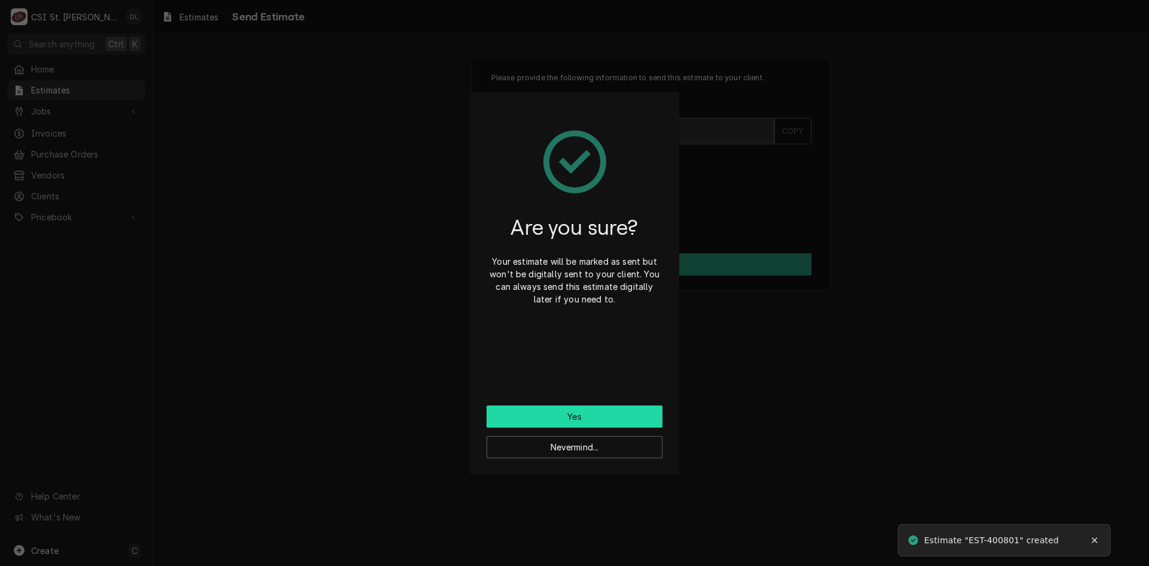
click at [571, 414] on button "Yes" at bounding box center [575, 416] width 176 height 22
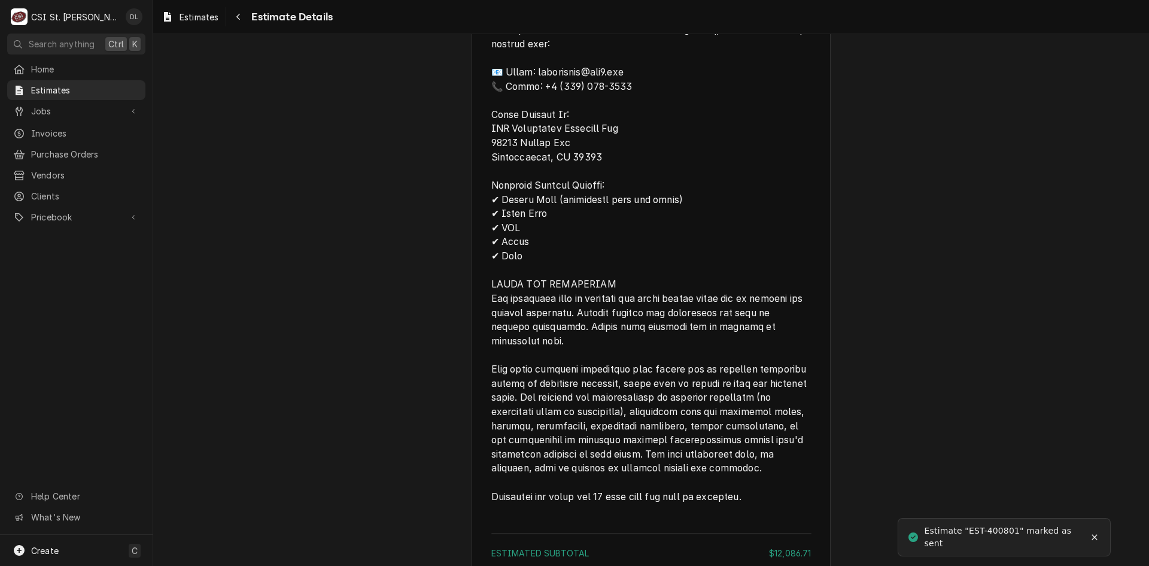
scroll to position [3088, 0]
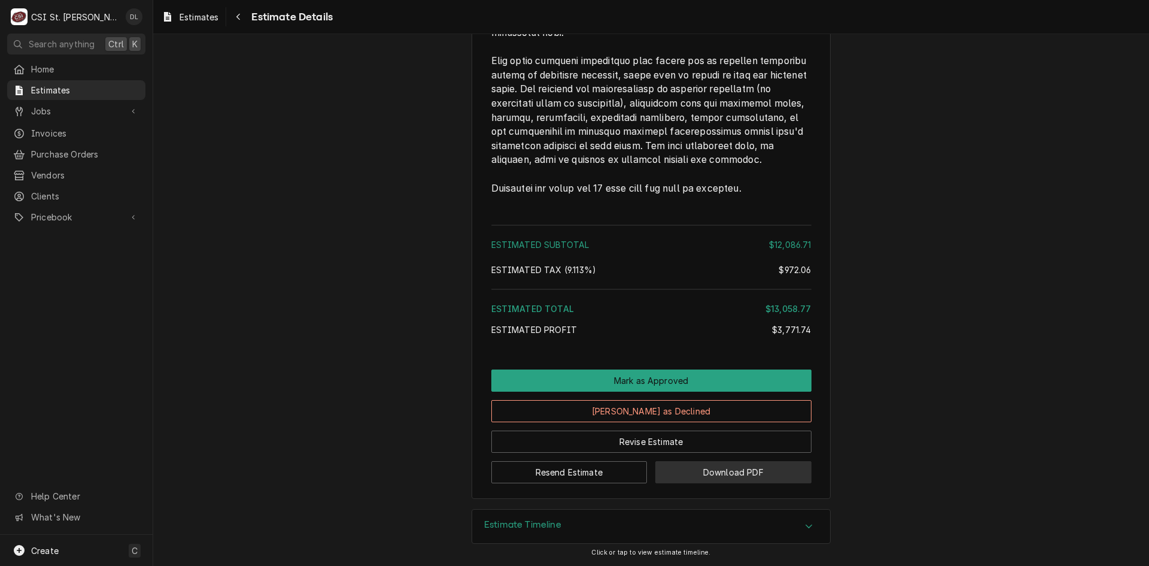
click at [763, 470] on button "Download PDF" at bounding box center [733, 472] width 156 height 22
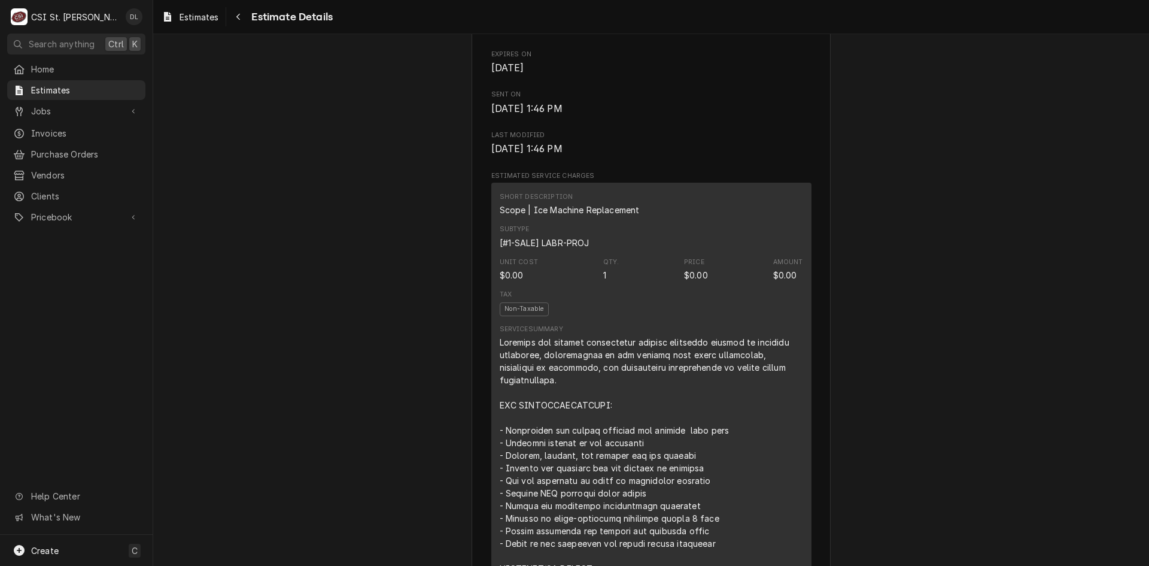
scroll to position [0, 0]
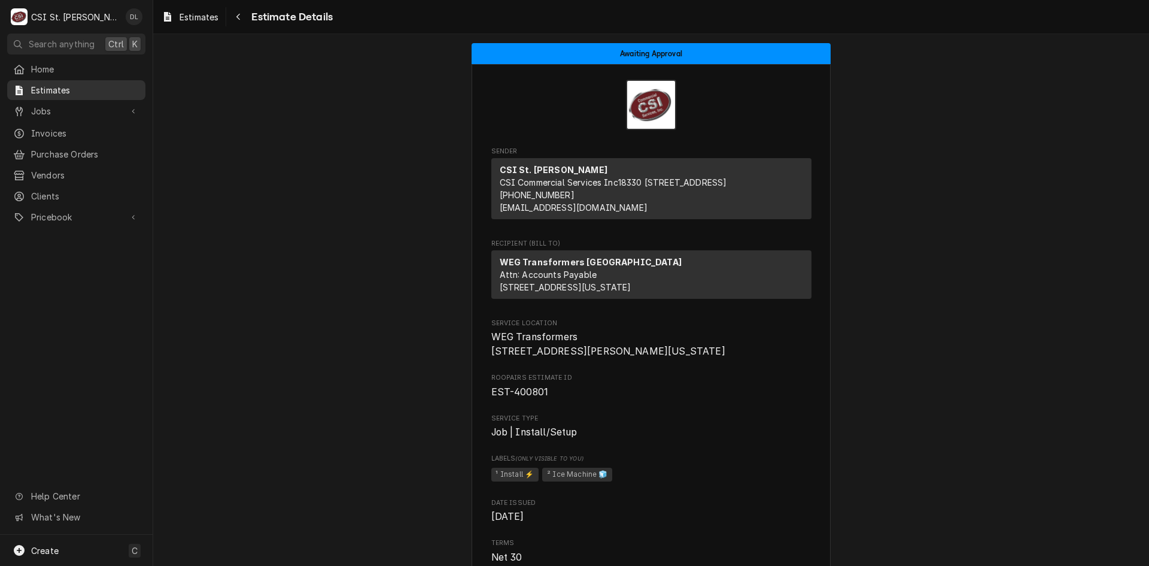
click at [52, 85] on span "Estimates" at bounding box center [85, 90] width 108 height 13
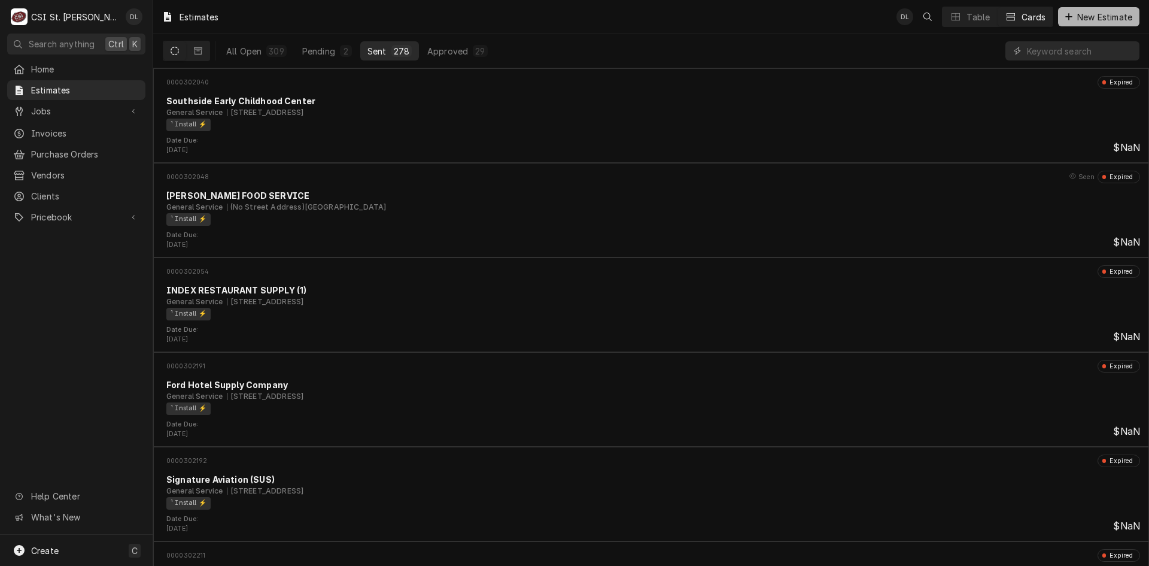
click at [1063, 13] on div "Dynamic Content Wrapper" at bounding box center [1069, 17] width 12 height 12
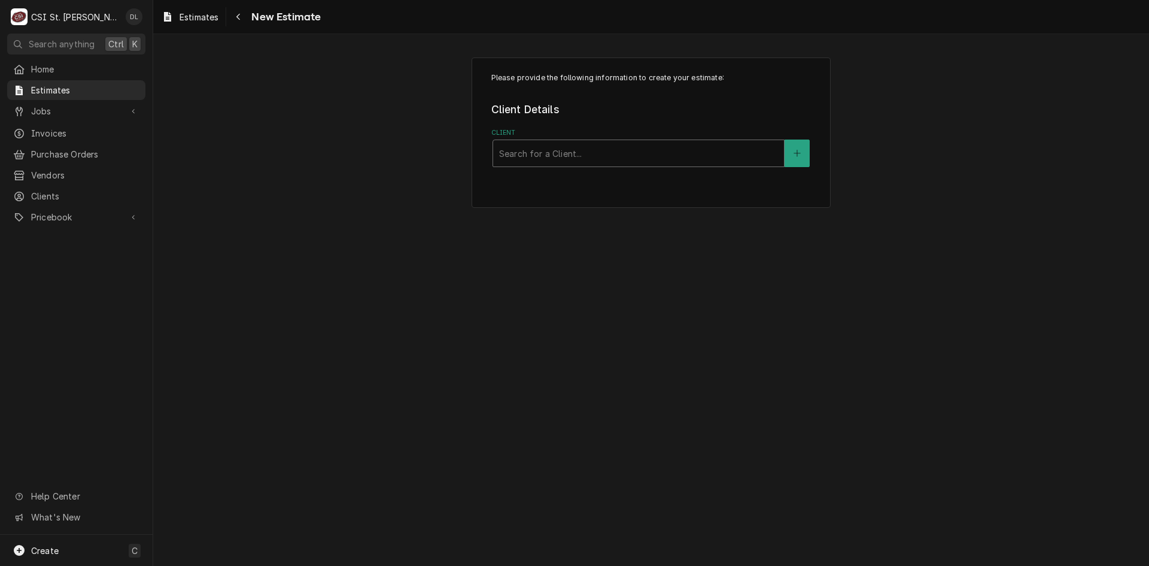
click at [606, 144] on div "Client" at bounding box center [638, 153] width 279 height 22
type input "weg"
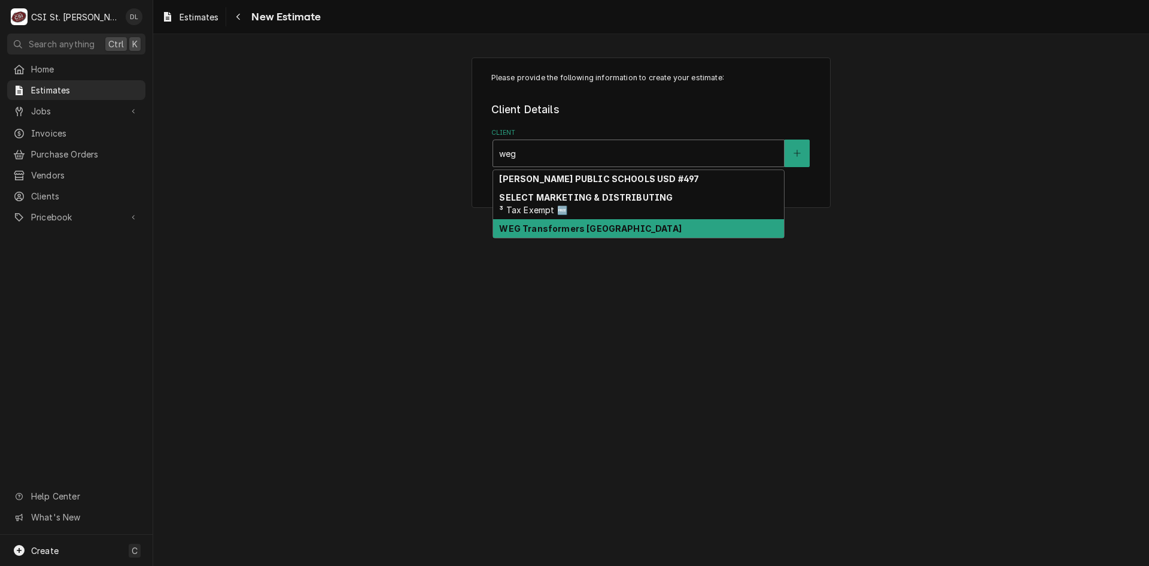
click at [588, 222] on div "WEG Transformers USA" at bounding box center [638, 228] width 291 height 19
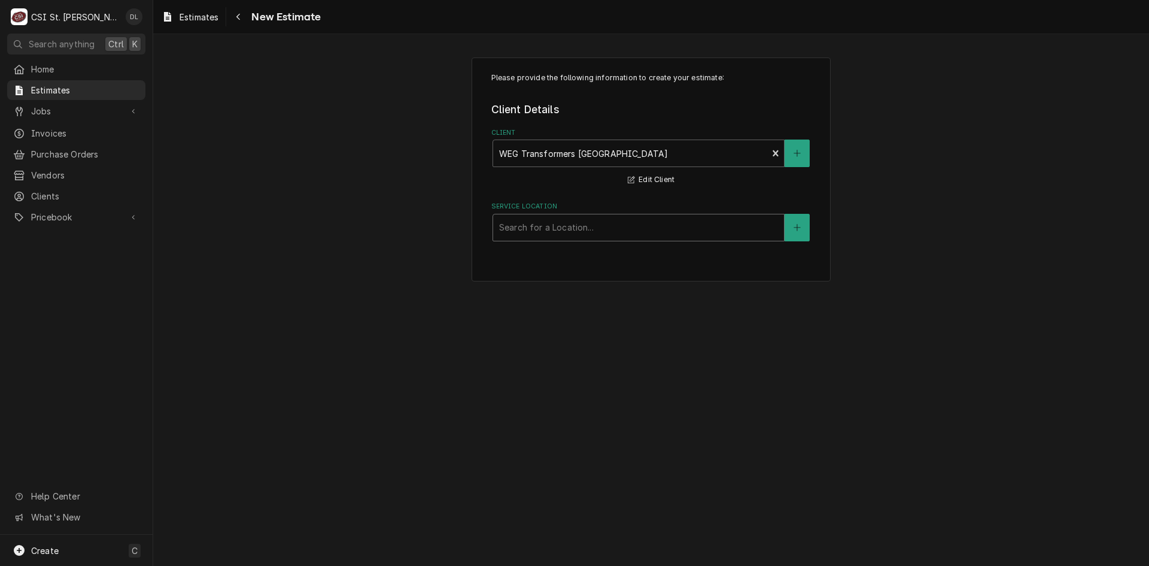
click at [597, 234] on div "Service Location" at bounding box center [638, 228] width 279 height 22
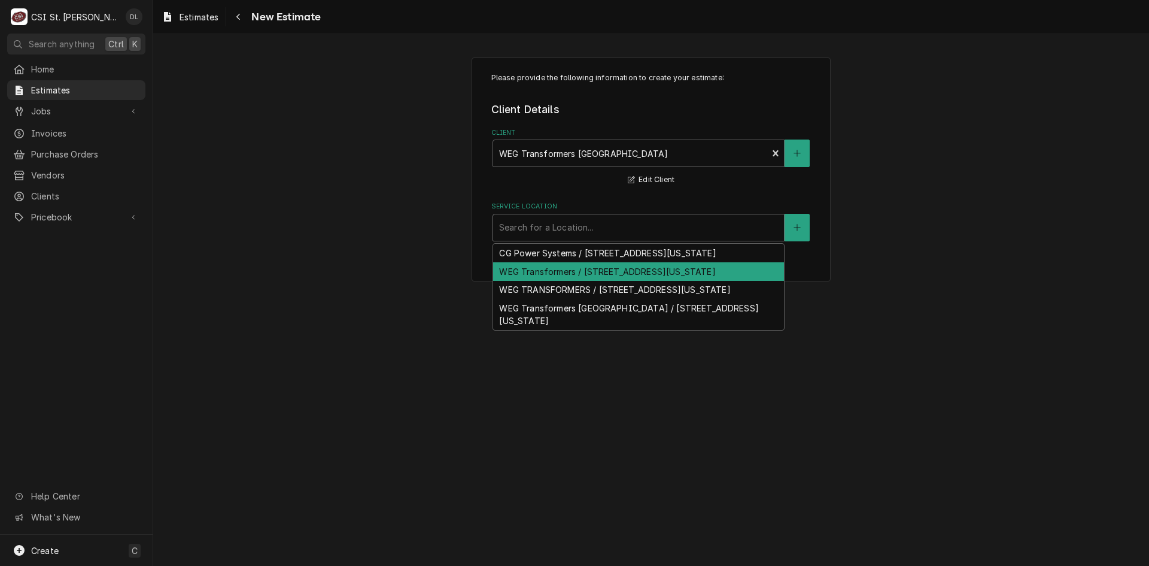
click at [635, 274] on div "WEG Transformers / 1 Pauwels Dr Vendor #431286, Washington, MO 63090" at bounding box center [638, 271] width 291 height 19
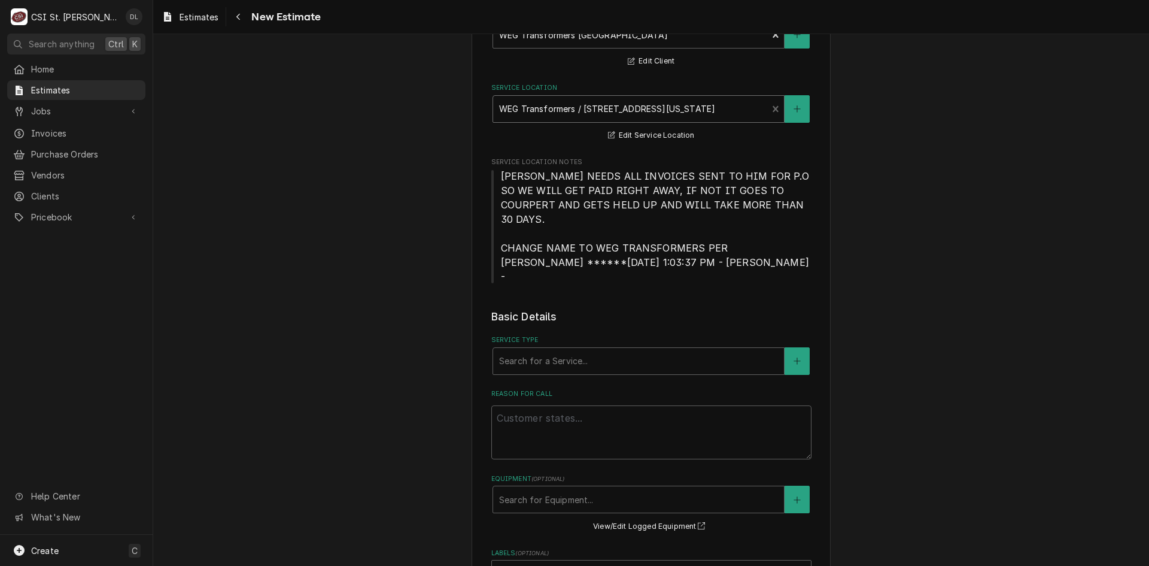
scroll to position [120, 0]
click at [578, 349] on div "Service Type" at bounding box center [638, 360] width 279 height 22
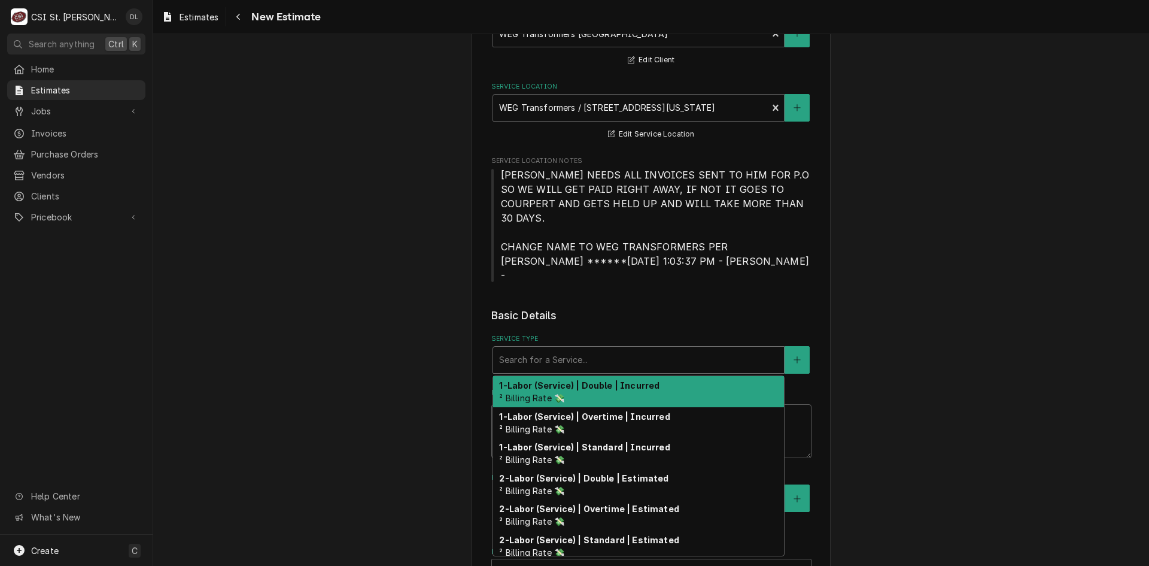
type textarea "x"
type input "le"
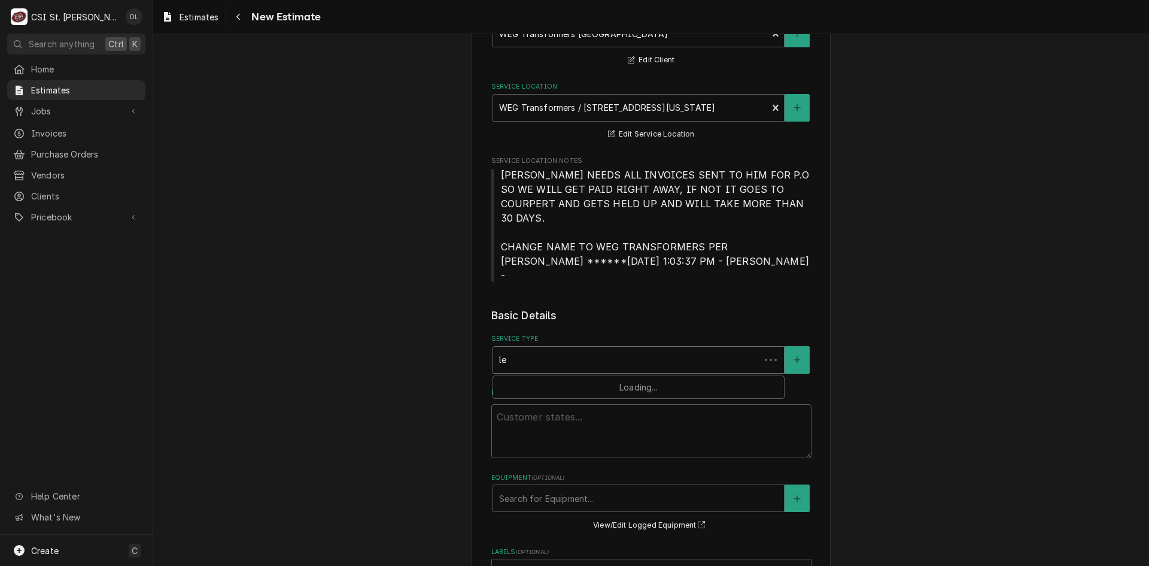
type textarea "x"
type input "lea"
type textarea "x"
type input "leas"
type textarea "x"
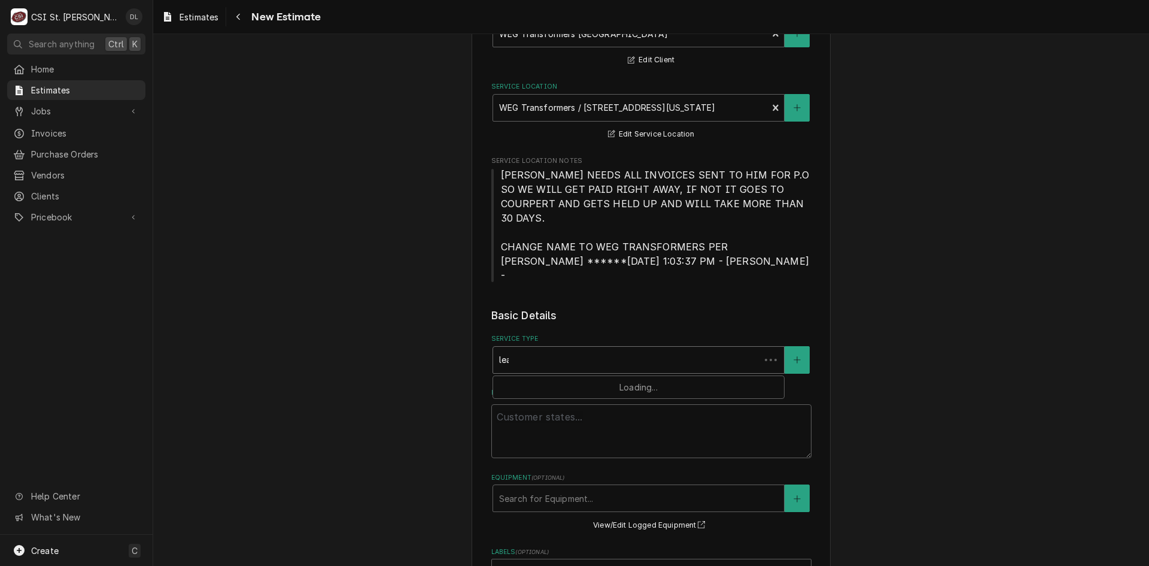
type input "lease"
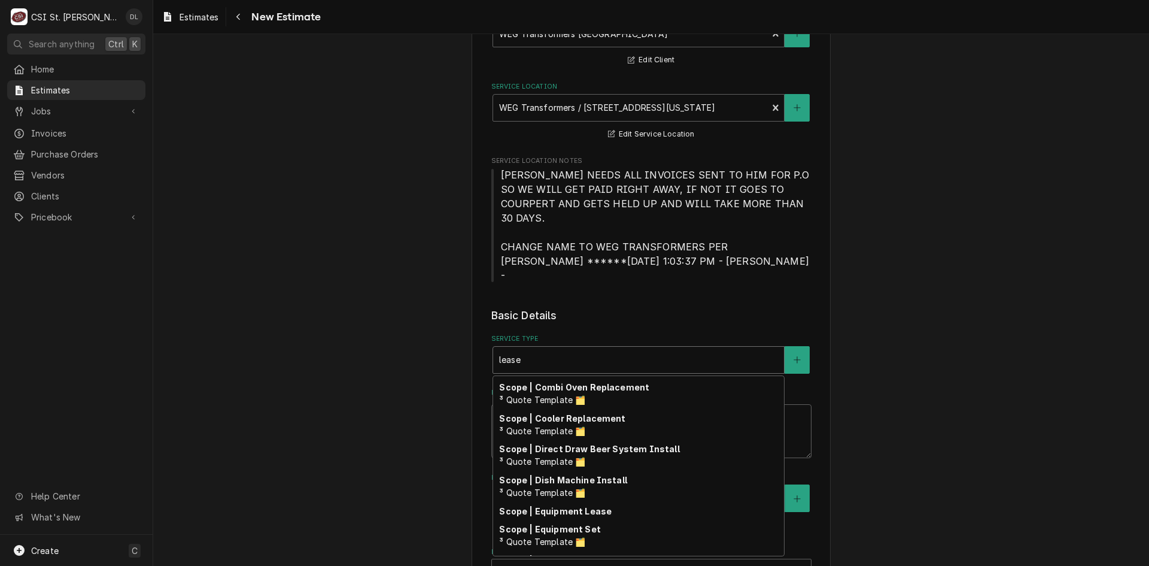
scroll to position [117, 0]
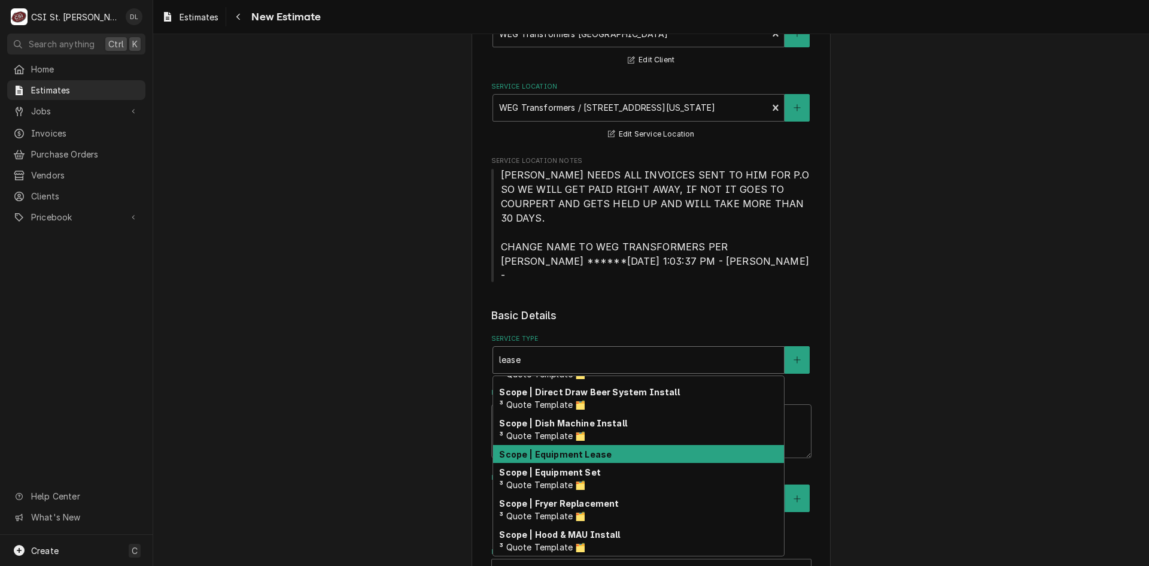
click at [564, 449] on strong "Scope | Equipment Lease" at bounding box center [555, 454] width 113 height 10
type textarea "x"
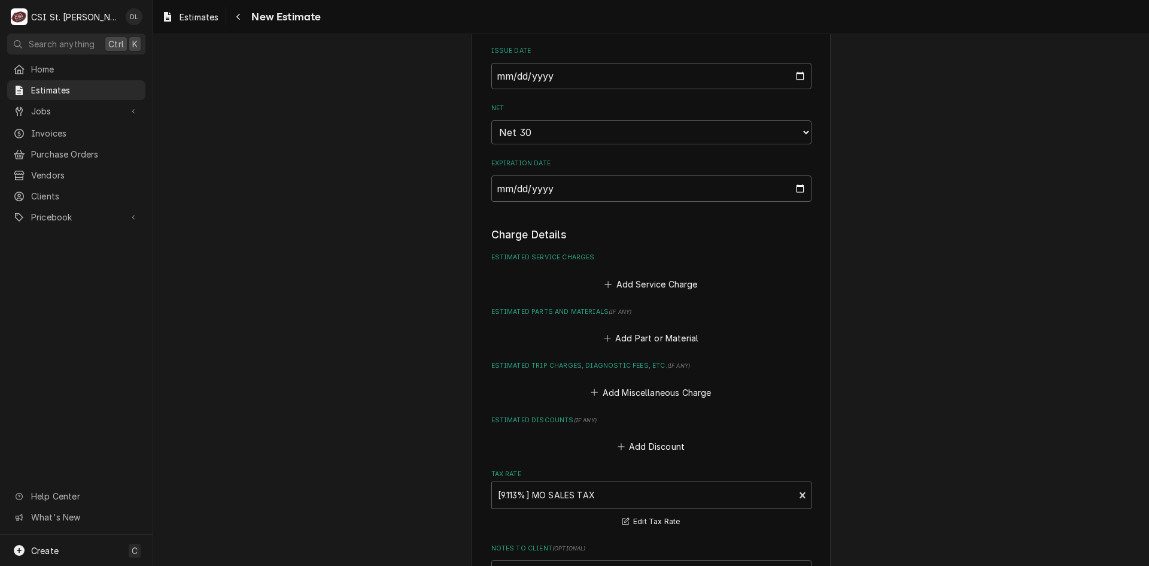
scroll to position [1018, 0]
click at [605, 280] on icon "Estimated Service Charges" at bounding box center [608, 283] width 7 height 7
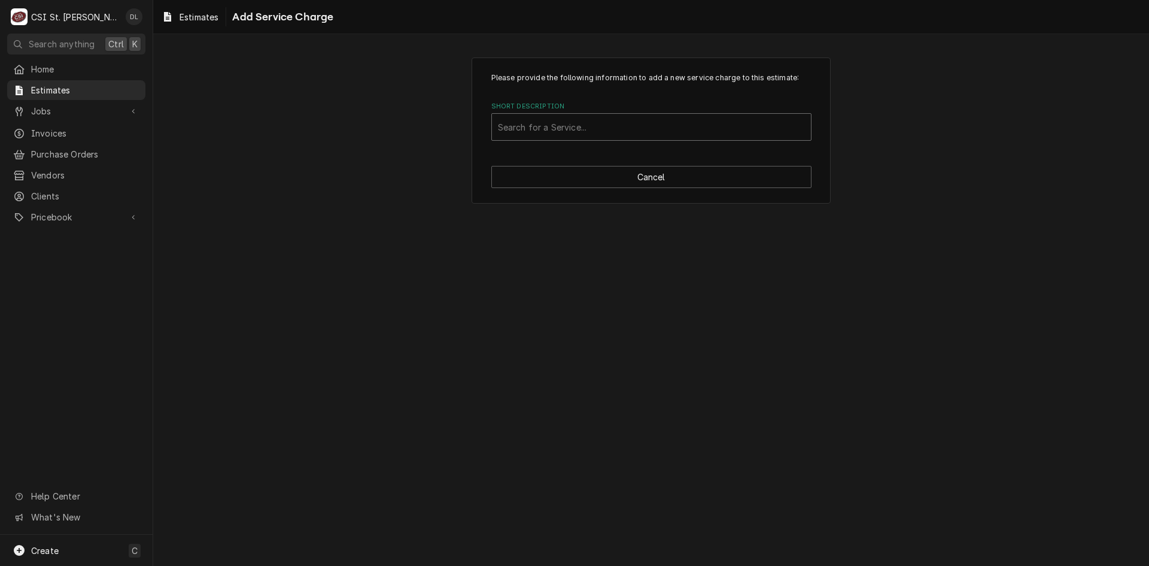
click at [589, 129] on div "Short Description" at bounding box center [651, 127] width 307 height 22
type input "scope equipme"
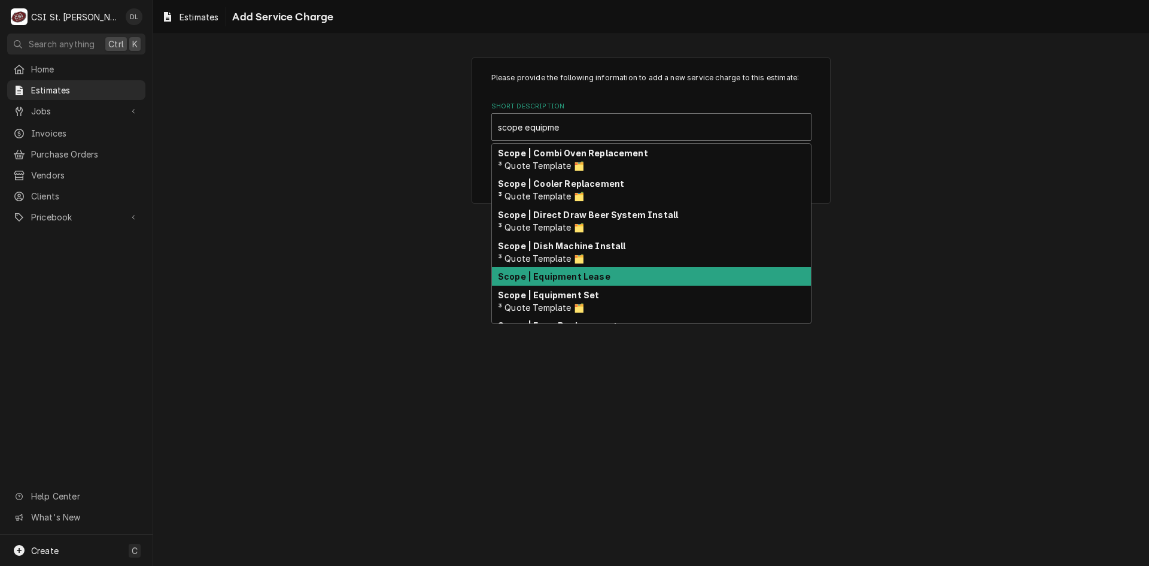
click at [573, 278] on strong "Scope | Equipment Lease" at bounding box center [554, 276] width 113 height 10
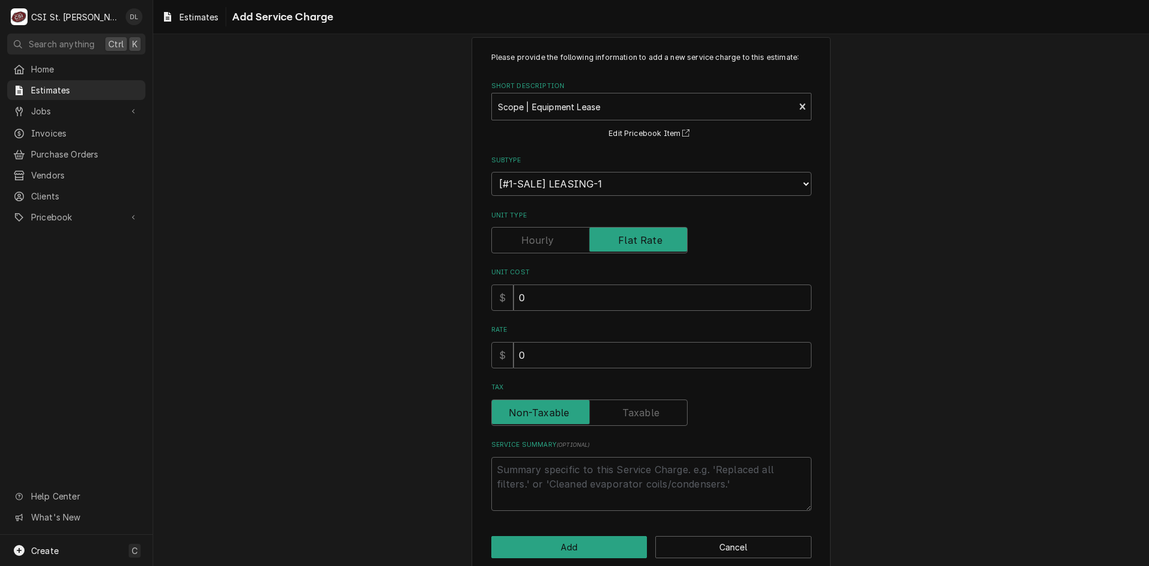
scroll to position [38, 0]
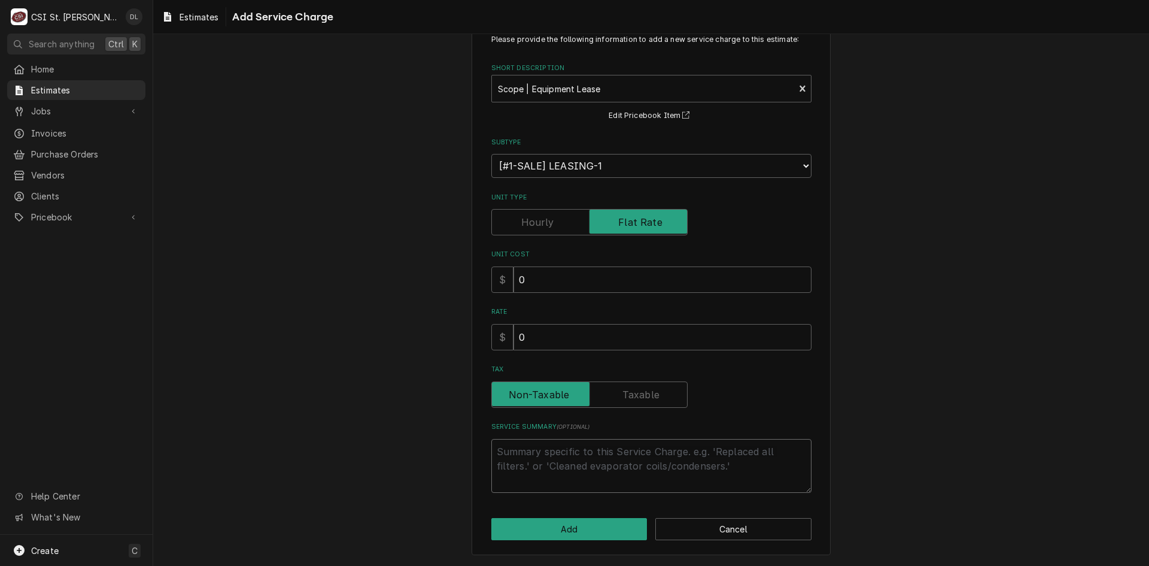
click at [528, 447] on textarea "Service Summary ( optional )" at bounding box center [651, 466] width 320 height 54
type textarea "x"
type textarea "3"
type textarea "x"
type textarea "3"
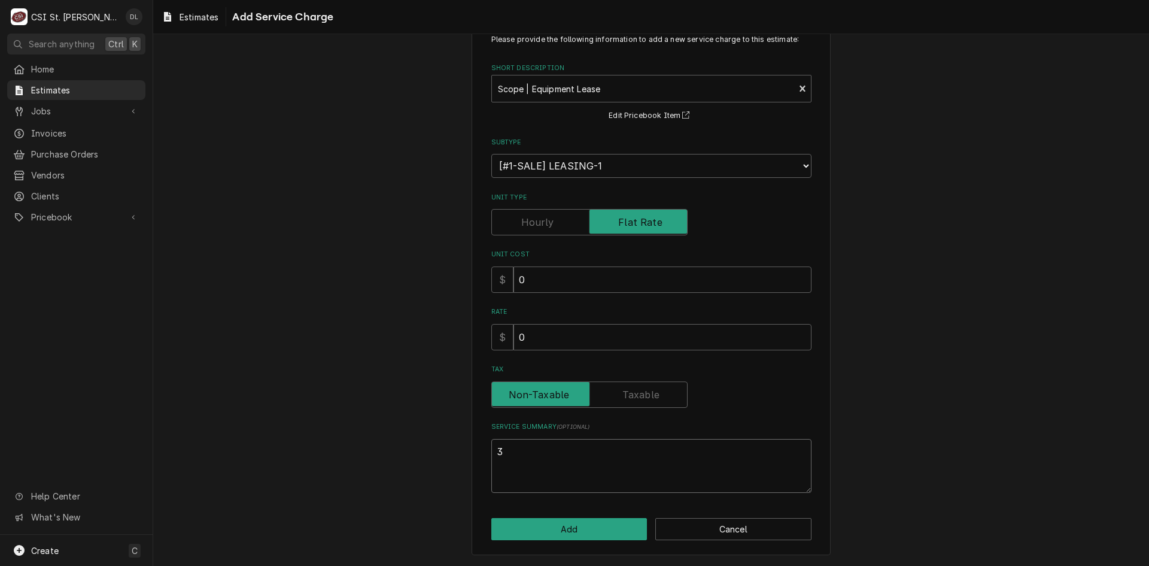
type textarea "x"
type textarea "3 y"
type textarea "x"
type textarea "3 ye"
type textarea "x"
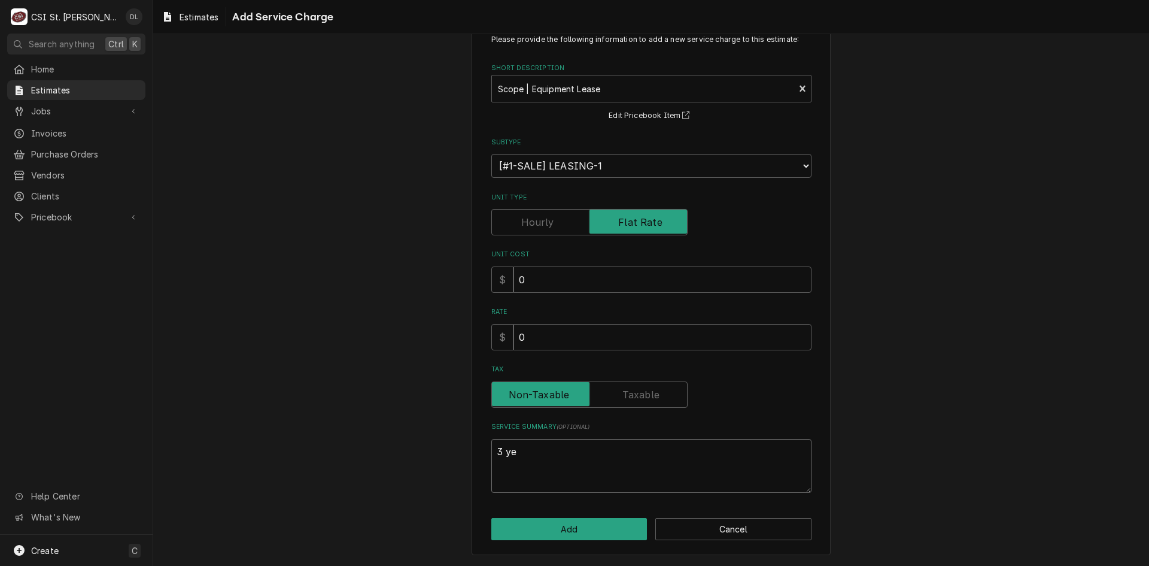
type textarea "3 yea"
type textarea "x"
type textarea "3 year"
type textarea "x"
type textarea "3 year"
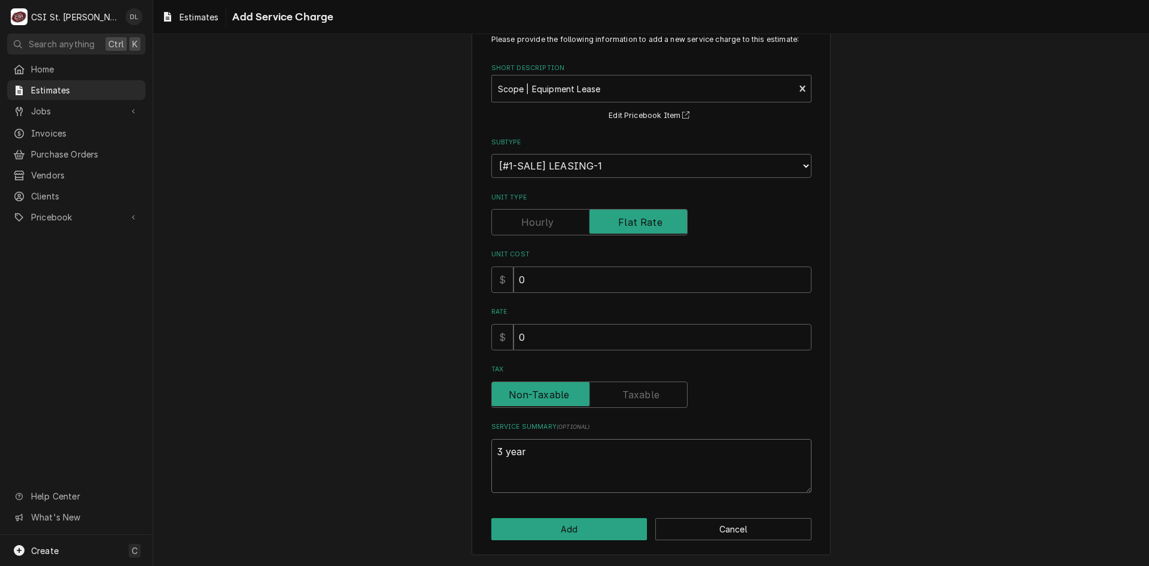
type textarea "x"
type textarea "3 year e"
type textarea "x"
type textarea "3 year eq"
type textarea "x"
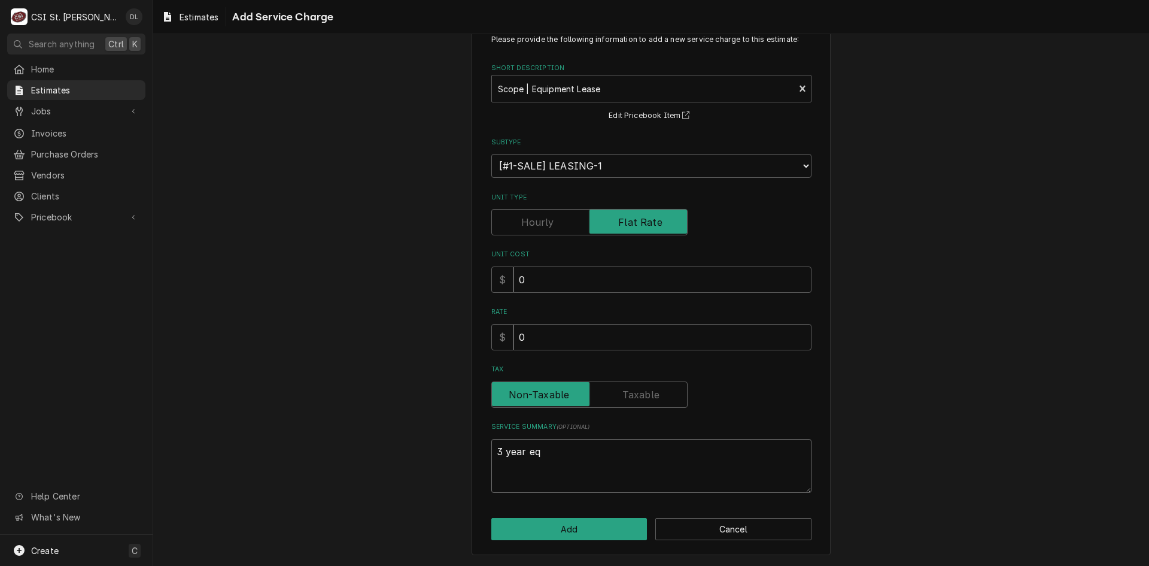
type textarea "3 year equ"
type textarea "x"
type textarea "3 year equi"
type textarea "x"
type textarea "3 year equip"
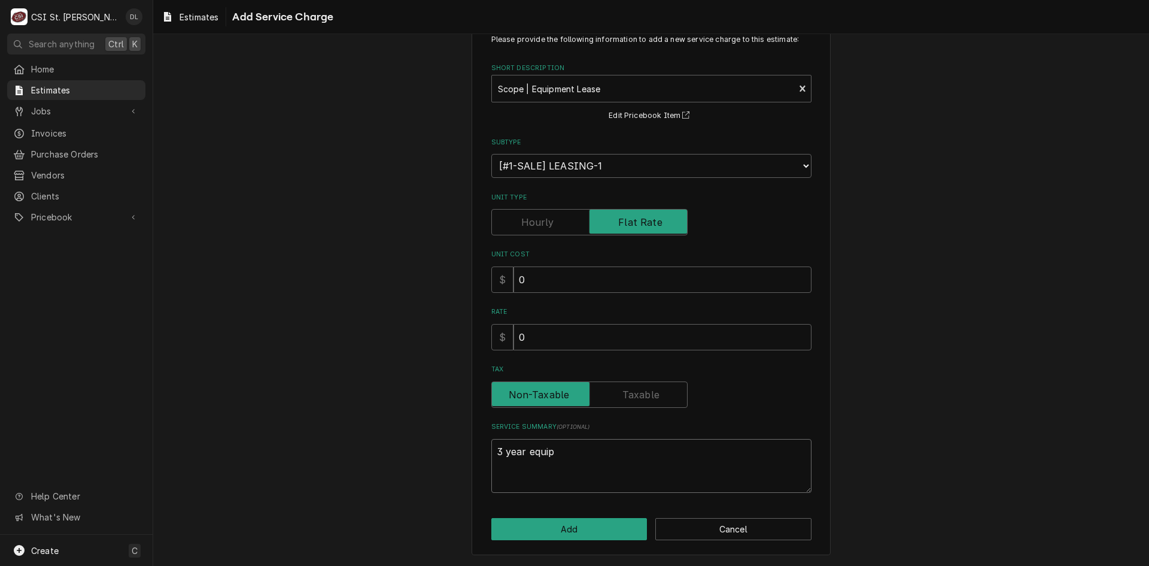
type textarea "x"
type textarea "3 year equipm"
type textarea "x"
type textarea "3 year equipme"
type textarea "x"
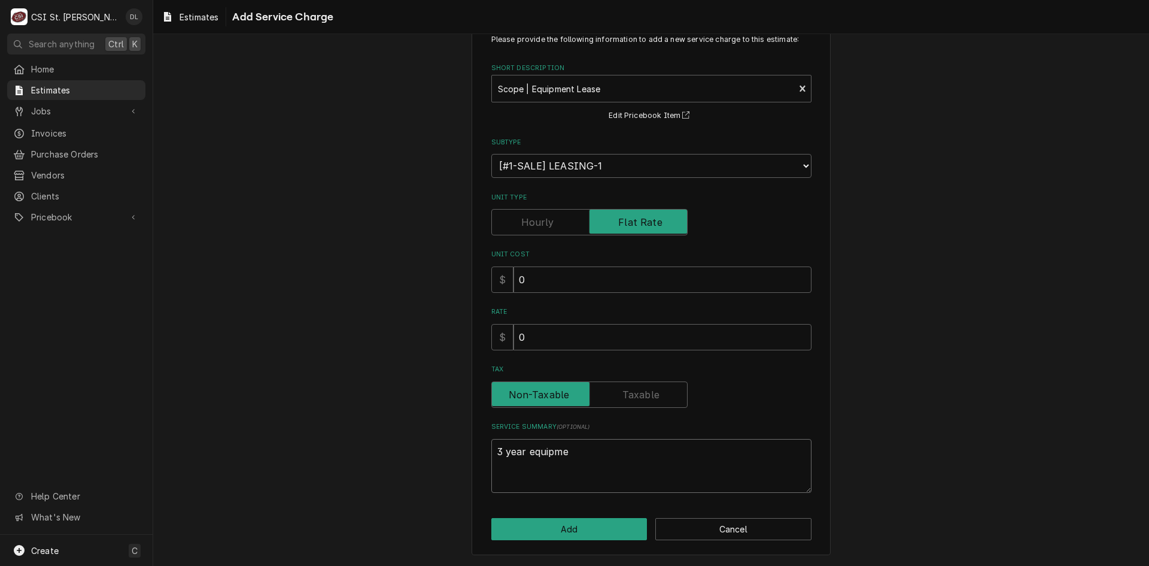
type textarea "3 year equipmen"
type textarea "x"
type textarea "3 year equipment"
type textarea "x"
type textarea "3 year equipment l"
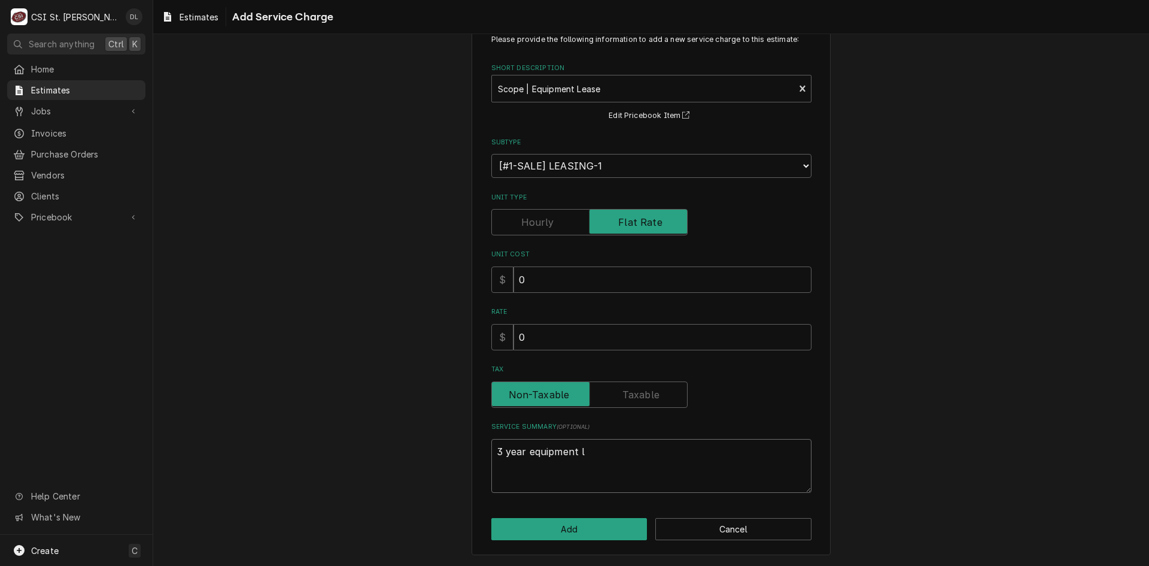
type textarea "x"
type textarea "3 year equipment le"
type textarea "x"
type textarea "3 year equipment lea"
type textarea "x"
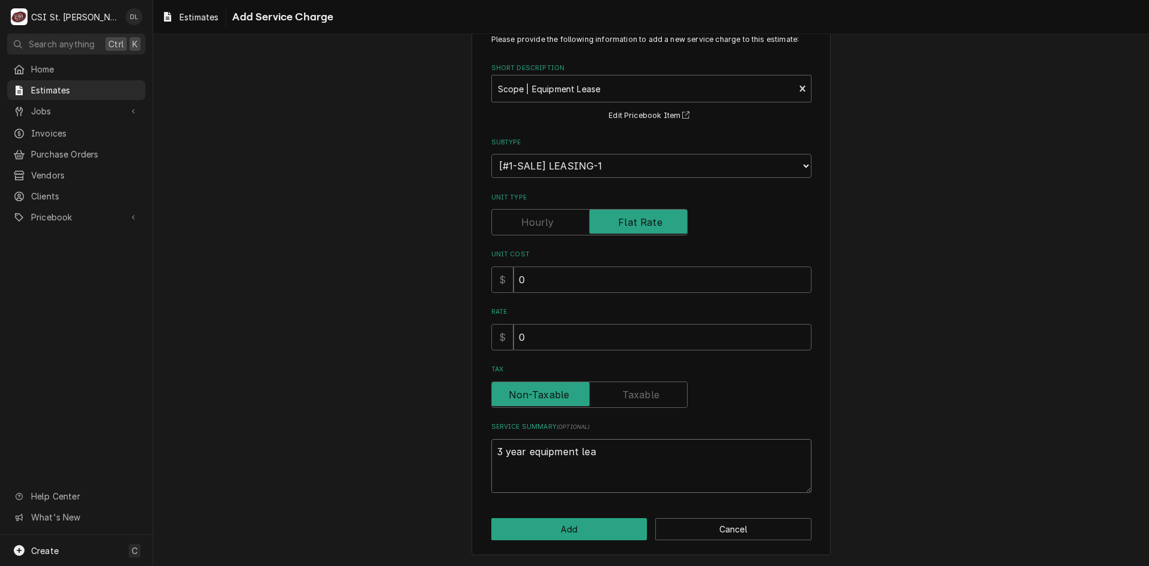
type textarea "3 year equipment leas"
type textarea "x"
type textarea "3 year equipment lease"
type textarea "x"
type textarea "3 year equipment lease"
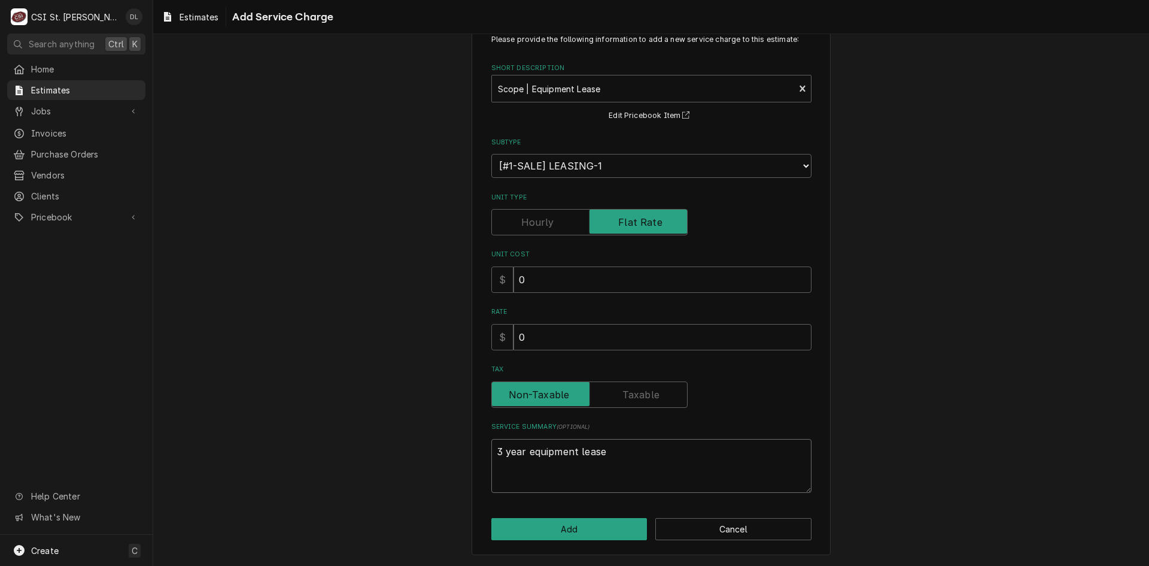
type textarea "x"
type textarea "3 year equipment lease o"
type textarea "x"
type textarea "3 year equipment lease on"
type textarea "x"
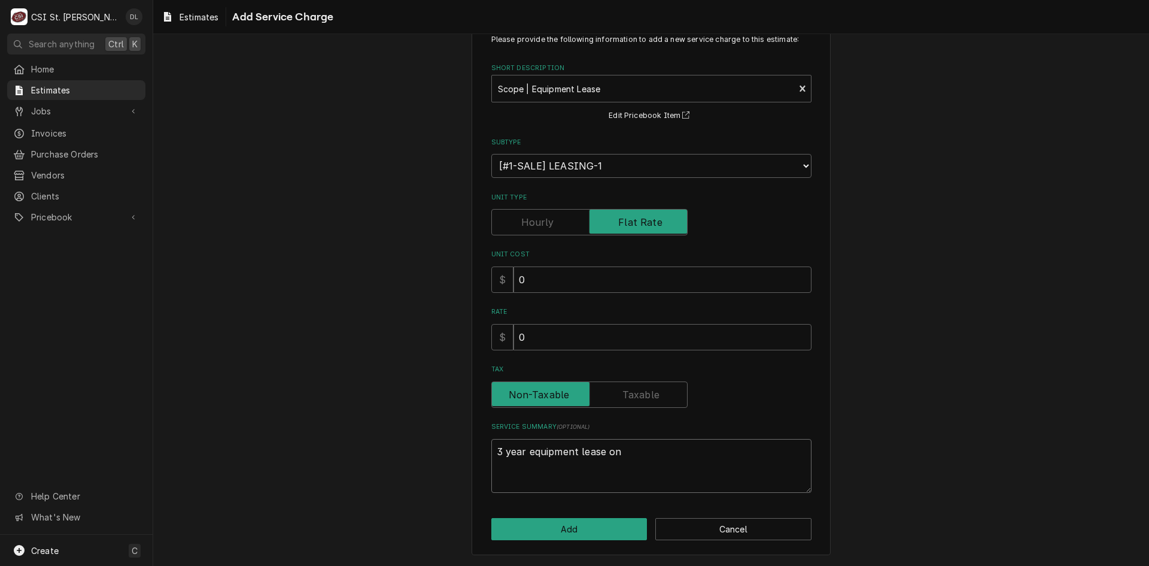
type textarea "3 year equipment lease on"
type textarea "x"
type textarea "3 year equipment lease on a"
type textarea "x"
type textarea "3 year equipment lease on a"
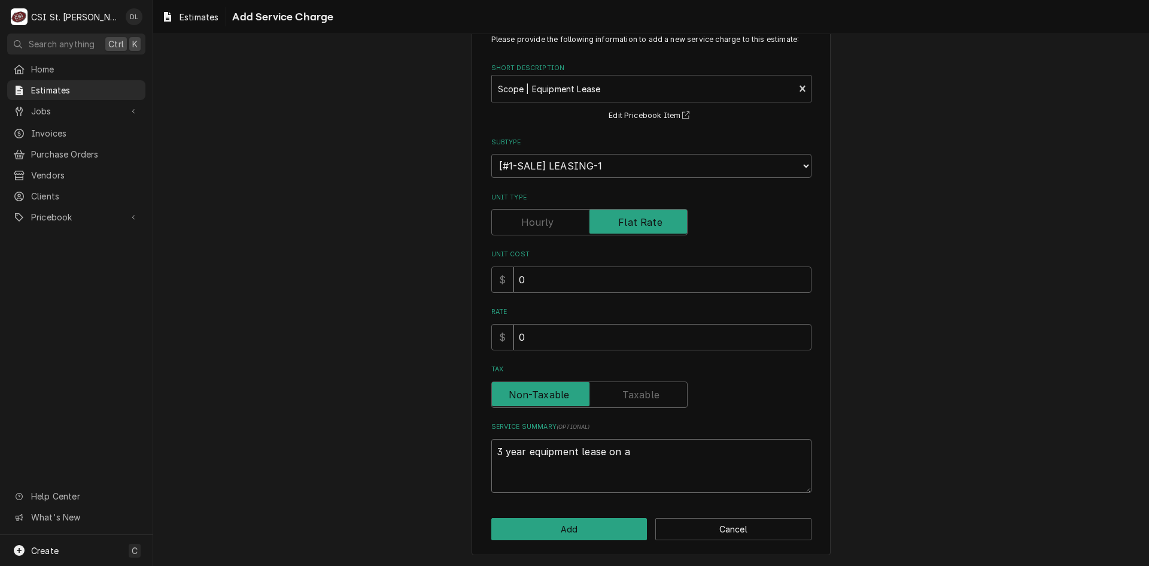
type textarea "x"
type textarea "3 year equipment lease on a IY"
type textarea "x"
type textarea "3 year equipment lease on a IY:"
type textarea "x"
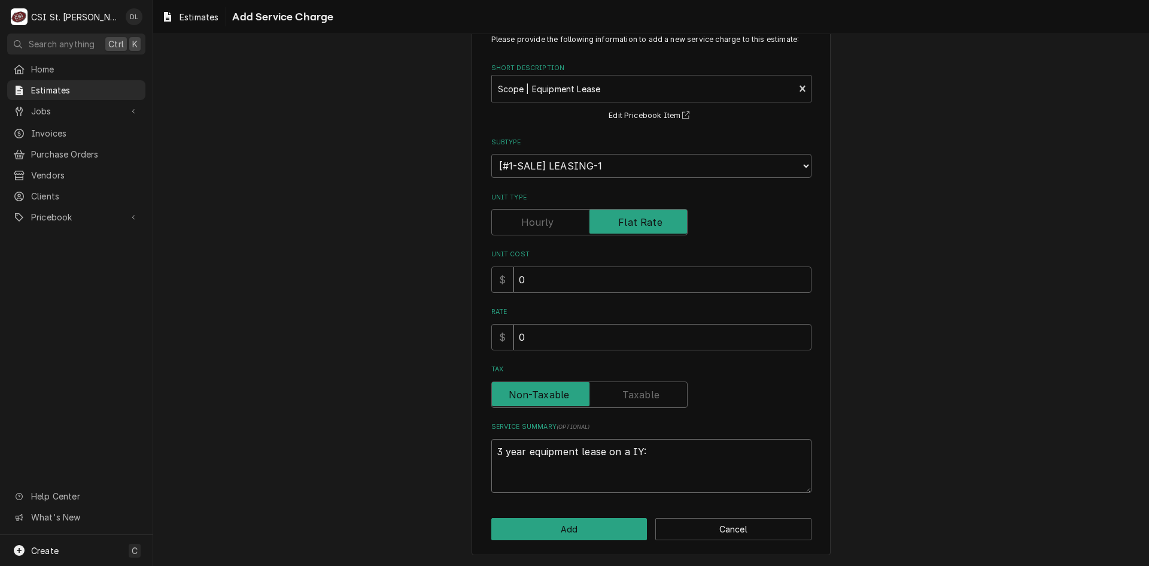
type textarea "3 year equipment lease on a IY:T"
type textarea "x"
type textarea "3 year equipment lease on a IY:"
type textarea "x"
type textarea "3 year equipment lease on a IY"
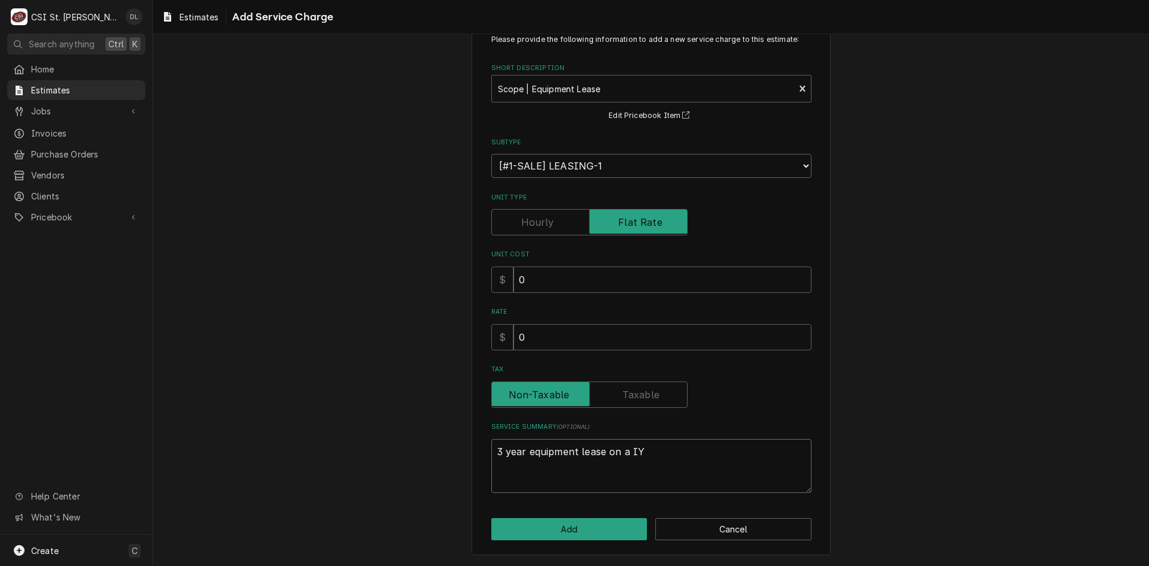
type textarea "x"
type textarea "3 year equipment lease on a I"
type textarea "x"
type textarea "3 year equipment lease on a"
type textarea "x"
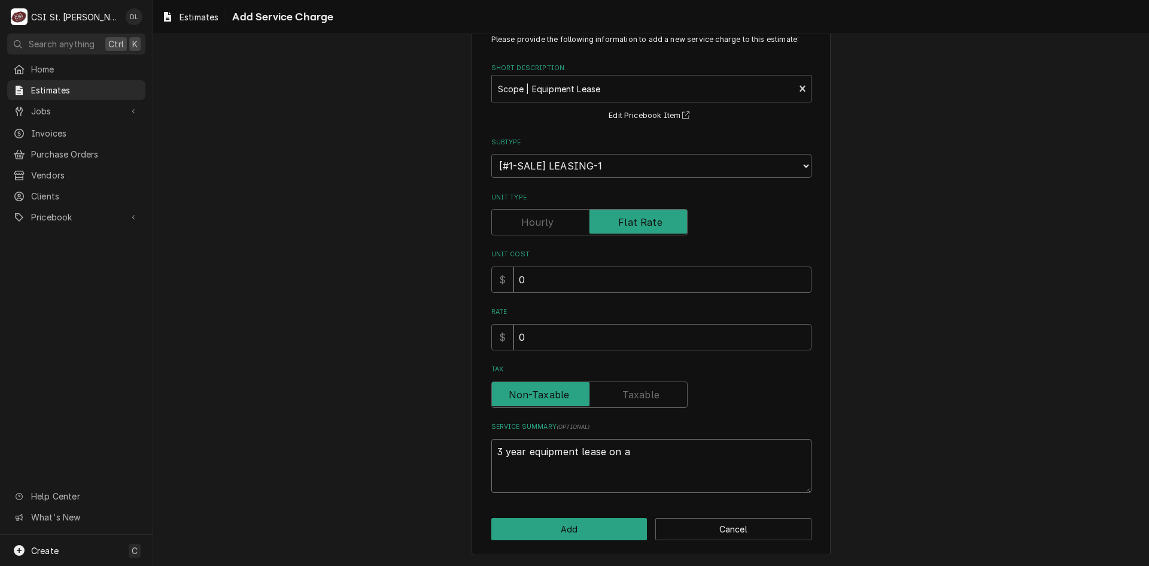
type textarea "3 year equipment lease on a"
type textarea "x"
type textarea "3 year equipment lease on a"
type textarea "x"
type textarea "3 year equipment lease on a M"
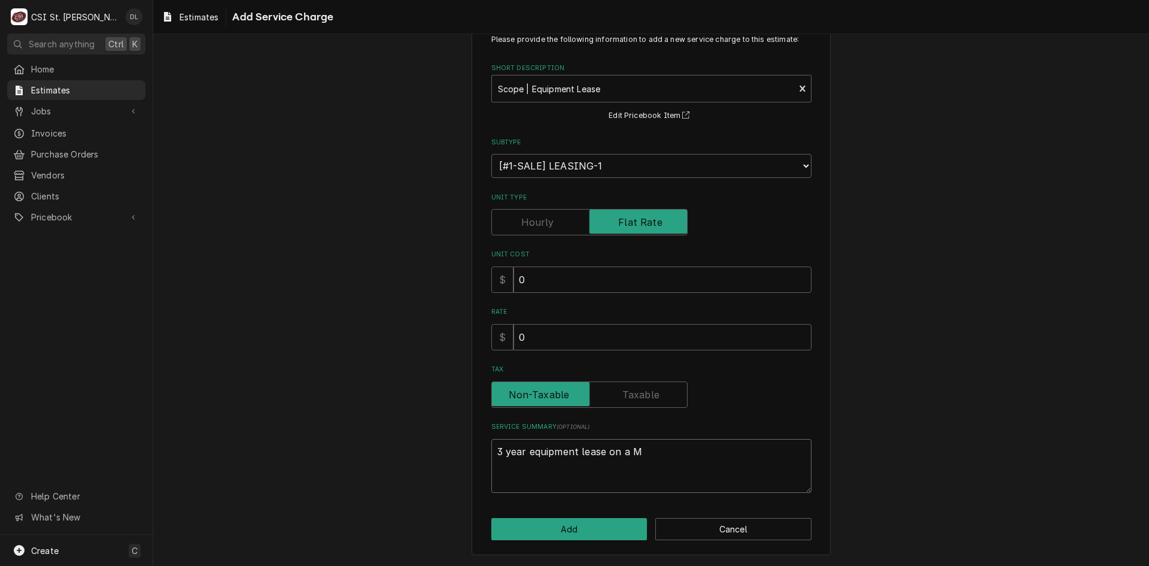
type textarea "x"
type textarea "3 year equipment lease on a Ma"
type textarea "x"
type textarea "3 year equipment lease on a Man"
type textarea "x"
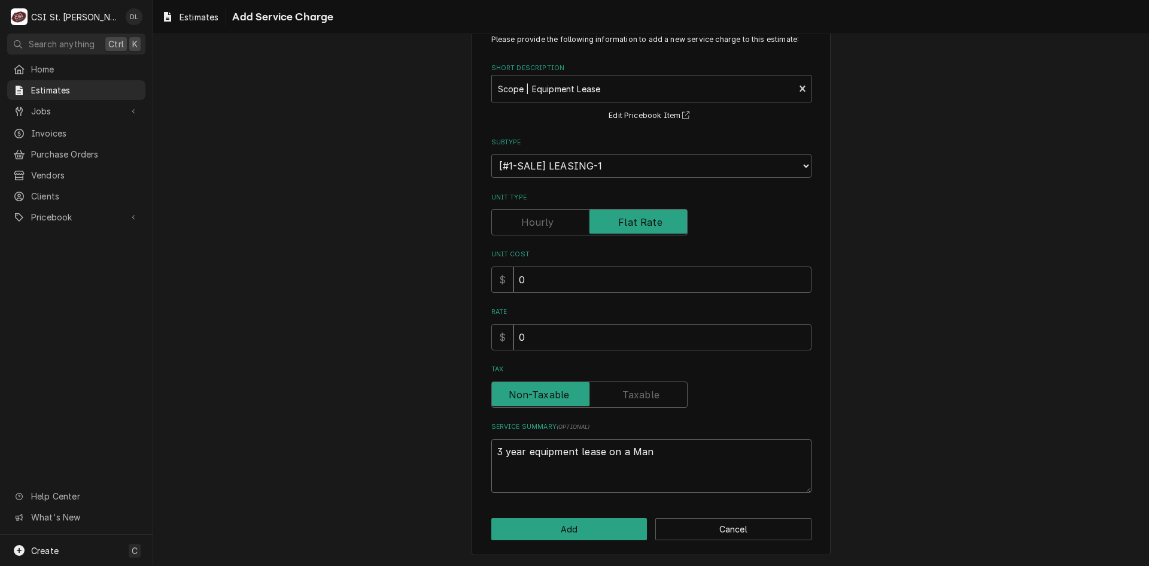
type textarea "3 year equipment lease on a Mani"
type textarea "x"
type textarea "3 year equipment lease on a Maniti"
type textarea "x"
type textarea "3 year equipment lease on a Manitio"
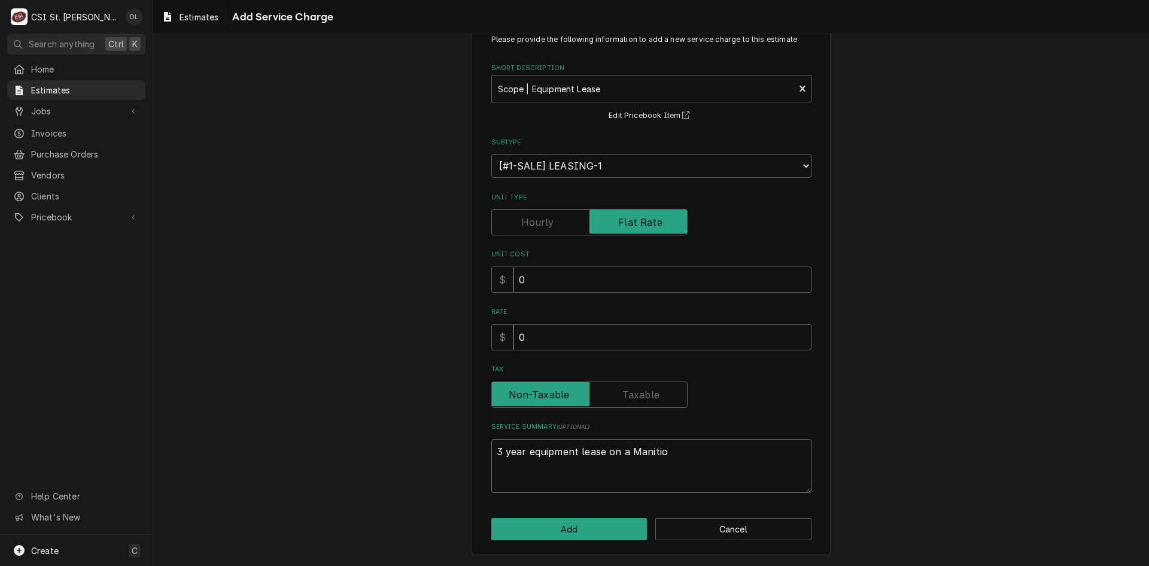
type textarea "x"
type textarea "3 year equipment lease on a Manitiow"
type textarea "x"
type textarea "3 year equipment lease on a Manitio"
type textarea "x"
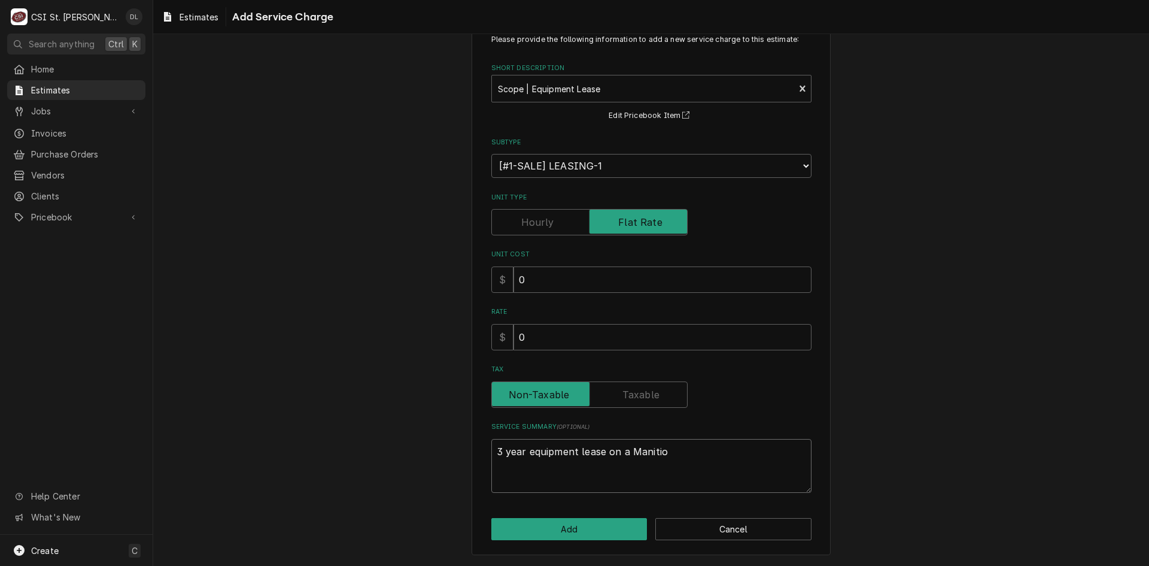
type textarea "3 year equipment lease on a Maniti"
type textarea "x"
type textarea "3 year equipment lease on a Manit"
type textarea "x"
type textarea "3 year equipment lease on a Manito"
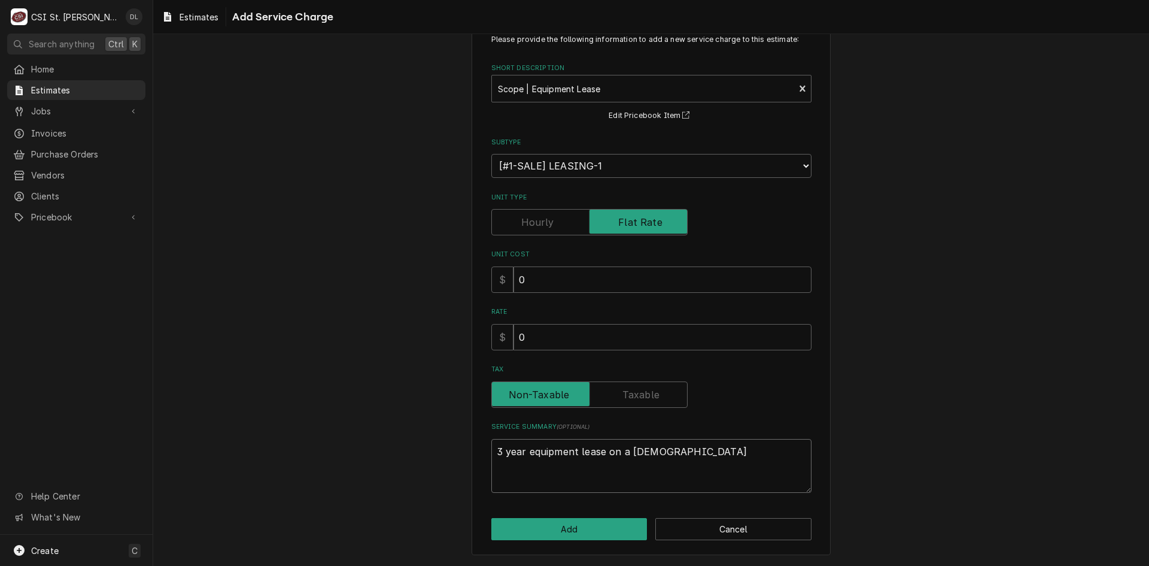
type textarea "x"
type textarea "3 year equipment lease on a Manitow"
type textarea "x"
type textarea "3 year equipment lease on a Manitowo"
type textarea "x"
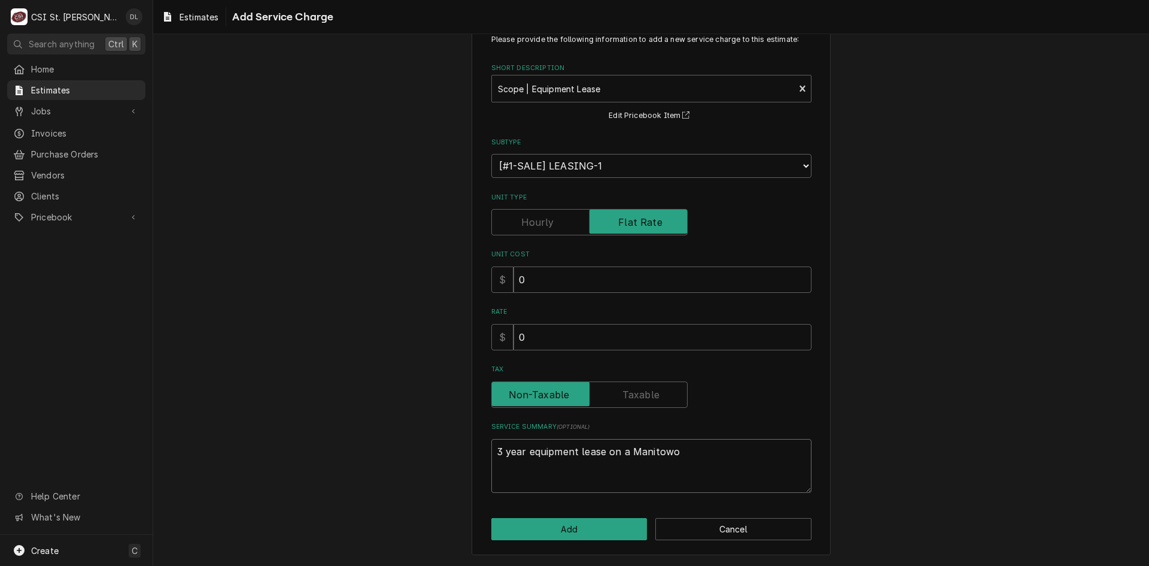
type textarea "3 year equipment lease on a Manitowoc"
type textarea "x"
type textarea "3 year equipment lease on a Manitowoc"
type textarea "x"
type textarea "3 year equipment lease on a Manitowoc I"
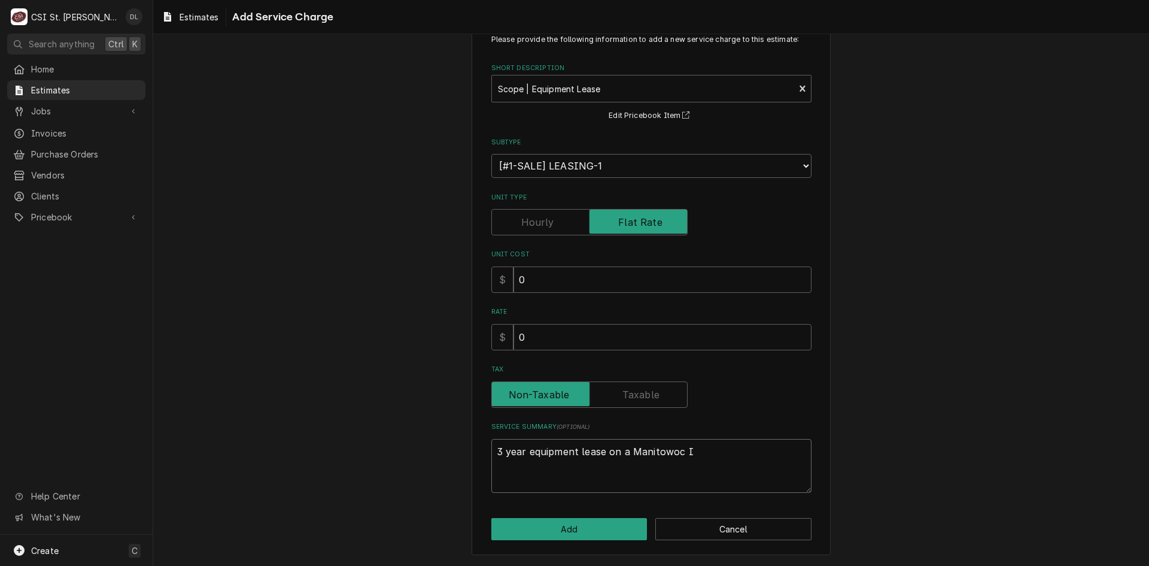
type textarea "x"
type textarea "3 year equipment lease on a Manitowoc IY"
type textarea "x"
type textarea "3 year equipment lease on a Manitowoc IYT"
type textarea "x"
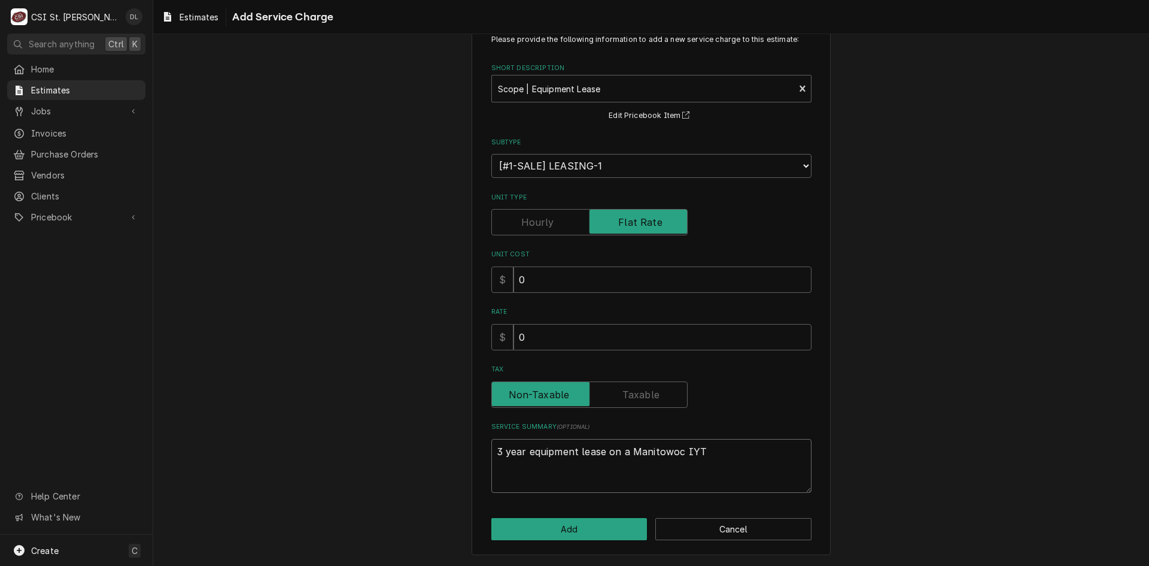
type textarea "3 year equipment lease on a Manitowoc IYT0"
type textarea "x"
type textarea "3 year equipment lease on a Manitowoc IYT05"
type textarea "x"
type textarea "3 year equipment lease on a Manitowoc IYT050"
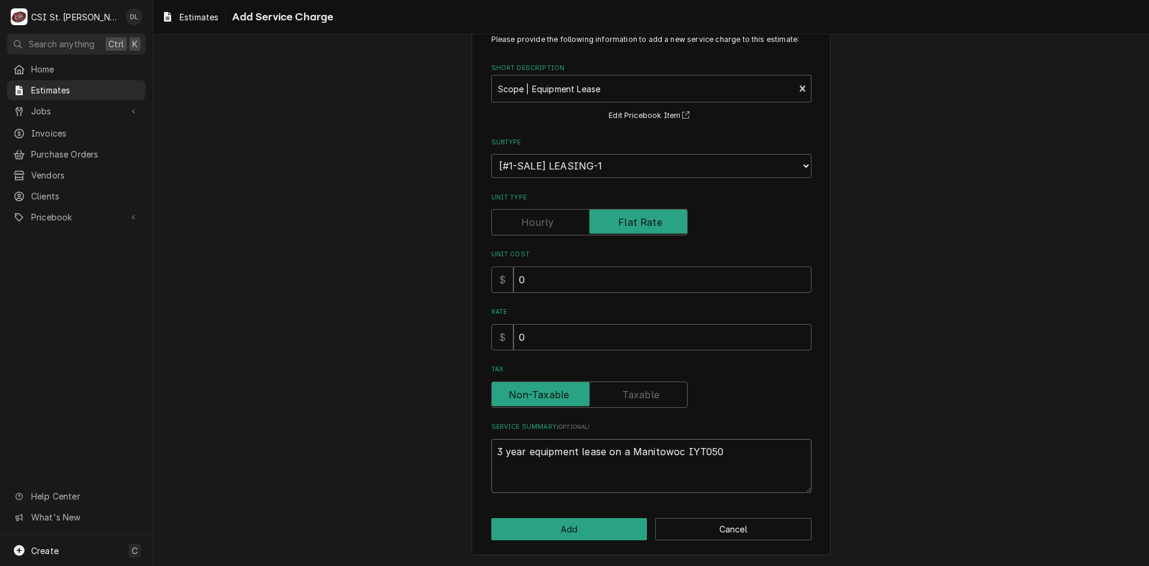
type textarea "x"
type textarea "3 year equipment lease on a Manitowoc IYT0500"
type textarea "x"
type textarea "3 year equipment lease on a Manitowoc IYT0500A"
type textarea "x"
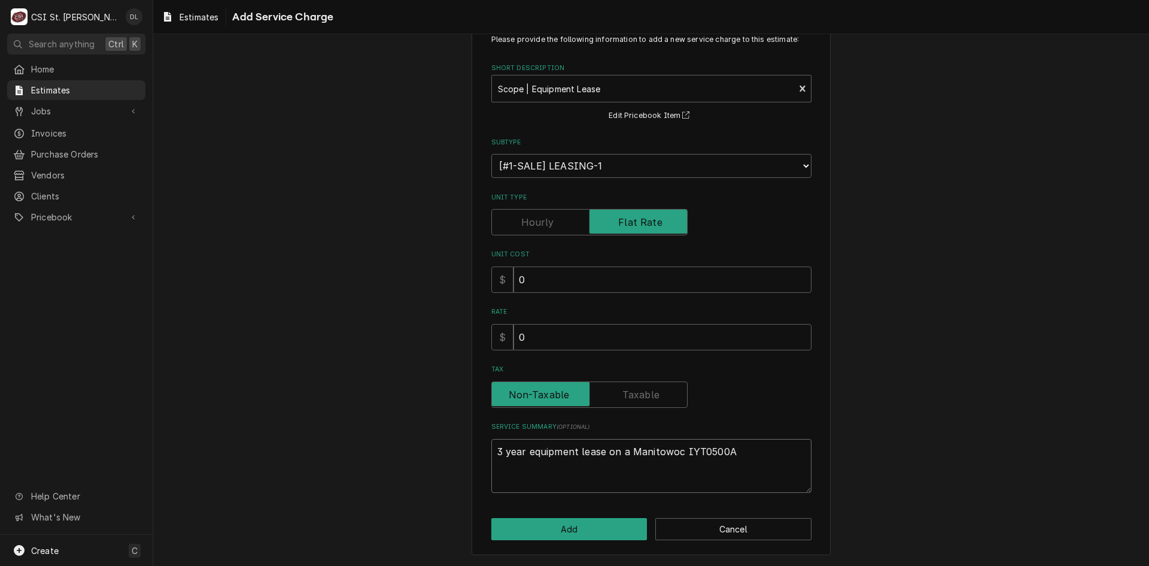
type textarea "3 year equipment lease on a Manitowoc IYT0500A"
type textarea "x"
type textarea "3 year equipment lease on a Manitowoc IYT0500A w"
type textarea "x"
type textarea "3 year equipment lease on a Manitowoc IYT0500A wi"
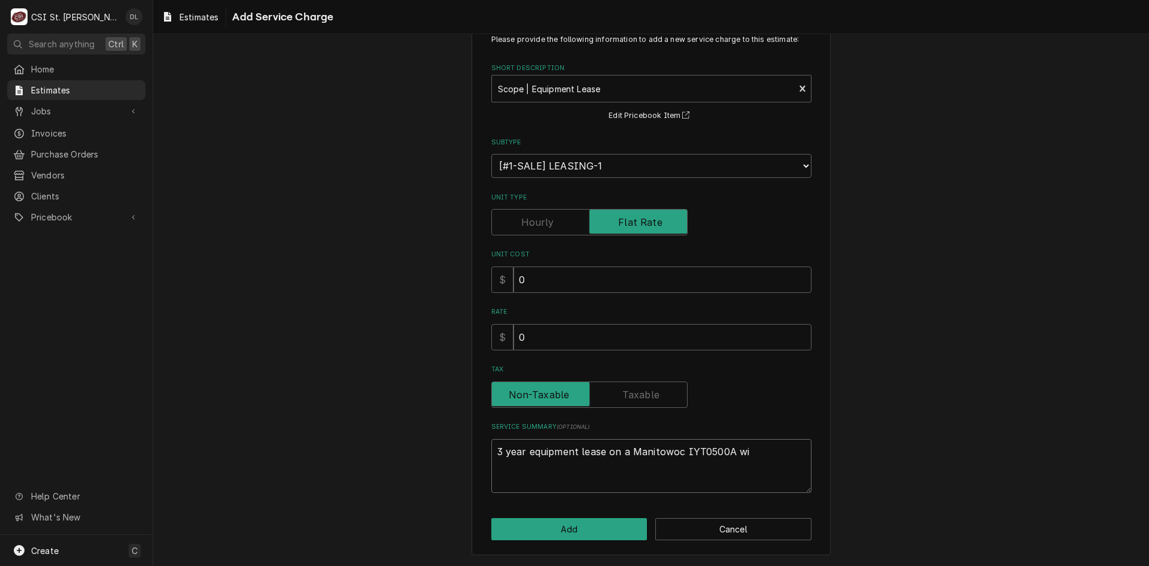
type textarea "x"
type textarea "3 year equipment lease on a Manitowoc IYT0500A wit"
type textarea "x"
type textarea "3 year equipment lease on a Manitowoc IYT0500A with"
type textarea "x"
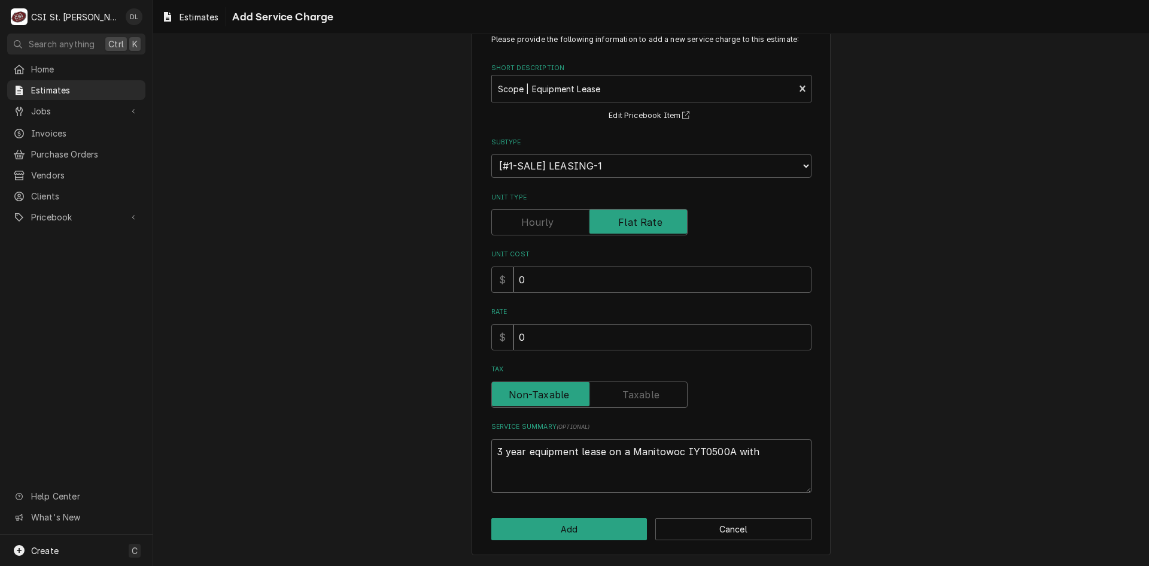
type textarea "3 year equipment lease on a Manitowoc IYT0500A with"
type textarea "x"
type textarea "3 year equipment lease on a Manitowoc IYT0500A with S"
type textarea "x"
type textarea "3 year equipment lease on a Manitowoc IYT0500A with S2"
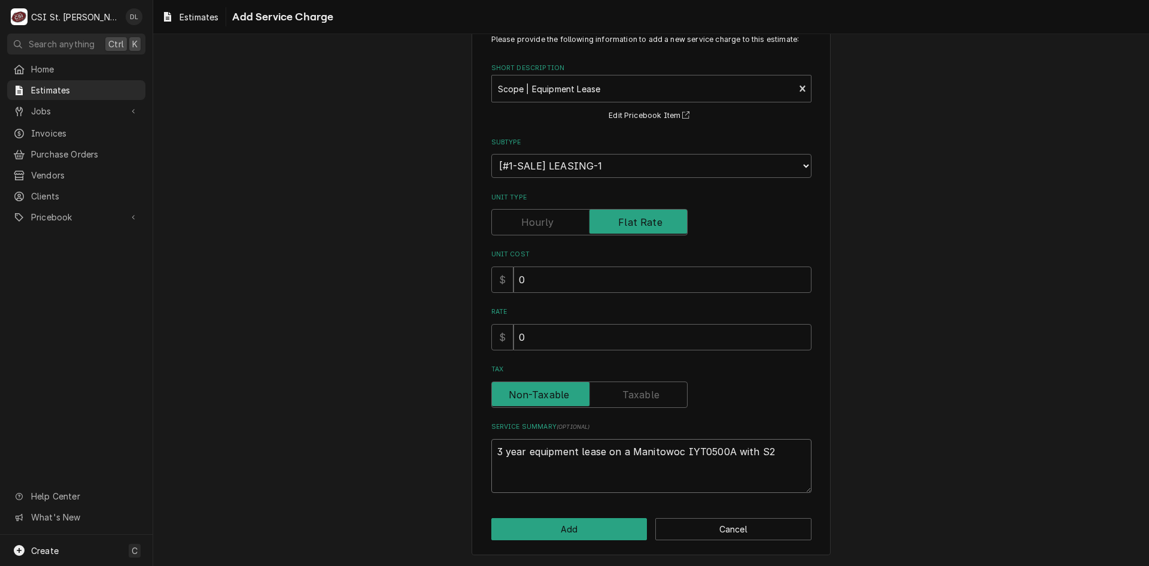
type textarea "x"
type textarea "3 year equipment lease on a Manitowoc IYT0500A with S20"
type textarea "x"
type textarea "3 year equipment lease on a Manitowoc IYT0500A with S200"
type textarea "x"
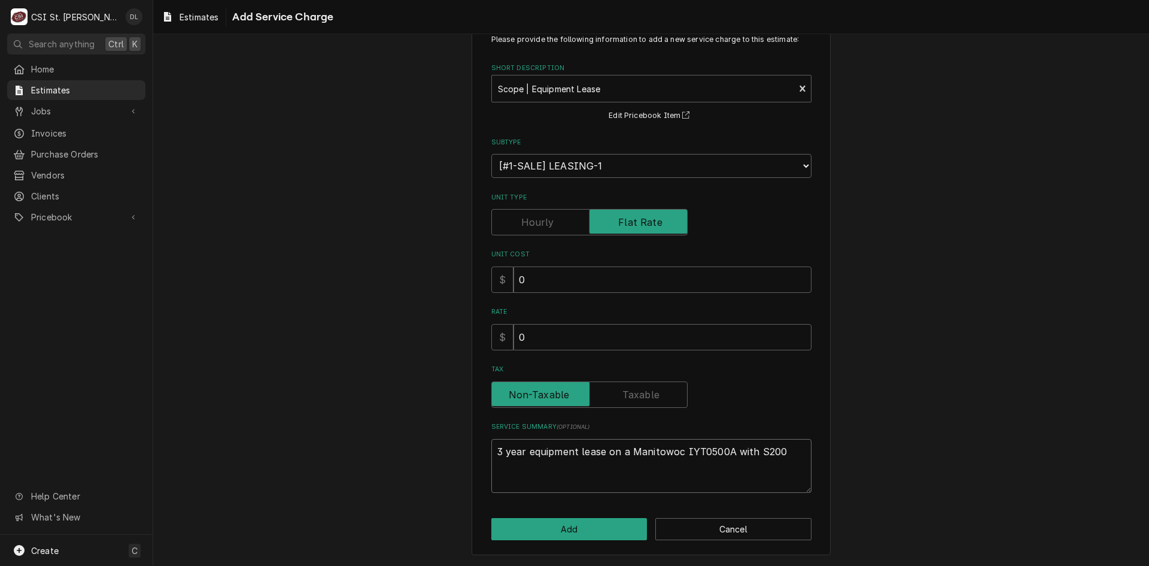
type textarea "3 year equipment lease on a Manitowoc IYT0500A with S200"
type textarea "x"
type textarea "3 year equipment lease on a Manitowoc IYT0500A with S200 d"
type textarea "x"
type textarea "3 year equipment lease on a Manitowoc IYT0500A with S200 di"
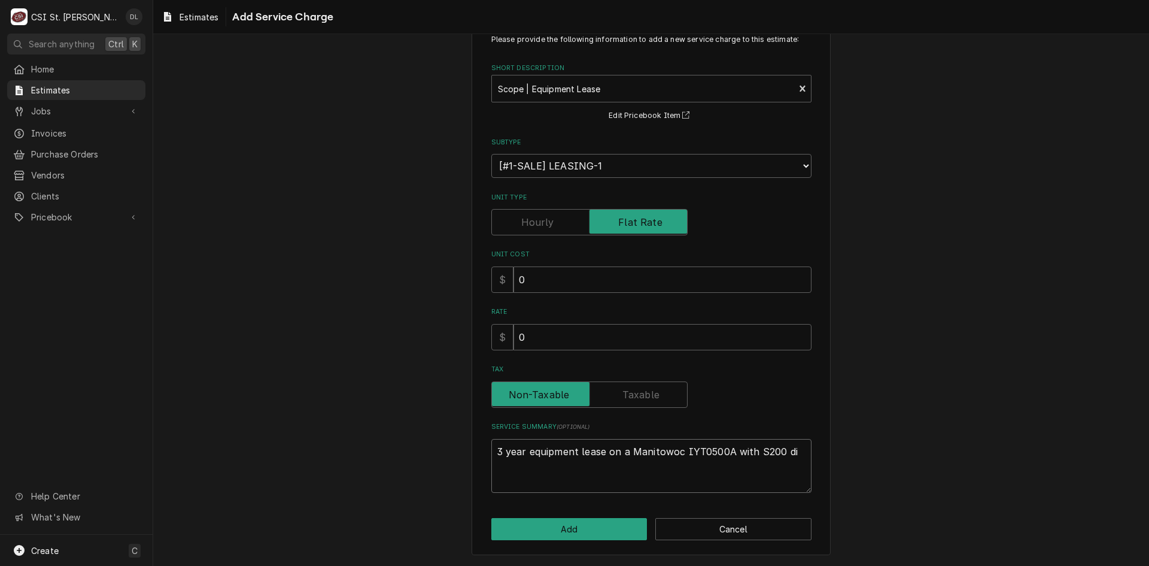
type textarea "x"
type textarea "3 year equipment lease on a Manitowoc IYT0500A with S200 dis"
type textarea "x"
type textarea "3 year equipment lease on a Manitowoc IYT0500A with S200 disp"
type textarea "x"
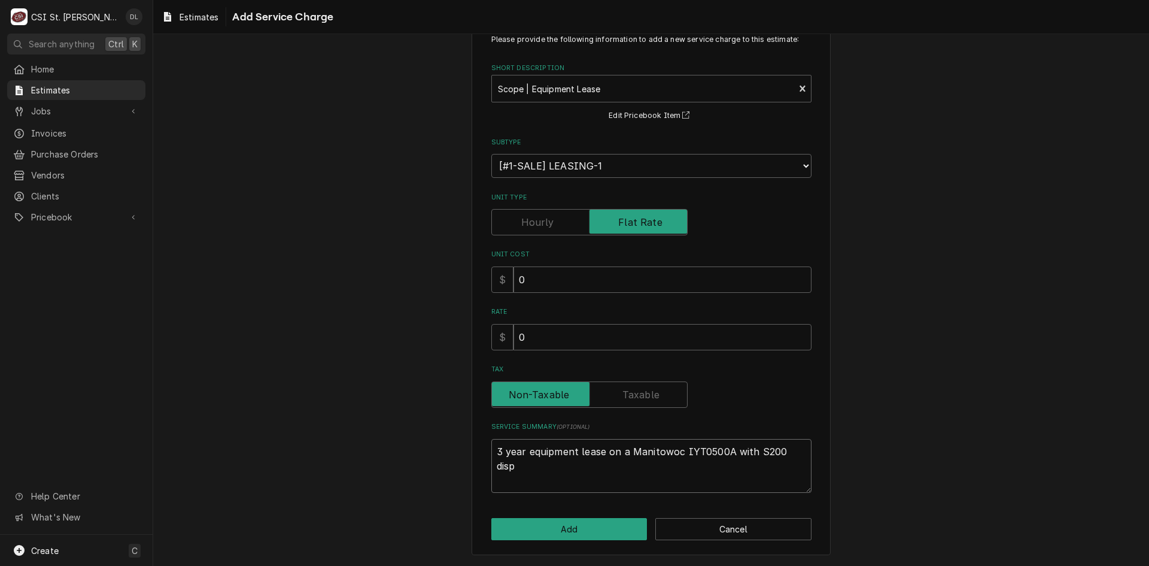
type textarea "3 year equipment lease on a Manitowoc IYT0500A with S200 dispe"
type textarea "x"
type textarea "3 year equipment lease on a Manitowoc IYT0500A with S200 dispen"
type textarea "x"
type textarea "3 year equipment lease on a Manitowoc IYT0500A with S200 dispens"
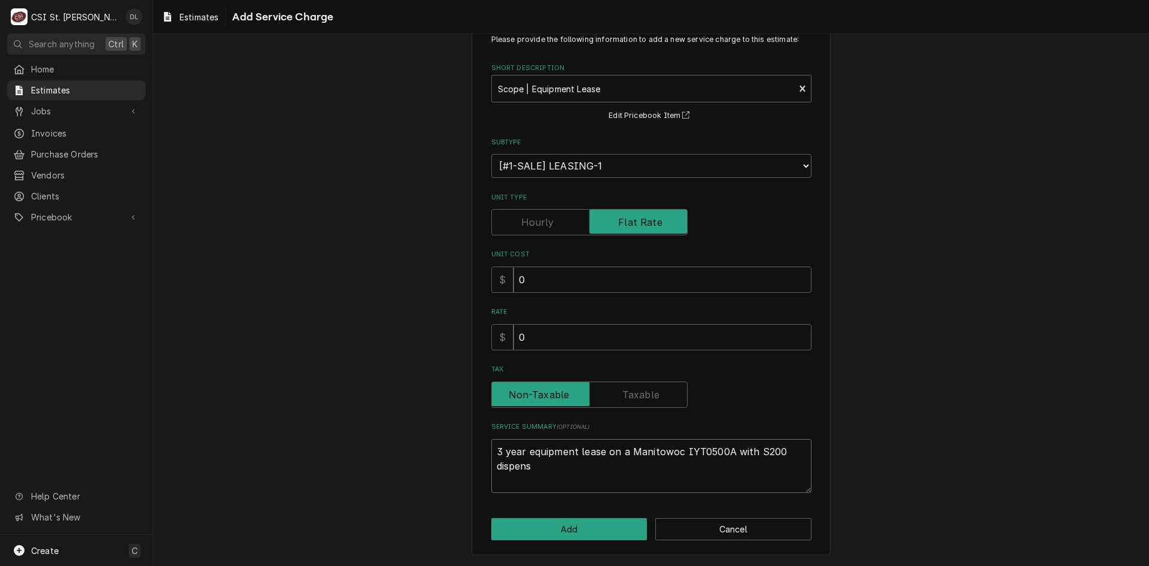
type textarea "x"
type textarea "3 year equipment lease on a Manitowoc IYT0500A with S200 dispense"
type textarea "x"
type textarea "3 year equipment lease on a Manitowoc IYT0500A with S200 dispenser"
type textarea "x"
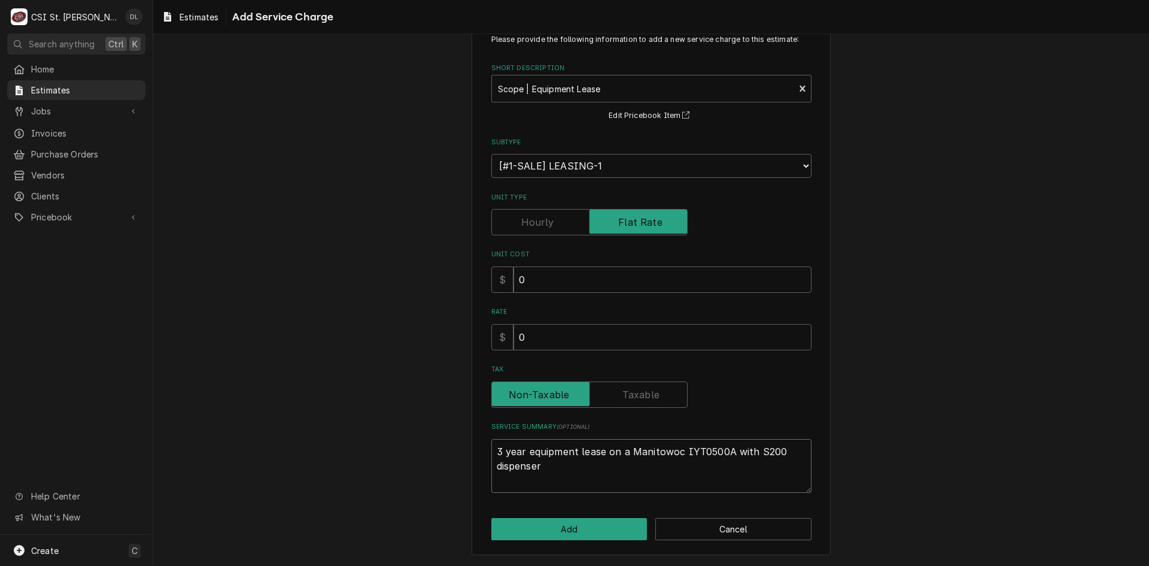
type textarea "3 year equipment lease on a Manitowoc IYT0500A with S200 dispenser"
type textarea "x"
type textarea "3 year equipment lease on a Manitowoc IYT0500A with S200 dispenser a"
type textarea "x"
type textarea "3 year equipment lease on a Manitowoc IYT0500A with S200 dispenser an"
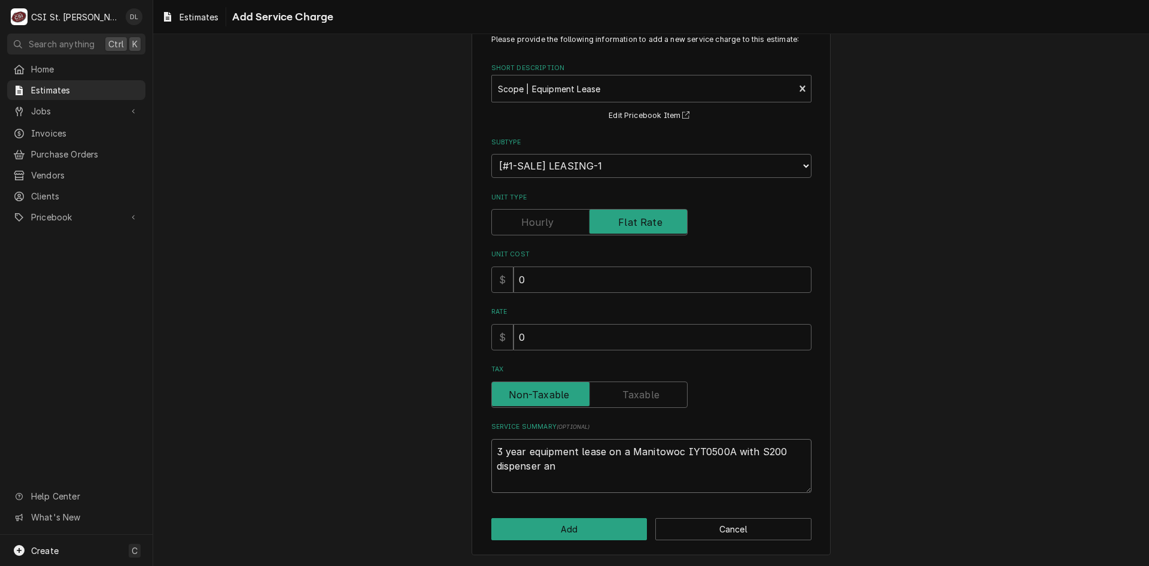
type textarea "x"
type textarea "3 year equipment lease on a Manitowoc IYT0500A with S200 dispenser and"
type textarea "x"
type textarea "3 year equipment lease on a Manitowoc IYT0500A with S200 dispenser and"
type textarea "x"
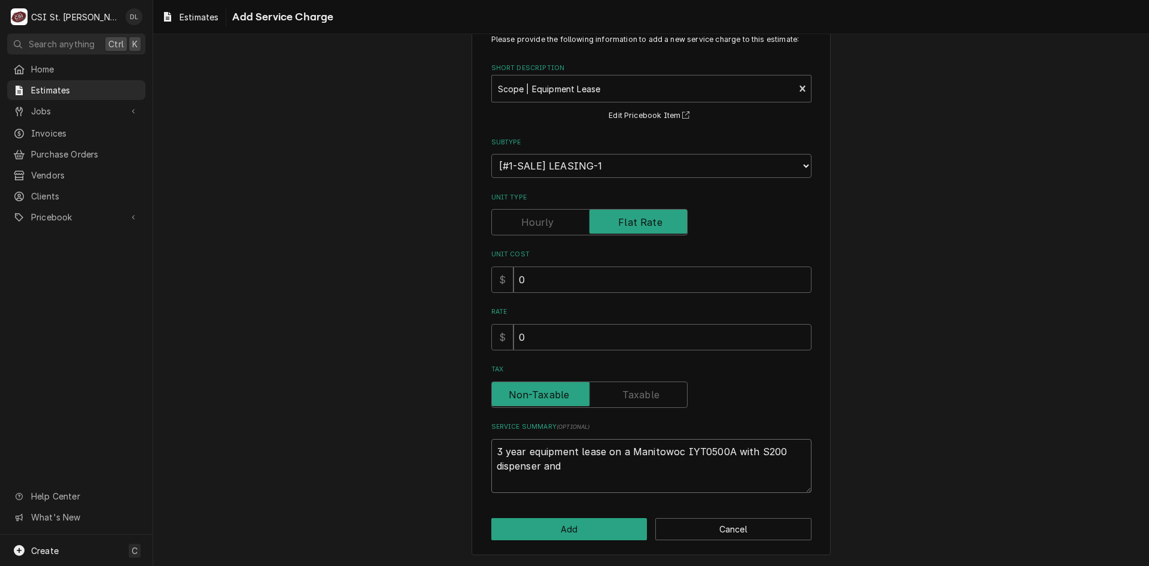
type textarea "3 year equipment lease on a Manitowoc IYT0500A with S200 dispenser and e"
type textarea "x"
type textarea "3 year equipment lease on a Manitowoc IYT0500A with S200 dispenser and eq"
type textarea "x"
type textarea "3 year equipment lease on a Manitowoc IYT0500A with S200 dispenser and equi"
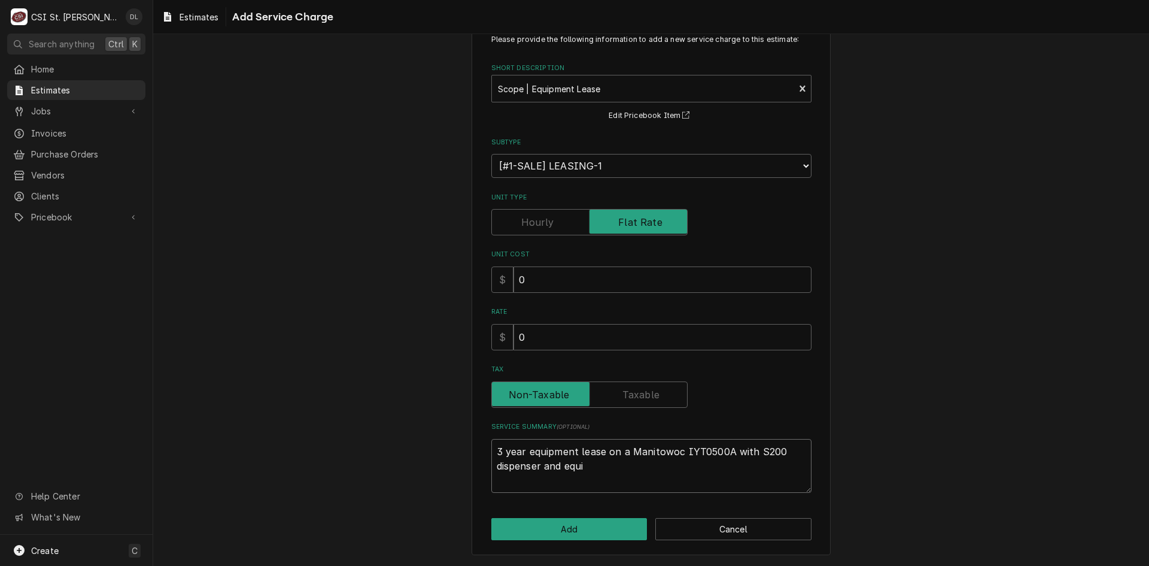
type textarea "x"
type textarea "3 year equipment lease on a Manitowoc IYT0500A with S200 dispenser and equie"
type textarea "x"
type textarea "3 year equipment lease on a Manitowoc IYT0500A with S200 dispenser and equiep"
type textarea "x"
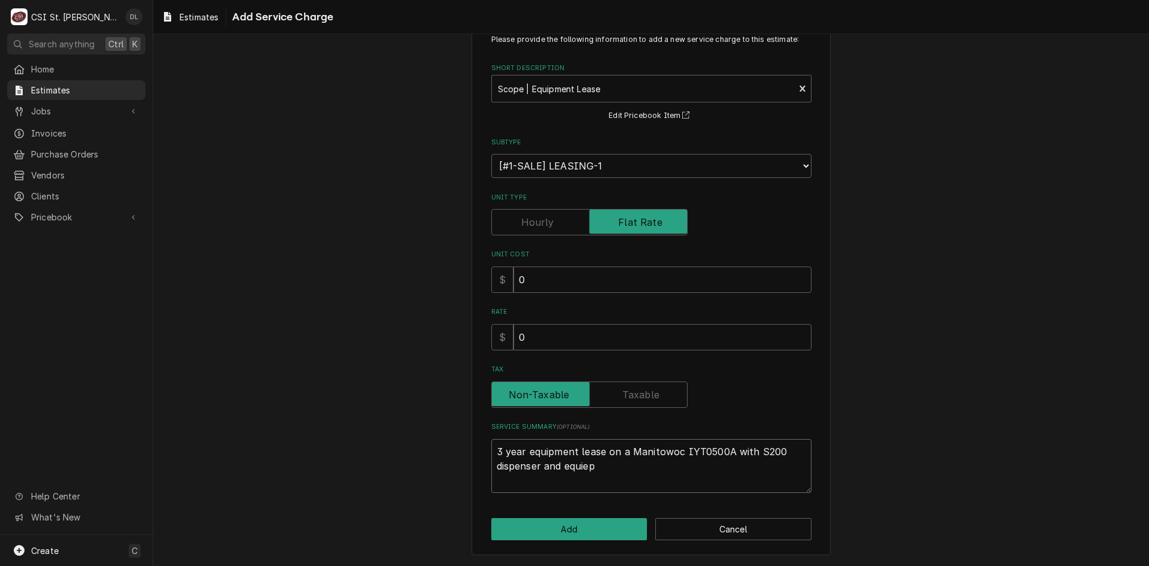
type textarea "3 year equipment lease on a Manitowoc IYT0500A with S200 dispenser and equiepm"
type textarea "x"
type textarea "3 year equipment lease on a Manitowoc IYT0500A with S200 dispenser and equiep"
type textarea "x"
type textarea "3 year equipment lease on a Manitowoc IYT0500A with S200 dispenser and equie"
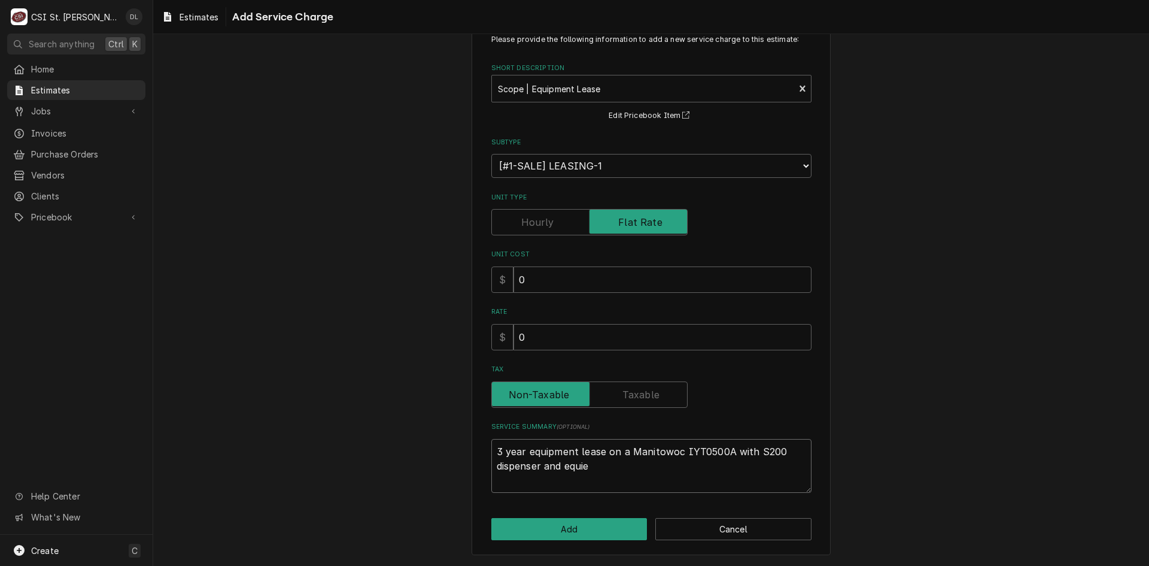
type textarea "x"
type textarea "3 year equipment lease on a Manitowoc IYT0500A with S200 dispenser and equi"
click at [890, 261] on div "Please provide the following information to add a new service charge to this es…" at bounding box center [651, 286] width 996 height 557
drag, startPoint x: 579, startPoint y: 283, endPoint x: 399, endPoint y: 280, distance: 180.2
click at [399, 280] on div "Please provide the following information to add a new service charge to this es…" at bounding box center [651, 286] width 996 height 557
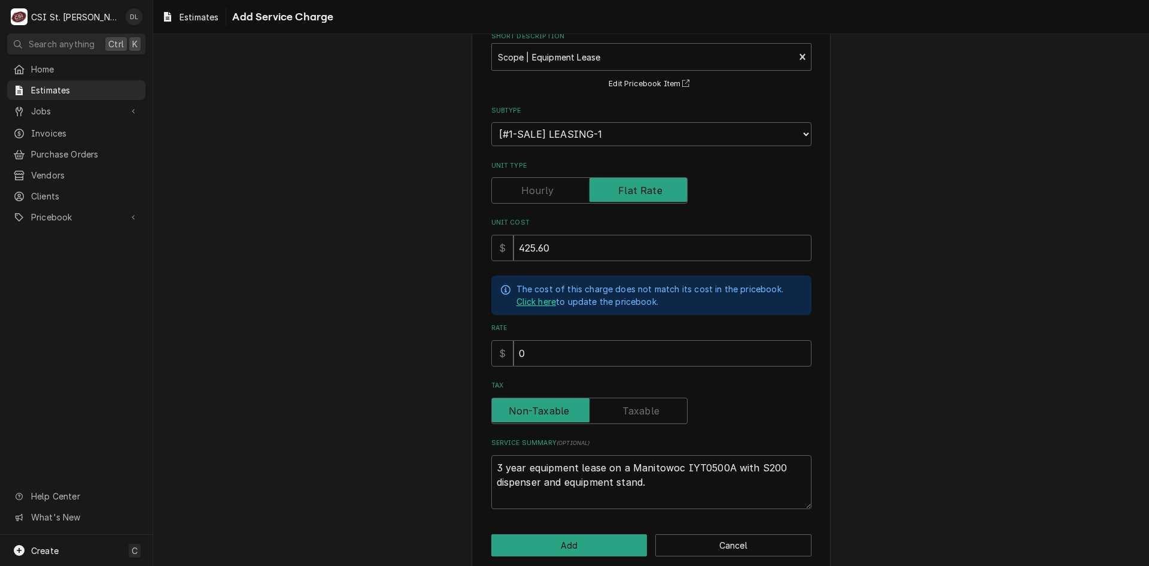
scroll to position [85, 0]
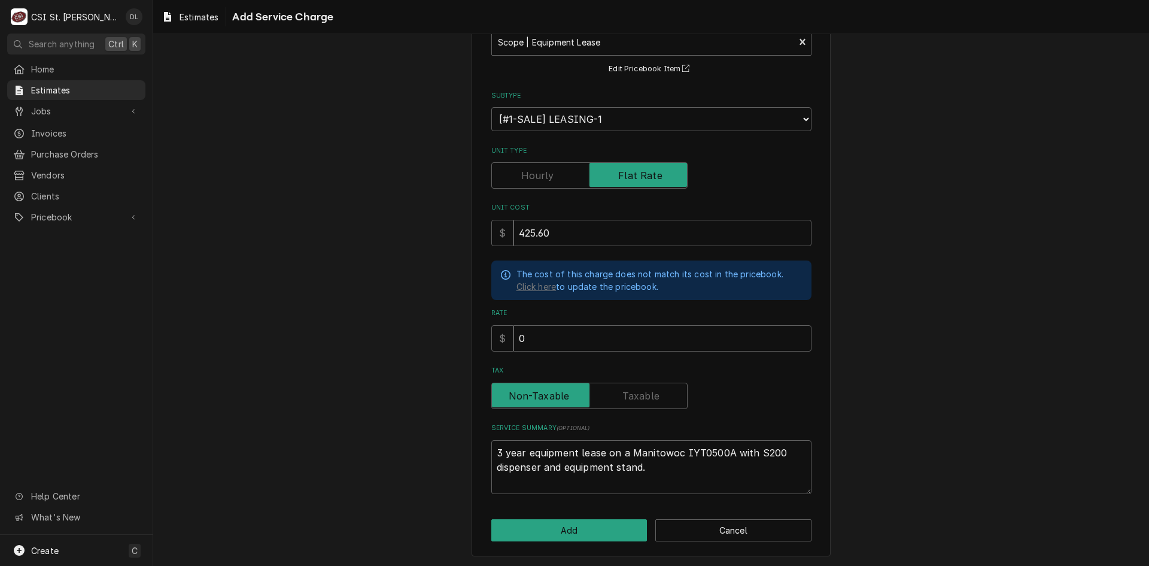
click at [636, 393] on label "Tax" at bounding box center [589, 396] width 196 height 26
click at [636, 393] on input "Tax" at bounding box center [590, 396] width 186 height 26
click at [675, 468] on textarea "3 year equipment lease on a Manitowoc IYT0500A with S200 dispenser and equipmen…" at bounding box center [651, 467] width 320 height 54
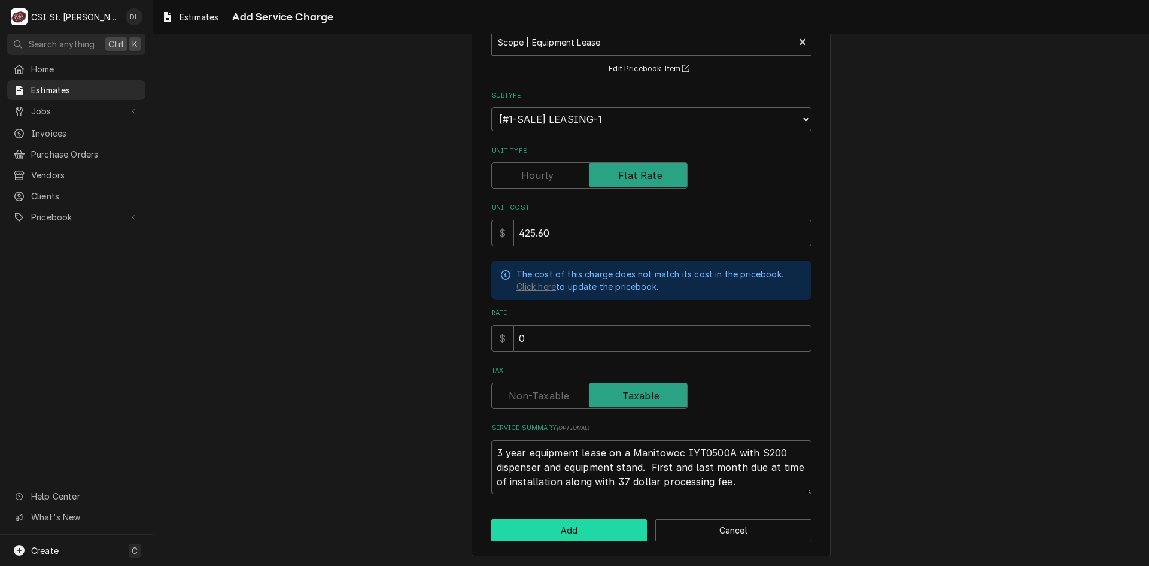
click at [588, 524] on button "Add" at bounding box center [569, 530] width 156 height 22
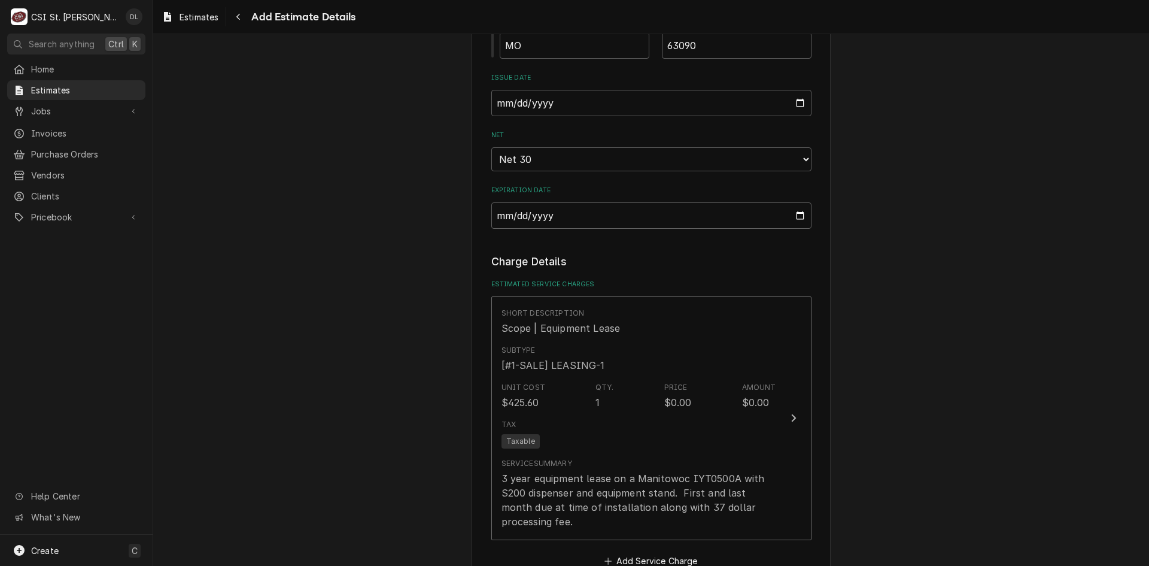
scroll to position [973, 0]
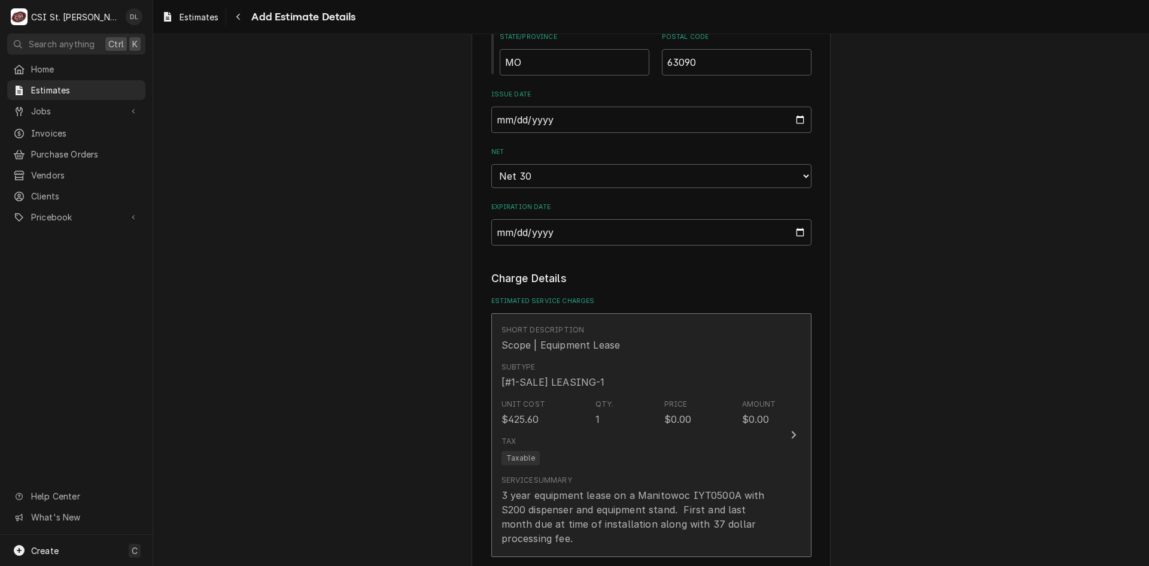
click at [641, 431] on div "Tax Taxable" at bounding box center [639, 450] width 275 height 38
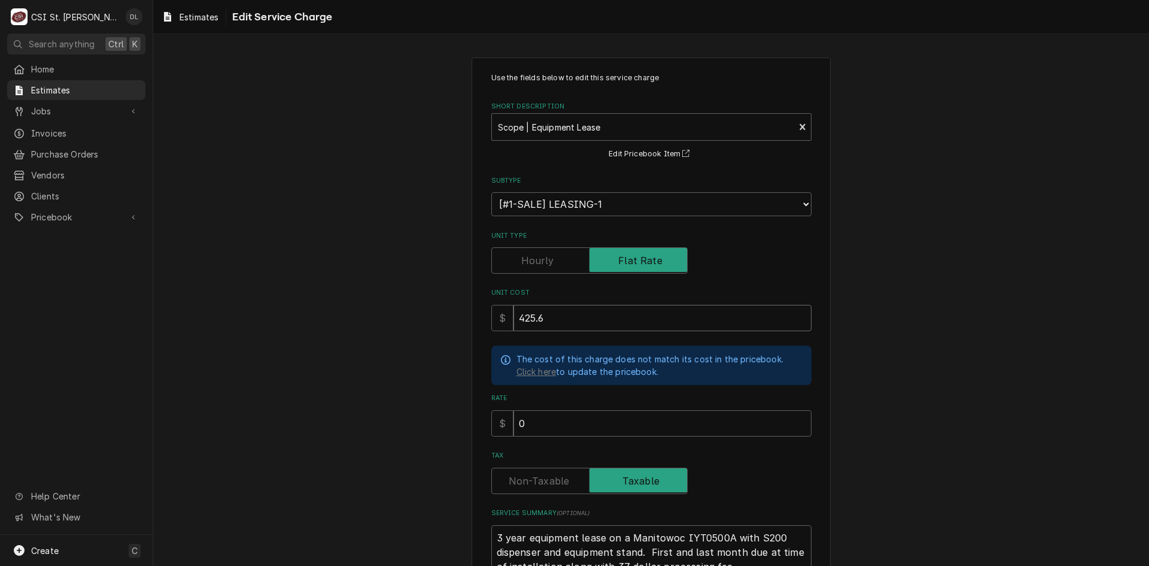
drag, startPoint x: 554, startPoint y: 325, endPoint x: 279, endPoint y: 317, distance: 274.9
click at [280, 318] on div "Use the fields below to edit this service charge Short Description Scope | Equi…" at bounding box center [651, 365] width 996 height 636
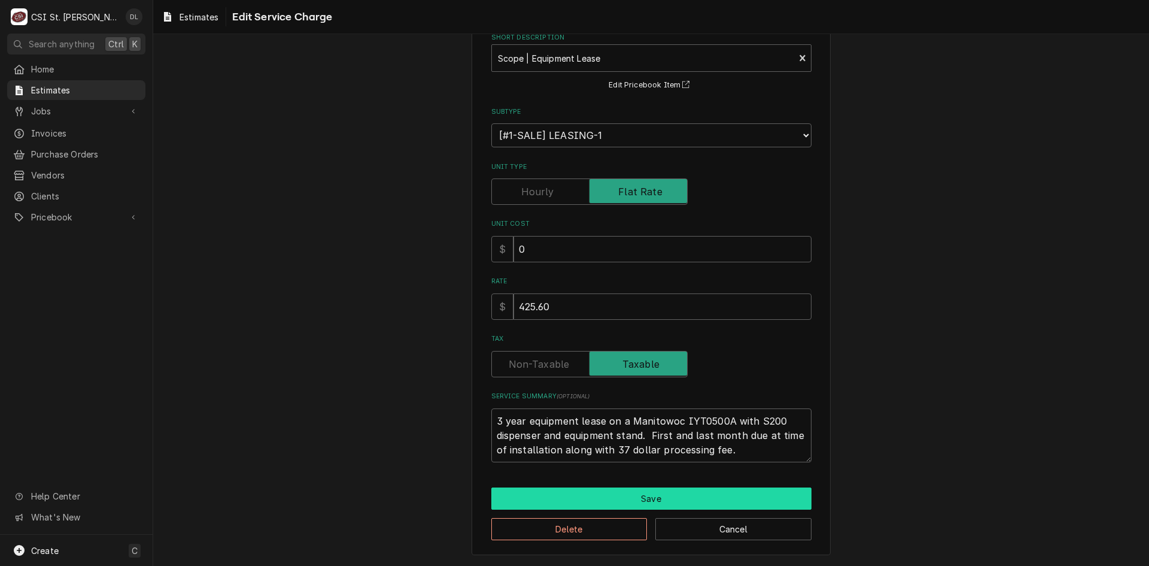
click at [693, 496] on button "Save" at bounding box center [651, 498] width 320 height 22
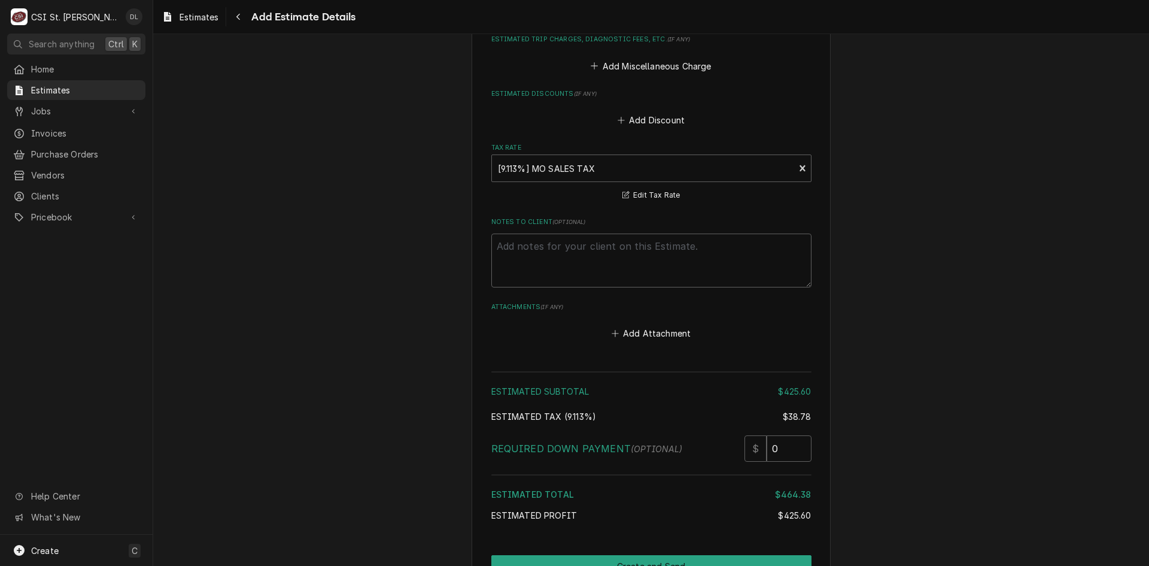
scroll to position [1631, 0]
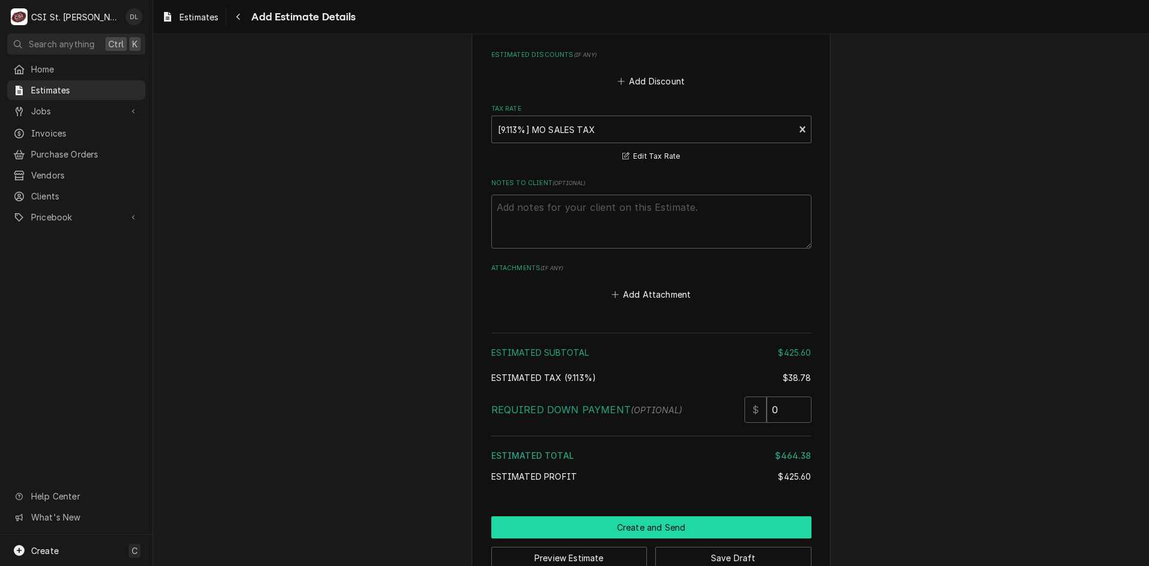
click at [657, 516] on button "Create and Send" at bounding box center [651, 527] width 320 height 22
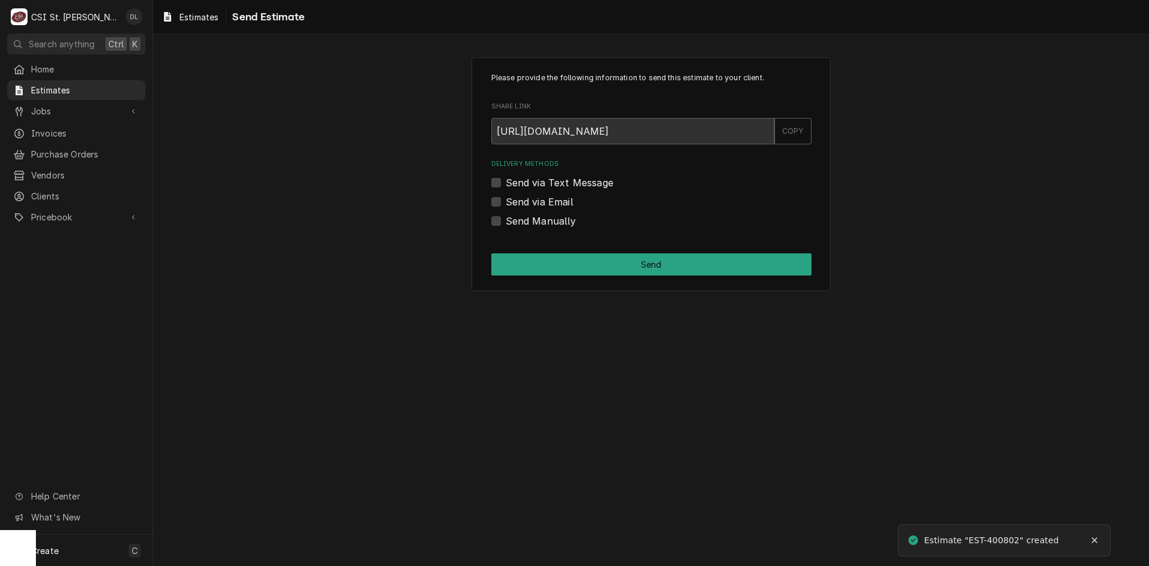
click at [506, 221] on label "Send Manually" at bounding box center [541, 221] width 71 height 14
click at [506, 221] on input "Send Manually" at bounding box center [666, 227] width 320 height 26
checkbox input "true"
click at [700, 264] on button "Send" at bounding box center [651, 264] width 320 height 22
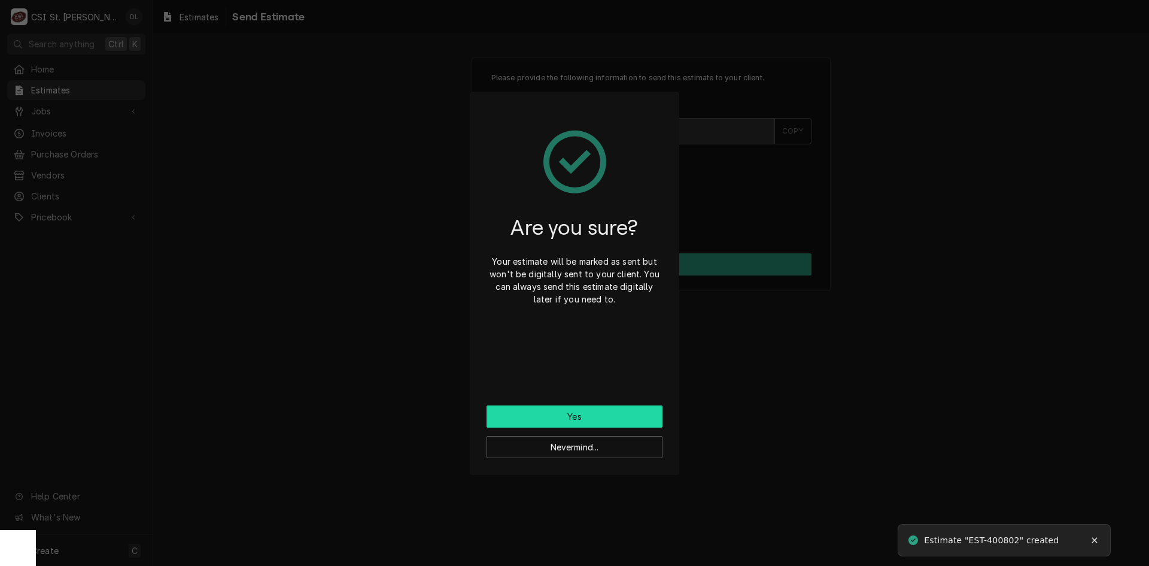
click at [620, 415] on button "Yes" at bounding box center [575, 416] width 176 height 22
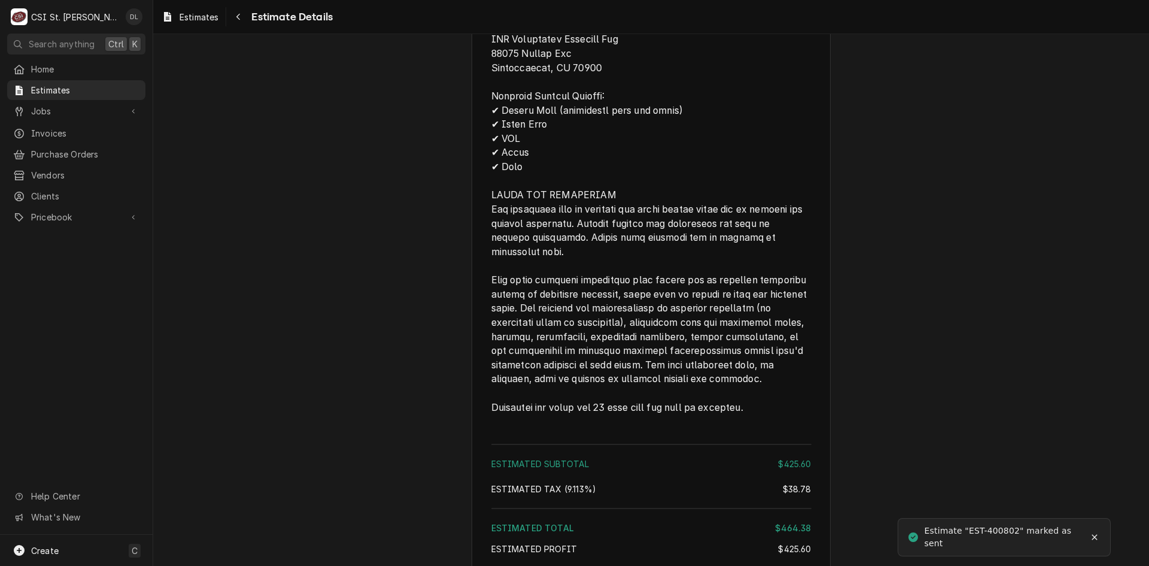
scroll to position [1395, 0]
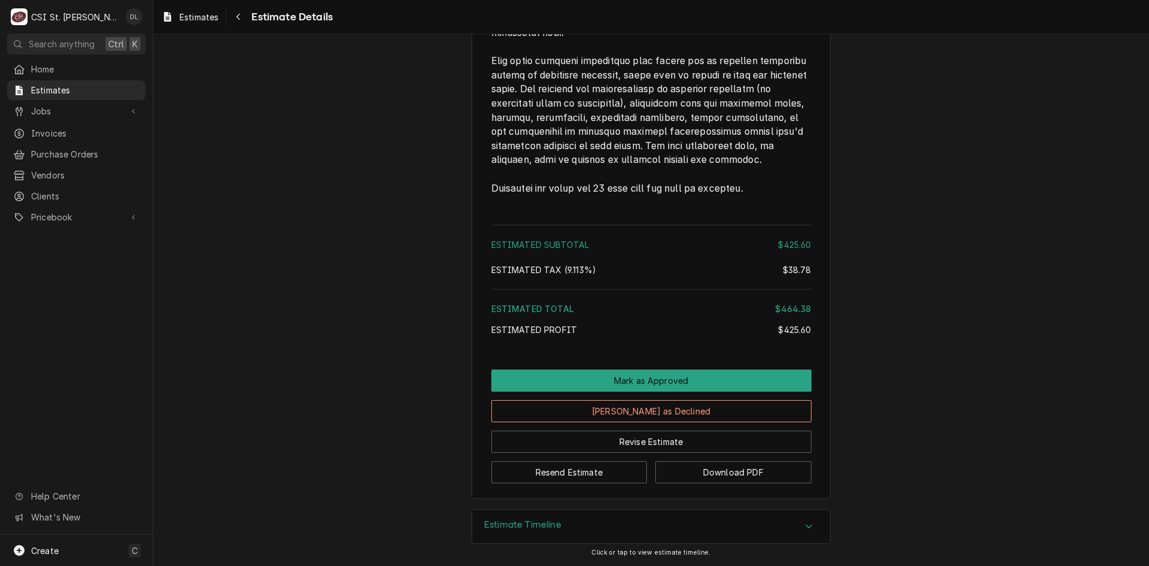
click at [776, 476] on button "Download PDF" at bounding box center [733, 472] width 156 height 22
click at [59, 105] on span "Jobs" at bounding box center [76, 111] width 90 height 13
click at [66, 126] on span "Jobs" at bounding box center [85, 132] width 108 height 13
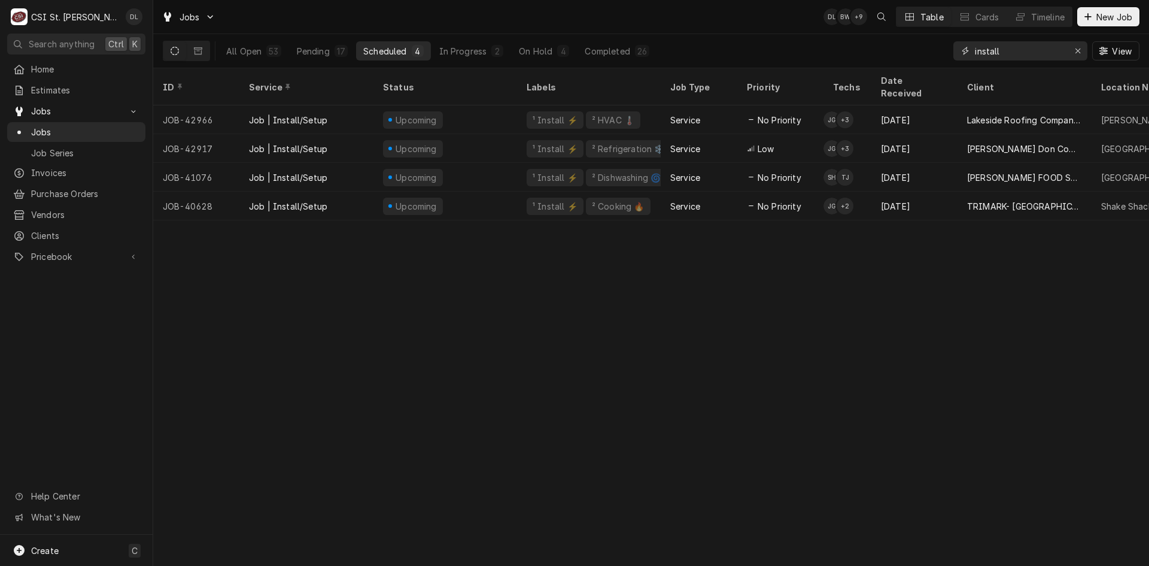
click at [1078, 53] on icon "Erase input" at bounding box center [1078, 51] width 7 height 8
click at [1016, 53] on input "Dynamic Content Wrapper" at bounding box center [1031, 50] width 113 height 19
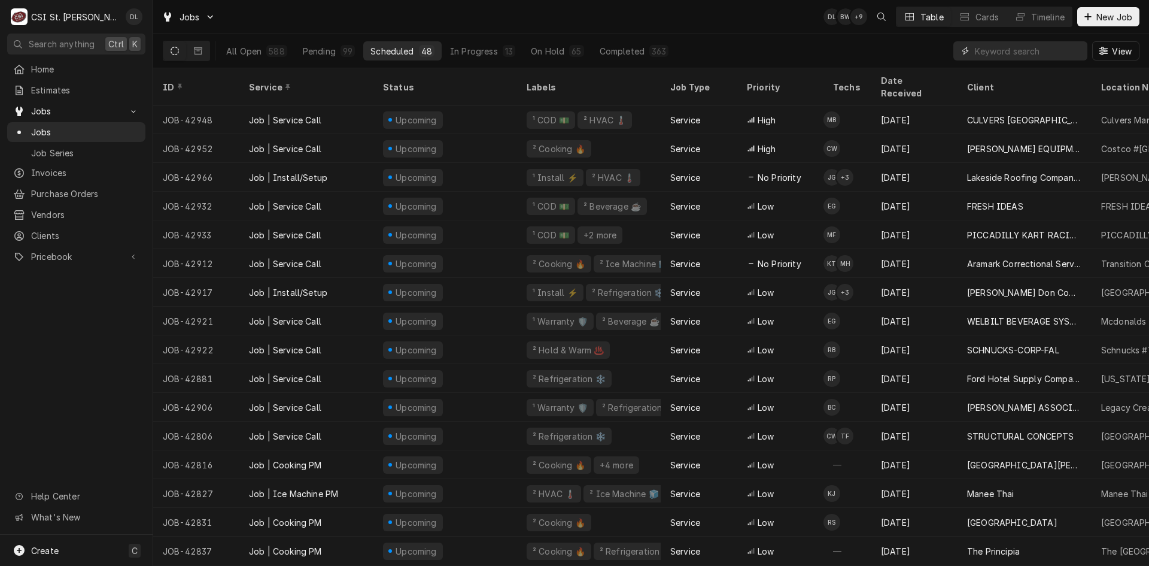
type input "1"
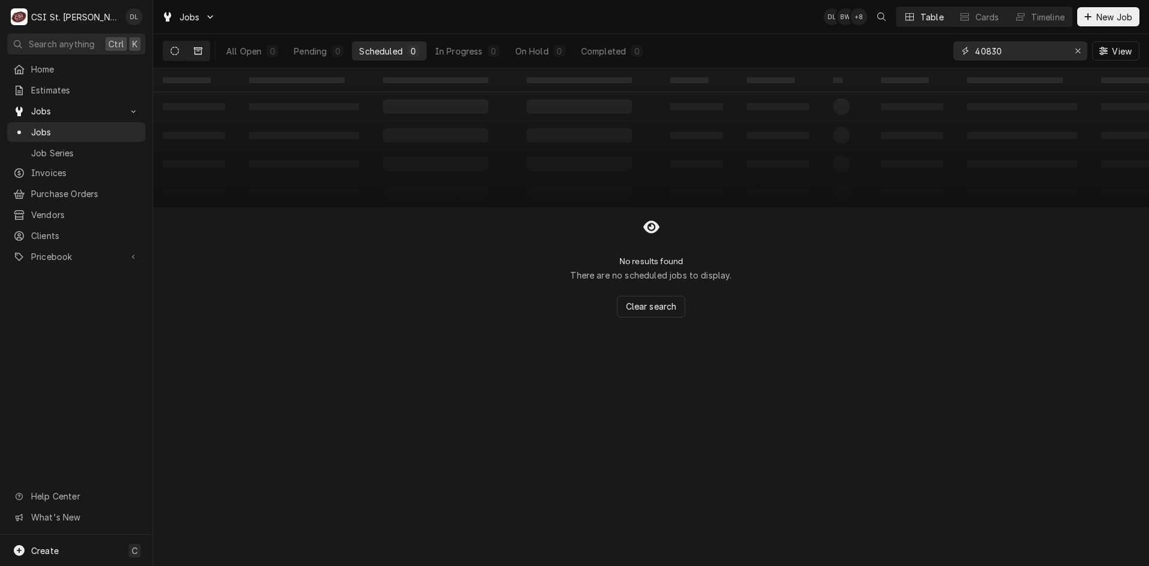
type input "40830"
click at [199, 51] on icon "Dynamic Content Wrapper" at bounding box center [198, 50] width 8 height 7
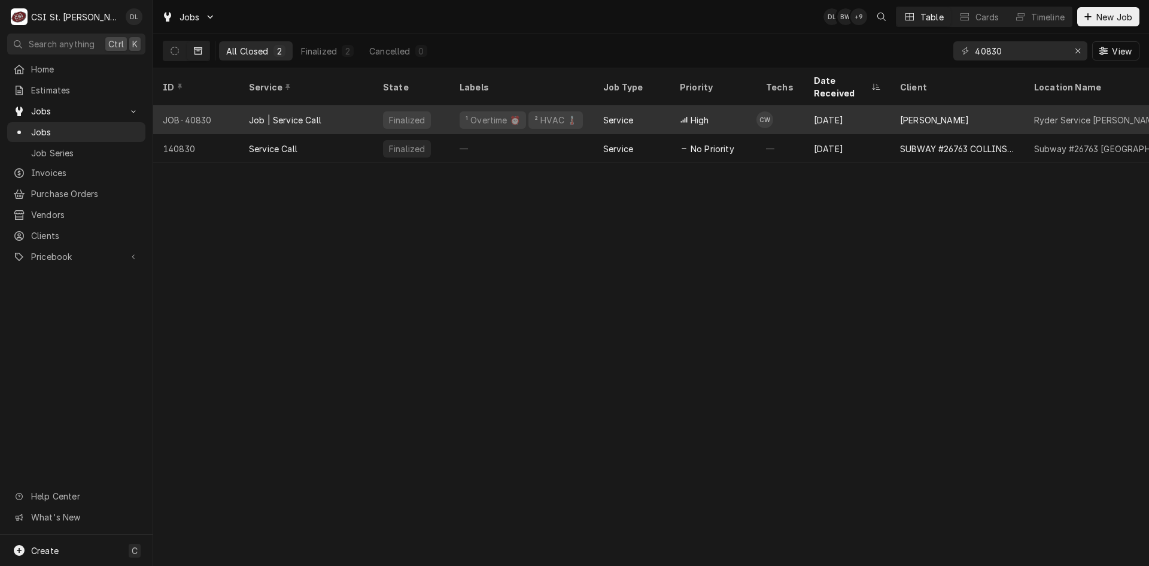
click at [623, 112] on div "Service" at bounding box center [632, 119] width 77 height 29
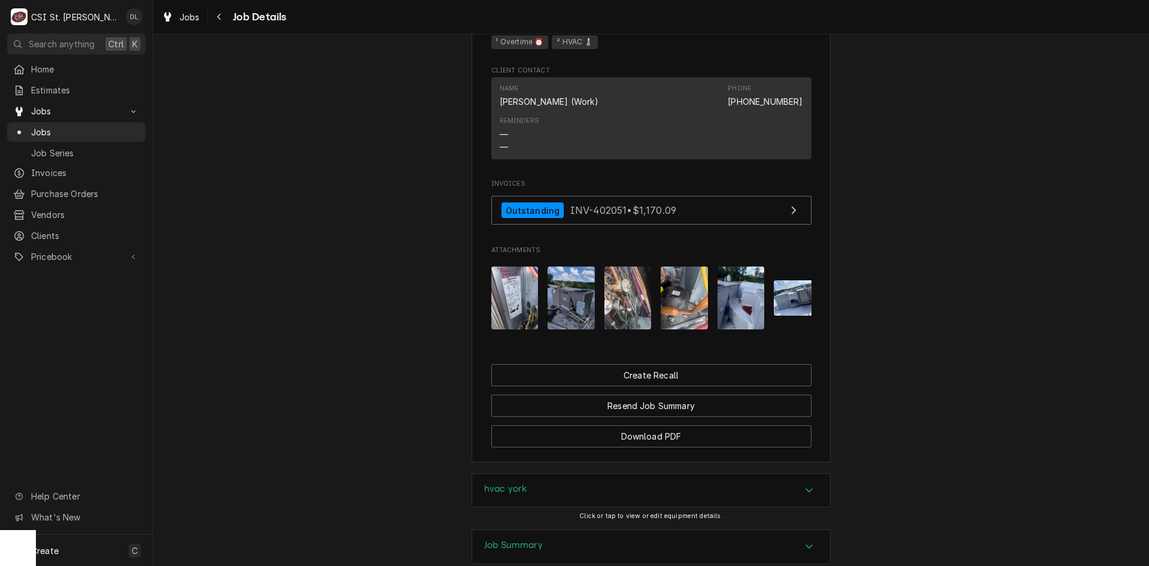
scroll to position [958, 0]
click at [528, 297] on img "Attachments" at bounding box center [514, 296] width 47 height 63
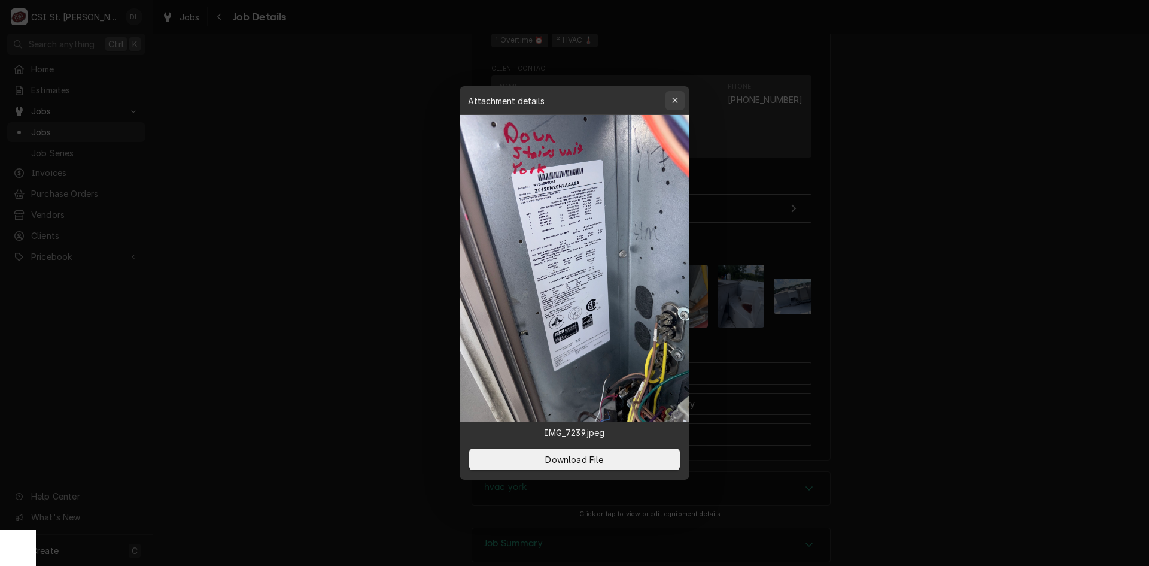
click at [670, 100] on div "button" at bounding box center [675, 101] width 12 height 12
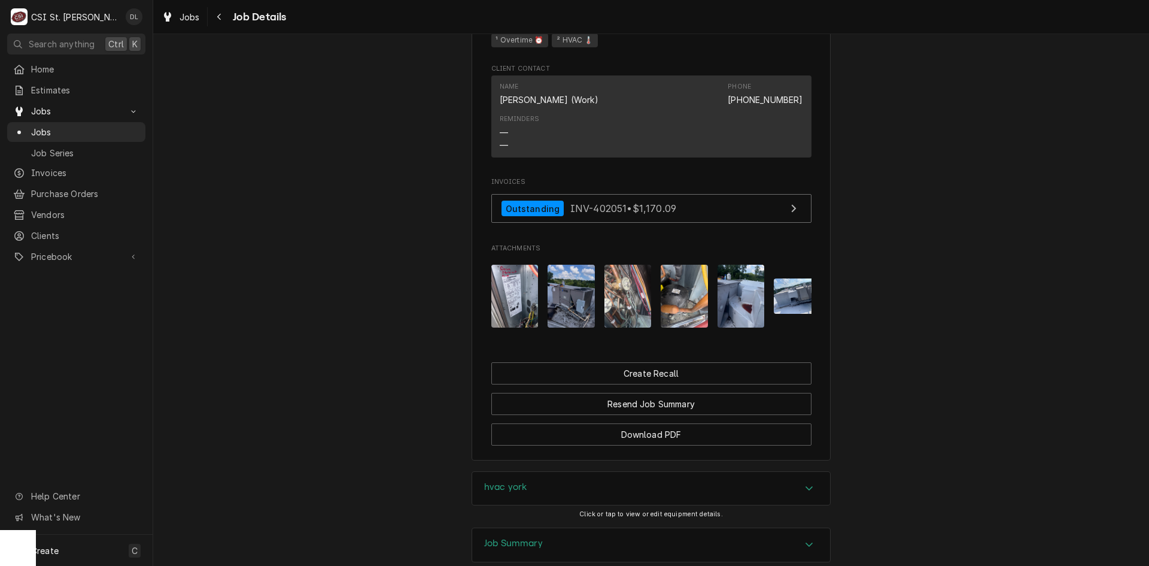
click at [579, 318] on img "Attachments" at bounding box center [571, 296] width 47 height 63
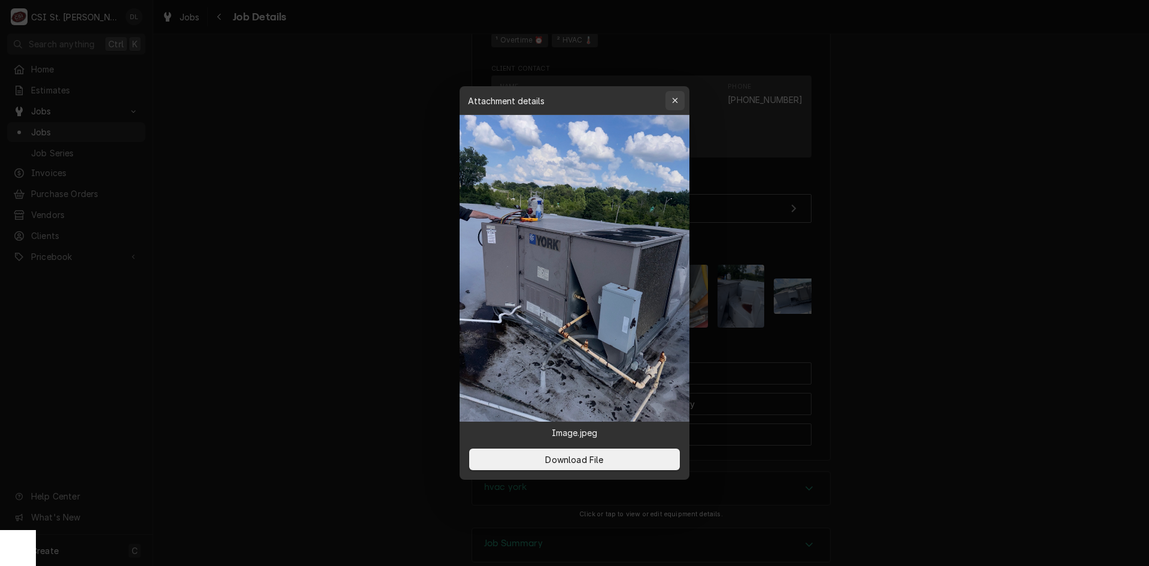
click at [677, 100] on icon "button" at bounding box center [675, 100] width 7 height 8
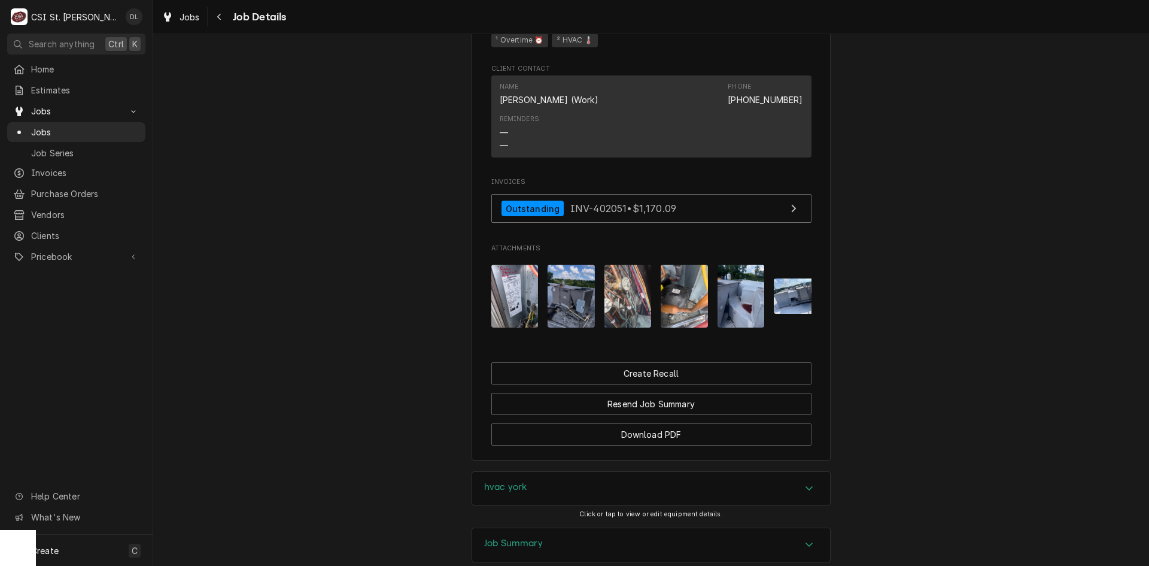
click at [685, 298] on img "Attachments" at bounding box center [684, 296] width 47 height 63
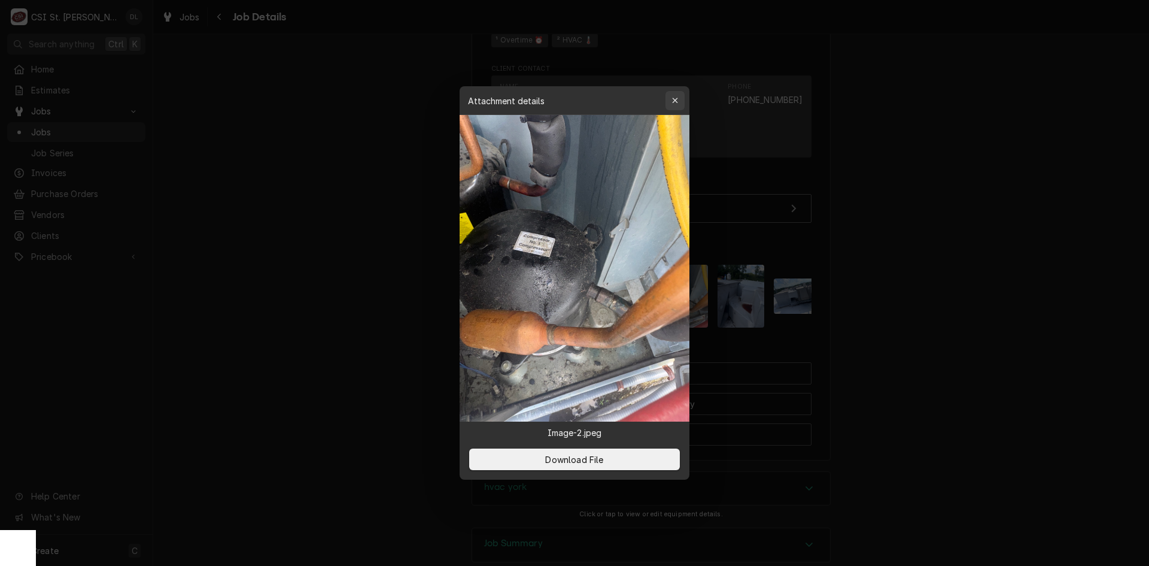
click at [680, 101] on div "button" at bounding box center [675, 101] width 12 height 12
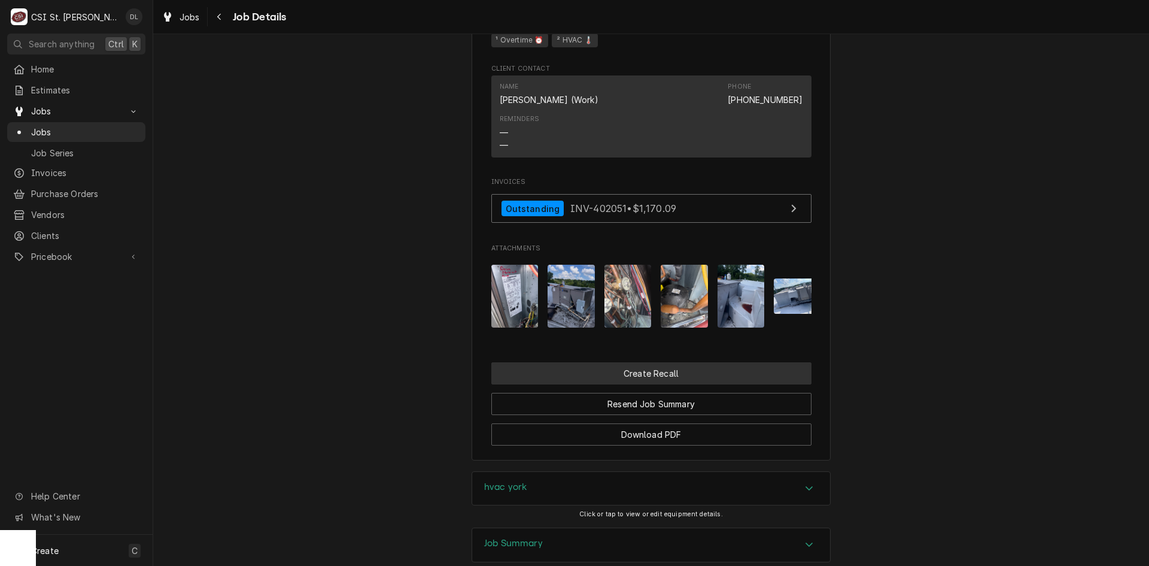
scroll to position [1112, 0]
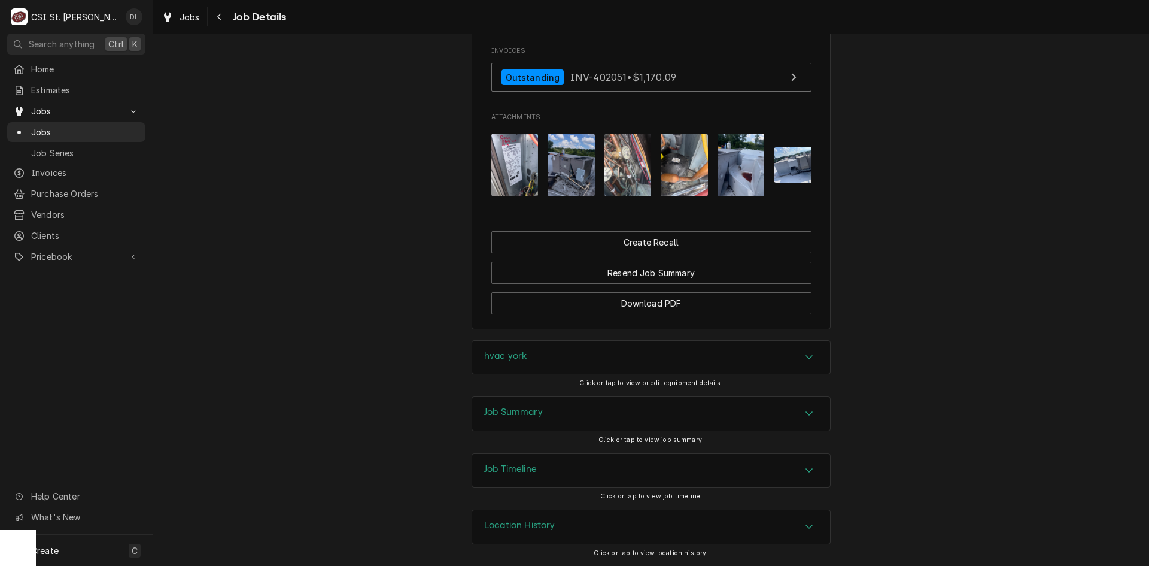
click at [811, 421] on div "Job Summary" at bounding box center [651, 414] width 358 height 34
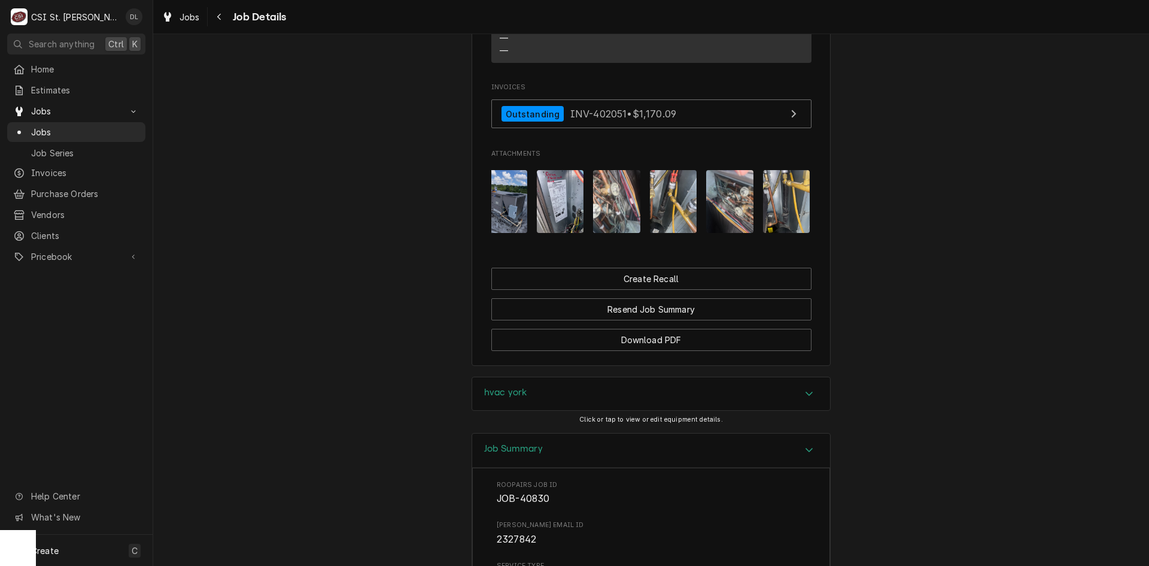
scroll to position [0, 1094]
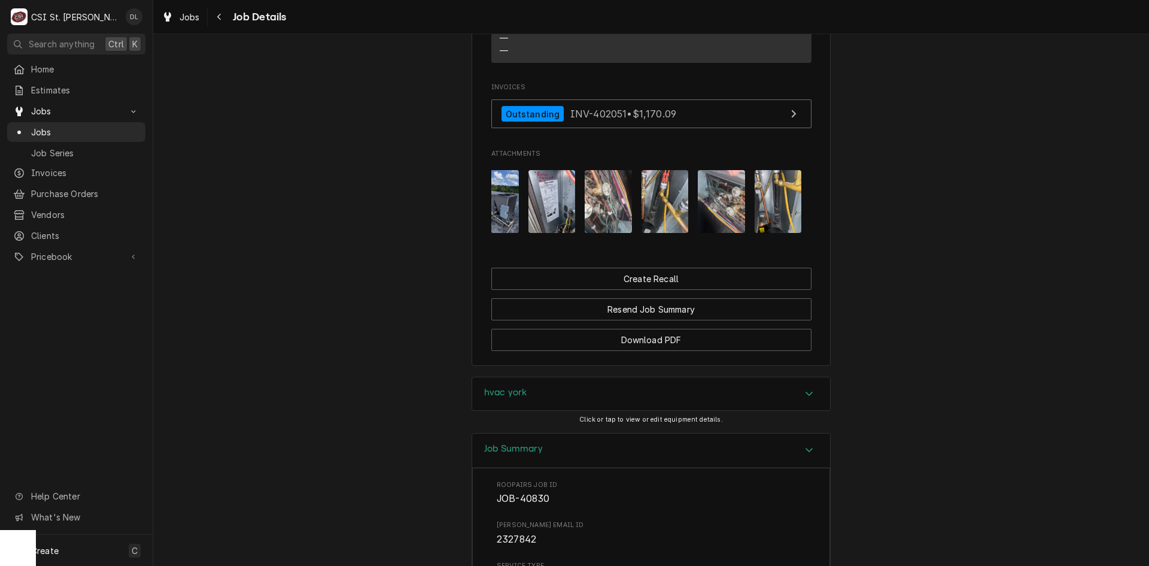
click at [791, 230] on img "Attachments" at bounding box center [778, 201] width 47 height 63
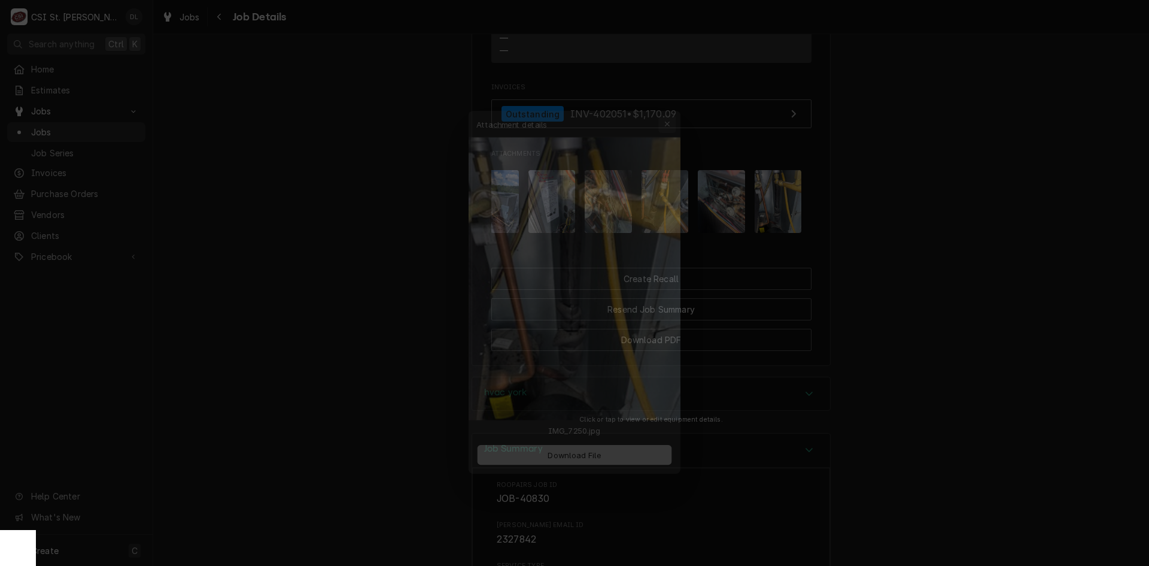
click at [675, 103] on icon "button" at bounding box center [675, 100] width 7 height 8
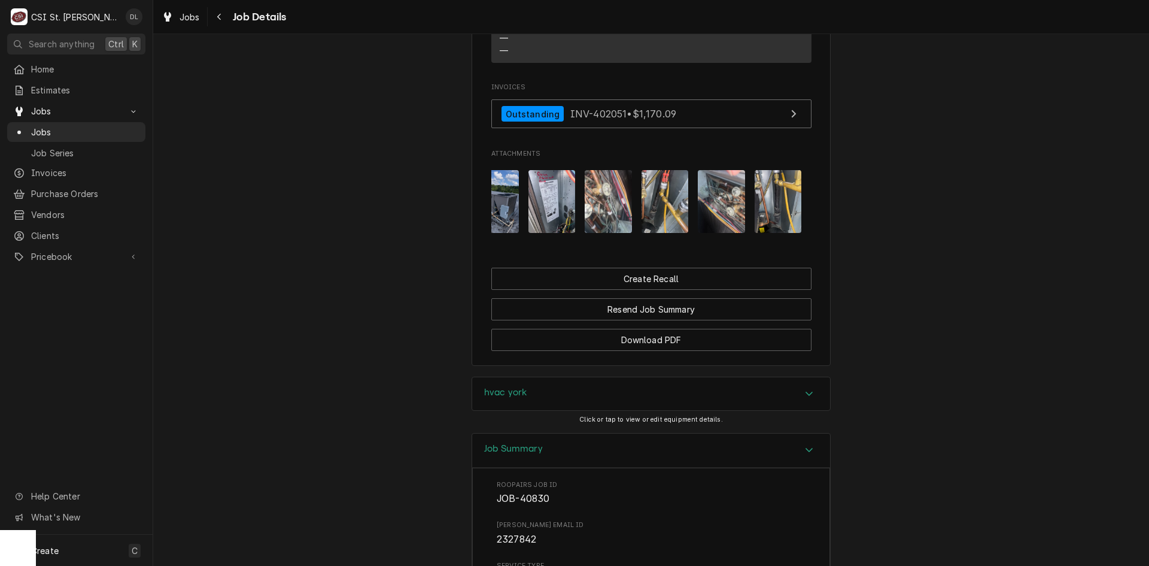
click at [726, 215] on img "Attachments" at bounding box center [721, 201] width 47 height 63
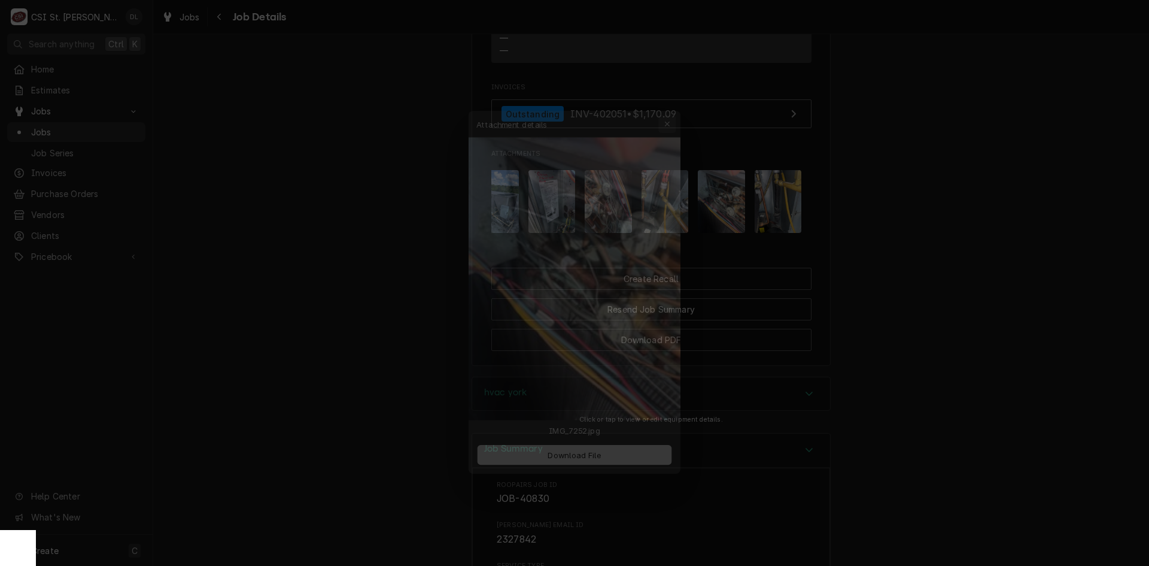
click at [673, 99] on icon "button" at bounding box center [675, 100] width 7 height 8
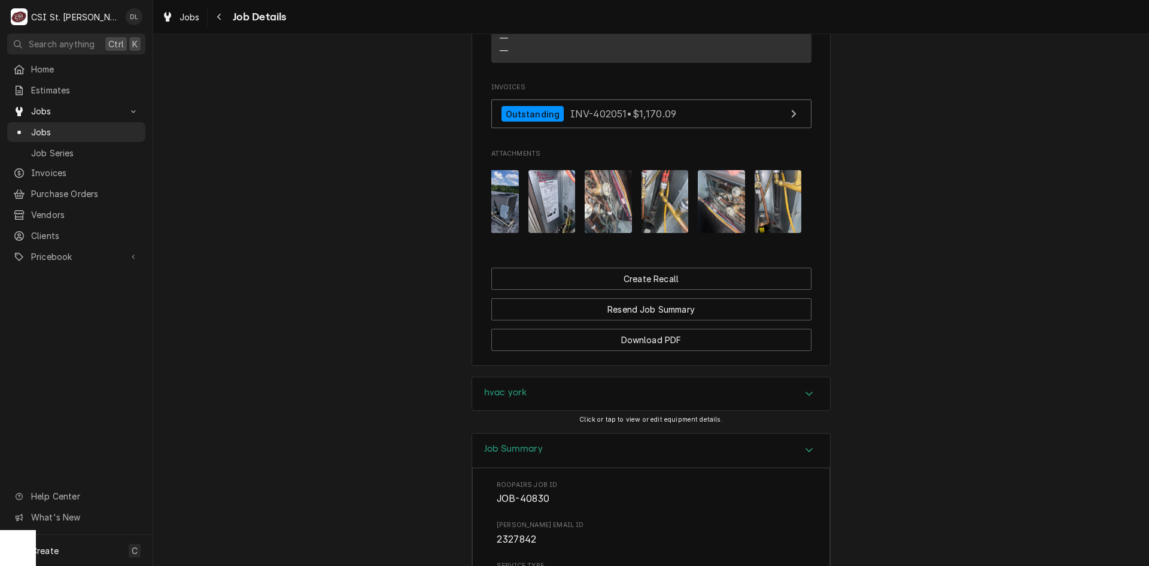
click at [668, 200] on img "Attachments" at bounding box center [665, 201] width 47 height 63
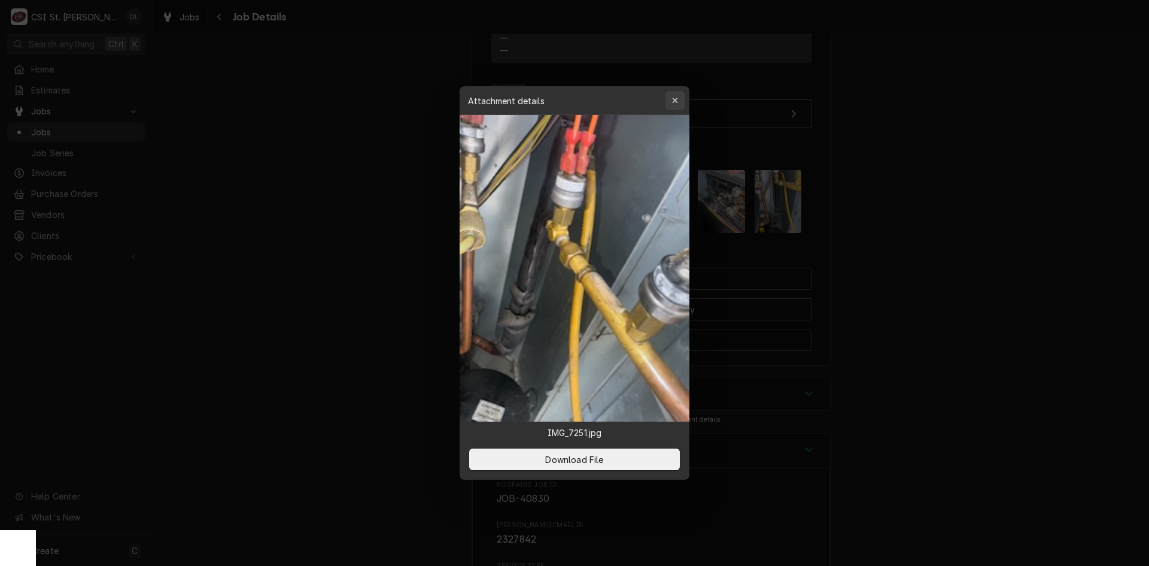
click at [673, 100] on icon "button" at bounding box center [675, 100] width 7 height 8
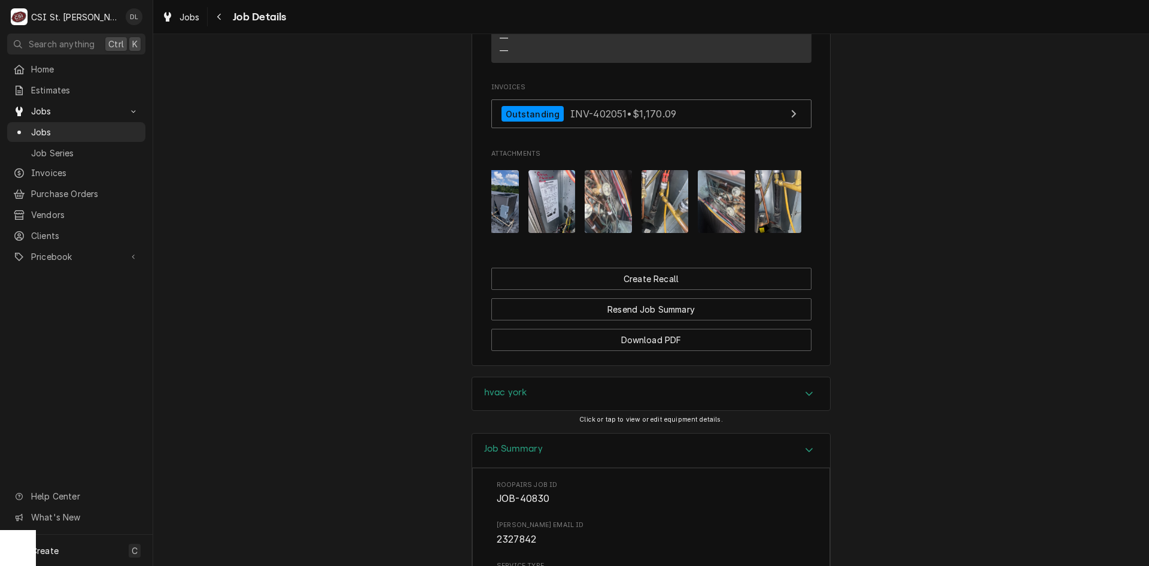
click at [609, 213] on img "Attachments" at bounding box center [608, 201] width 47 height 63
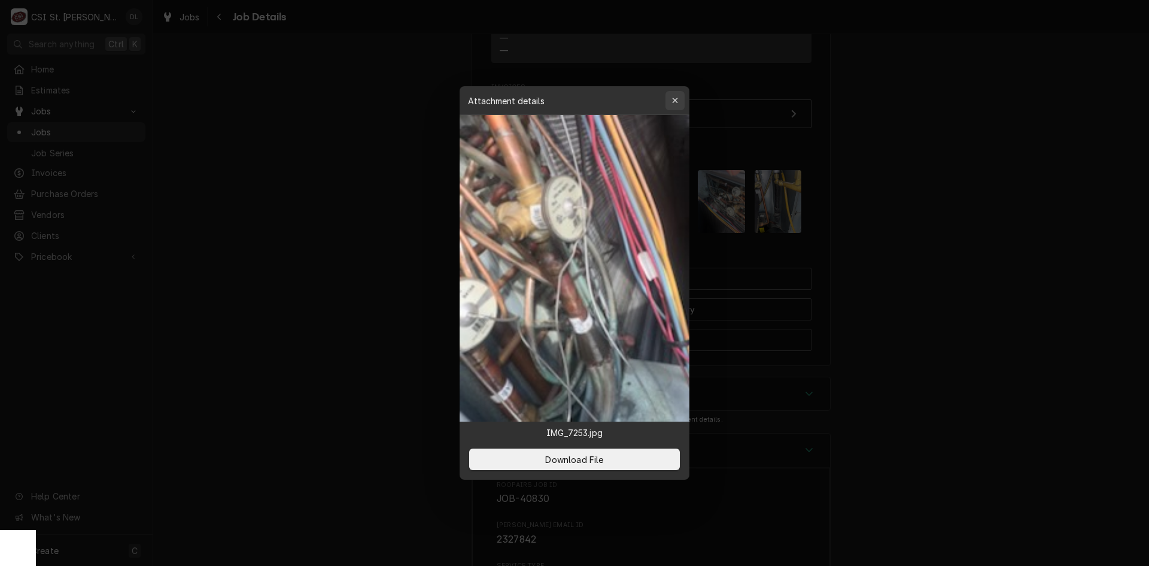
click at [672, 100] on icon "button" at bounding box center [675, 100] width 7 height 8
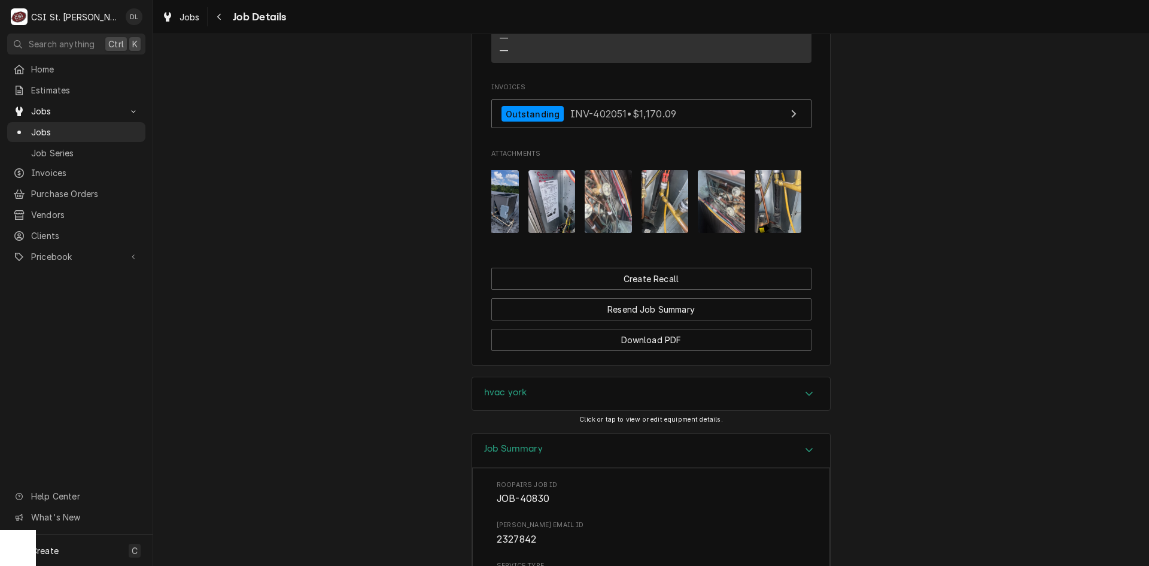
click at [560, 209] on img "Attachments" at bounding box center [552, 201] width 47 height 63
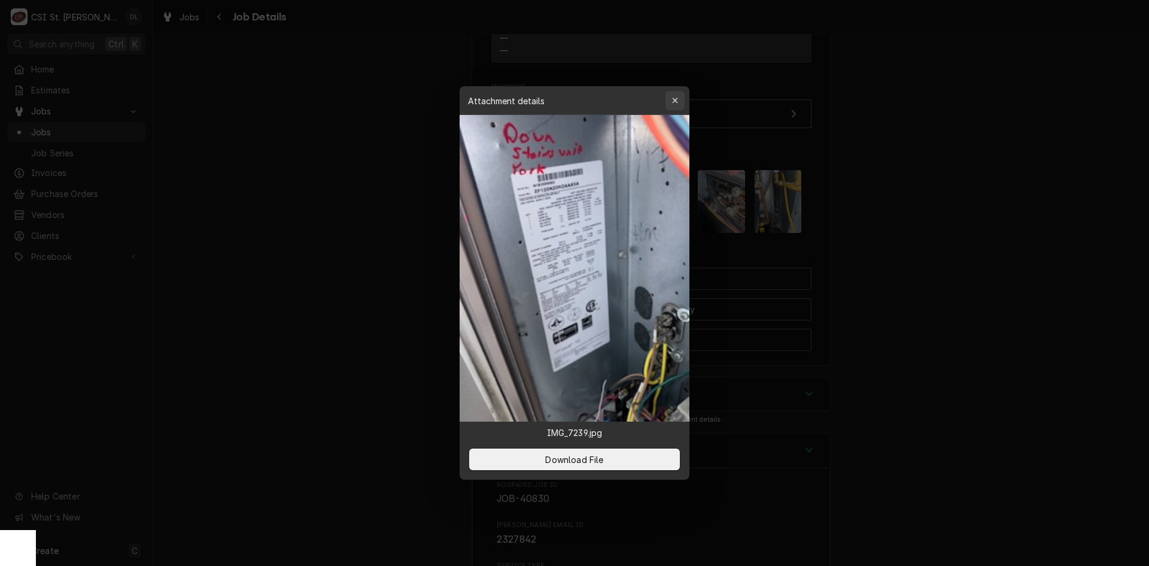
click at [681, 101] on button "button" at bounding box center [675, 100] width 19 height 19
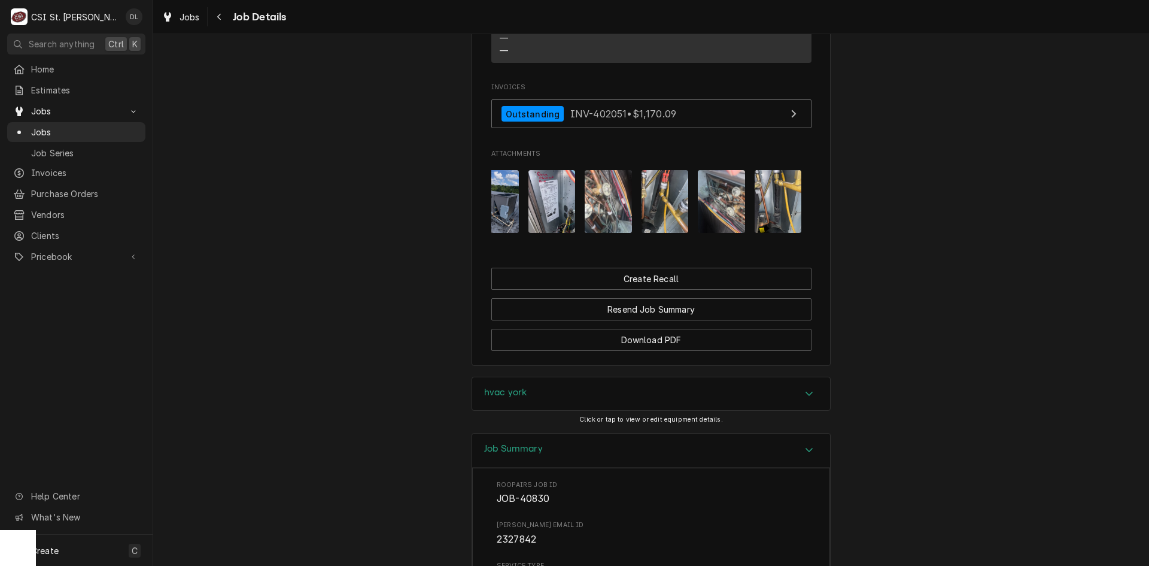
click at [606, 212] on img "Attachments" at bounding box center [608, 201] width 47 height 63
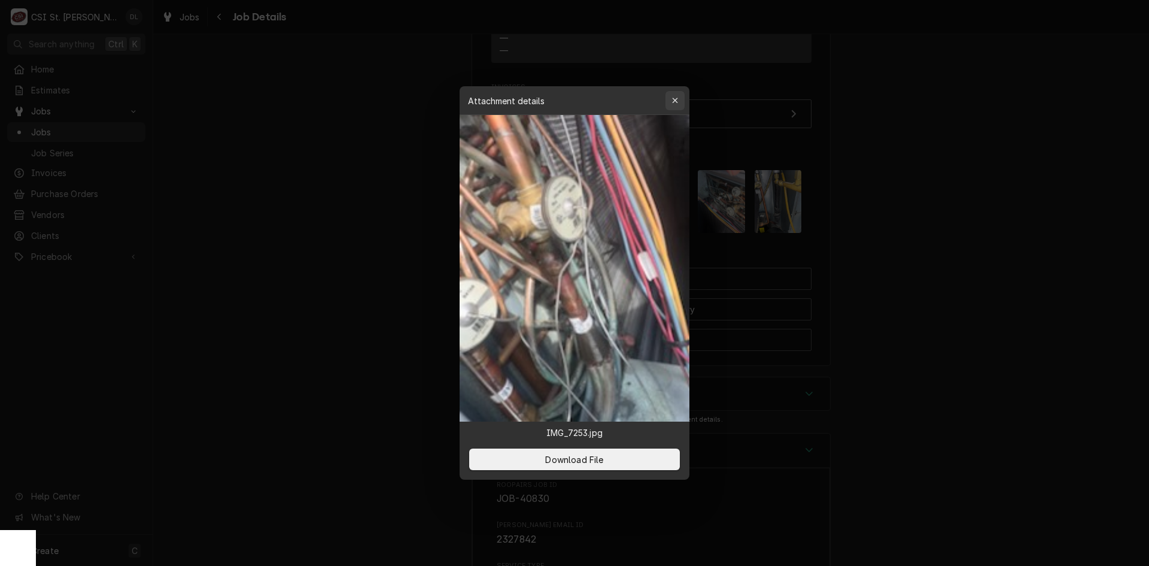
click at [677, 96] on icon "button" at bounding box center [675, 100] width 7 height 8
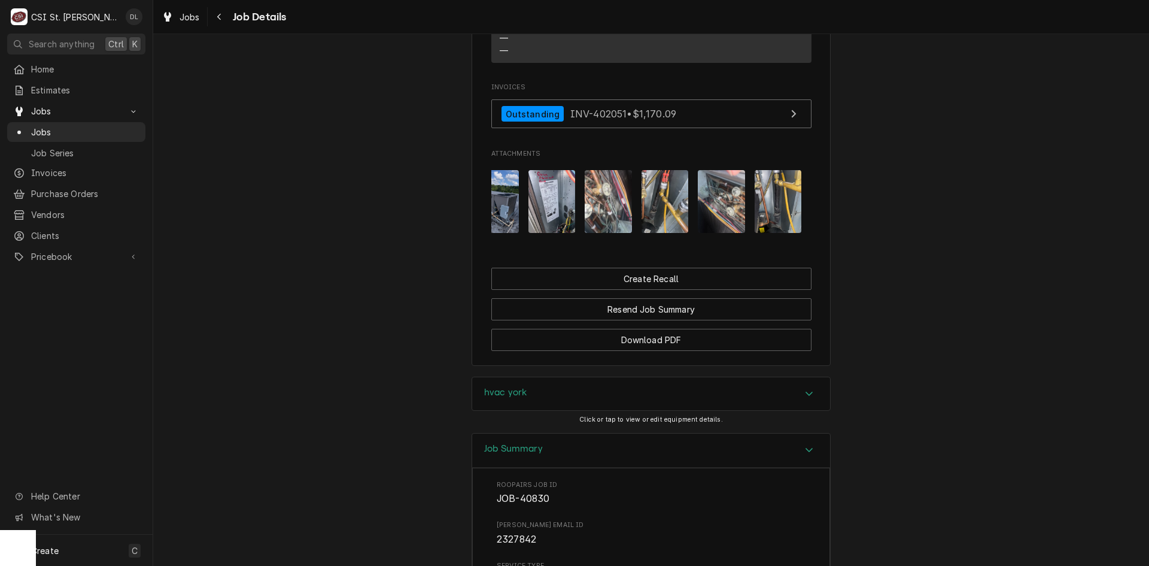
click at [529, 223] on img "Attachments" at bounding box center [552, 201] width 47 height 63
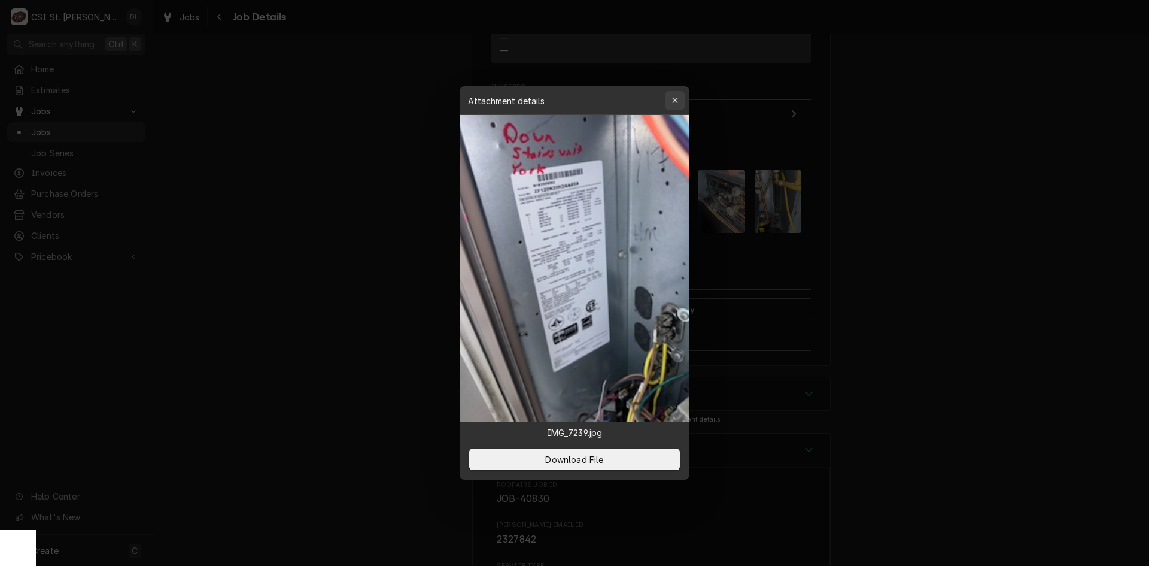
click at [667, 99] on button "button" at bounding box center [675, 100] width 19 height 19
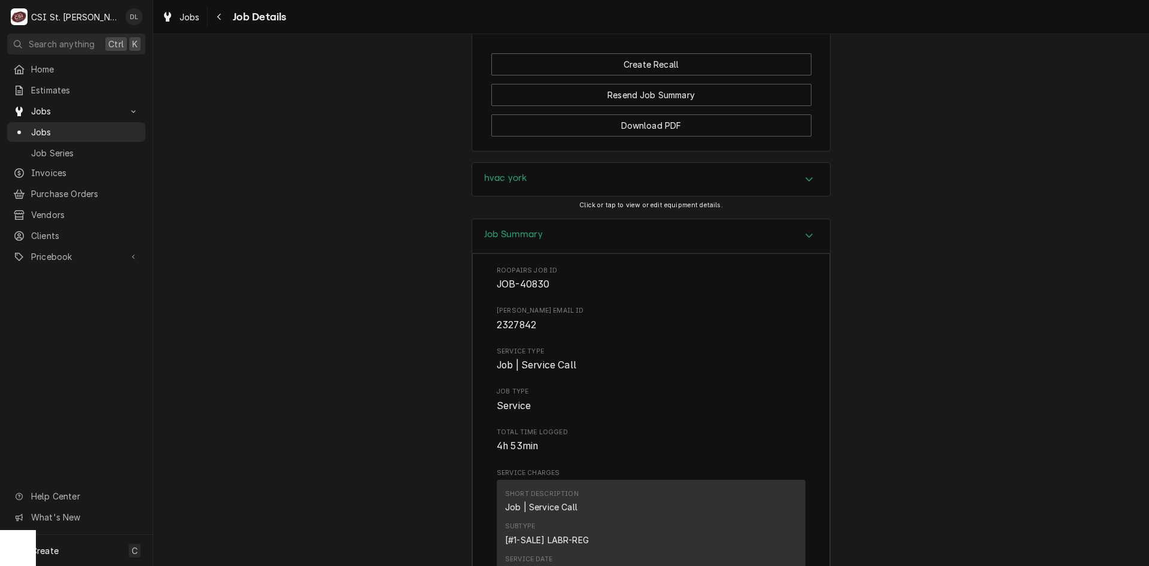
scroll to position [1077, 0]
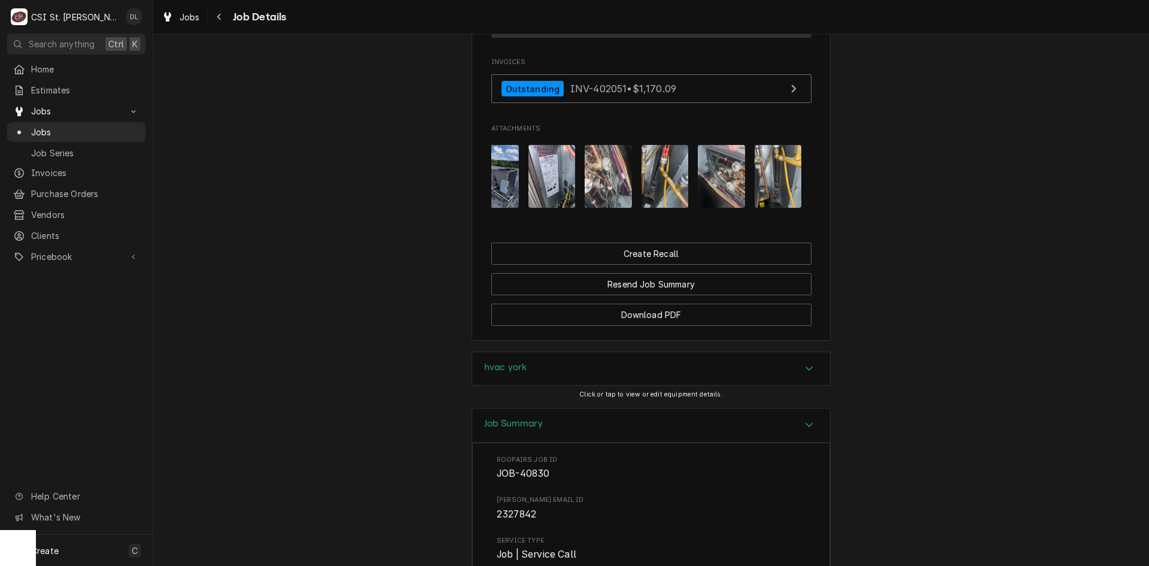
click at [649, 191] on img "Attachments" at bounding box center [665, 176] width 47 height 63
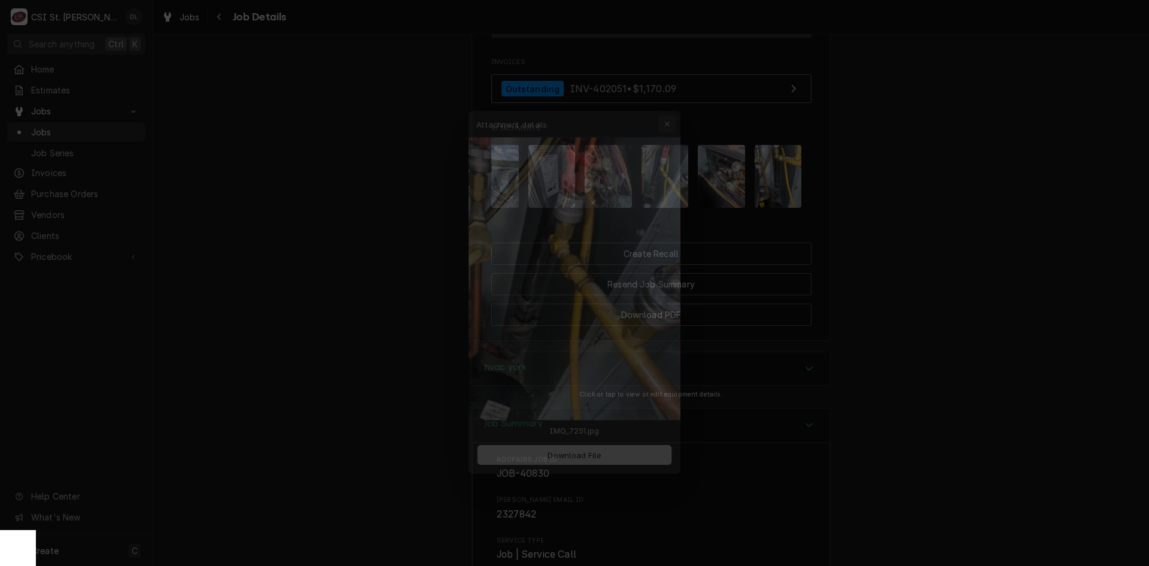
click at [681, 102] on button "button" at bounding box center [675, 100] width 19 height 19
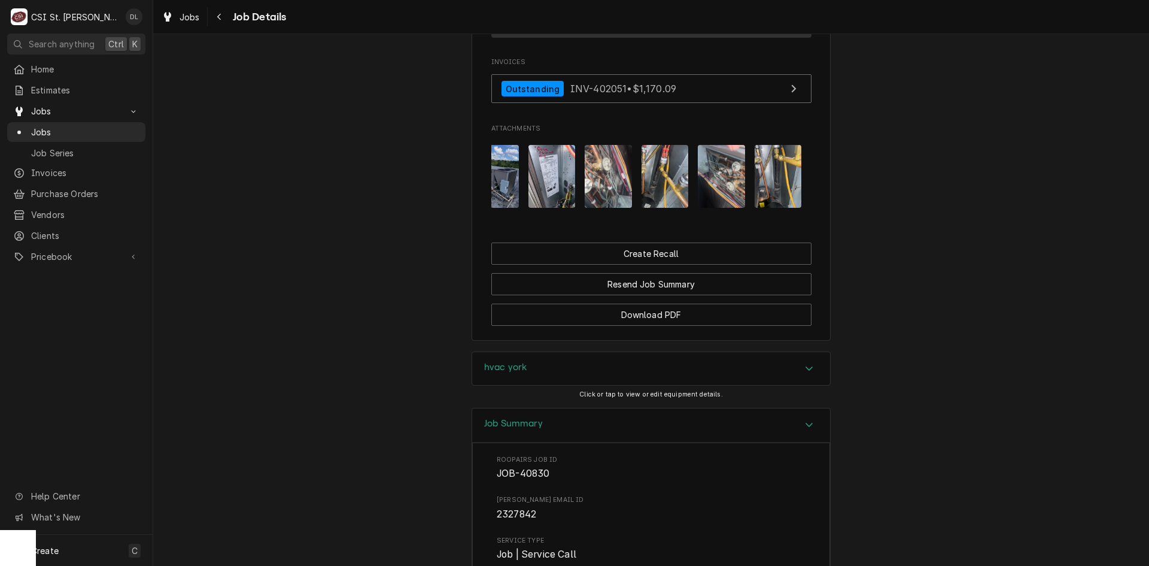
click at [623, 187] on img "Attachments" at bounding box center [608, 176] width 47 height 63
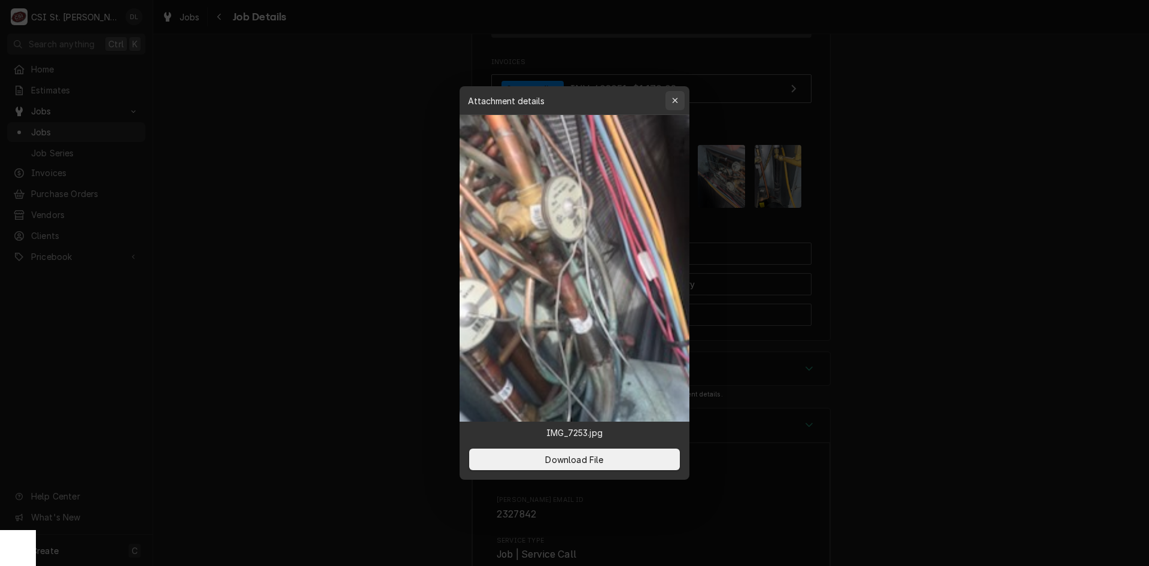
click at [675, 102] on icon "button" at bounding box center [675, 100] width 7 height 8
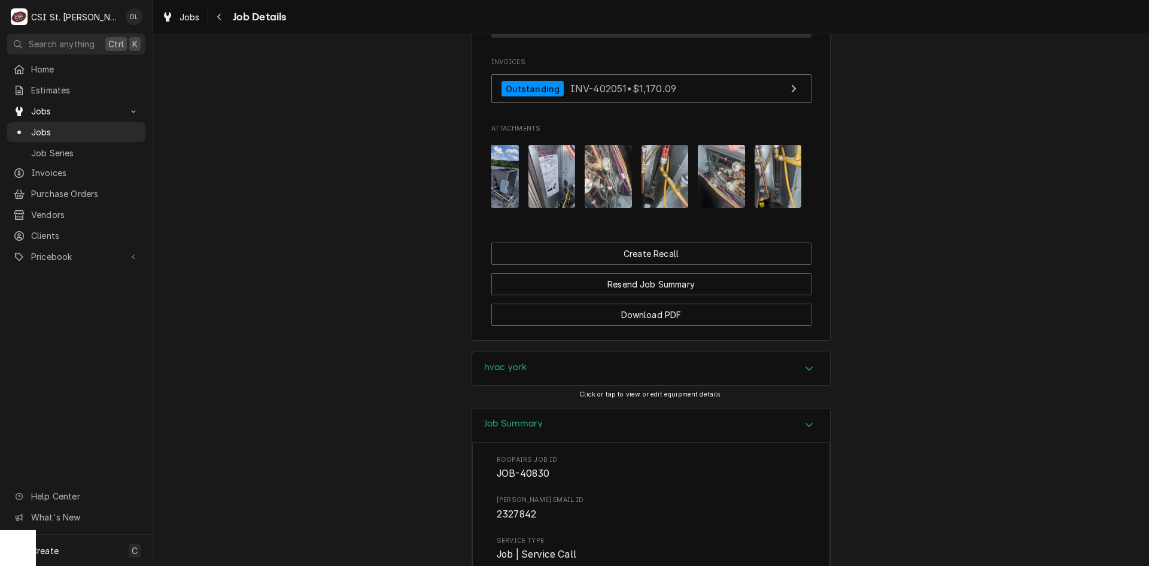
click at [550, 205] on img "Attachments" at bounding box center [552, 176] width 47 height 63
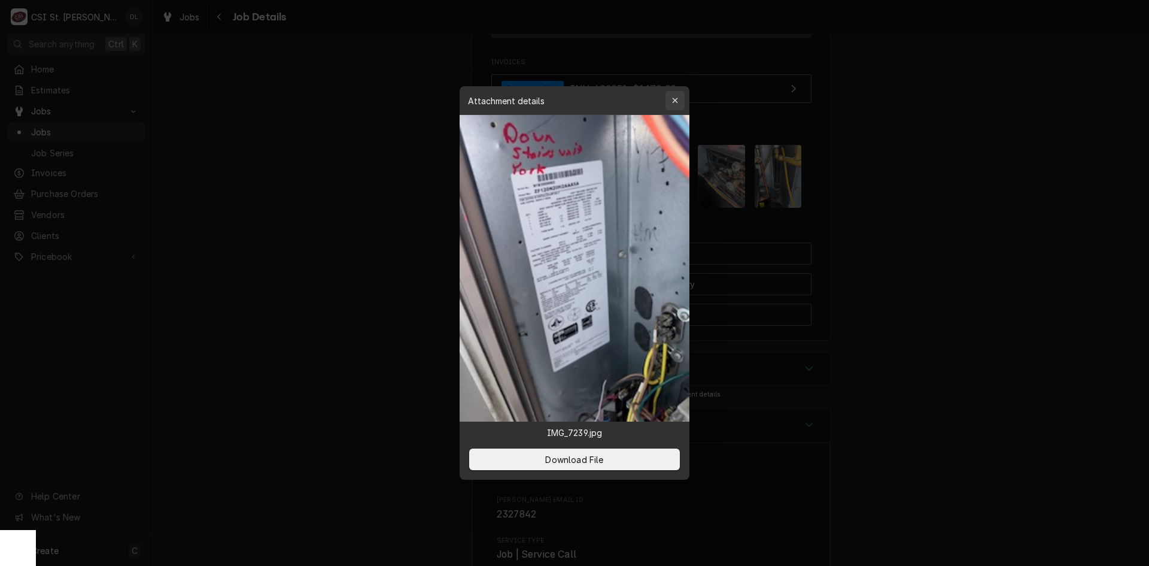
click at [673, 95] on div "button" at bounding box center [675, 101] width 12 height 12
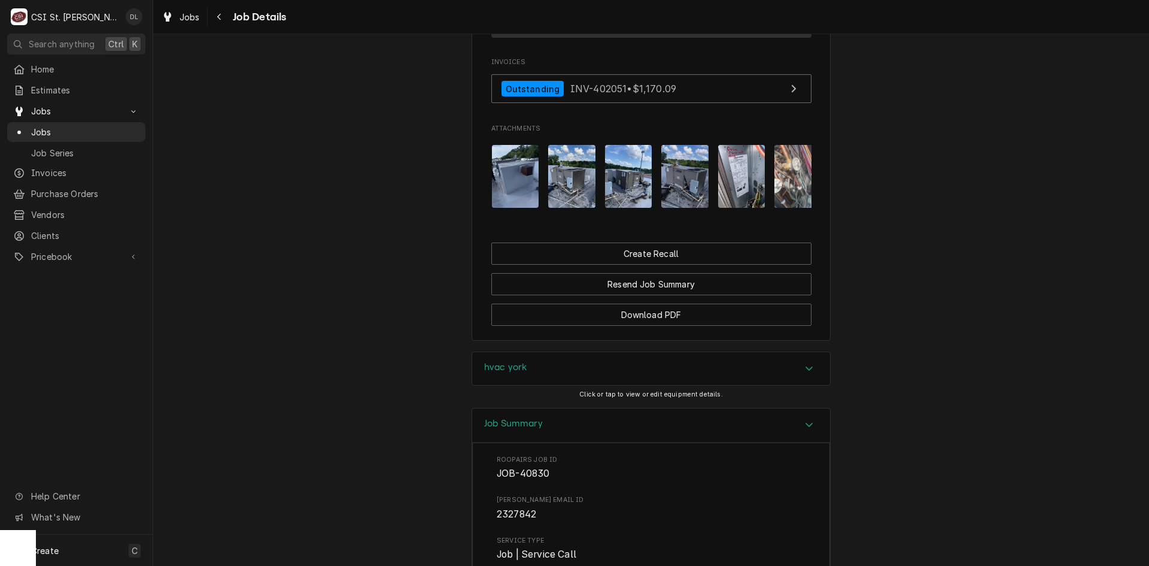
scroll to position [0, 799]
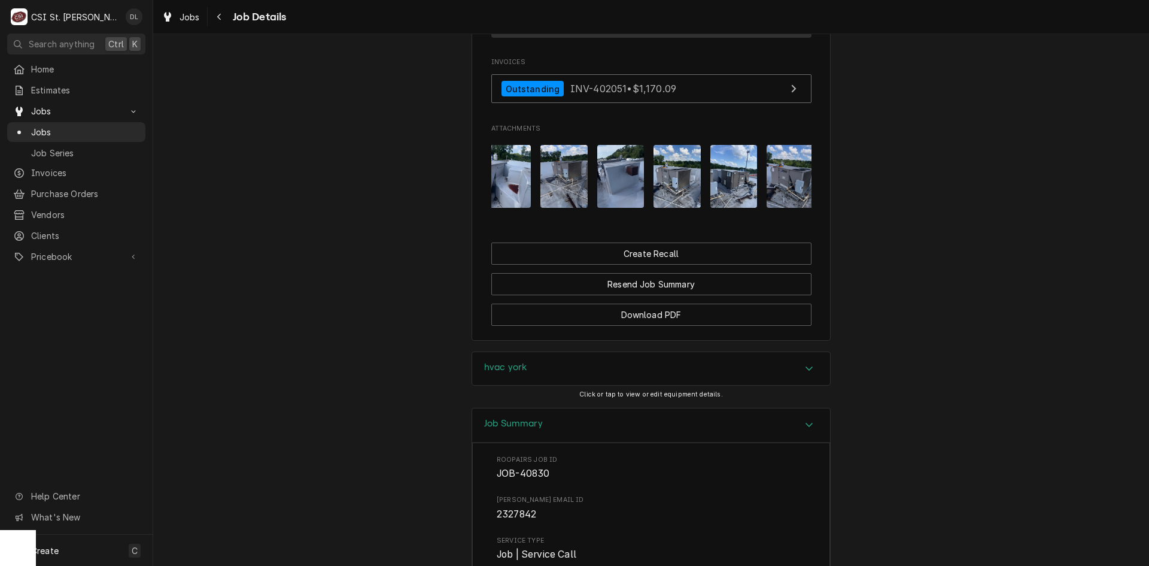
click at [779, 191] on img "Attachments" at bounding box center [790, 176] width 47 height 63
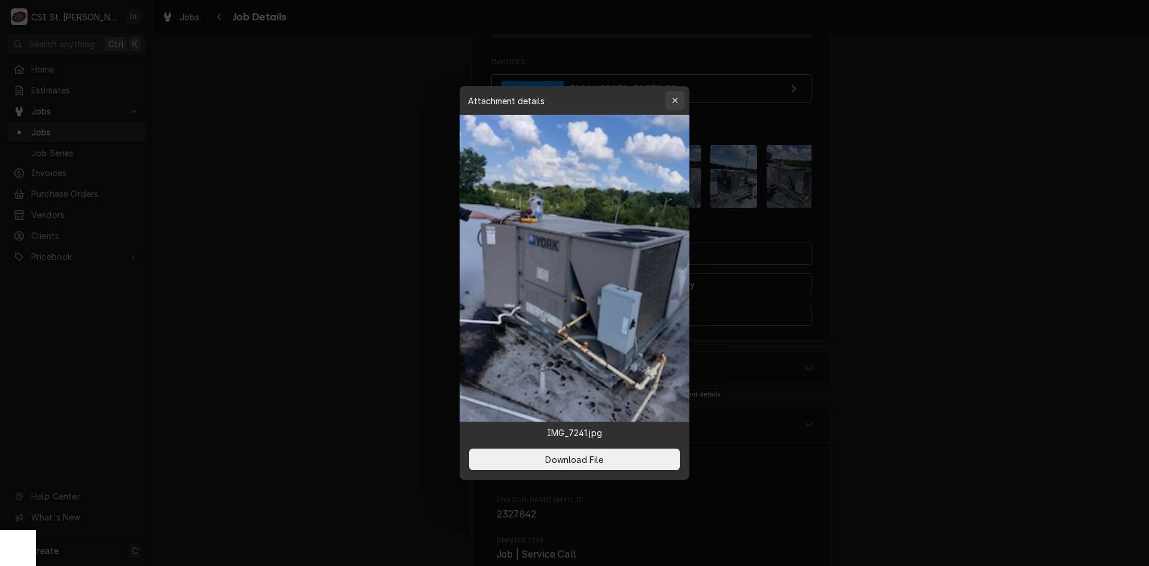
click at [676, 98] on icon "button" at bounding box center [675, 100] width 7 height 8
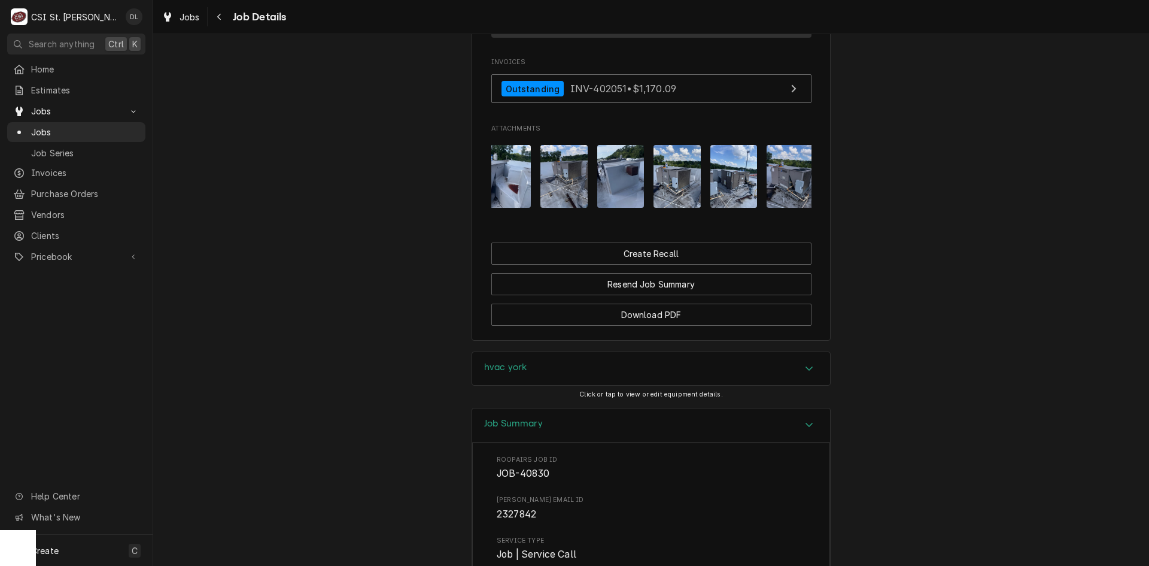
click at [727, 206] on img "Attachments" at bounding box center [734, 176] width 47 height 63
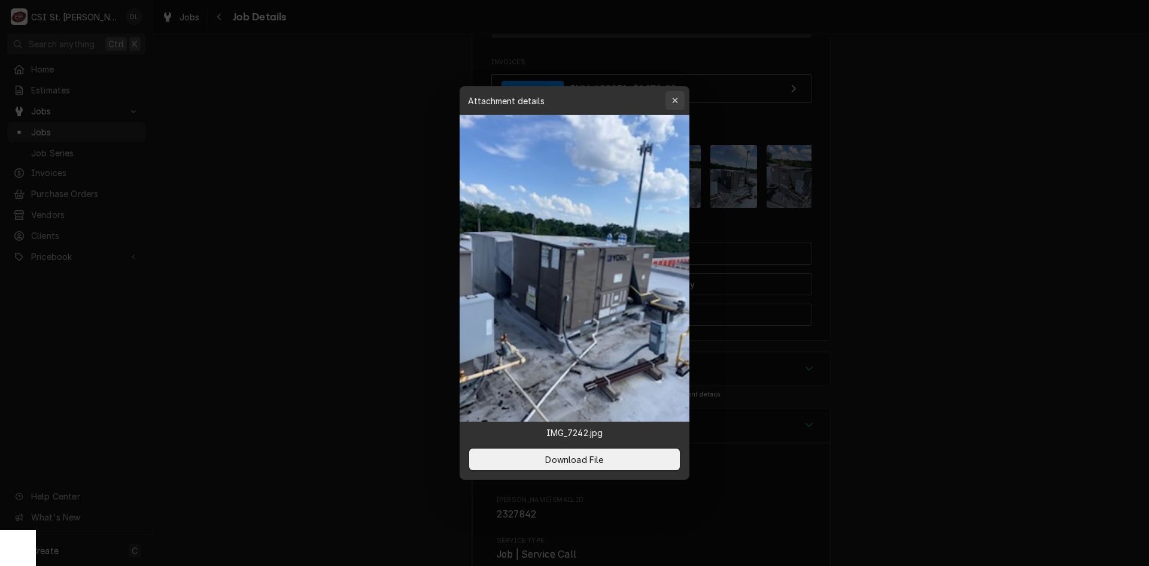
click at [679, 96] on div "button" at bounding box center [675, 101] width 12 height 12
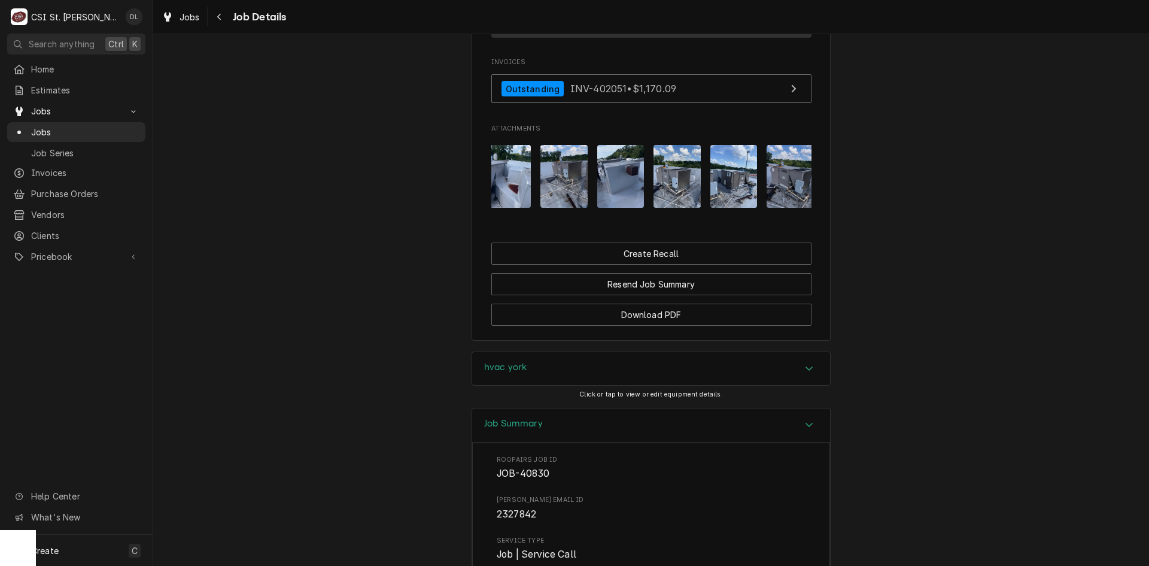
click at [608, 207] on img "Attachments" at bounding box center [620, 176] width 47 height 63
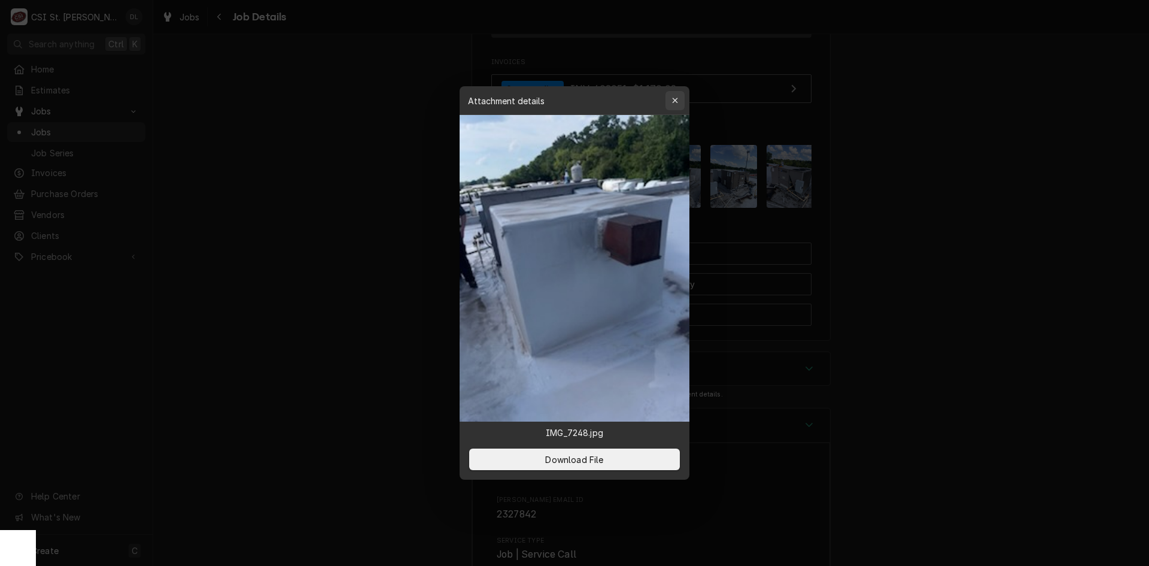
click at [675, 100] on icon "button" at bounding box center [674, 100] width 5 height 5
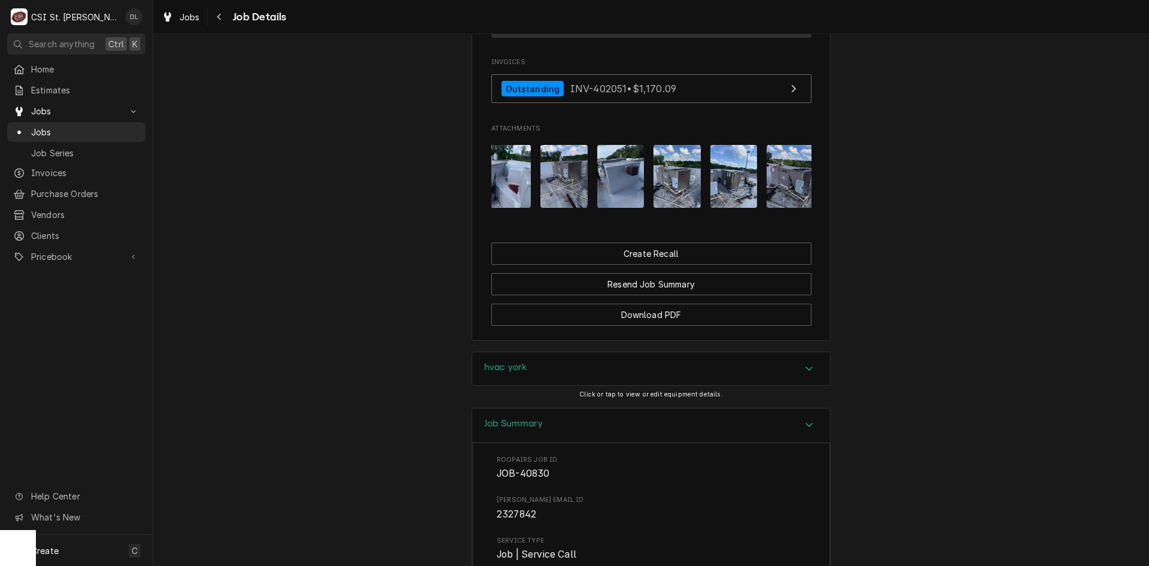
click at [560, 187] on img "Attachments" at bounding box center [564, 176] width 47 height 63
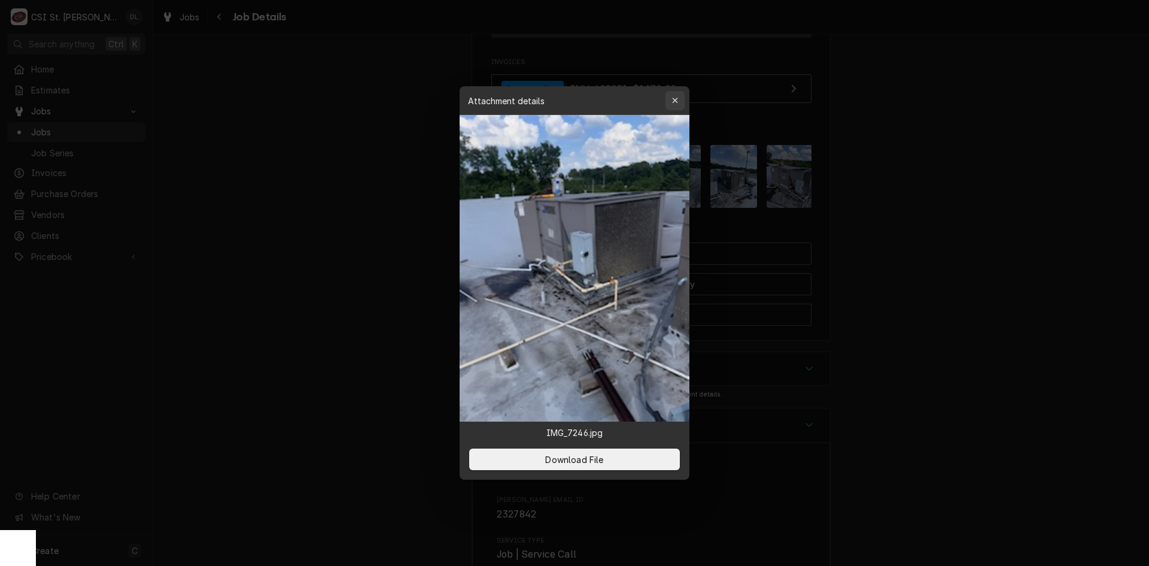
click at [682, 97] on button "button" at bounding box center [675, 100] width 19 height 19
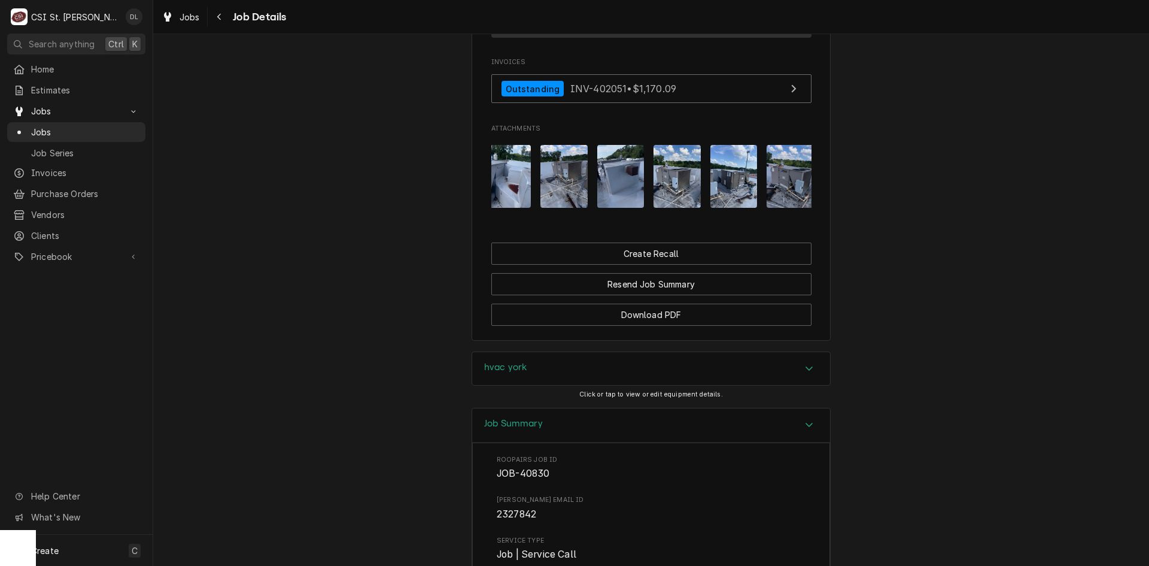
click at [501, 189] on img "Attachments" at bounding box center [507, 176] width 47 height 63
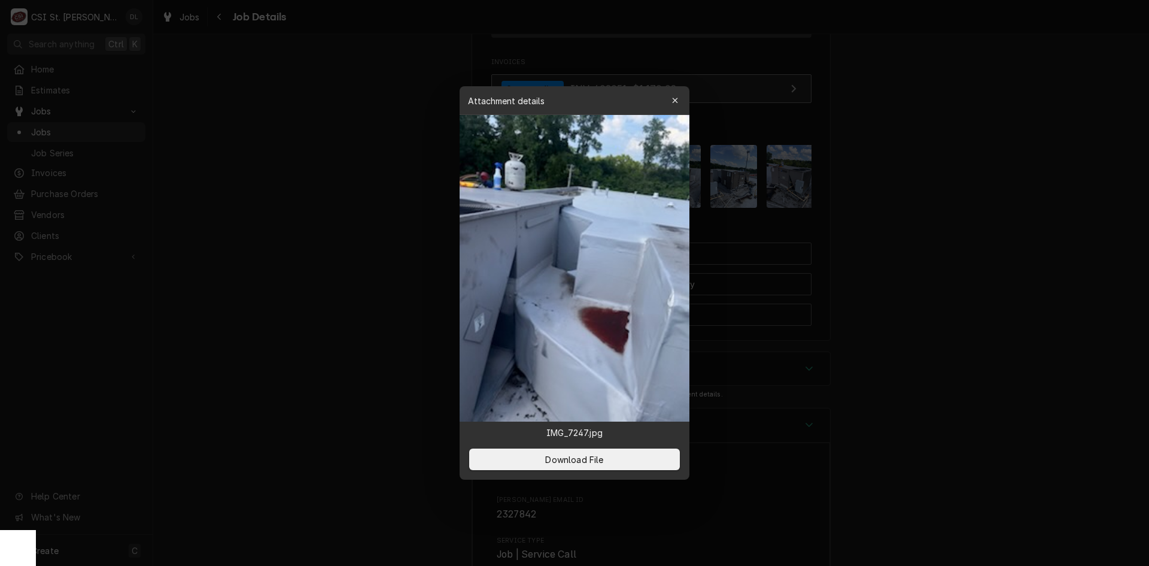
click at [675, 99] on icon "button" at bounding box center [675, 100] width 7 height 8
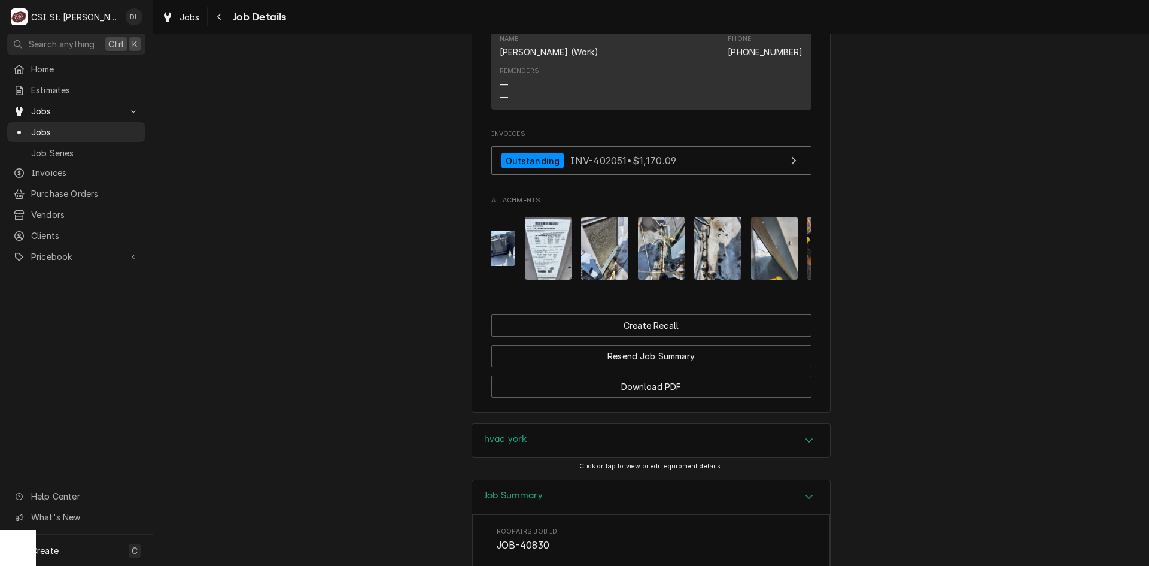
scroll to position [0, 351]
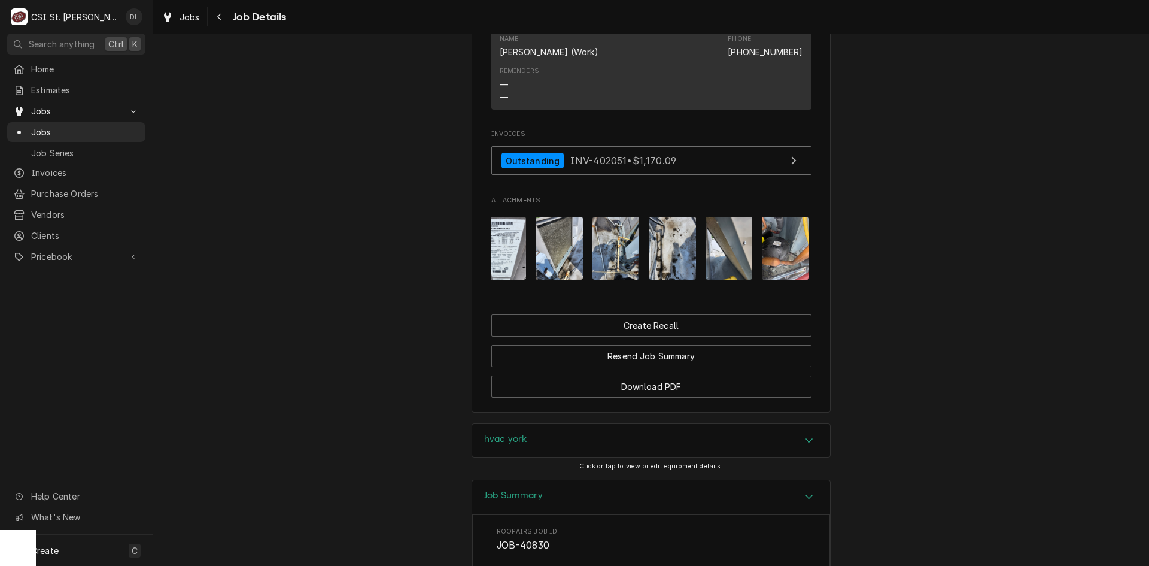
click at [563, 276] on img "Attachments" at bounding box center [559, 248] width 47 height 63
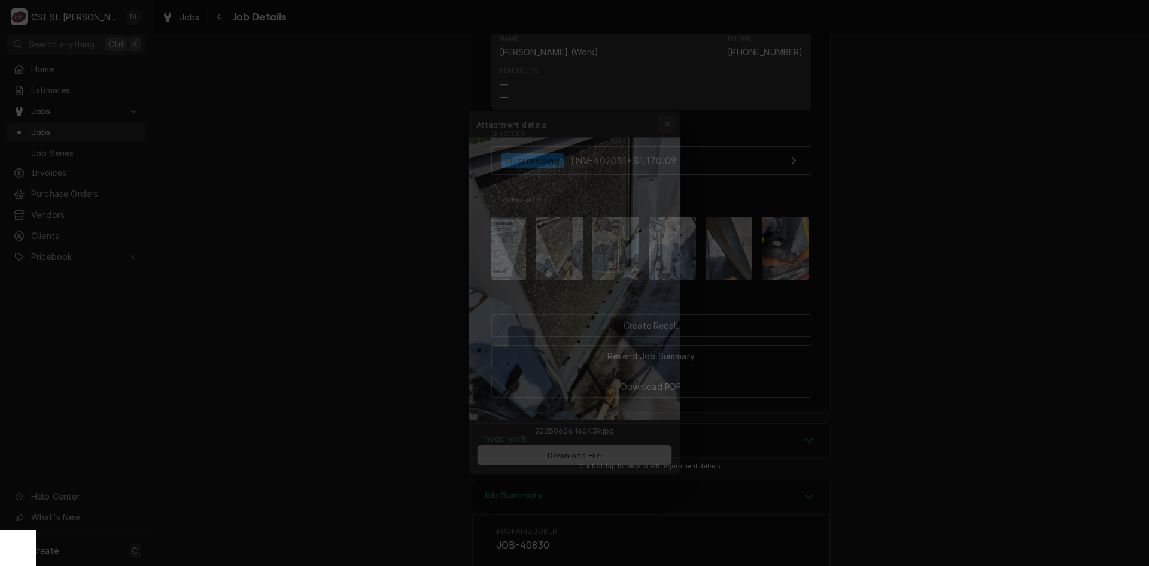
click at [672, 104] on icon "button" at bounding box center [675, 100] width 7 height 8
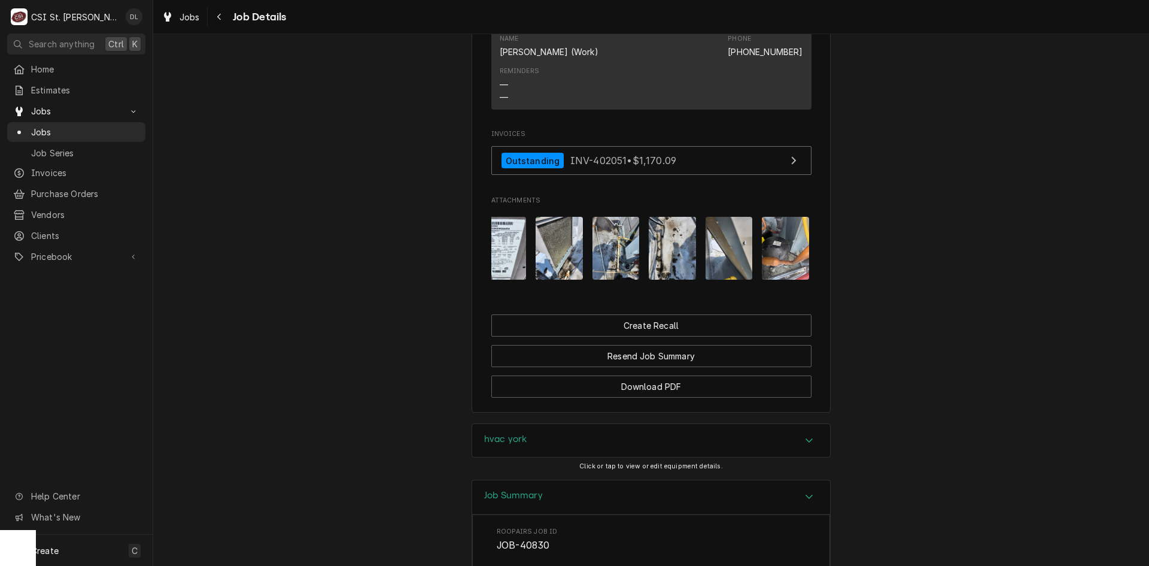
click at [665, 268] on img "Attachments" at bounding box center [672, 248] width 47 height 63
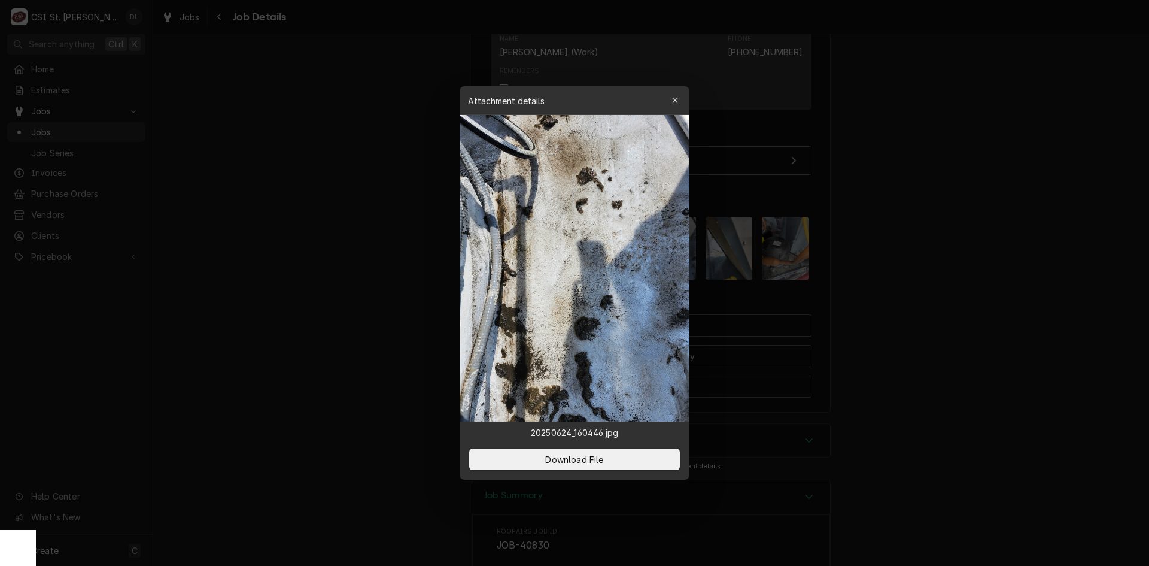
drag, startPoint x: 677, startPoint y: 93, endPoint x: 680, endPoint y: 107, distance: 14.1
click at [678, 95] on button "button" at bounding box center [675, 100] width 19 height 19
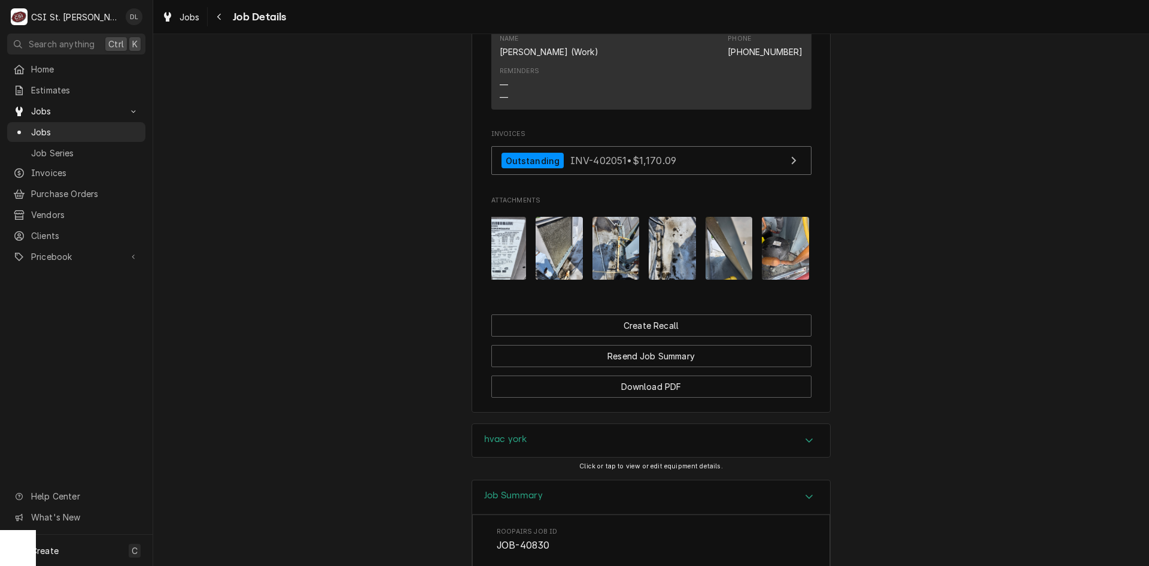
click at [736, 267] on img "Attachments" at bounding box center [729, 248] width 47 height 63
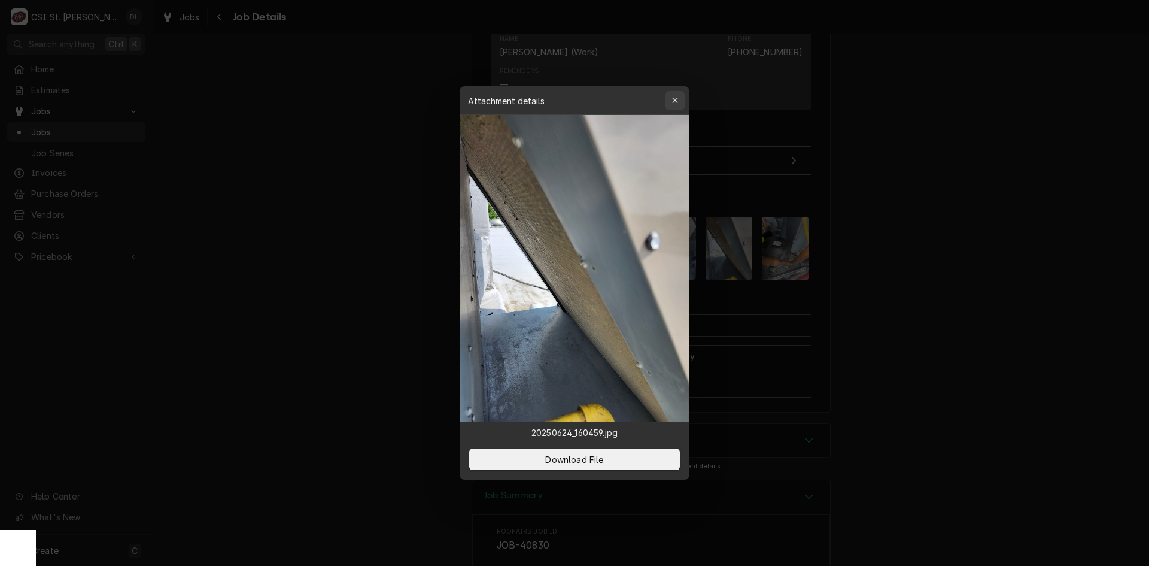
click at [675, 102] on icon "button" at bounding box center [675, 100] width 7 height 8
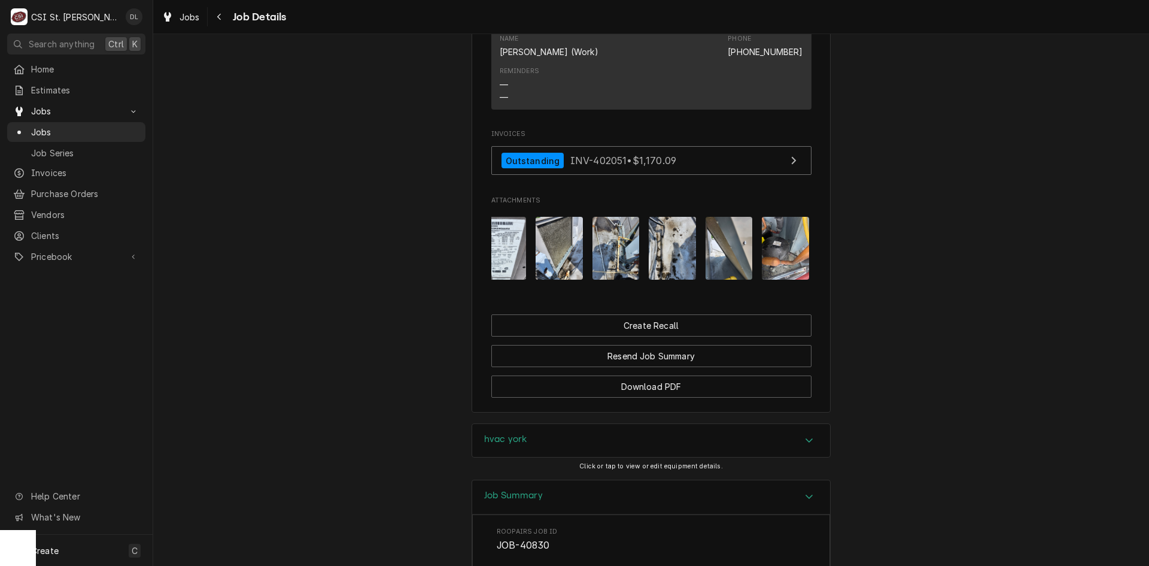
click at [723, 259] on img "Attachments" at bounding box center [729, 248] width 47 height 63
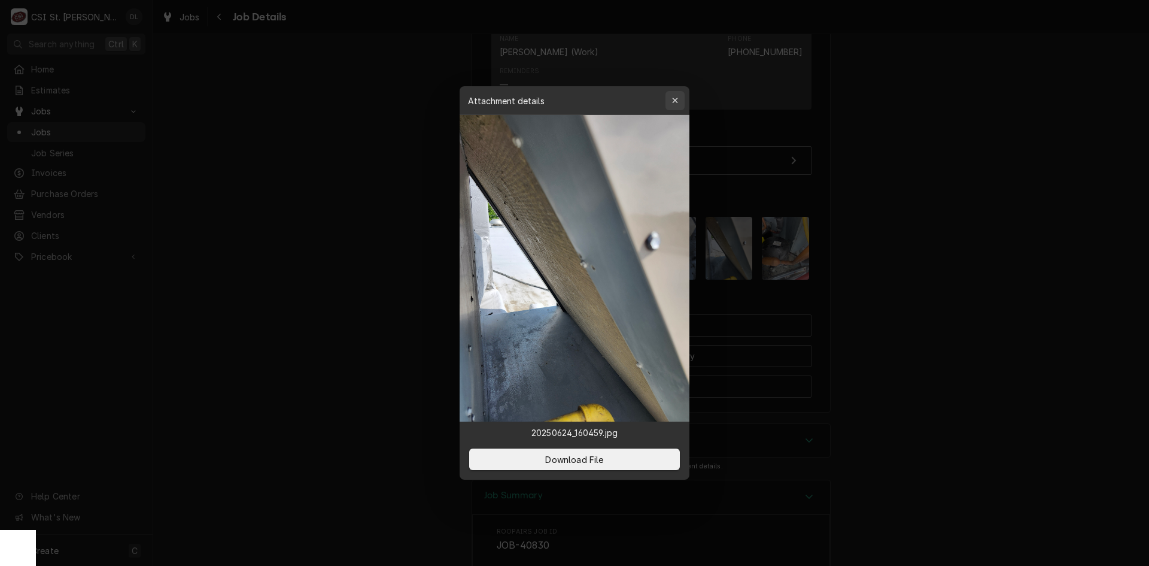
click at [671, 101] on div "button" at bounding box center [675, 101] width 12 height 12
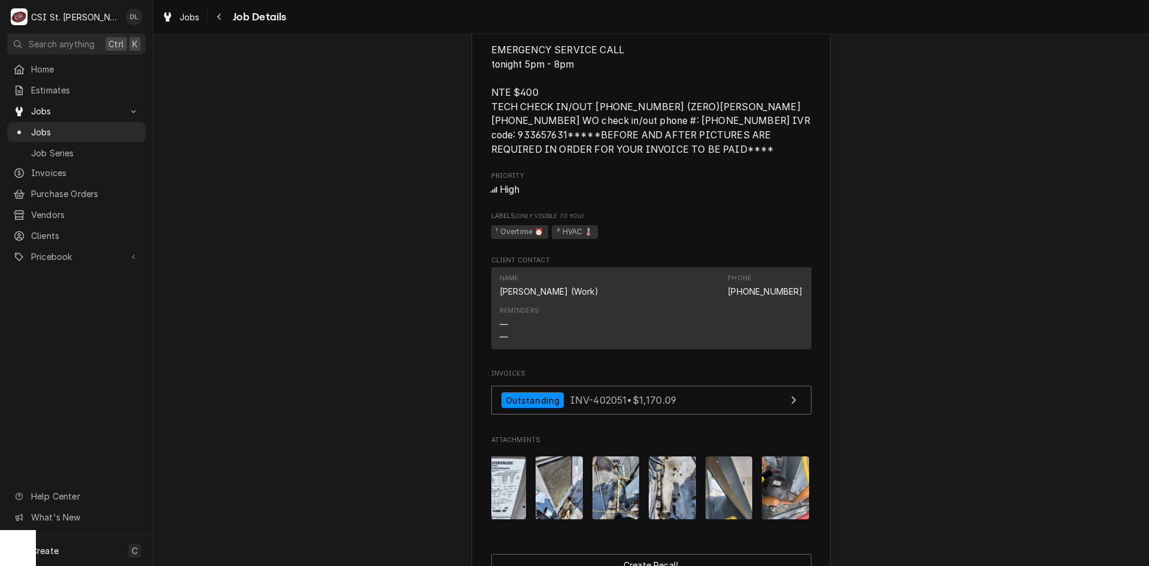
scroll to position [946, 0]
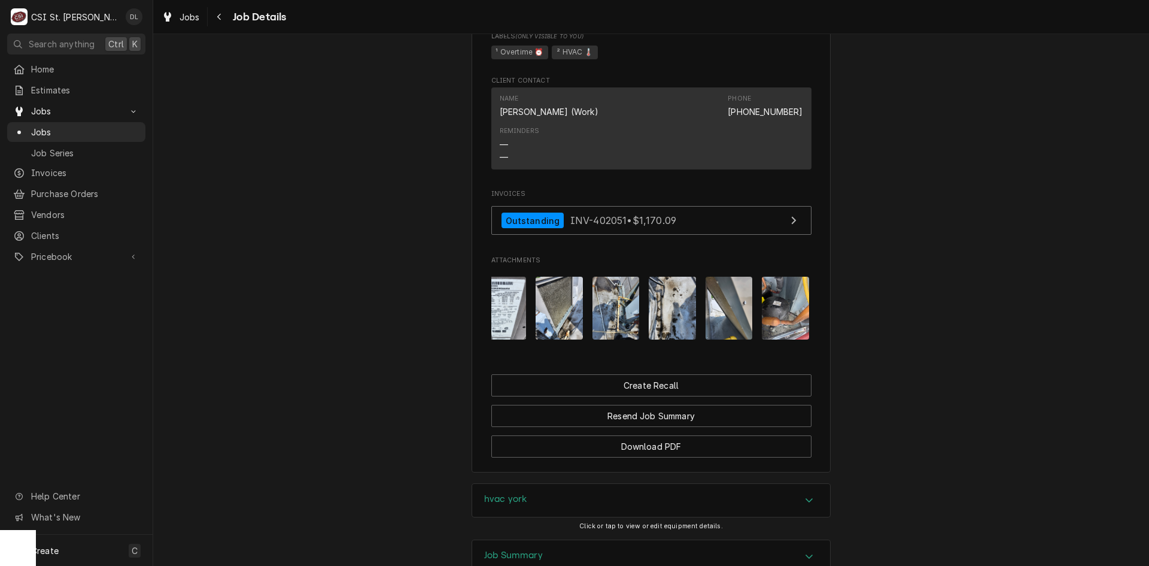
click at [772, 318] on img "Attachments" at bounding box center [785, 308] width 47 height 63
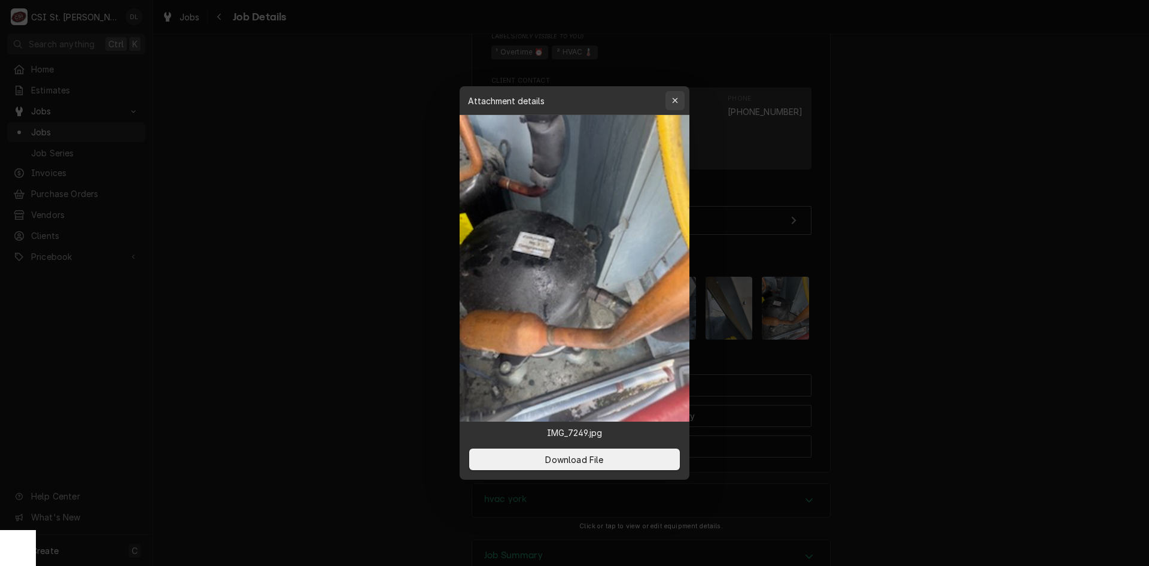
click at [671, 98] on div "button" at bounding box center [675, 101] width 12 height 12
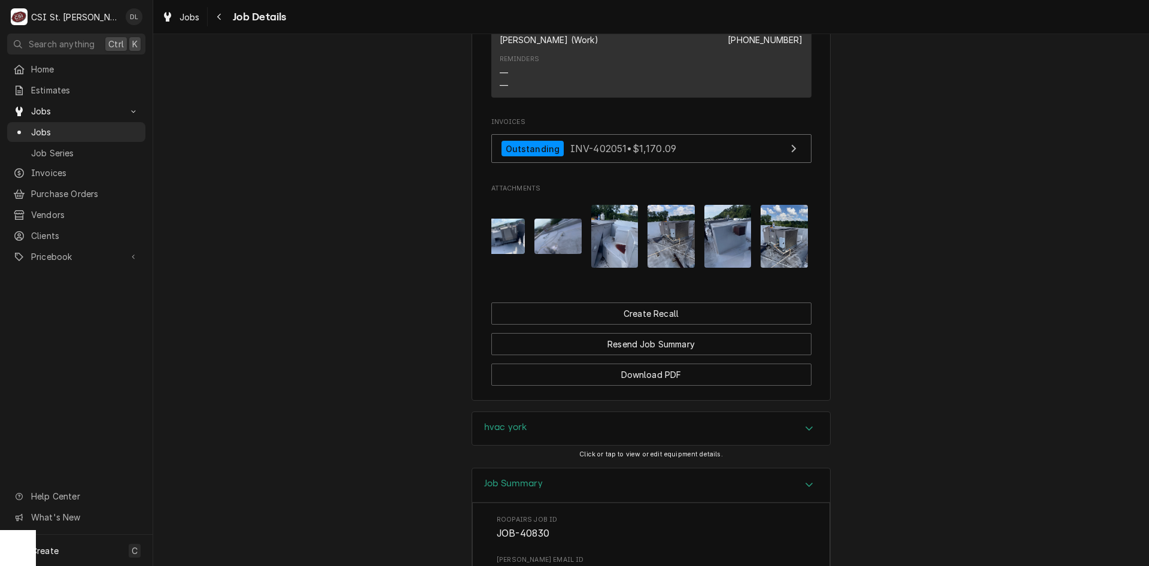
scroll to position [0, 700]
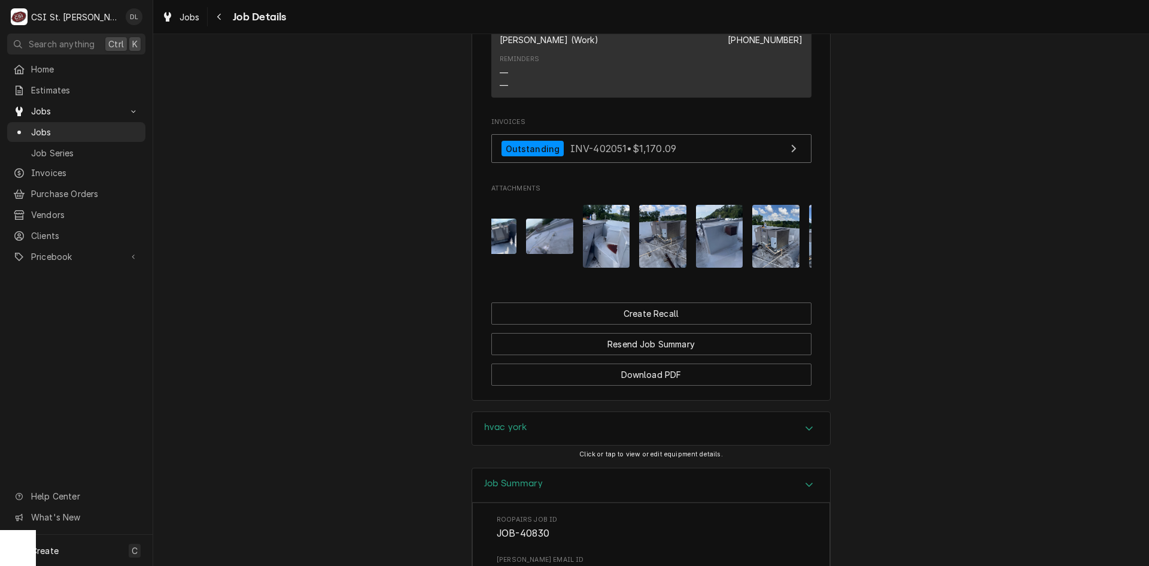
click at [704, 266] on img "Attachments" at bounding box center [719, 236] width 47 height 63
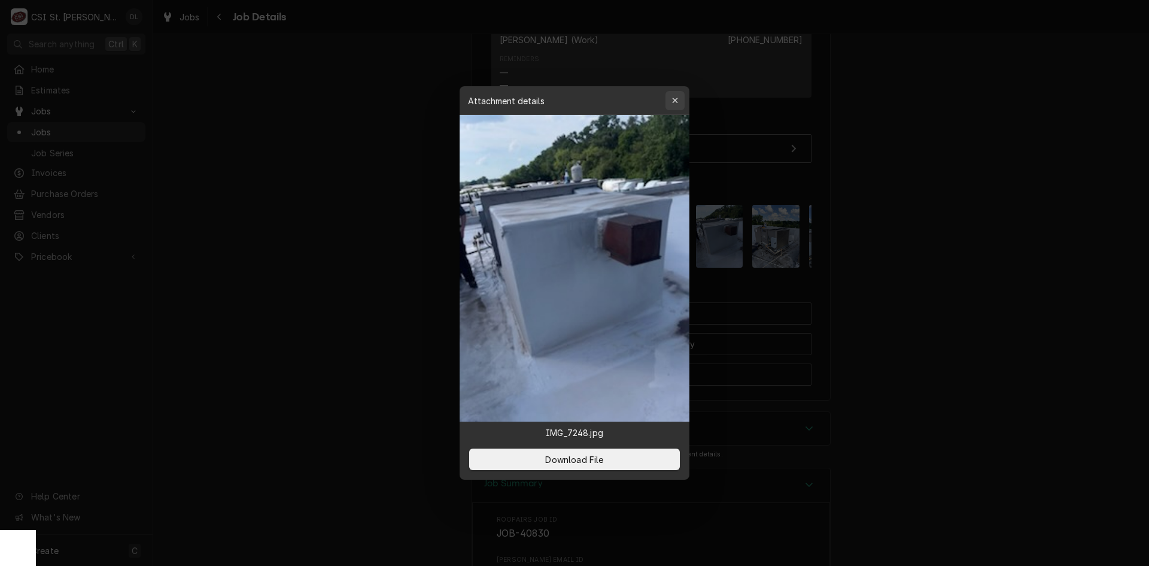
click at [675, 98] on icon "button" at bounding box center [675, 100] width 7 height 8
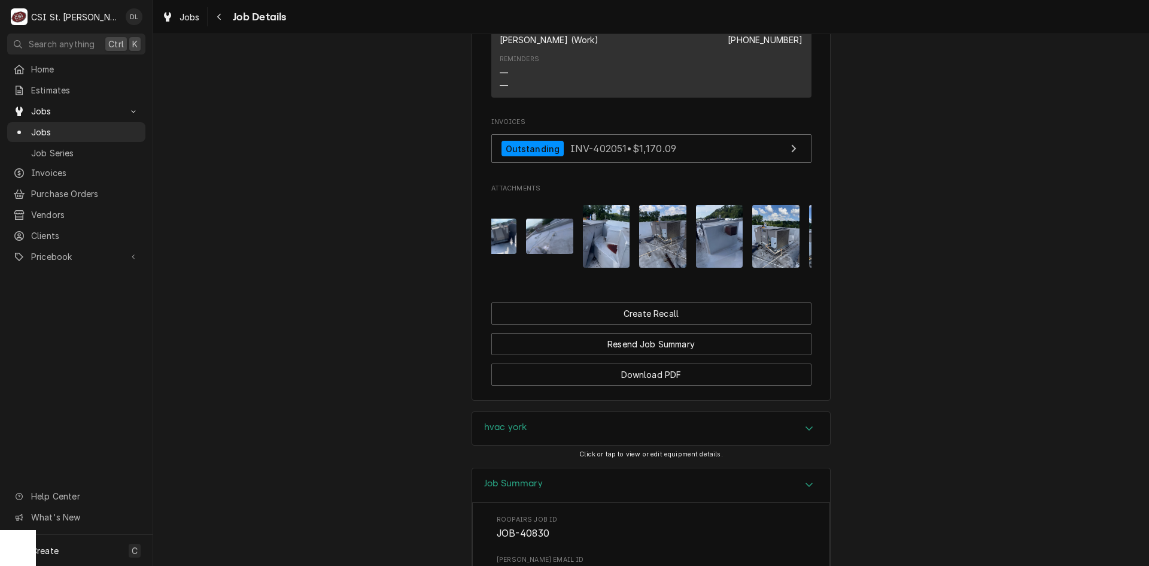
click at [757, 259] on img "Attachments" at bounding box center [775, 236] width 47 height 63
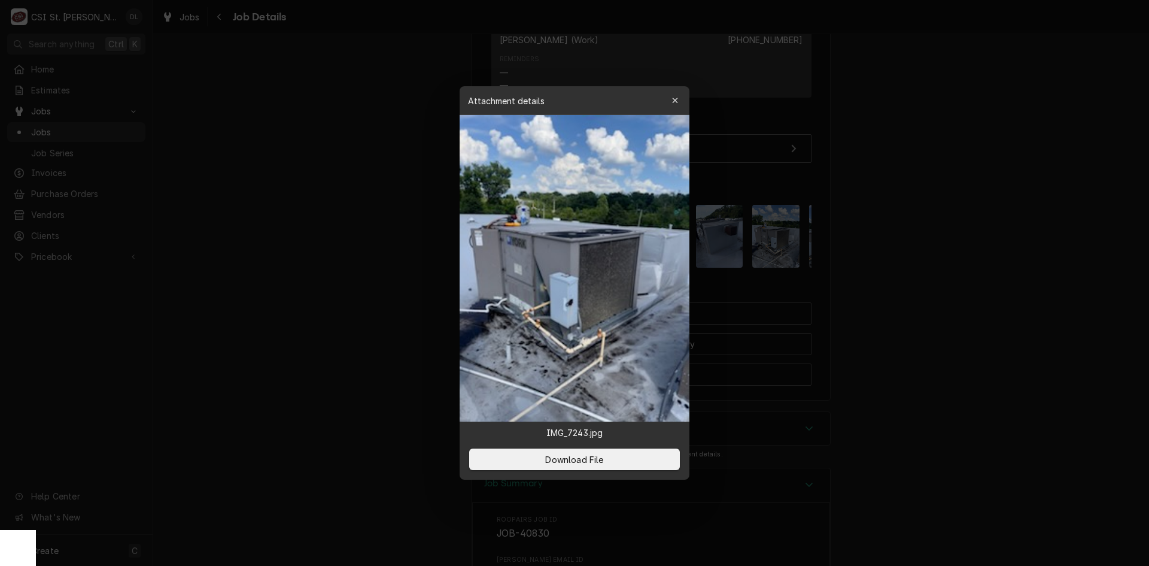
click at [671, 105] on div "button" at bounding box center [675, 101] width 12 height 12
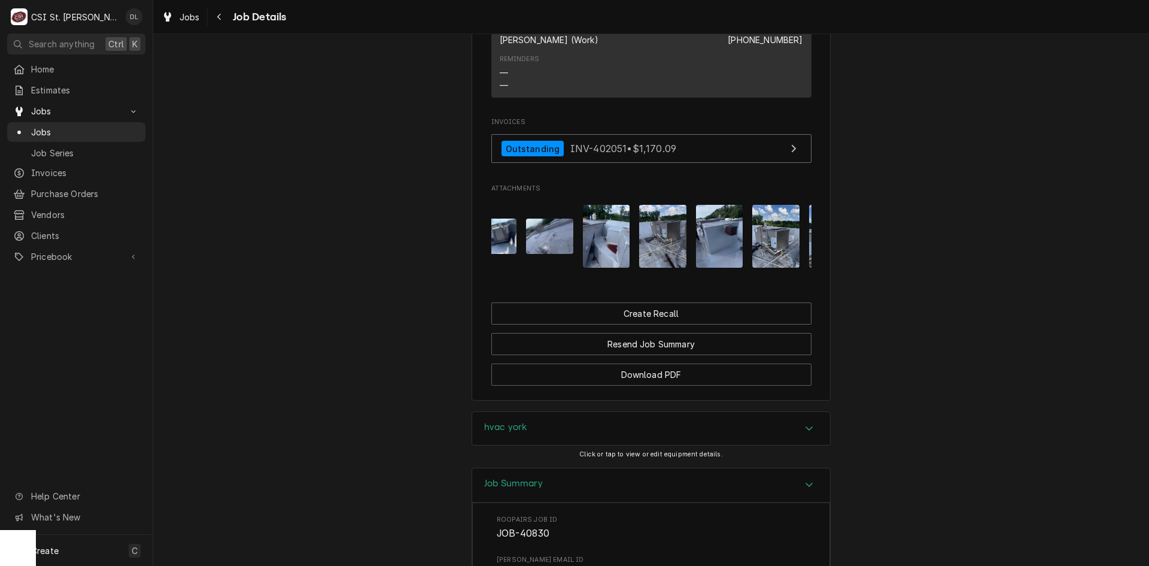
click at [606, 260] on img "Attachments" at bounding box center [606, 236] width 47 height 63
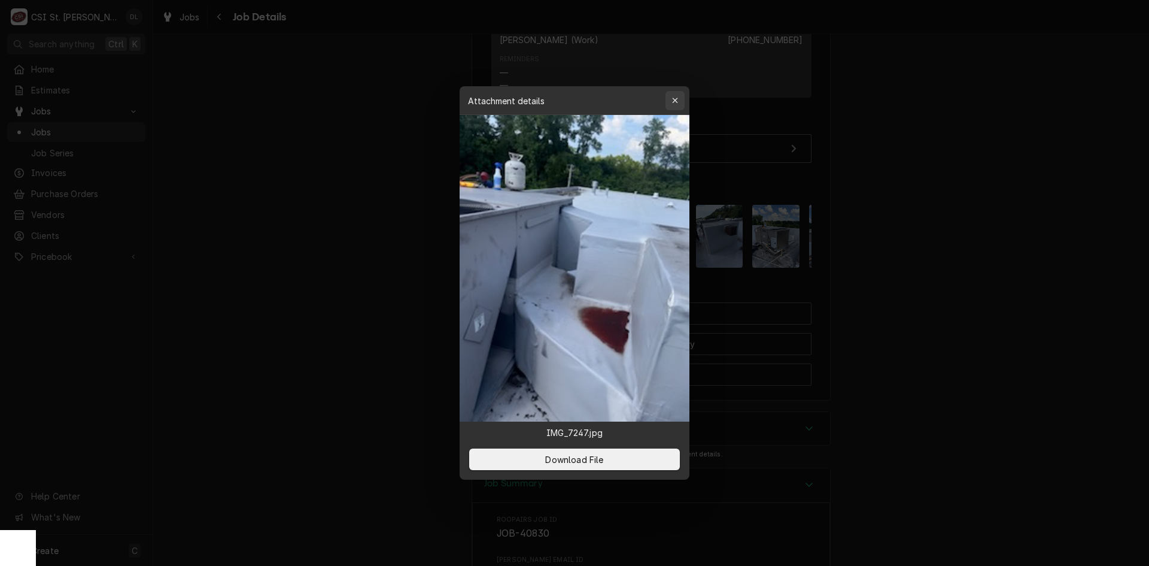
click at [678, 98] on icon "button" at bounding box center [674, 100] width 5 height 5
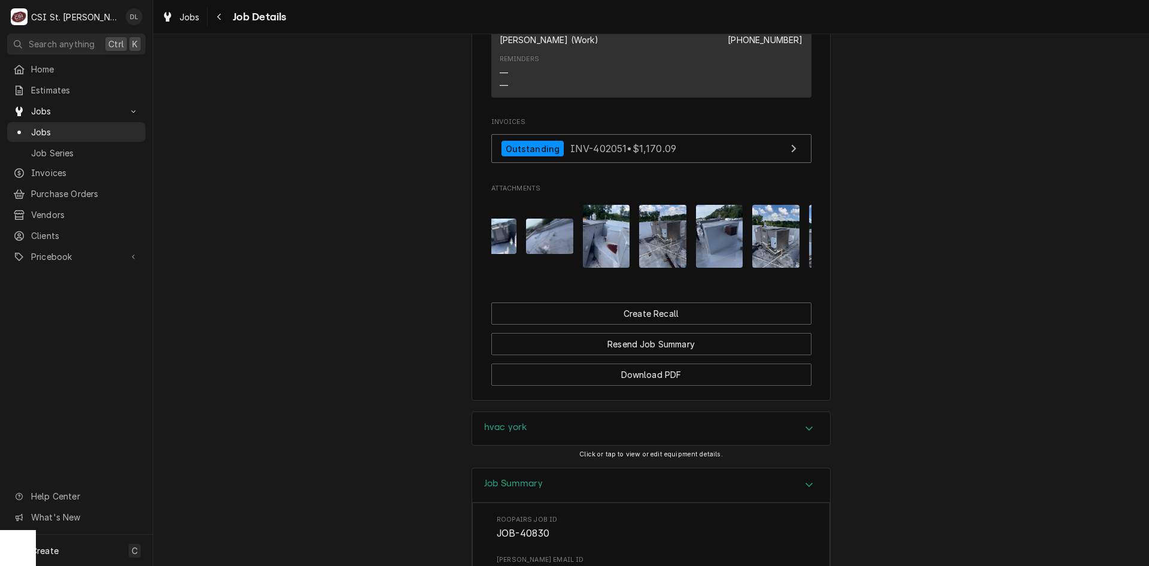
click at [557, 268] on button "Attachments" at bounding box center [549, 236] width 47 height 63
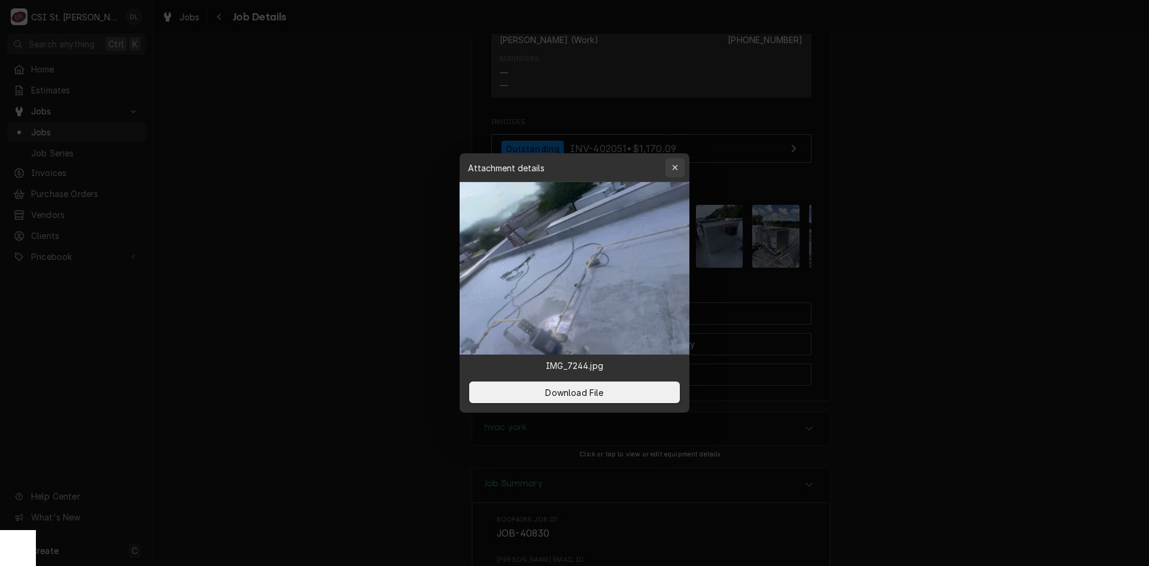
click at [678, 165] on icon "button" at bounding box center [675, 167] width 7 height 8
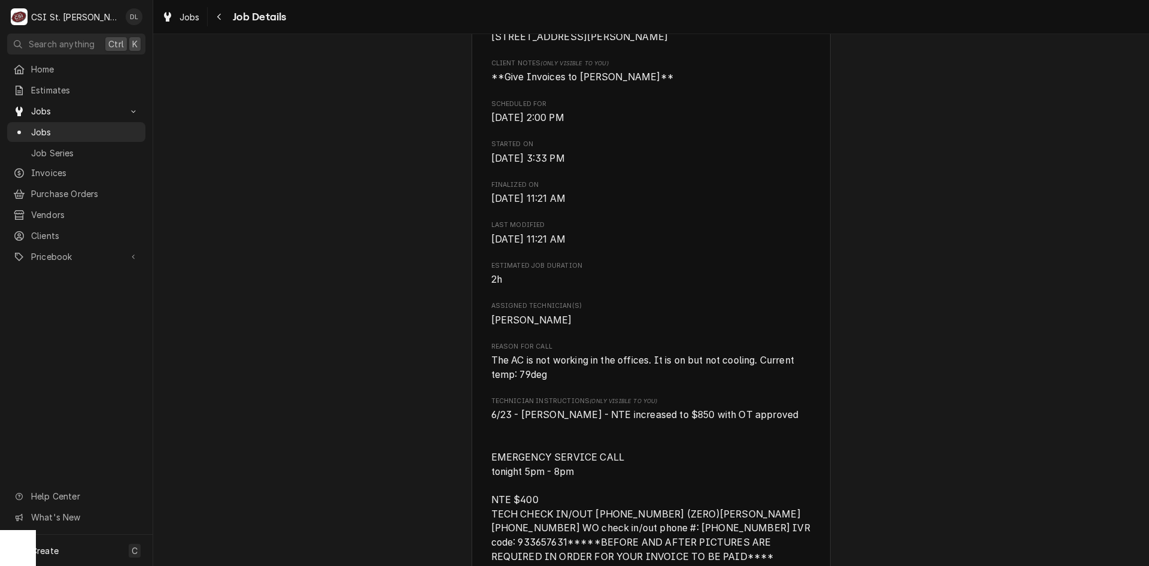
scroll to position [0, 0]
